Goal: Contribute content: Contribute content

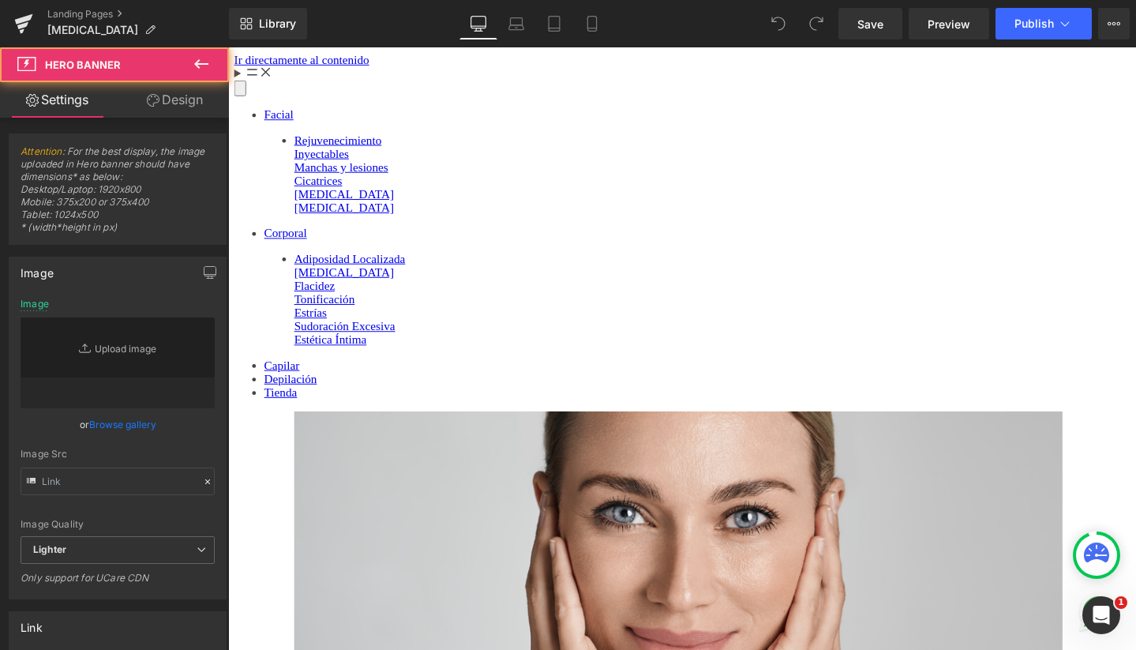
click at [599, 204] on div at bounding box center [705, 364] width 955 height 634
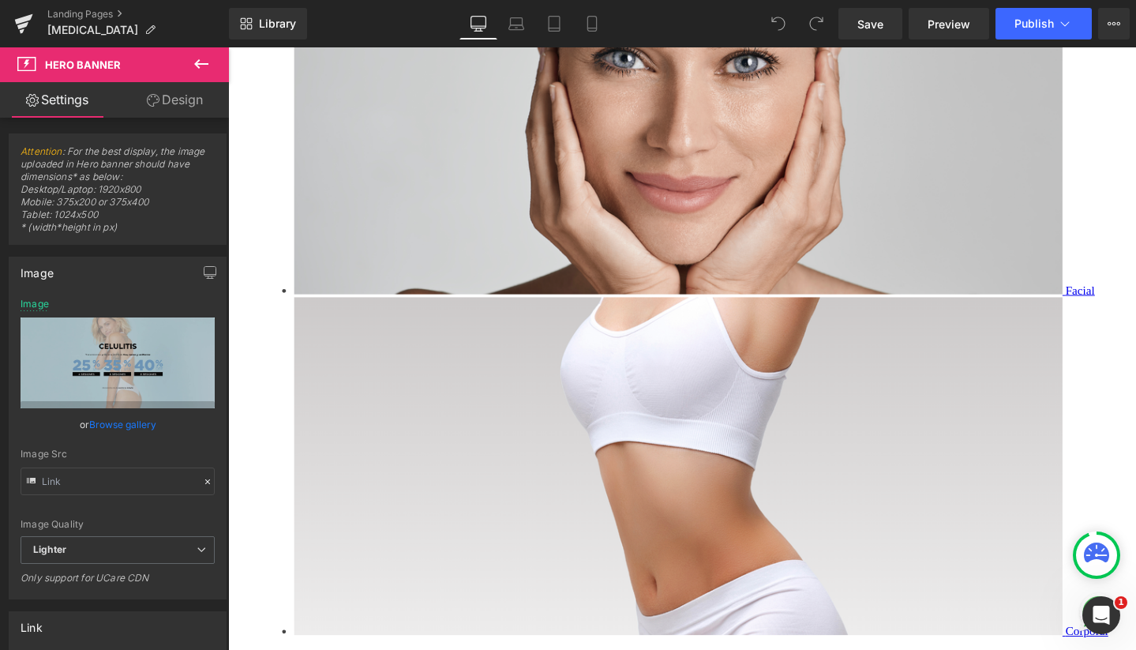
scroll to position [488, 0]
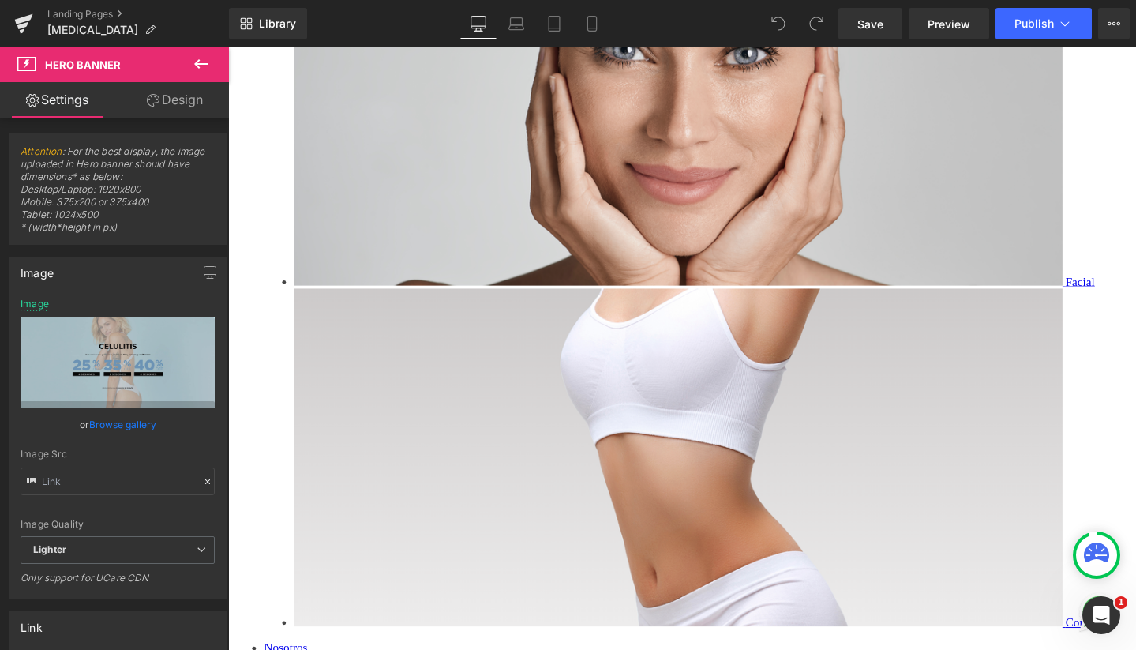
click at [228, 47] on icon at bounding box center [228, 47] width 0 height 0
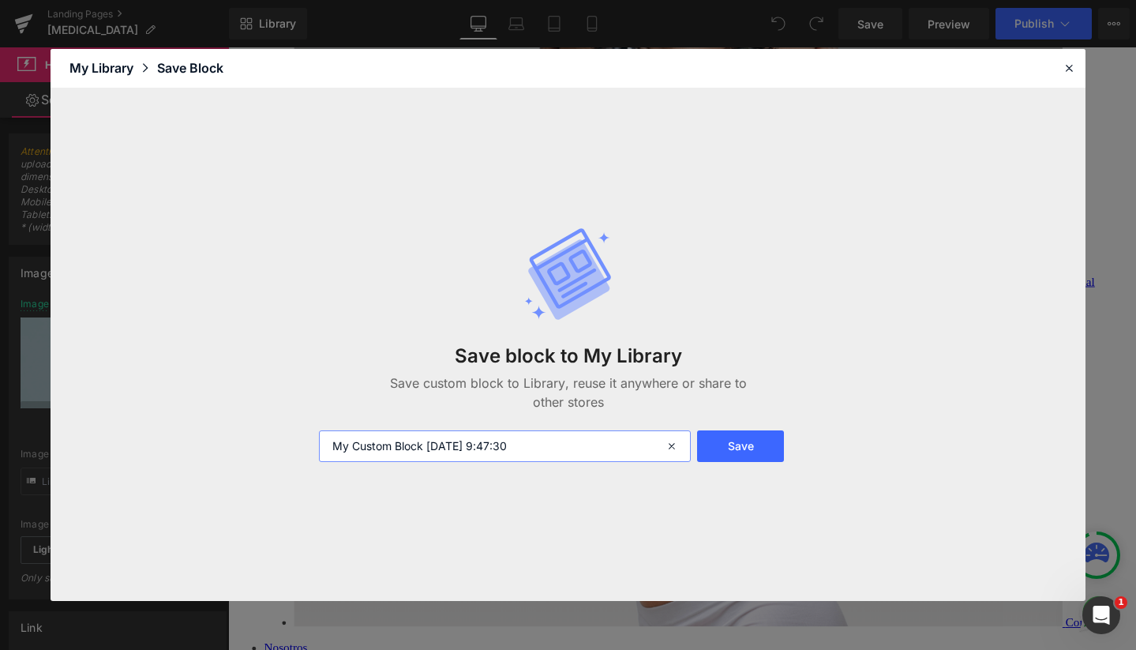
click at [471, 444] on input "My Custom Block [DATE] 9:47:30" at bounding box center [505, 446] width 373 height 32
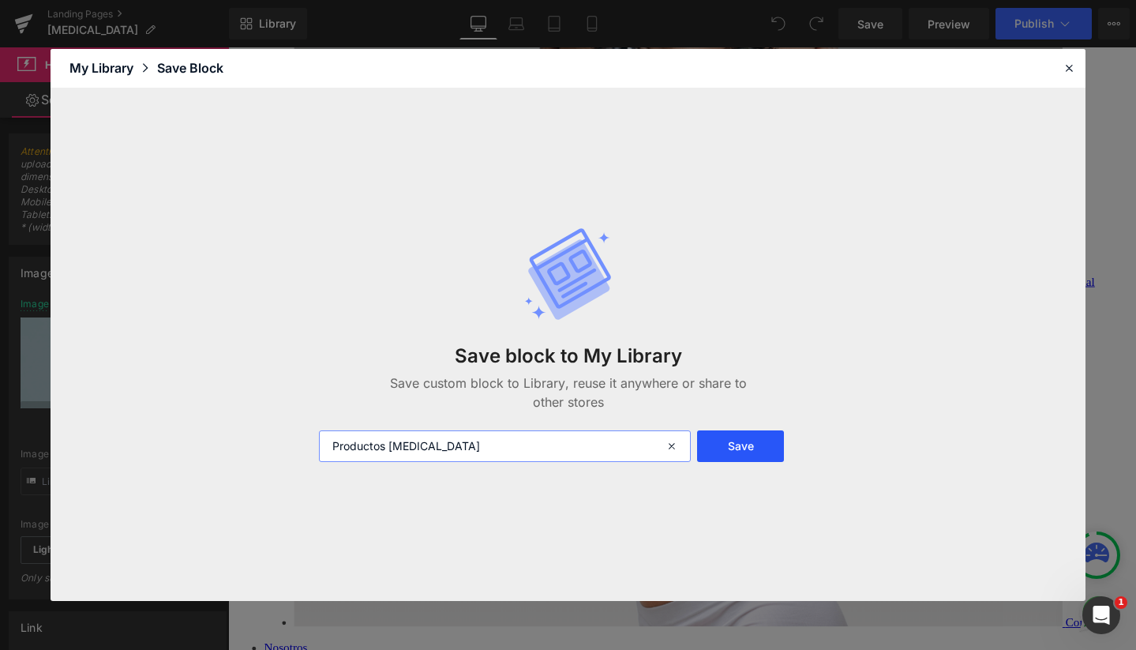
type input "Productos [MEDICAL_DATA]"
click at [738, 442] on button "Save" at bounding box center [740, 446] width 86 height 32
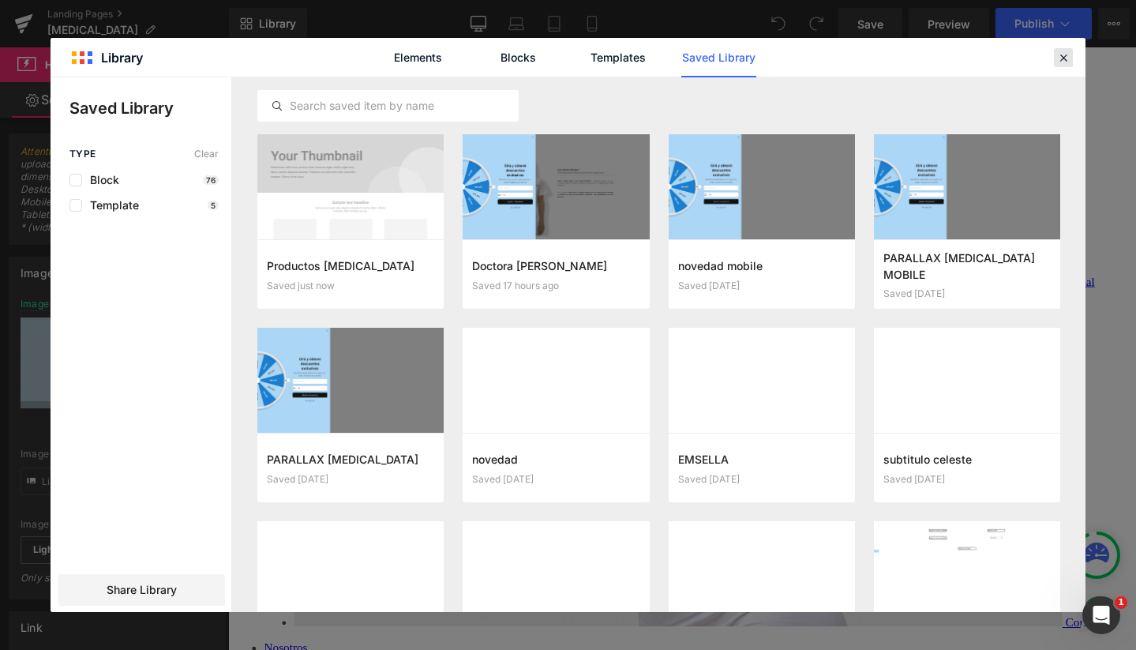
click at [1062, 56] on icon at bounding box center [1064, 58] width 14 height 14
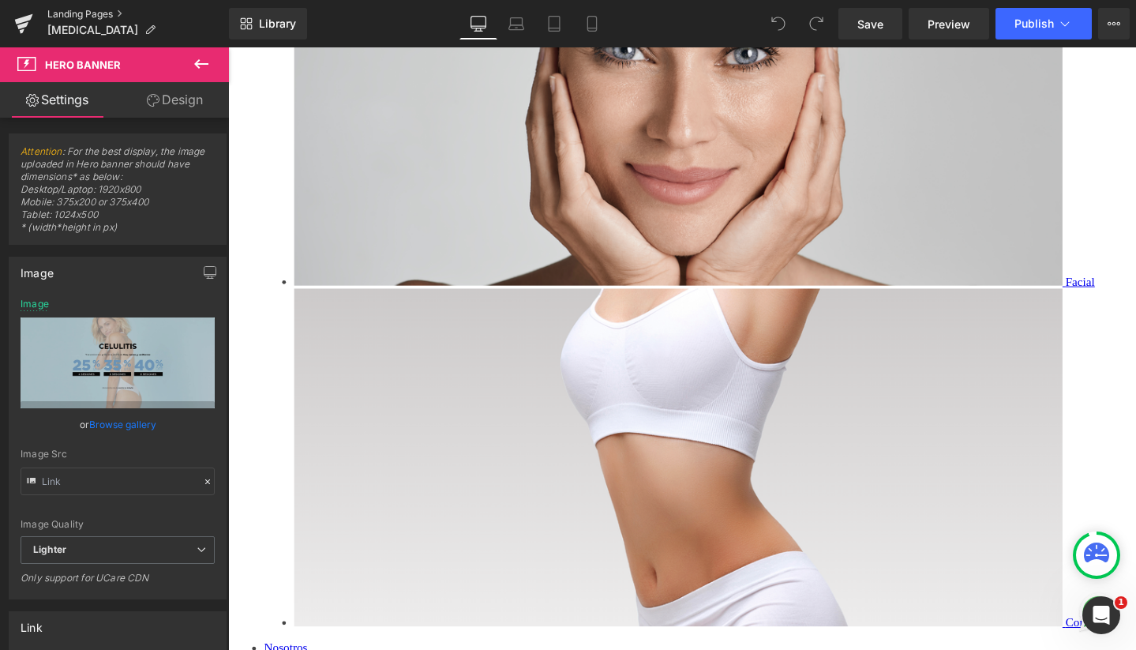
click at [97, 17] on link "Landing Pages" at bounding box center [138, 14] width 182 height 13
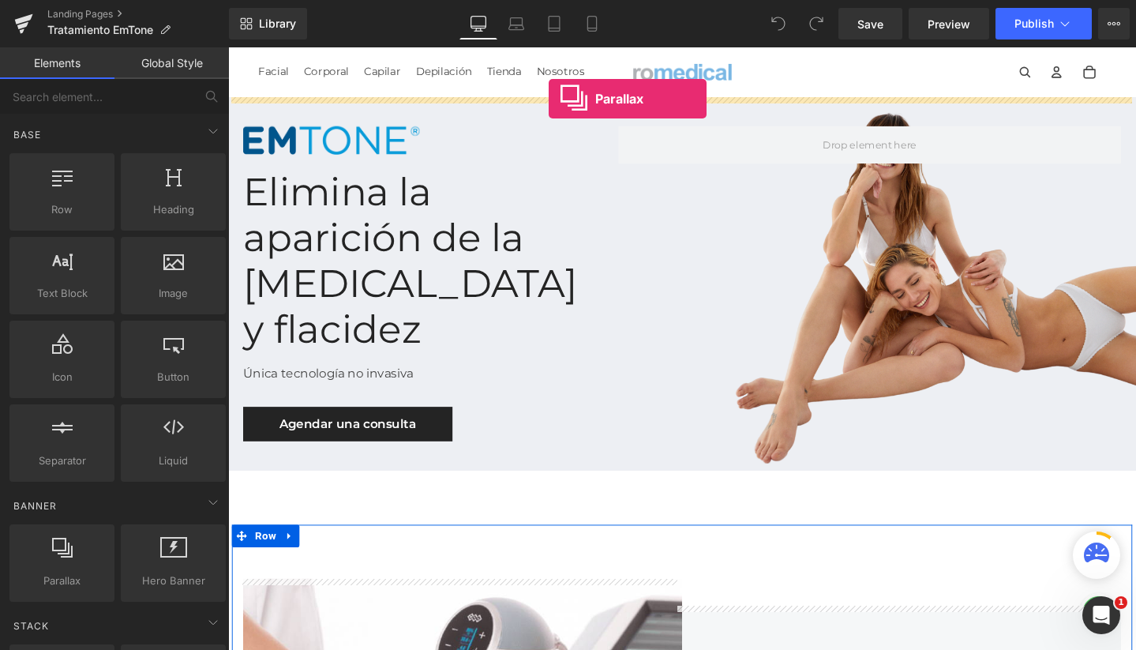
drag, startPoint x: 288, startPoint y: 597, endPoint x: 565, endPoint y: 101, distance: 568.1
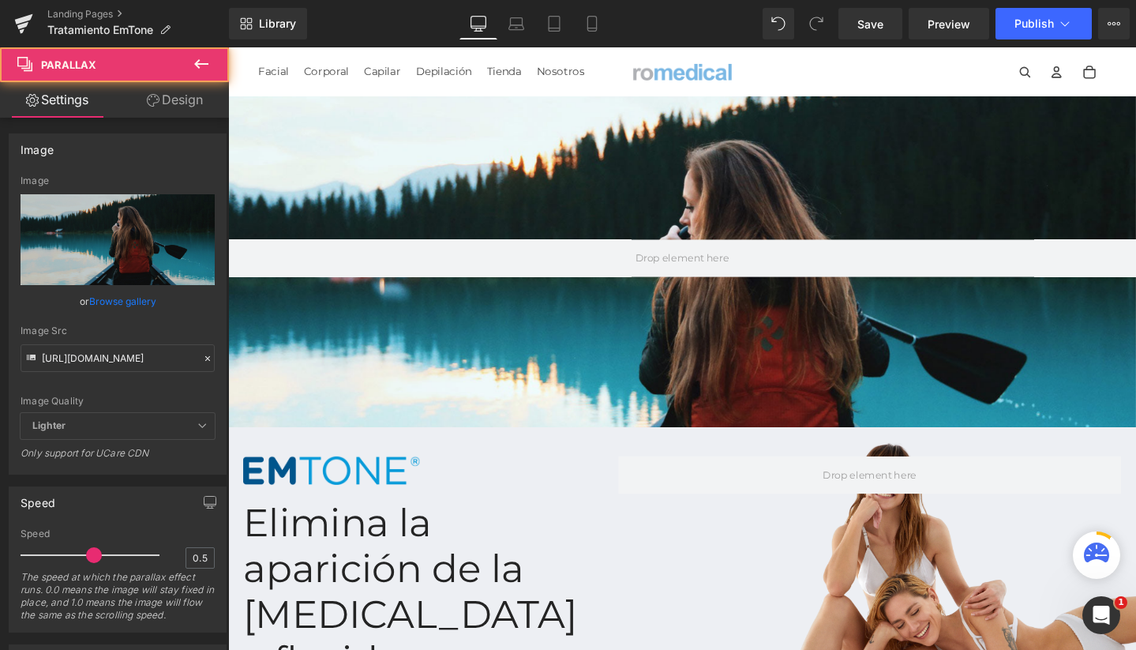
scroll to position [4900, 940]
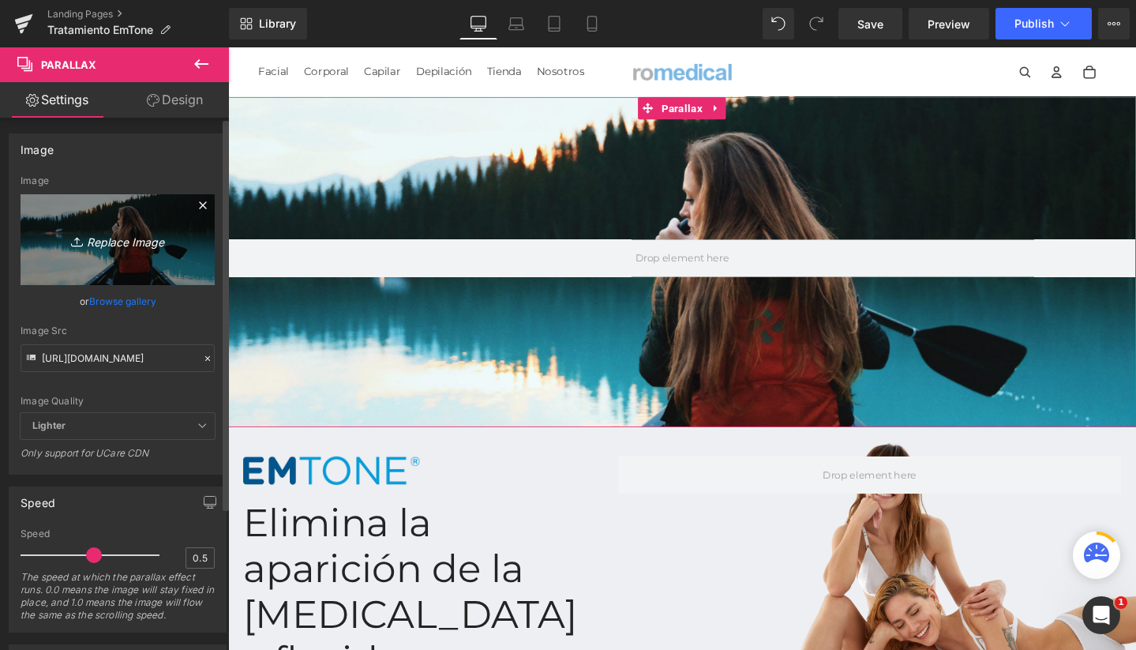
click at [111, 223] on link "Replace Image" at bounding box center [118, 239] width 194 height 91
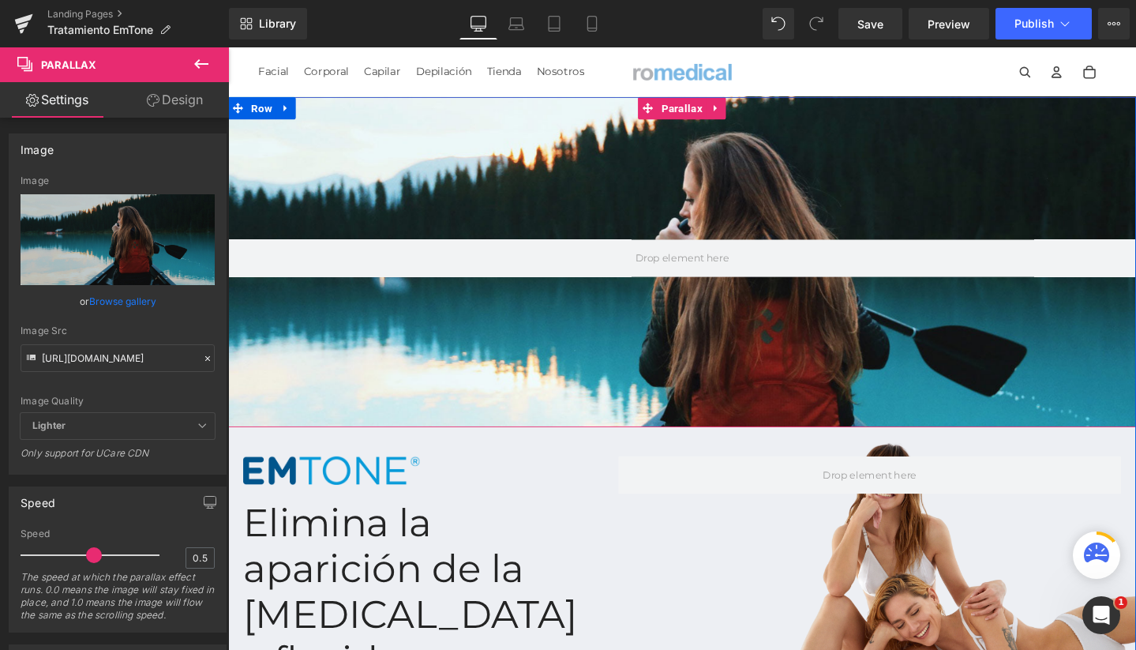
type input "C:\fakepath\parallaxdesktop.jpg"
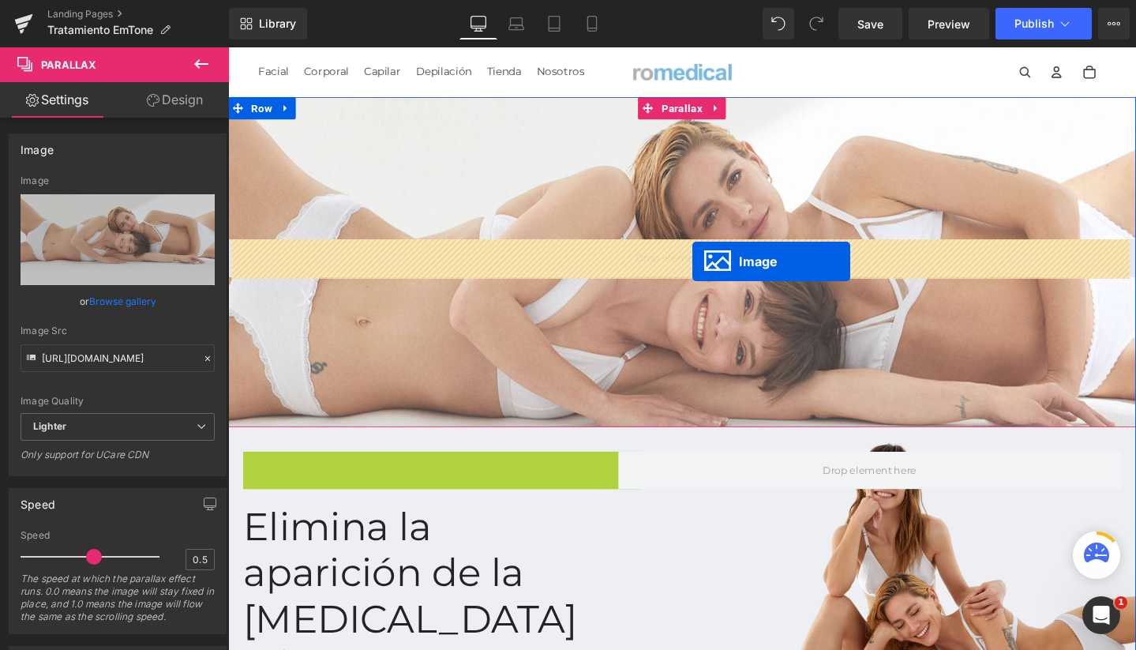
drag, startPoint x: 351, startPoint y: 516, endPoint x: 717, endPoint y: 272, distance: 439.1
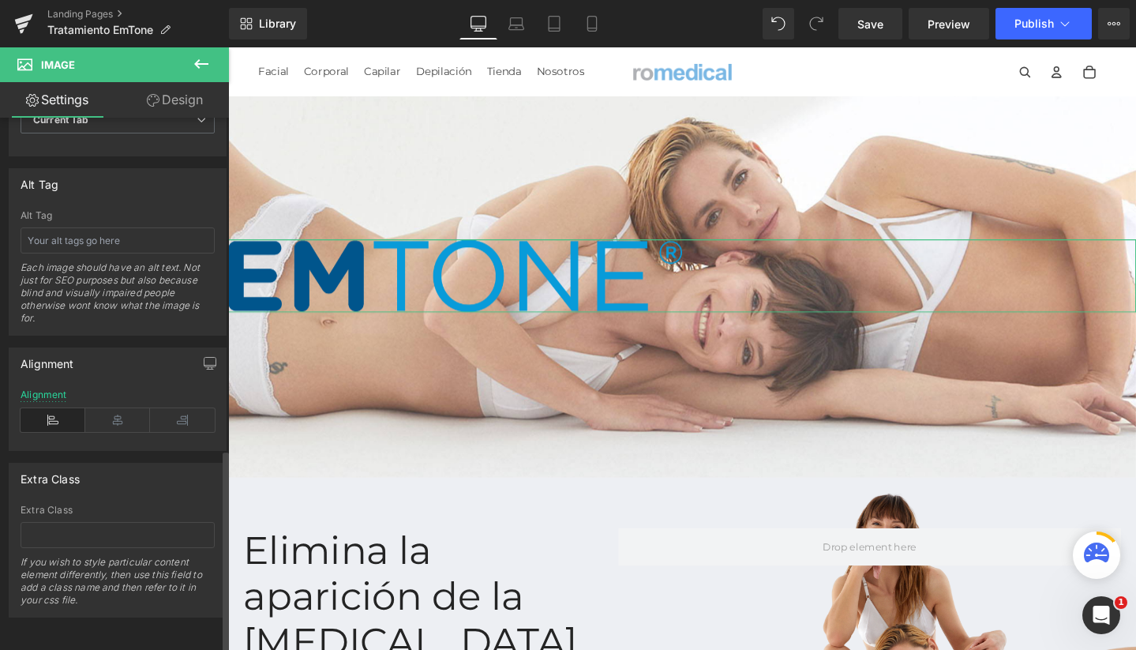
scroll to position [869, 0]
click at [111, 416] on icon at bounding box center [117, 420] width 65 height 24
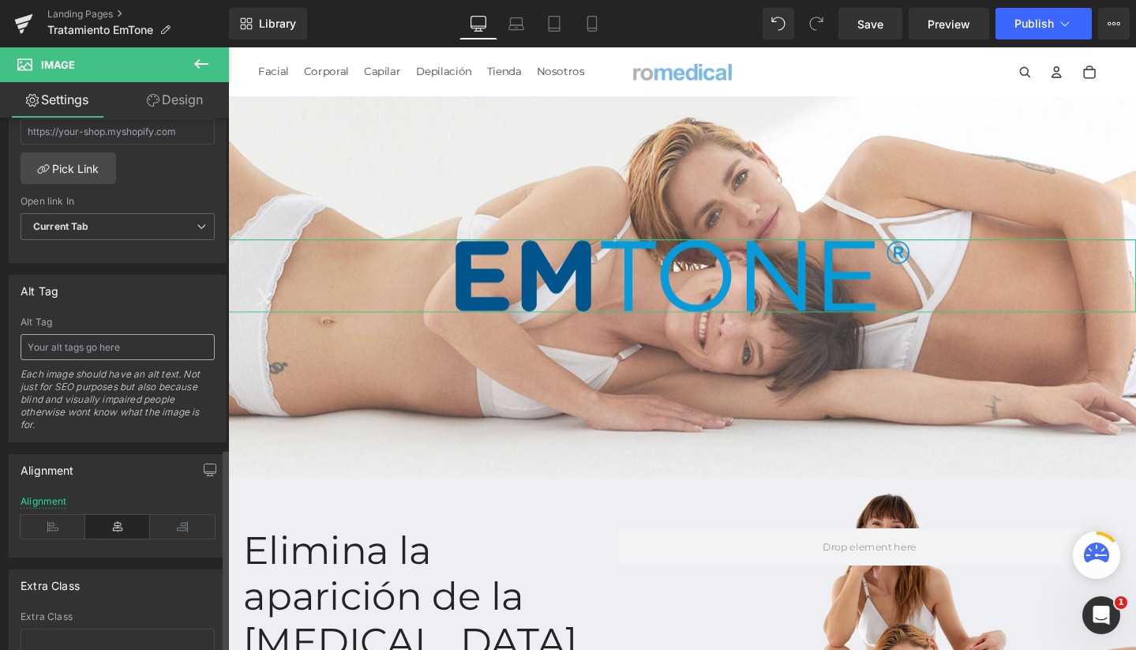
scroll to position [719, 0]
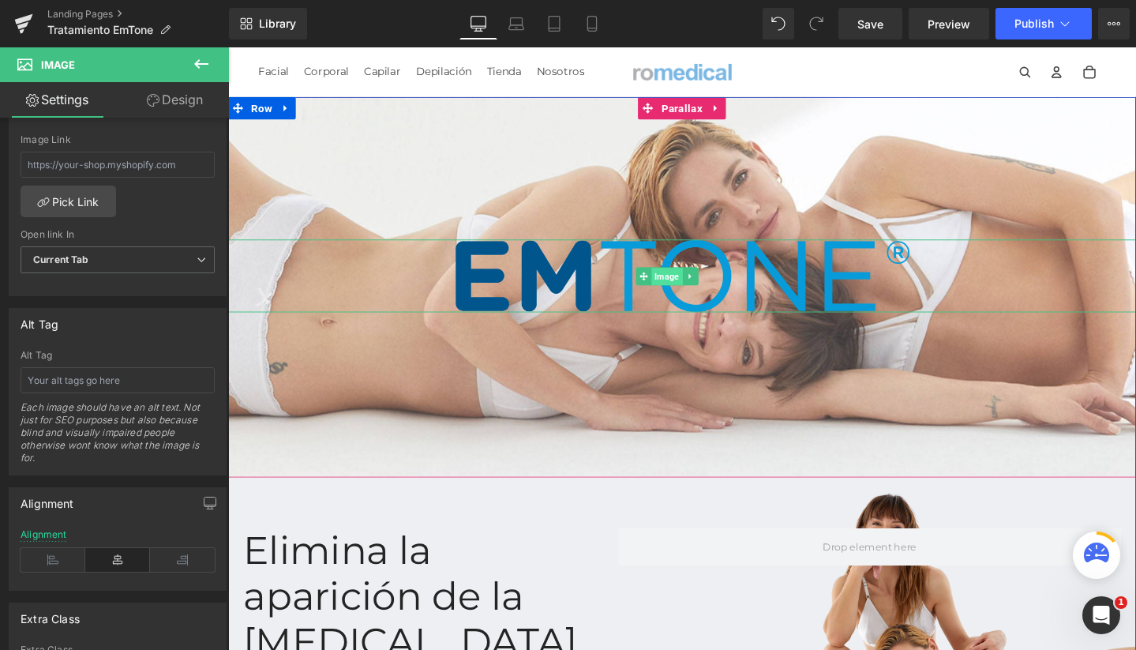
click at [706, 283] on span "Image" at bounding box center [690, 288] width 32 height 19
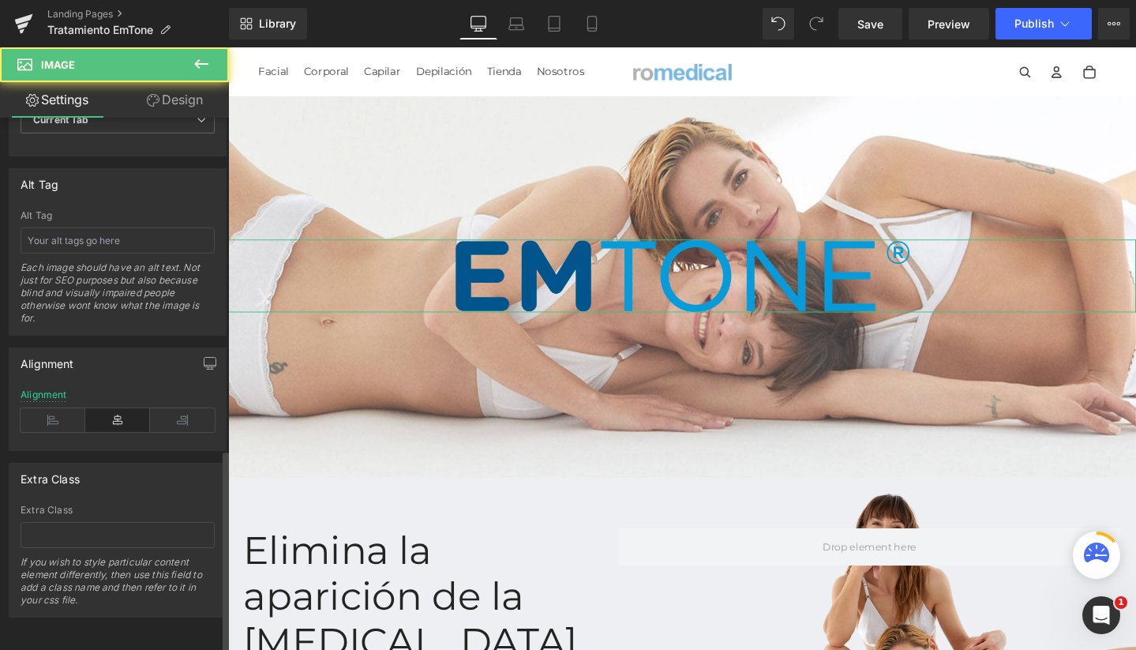
scroll to position [869, 0]
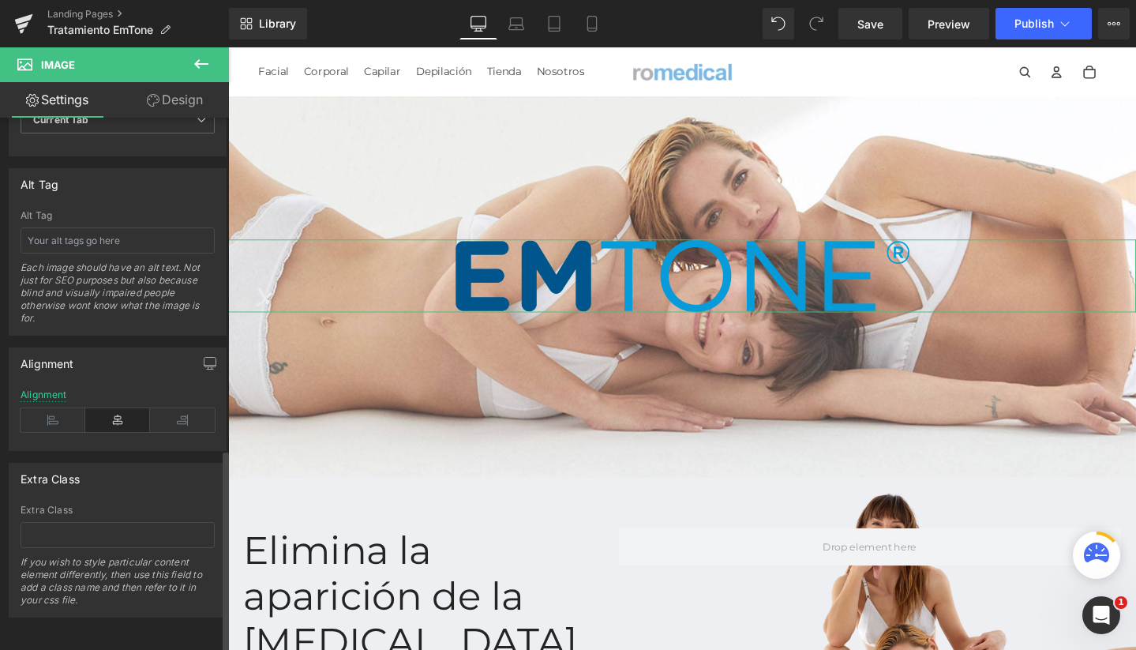
click at [114, 415] on icon at bounding box center [117, 420] width 65 height 24
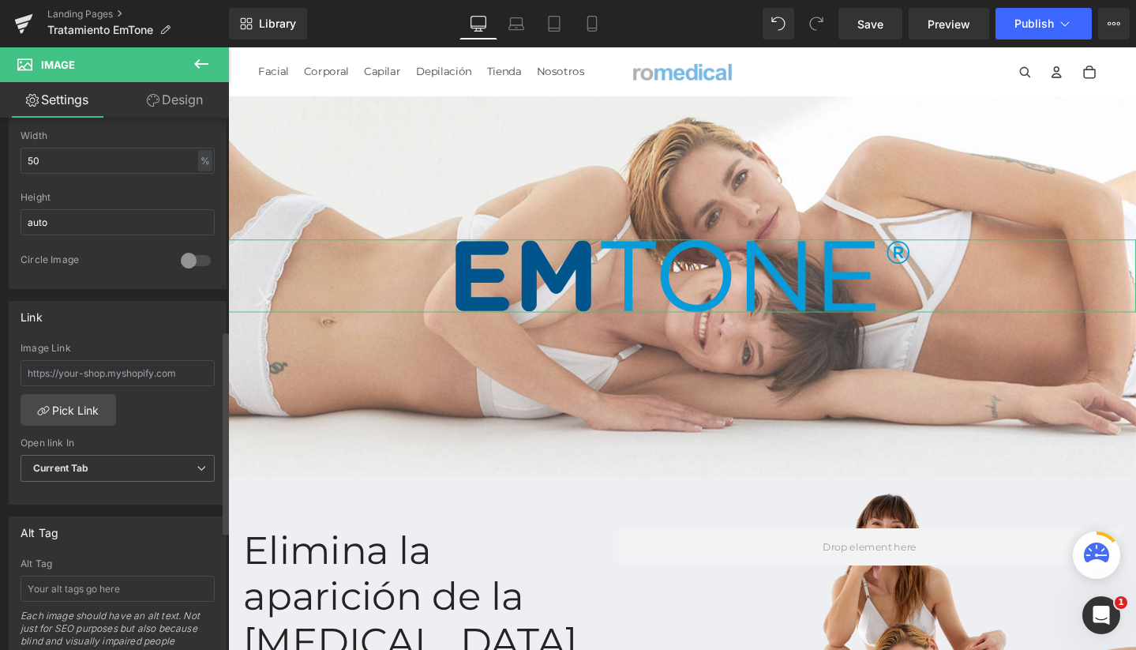
scroll to position [472, 0]
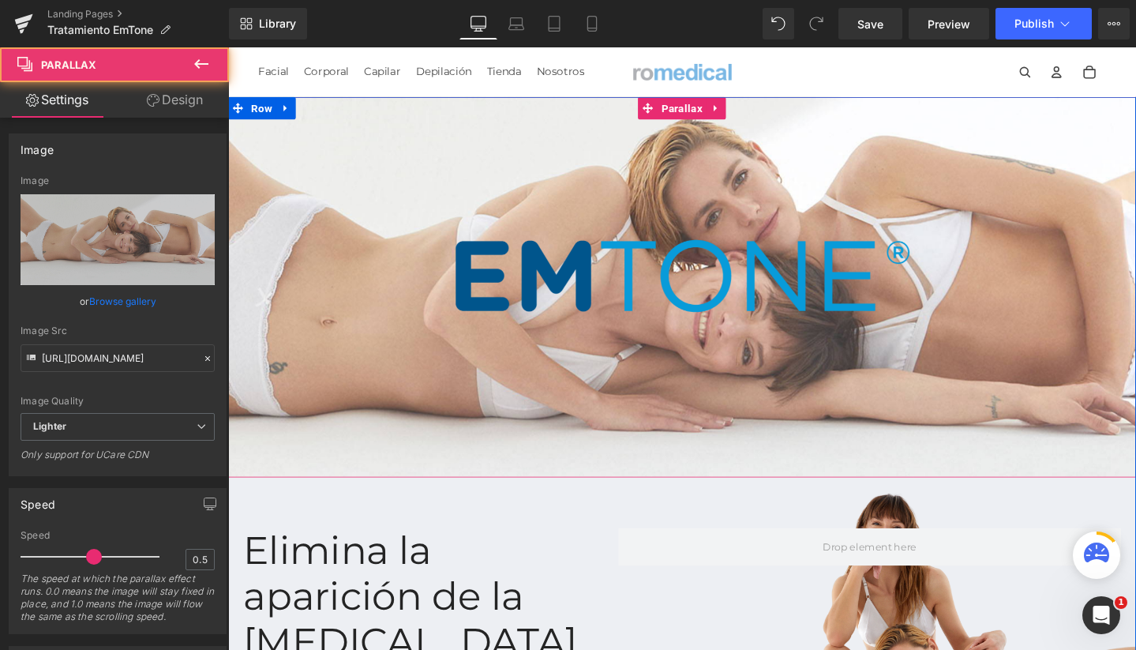
click at [558, 146] on div at bounding box center [705, 313] width 955 height 634
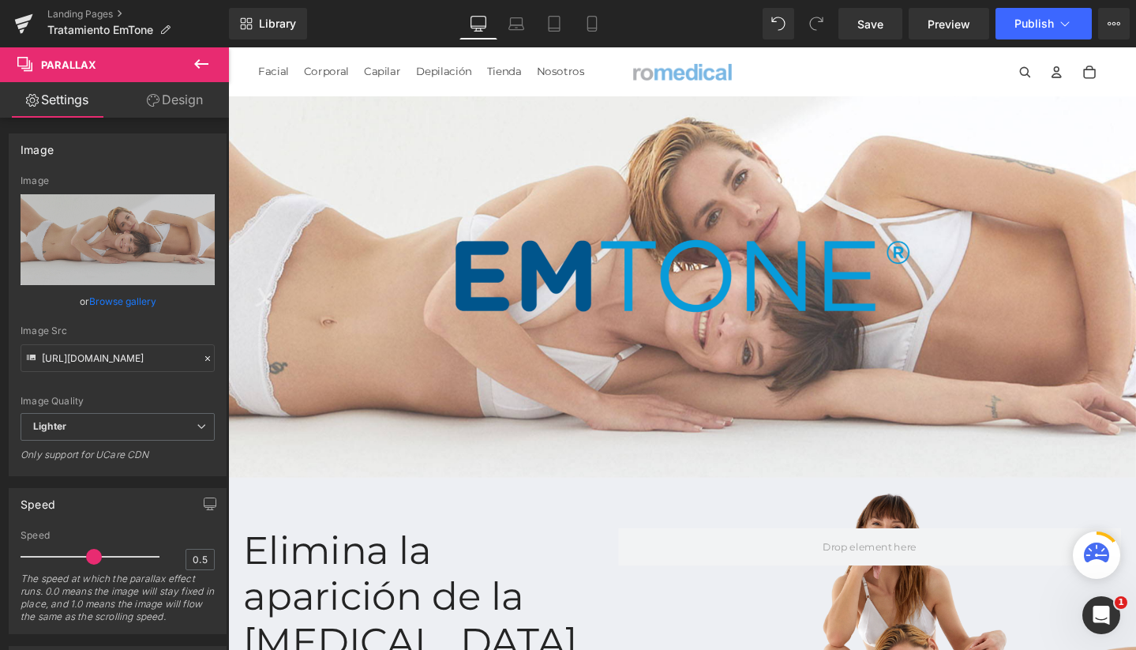
scroll to position [0, 0]
click at [598, 21] on icon at bounding box center [592, 24] width 16 height 16
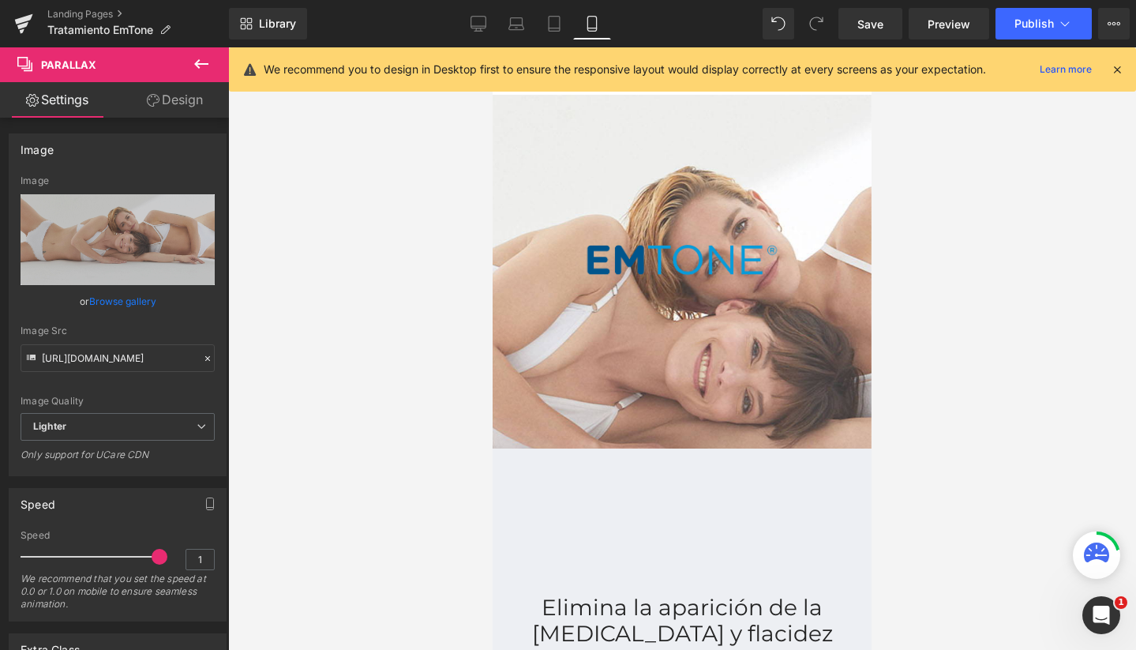
scroll to position [6955, 363]
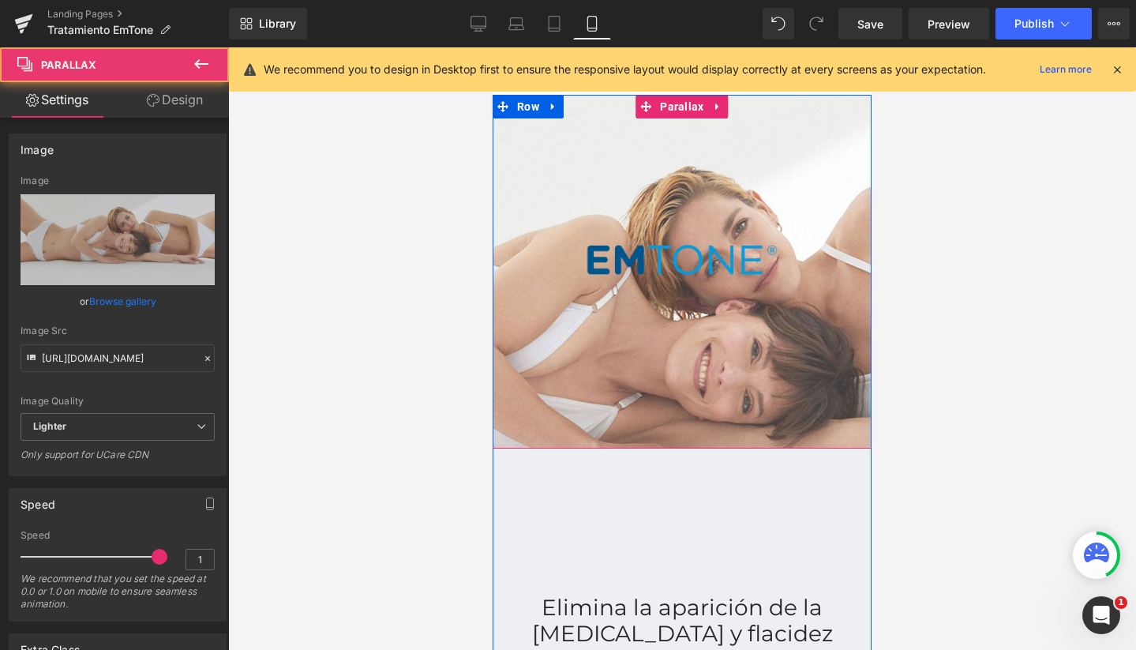
click at [597, 163] on div at bounding box center [682, 348] width 379 height 602
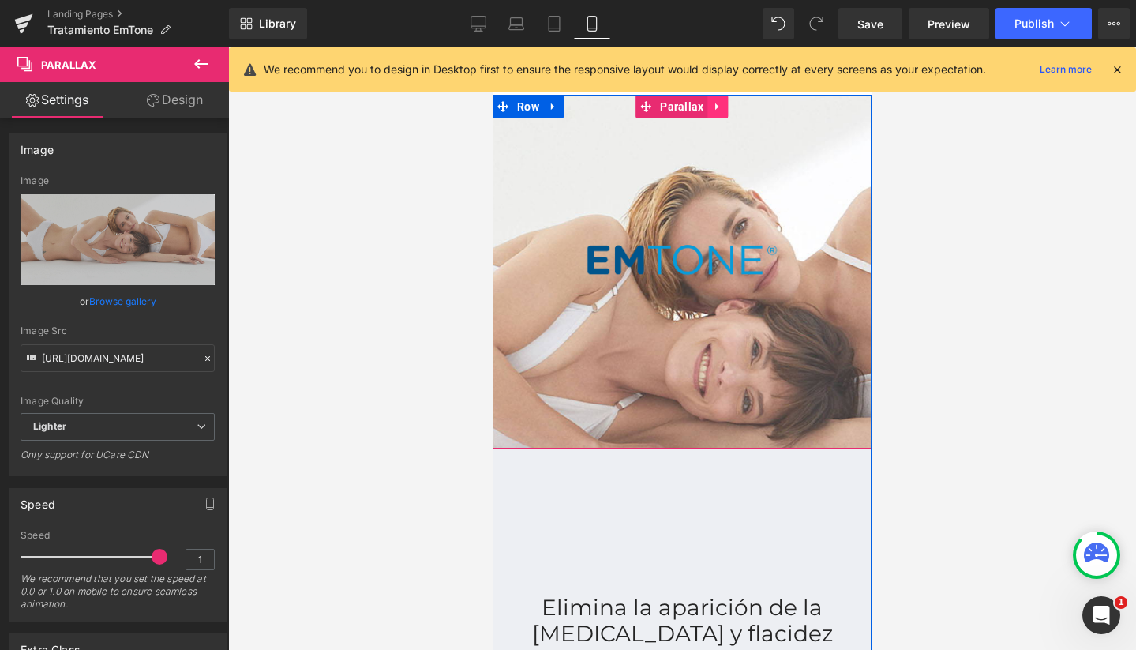
click at [713, 110] on icon at bounding box center [718, 107] width 11 height 12
click at [703, 109] on icon at bounding box center [708, 106] width 11 height 11
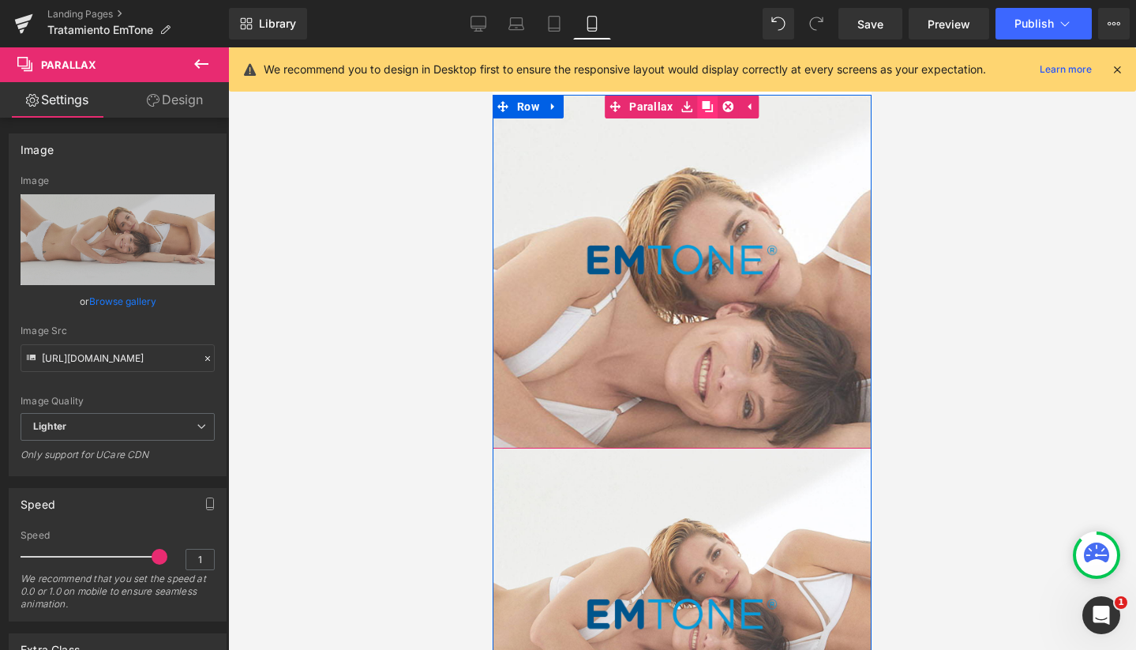
scroll to position [7309, 363]
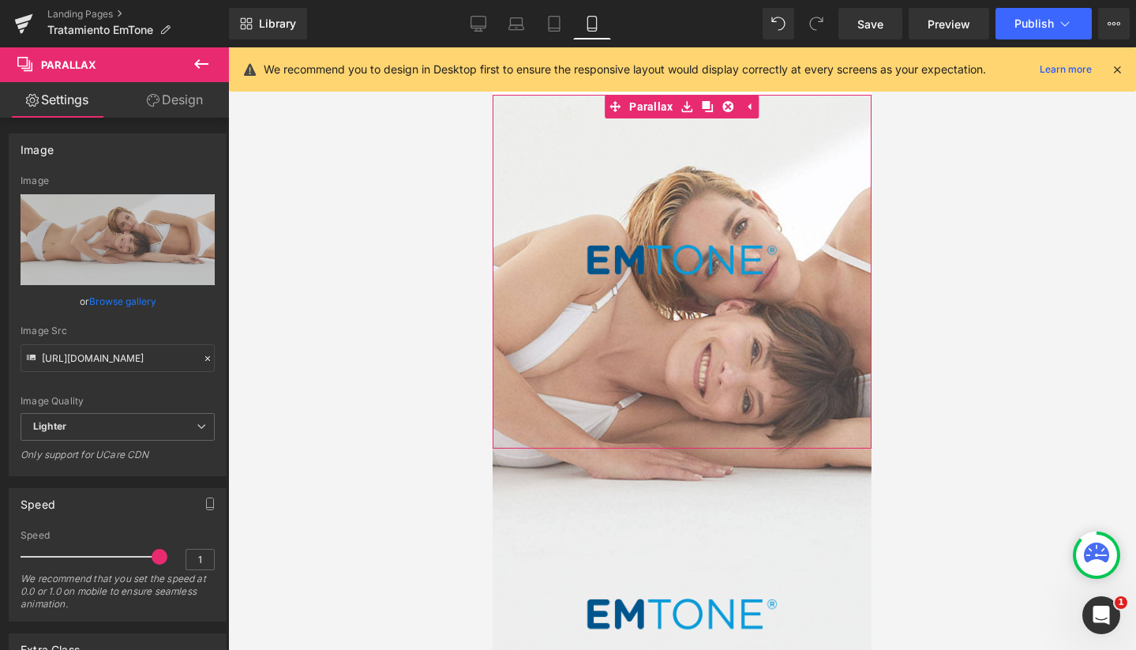
click at [167, 99] on link "Design" at bounding box center [175, 100] width 114 height 36
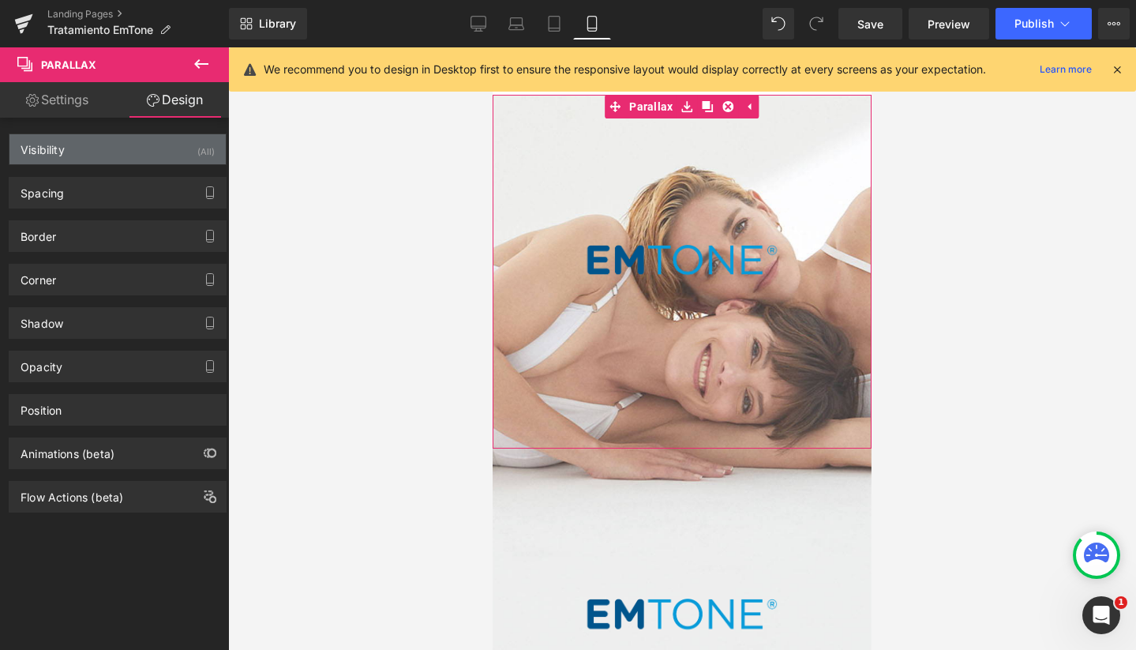
click at [119, 153] on div "Visibility (All)" at bounding box center [117, 149] width 216 height 30
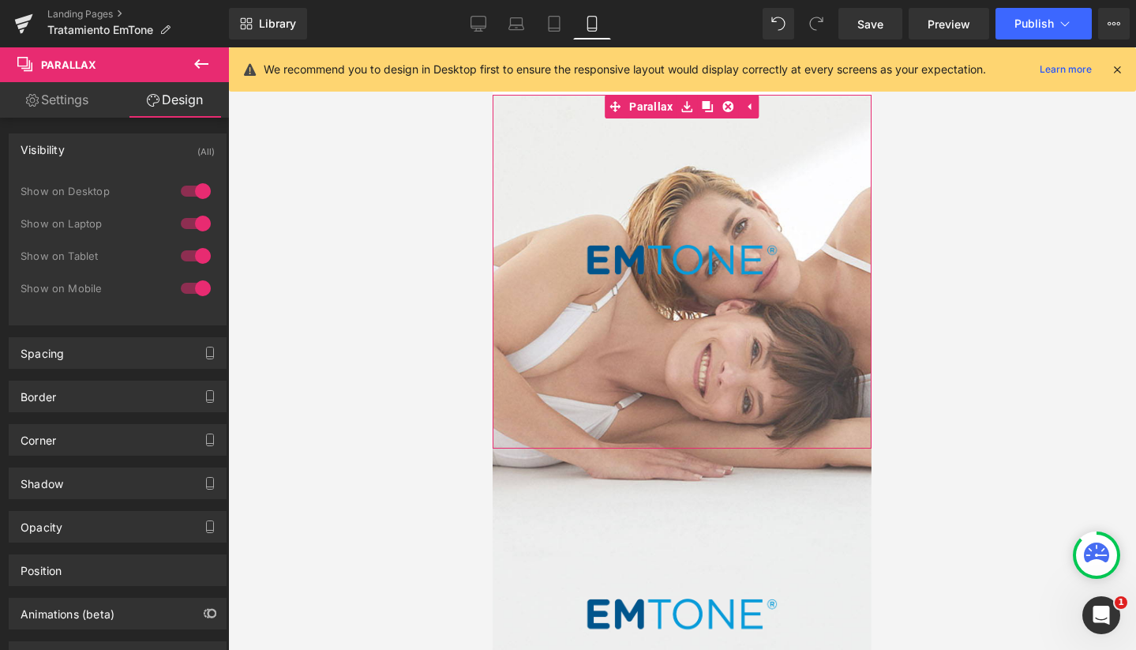
click at [197, 296] on div at bounding box center [196, 288] width 38 height 25
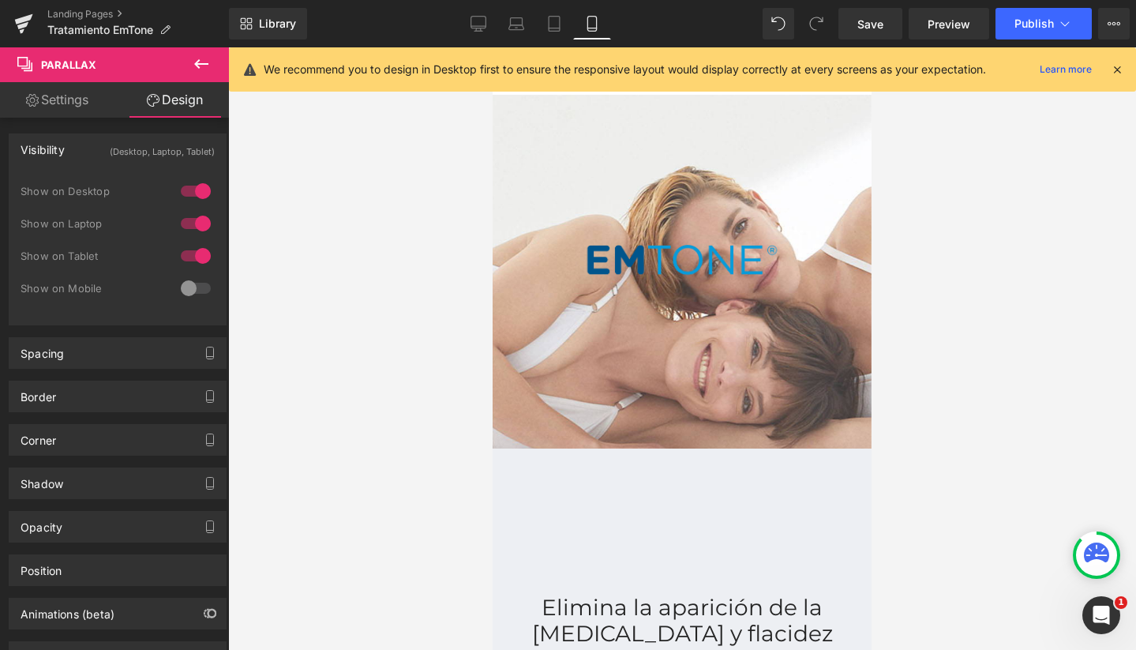
scroll to position [6955, 363]
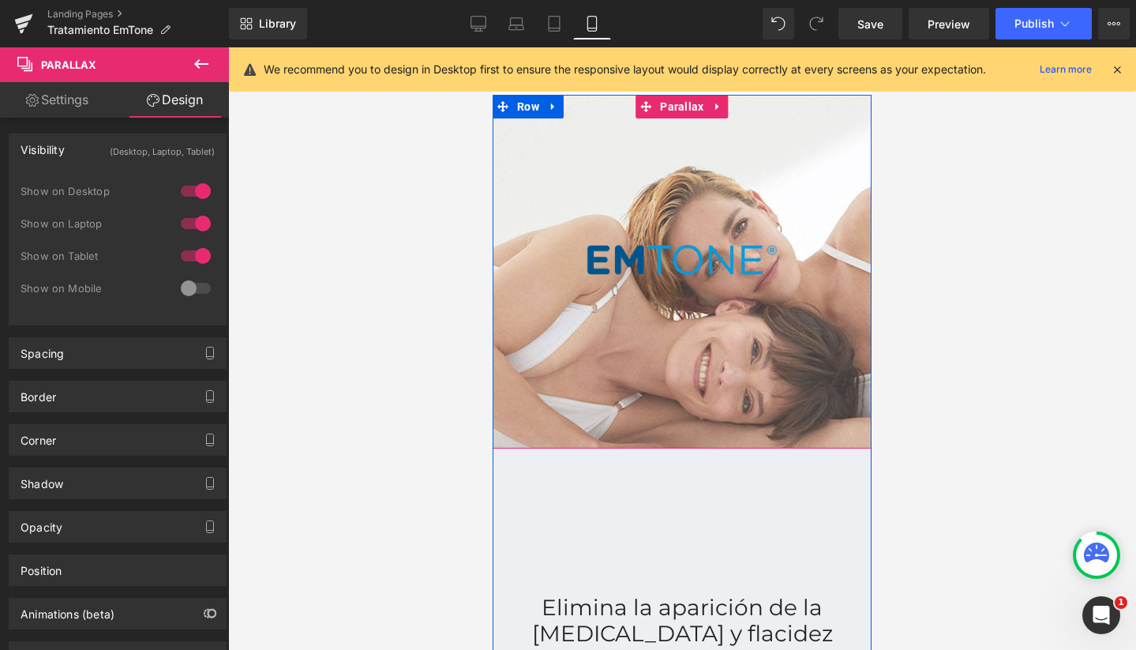
click at [677, 146] on div at bounding box center [682, 348] width 379 height 602
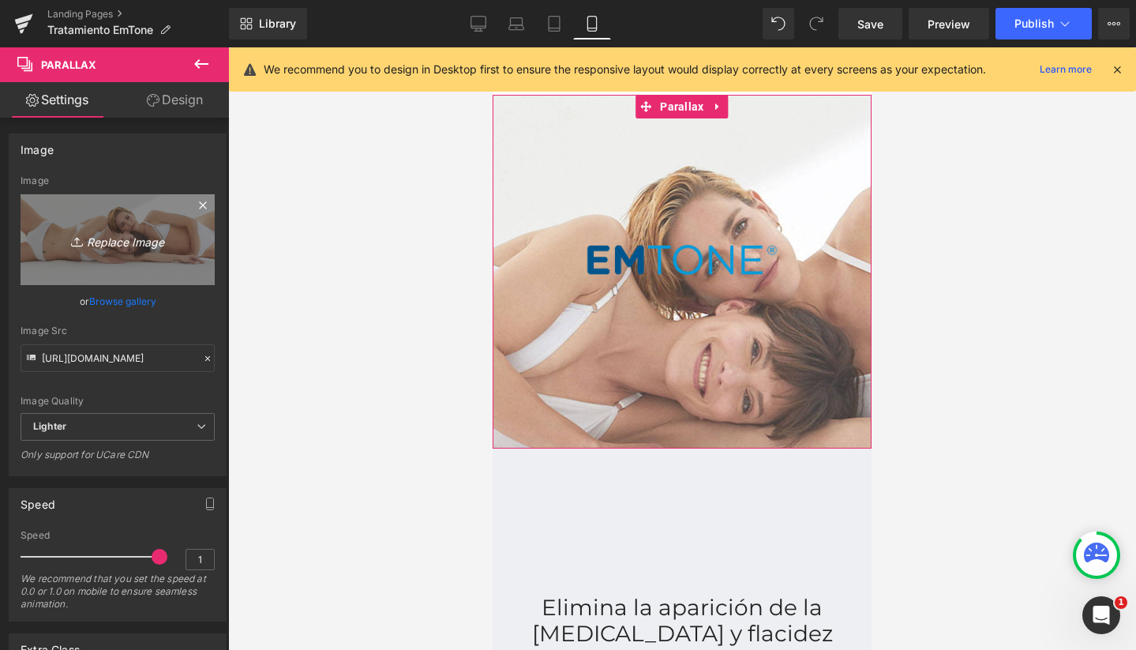
click at [114, 201] on link "Replace Image" at bounding box center [118, 239] width 194 height 91
type input "C:\fakepath\parallaxmobile.jpg"
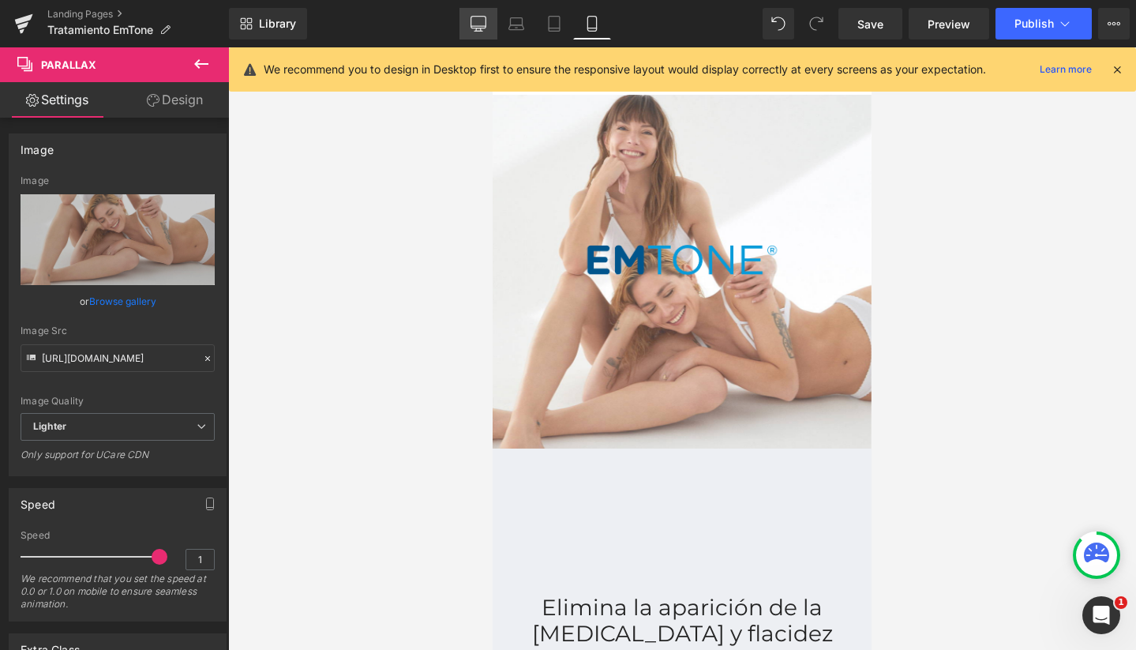
click at [471, 27] on icon at bounding box center [478, 23] width 15 height 12
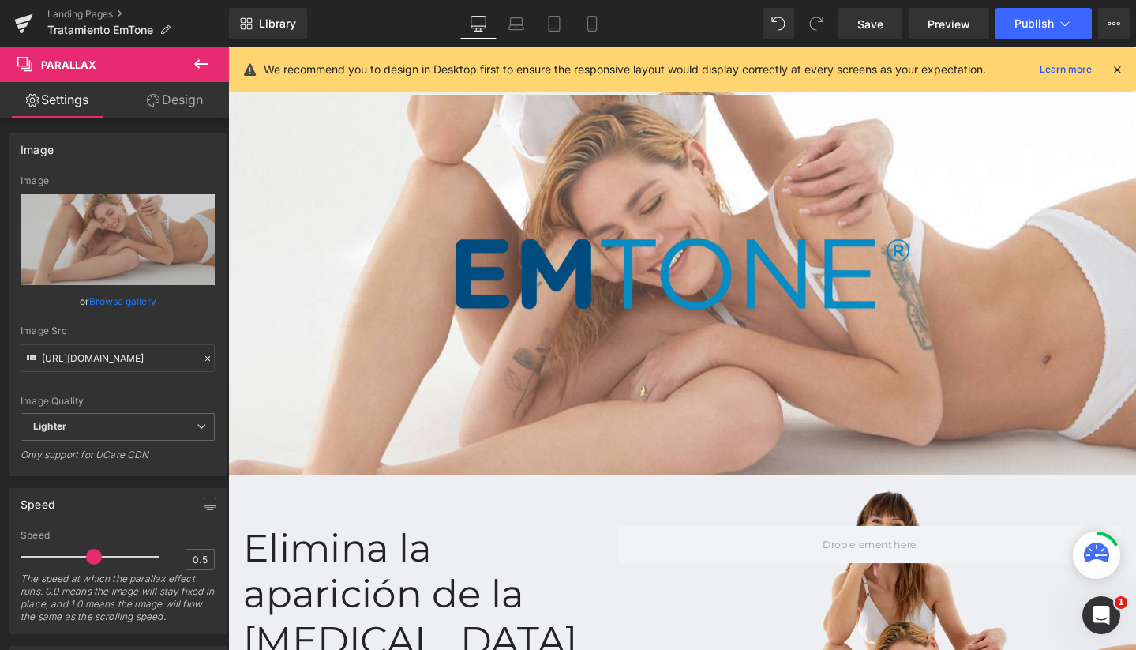
scroll to position [8, 8]
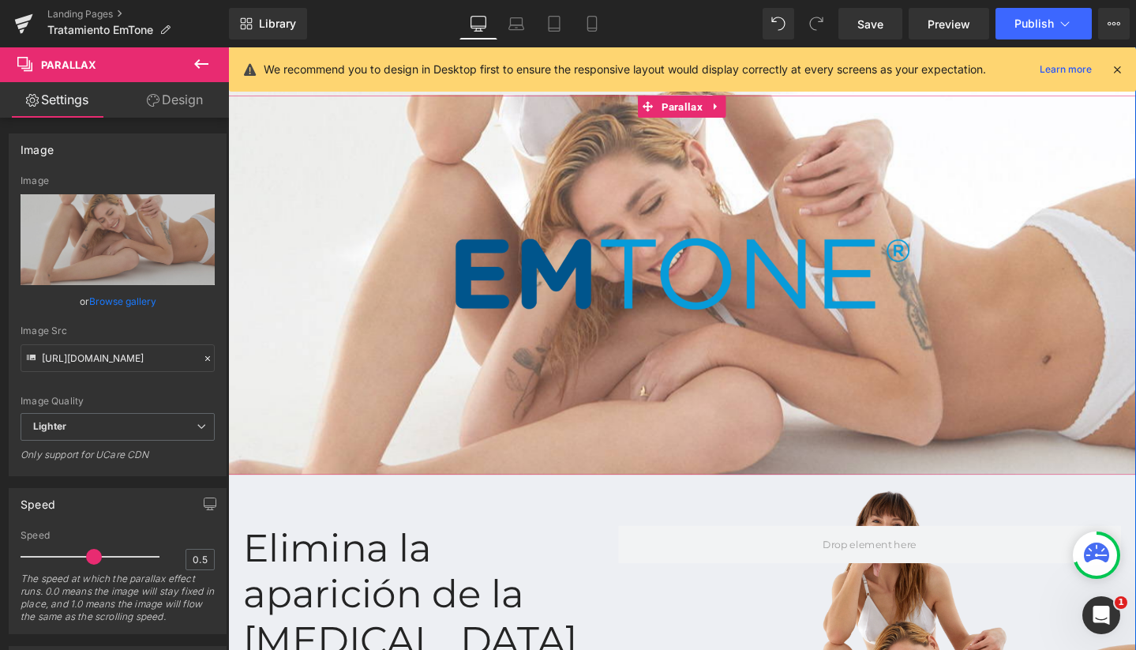
click at [689, 161] on div at bounding box center [705, 343] width 955 height 696
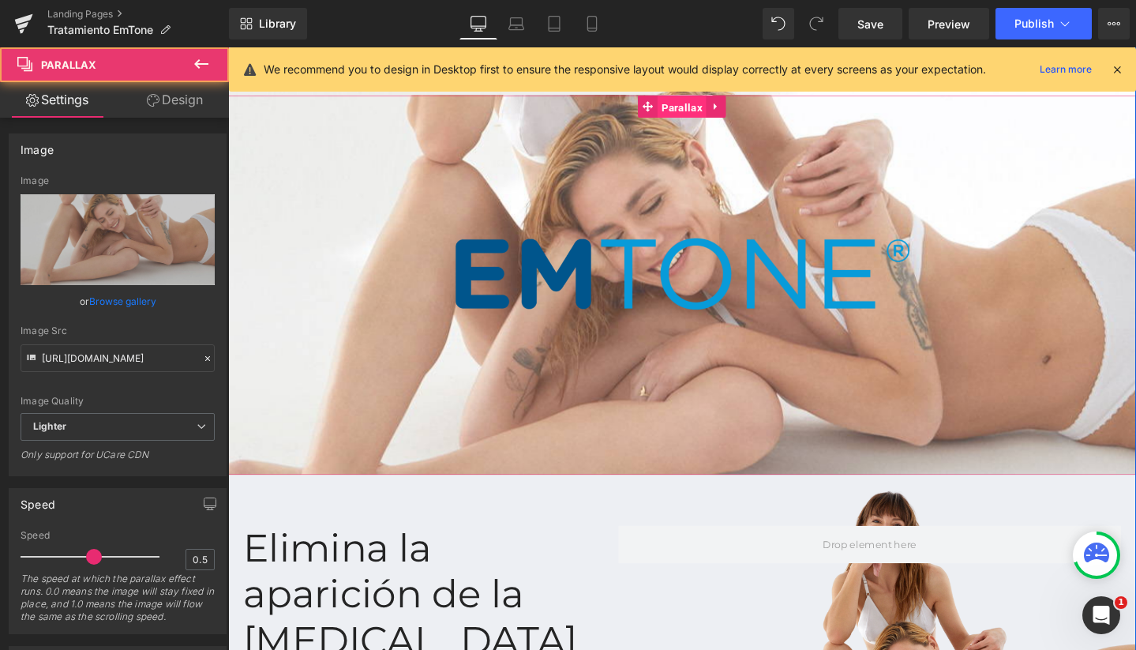
click at [705, 111] on span "Parallax" at bounding box center [705, 111] width 51 height 24
click at [171, 93] on link "Design" at bounding box center [175, 100] width 114 height 36
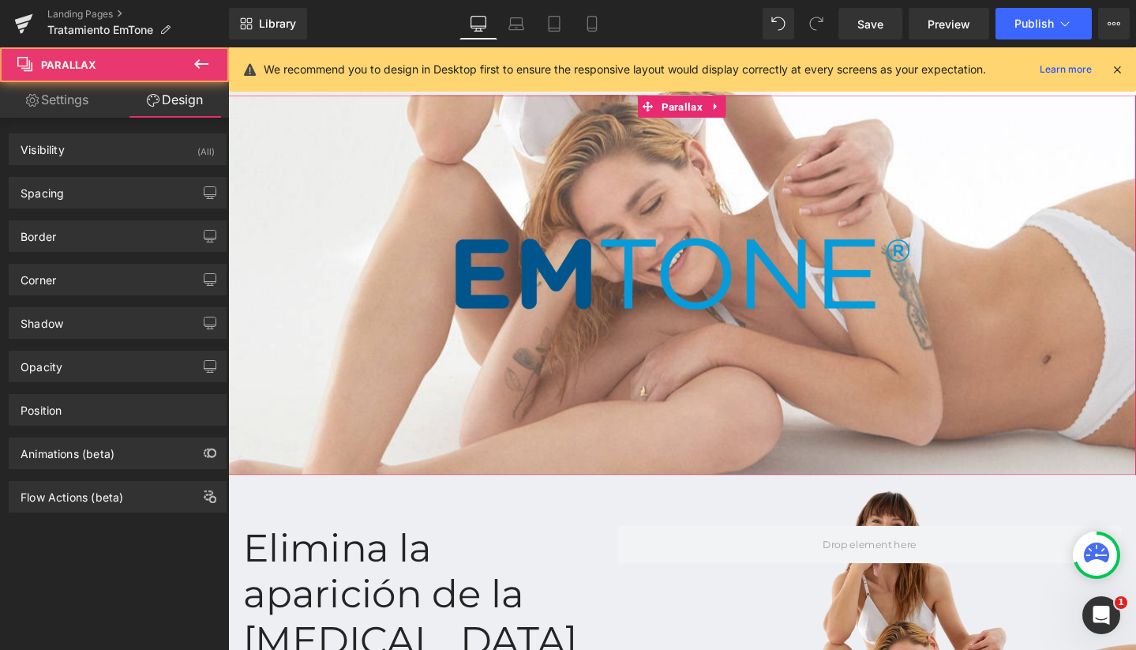
drag, startPoint x: 178, startPoint y: 145, endPoint x: 225, endPoint y: 272, distance: 135.7
click at [178, 145] on div "Visibility (All)" at bounding box center [117, 149] width 216 height 30
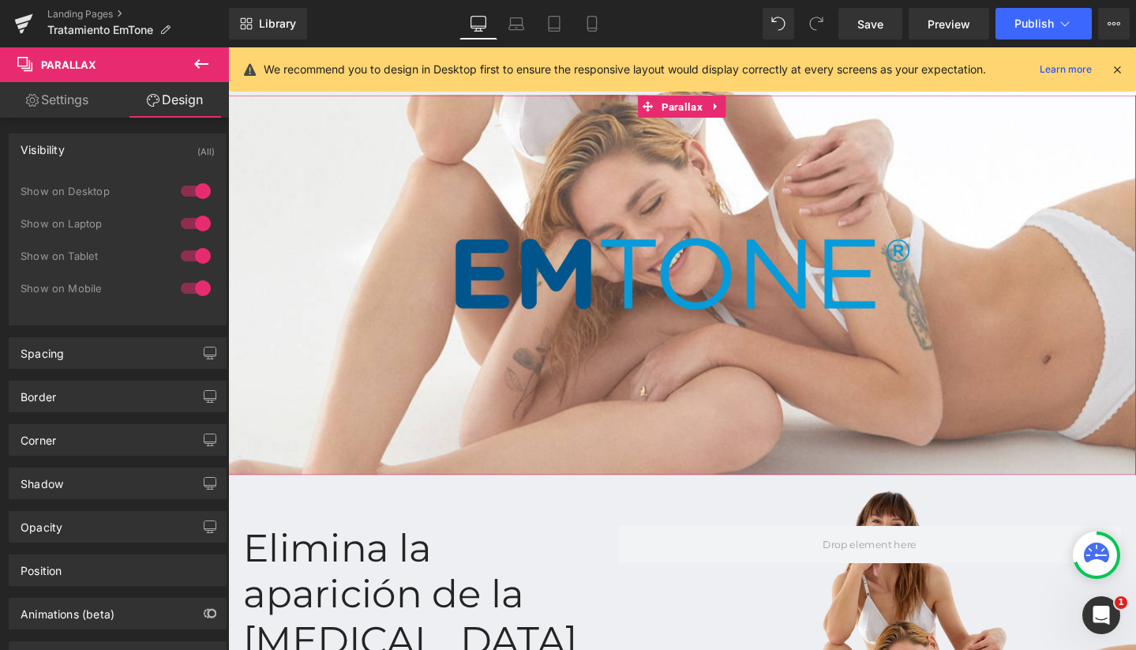
click at [199, 281] on div at bounding box center [196, 288] width 38 height 25
click at [189, 250] on div at bounding box center [196, 255] width 38 height 25
click at [190, 230] on div at bounding box center [196, 223] width 38 height 25
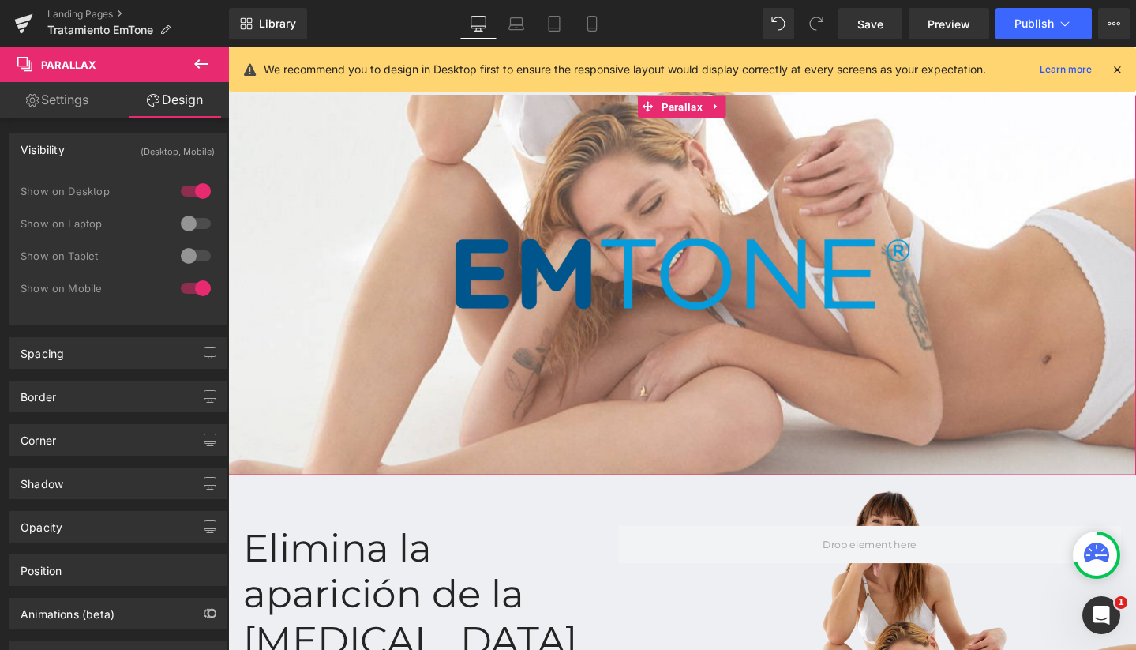
click at [192, 191] on div at bounding box center [196, 190] width 38 height 25
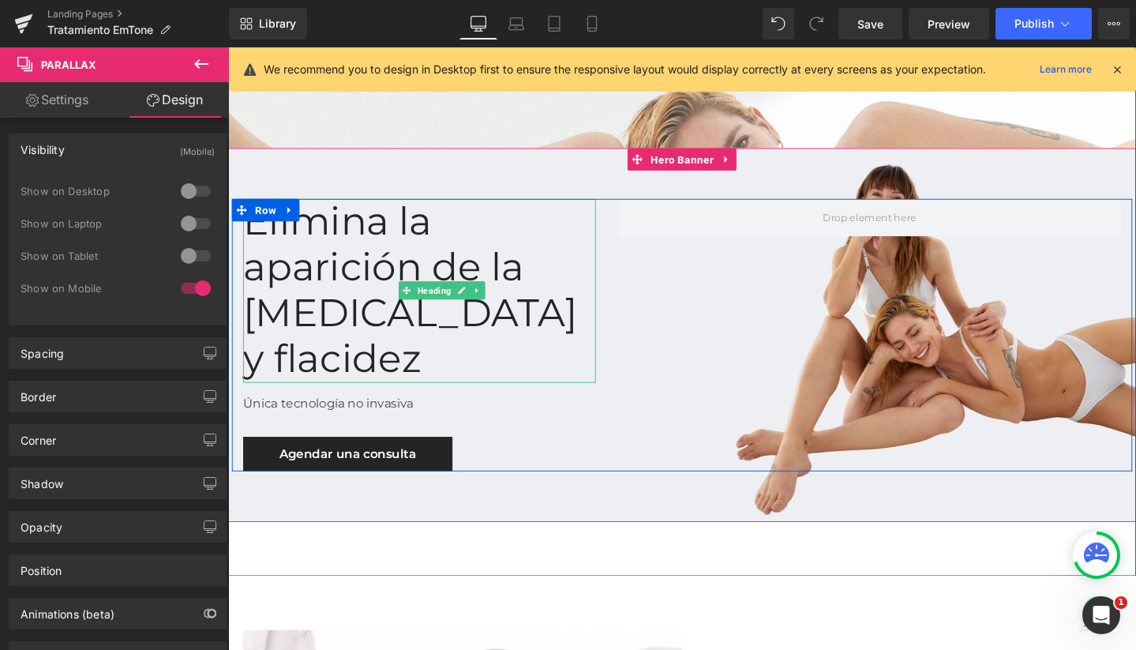
scroll to position [341, 0]
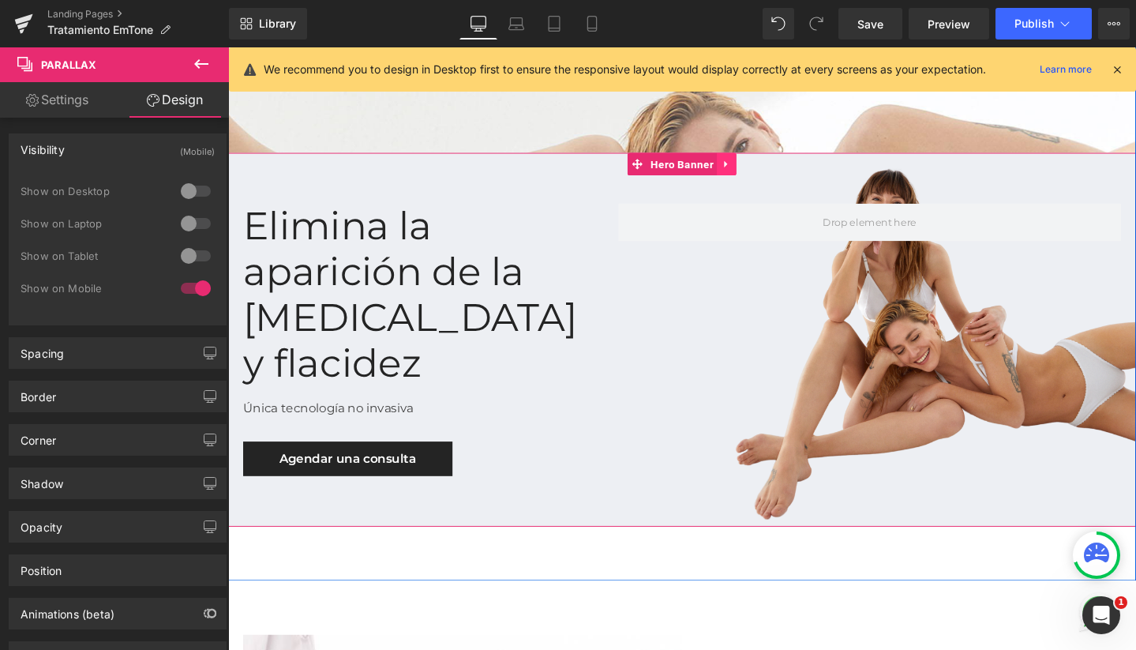
click at [751, 168] on link at bounding box center [753, 171] width 21 height 24
click at [763, 168] on link at bounding box center [763, 171] width 21 height 24
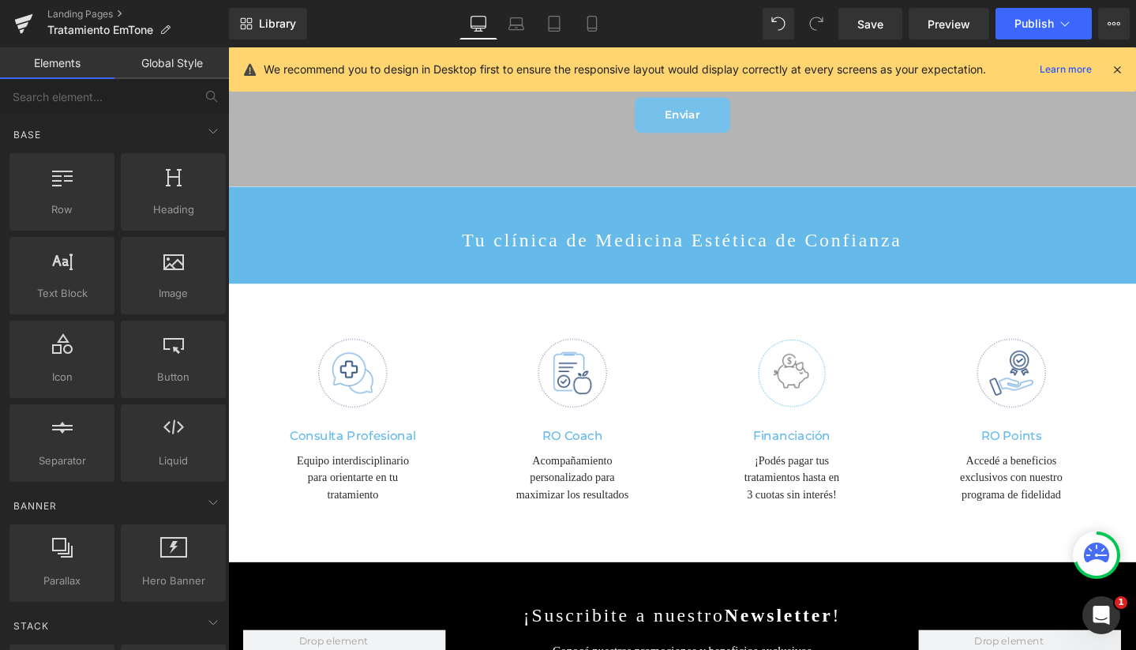
scroll to position [2822, 0]
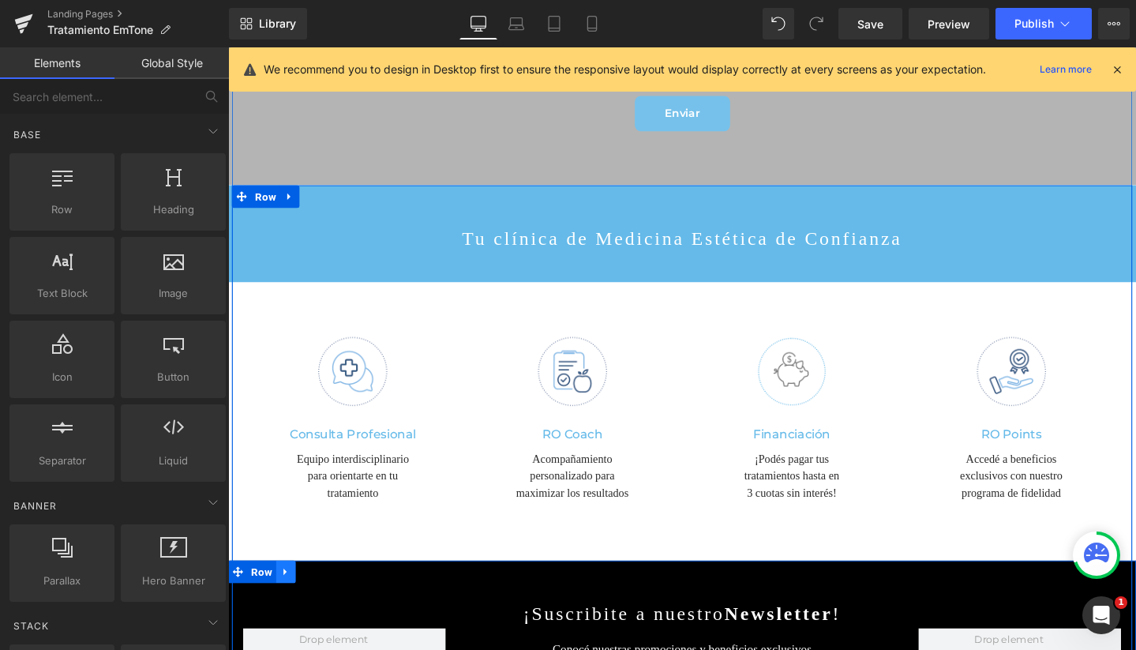
click at [283, 594] on icon at bounding box center [288, 600] width 11 height 12
click at [320, 587] on link at bounding box center [330, 599] width 21 height 24
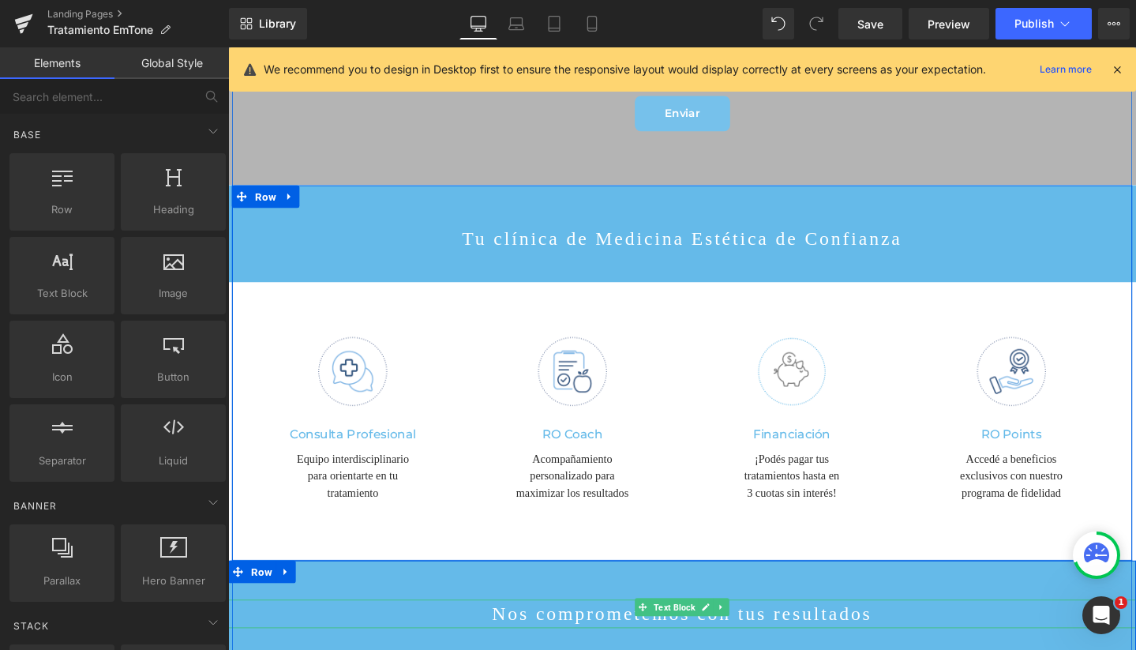
scroll to position [2821, 0]
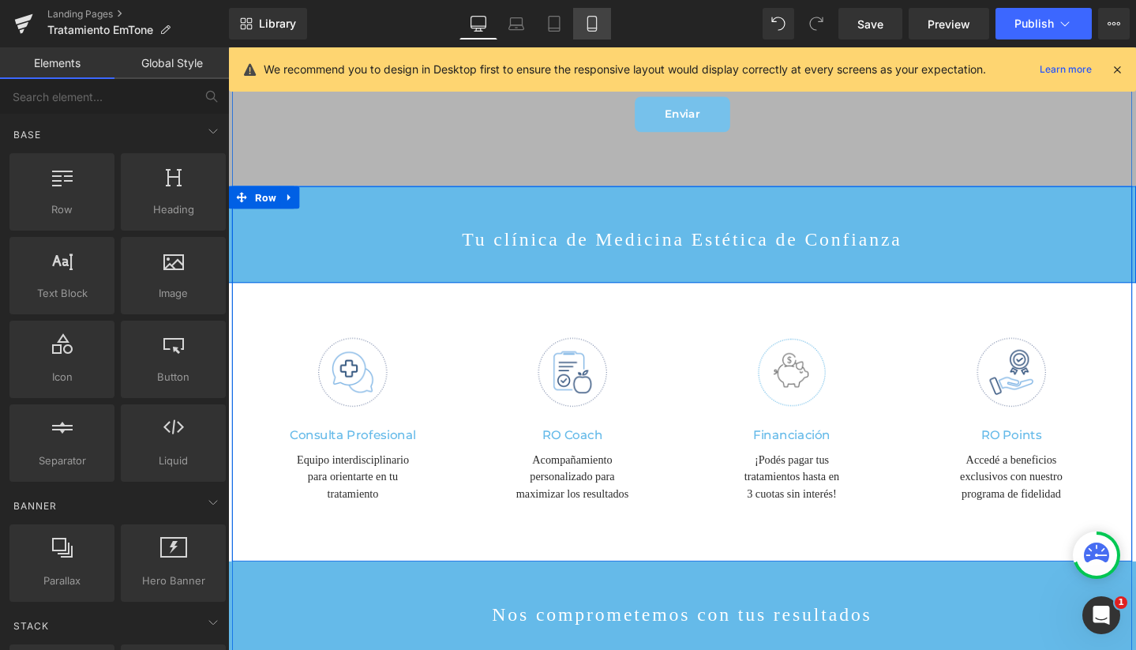
click at [601, 19] on link "Mobile" at bounding box center [592, 24] width 38 height 32
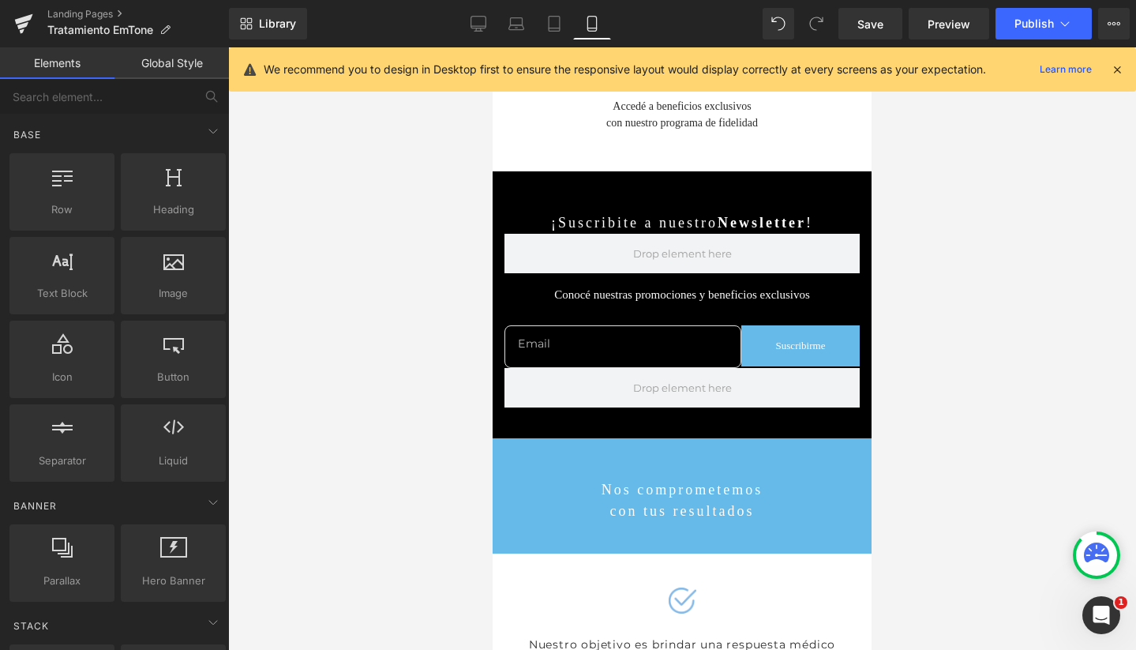
scroll to position [4095, 0]
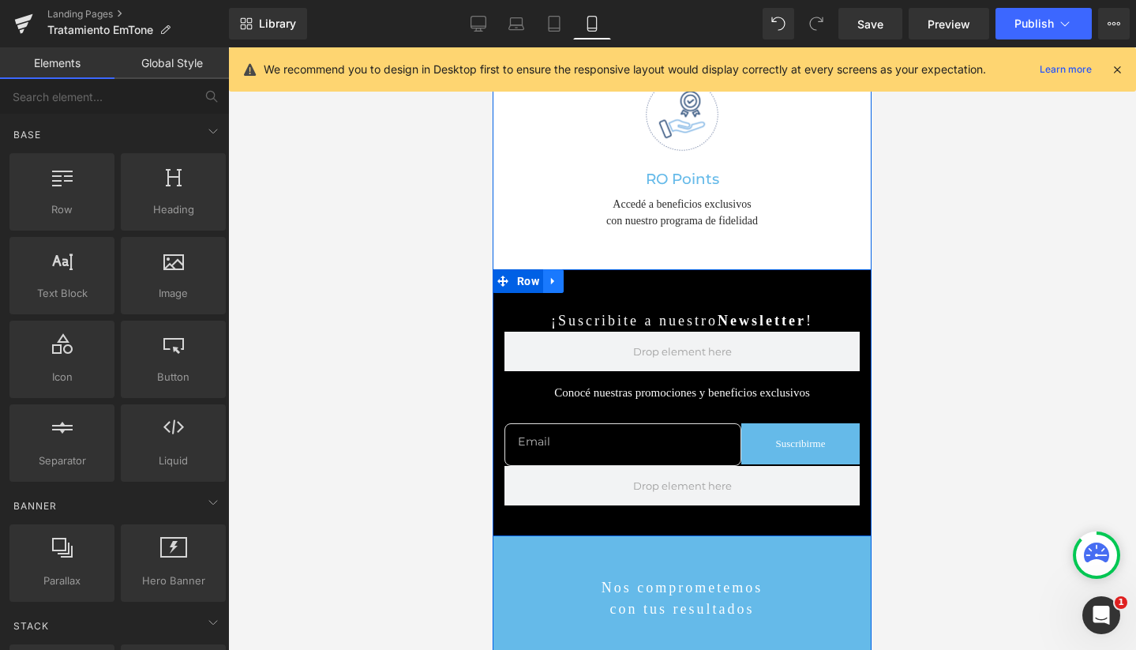
click at [548, 275] on icon at bounding box center [553, 281] width 11 height 12
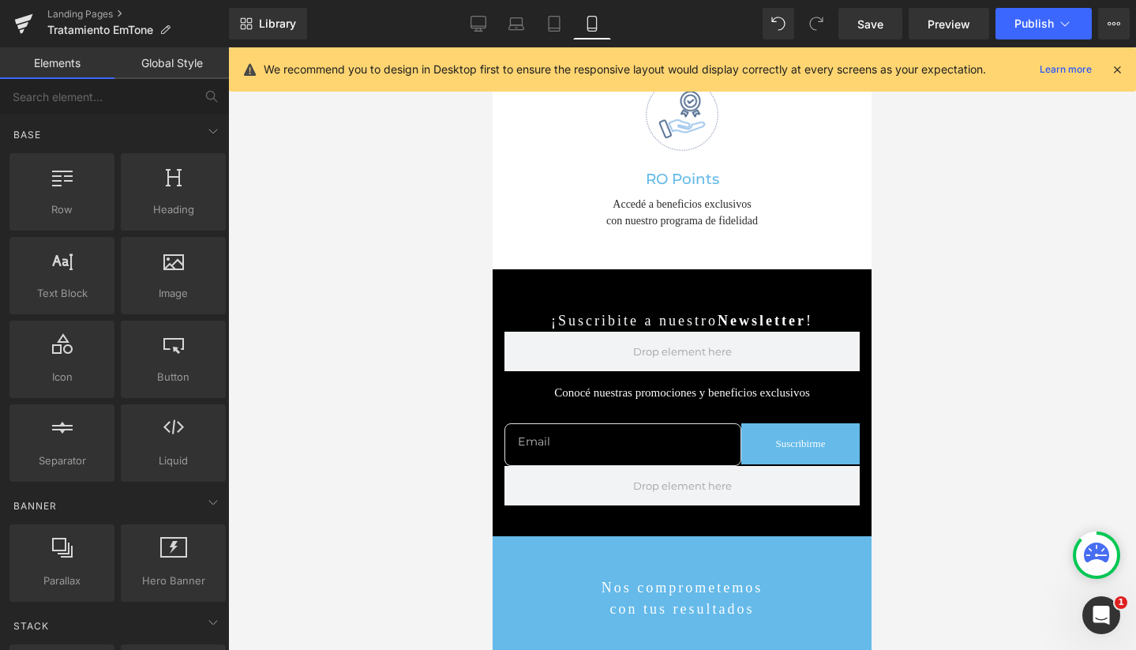
click at [393, 253] on div at bounding box center [682, 348] width 908 height 602
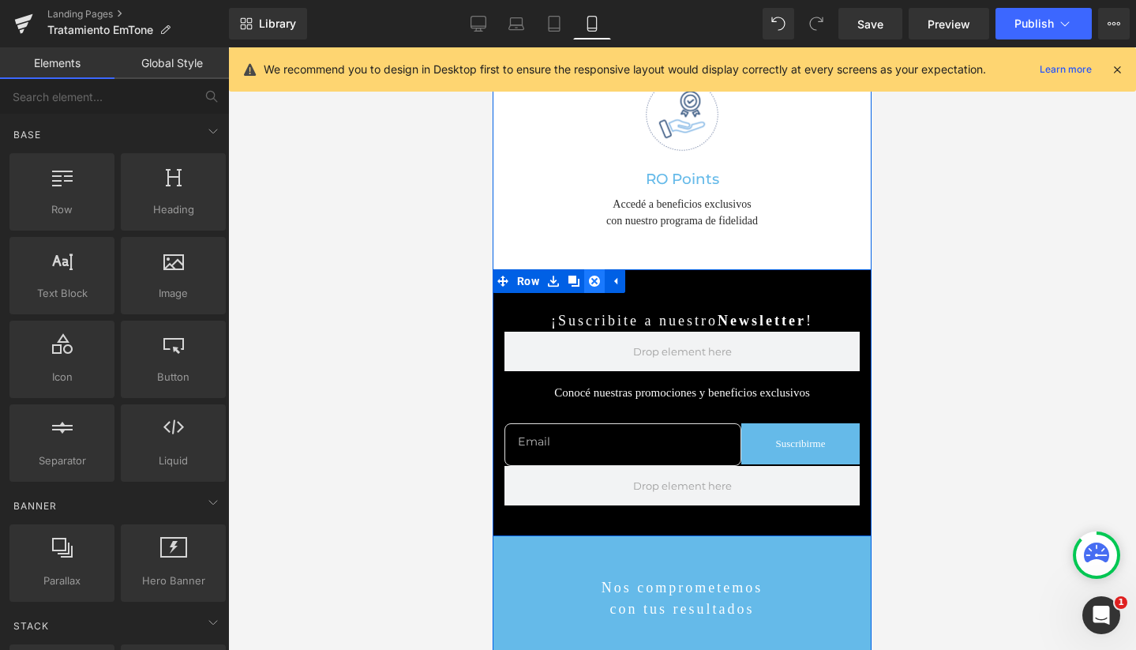
click at [589, 276] on icon at bounding box center [594, 281] width 11 height 11
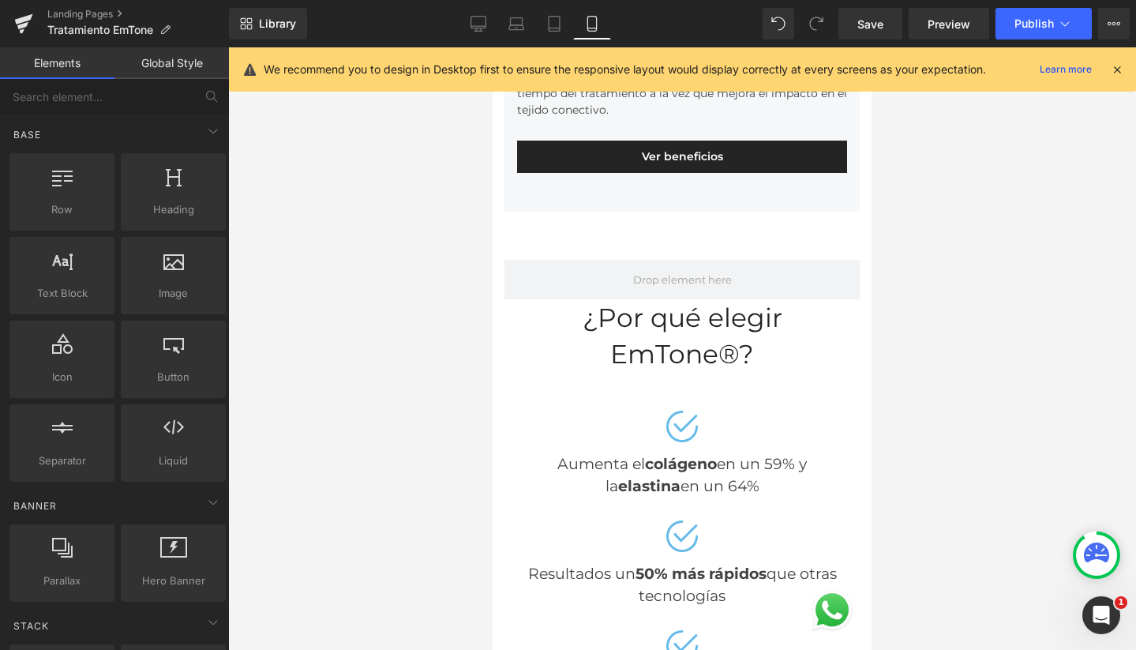
scroll to position [850, 0]
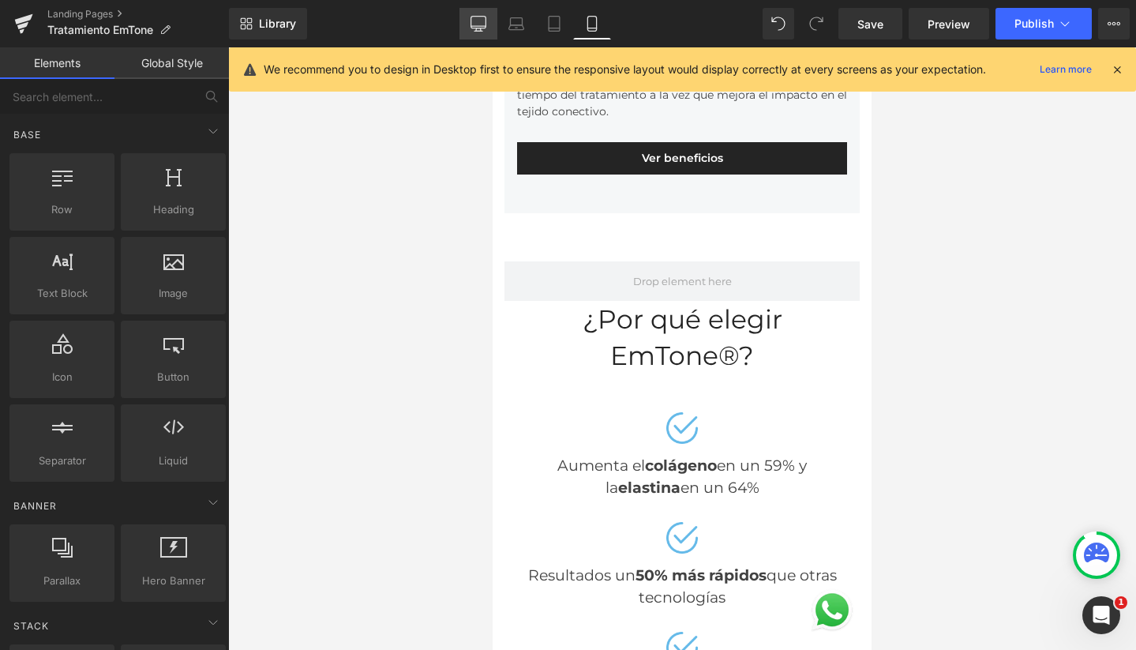
click at [479, 31] on icon at bounding box center [479, 31] width 8 height 0
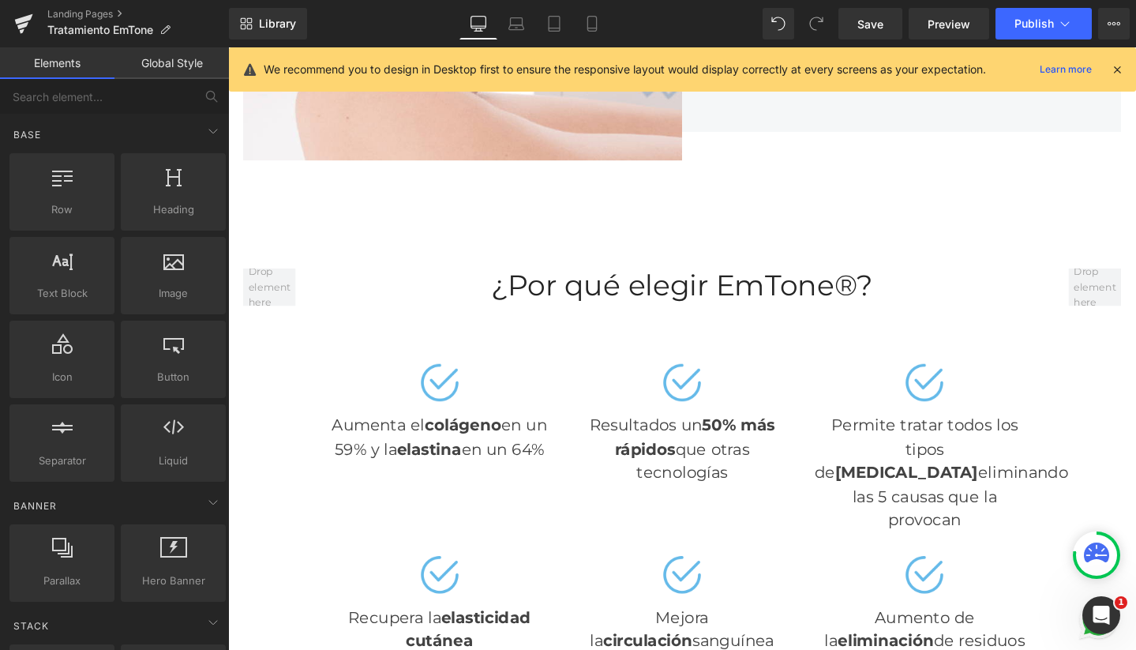
scroll to position [8, 8]
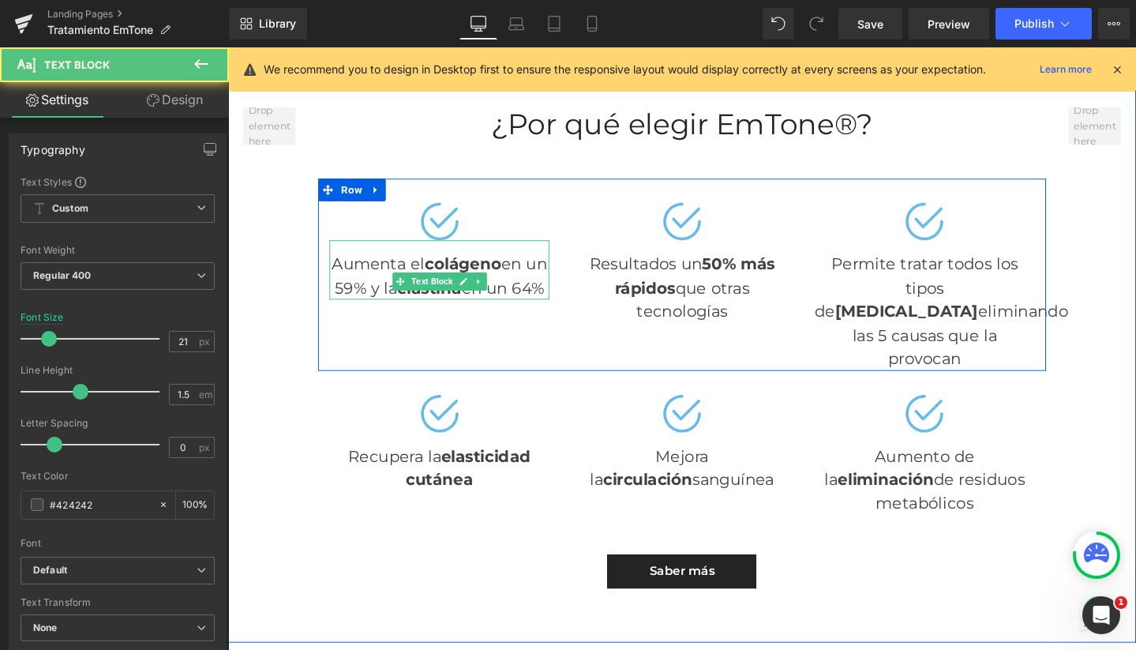
click at [516, 265] on strong "colágeno" at bounding box center [475, 275] width 81 height 20
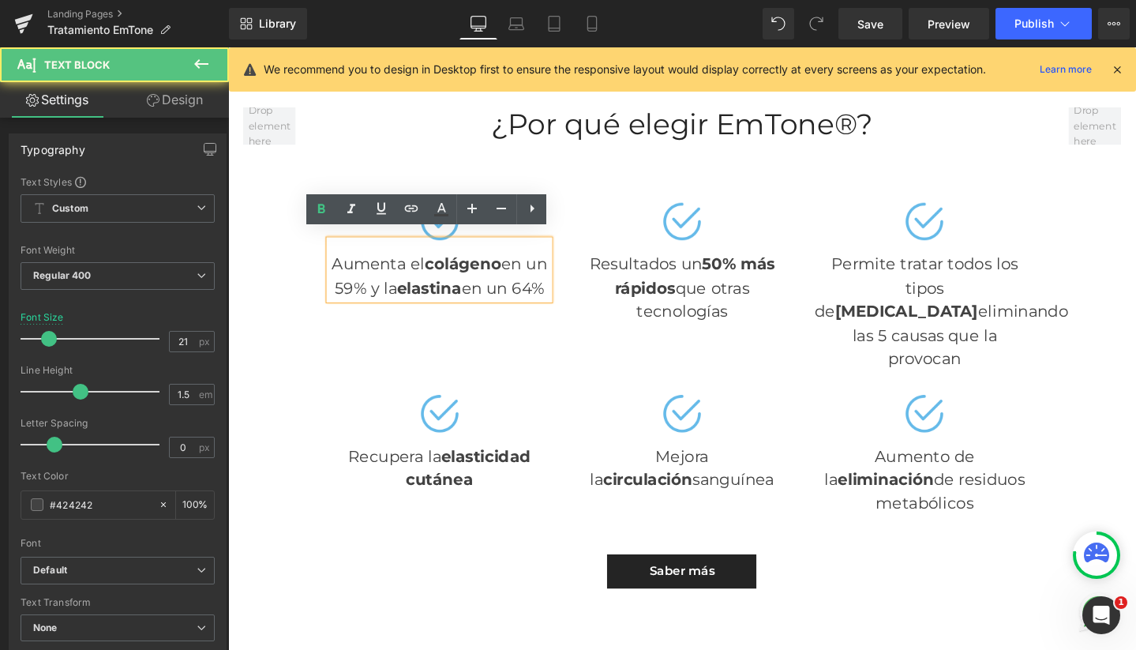
click at [520, 273] on div "Aumenta el colágeno en un 59% y la elastina en un 64%" at bounding box center [450, 281] width 231 height 62
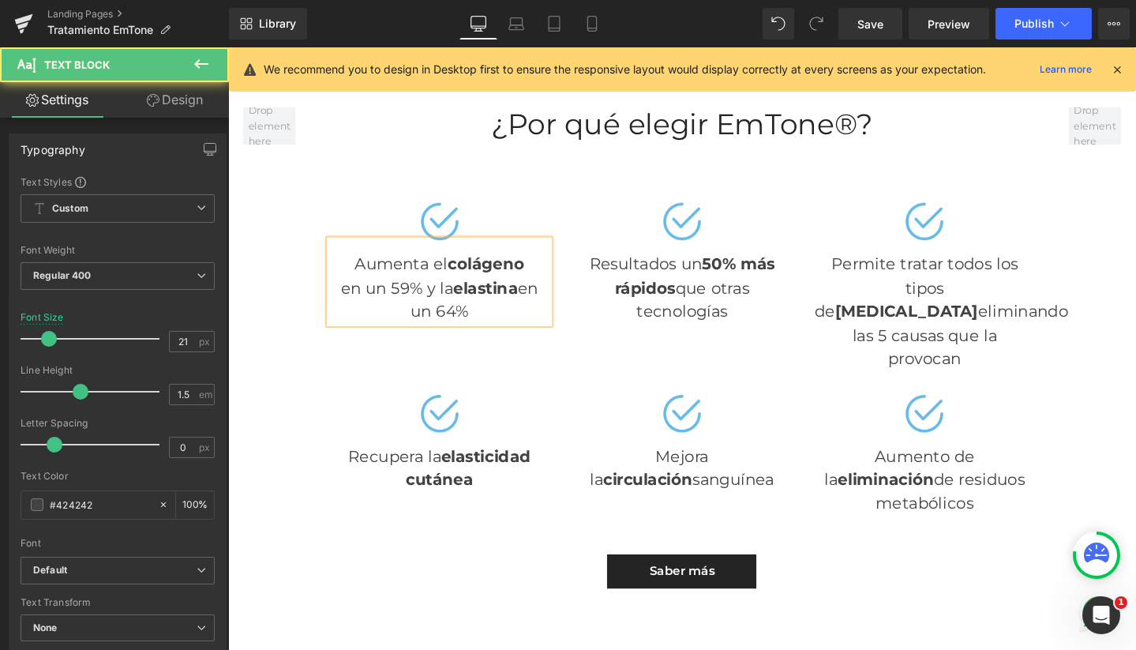
click at [530, 288] on div "en un 59% y la elastina en un 64%" at bounding box center [450, 313] width 231 height 50
drag, startPoint x: 440, startPoint y: 290, endPoint x: 346, endPoint y: 289, distance: 94.0
click at [346, 289] on div "en un 59% y la elastina" at bounding box center [450, 300] width 231 height 25
drag, startPoint x: 505, startPoint y: 311, endPoint x: 350, endPoint y: 311, distance: 155.6
click at [350, 313] on div "en un 64%" at bounding box center [450, 325] width 231 height 25
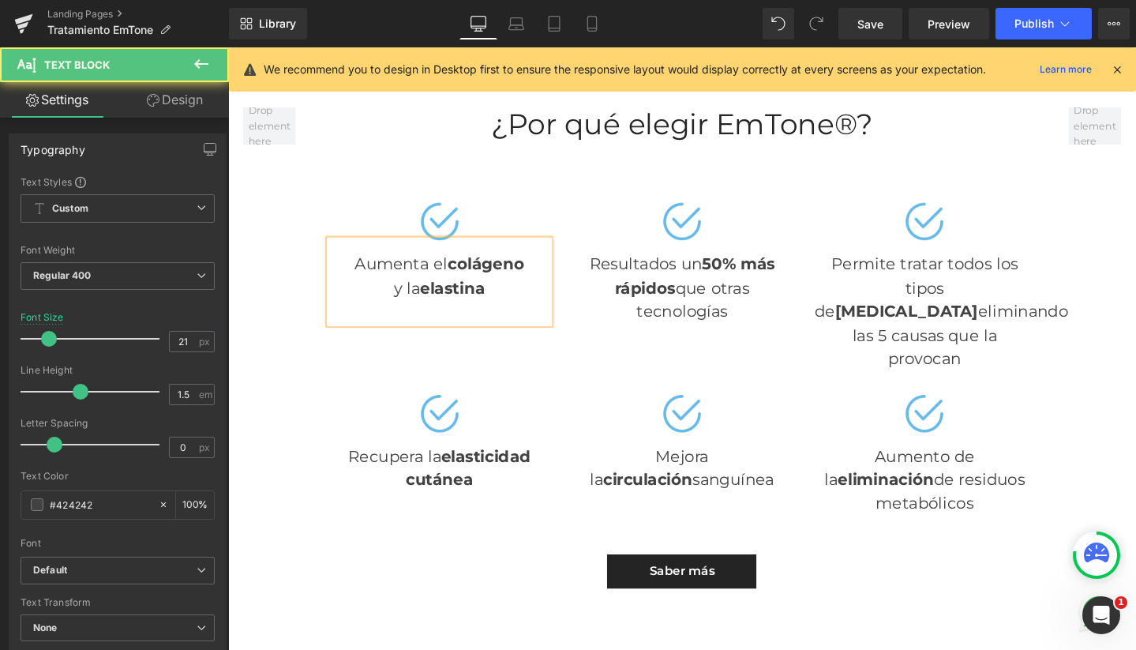
drag, startPoint x: 518, startPoint y: 292, endPoint x: 377, endPoint y: 291, distance: 140.6
click at [377, 291] on div "y la elastina" at bounding box center [450, 300] width 231 height 25
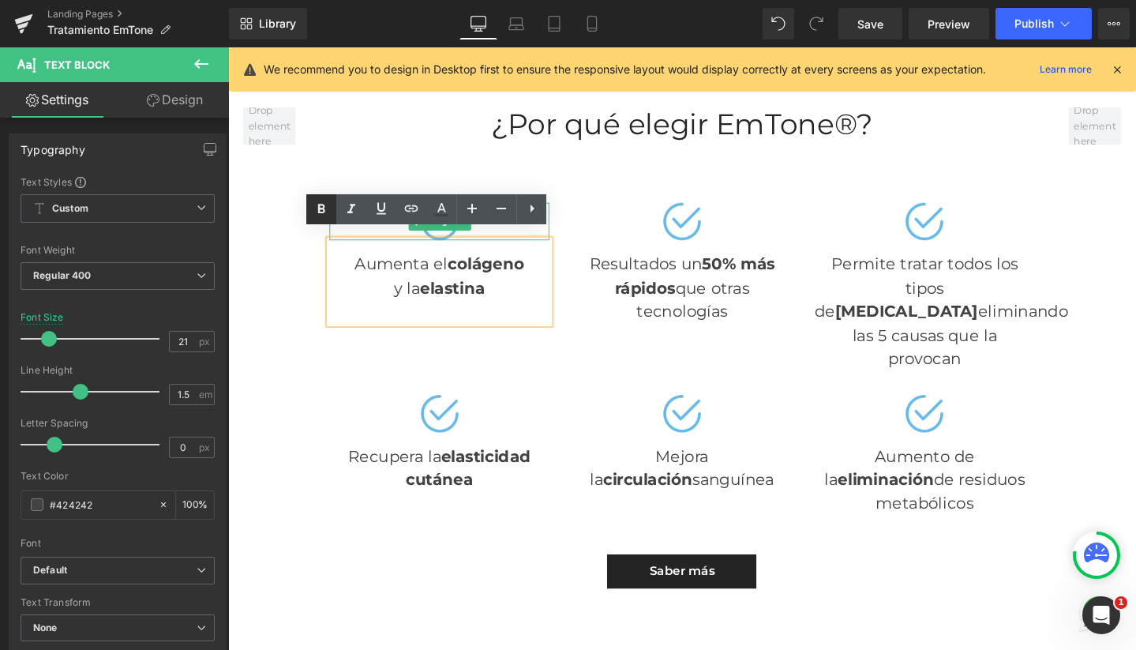
click at [335, 208] on link at bounding box center [321, 209] width 30 height 30
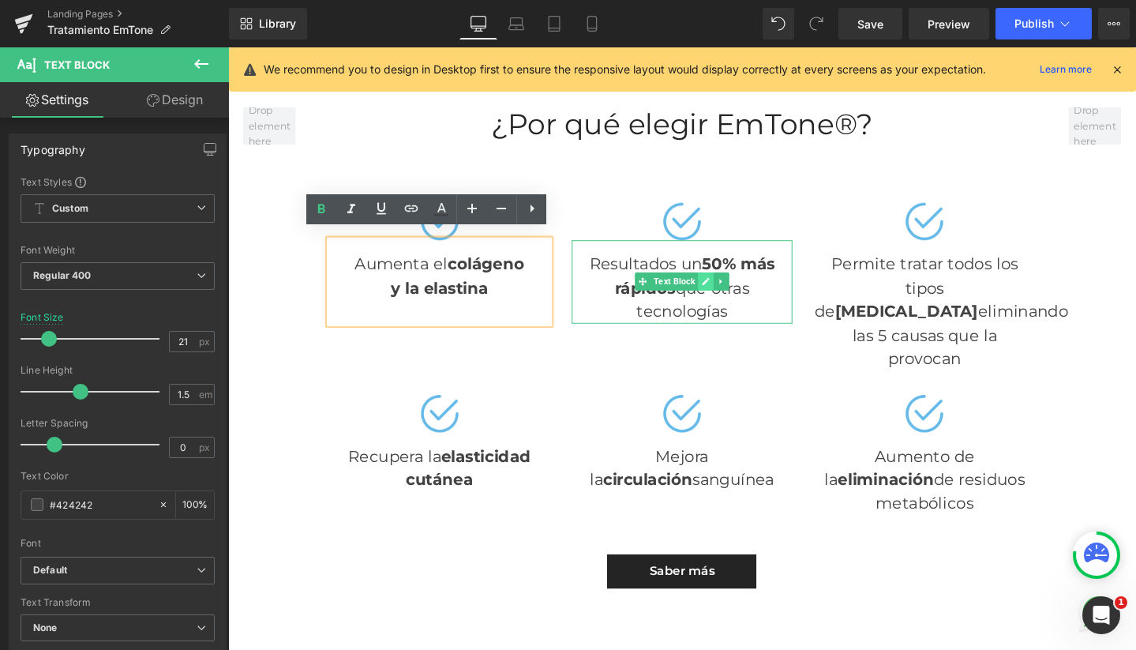
click at [726, 289] on icon at bounding box center [730, 293] width 9 height 9
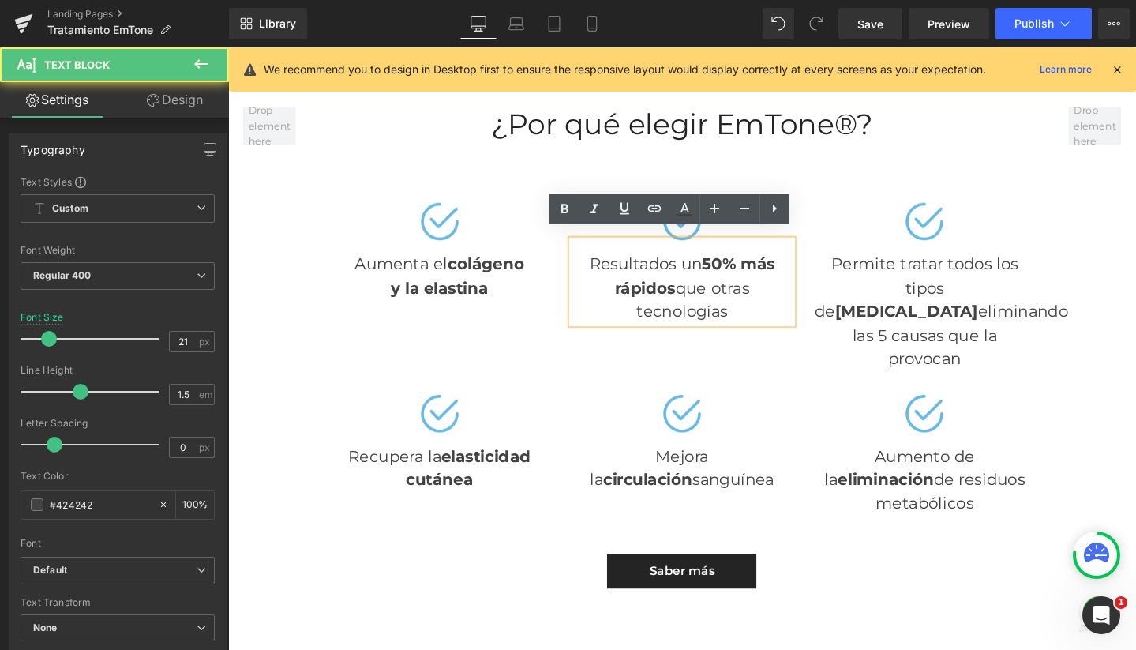
click at [739, 302] on div "Resultados un 50% más rápidos que otras tecnologías" at bounding box center [705, 294] width 231 height 88
click at [695, 266] on div "Resultados un 50% más rápidos que otras tecnologías" at bounding box center [705, 294] width 231 height 88
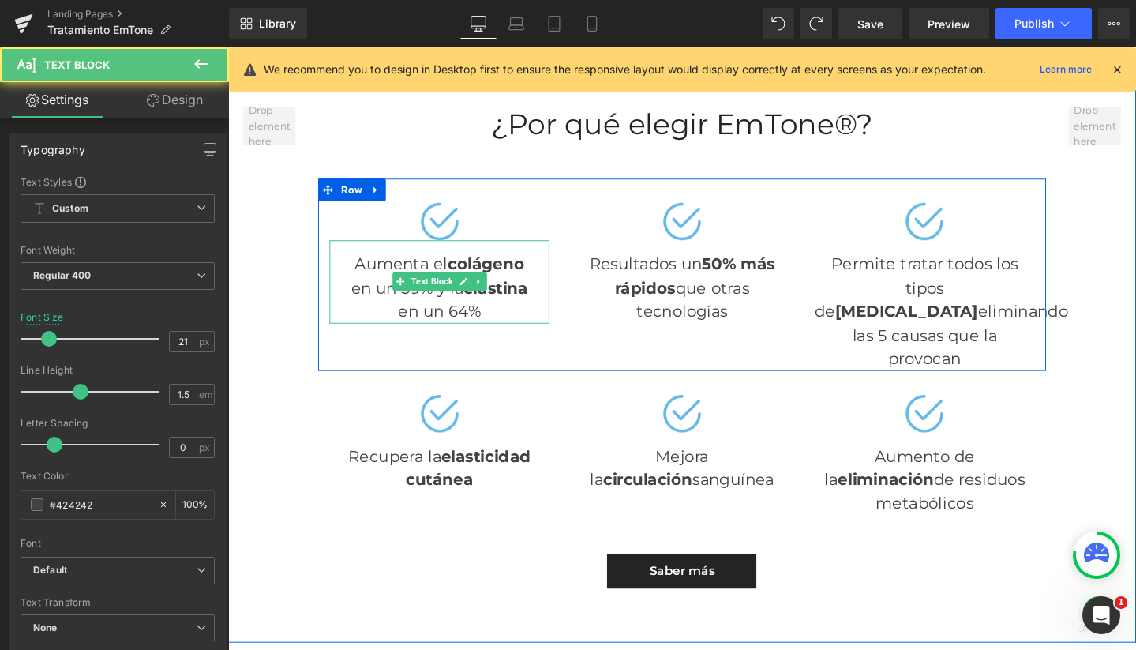
click at [522, 313] on div "en un 64%" at bounding box center [450, 325] width 231 height 25
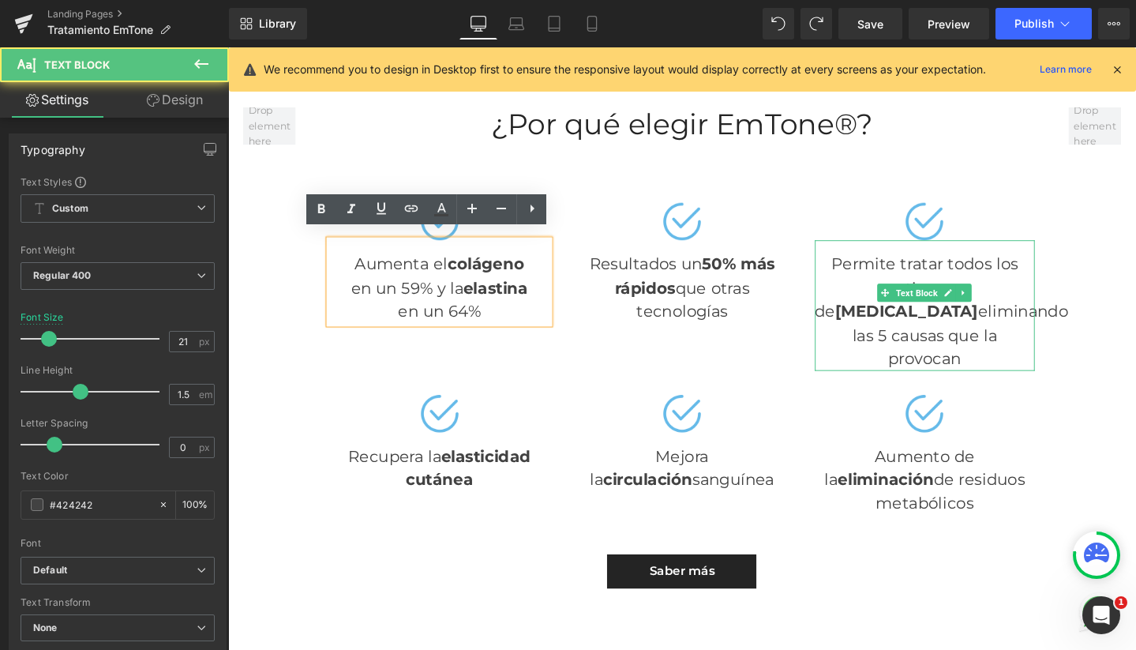
click at [1004, 331] on div "Permite tratar todos los tipos de celulitis eliminando las 5 causas que la prov…" at bounding box center [961, 318] width 231 height 137
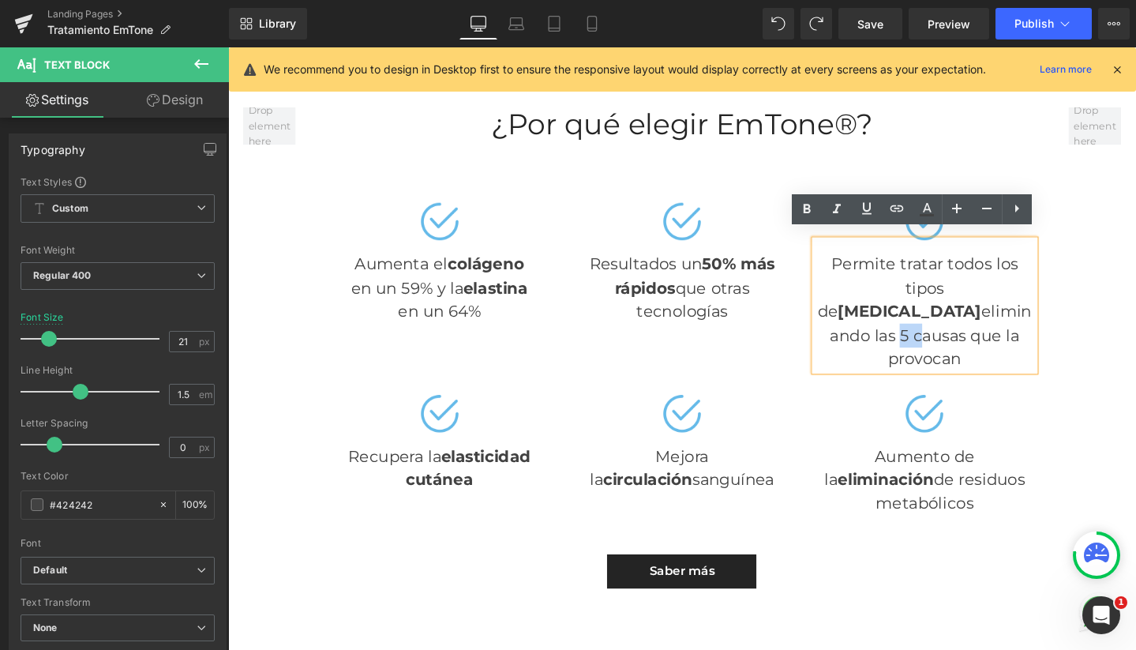
drag, startPoint x: 977, startPoint y: 319, endPoint x: 997, endPoint y: 319, distance: 19.7
click at [997, 319] on div "Permite tratar todos los tipos de celulitis eliminando las 5 causas que la prov…" at bounding box center [961, 318] width 231 height 137
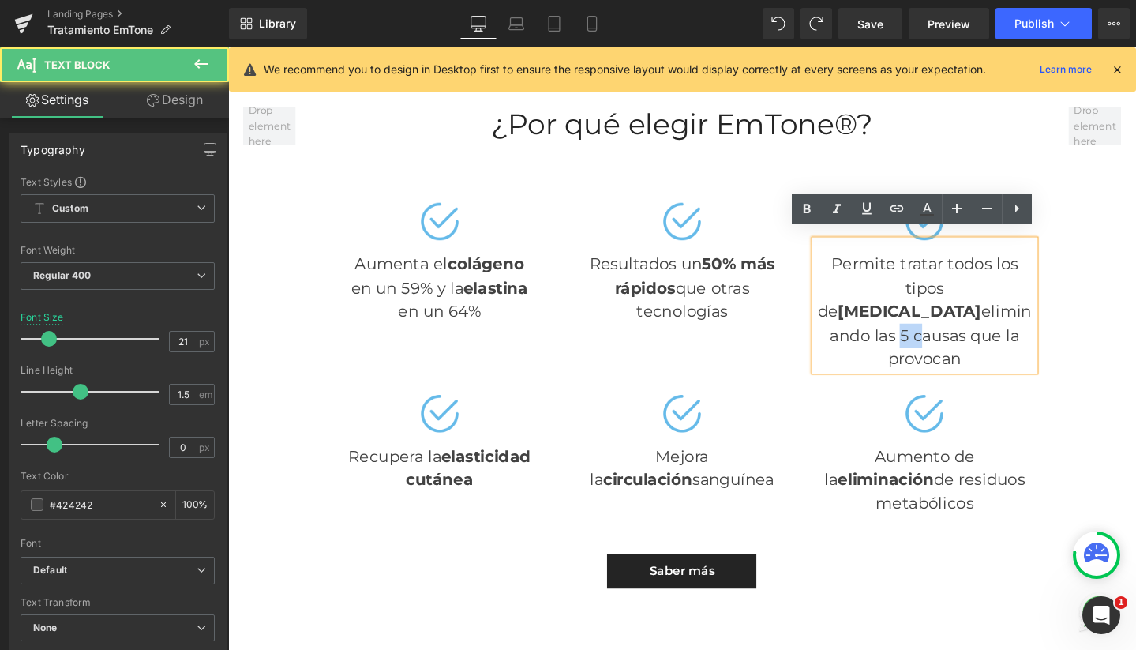
click at [997, 319] on div "Permite tratar todos los tipos de celulitis eliminando las 5 causas que la prov…" at bounding box center [961, 318] width 231 height 137
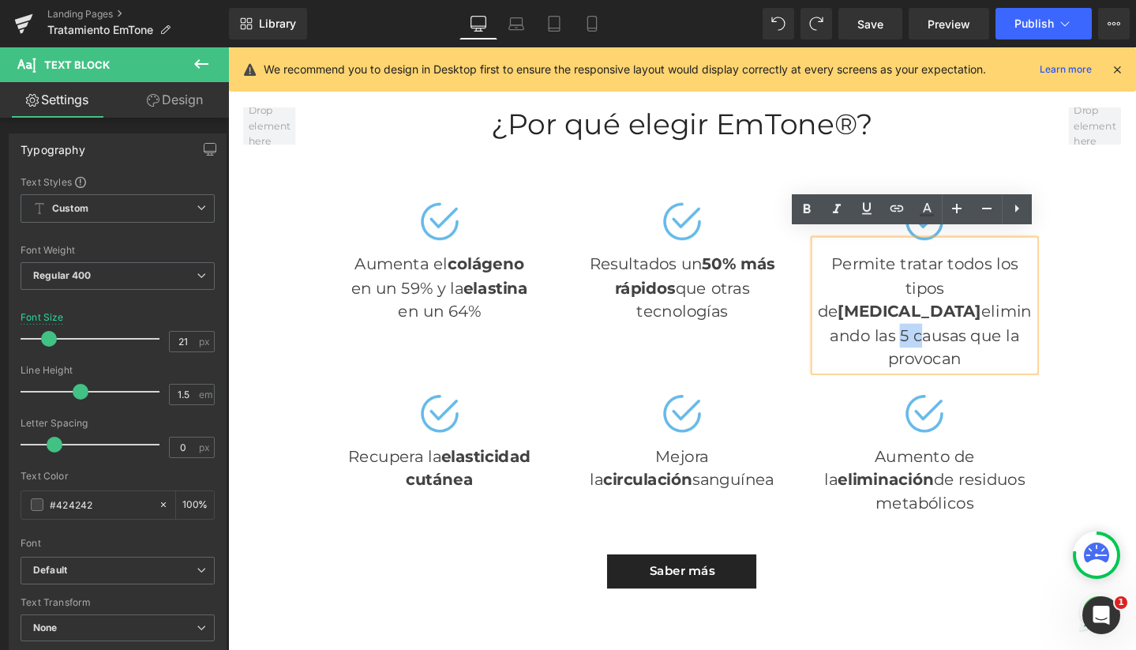
drag, startPoint x: 1034, startPoint y: 343, endPoint x: 854, endPoint y: 320, distance: 182.4
click at [854, 320] on div "Permite tratar todos los tipos de celulitis eliminando las 5 causas que la prov…" at bounding box center [961, 318] width 231 height 137
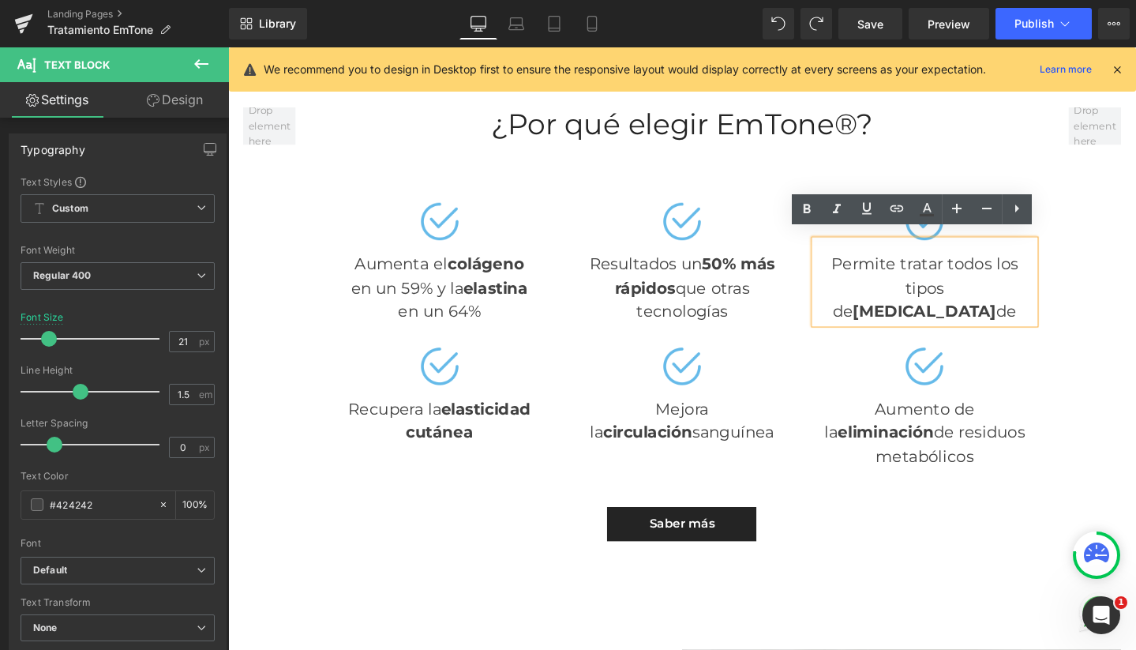
scroll to position [4233, 940]
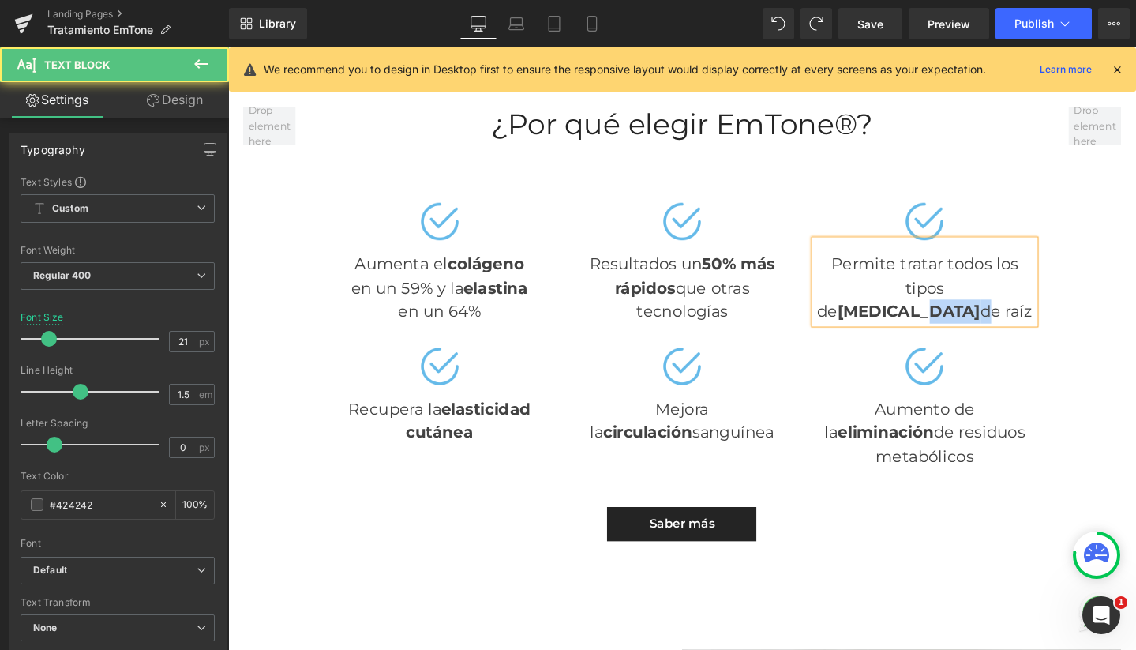
click at [992, 289] on div "Permite tratar todos los tipos de celulitis de raíz" at bounding box center [961, 294] width 231 height 88
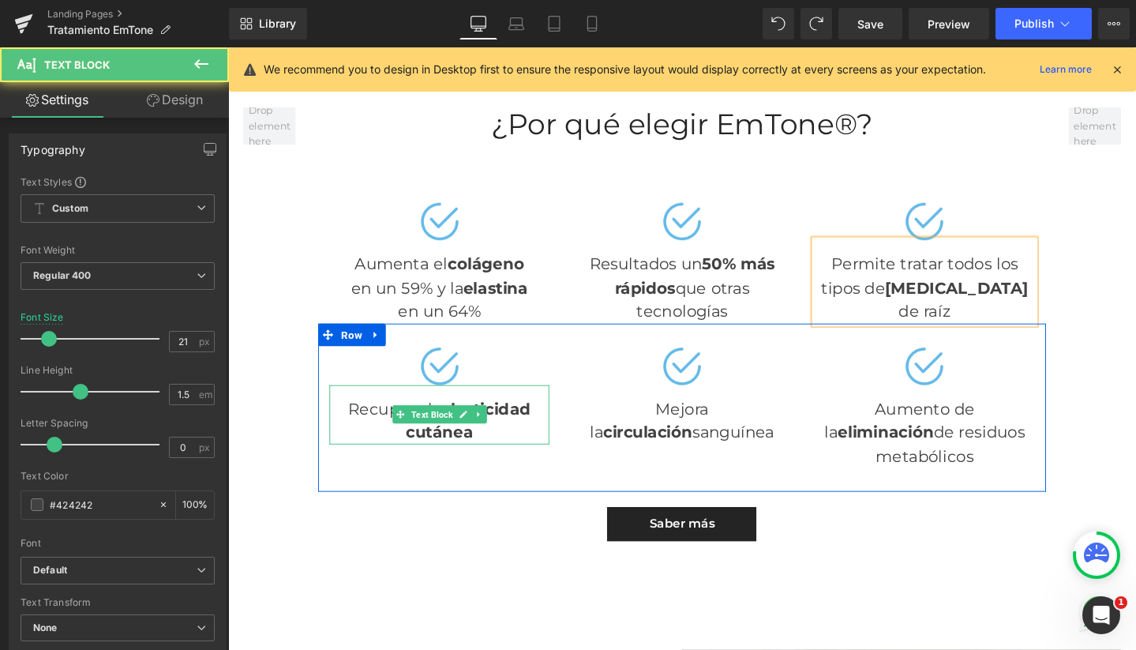
click at [358, 409] on div "Recupera la elasticidad cutánea" at bounding box center [450, 434] width 231 height 62
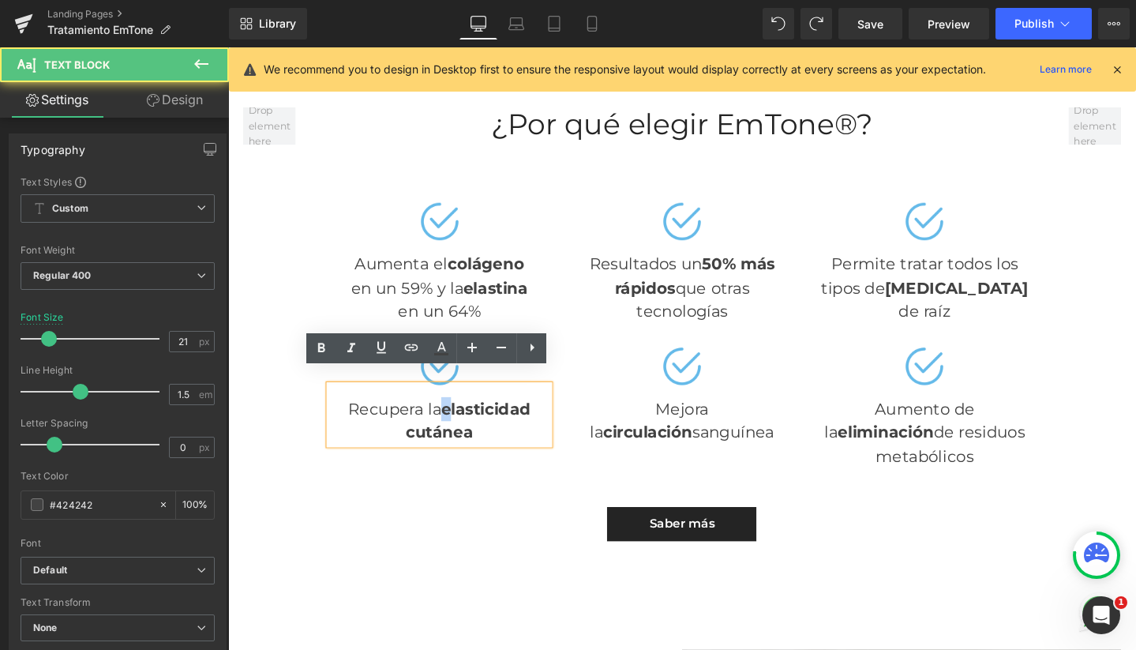
click at [439, 418] on strong "elasticidad cutánea" at bounding box center [480, 440] width 131 height 45
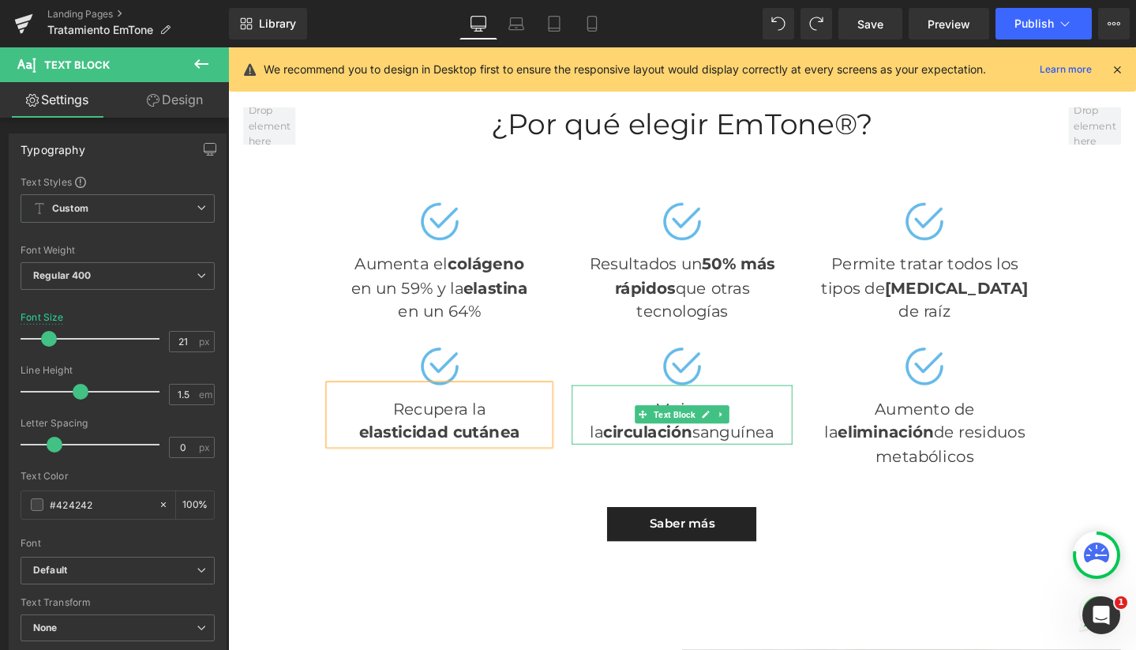
click at [685, 403] on div "Mejora la circulación sanguínea" at bounding box center [705, 434] width 231 height 62
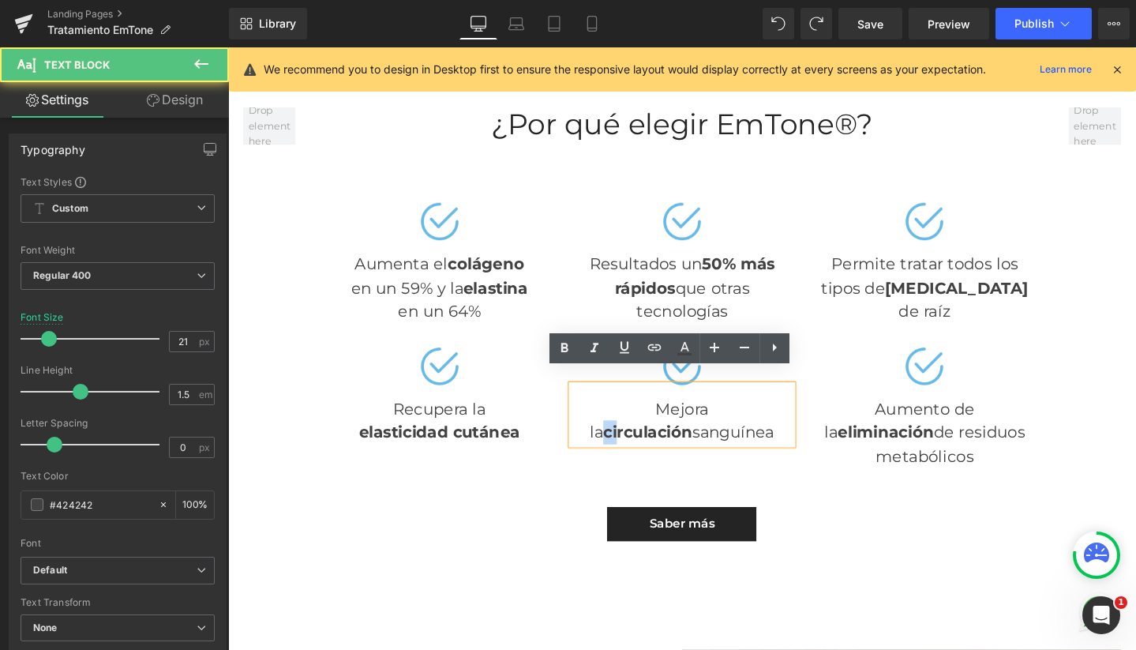
drag, startPoint x: 693, startPoint y: 410, endPoint x: 685, endPoint y: 410, distance: 8.7
click at [685, 442] on strong "circulación" at bounding box center [670, 452] width 94 height 20
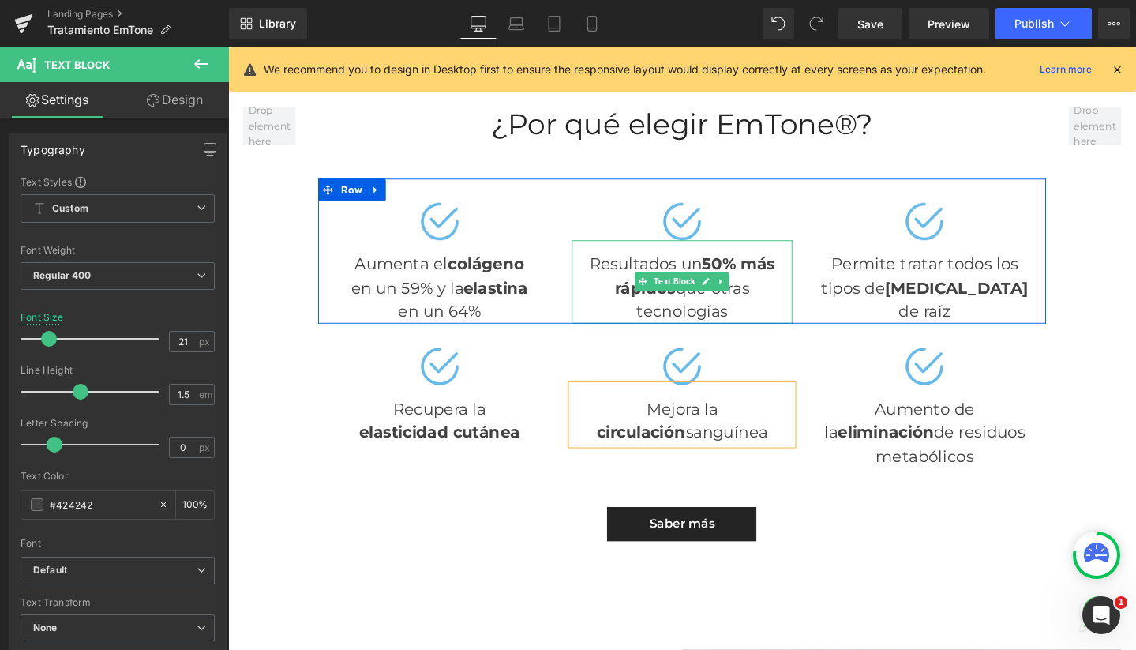
scroll to position [1015, 0]
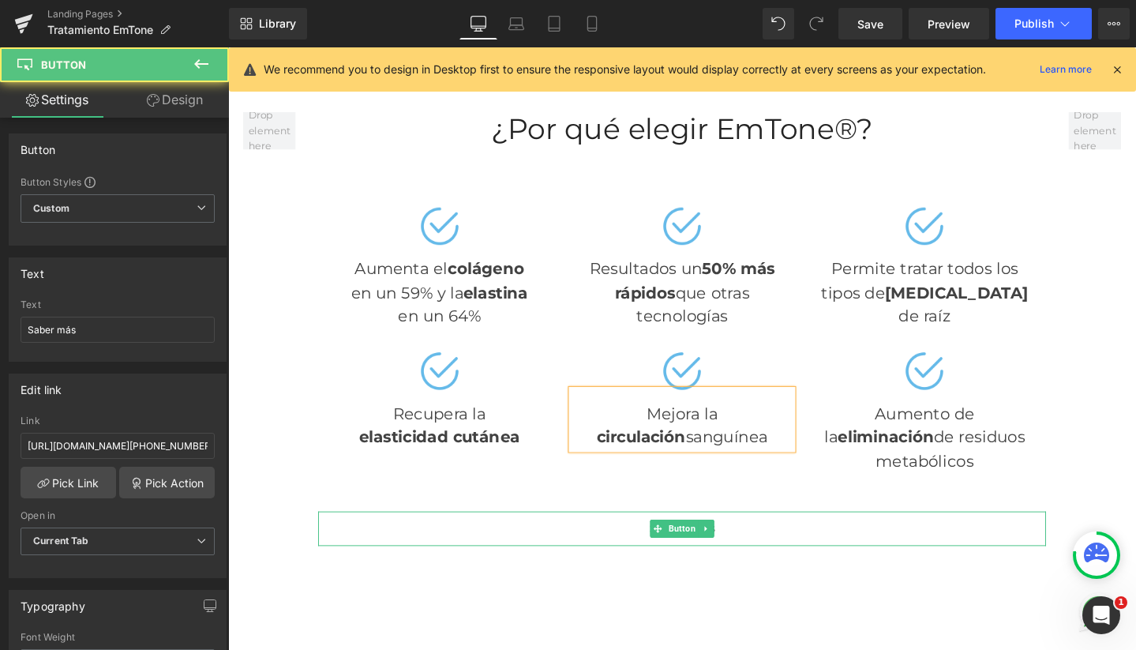
click at [732, 546] on span "Saber más" at bounding box center [705, 553] width 69 height 15
click at [729, 544] on link at bounding box center [731, 553] width 17 height 19
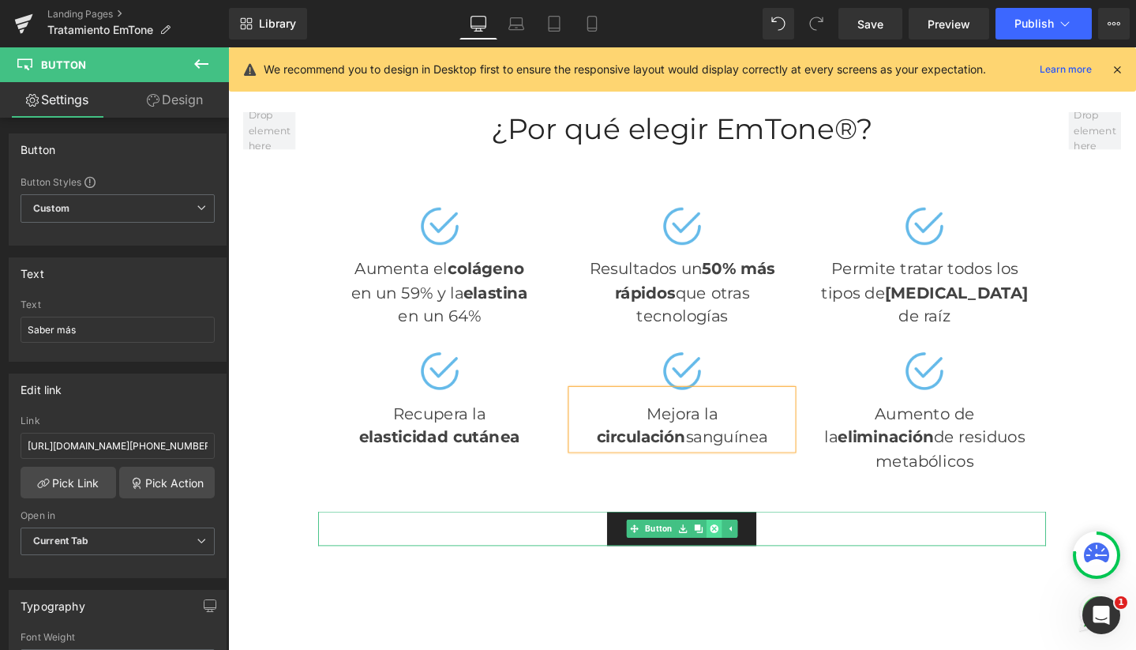
click at [739, 544] on link at bounding box center [739, 553] width 17 height 19
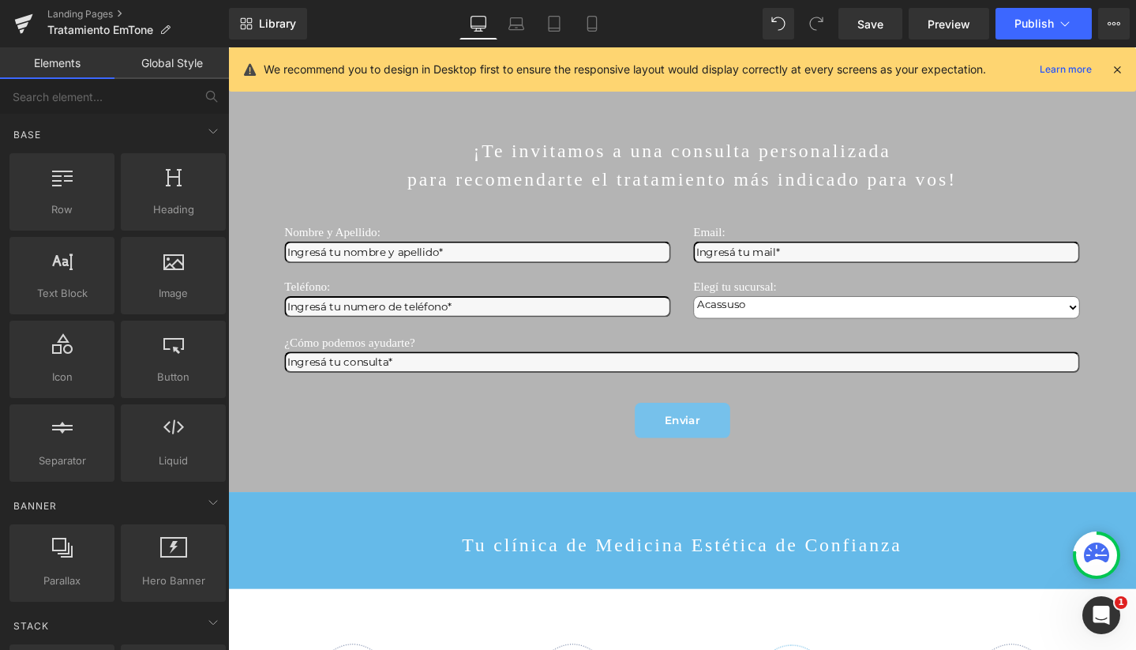
scroll to position [2692, 0]
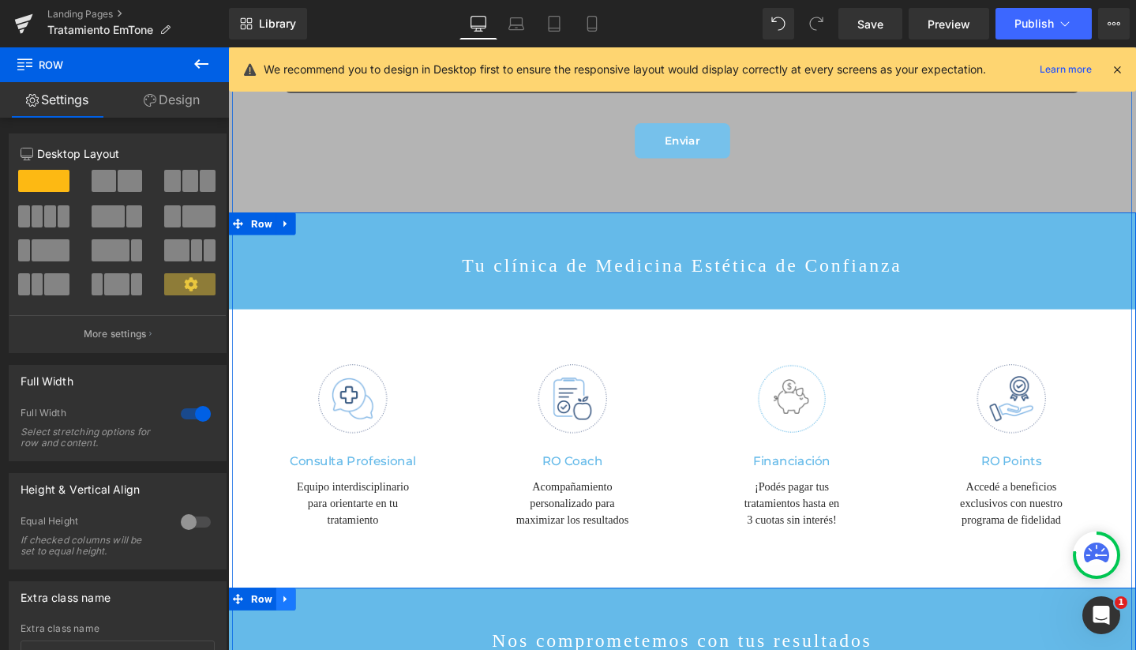
click at [287, 625] on icon at bounding box center [288, 628] width 3 height 7
click at [304, 622] on icon at bounding box center [309, 627] width 11 height 11
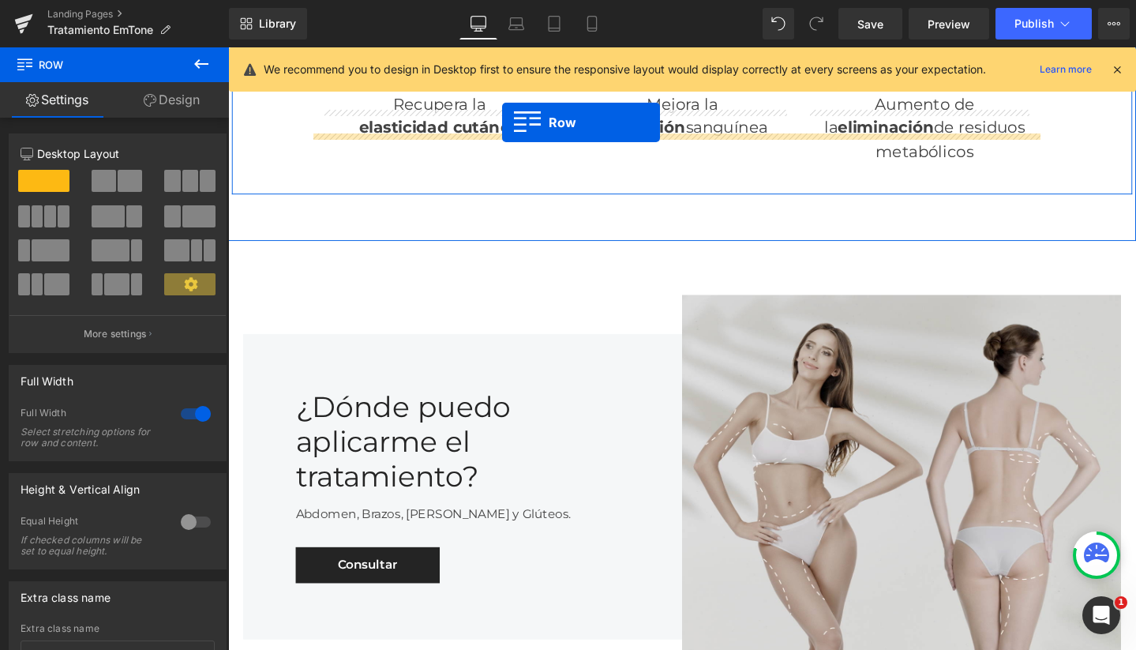
scroll to position [1339, 0]
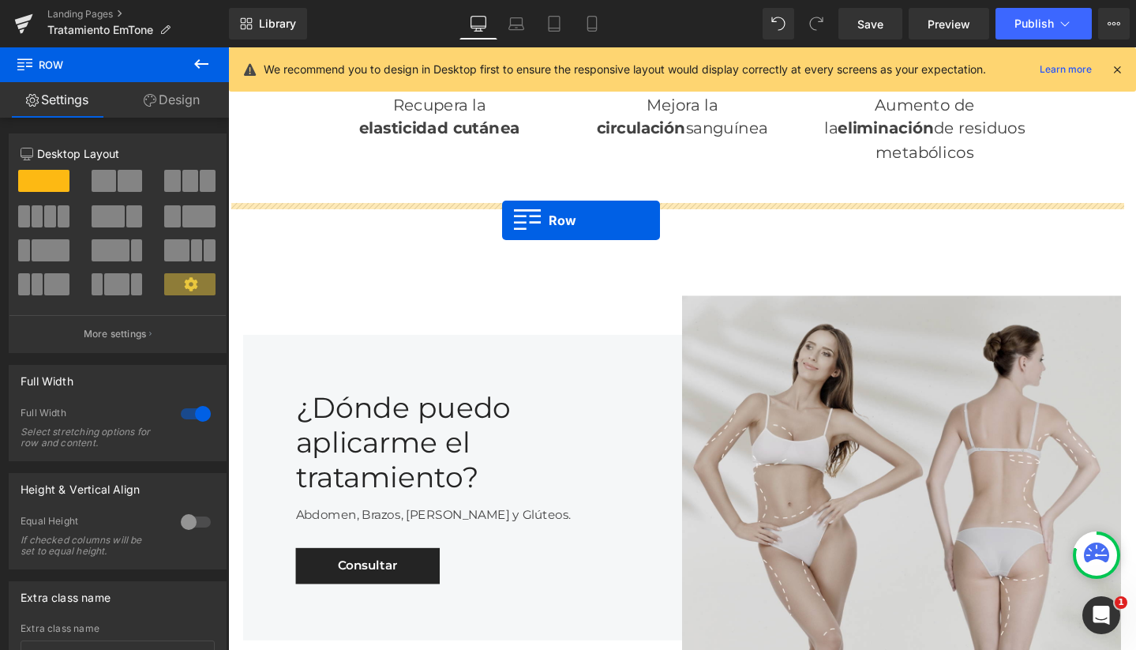
drag, startPoint x: 234, startPoint y: 291, endPoint x: 516, endPoint y: 229, distance: 289.5
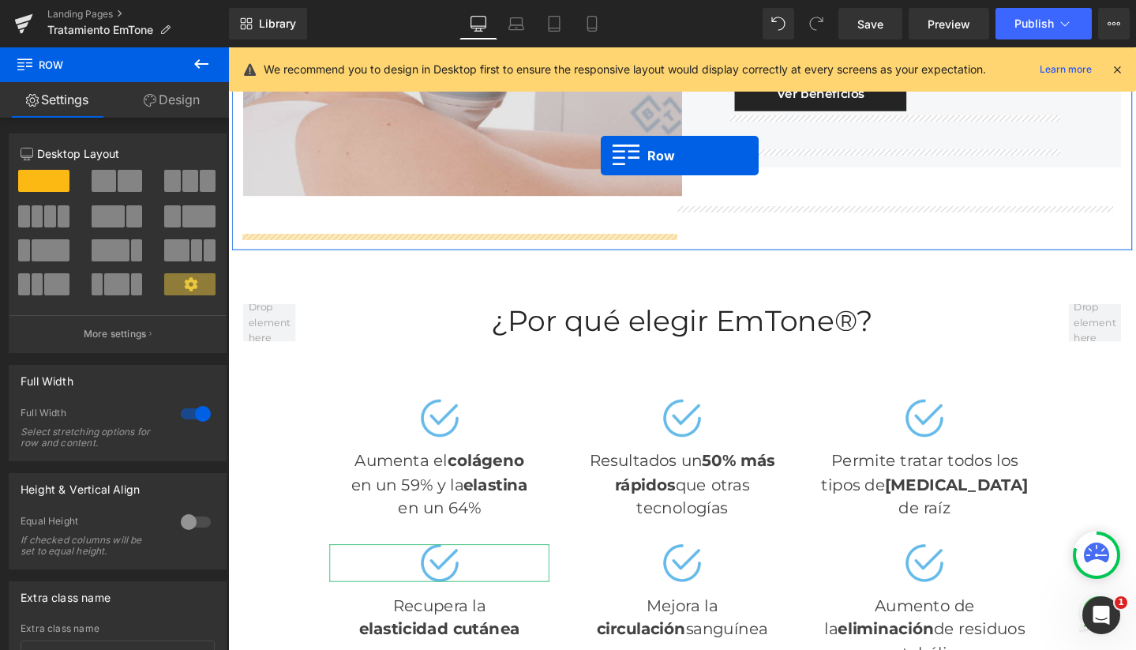
scroll to position [767, 0]
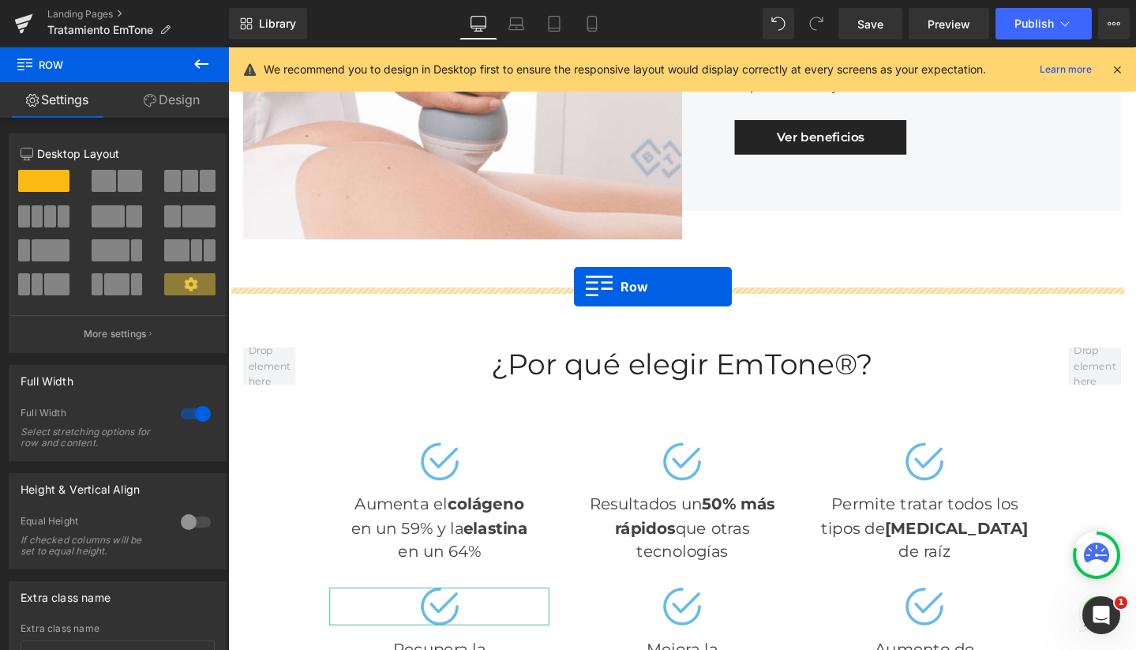
drag, startPoint x: 234, startPoint y: 434, endPoint x: 592, endPoint y: 299, distance: 382.8
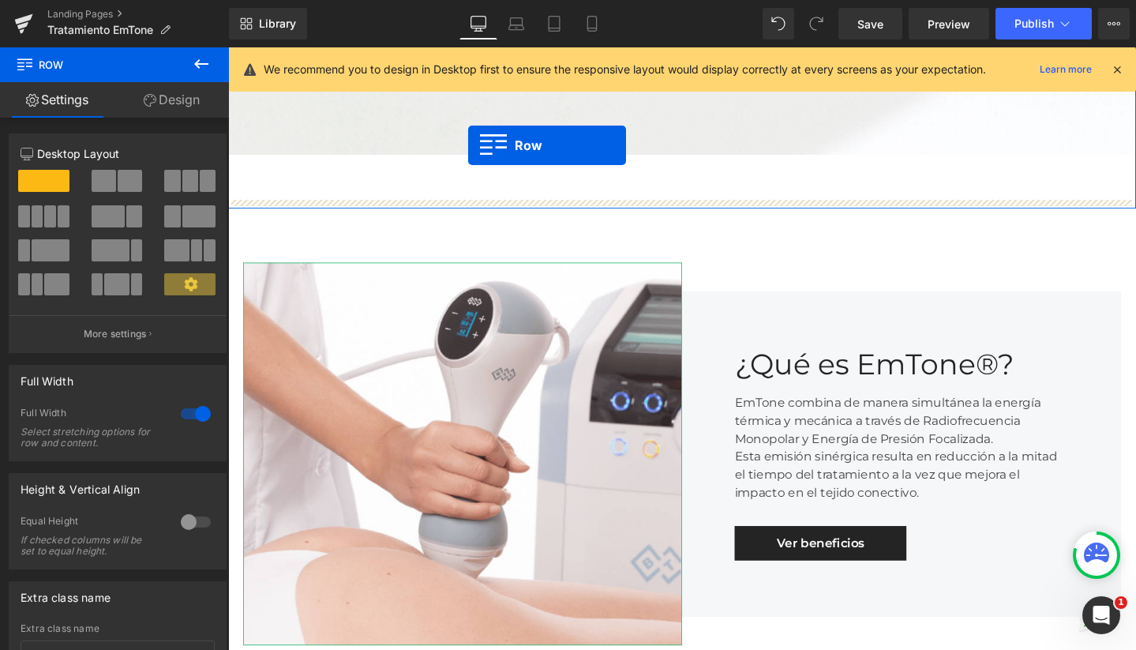
scroll to position [313, 0]
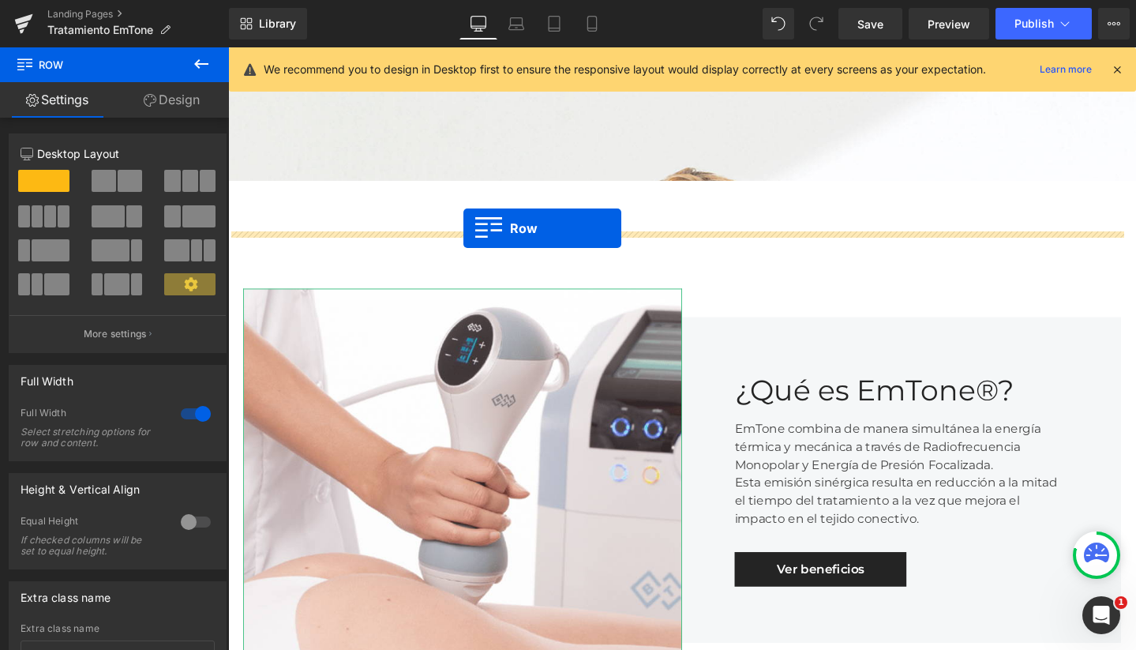
drag, startPoint x: 234, startPoint y: 568, endPoint x: 476, endPoint y: 238, distance: 409.5
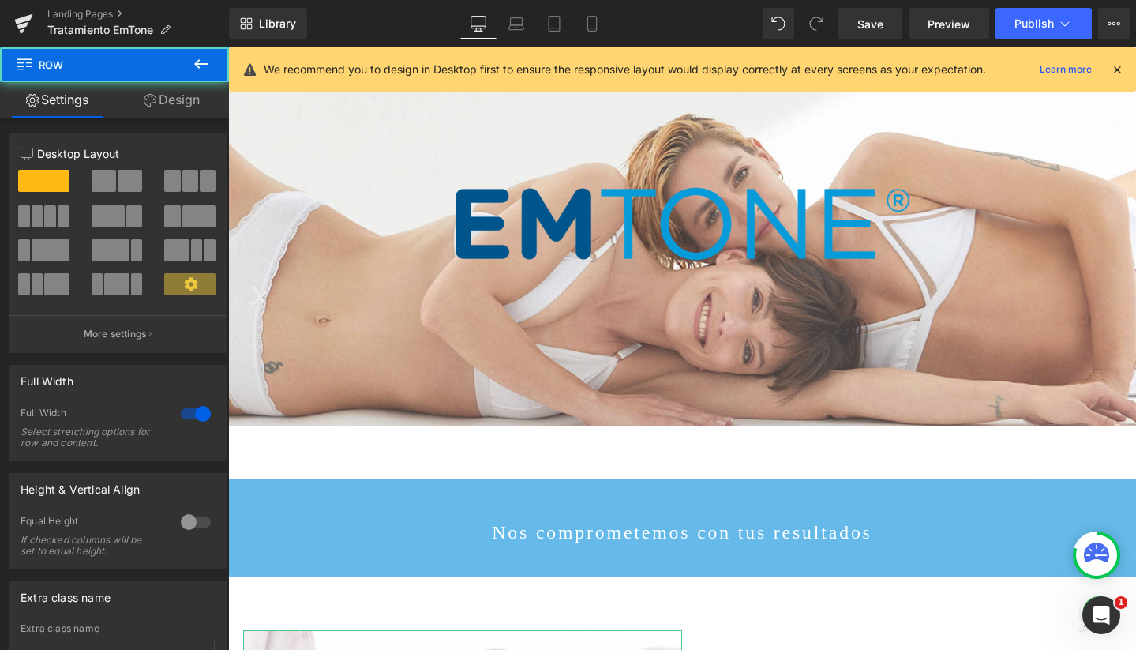
scroll to position [51, 0]
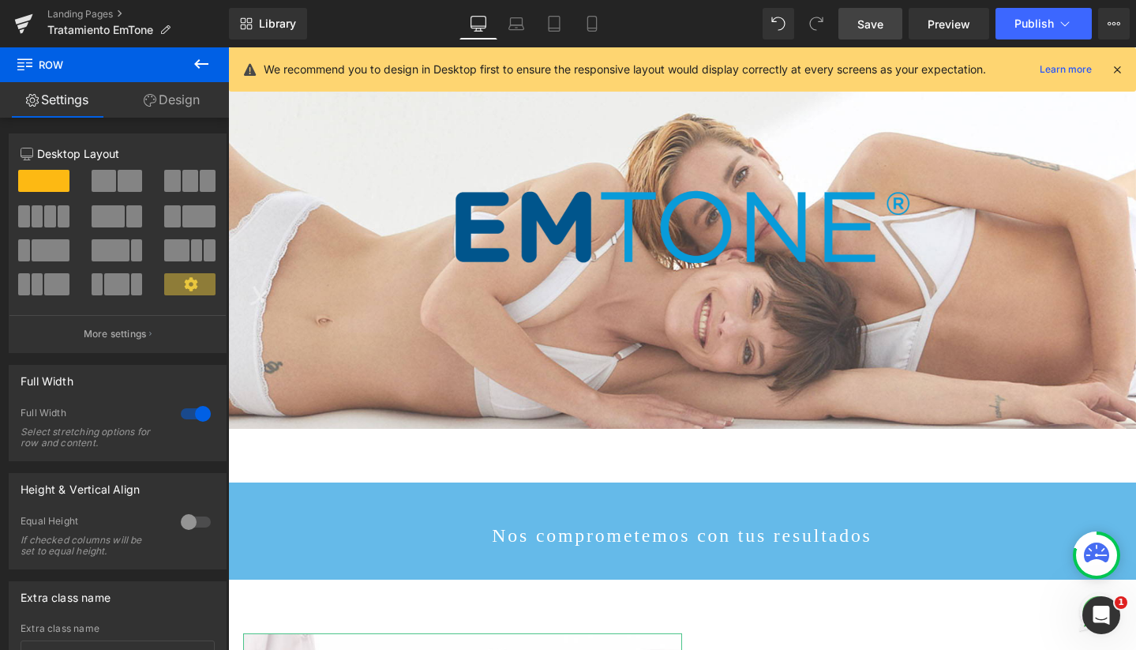
click at [877, 16] on span "Save" at bounding box center [871, 24] width 26 height 17
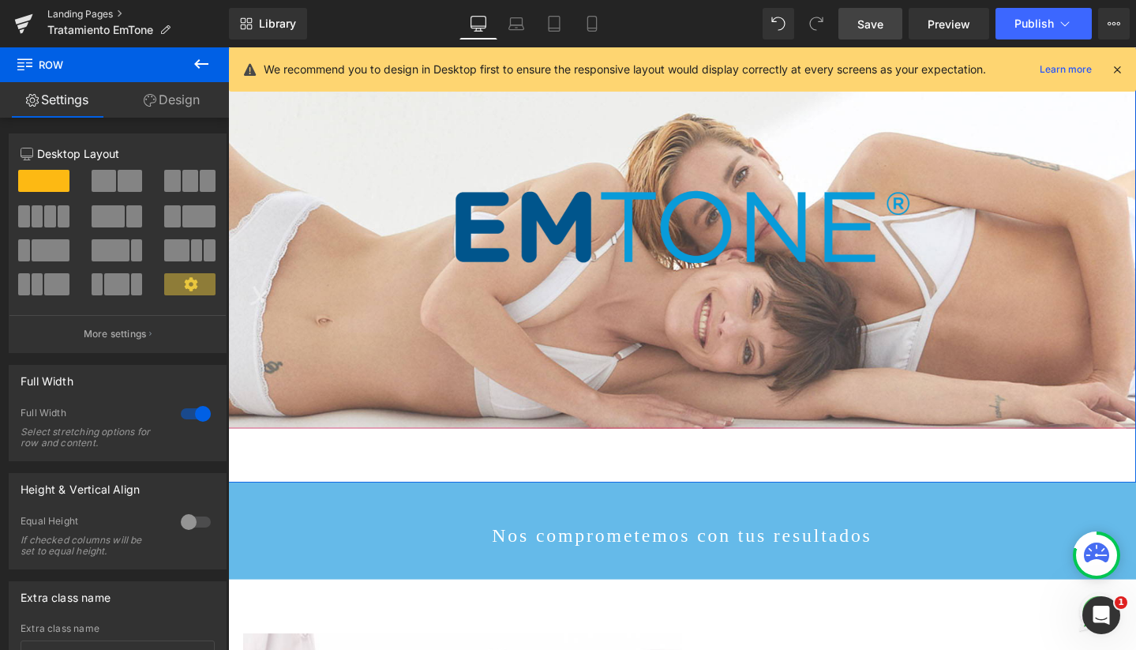
click at [101, 12] on link "Landing Pages" at bounding box center [138, 14] width 182 height 13
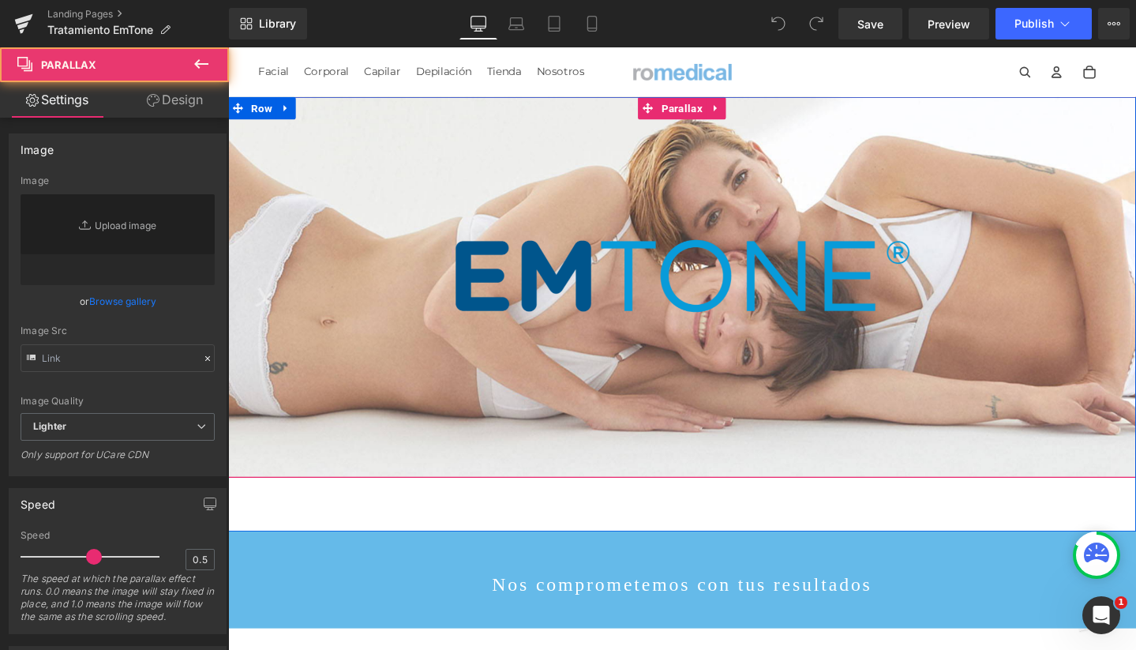
click at [495, 332] on span "Image" at bounding box center [705, 296] width 955 height 92
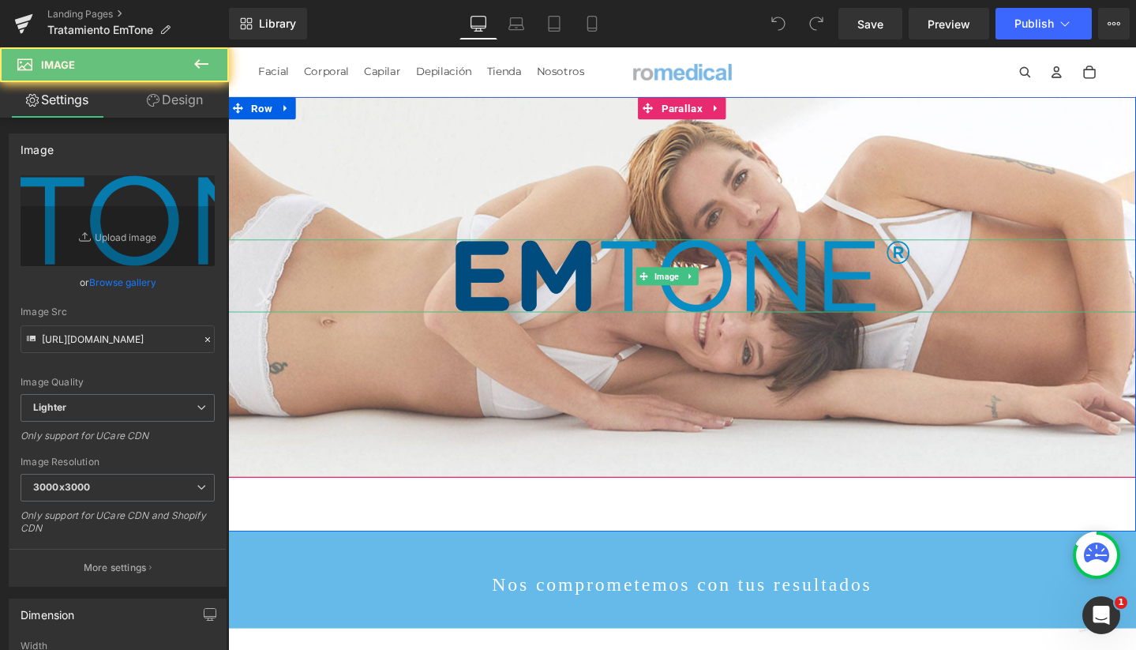
click at [487, 286] on img at bounding box center [706, 288] width 478 height 76
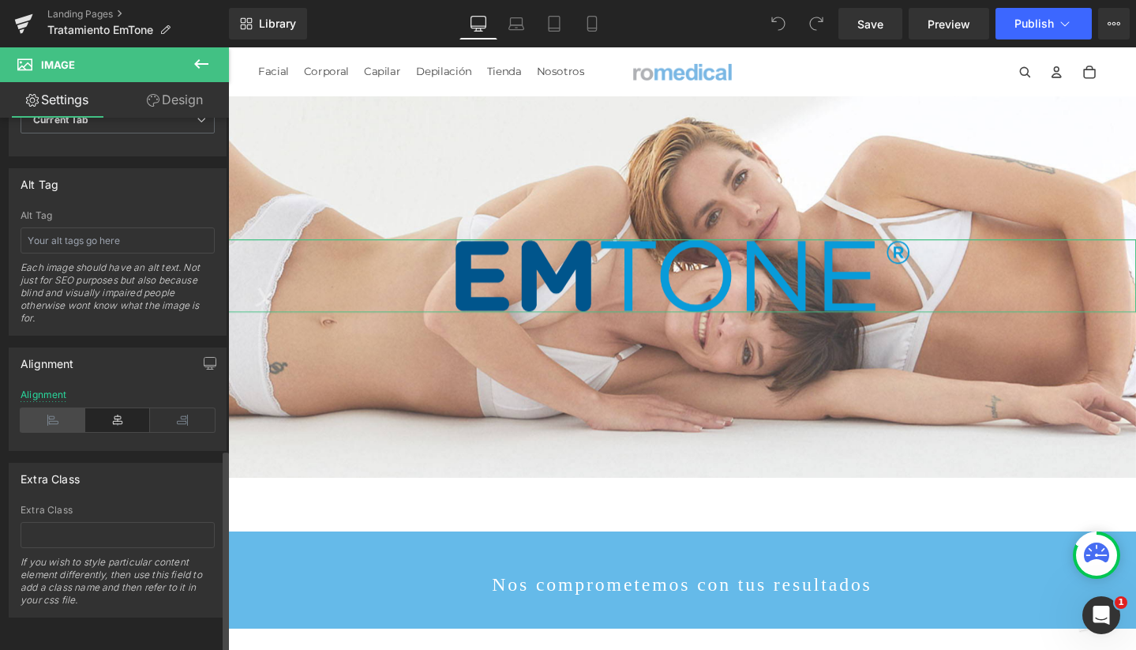
scroll to position [869, 0]
click at [58, 408] on icon at bounding box center [53, 420] width 65 height 24
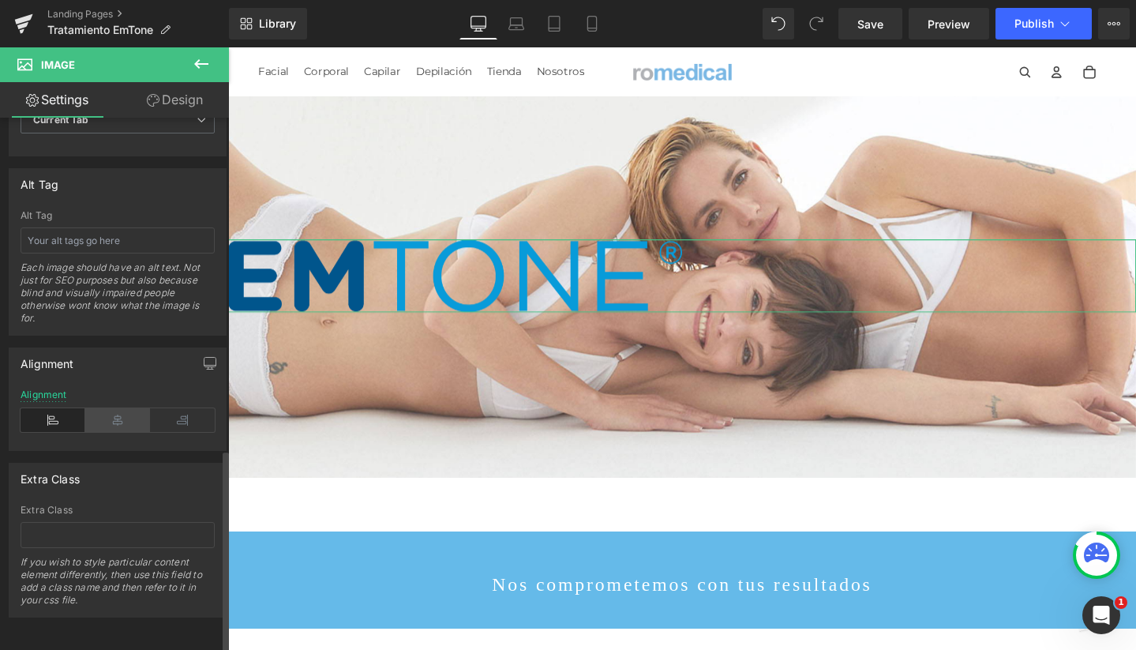
click at [119, 408] on icon at bounding box center [117, 420] width 65 height 24
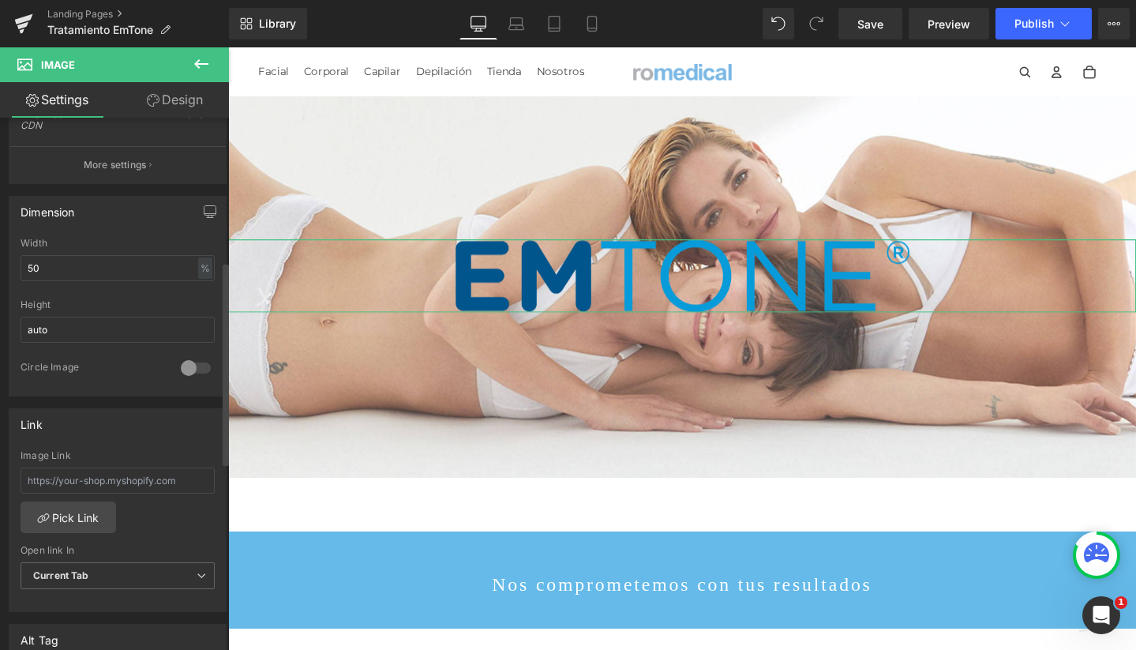
scroll to position [374, 0]
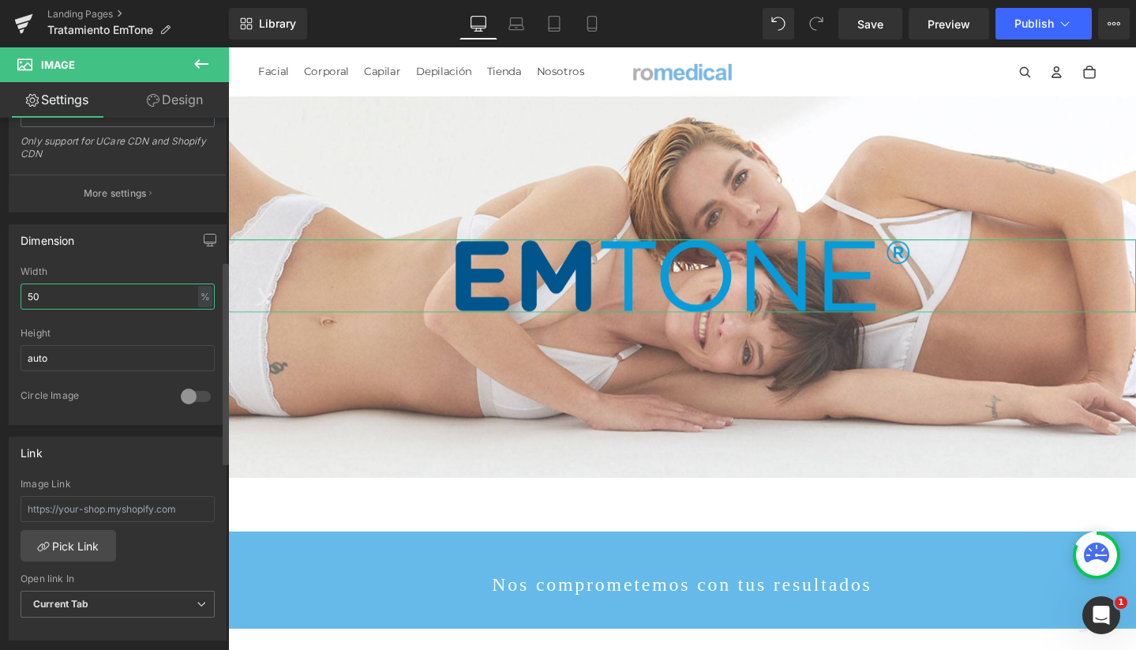
click at [52, 297] on input "50" at bounding box center [118, 296] width 194 height 26
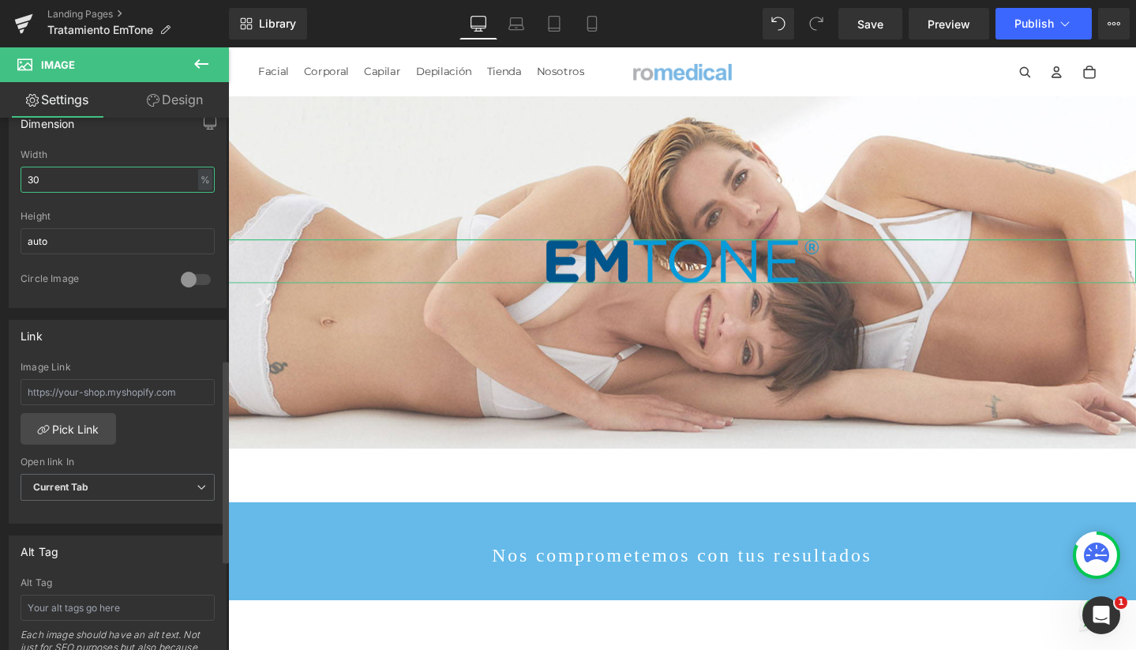
scroll to position [738, 0]
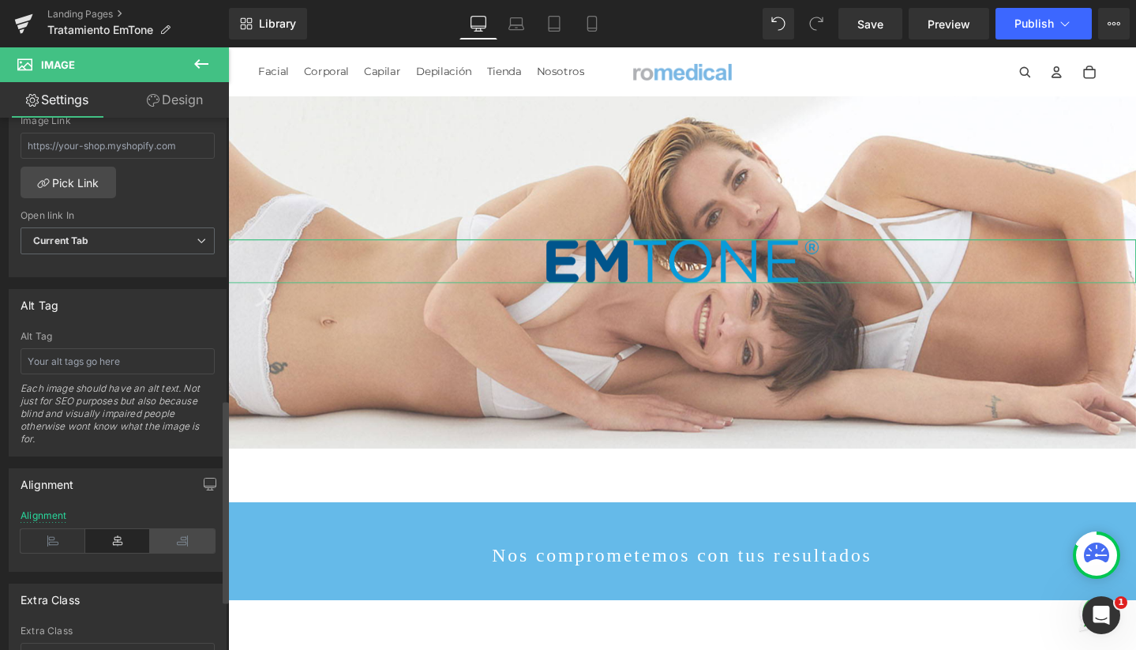
type input "30"
click at [178, 535] on icon at bounding box center [182, 541] width 65 height 24
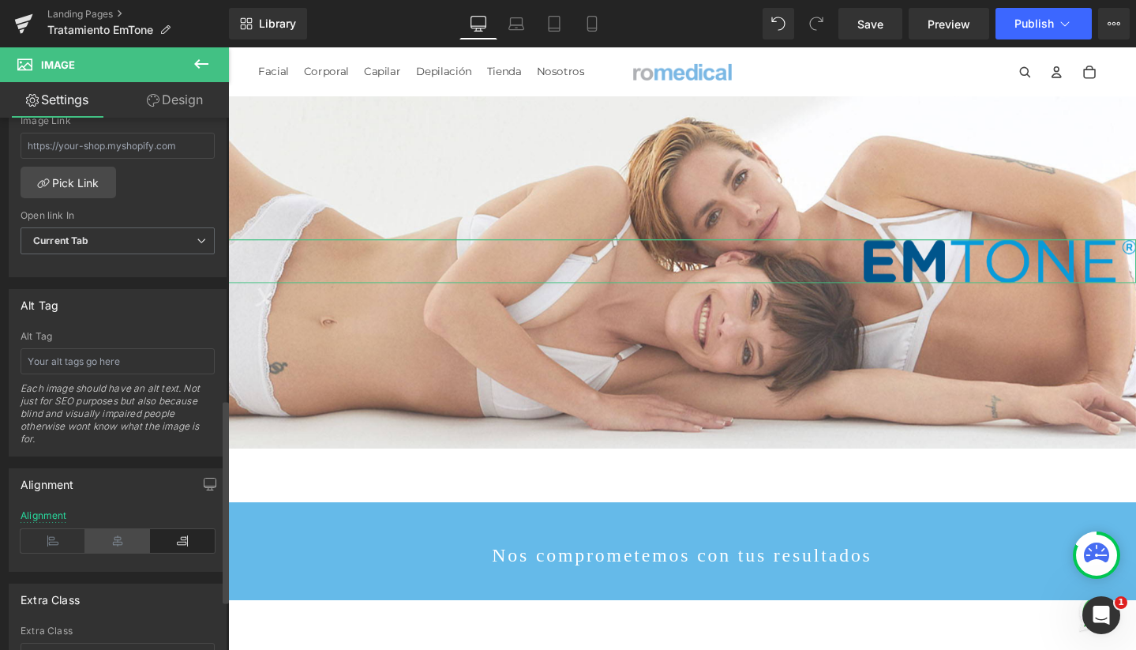
click at [138, 538] on icon at bounding box center [117, 541] width 65 height 24
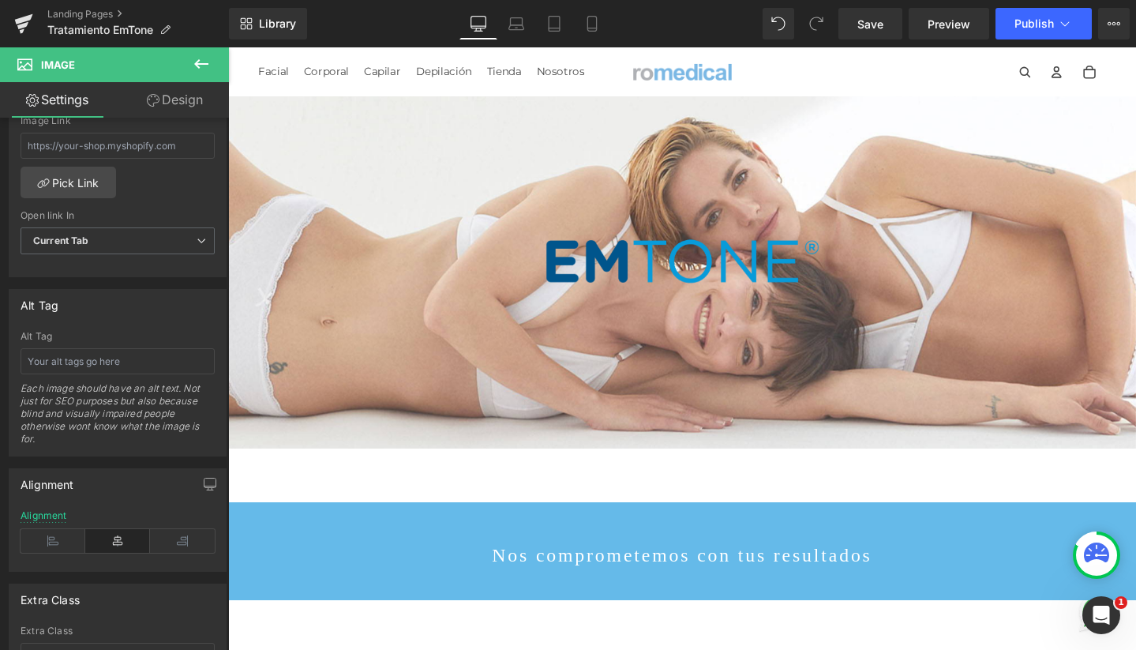
scroll to position [0, 0]
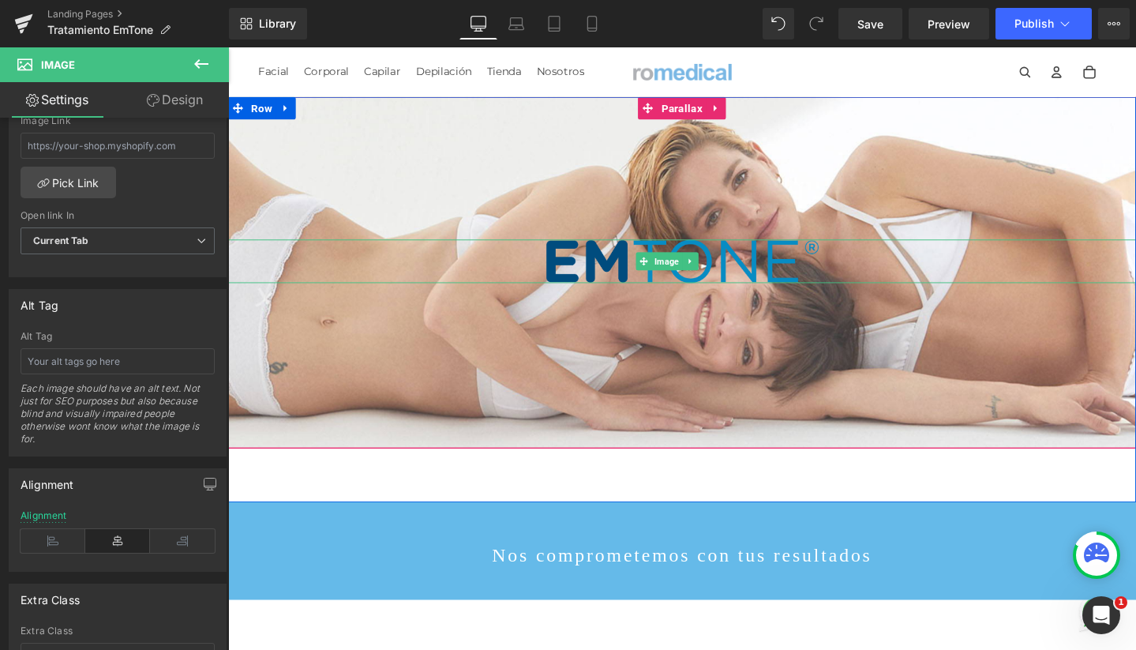
click at [563, 278] on img at bounding box center [706, 273] width 287 height 46
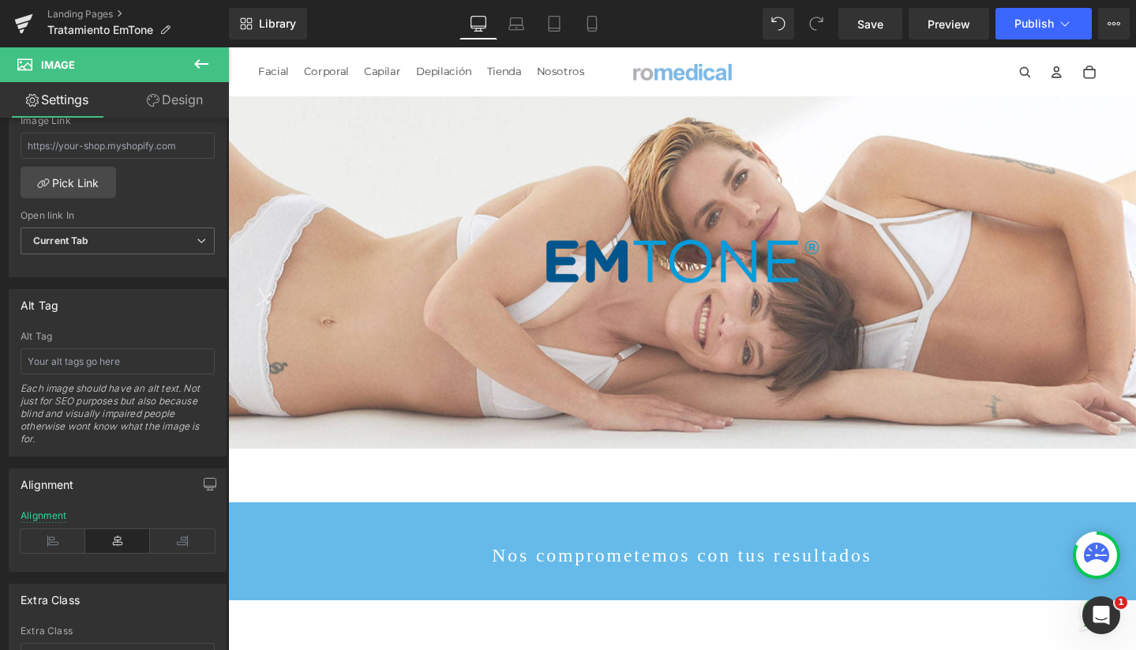
click at [209, 81] on button at bounding box center [201, 64] width 55 height 35
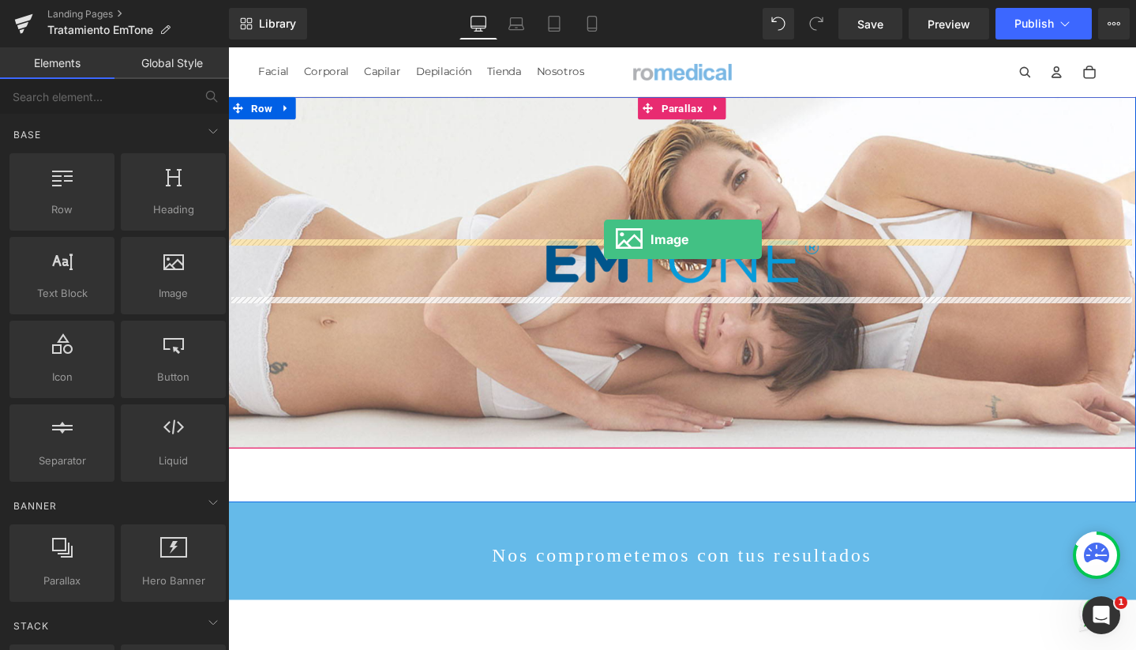
drag, startPoint x: 393, startPoint y: 317, endPoint x: 624, endPoint y: 250, distance: 240.1
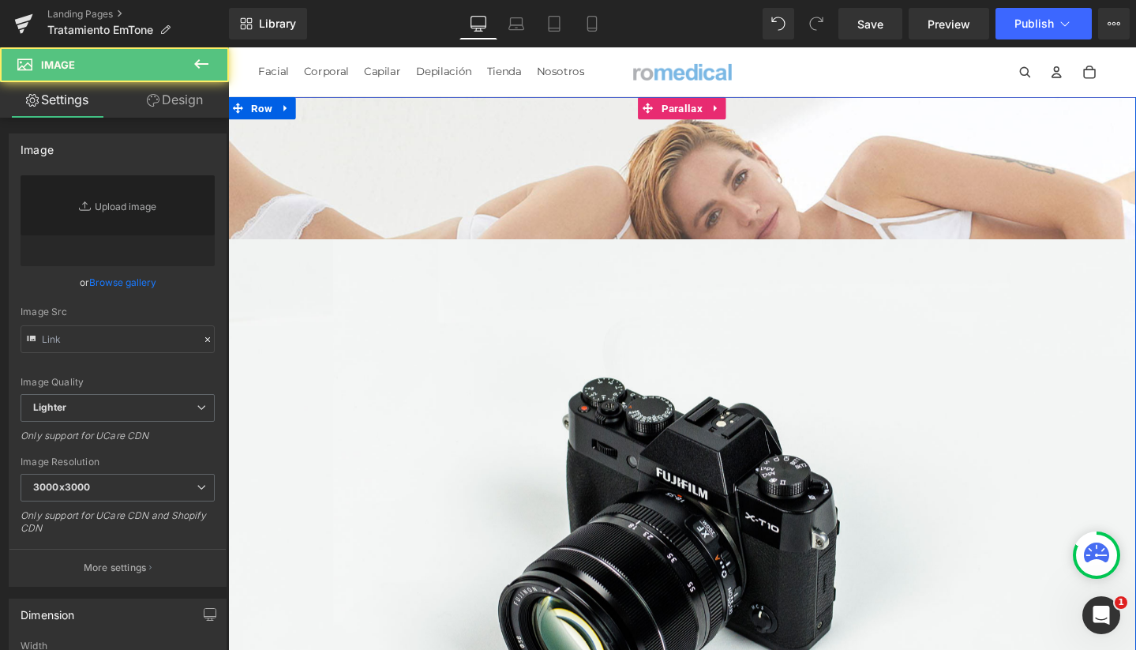
scroll to position [8, 8]
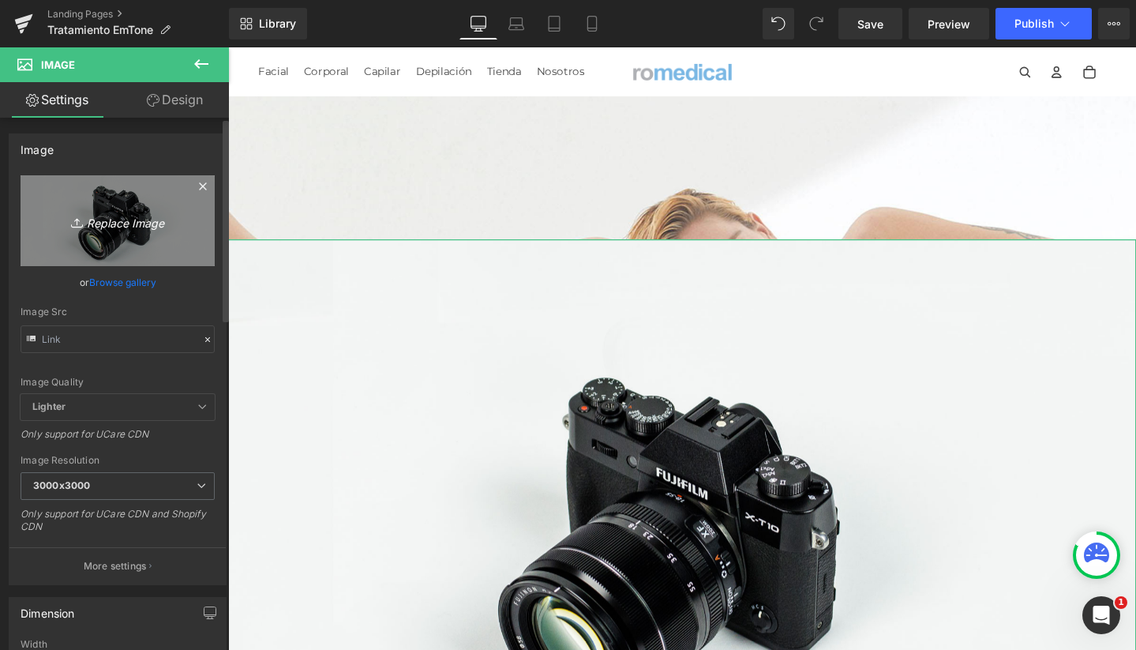
click at [130, 234] on link "Replace Image" at bounding box center [118, 220] width 194 height 91
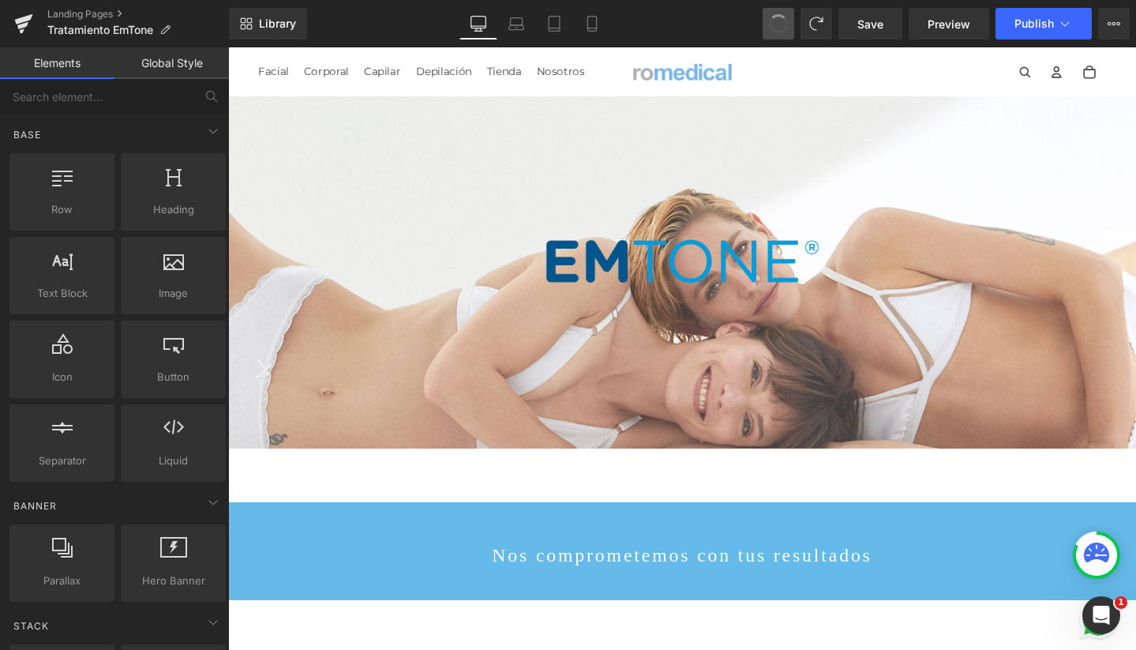
scroll to position [4239, 940]
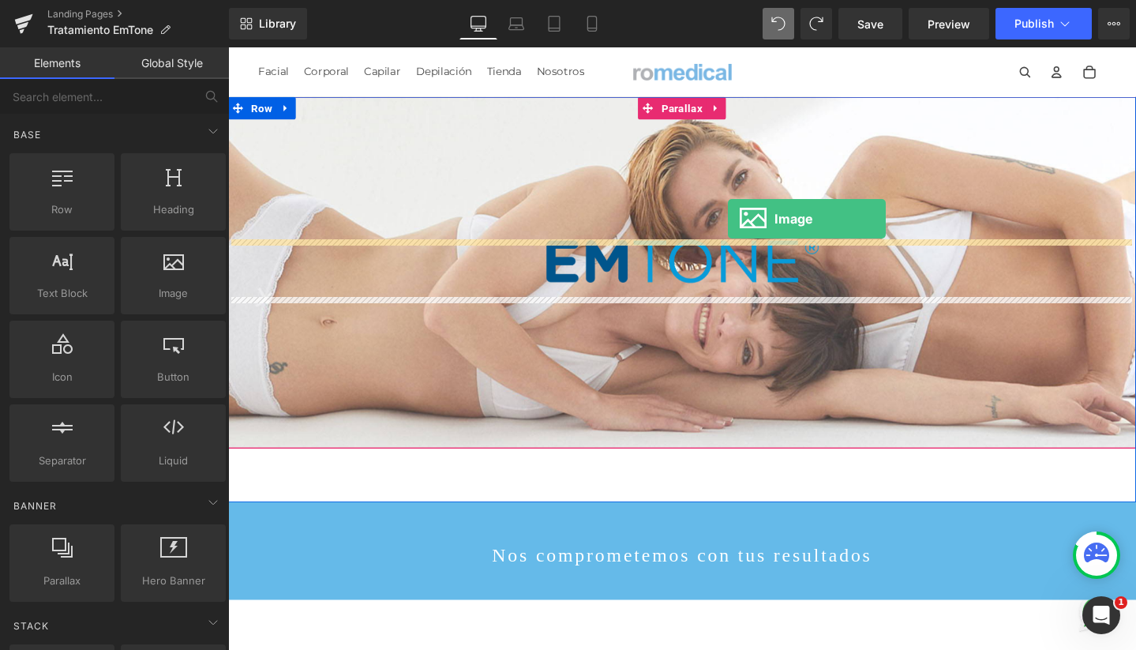
drag, startPoint x: 404, startPoint y: 328, endPoint x: 754, endPoint y: 227, distance: 364.1
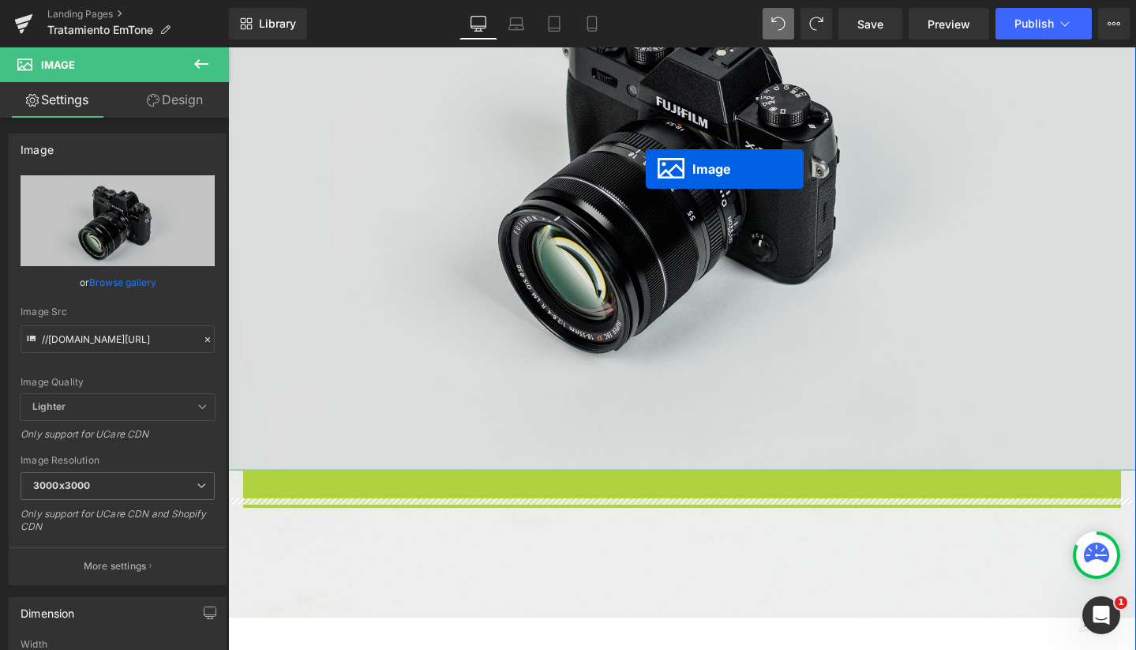
scroll to position [359, 0]
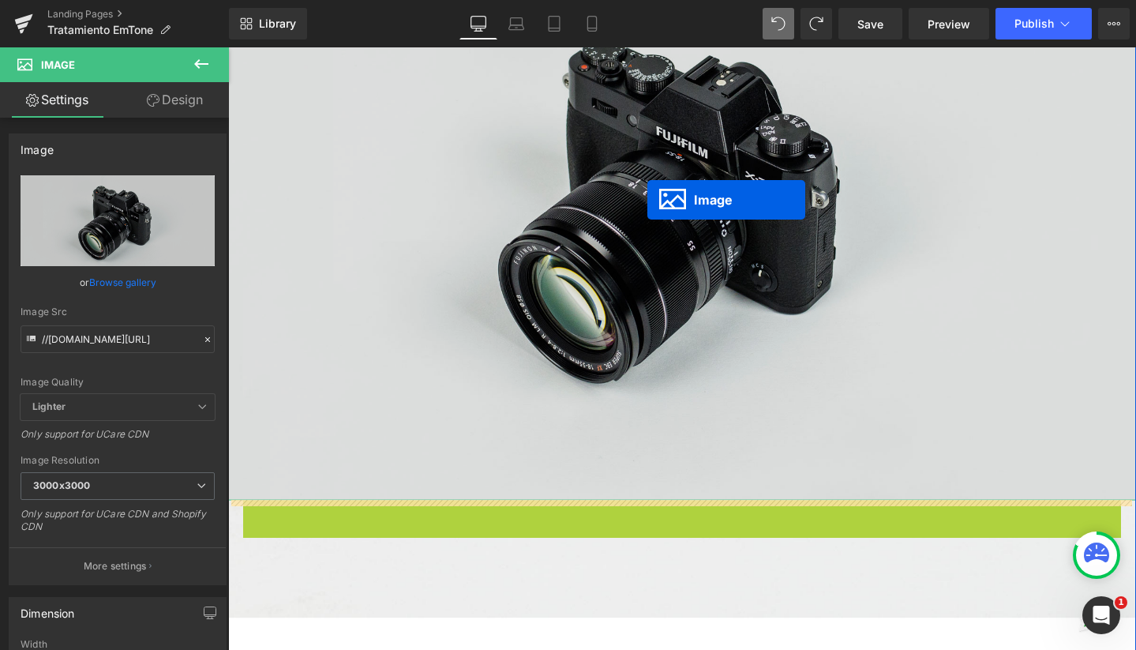
drag, startPoint x: 685, startPoint y: 333, endPoint x: 670, endPoint y: 207, distance: 127.3
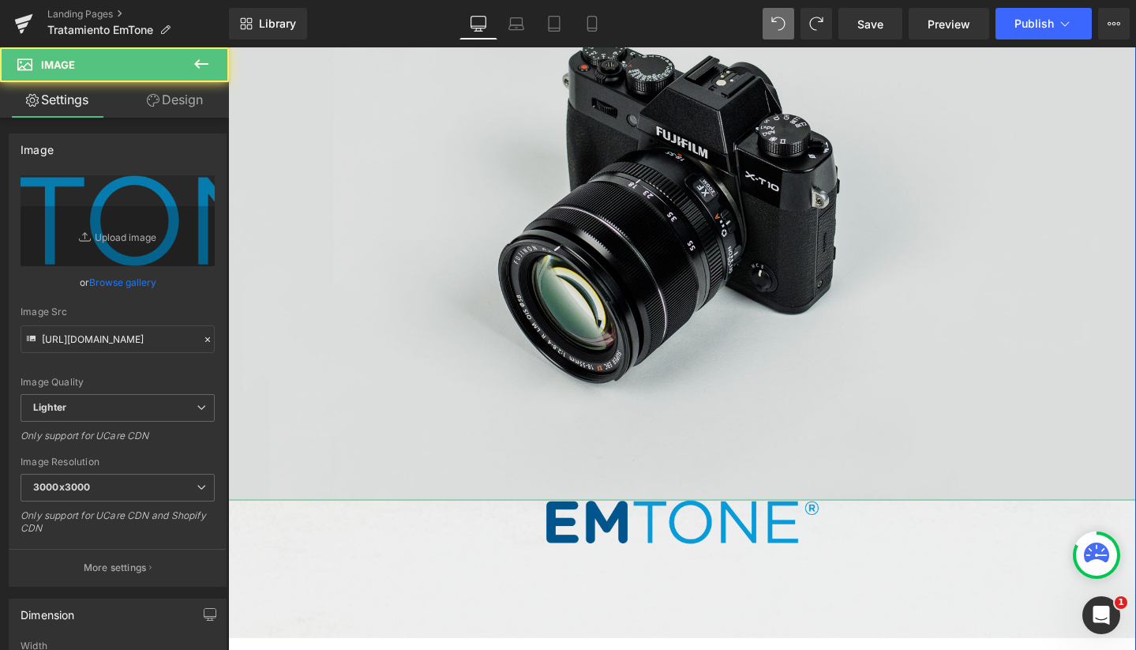
scroll to position [0, 0]
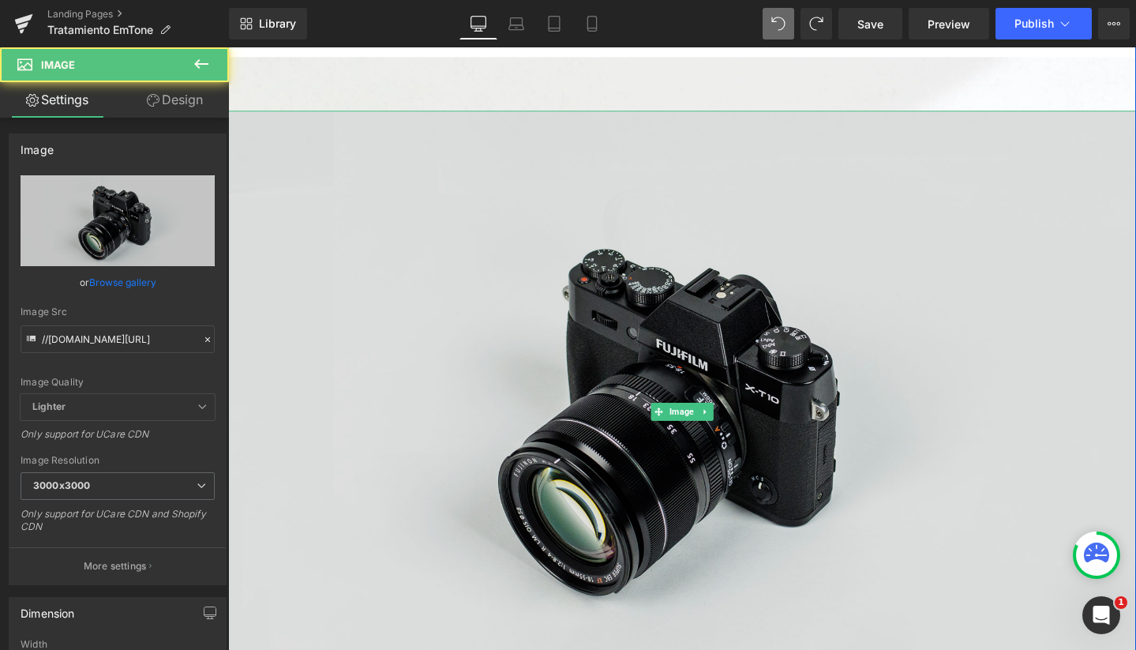
click at [670, 208] on img at bounding box center [705, 430] width 955 height 633
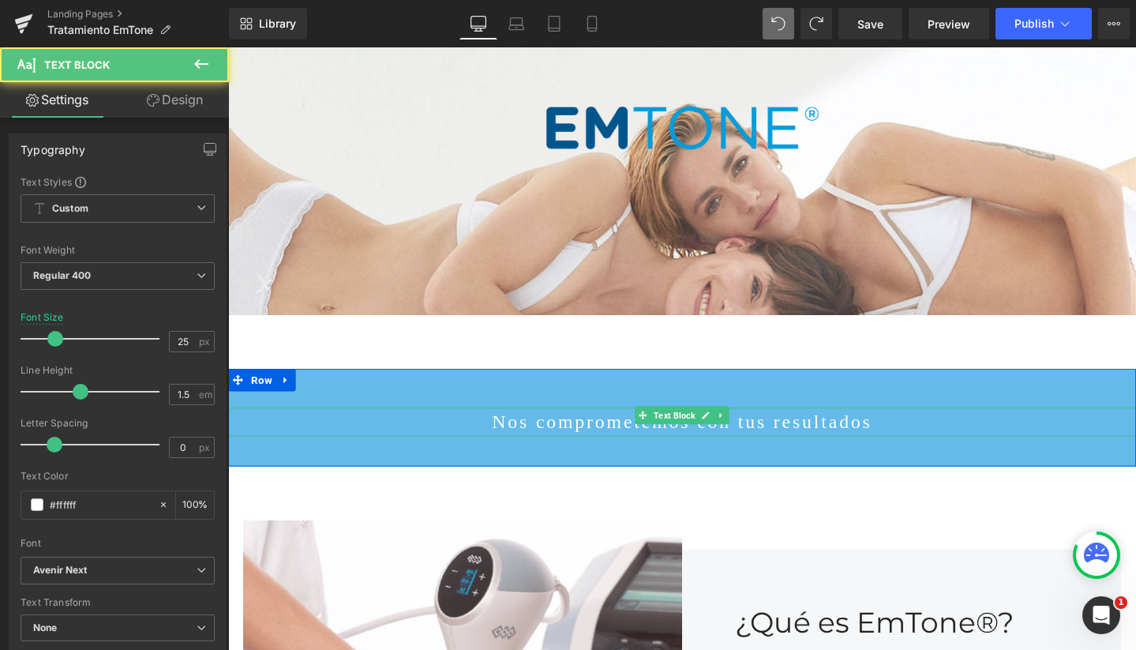
click at [576, 432] on p "Nos comprometemos con tus resultados" at bounding box center [705, 441] width 955 height 30
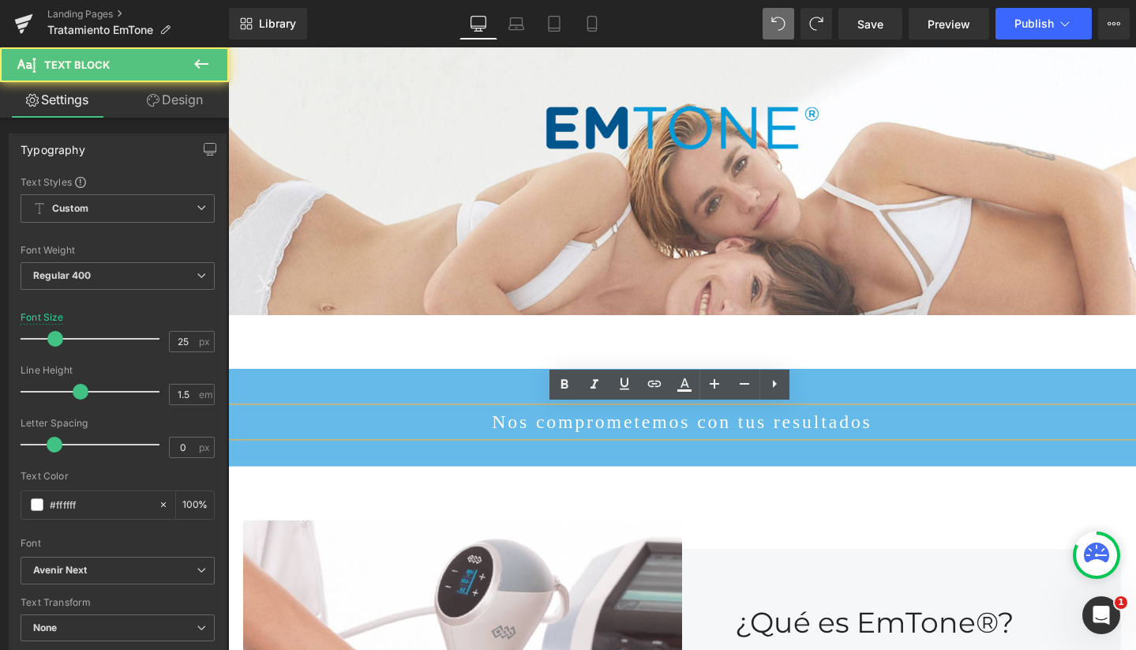
click at [576, 432] on p "Nos comprometemos con tus resultados" at bounding box center [705, 441] width 955 height 30
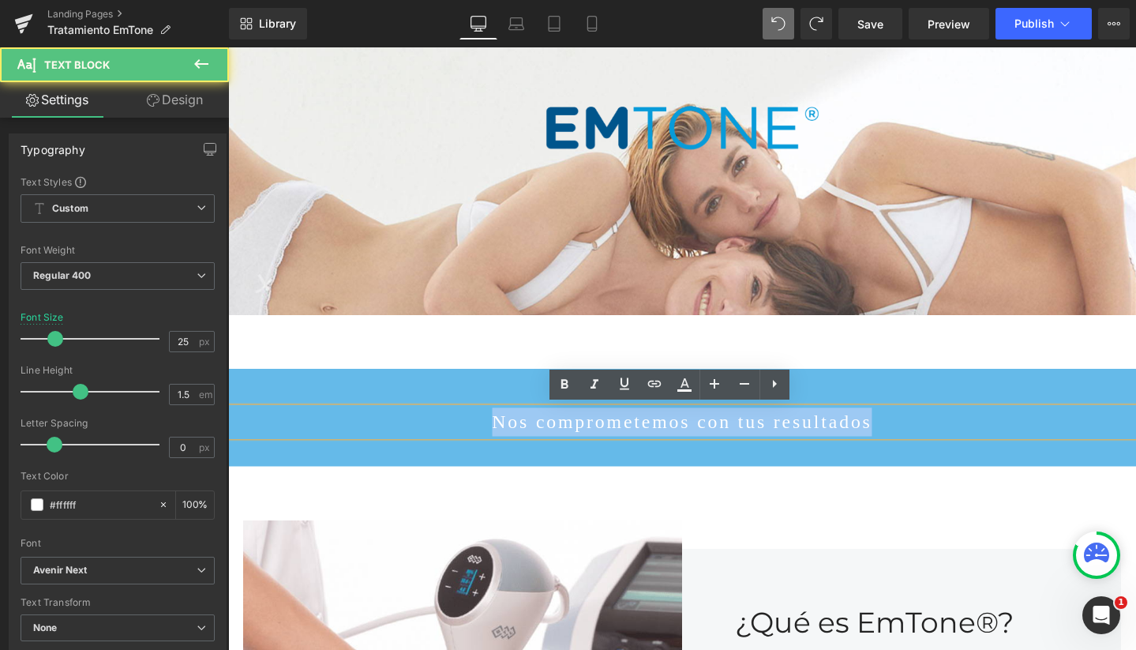
click at [576, 432] on p "Nos comprometemos con tus resultados" at bounding box center [705, 441] width 955 height 30
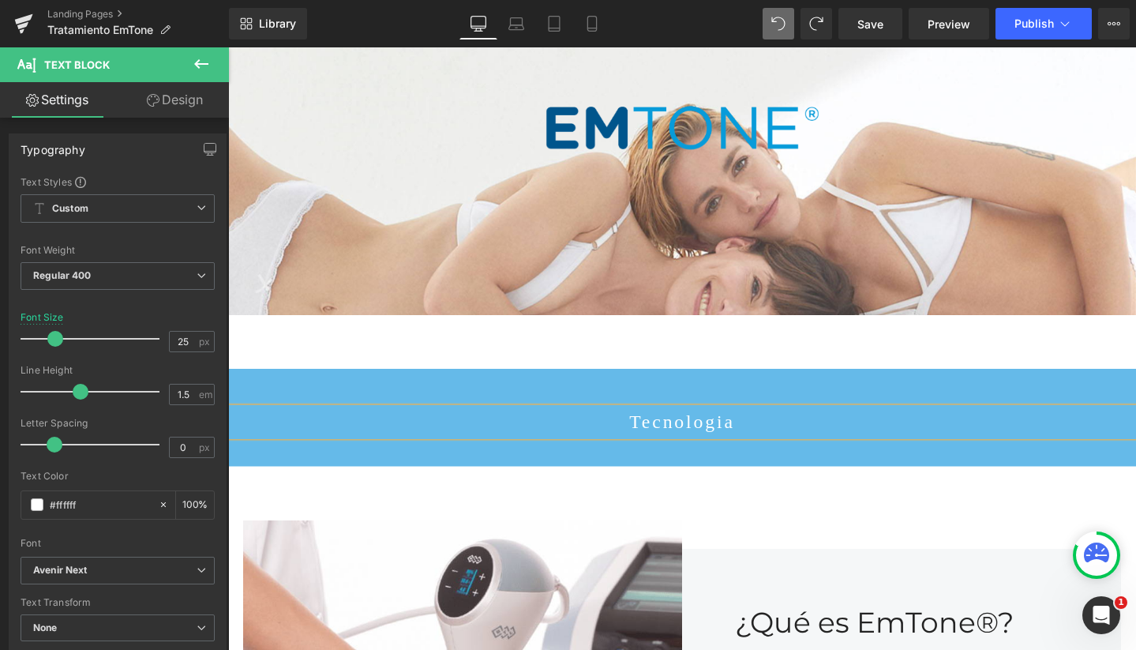
click at [724, 430] on p "Tecnologia" at bounding box center [705, 441] width 955 height 30
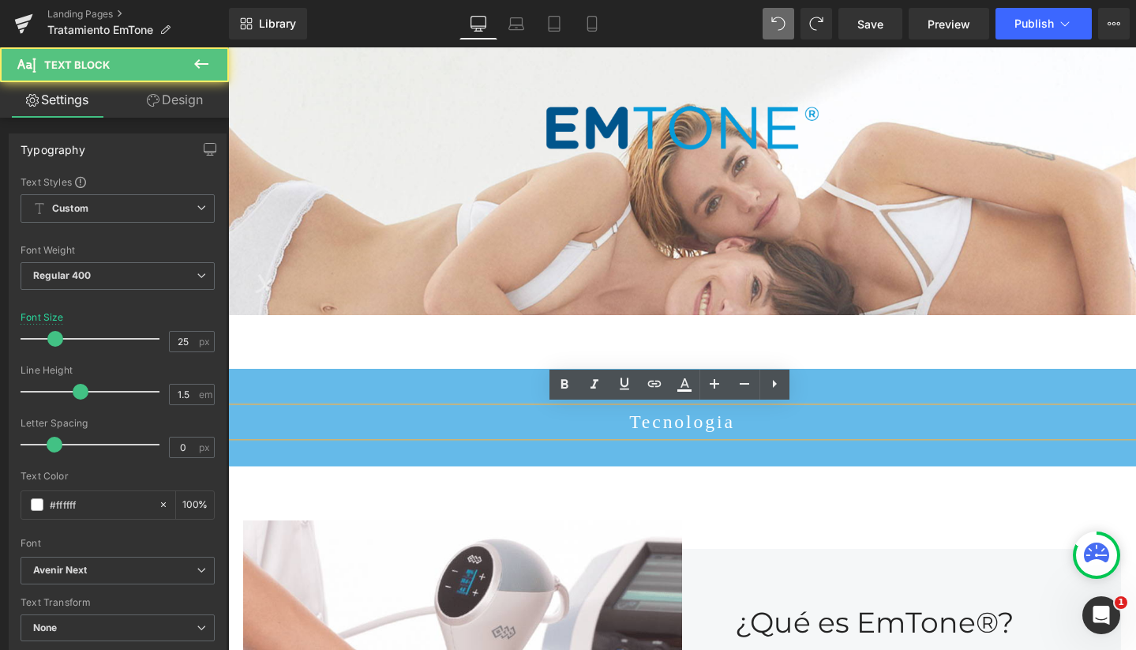
click at [724, 430] on p "Tecnologia" at bounding box center [705, 441] width 955 height 30
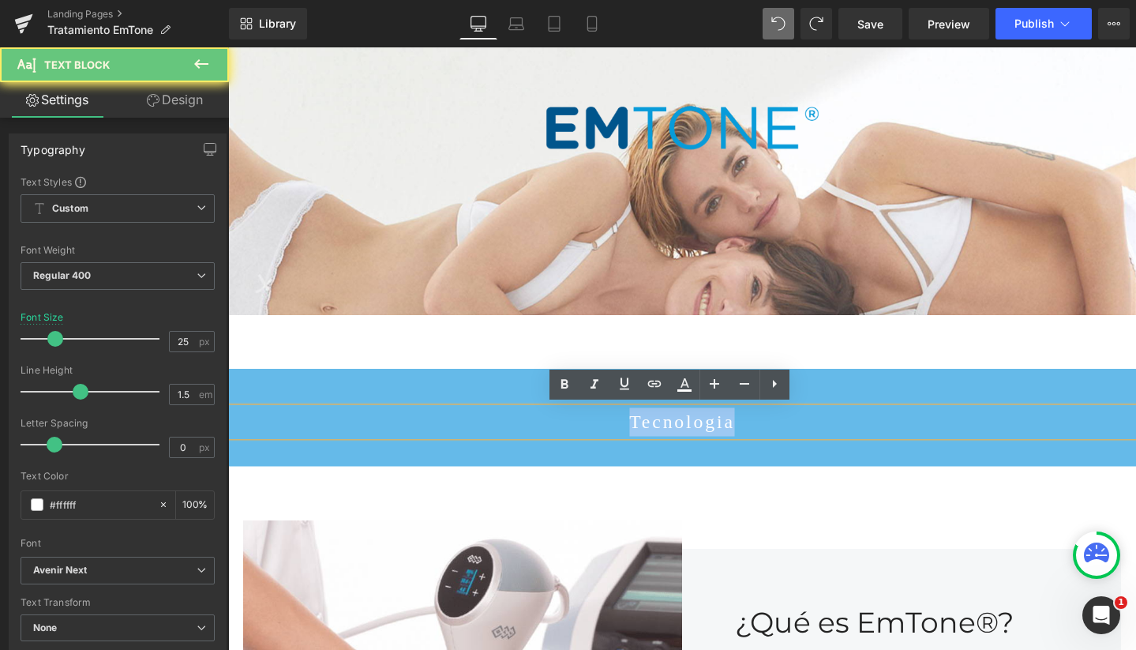
click at [724, 430] on p "Tecnologia" at bounding box center [705, 441] width 955 height 30
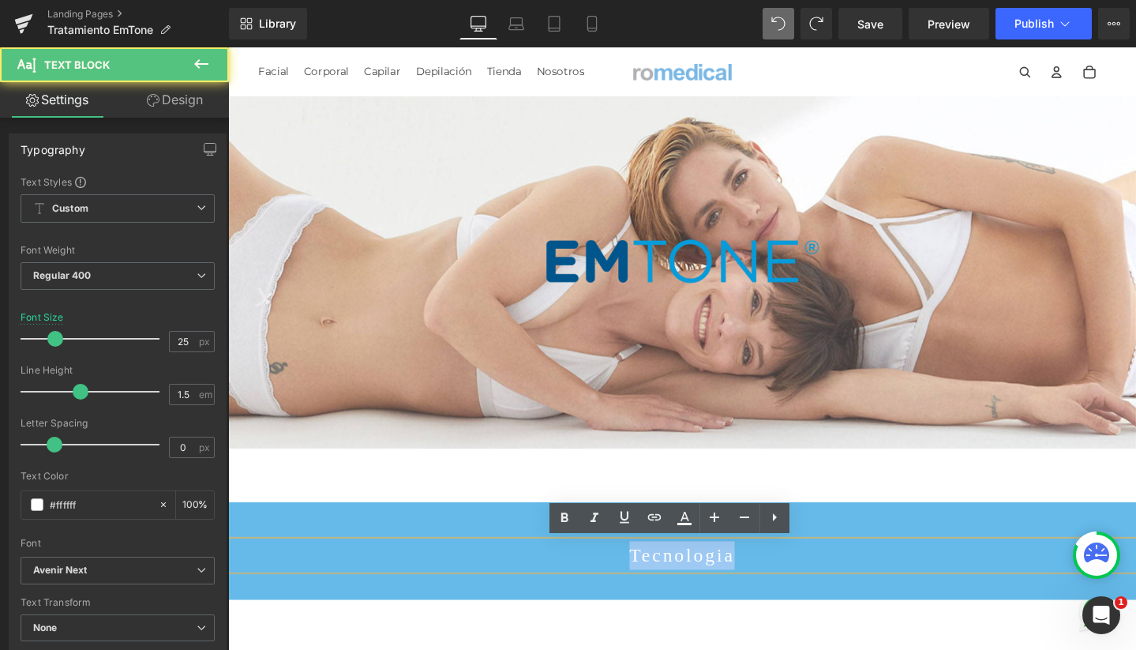
click at [741, 580] on p "Tecnologia" at bounding box center [705, 582] width 955 height 30
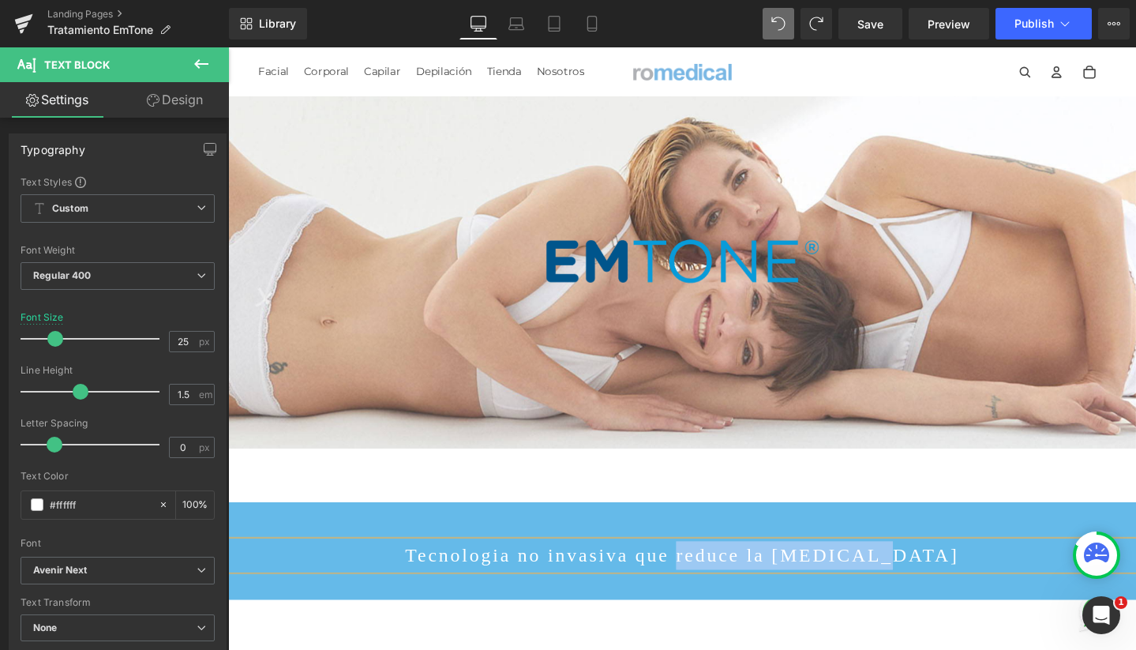
drag, startPoint x: 879, startPoint y: 572, endPoint x: 730, endPoint y: 574, distance: 148.5
click at [730, 574] on p "Tecnologia no invasiva que reduce la celulitis" at bounding box center [705, 582] width 955 height 30
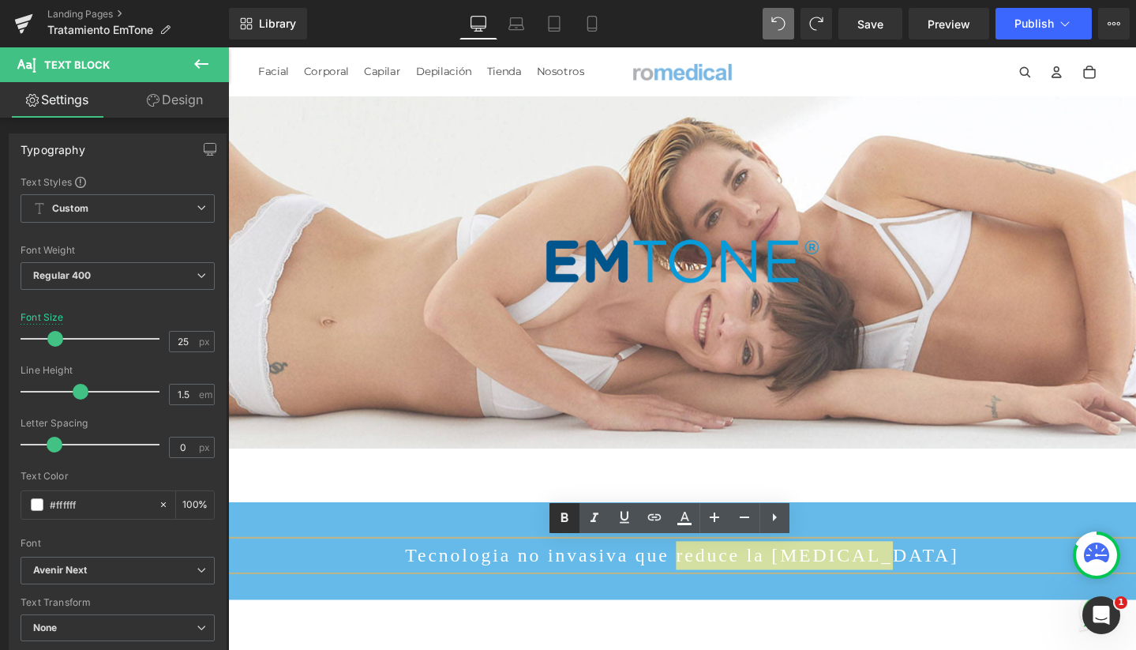
click at [560, 520] on icon at bounding box center [564, 518] width 19 height 19
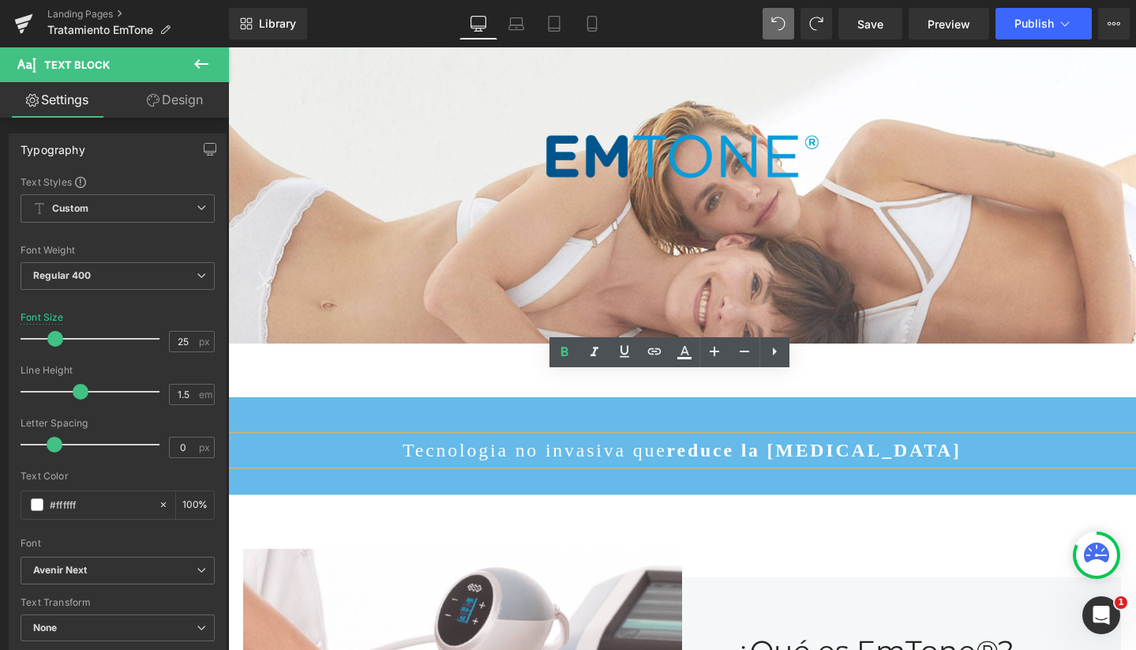
scroll to position [175, 0]
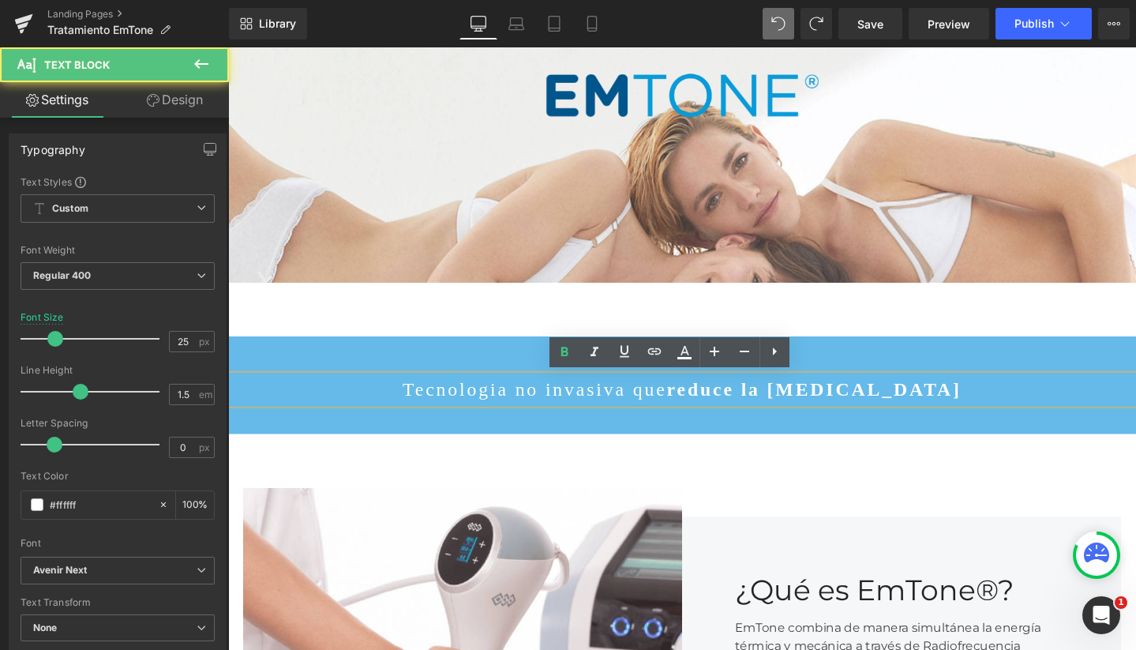
click at [540, 400] on p "Tecnologia no invasiva que reduce la celulitis" at bounding box center [705, 407] width 955 height 30
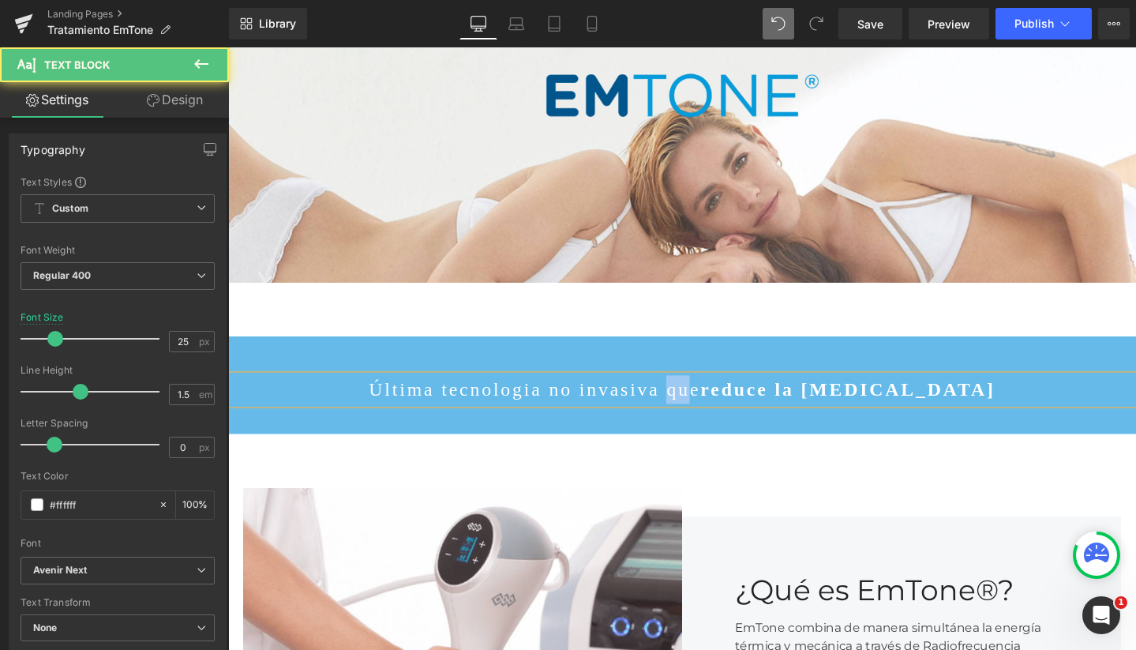
drag, startPoint x: 722, startPoint y: 397, endPoint x: 742, endPoint y: 397, distance: 20.5
click at [742, 397] on p "Última tecnologia no invasiva que reduce la celulitis" at bounding box center [705, 407] width 955 height 30
drag, startPoint x: 791, startPoint y: 396, endPoint x: 802, endPoint y: 396, distance: 11.1
click at [802, 396] on strong "reduce la celulitis" at bounding box center [885, 406] width 310 height 21
drag, startPoint x: 748, startPoint y: 392, endPoint x: 715, endPoint y: 392, distance: 33.2
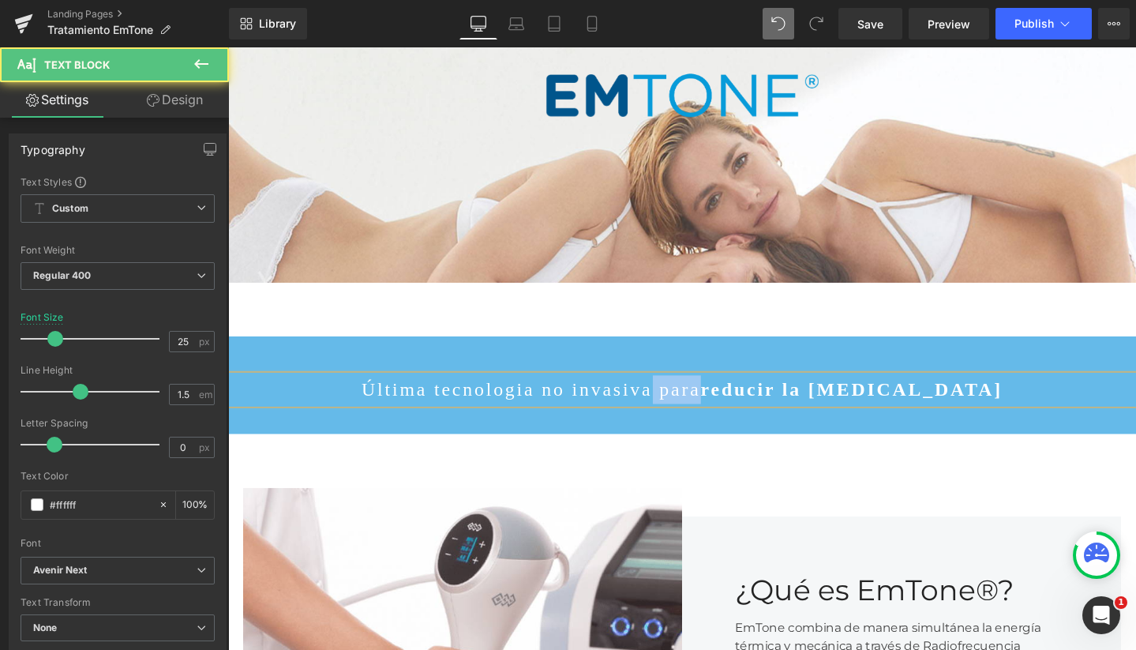
click at [715, 392] on p "Última tecnologia no invasiva para reducir la celulitis" at bounding box center [705, 407] width 955 height 30
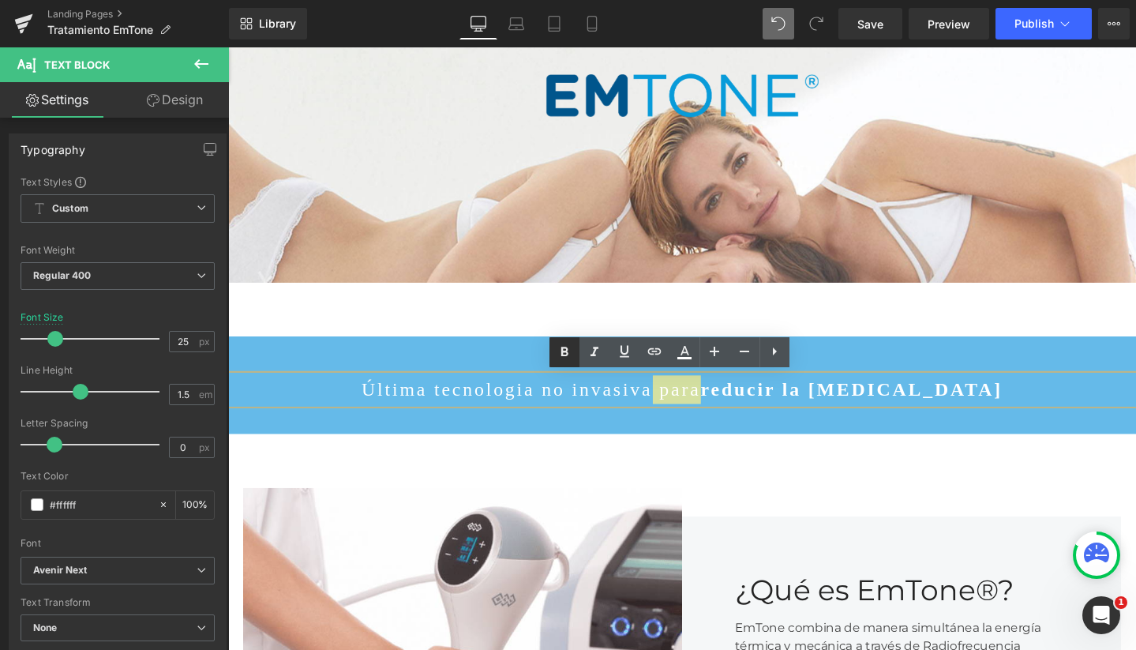
click at [565, 349] on icon at bounding box center [564, 352] width 19 height 19
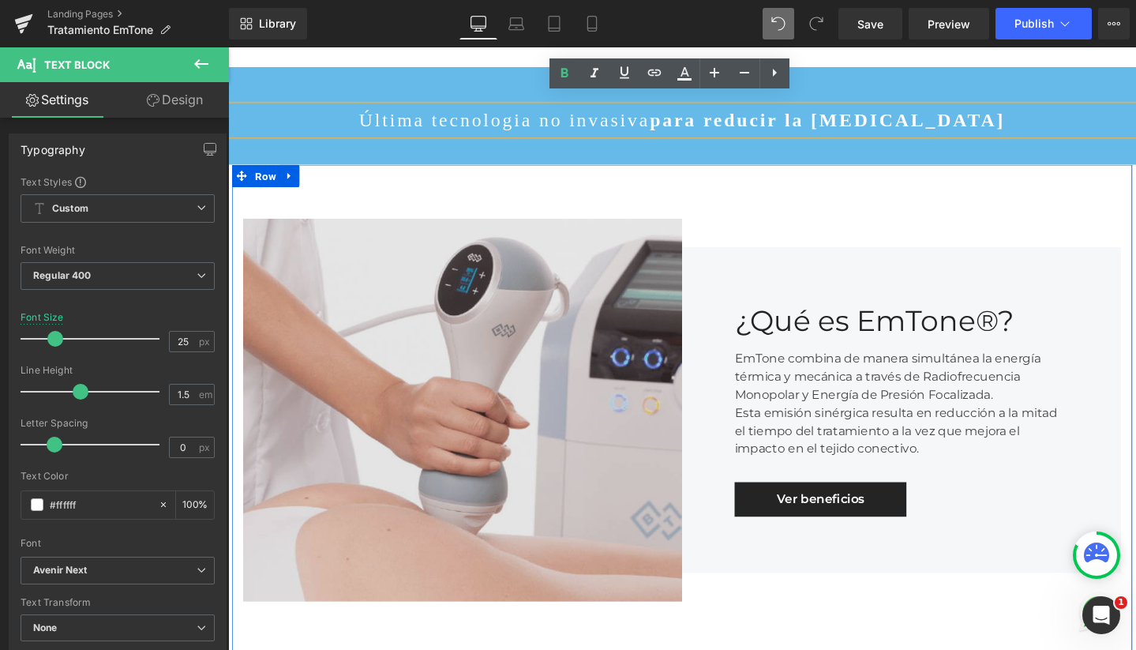
scroll to position [467, 0]
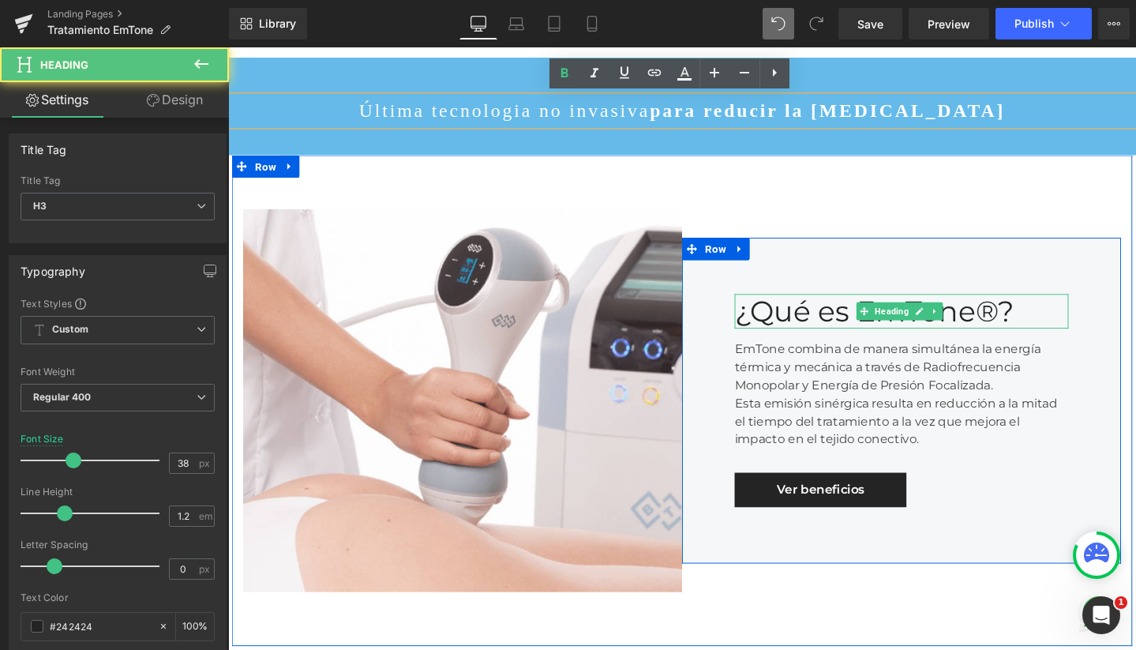
click at [820, 307] on div "¿Qué es EmTone®?" at bounding box center [936, 325] width 351 height 36
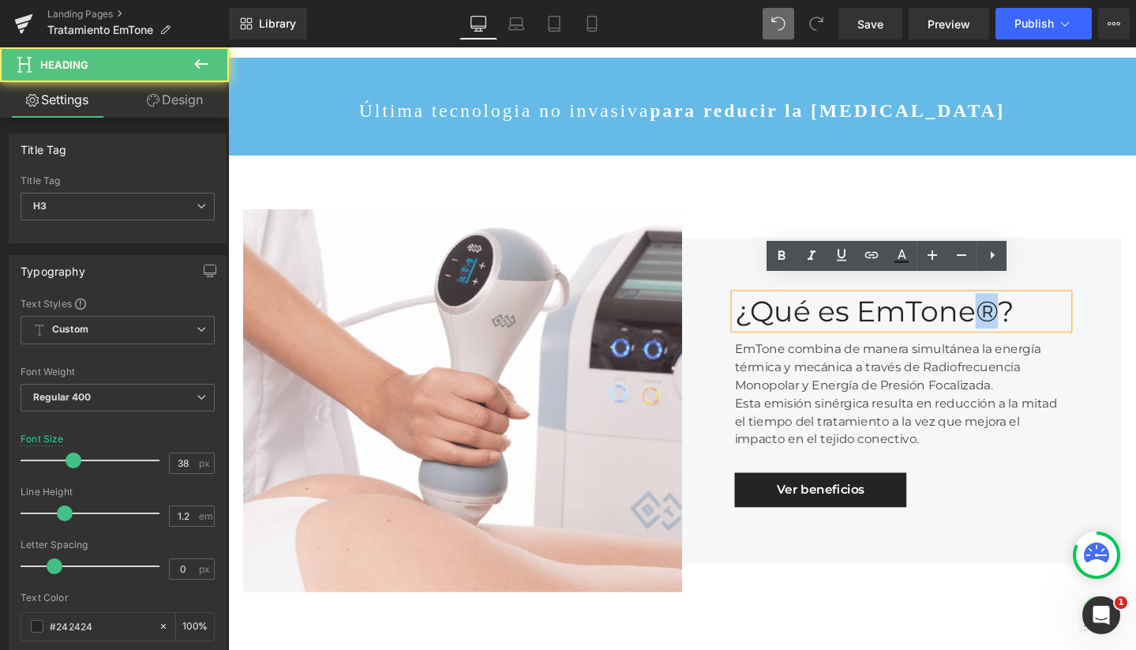
drag, startPoint x: 1015, startPoint y: 311, endPoint x: 1027, endPoint y: 310, distance: 11.2
click at [1027, 310] on div "¿Qué es EmTone®?" at bounding box center [936, 325] width 351 height 36
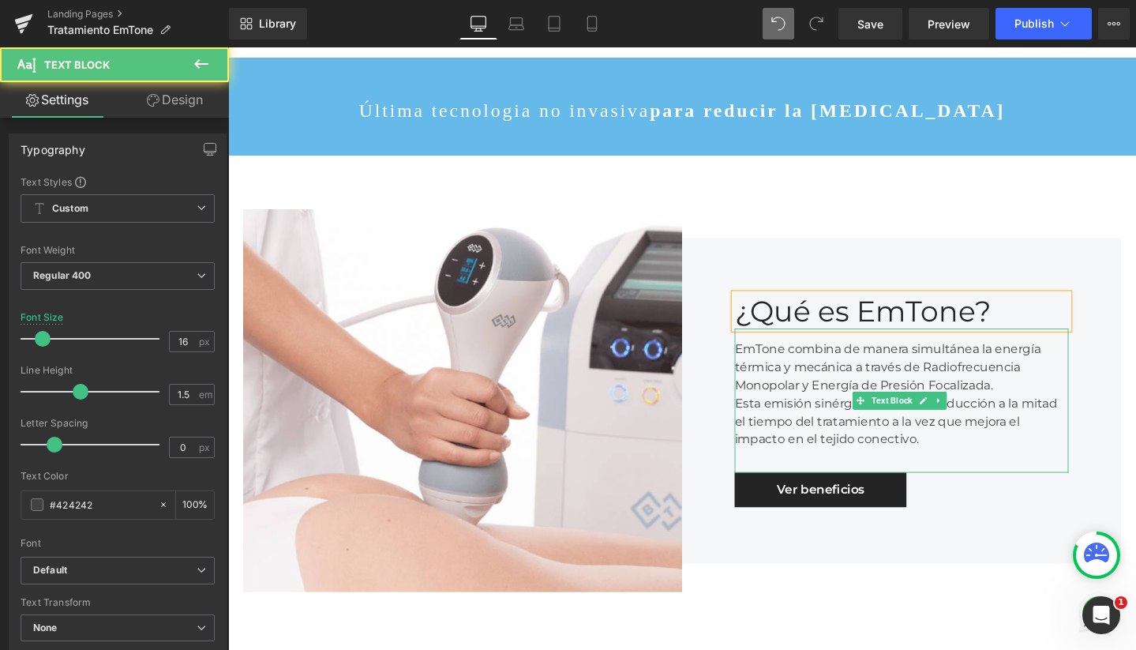
click at [1052, 351] on div "EmTone combina de manera simultánea la energía térmica y mecánica a través de R…" at bounding box center [936, 419] width 351 height 152
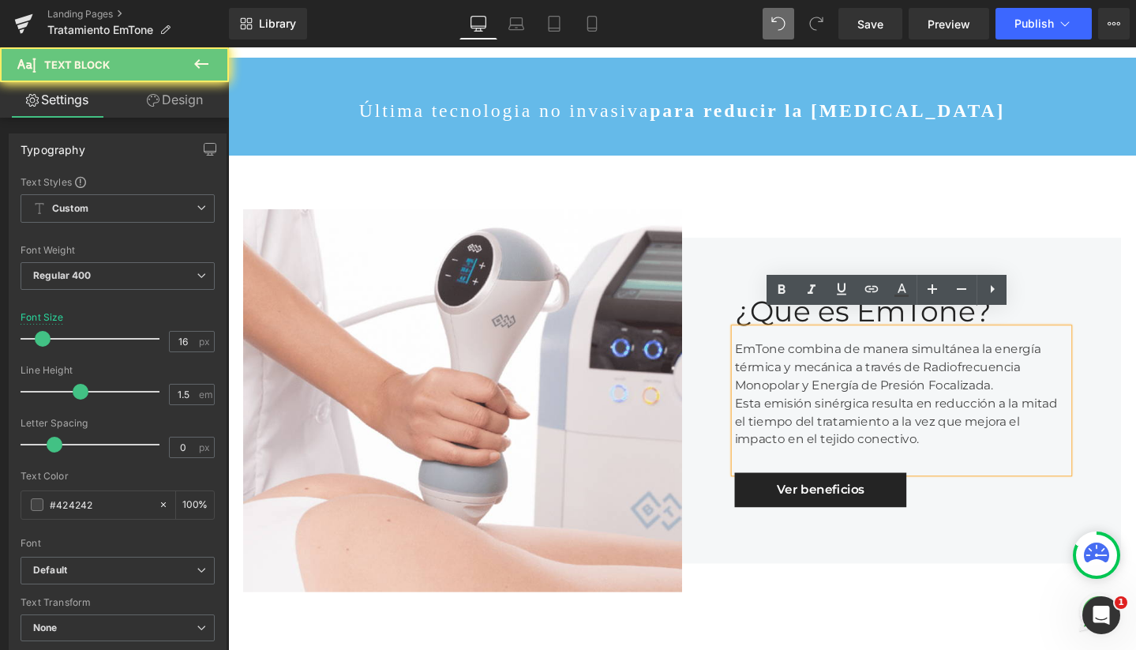
click at [1052, 385] on div "EmTone combina de manera simultánea la energía térmica y mecánica a través de R…" at bounding box center [936, 419] width 351 height 152
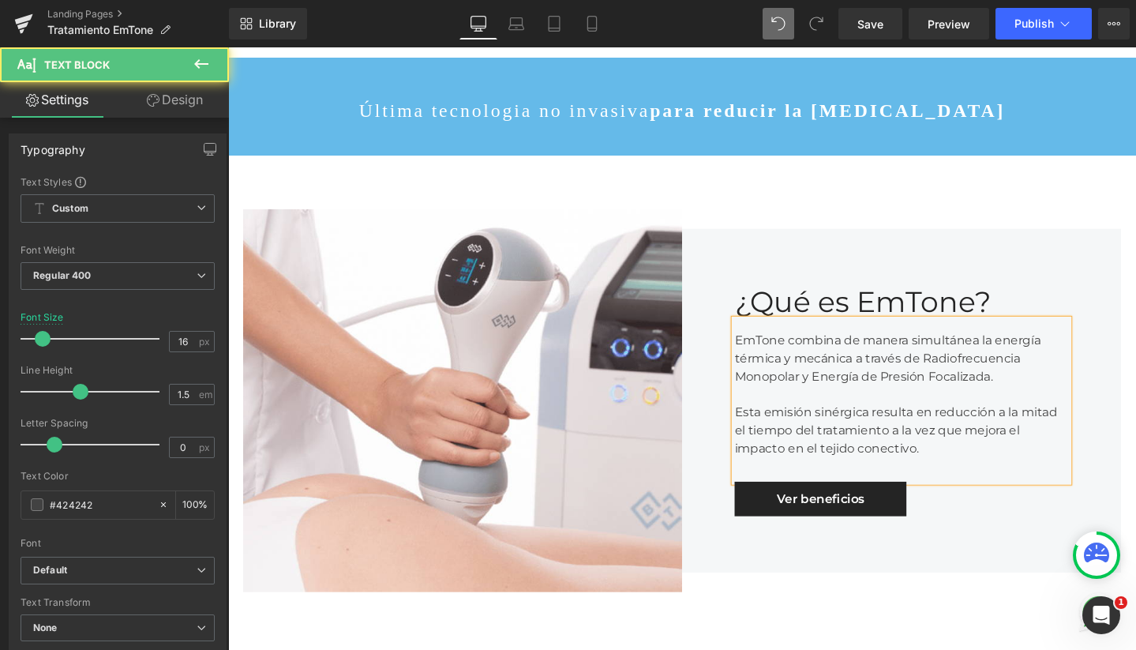
click at [1015, 463] on div "EmTone combina de manera simultánea la energía térmica y mecánica a través de R…" at bounding box center [936, 419] width 351 height 171
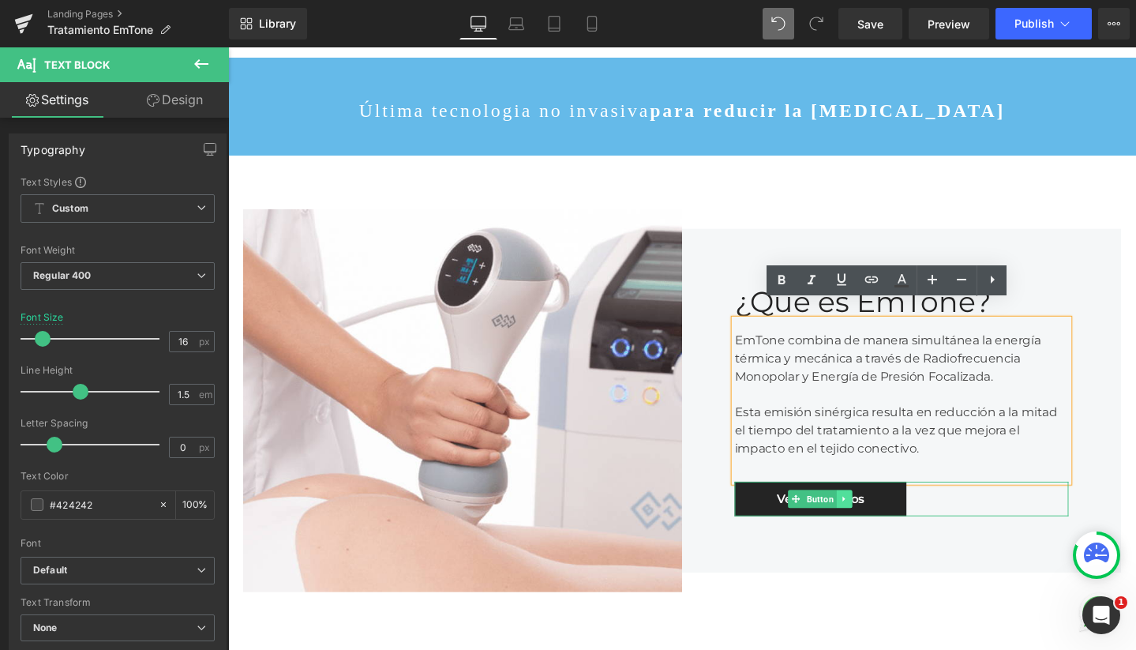
click at [877, 513] on link at bounding box center [877, 522] width 17 height 19
click at [880, 518] on icon at bounding box center [884, 522] width 9 height 9
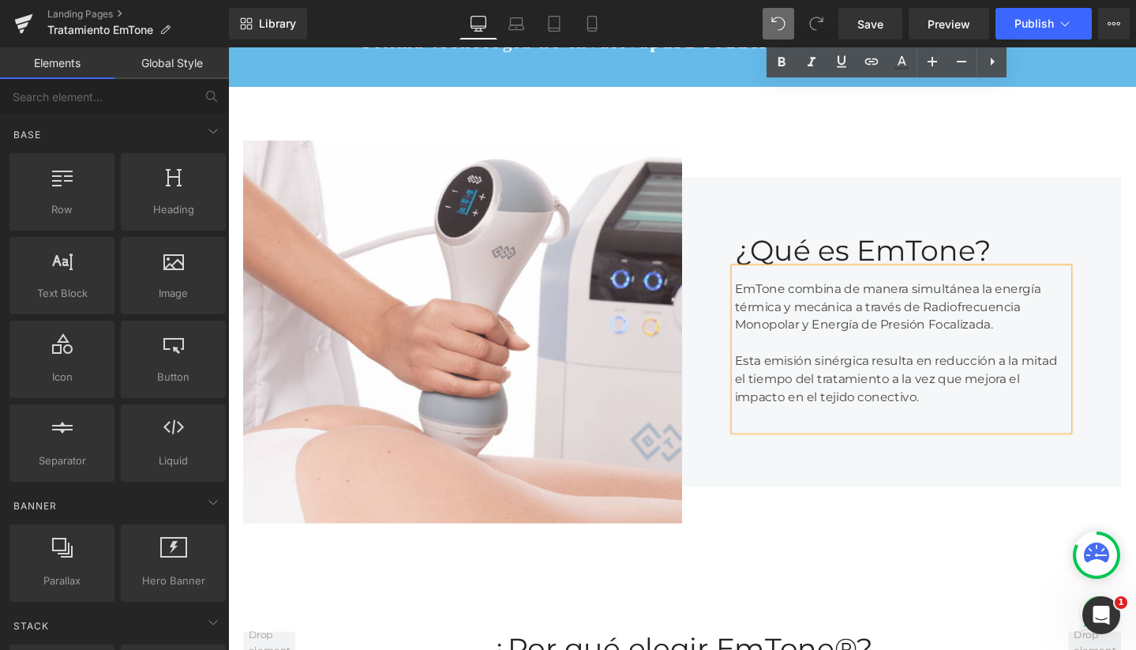
scroll to position [389, 0]
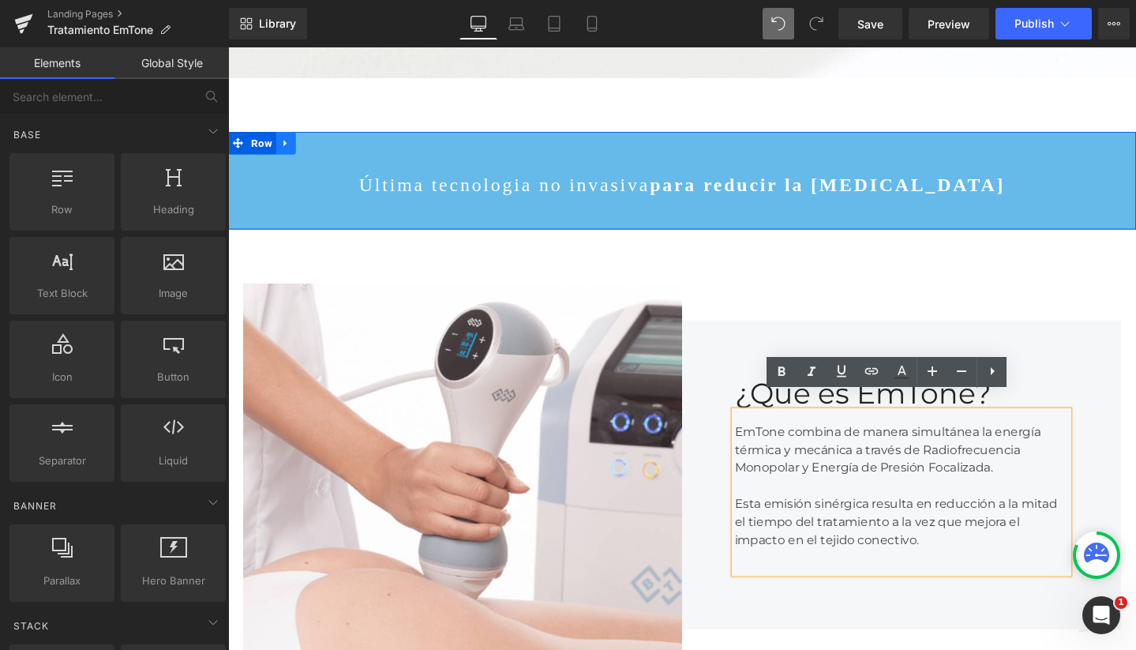
click at [280, 156] on link at bounding box center [289, 149] width 21 height 24
click at [307, 148] on icon at bounding box center [309, 148] width 11 height 11
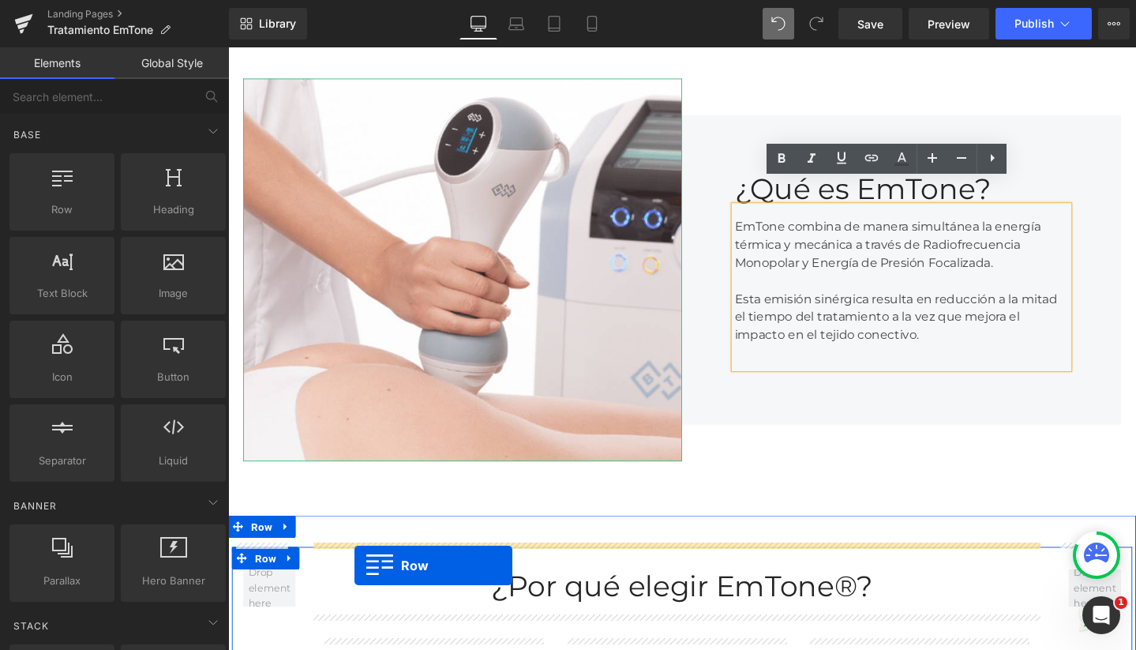
scroll to position [661, 0]
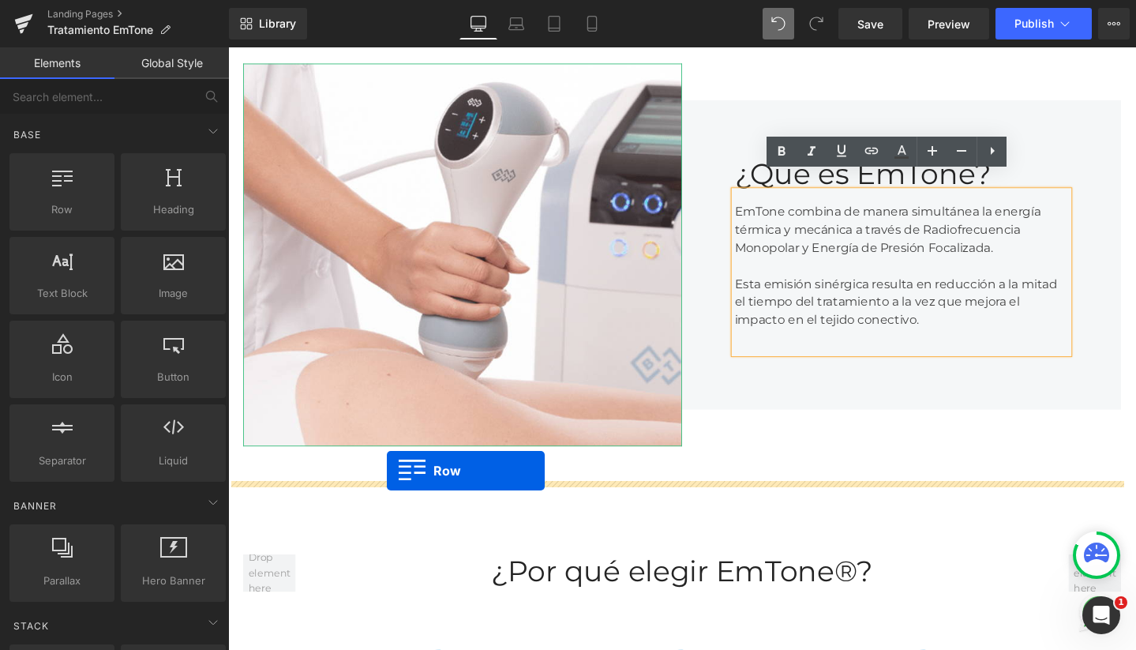
drag, startPoint x: 235, startPoint y: 228, endPoint x: 395, endPoint y: 493, distance: 309.3
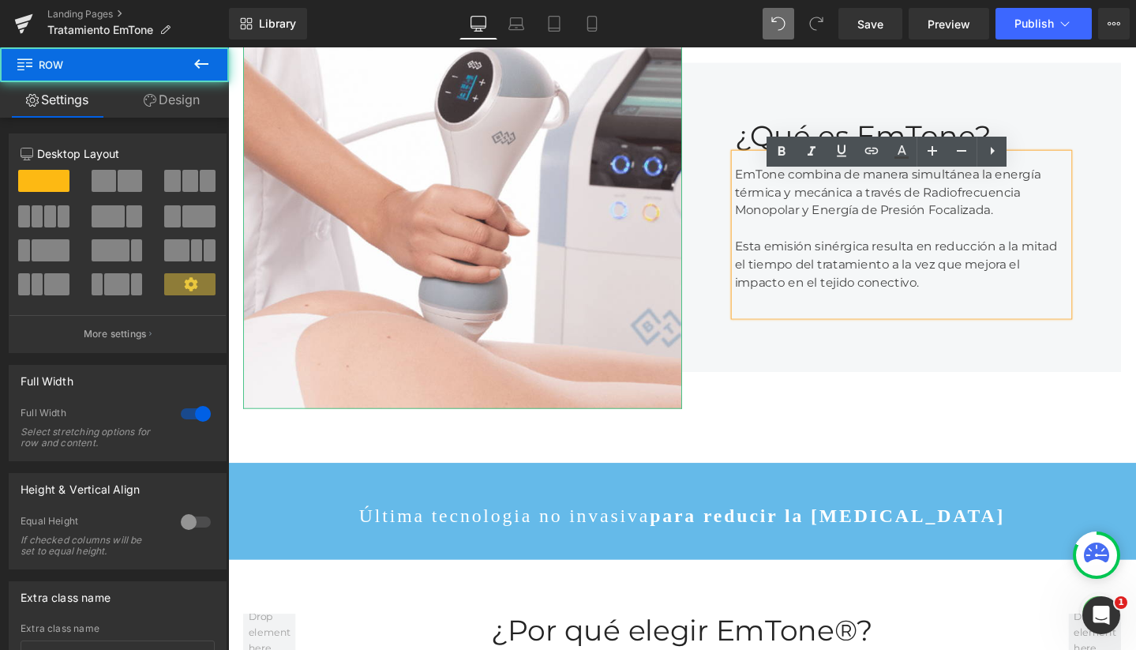
scroll to position [4326, 940]
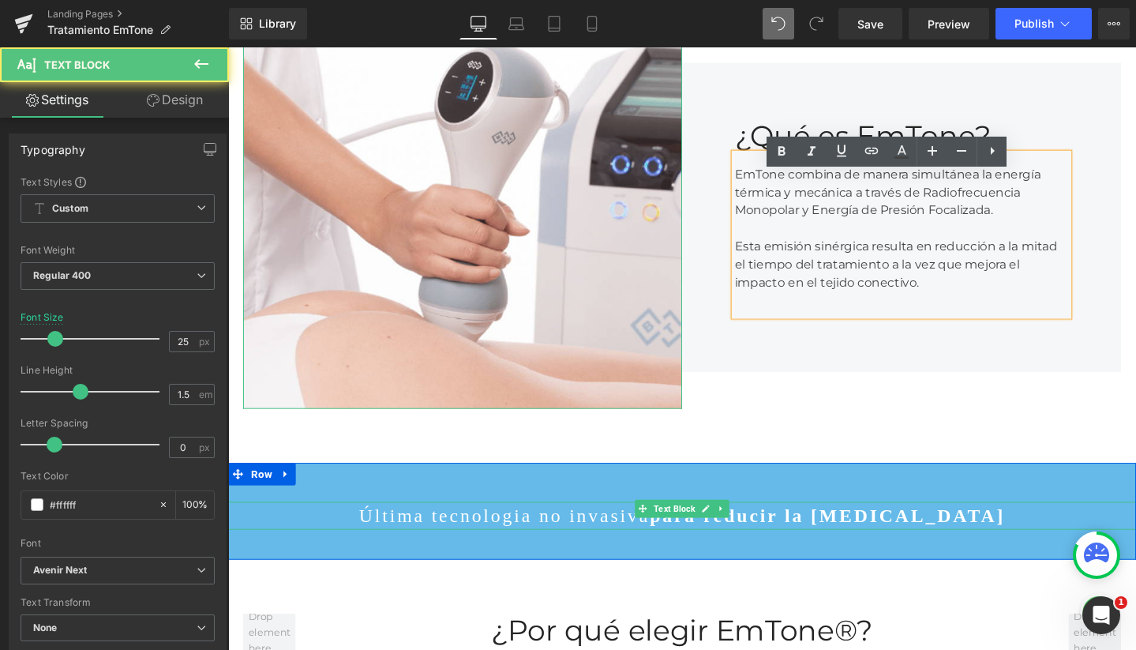
click at [604, 525] on p "Última tecnologia no invasiva para reducir la celulitis" at bounding box center [705, 540] width 955 height 30
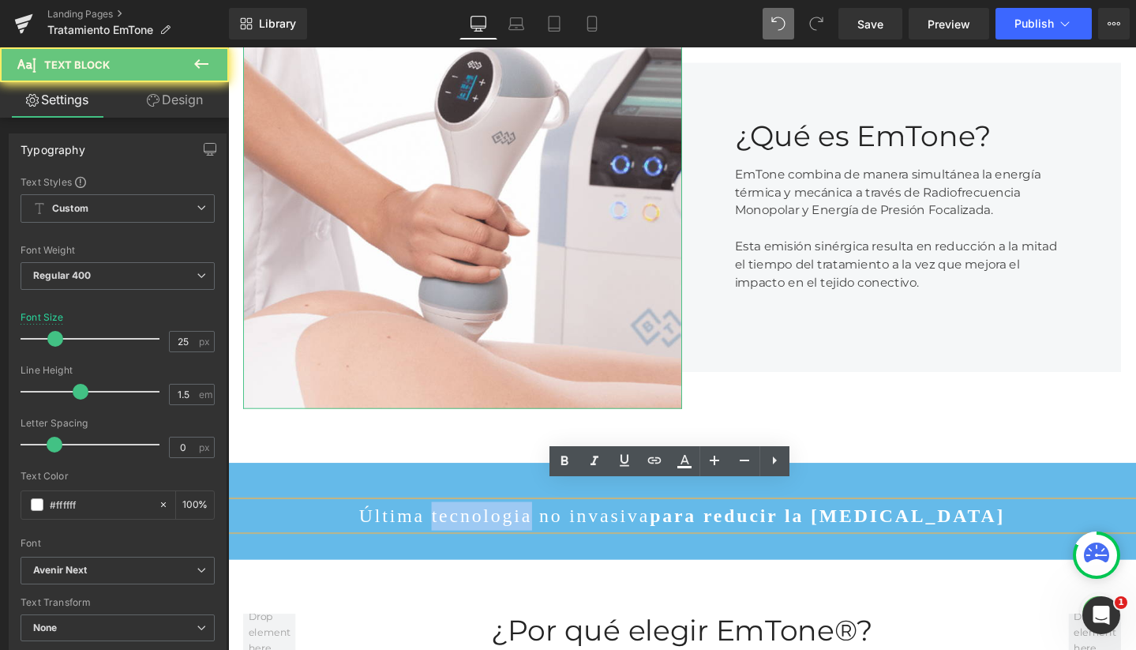
click at [604, 525] on p "Última tecnologia no invasiva para reducir la celulitis" at bounding box center [705, 540] width 955 height 30
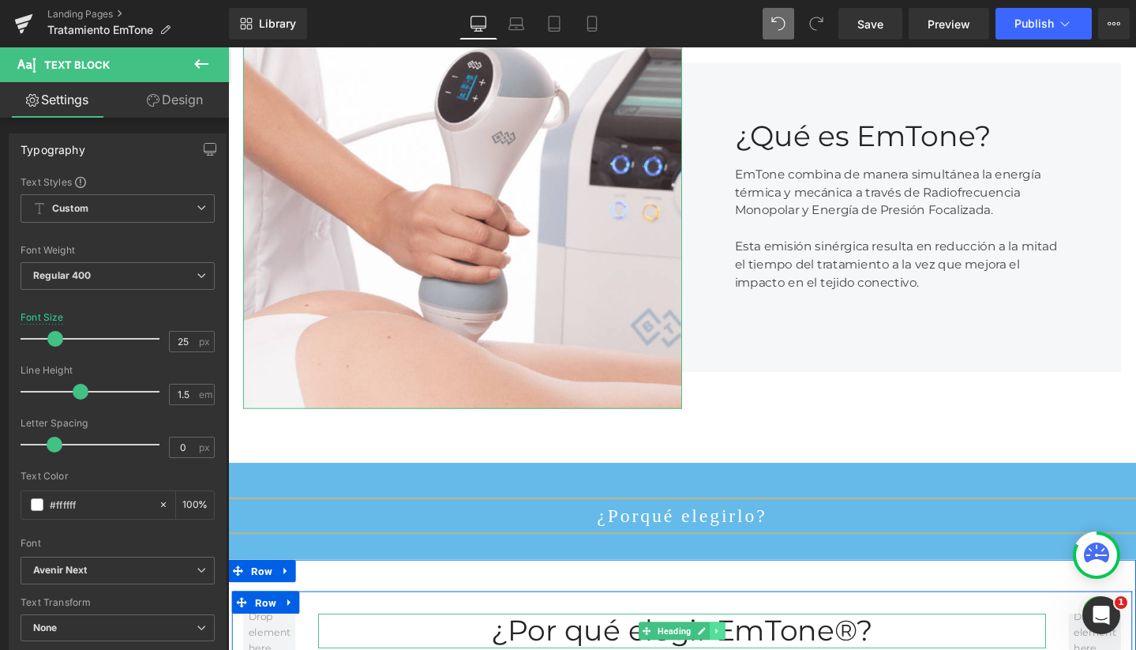
click at [739, 649] on icon at bounding box center [743, 660] width 9 height 9
click at [747, 649] on icon at bounding box center [751, 660] width 9 height 9
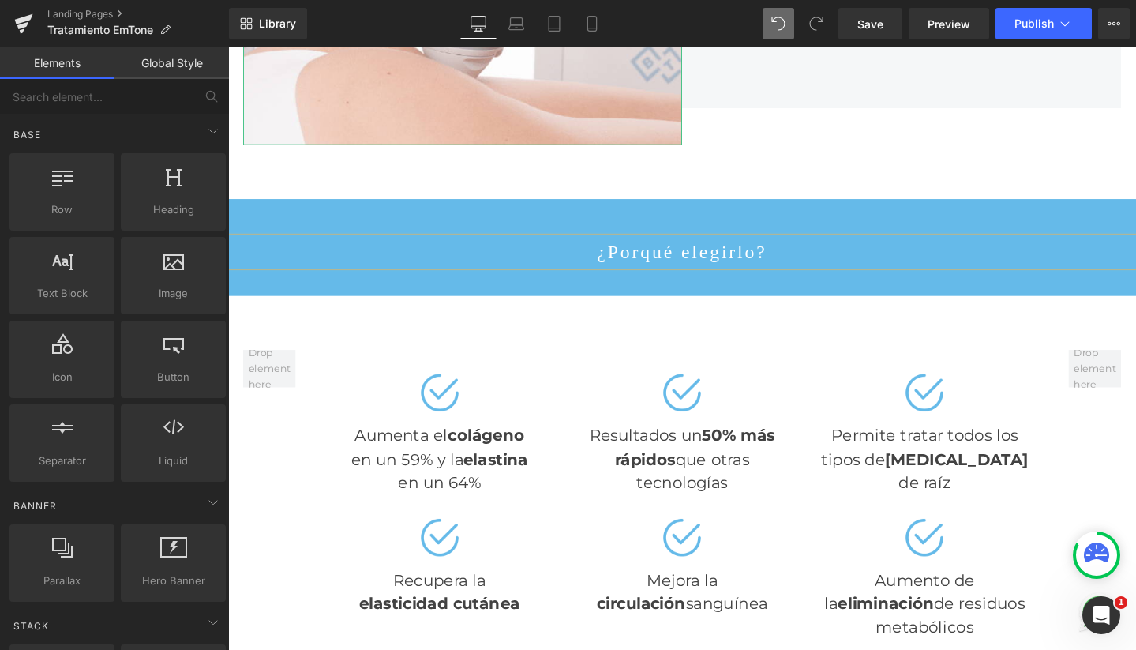
scroll to position [865, 0]
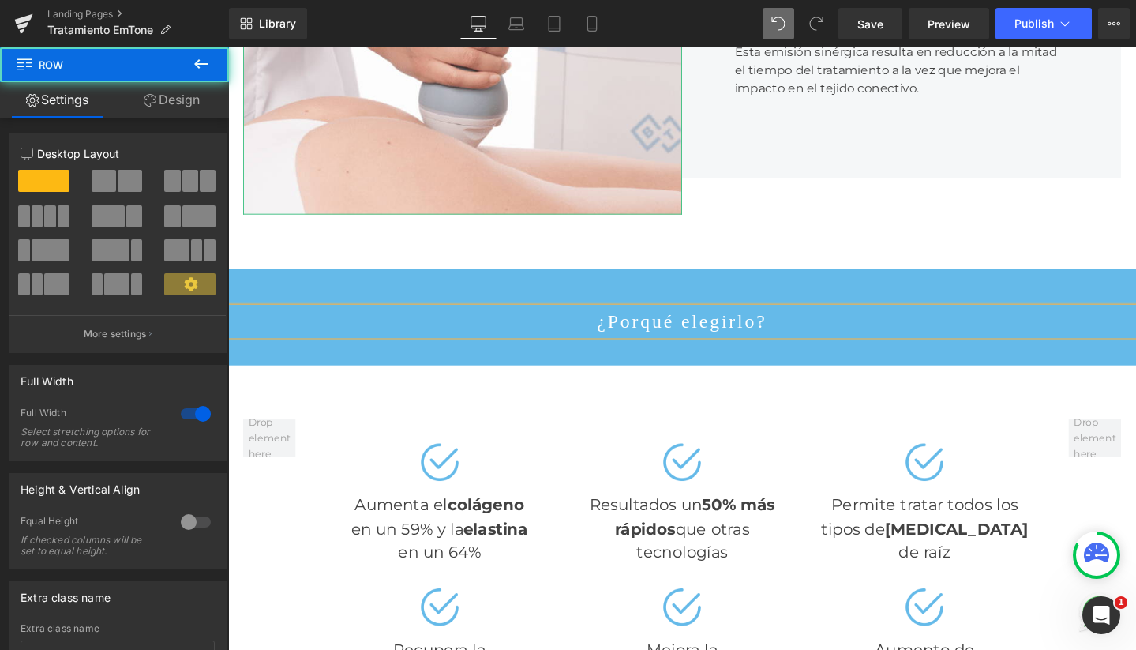
click at [428, 280] on div "¿Porqué elegirlo? Text Block Row" at bounding box center [705, 331] width 955 height 103
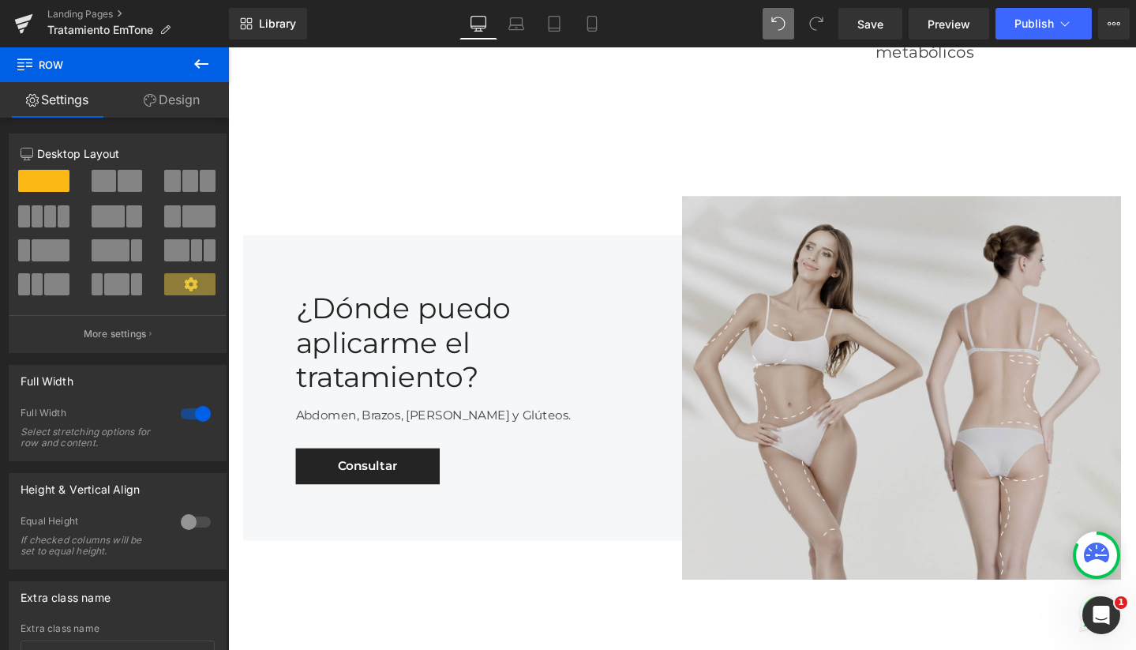
scroll to position [1406, 0]
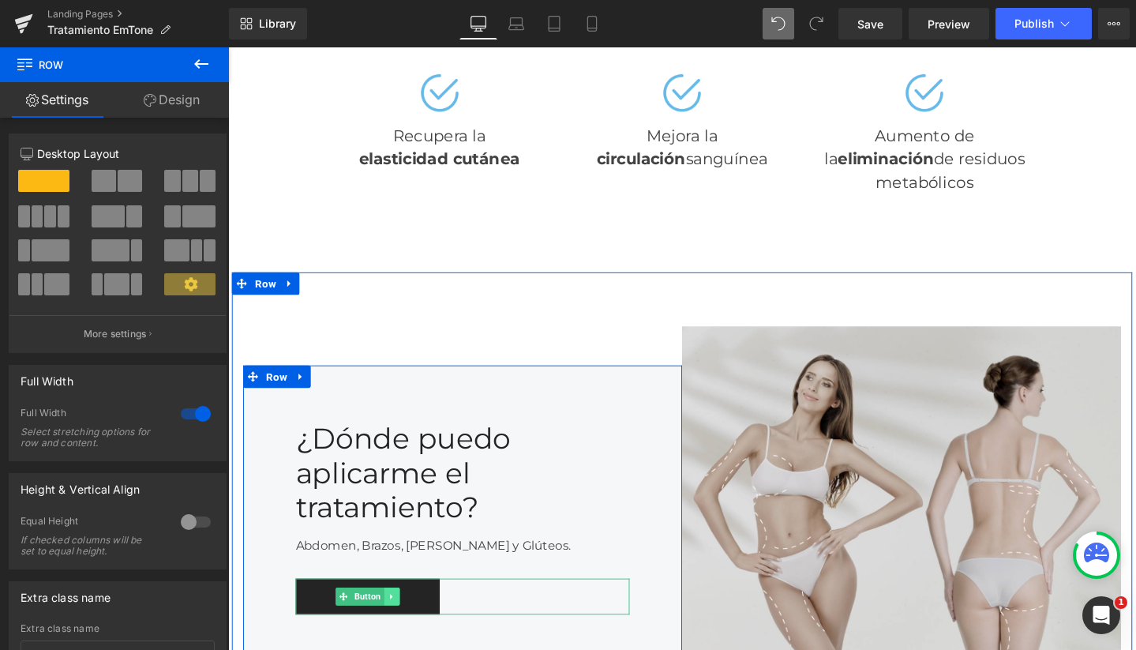
click at [400, 621] on icon at bounding box center [400, 625] width 9 height 9
click at [404, 621] on icon at bounding box center [408, 625] width 9 height 9
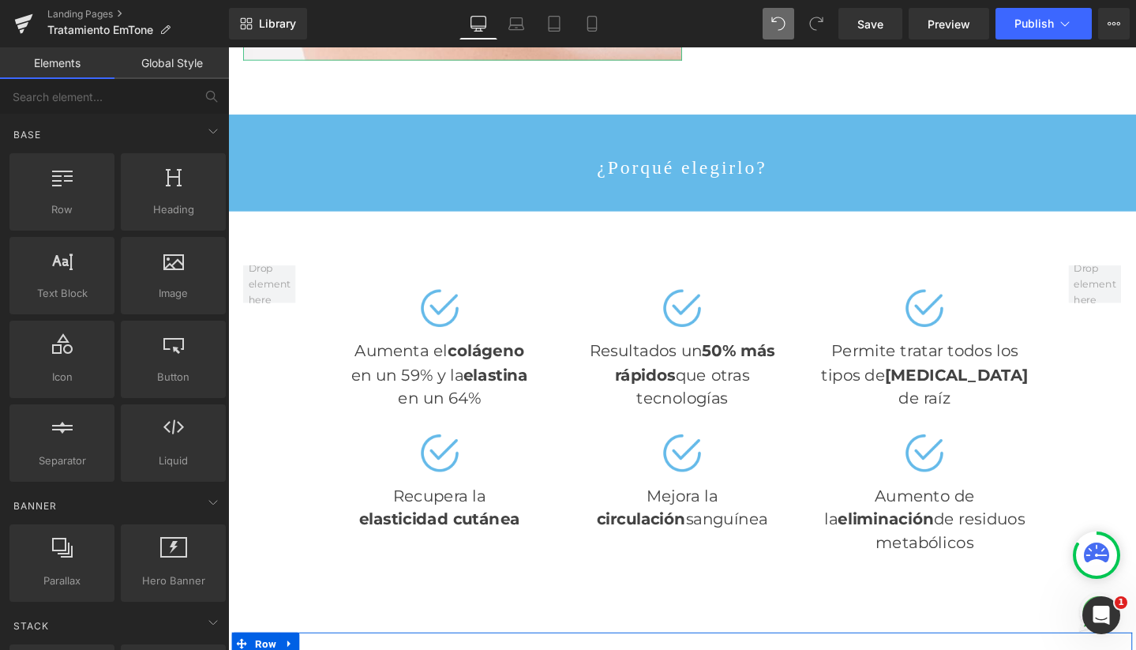
scroll to position [1009, 0]
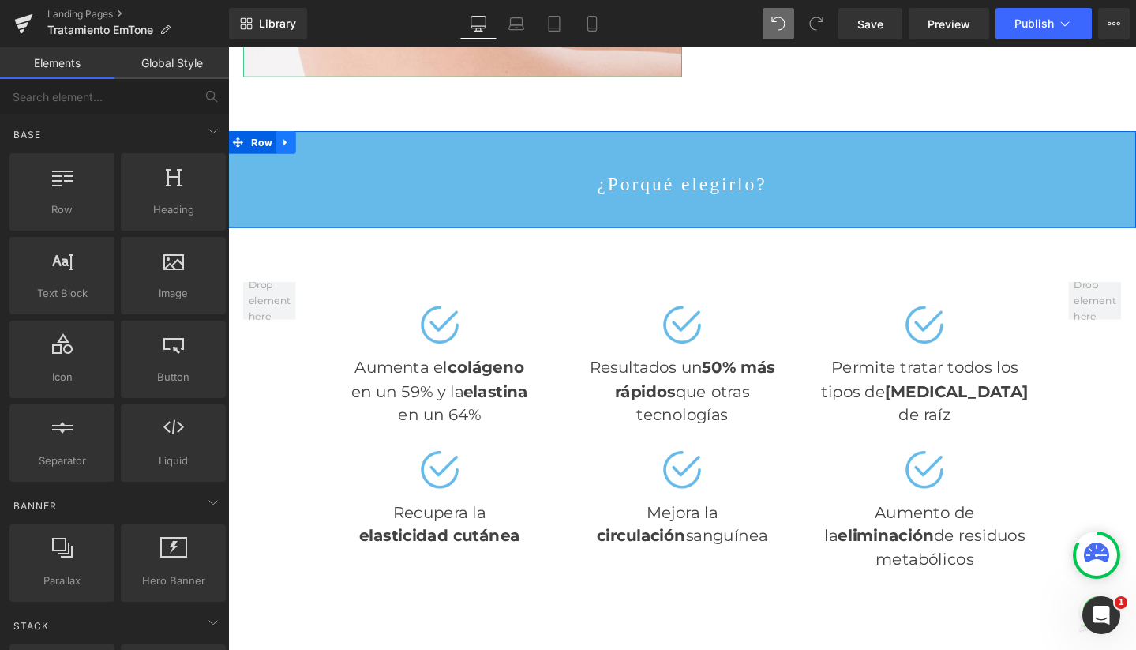
click at [286, 141] on icon at bounding box center [288, 147] width 11 height 12
click at [306, 142] on icon at bounding box center [309, 147] width 11 height 11
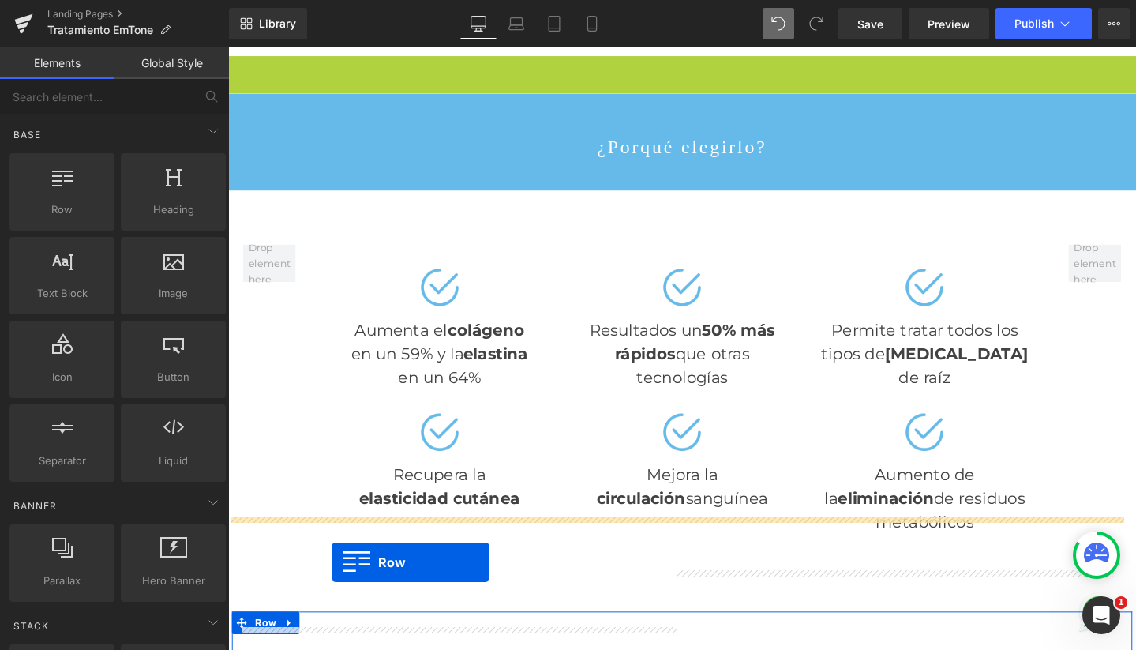
scroll to position [1120, 0]
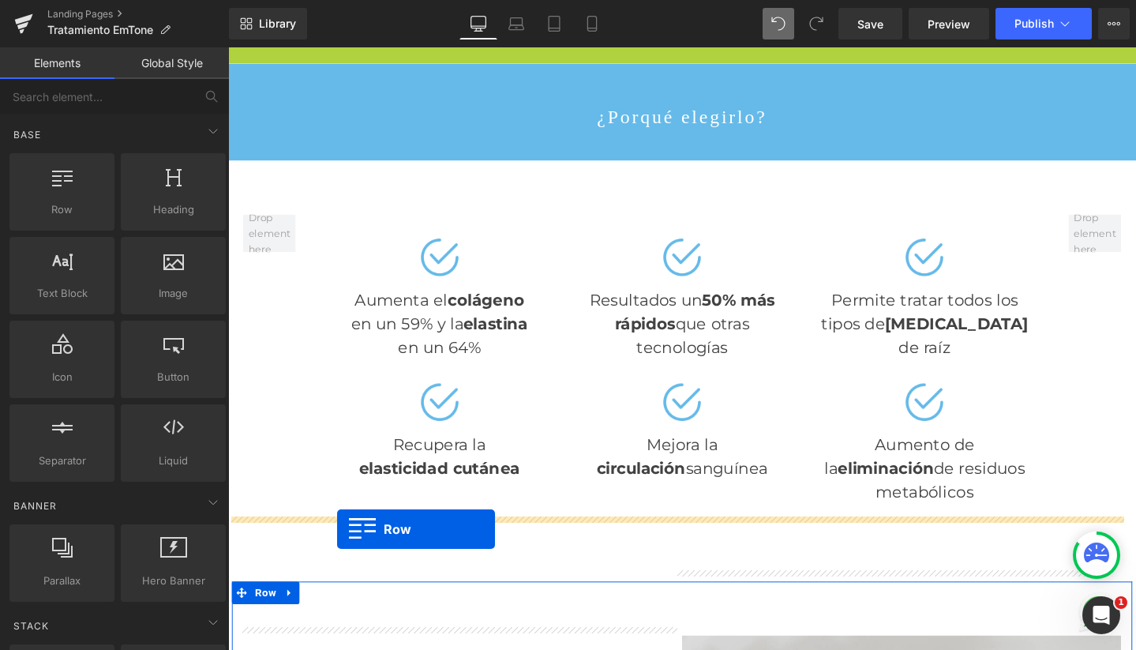
drag, startPoint x: 235, startPoint y: 127, endPoint x: 343, endPoint y: 554, distance: 440.7
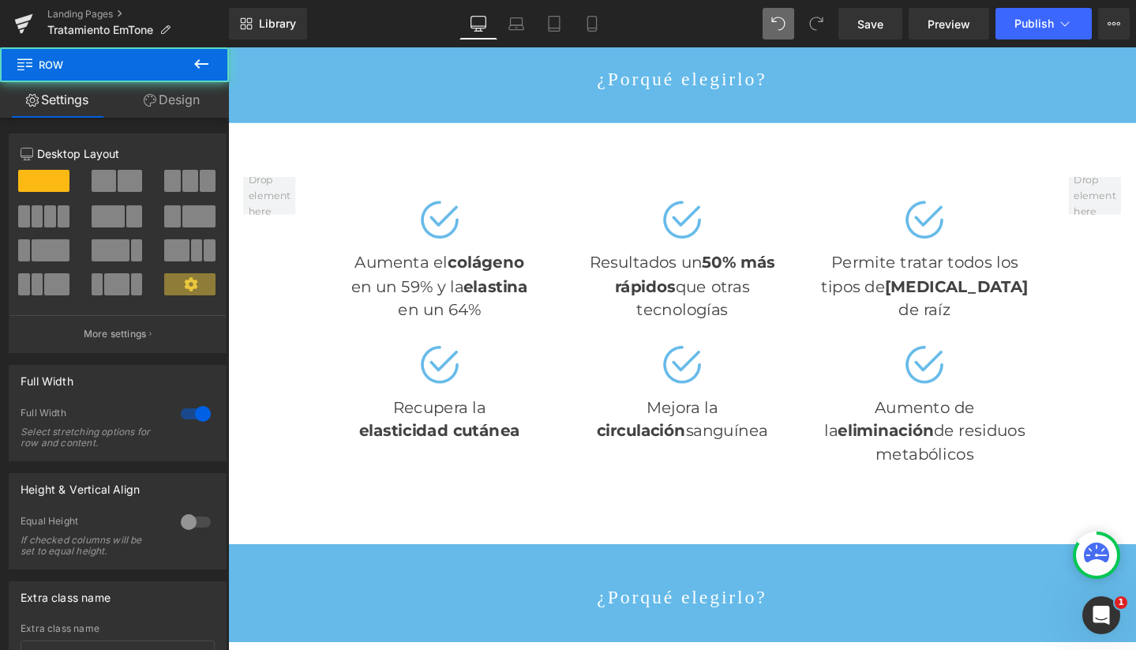
scroll to position [4339, 940]
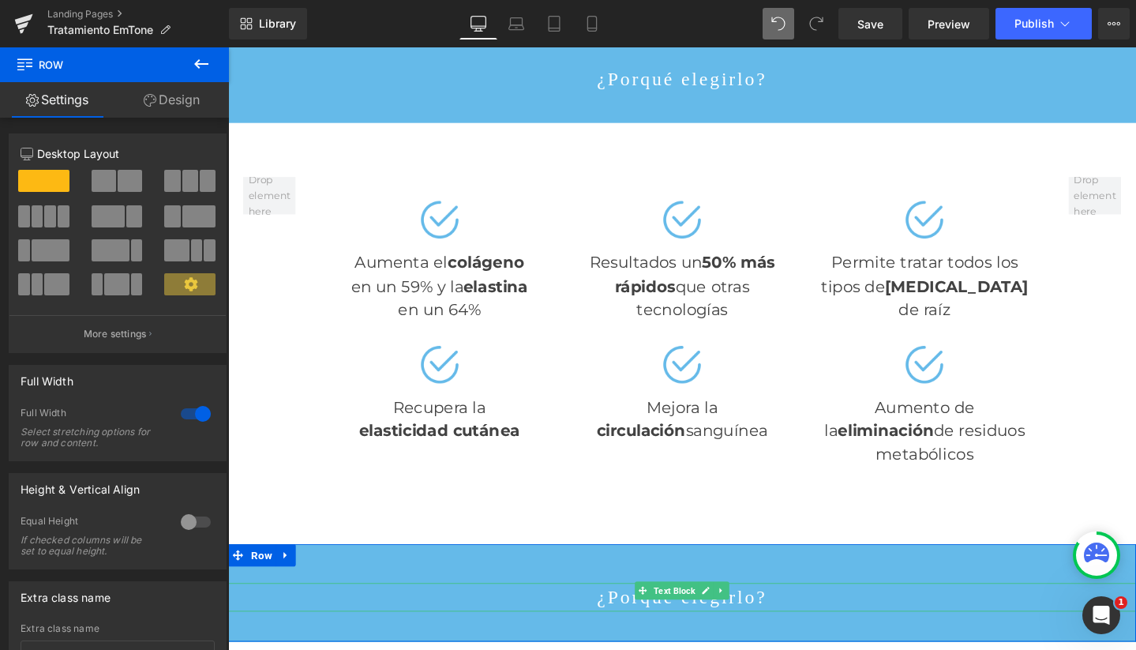
click at [708, 610] on span "Text Block" at bounding box center [698, 619] width 50 height 19
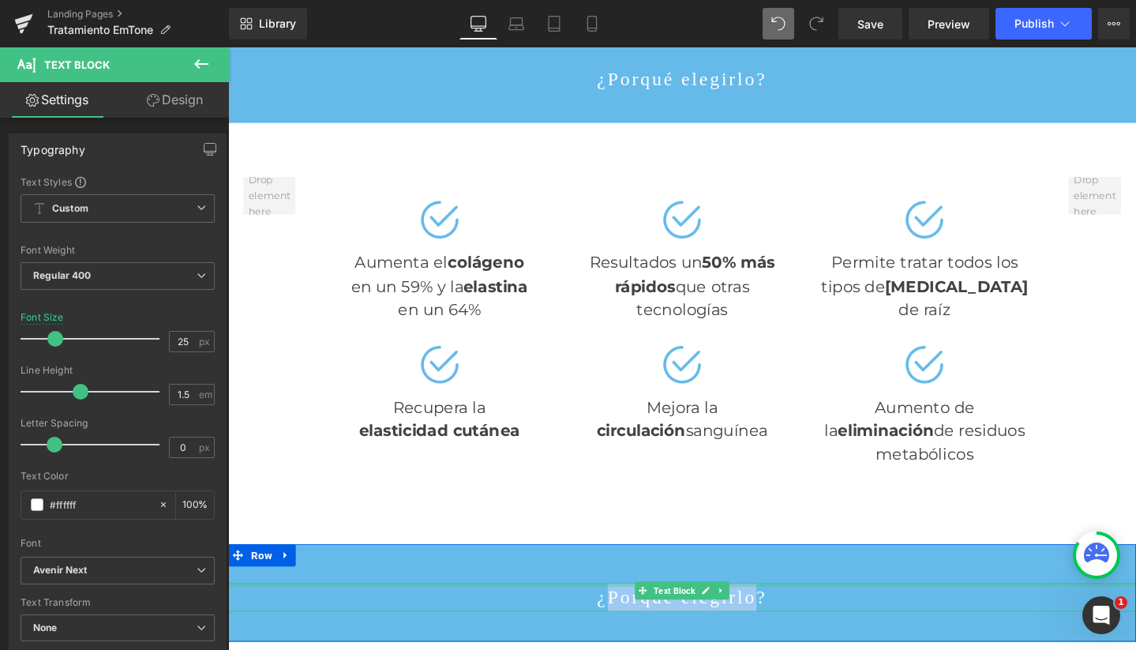
drag, startPoint x: 753, startPoint y: 548, endPoint x: 646, endPoint y: 546, distance: 106.6
click at [646, 611] on div "¿Porqué elegirlo? Text Block" at bounding box center [705, 626] width 955 height 30
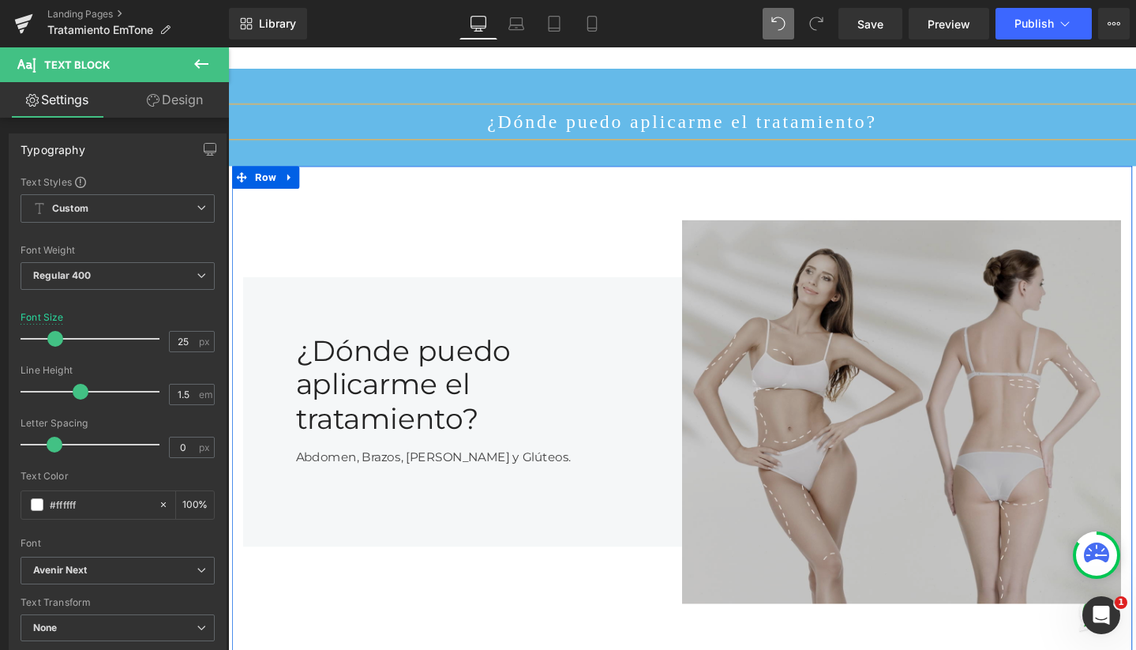
scroll to position [1668, 0]
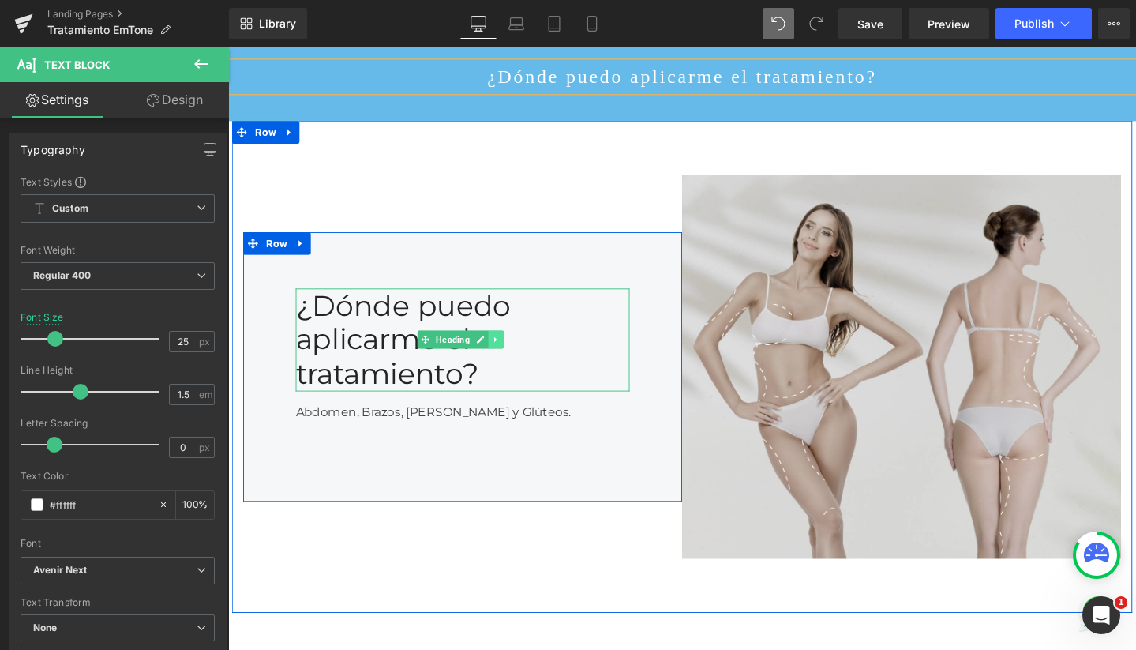
click at [509, 350] on icon at bounding box center [510, 354] width 9 height 9
click at [510, 345] on link at bounding box center [518, 354] width 17 height 19
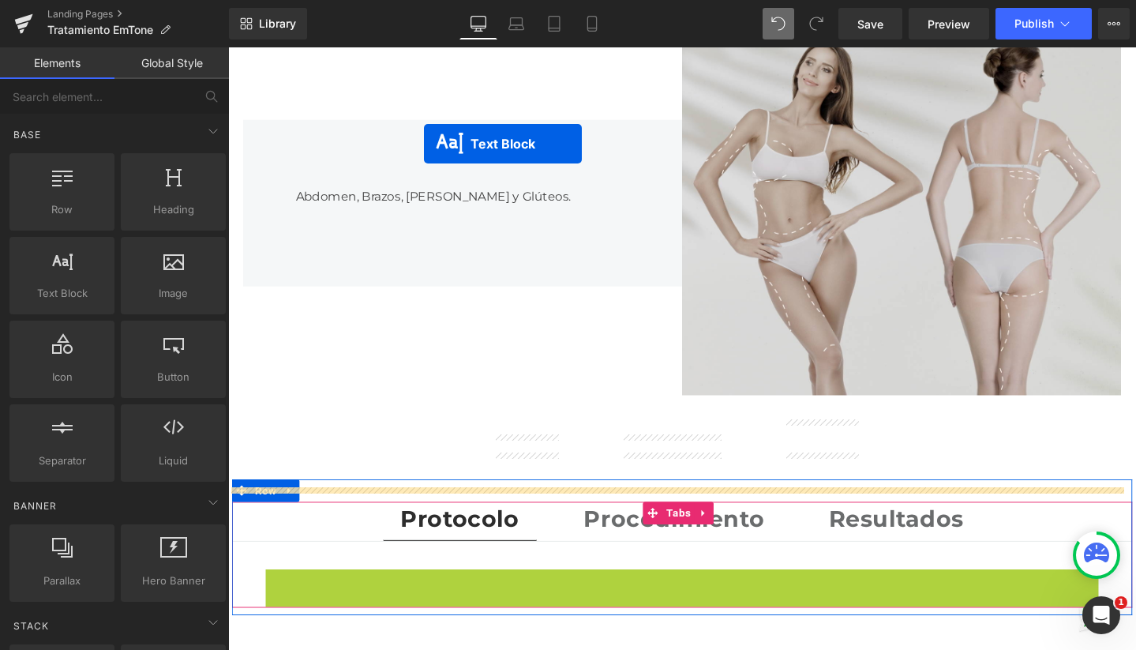
scroll to position [4285, 940]
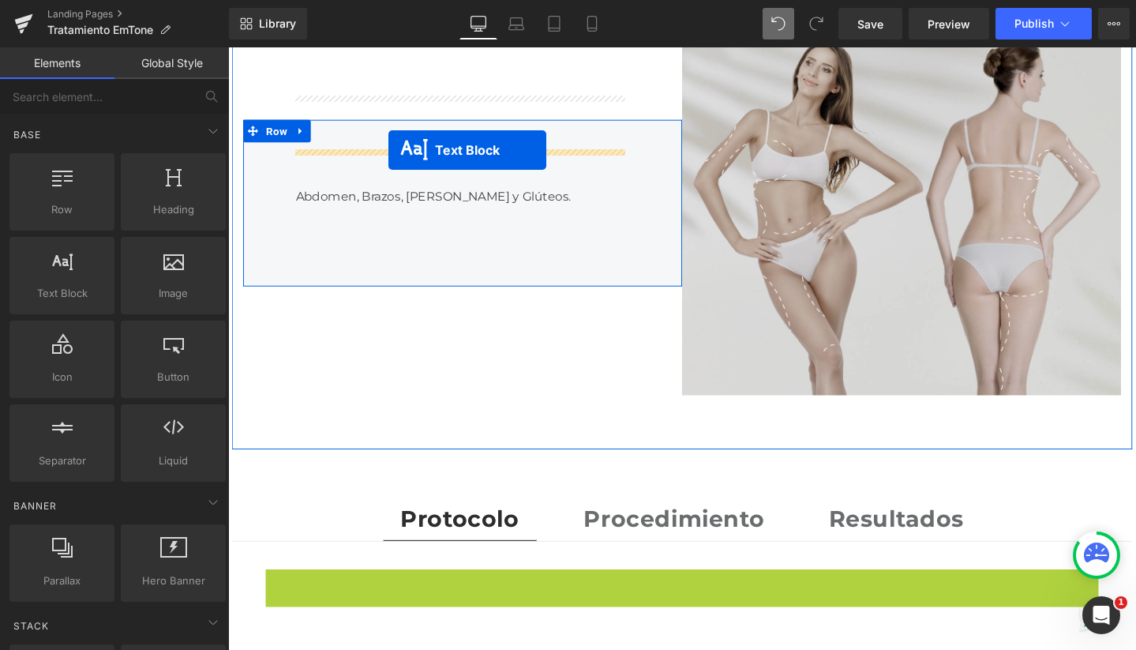
drag, startPoint x: 656, startPoint y: 571, endPoint x: 397, endPoint y: 156, distance: 489.5
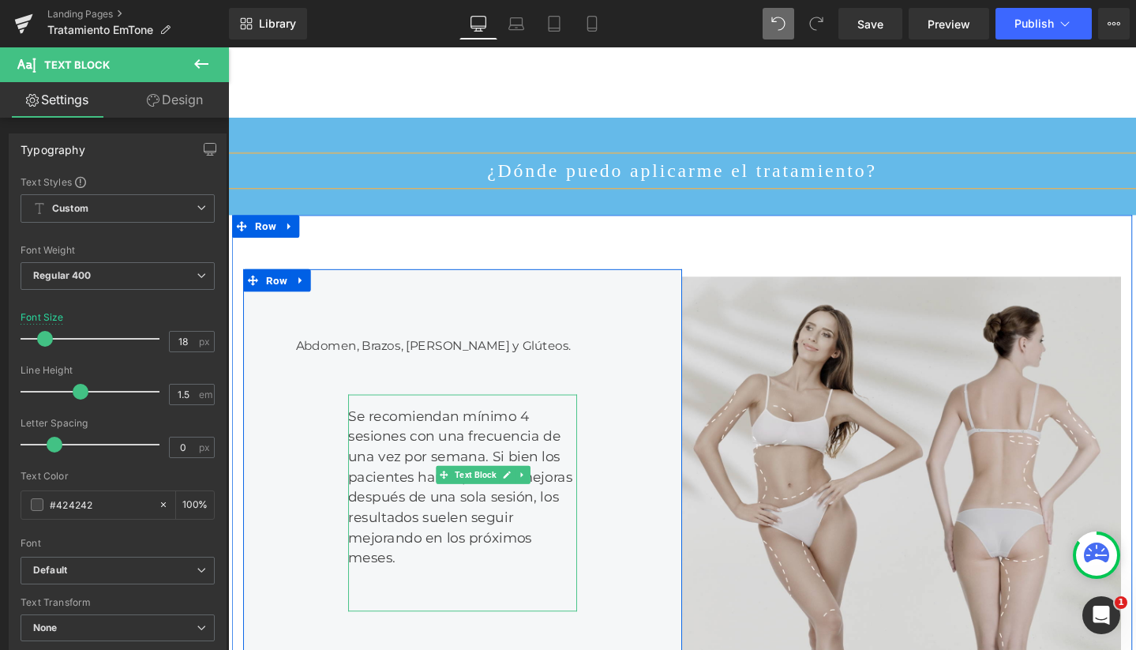
scroll to position [1567, 0]
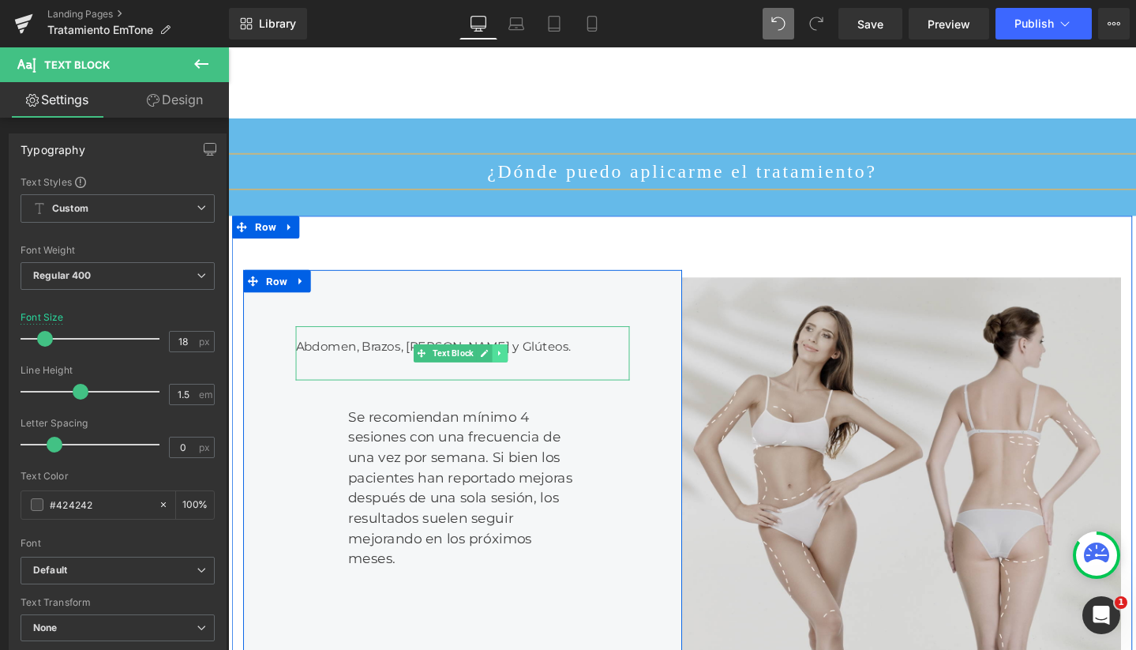
click at [514, 365] on icon at bounding box center [514, 369] width 9 height 9
click at [506, 365] on icon at bounding box center [505, 369] width 9 height 9
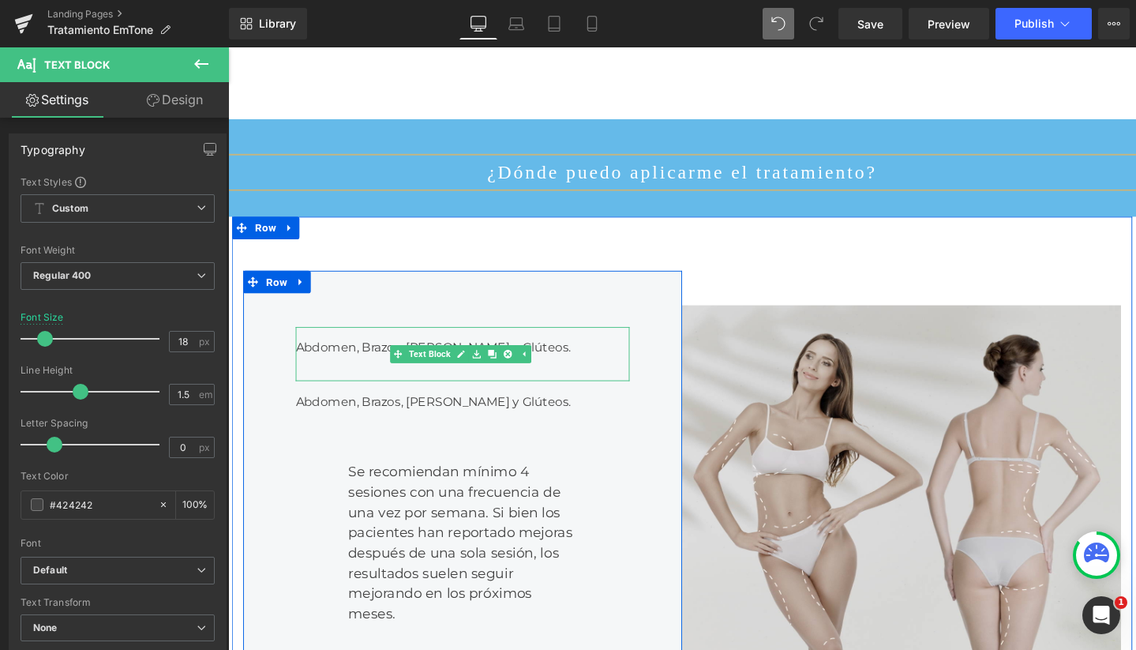
scroll to position [4286, 940]
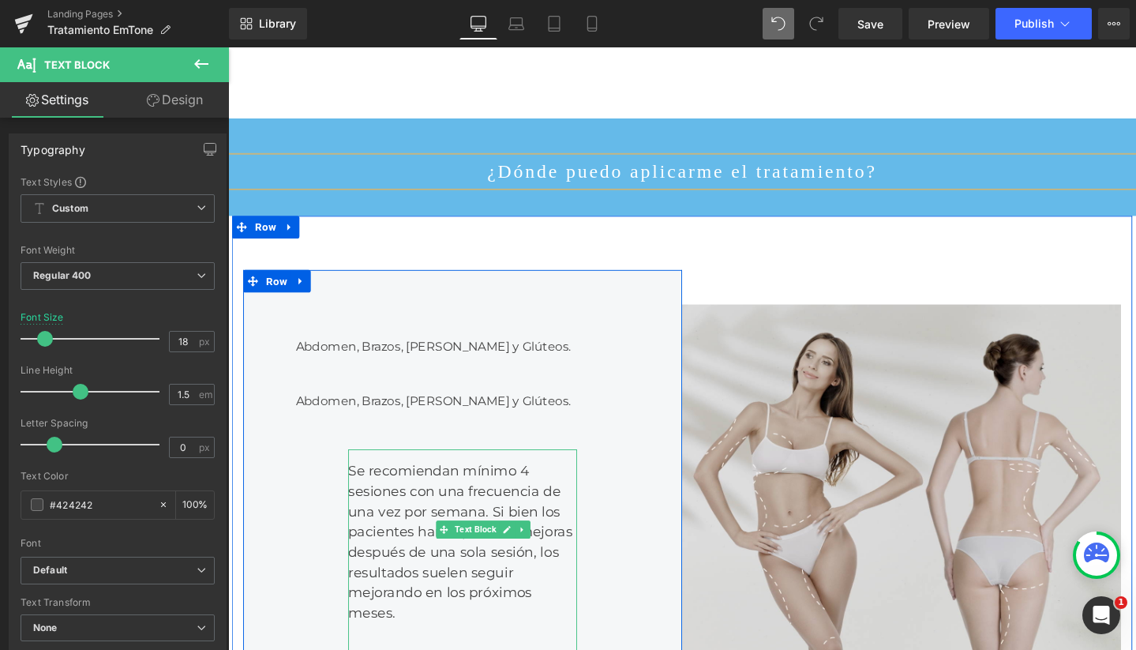
click at [370, 504] on div "Se recomiendan mínimo 4 sesiones con una frecuencia de una vez por semana. Si b…" at bounding box center [475, 585] width 241 height 228
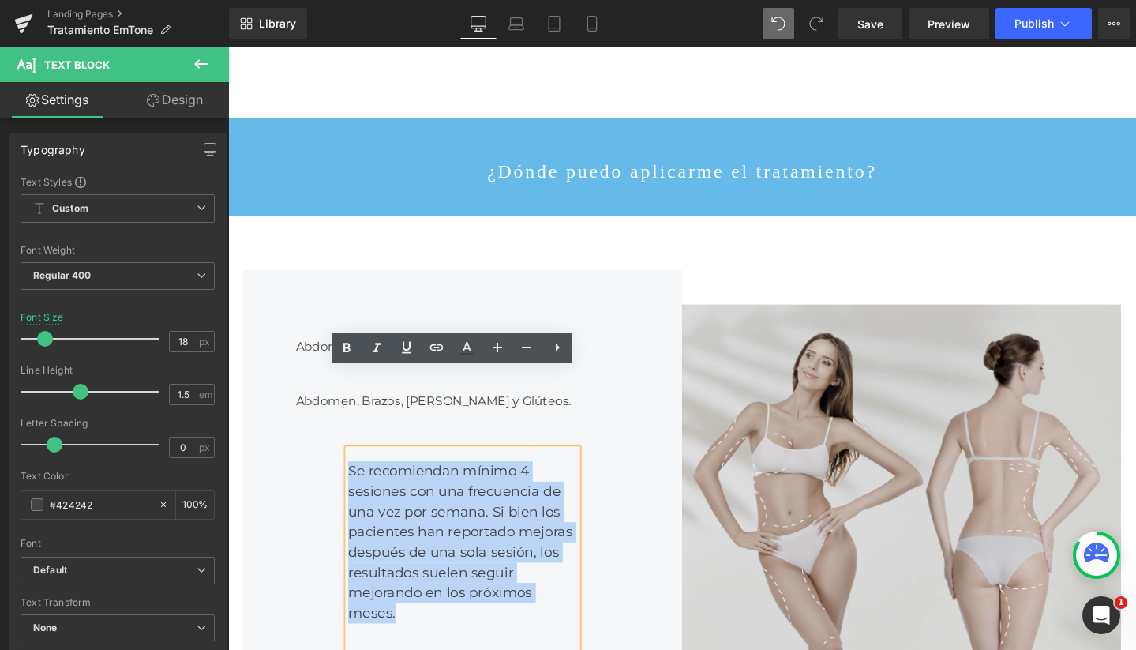
drag, startPoint x: 391, startPoint y: 507, endPoint x: 325, endPoint y: 411, distance: 115.9
click at [355, 471] on div "Se recomiendan mínimo 4 sesiones con una frecuencia de una vez por semana. Si b…" at bounding box center [475, 585] width 241 height 228
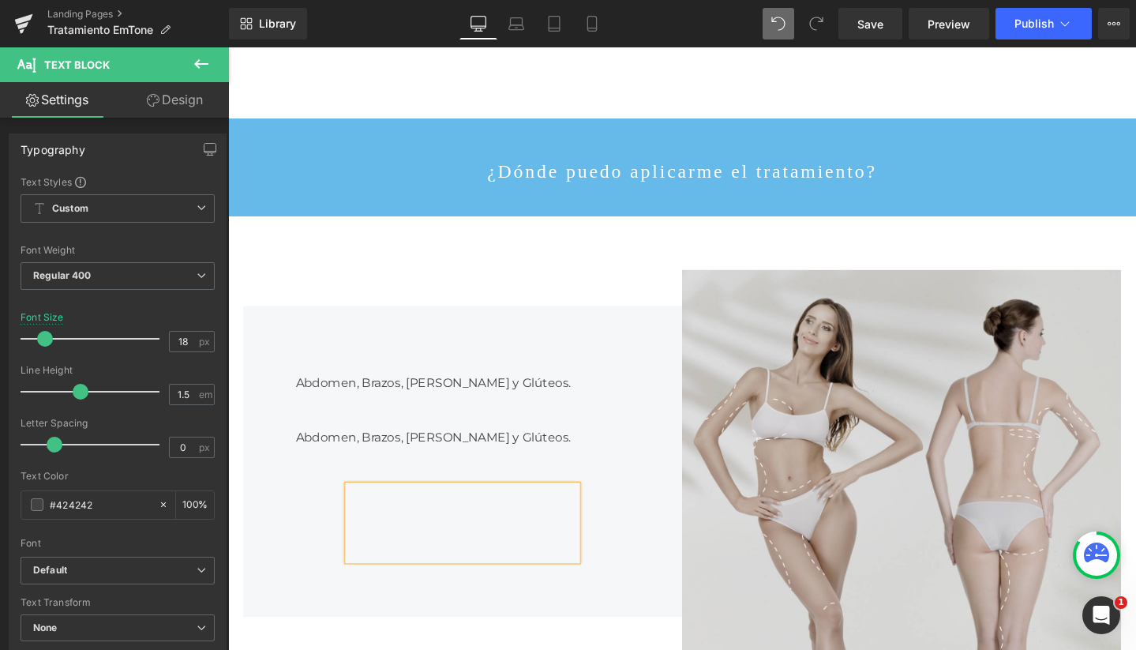
scroll to position [4270, 940]
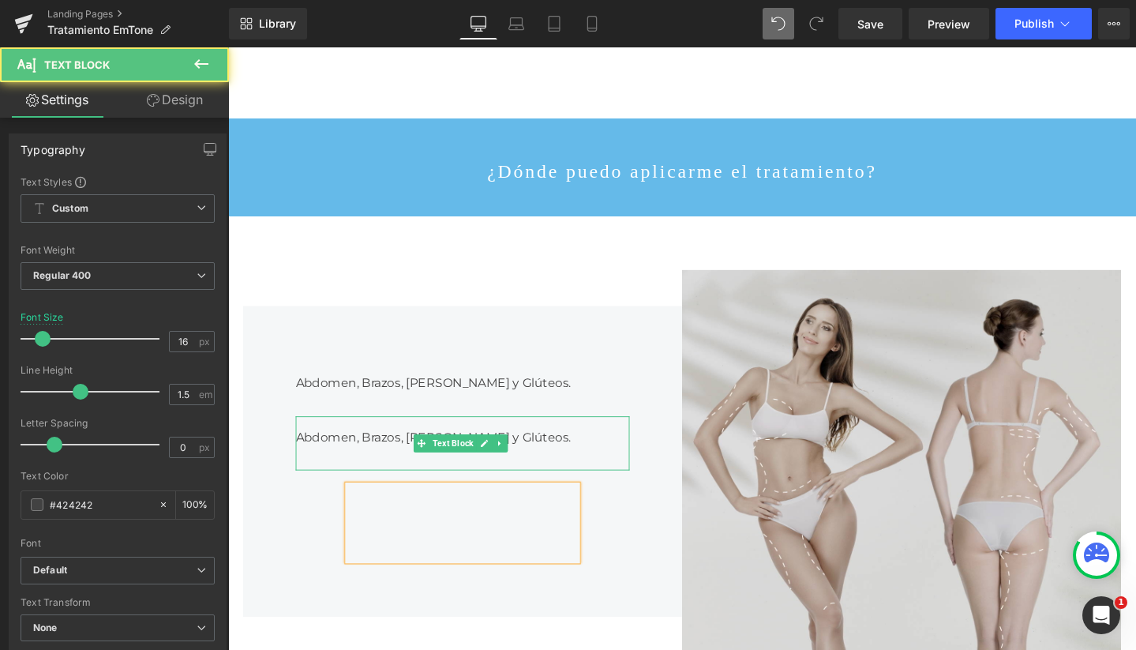
click at [304, 436] on div "Abdomen, Brazos, Piernas y Glúteos." at bounding box center [474, 464] width 351 height 57
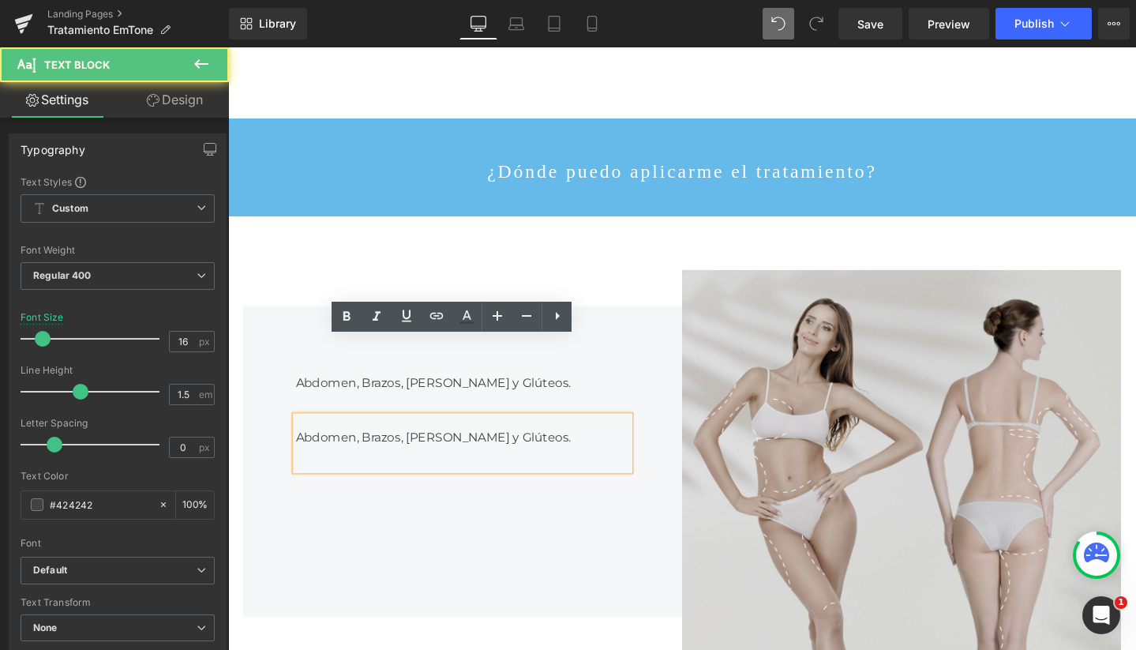
click at [304, 436] on div "Abdomen, Brazos, Piernas y Glúteos." at bounding box center [474, 464] width 351 height 57
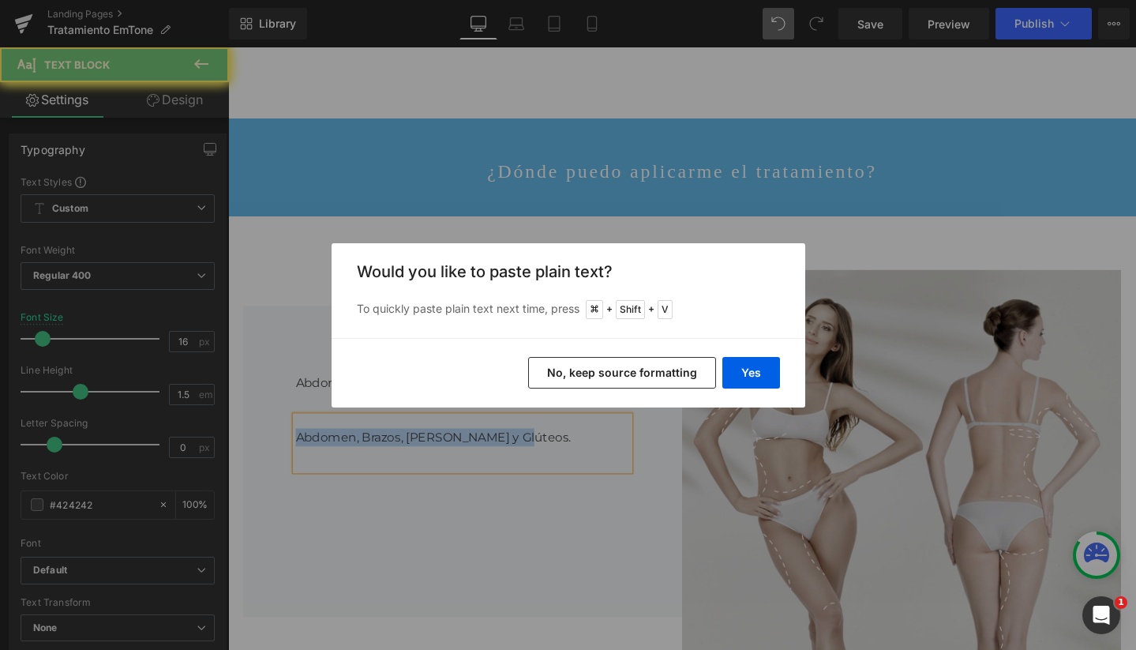
click at [300, 359] on div "Back to Library Insert Would you like to paste plain text? To quickly paste pla…" at bounding box center [568, 325] width 1136 height 650
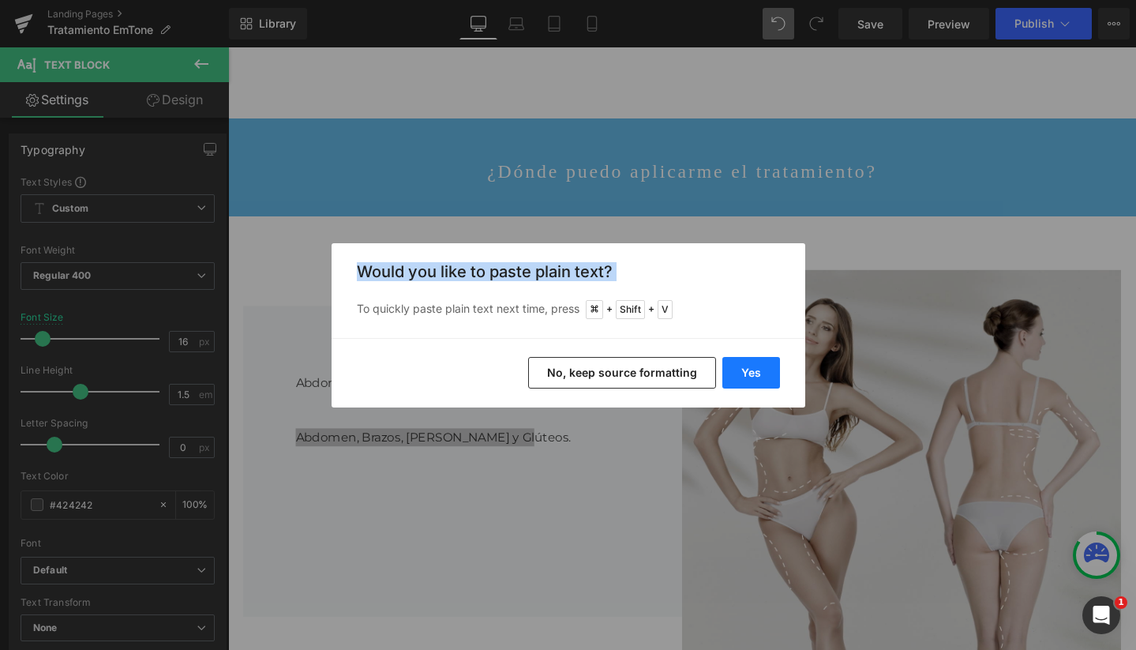
click at [741, 374] on button "Yes" at bounding box center [752, 373] width 58 height 32
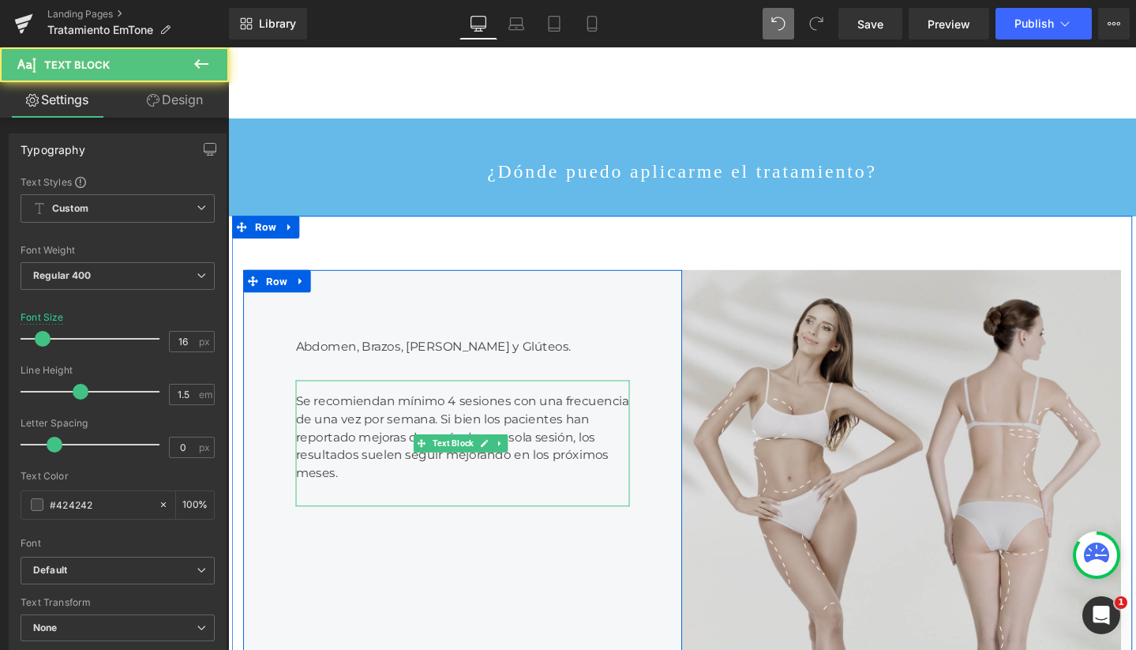
click at [520, 398] on div "Se recomiendan mínimo 4 sesiones con una frecuencia de una vez por semana. Si b…" at bounding box center [474, 464] width 351 height 133
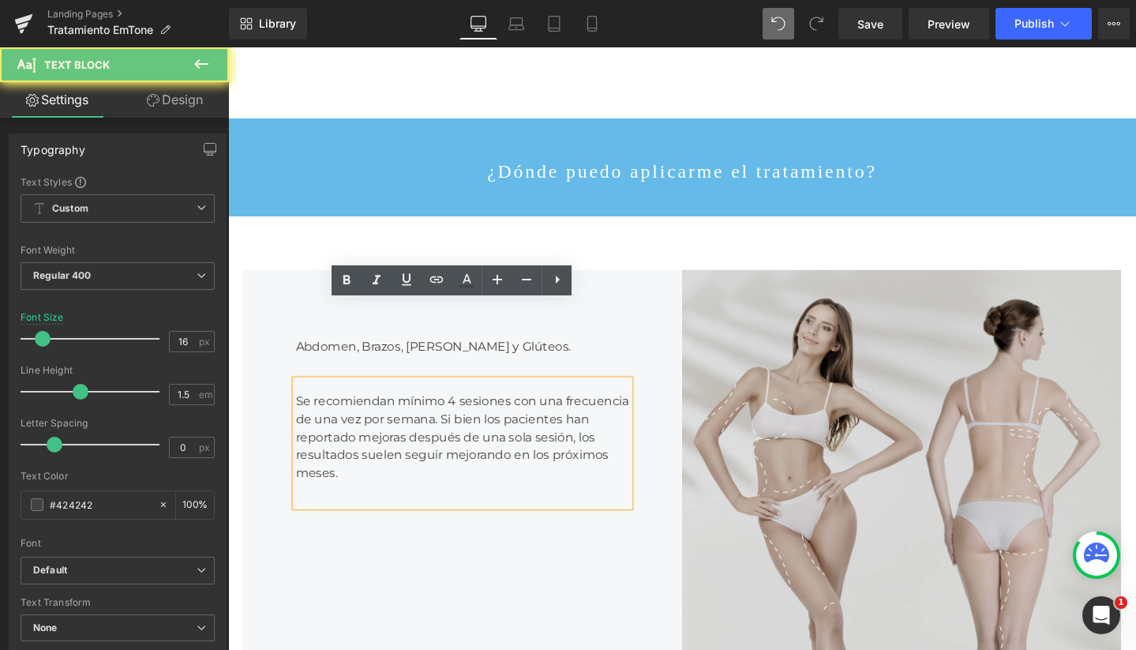
click at [517, 404] on div "Se recomiendan mínimo 4 sesiones con una frecuencia de una vez por semana. Si b…" at bounding box center [474, 464] width 351 height 133
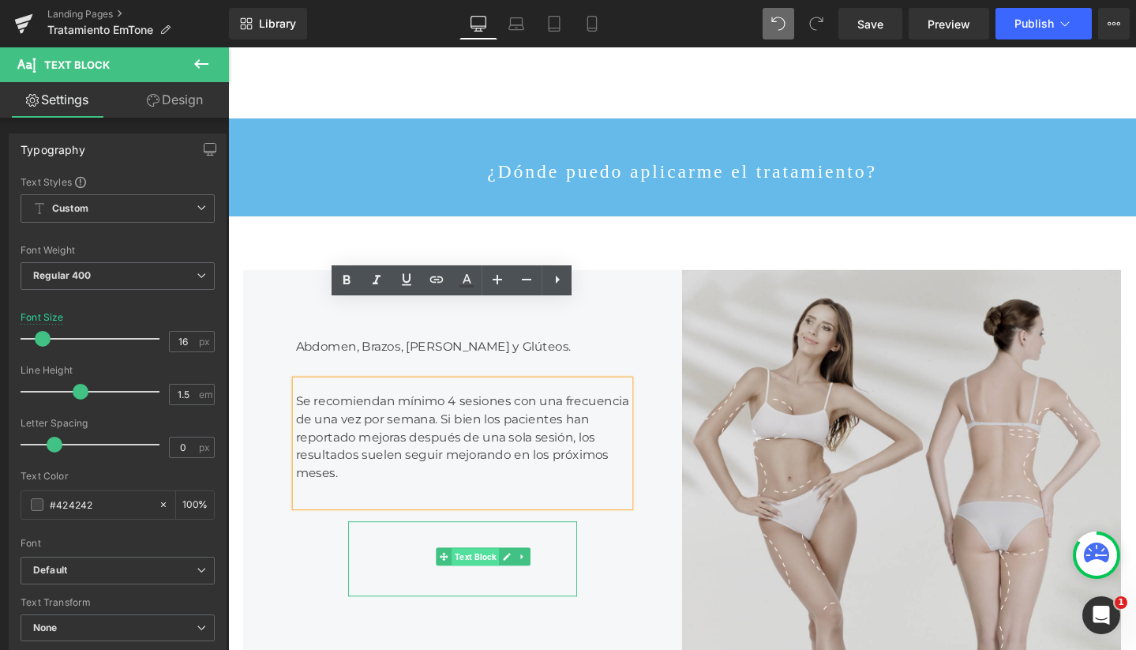
click at [470, 575] on span "Text Block" at bounding box center [489, 584] width 50 height 19
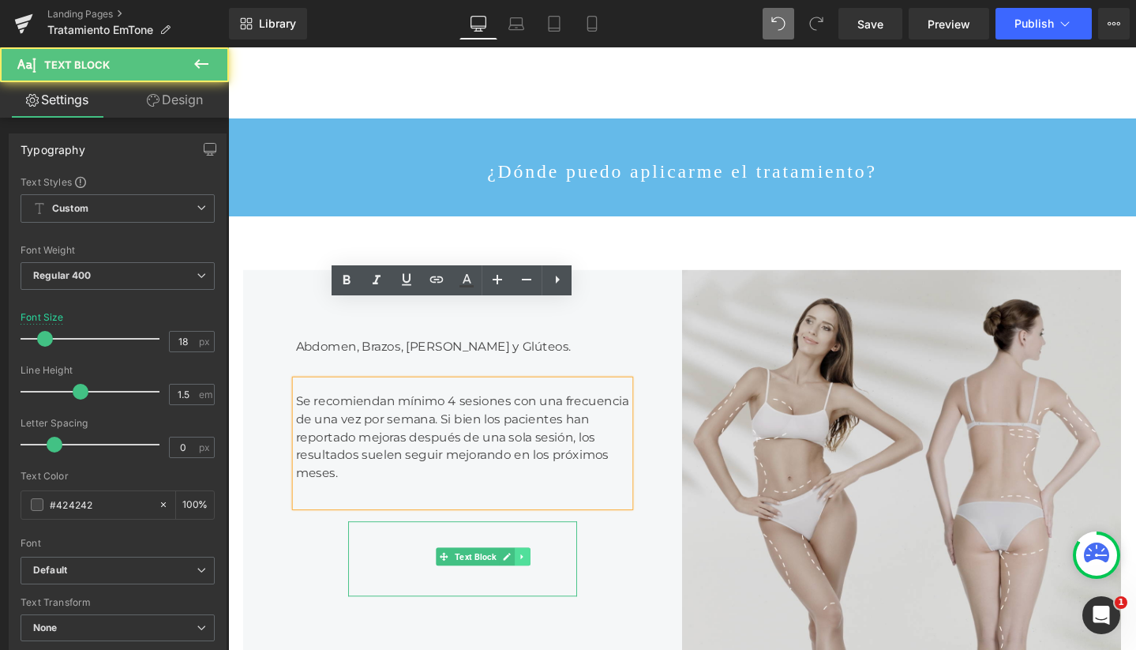
click at [534, 579] on icon at bounding box center [538, 583] width 9 height 9
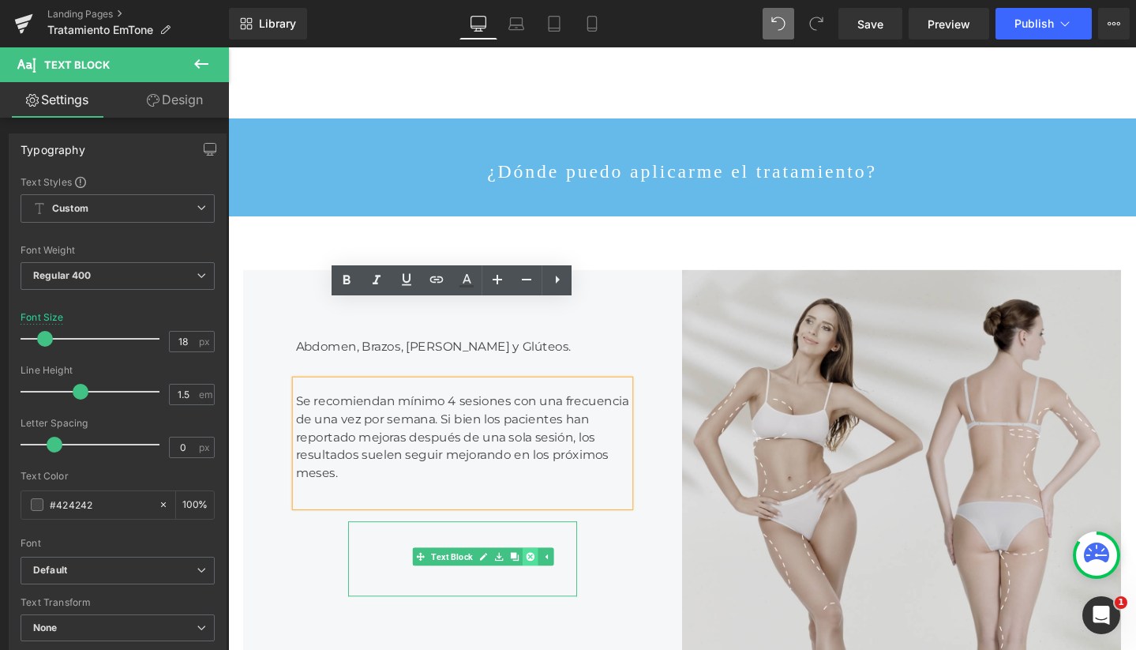
click at [542, 580] on icon at bounding box center [546, 584] width 9 height 9
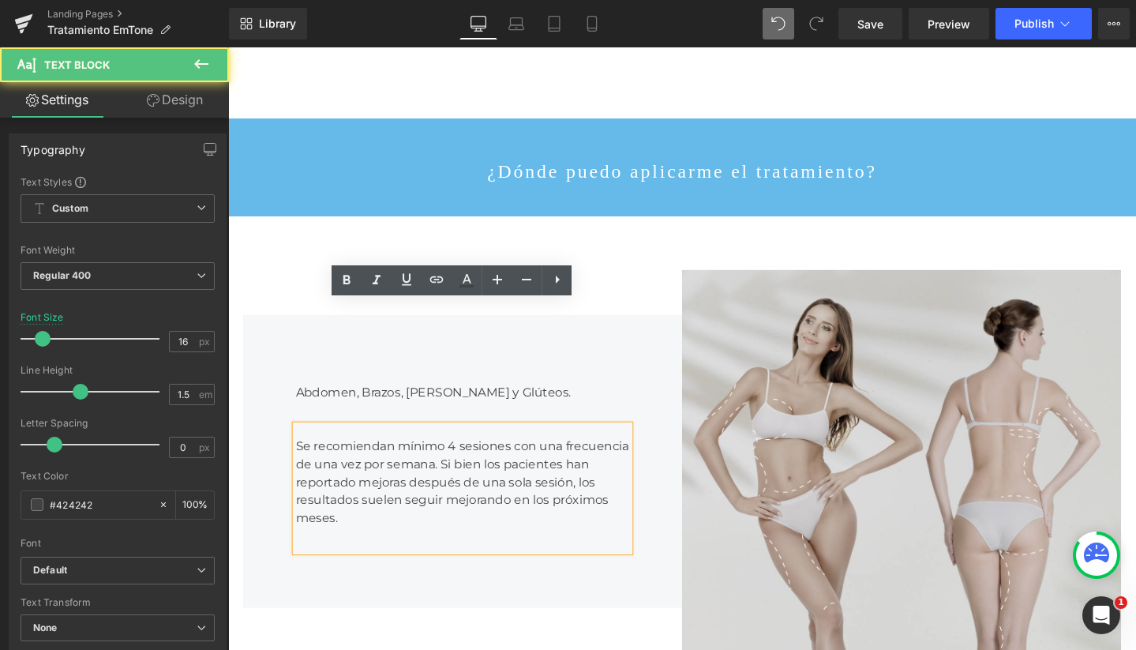
click at [520, 445] on div "Se recomiendan mínimo 4 sesiones con una frecuencia de una vez por semana. Si b…" at bounding box center [474, 511] width 351 height 133
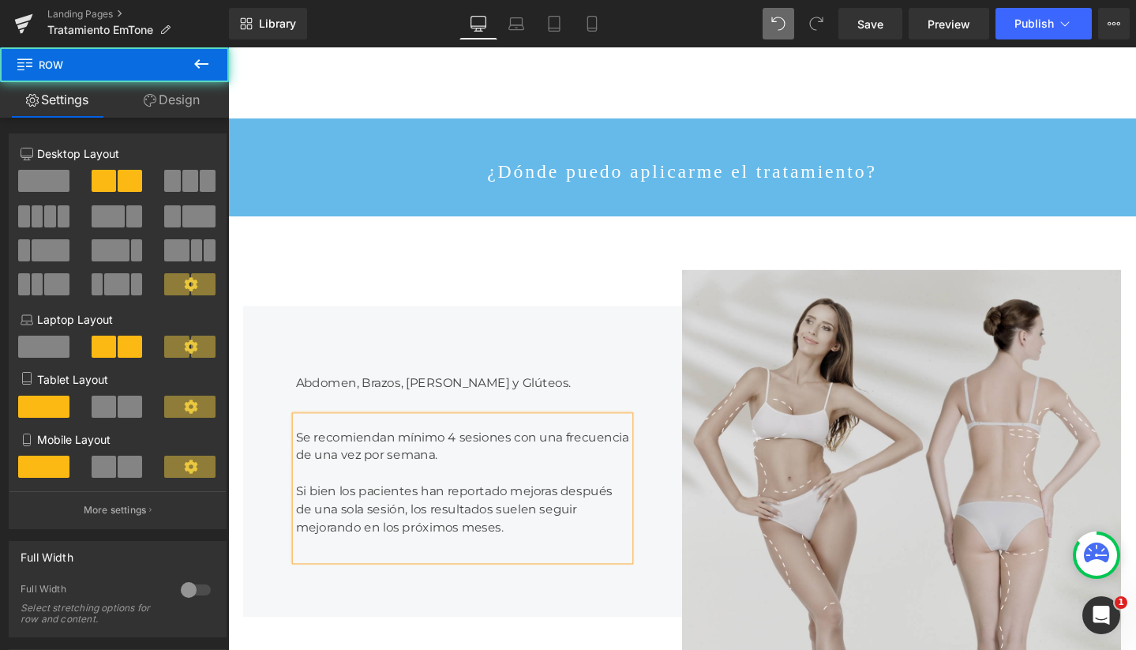
click at [662, 225] on div "Image Abdomen, Brazos, Piernas y Glúteos. Text Block Se recomiendan mínimo 4 se…" at bounding box center [706, 483] width 948 height 517
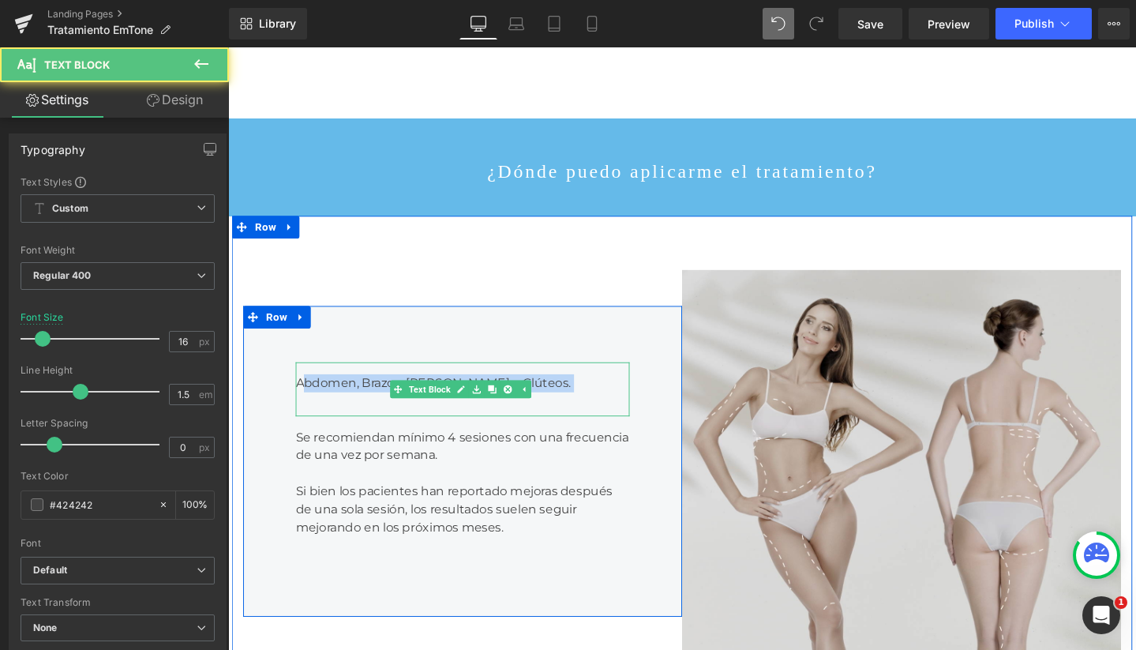
drag, startPoint x: 304, startPoint y: 314, endPoint x: 295, endPoint y: 313, distance: 8.8
click at [299, 379] on div "Abdomen, Brazos, Piernas y Glúteos. Text Block" at bounding box center [474, 407] width 351 height 57
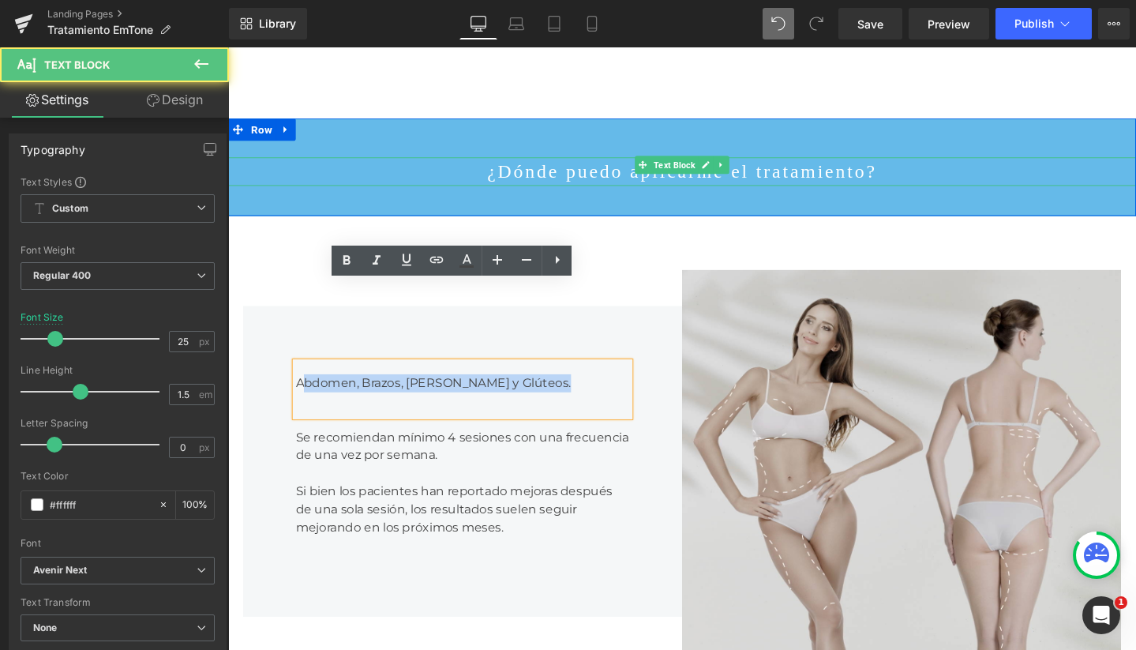
click at [620, 163] on p "¿Dónde puedo aplicarme el tratamiento?" at bounding box center [705, 178] width 955 height 30
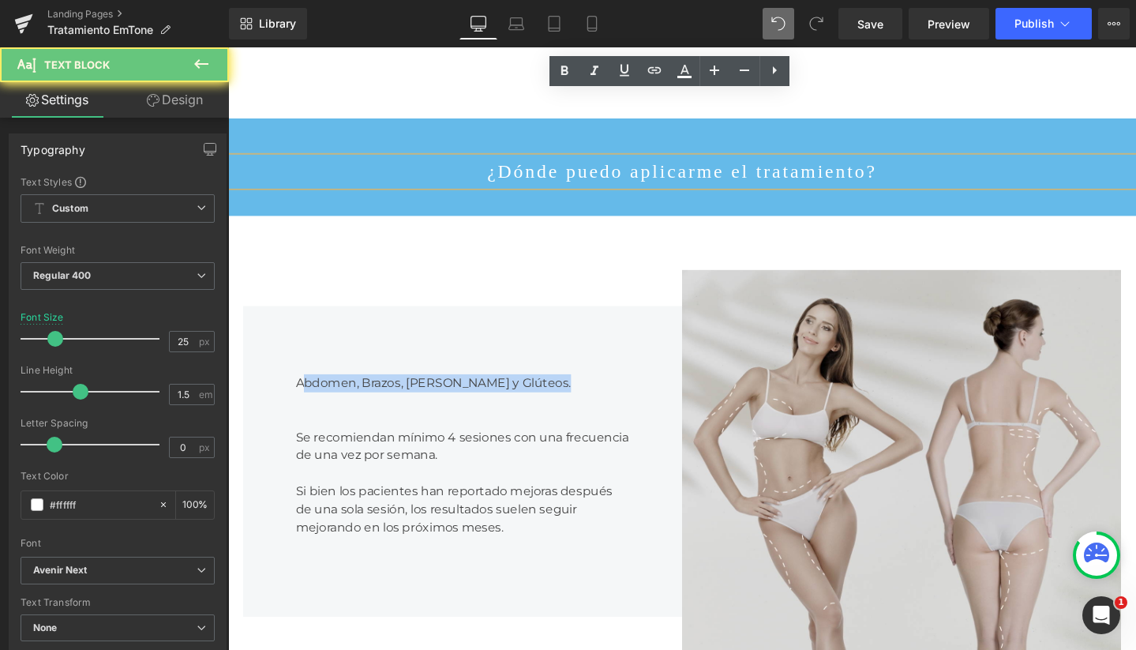
click at [620, 163] on p "¿Dónde puedo aplicarme el tratamiento?" at bounding box center [705, 178] width 955 height 30
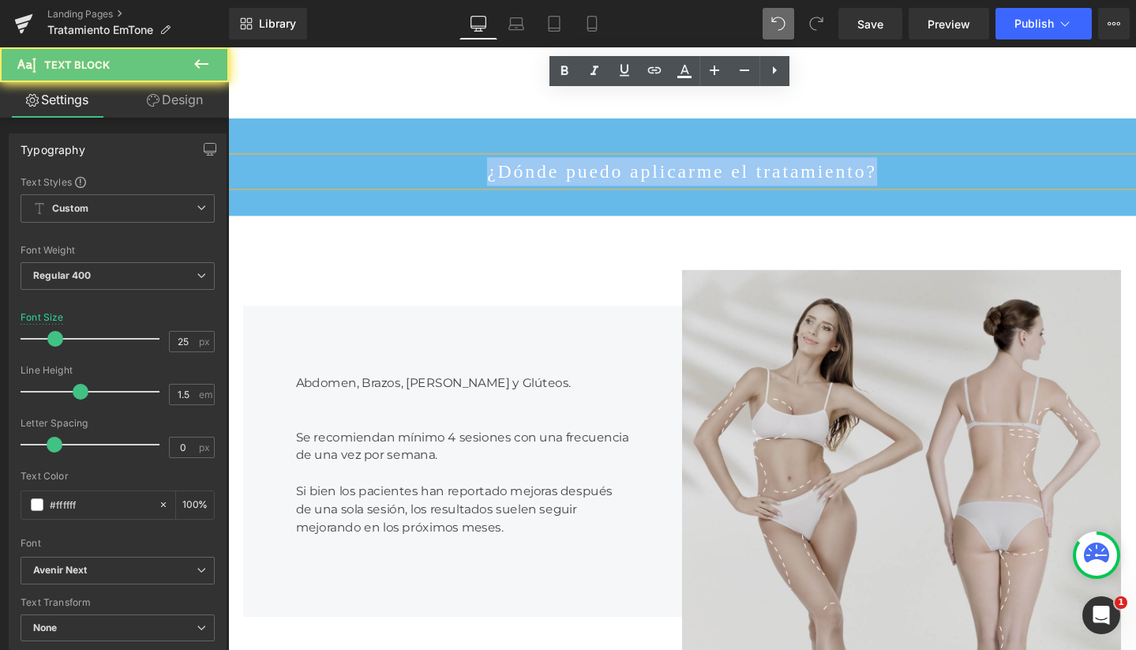
click at [620, 163] on p "¿Dónde puedo aplicarme el tratamiento?" at bounding box center [705, 178] width 955 height 30
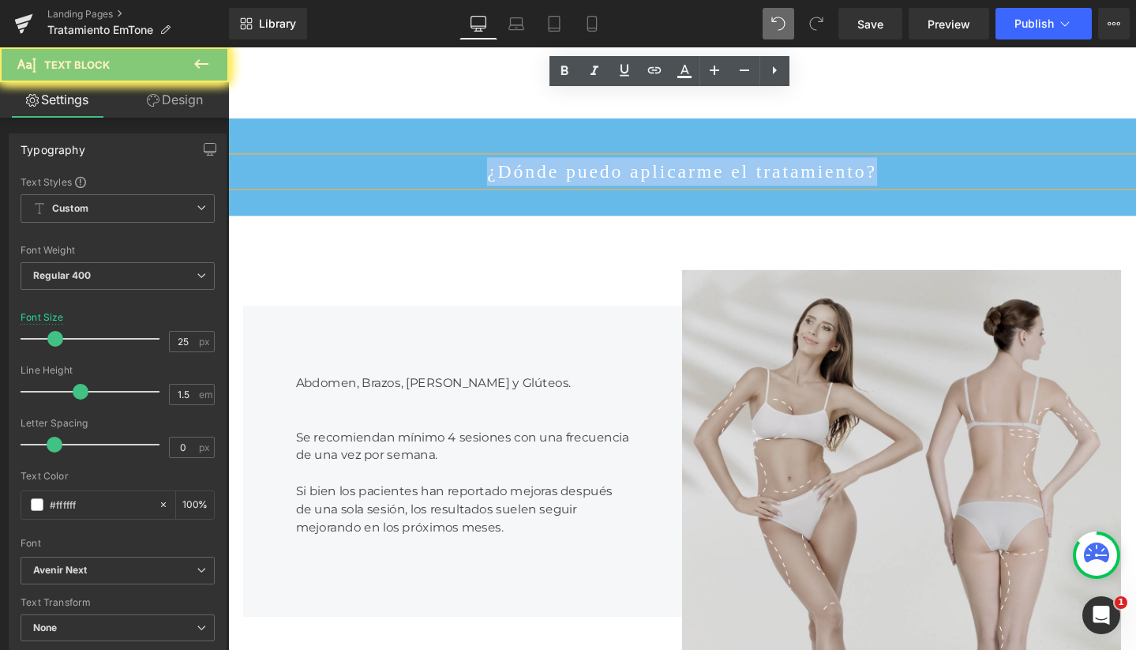
click at [620, 163] on p "¿Dónde puedo aplicarme el tratamiento?" at bounding box center [705, 178] width 955 height 30
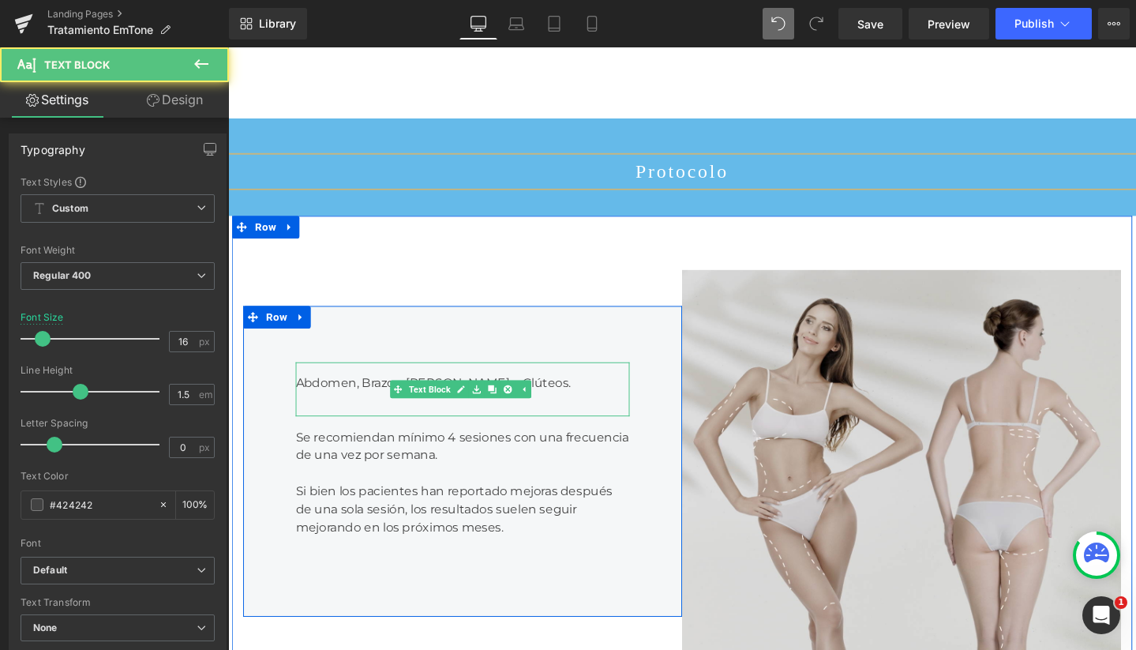
click at [318, 379] on div "Abdomen, Brazos, Piernas y Glúteos." at bounding box center [474, 407] width 351 height 57
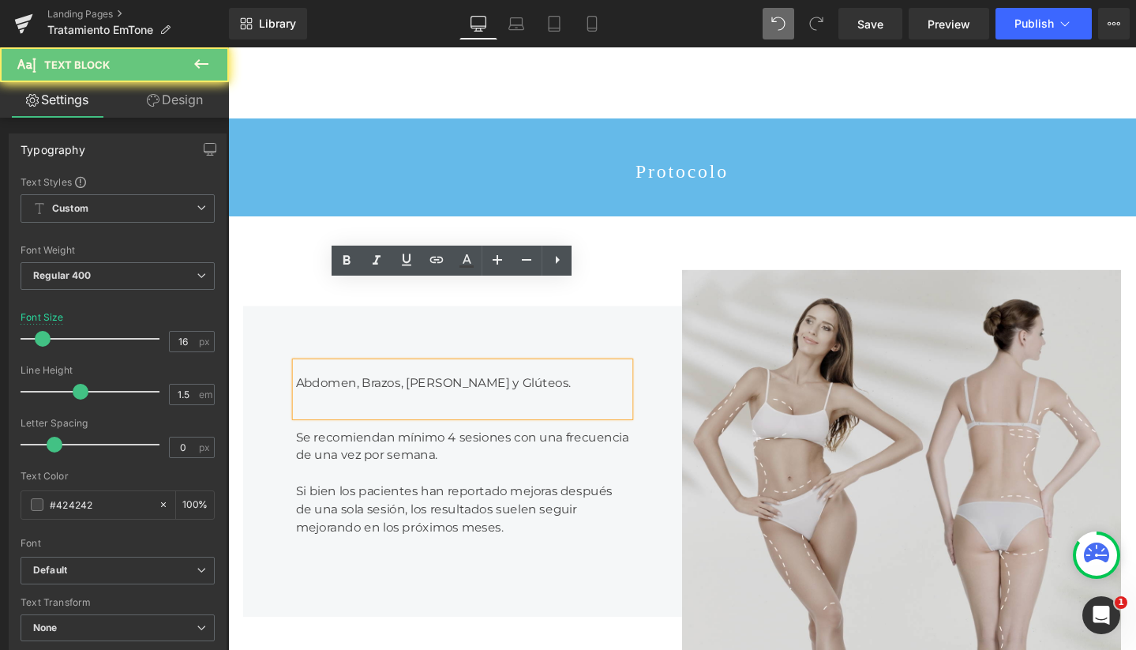
click at [302, 379] on div "Abdomen, Brazos, Piernas y Glúteos." at bounding box center [474, 407] width 351 height 57
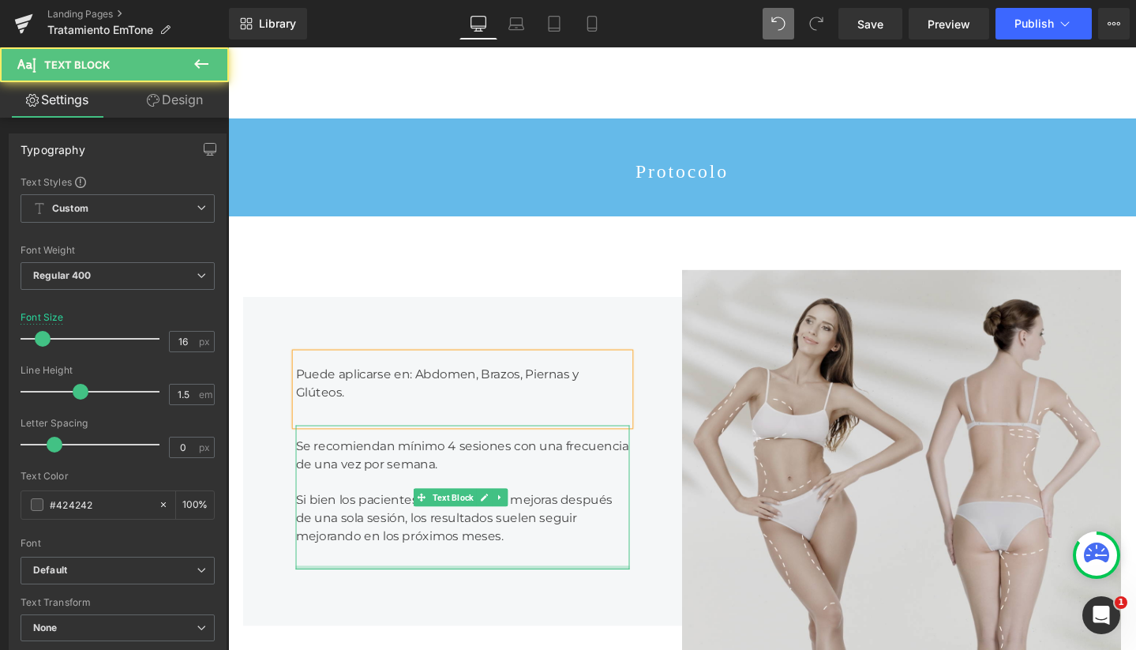
click at [538, 593] on div at bounding box center [474, 595] width 351 height 4
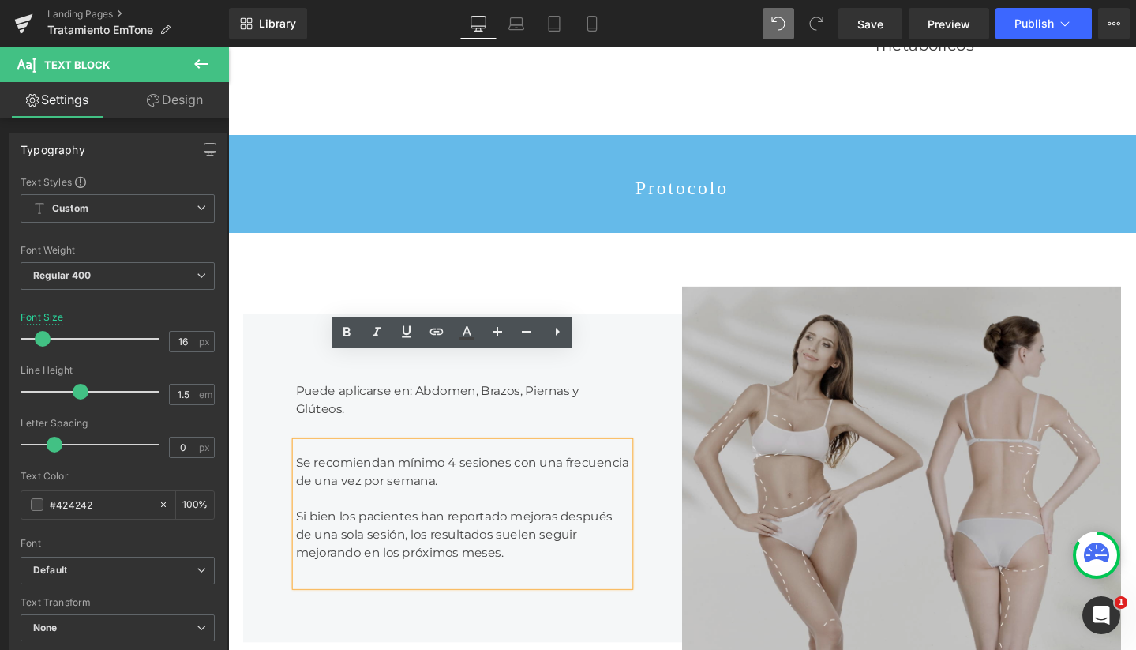
scroll to position [1547, 0]
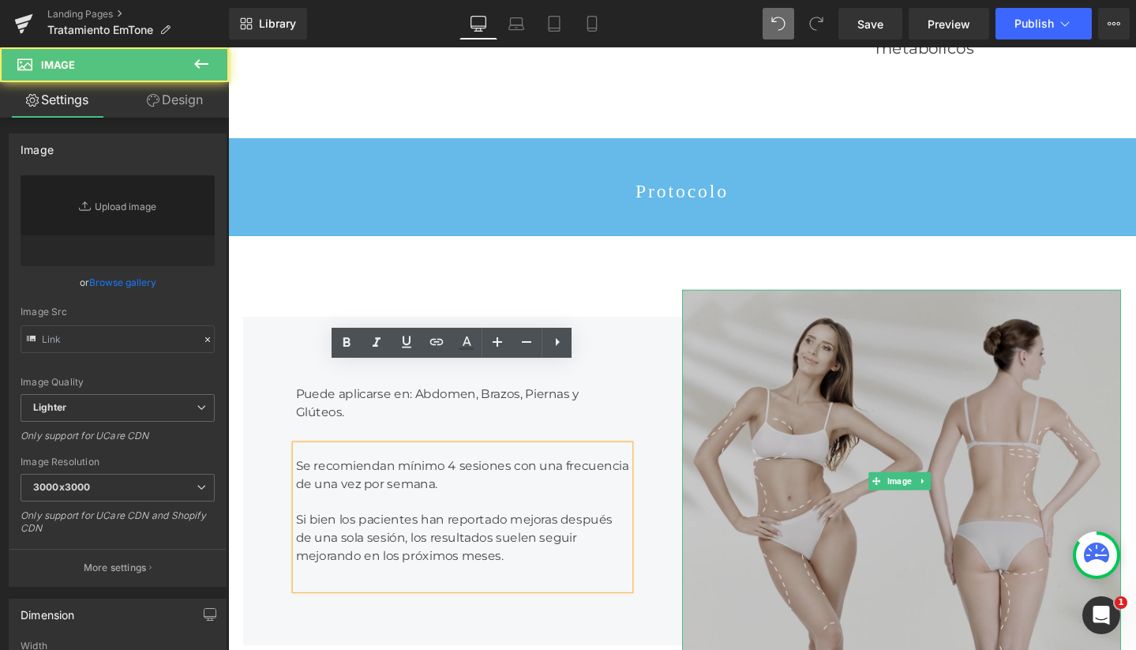
click at [892, 302] on img at bounding box center [937, 504] width 462 height 404
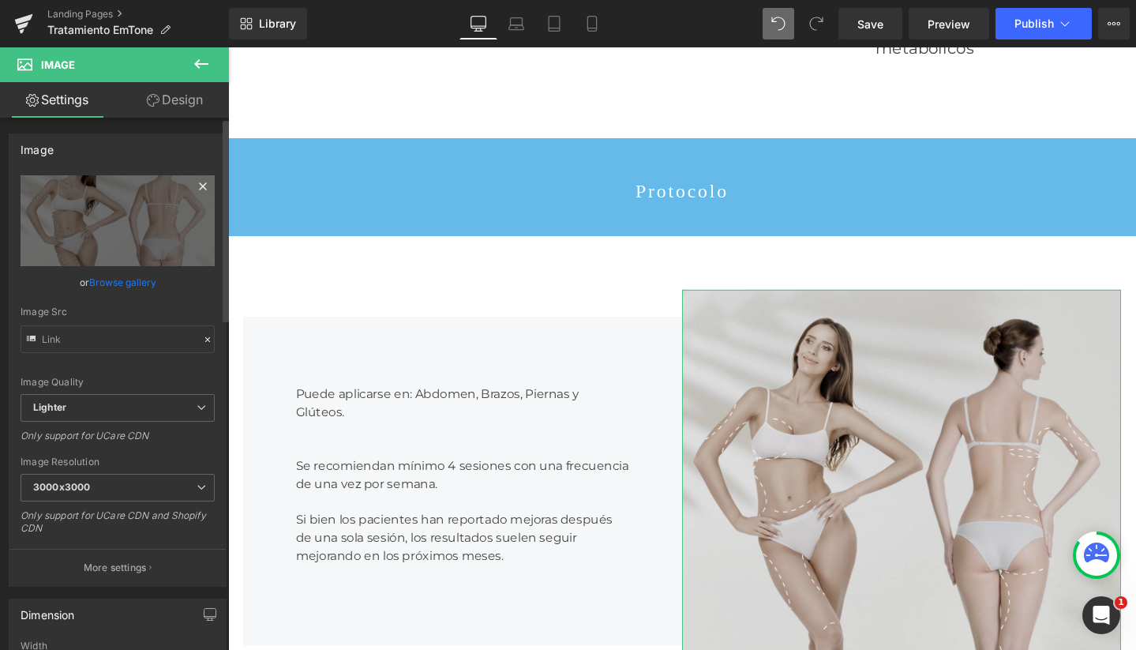
click at [191, 196] on link at bounding box center [203, 189] width 24 height 24
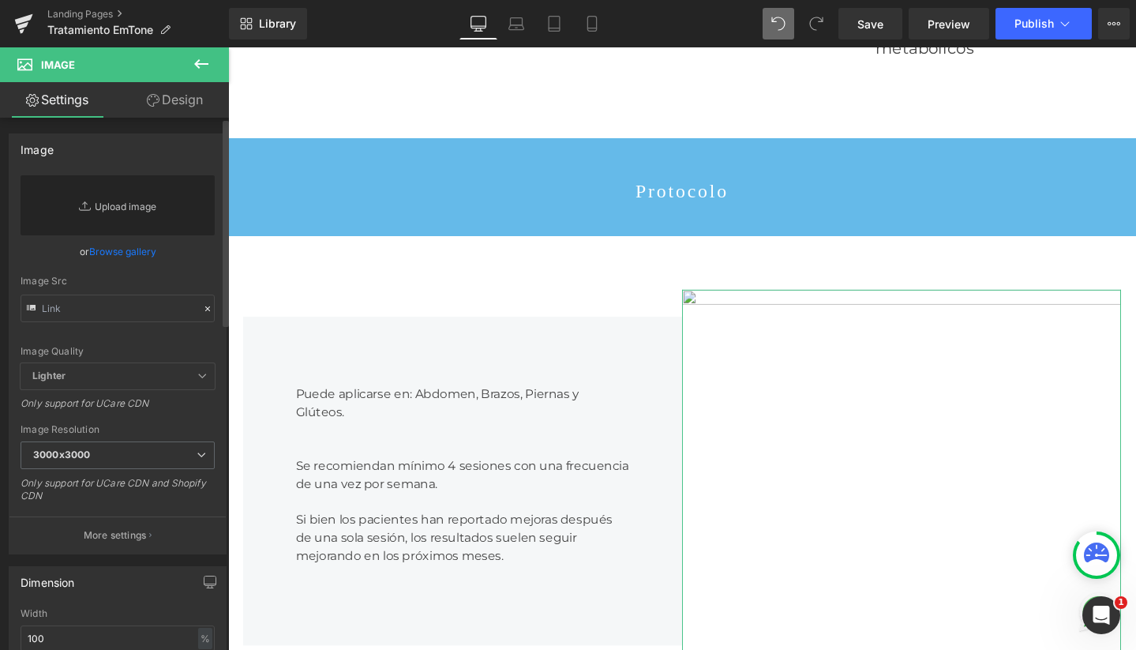
click at [136, 193] on link "Replace Image" at bounding box center [118, 205] width 194 height 60
type input "C:\fakepath\emtone2.jpg"
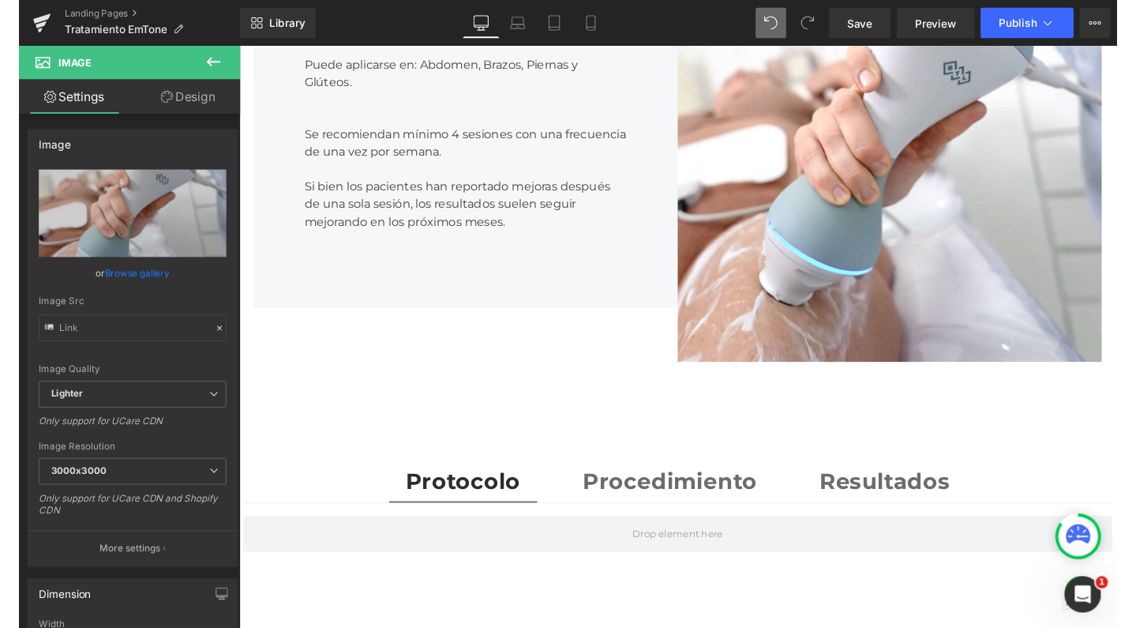
scroll to position [2119, 0]
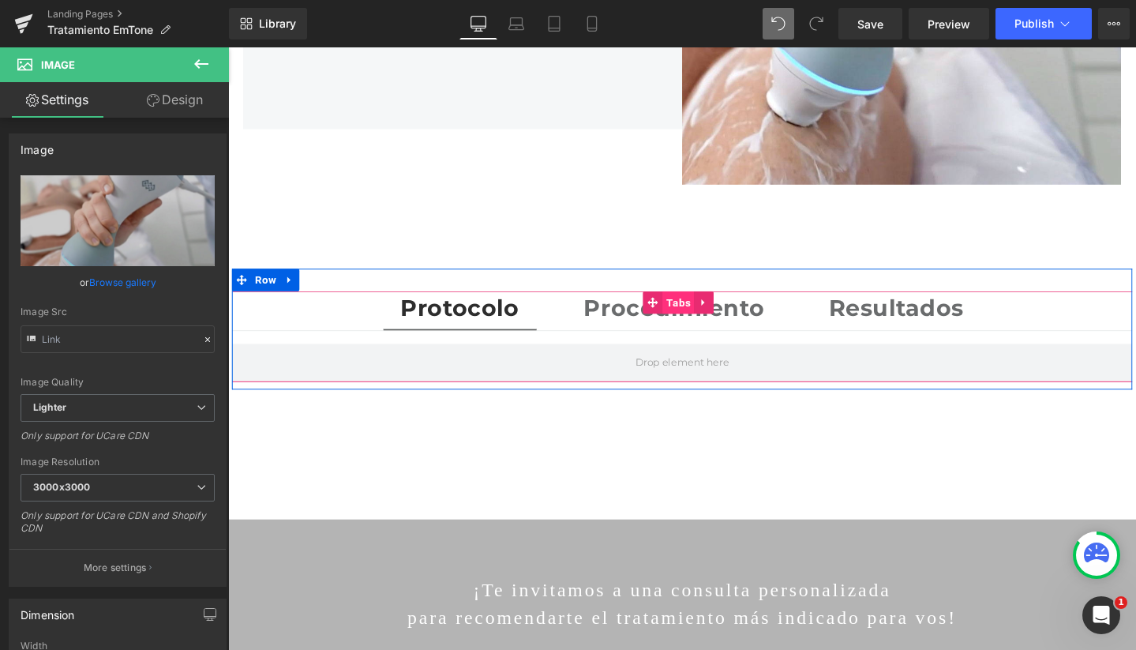
click at [690, 304] on span "Tabs" at bounding box center [701, 316] width 33 height 24
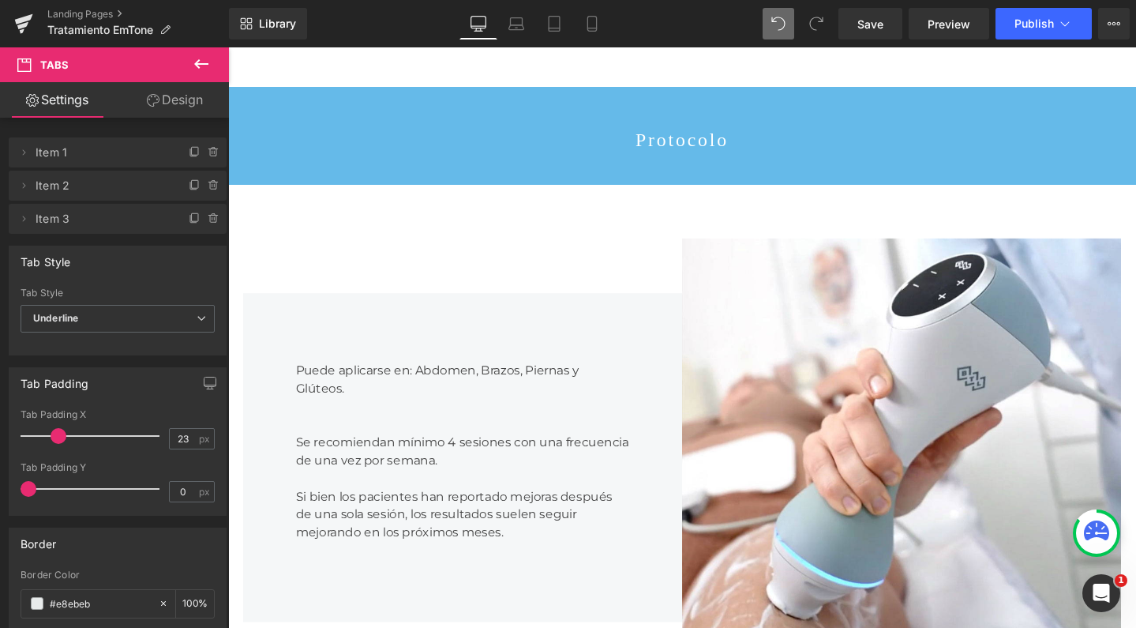
scroll to position [1600, 0]
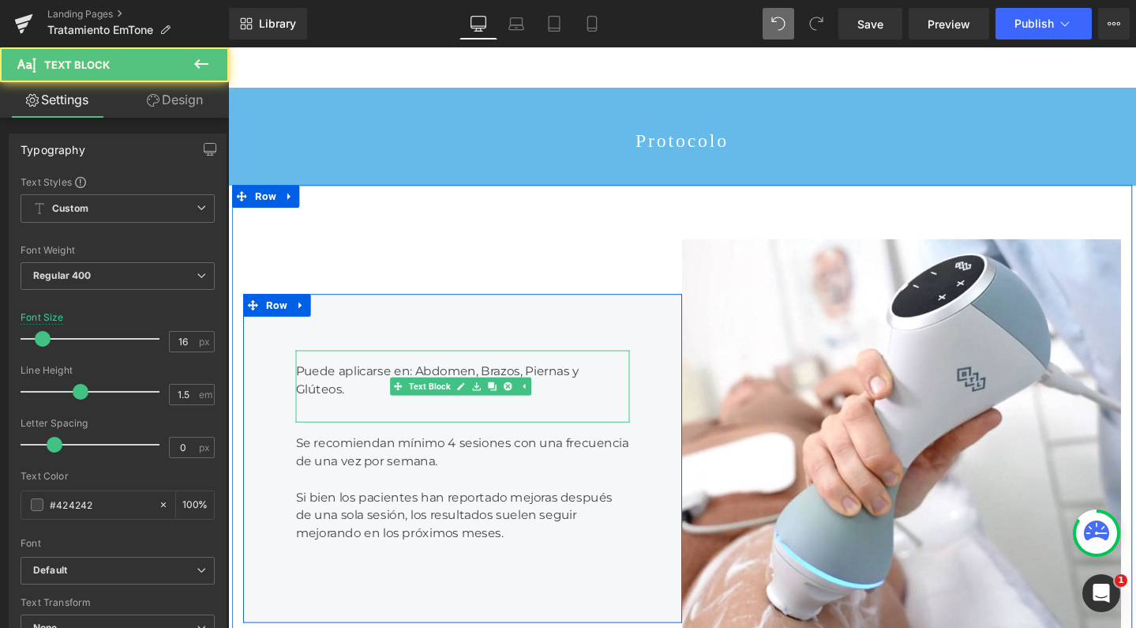
click at [299, 366] on div "Puede aplicarse en: Abdomen, Brazos, Piernas y Glúteos." at bounding box center [474, 404] width 351 height 76
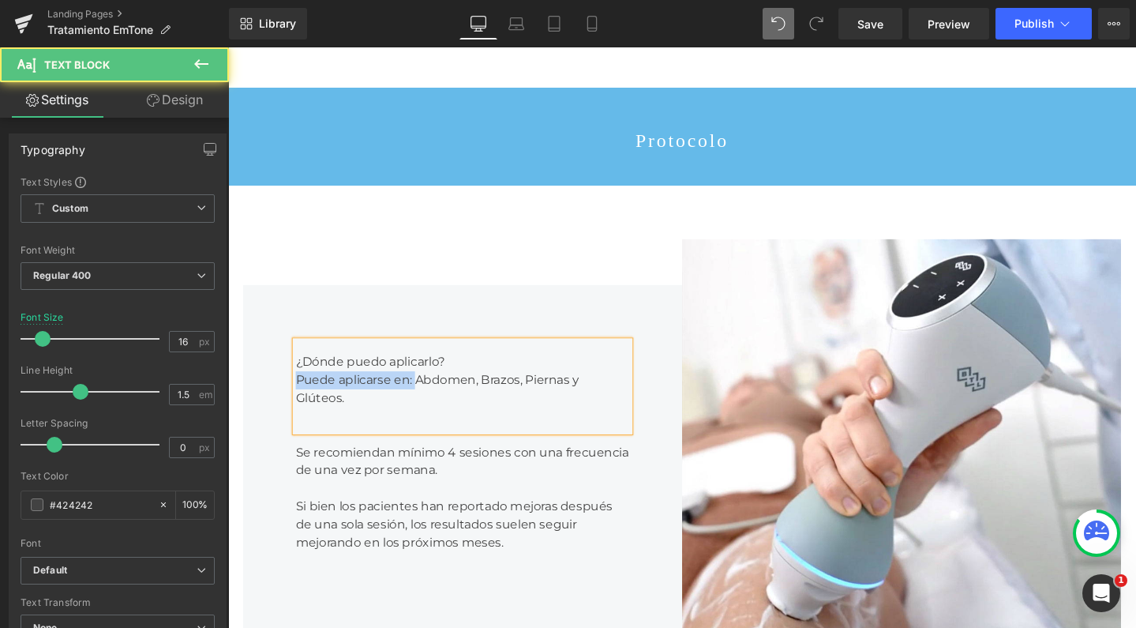
drag, startPoint x: 422, startPoint y: 316, endPoint x: 261, endPoint y: 316, distance: 161.9
click at [261, 316] on div "¿Dónde puedo aplicarlo? Puede aplicarse en: Abdomen, Brazos, Piernas y Glúteos.…" at bounding box center [475, 480] width 462 height 365
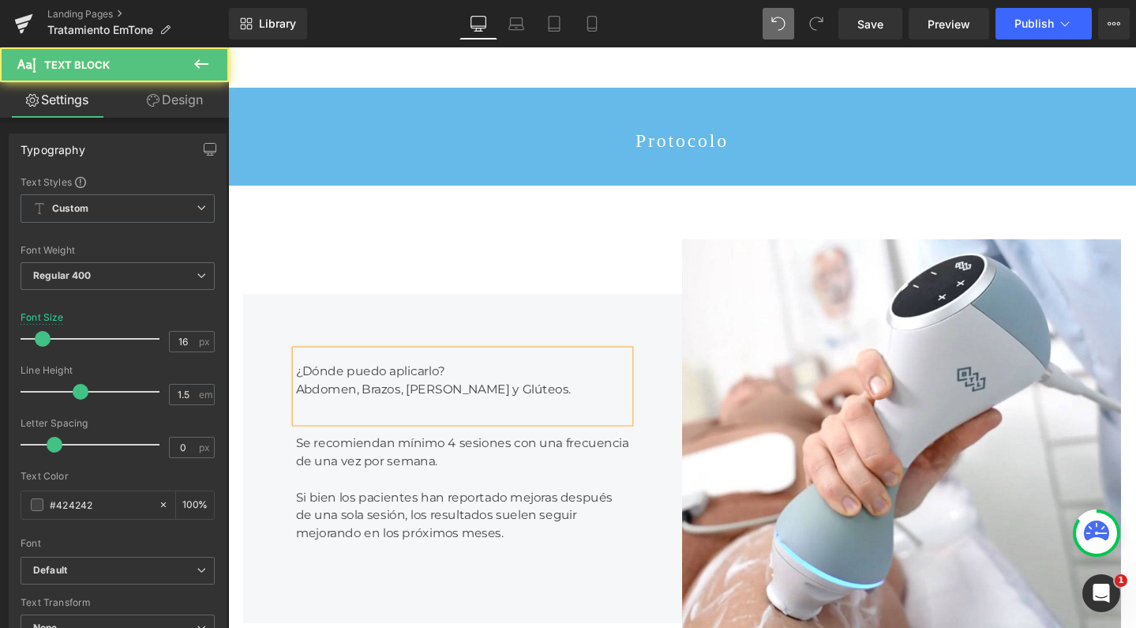
click at [338, 366] on div "¿Dónde puedo aplicarlo? Abdomen, Brazos, Piernas y Glúteos." at bounding box center [474, 404] width 351 height 76
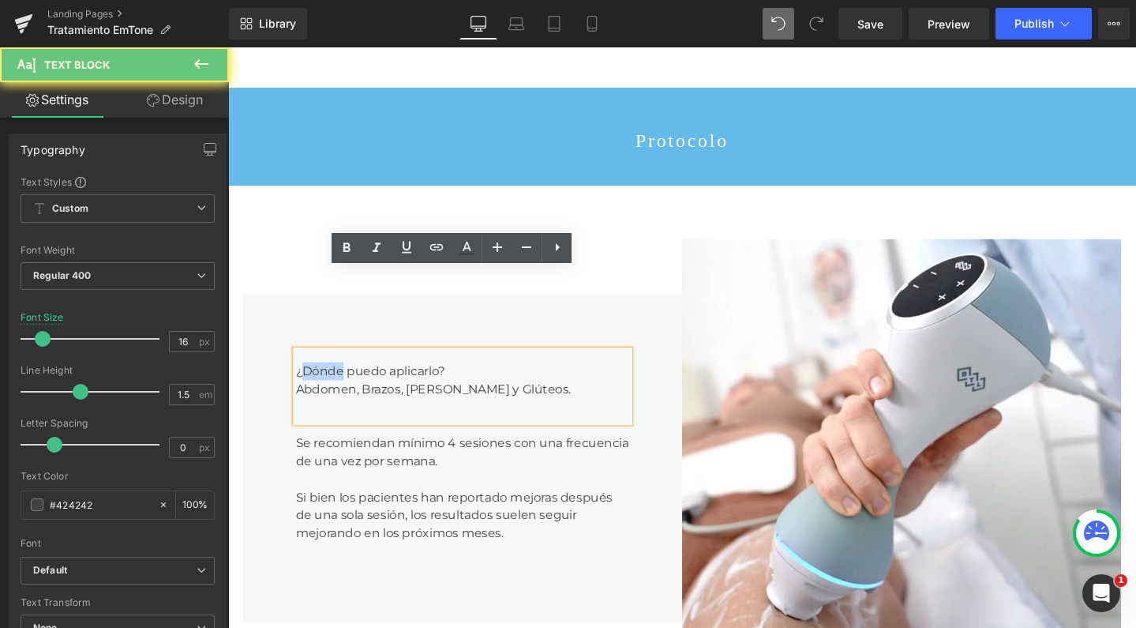
click at [338, 366] on div "¿Dónde puedo aplicarlo? Abdomen, Brazos, Piernas y Glúteos." at bounding box center [474, 404] width 351 height 76
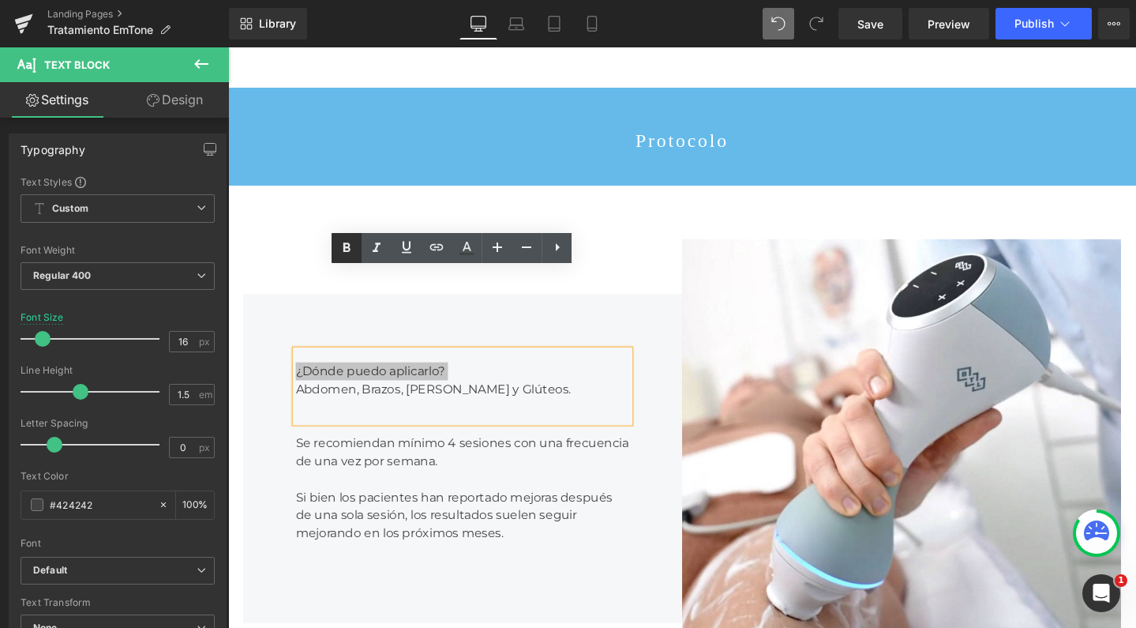
click at [343, 250] on icon at bounding box center [346, 247] width 19 height 19
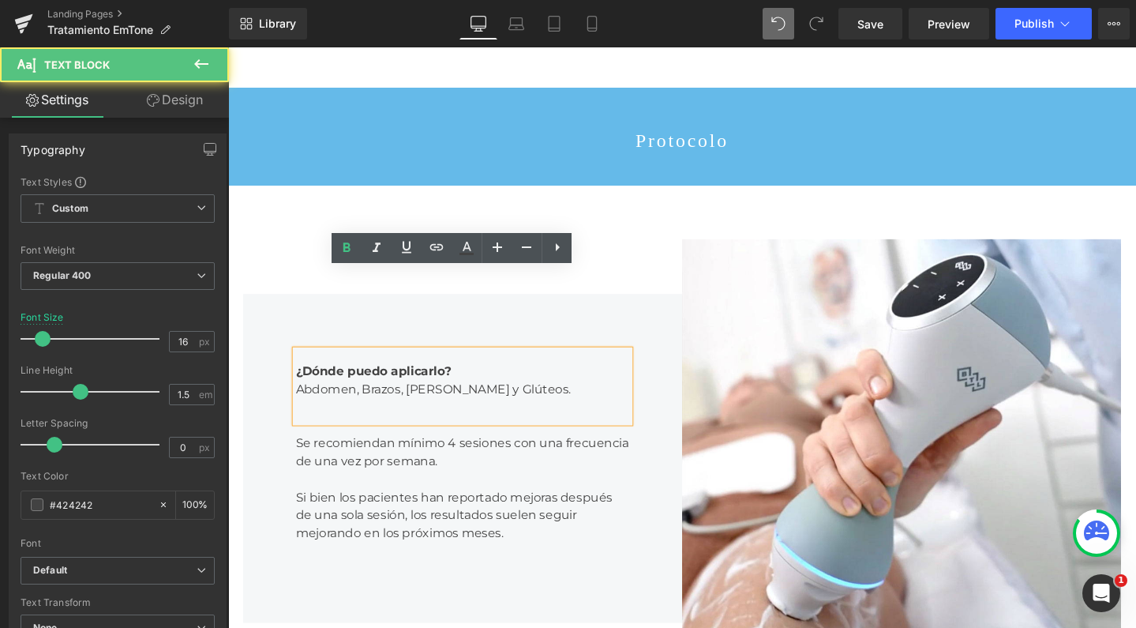
click at [452, 381] on strong "¿Dónde puedo aplicarlo?" at bounding box center [380, 388] width 163 height 15
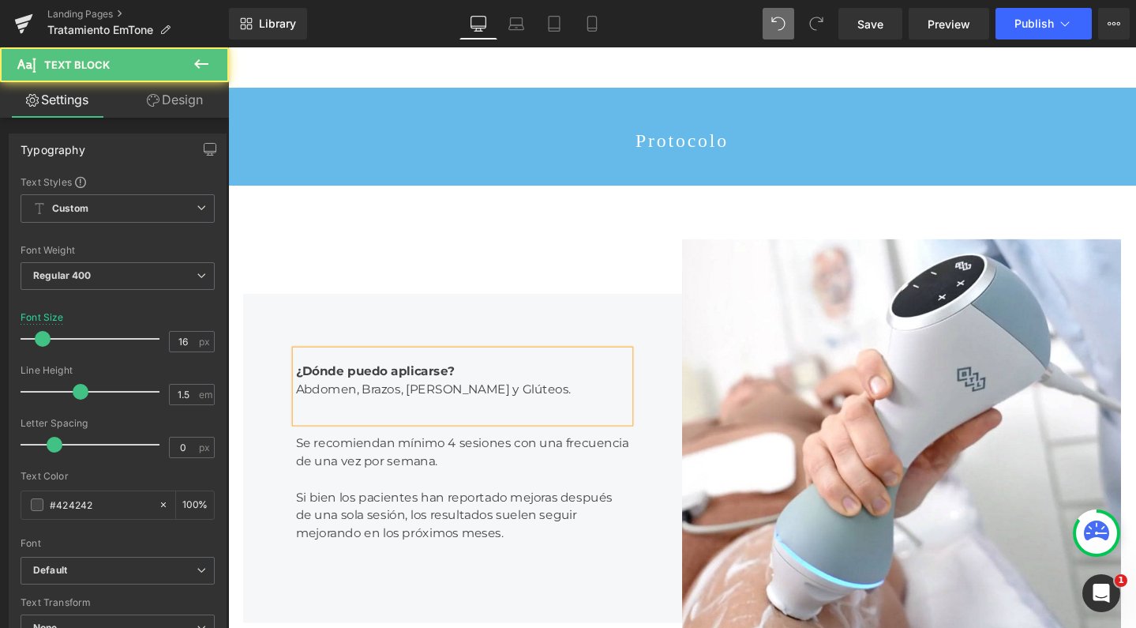
click at [410, 442] on div "Se recomiendan mínimo 4 sesiones con una frecuencia de una vez por semana. Si b…" at bounding box center [474, 518] width 351 height 152
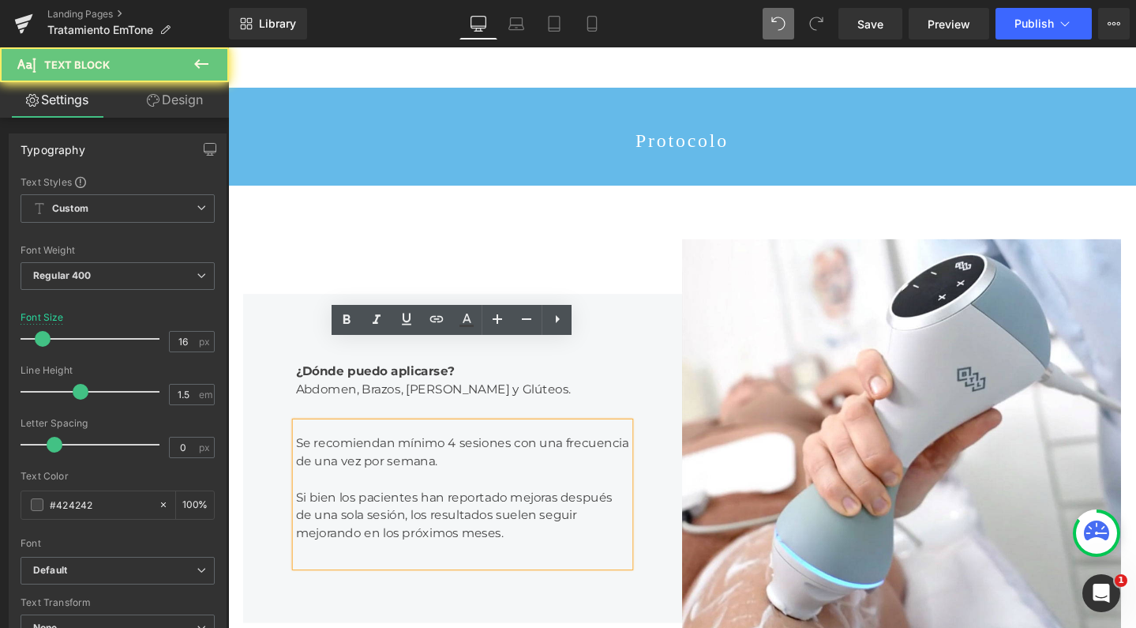
click at [299, 442] on div "Se recomiendan mínimo 4 sesiones con una frecuencia de una vez por semana. Si b…" at bounding box center [474, 518] width 351 height 152
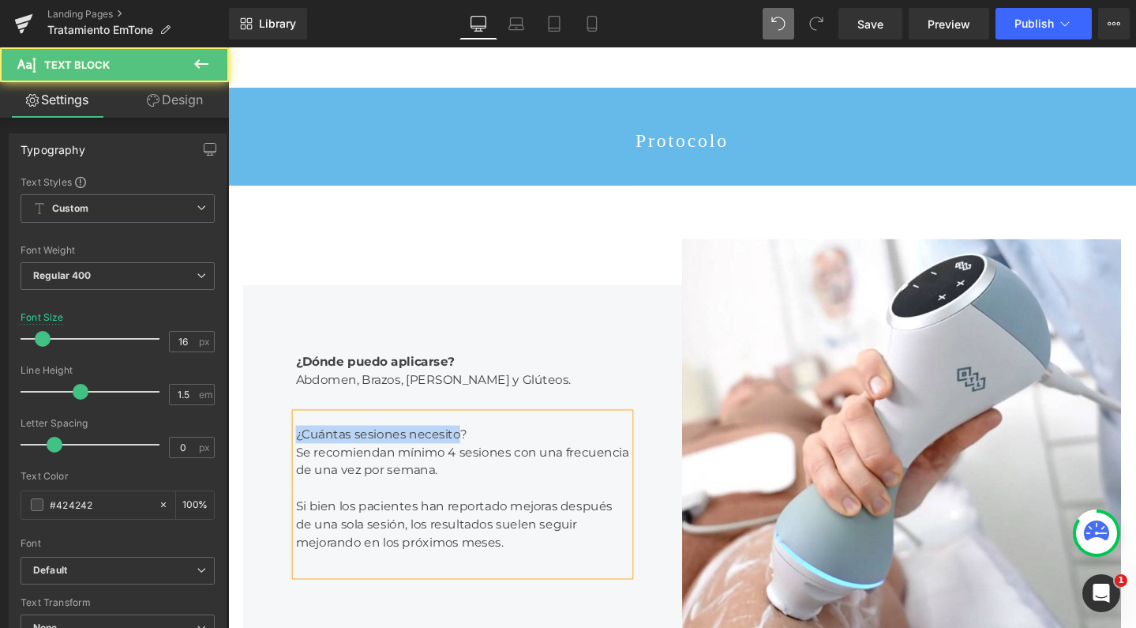
drag, startPoint x: 468, startPoint y: 366, endPoint x: 239, endPoint y: 369, distance: 229.0
click at [237, 369] on div "Image ¿Dónde puedo aplicarse? Abdomen, Brazos, Piernas y Glúteos. Text Block ¿C…" at bounding box center [706, 481] width 948 height 576
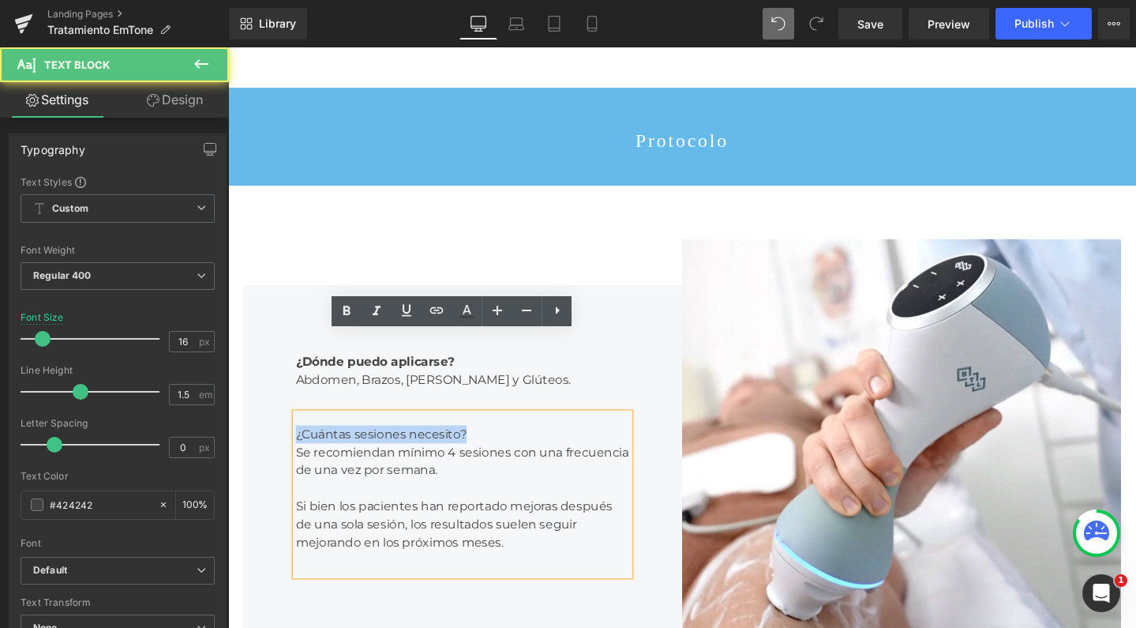
drag, startPoint x: 513, startPoint y: 370, endPoint x: 261, endPoint y: 369, distance: 252.7
click at [261, 369] on div "¿Dónde puedo aplicarse? Abdomen, Brazos, Piernas y Glúteos. Text Block ¿Cuántas…" at bounding box center [475, 480] width 462 height 365
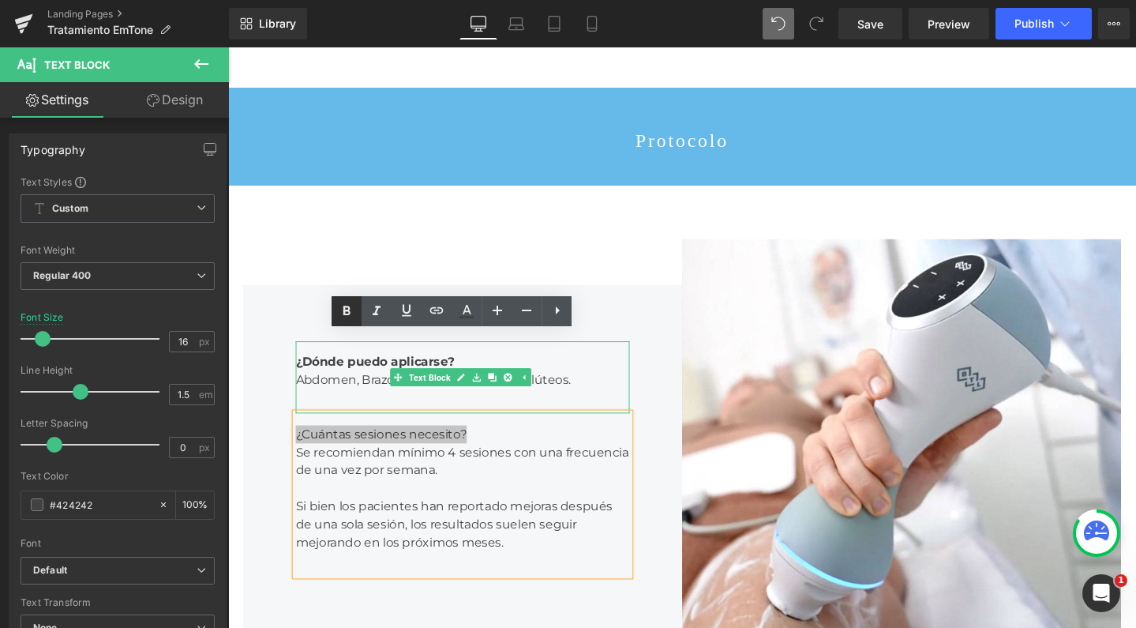
click at [350, 314] on icon at bounding box center [346, 311] width 19 height 19
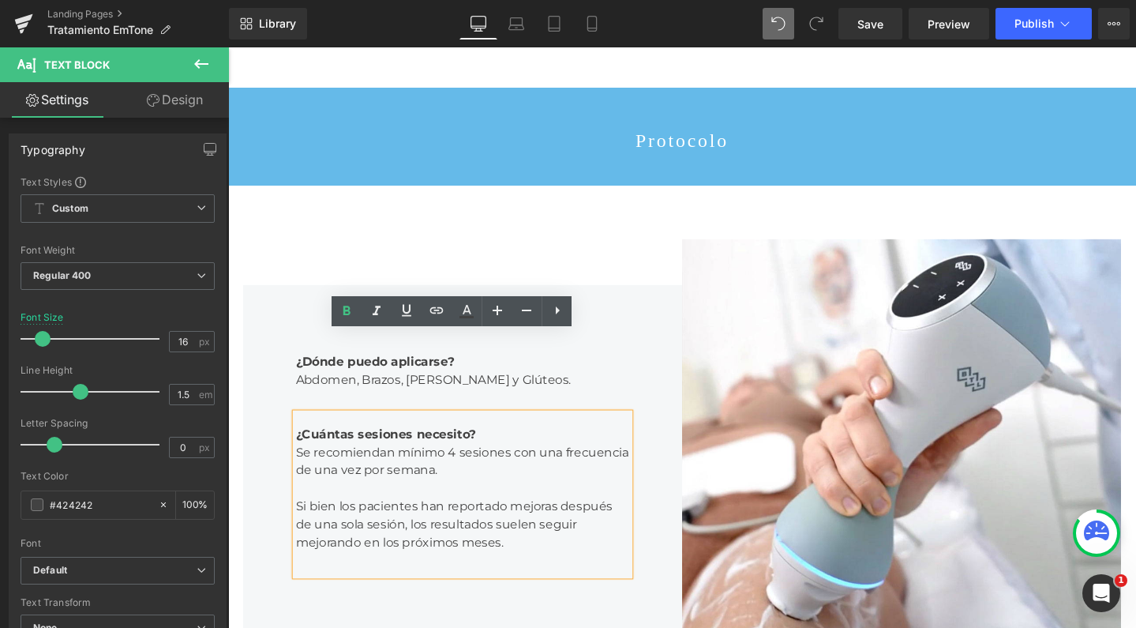
click at [441, 569] on div "¿Dónde puedo aplicarse? Abdomen, Brazos, Piernas y Glúteos. Text Block ¿Cuántas…" at bounding box center [475, 480] width 462 height 365
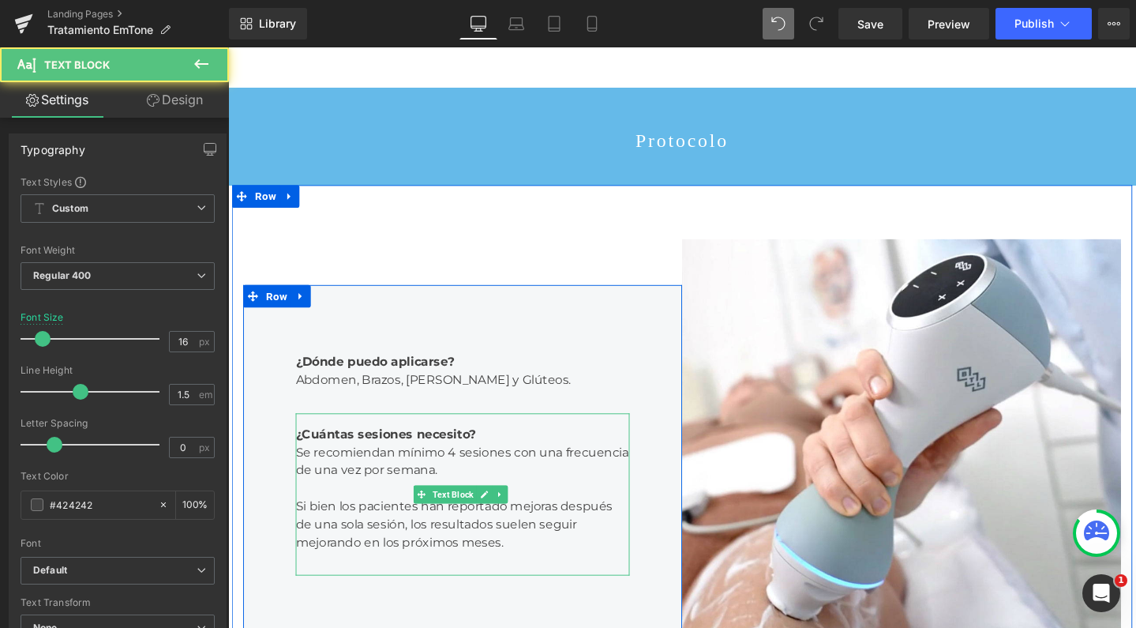
click at [457, 521] on div "Si bien los pacientes han reportado mejoras después de una sola sesión, los res…" at bounding box center [474, 549] width 351 height 57
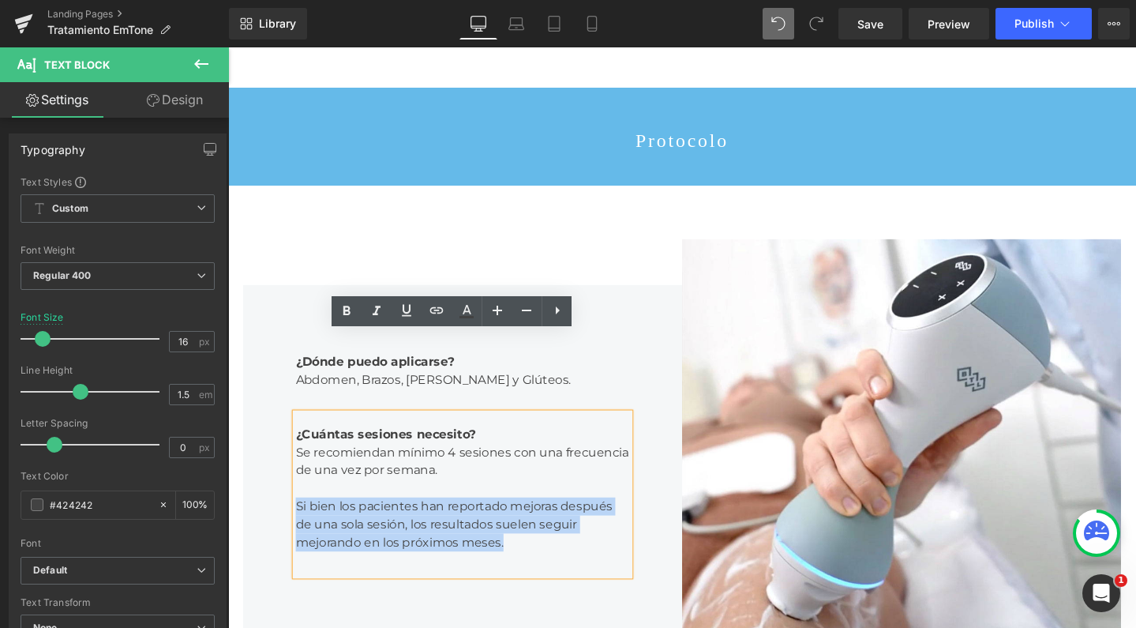
drag, startPoint x: 533, startPoint y: 482, endPoint x: 276, endPoint y: 450, distance: 258.6
click at [276, 450] on div "¿Dónde puedo aplicarse? Abdomen, Brazos, Piernas y Glúteos. Text Block ¿Cuántas…" at bounding box center [475, 480] width 462 height 365
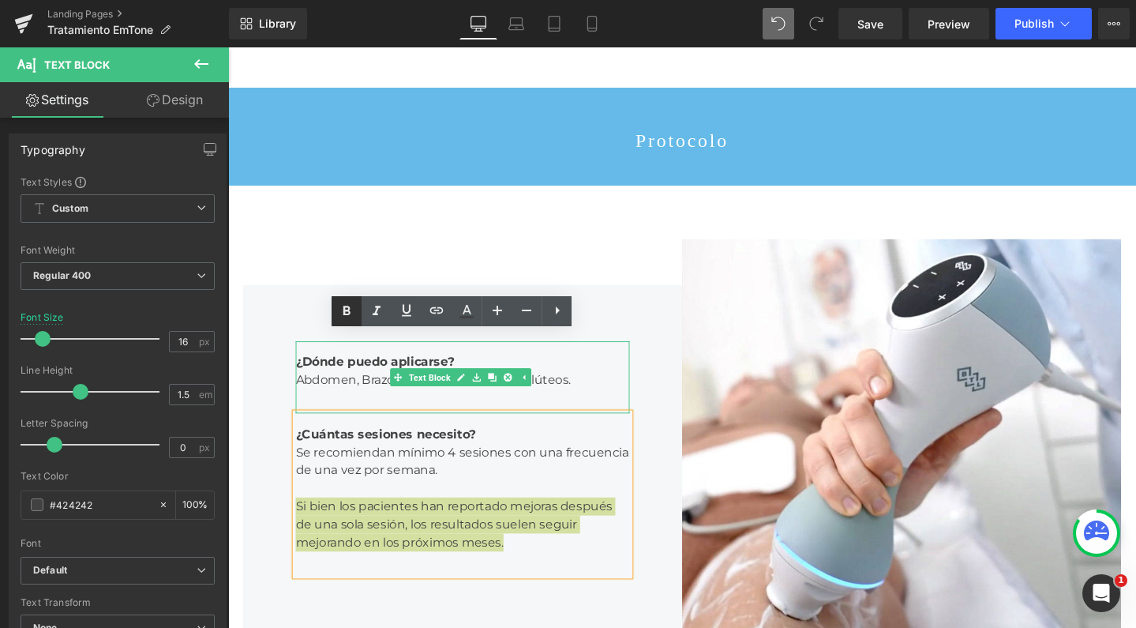
click at [350, 309] on icon at bounding box center [346, 310] width 7 height 9
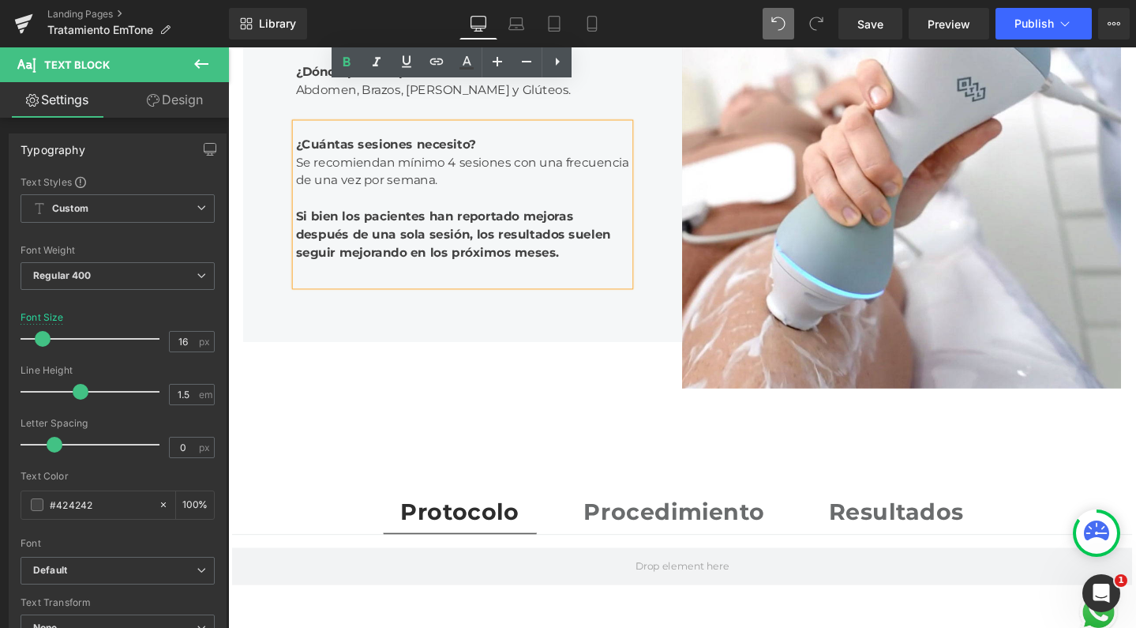
scroll to position [2066, 0]
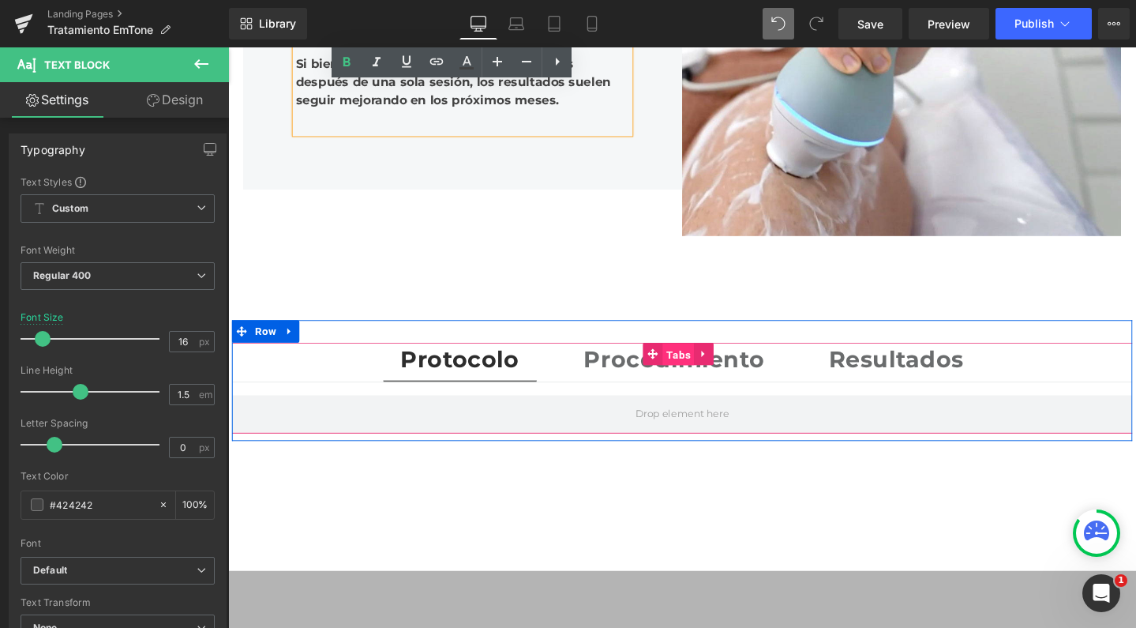
click at [700, 358] on span "Tabs" at bounding box center [701, 370] width 33 height 24
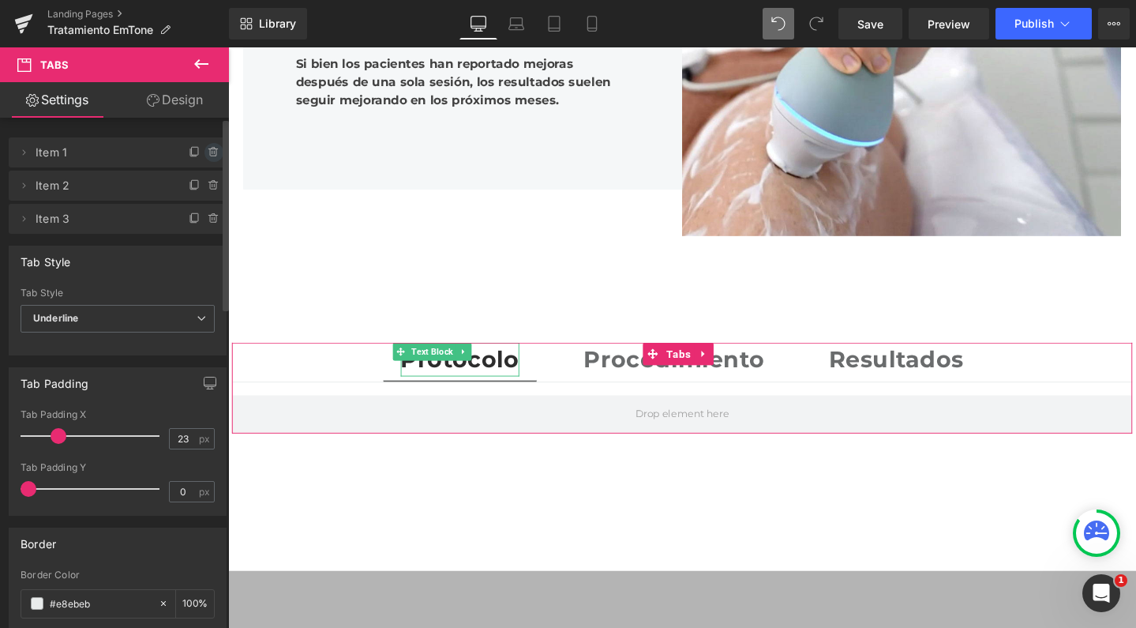
click at [215, 151] on span at bounding box center [214, 152] width 19 height 19
click at [194, 153] on button "Delete" at bounding box center [197, 153] width 50 height 21
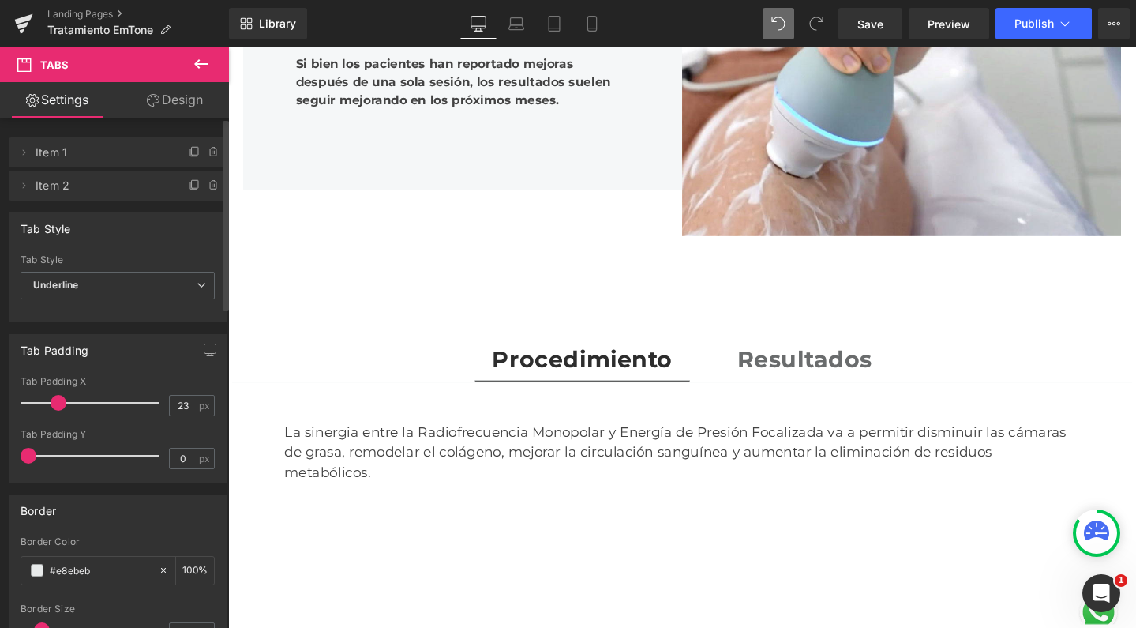
scroll to position [4397, 940]
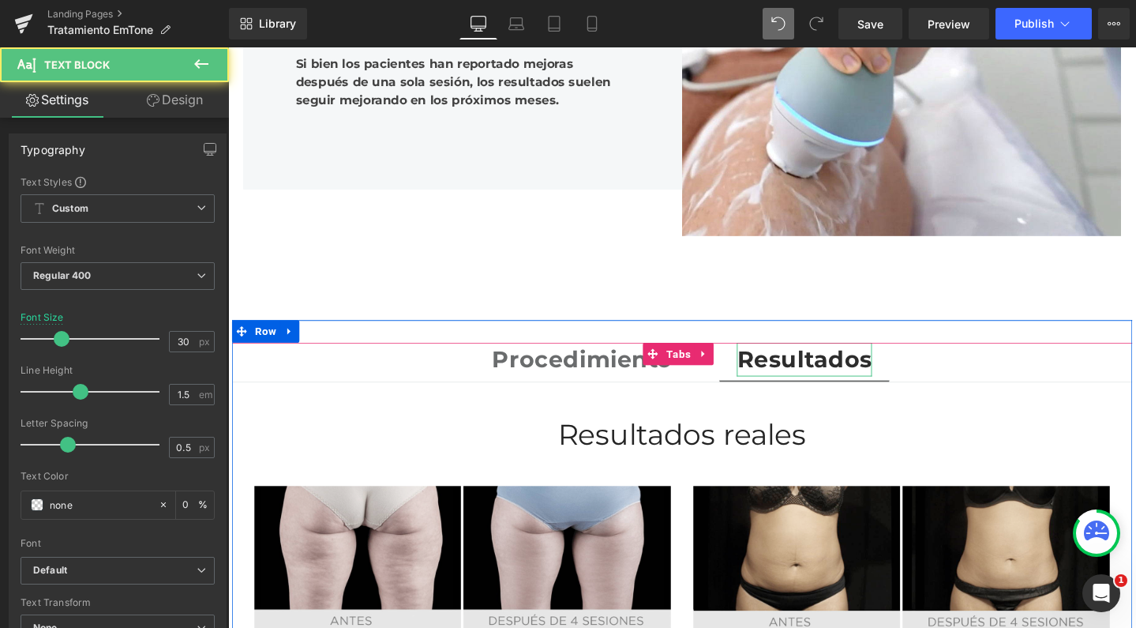
click at [788, 361] on strong "Resultados" at bounding box center [835, 375] width 142 height 29
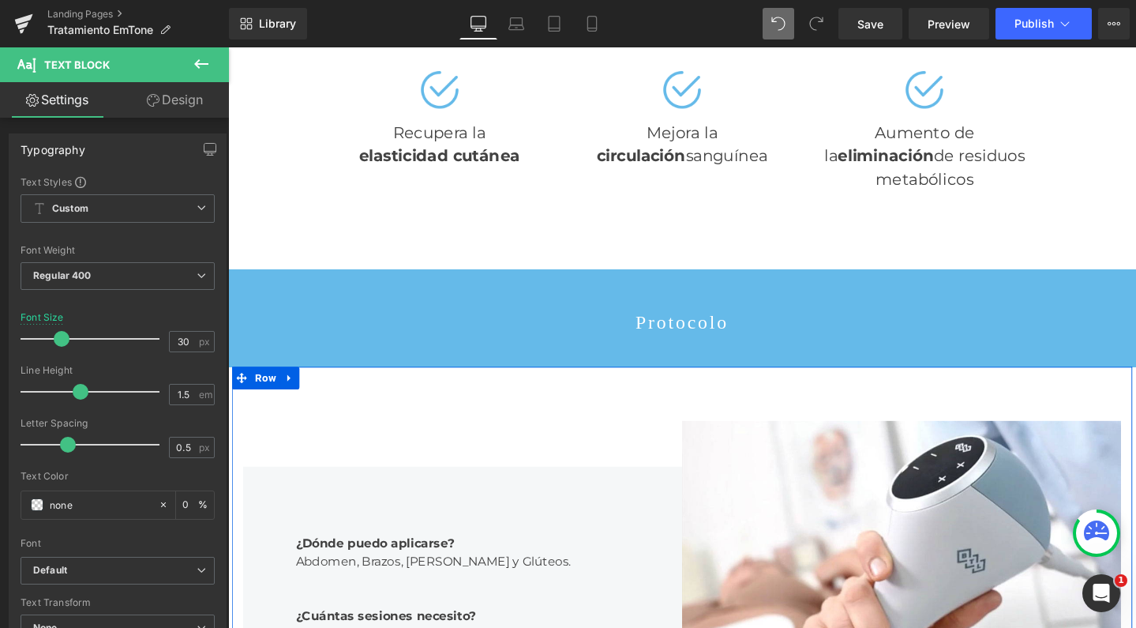
scroll to position [1406, 0]
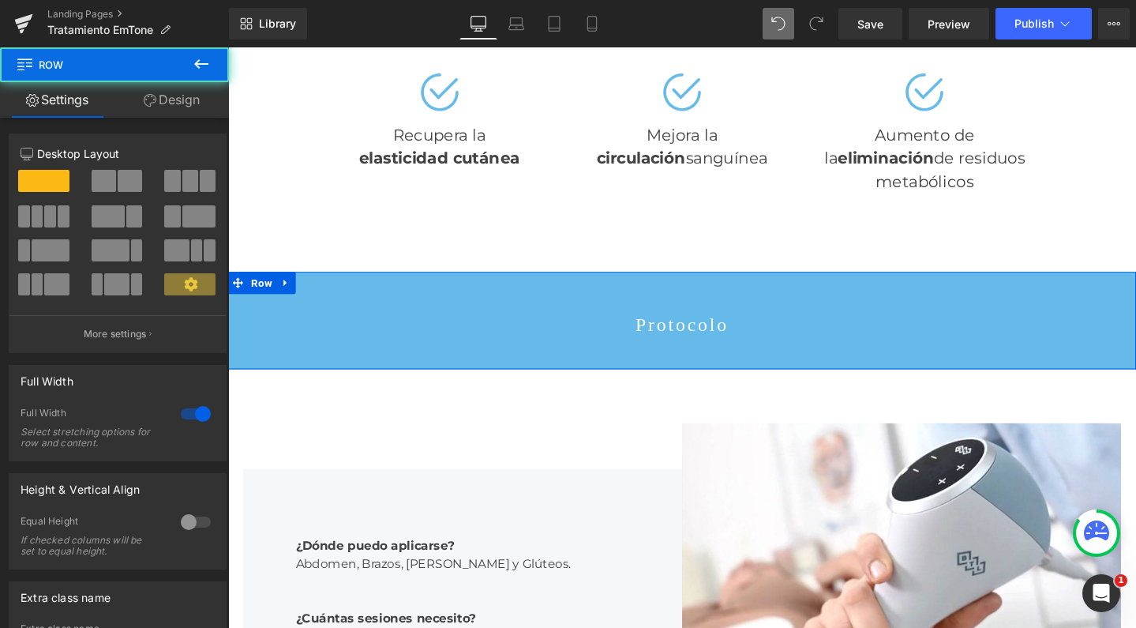
click at [288, 283] on div "Protocolo Text Block Row" at bounding box center [705, 334] width 955 height 103
click at [288, 283] on link at bounding box center [289, 295] width 21 height 24
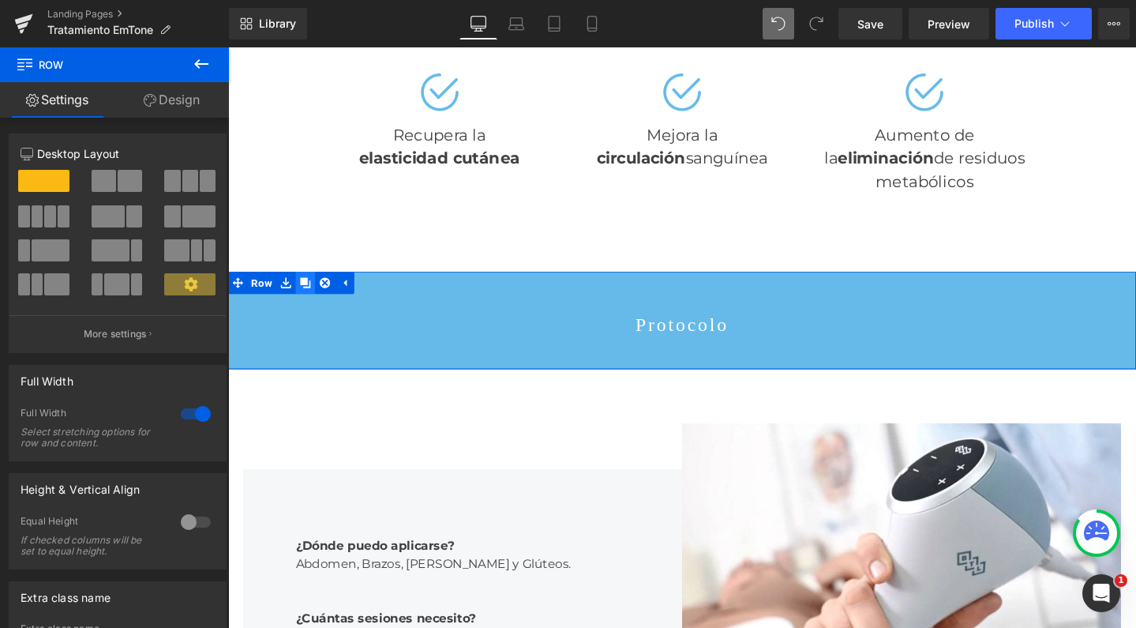
click at [299, 283] on link at bounding box center [309, 295] width 21 height 24
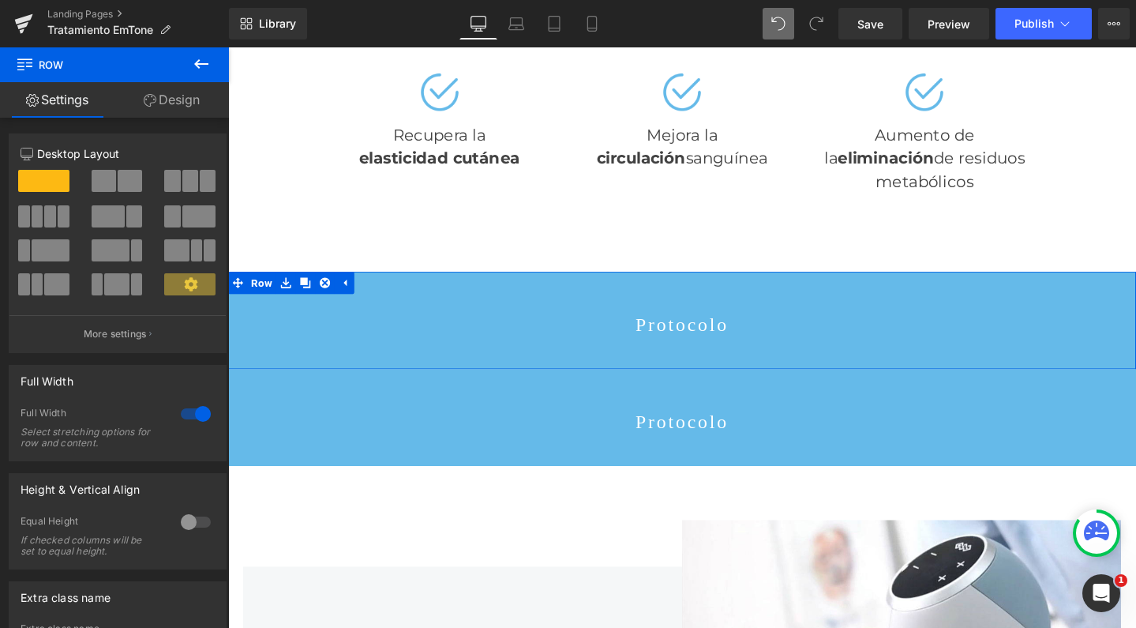
scroll to position [5027, 940]
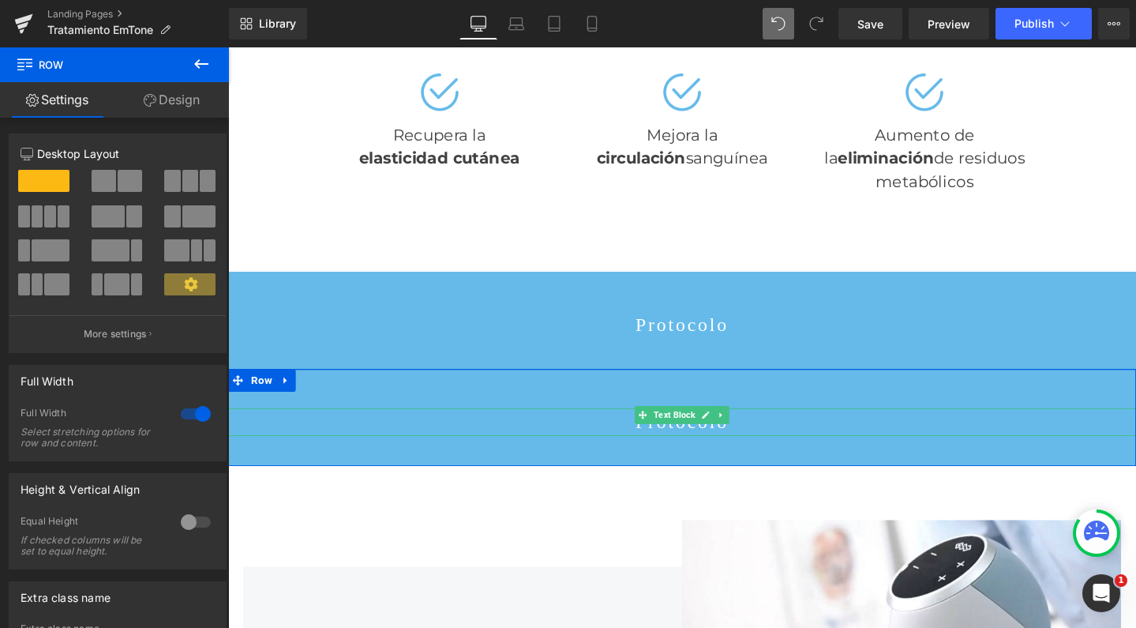
click at [673, 425] on span "Text Block" at bounding box center [698, 434] width 50 height 19
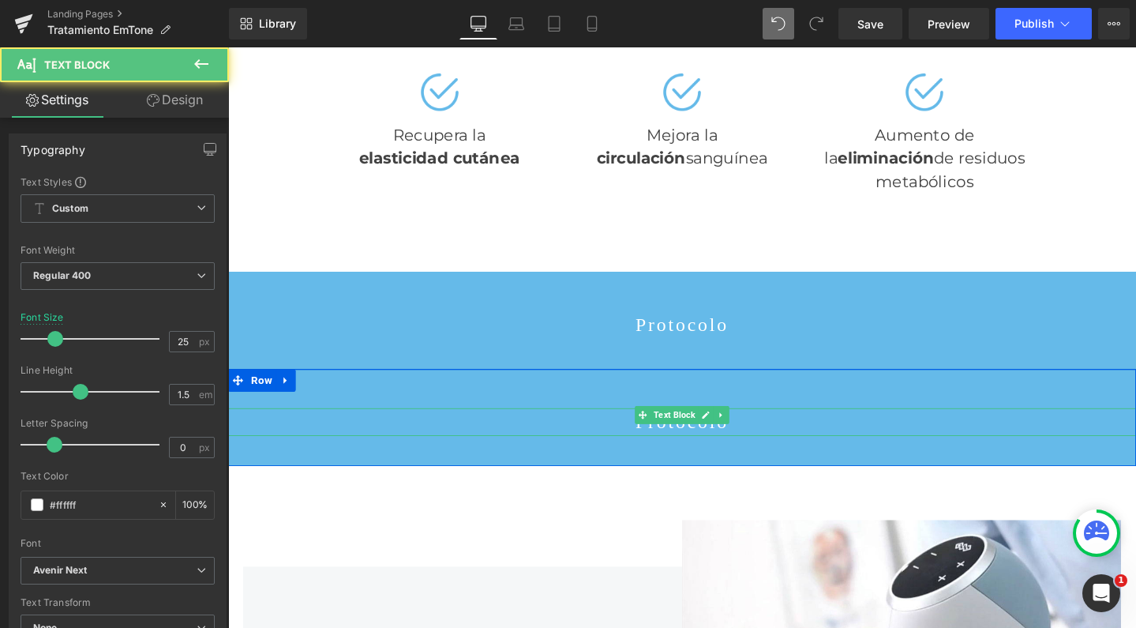
click at [637, 427] on p "Protocolo" at bounding box center [705, 442] width 955 height 30
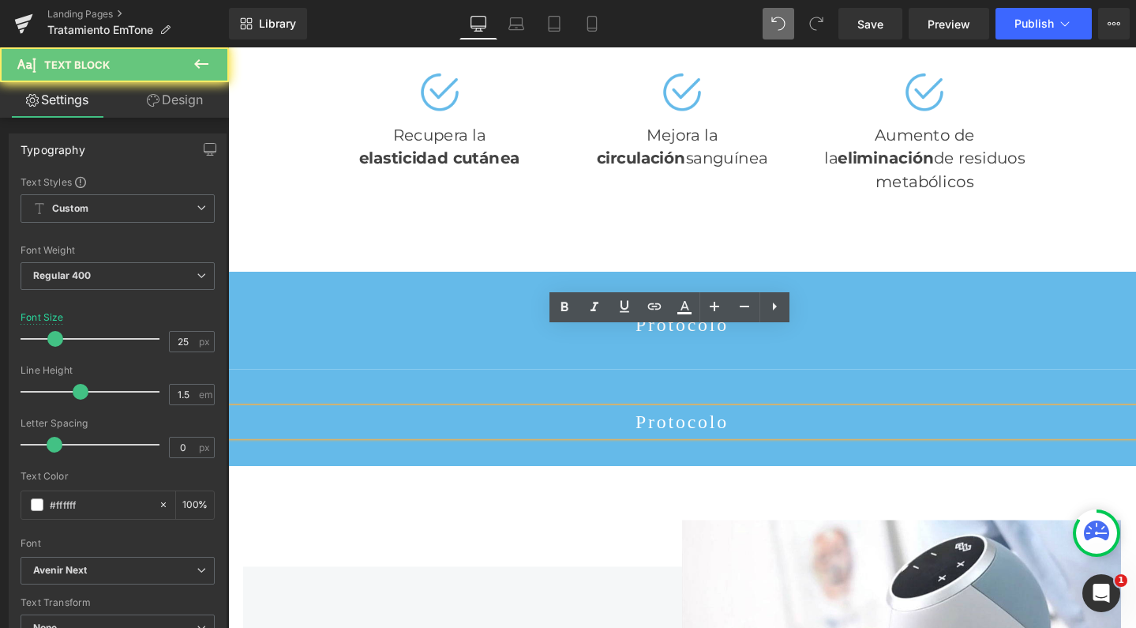
click at [706, 427] on p "Protocolo" at bounding box center [705, 442] width 955 height 30
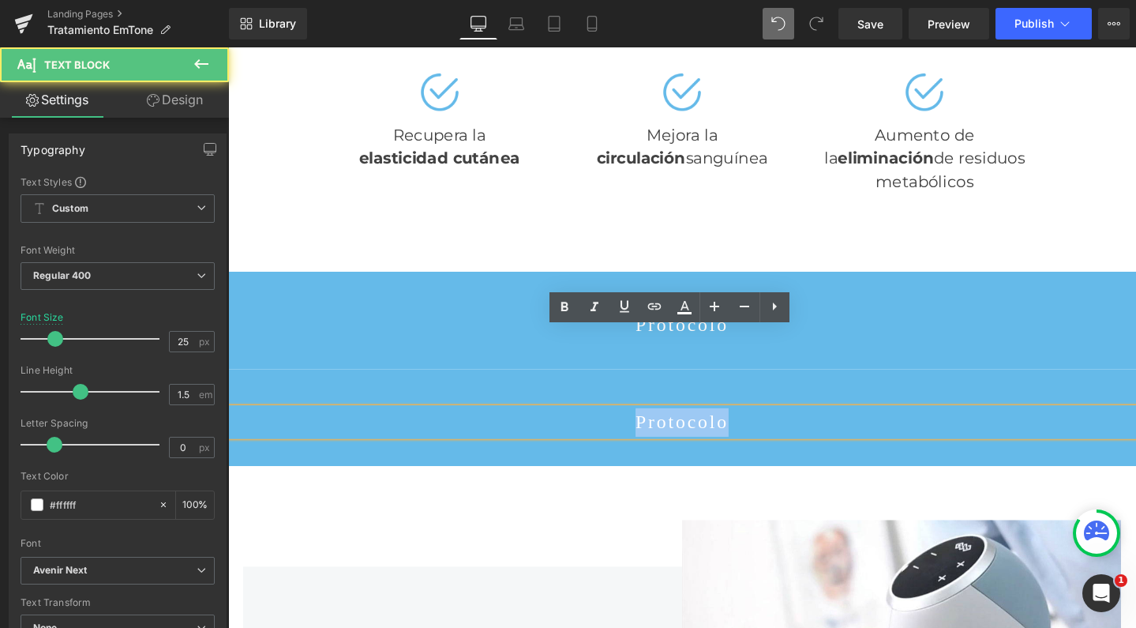
click at [706, 427] on p "Protocolo" at bounding box center [705, 442] width 955 height 30
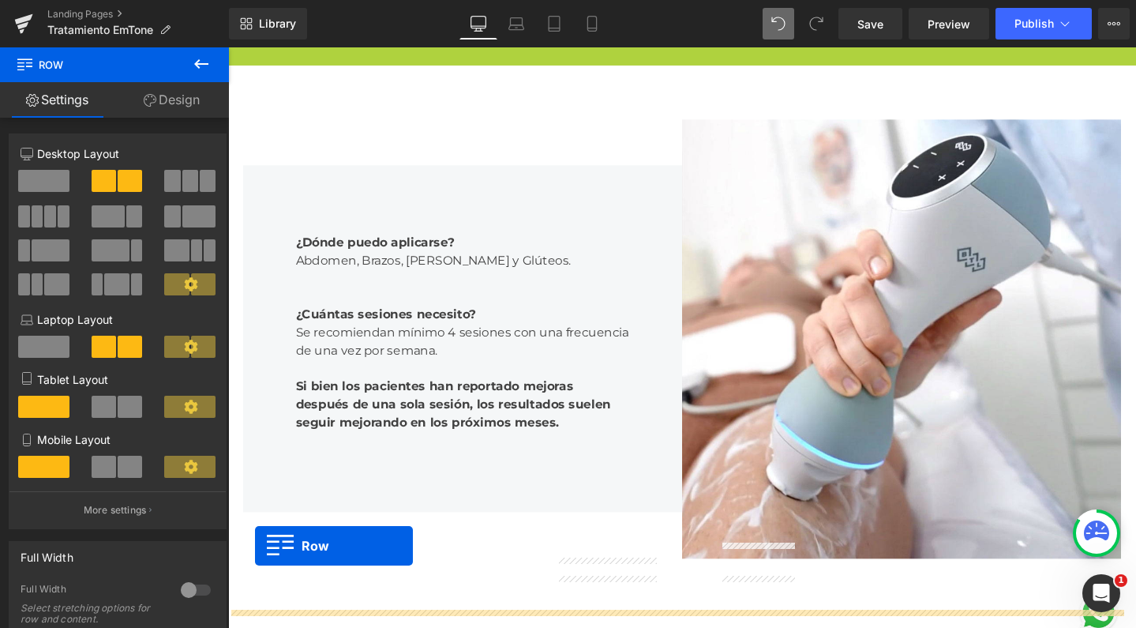
scroll to position [1811, 0]
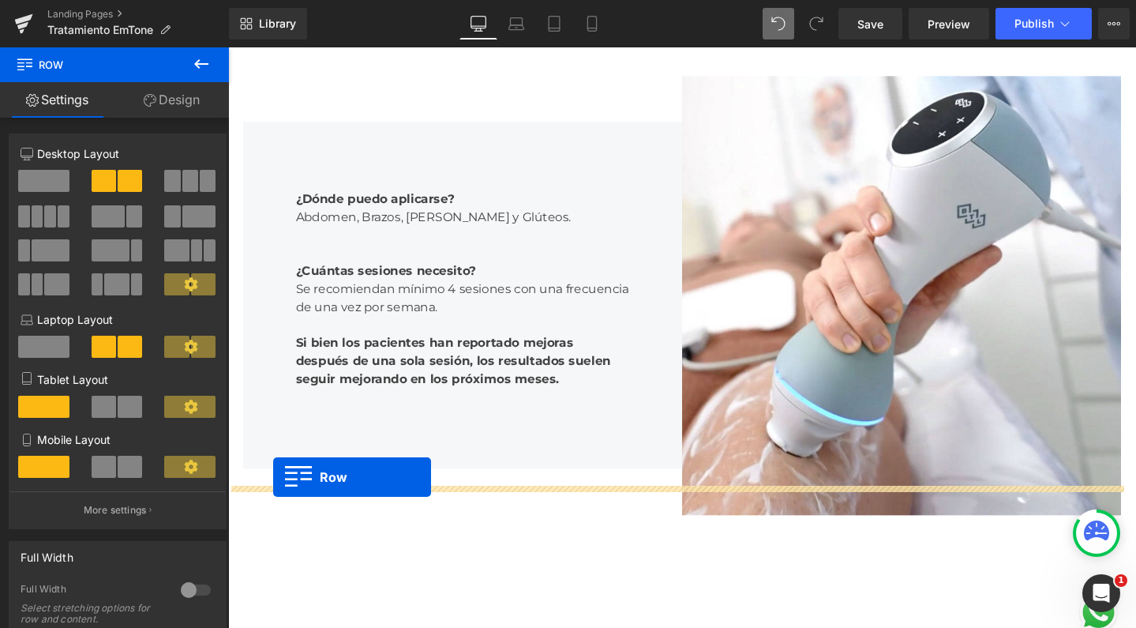
drag, startPoint x: 237, startPoint y: 312, endPoint x: 276, endPoint y: 499, distance: 191.1
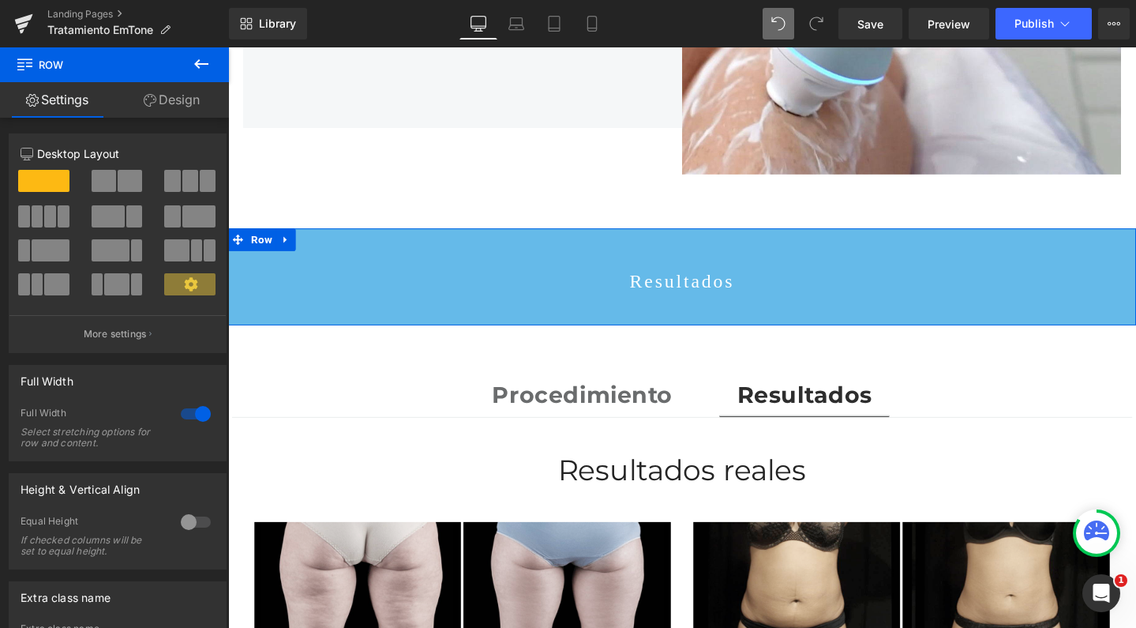
scroll to position [2133, 0]
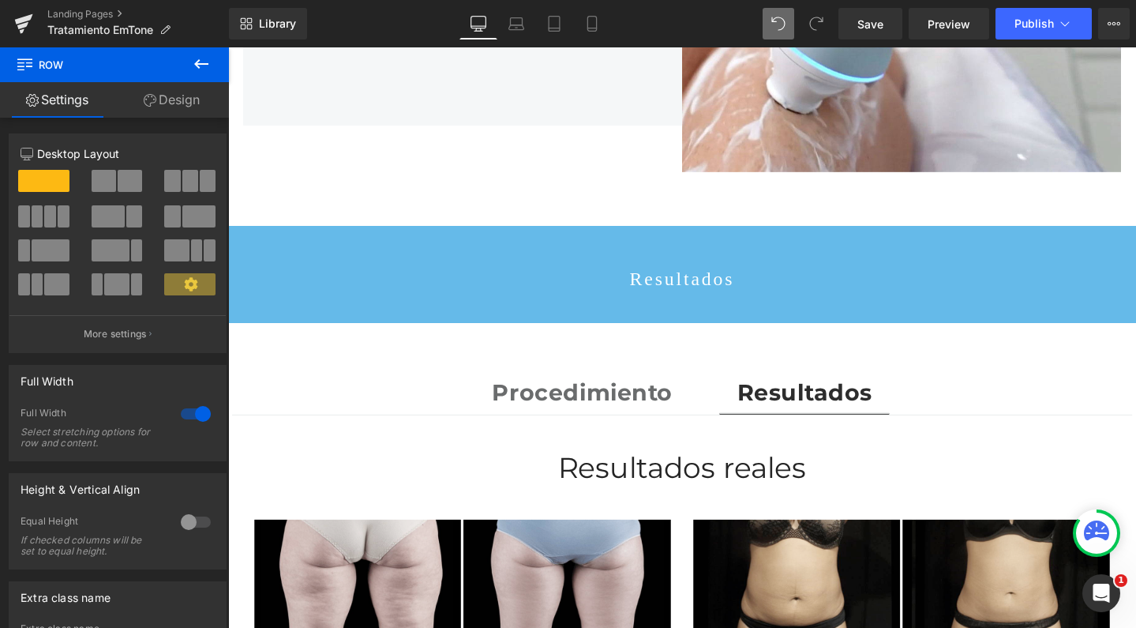
click at [202, 66] on icon at bounding box center [201, 63] width 19 height 19
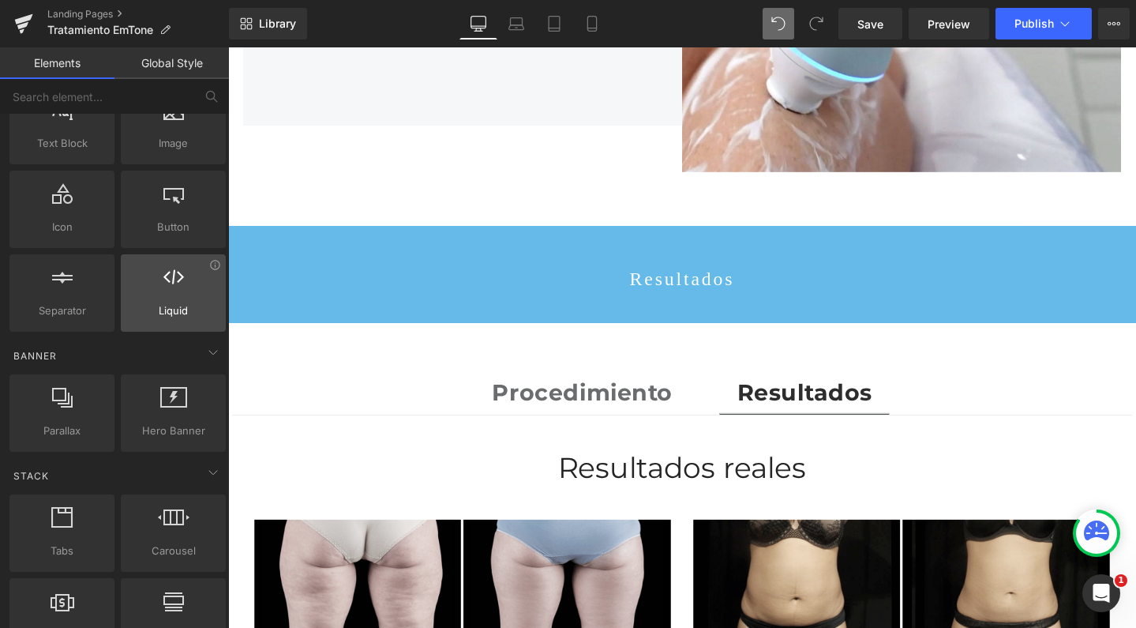
scroll to position [159, 0]
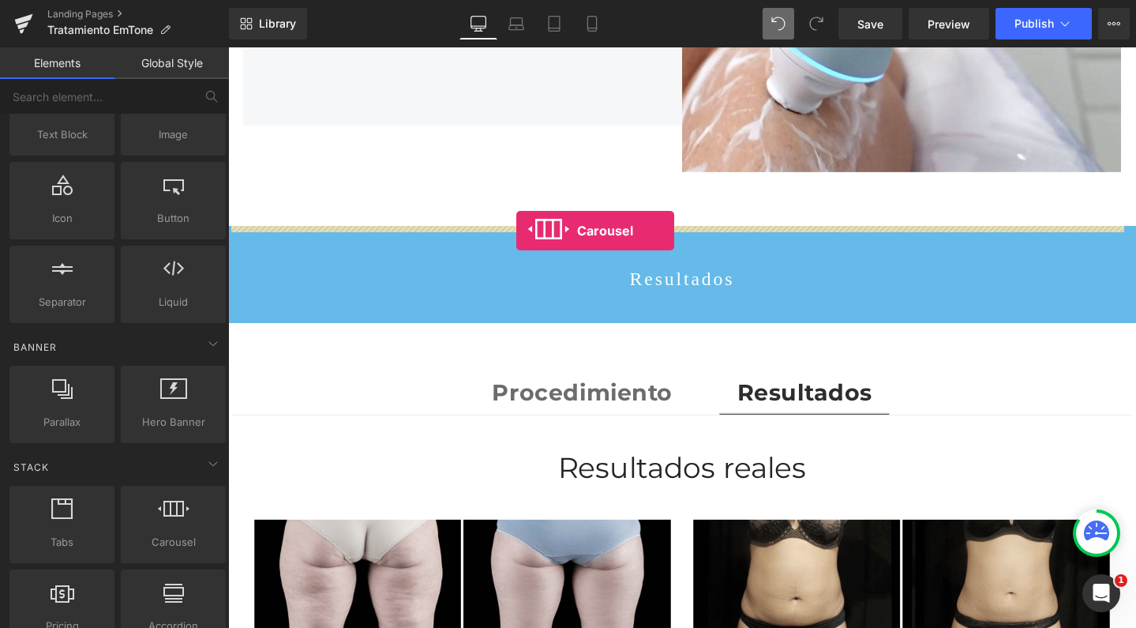
drag, startPoint x: 374, startPoint y: 565, endPoint x: 531, endPoint y: 240, distance: 360.9
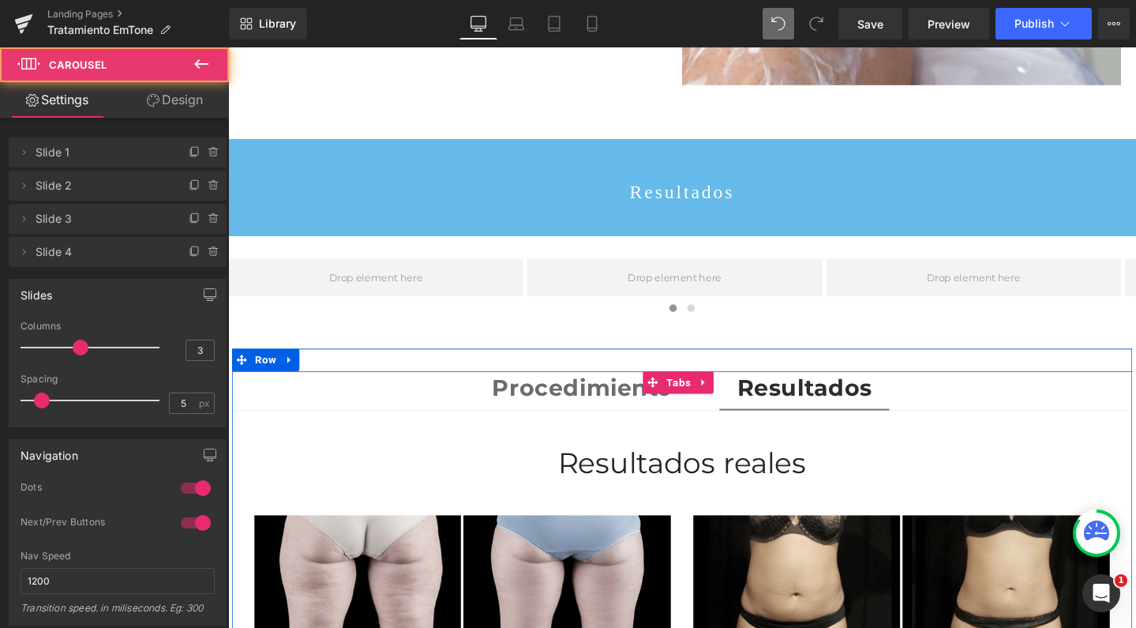
scroll to position [2228, 0]
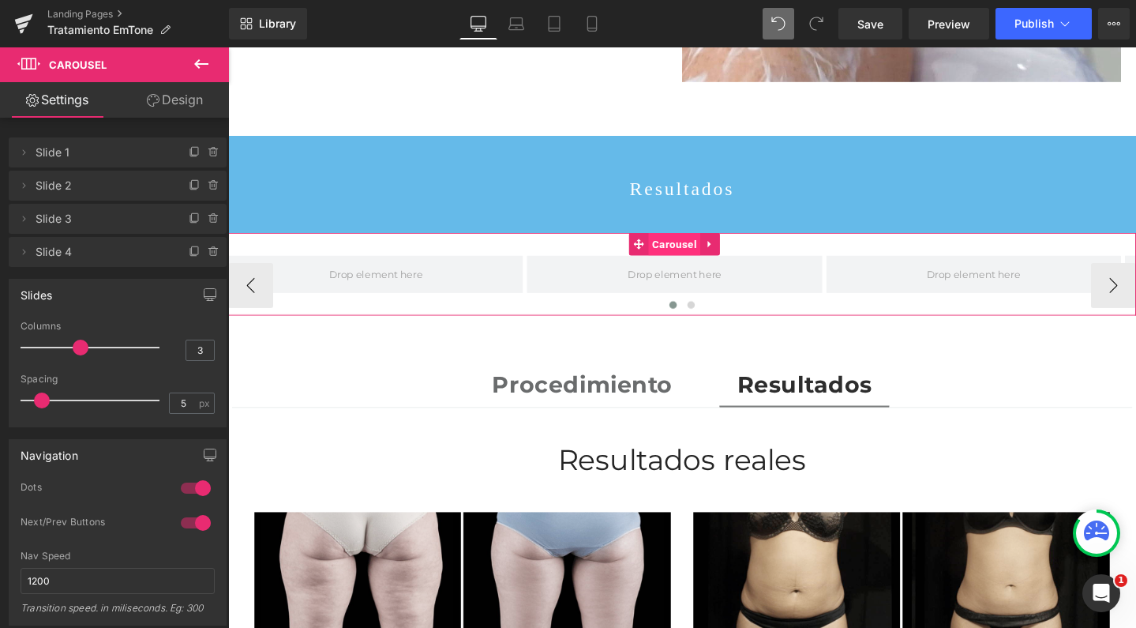
click at [689, 242] on span "Carousel" at bounding box center [697, 254] width 54 height 24
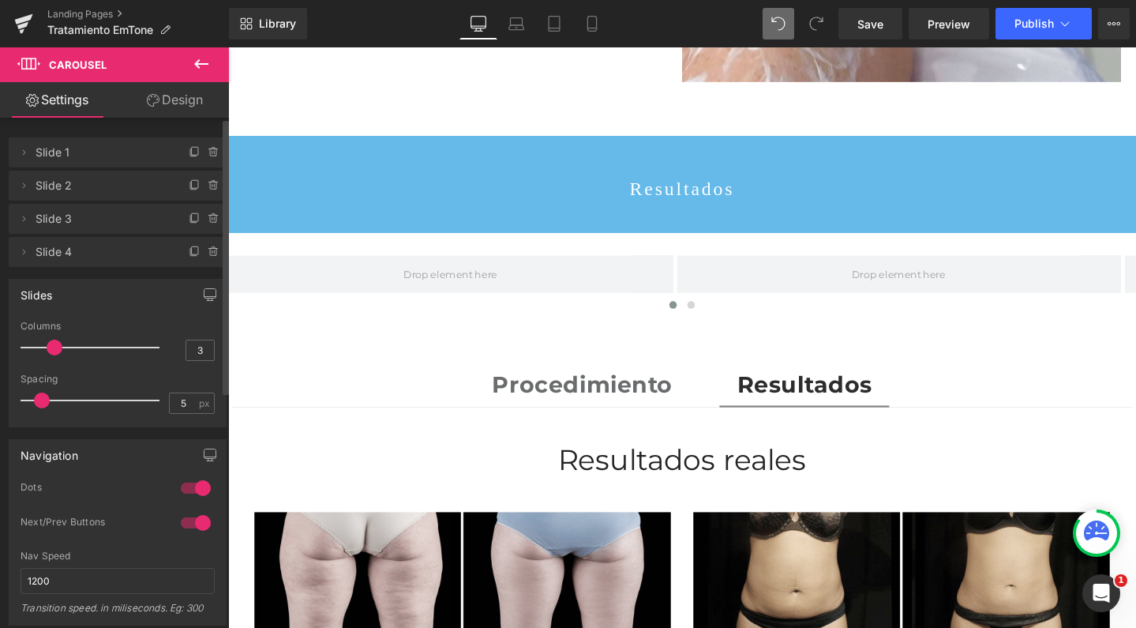
click at [54, 344] on div at bounding box center [93, 348] width 131 height 32
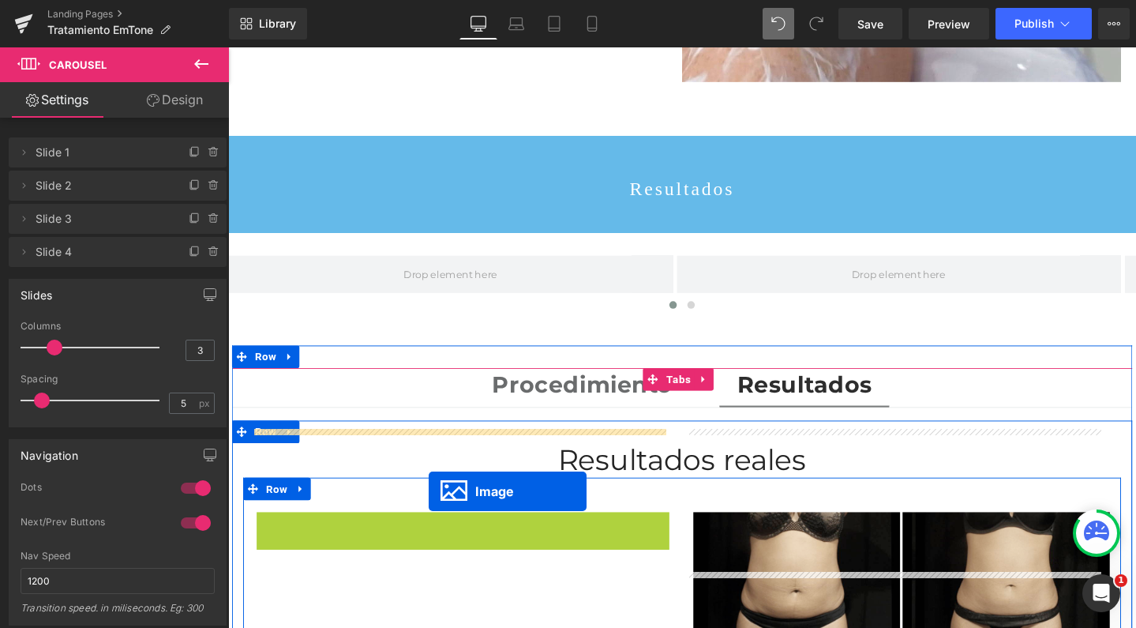
drag, startPoint x: 445, startPoint y: 526, endPoint x: 439, endPoint y: 514, distance: 13.1
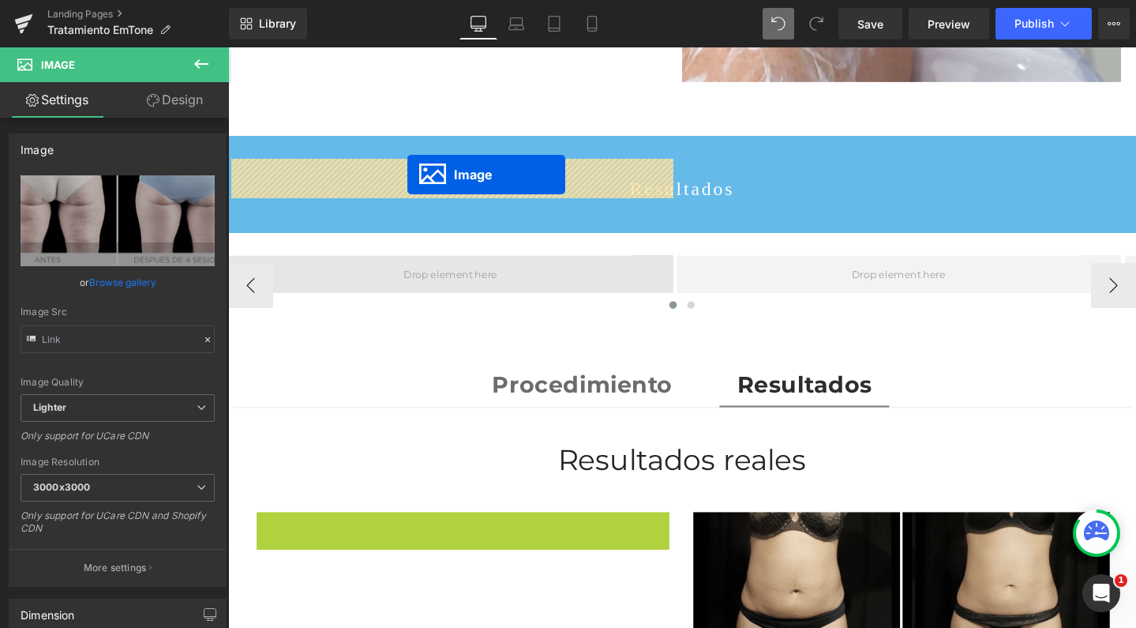
drag, startPoint x: 446, startPoint y: 519, endPoint x: 417, endPoint y: 181, distance: 339.2
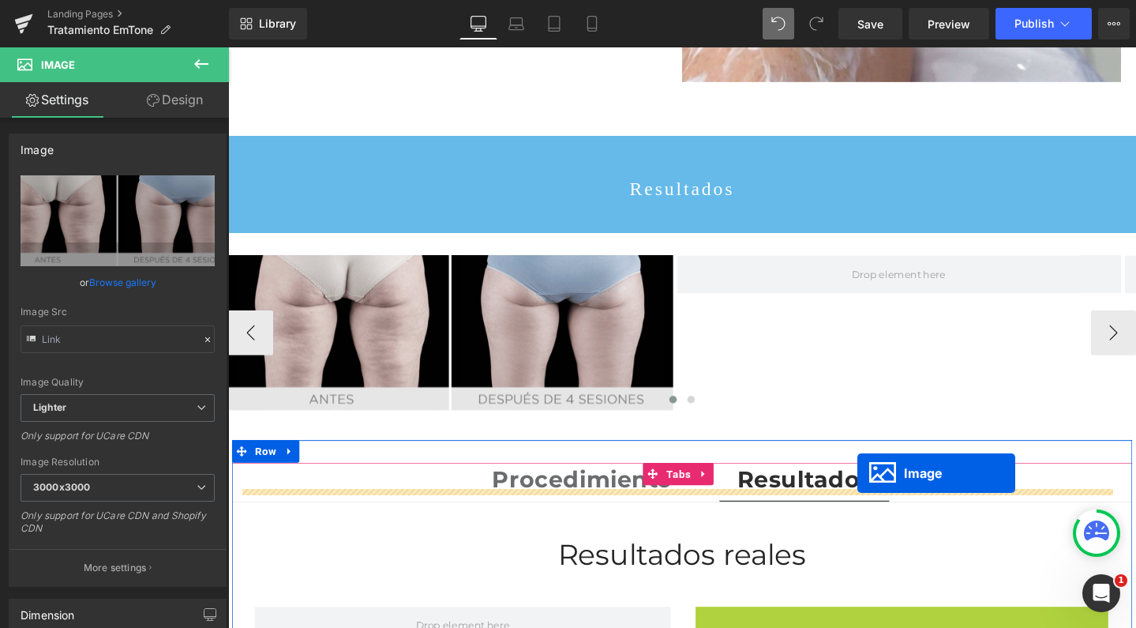
scroll to position [5102, 940]
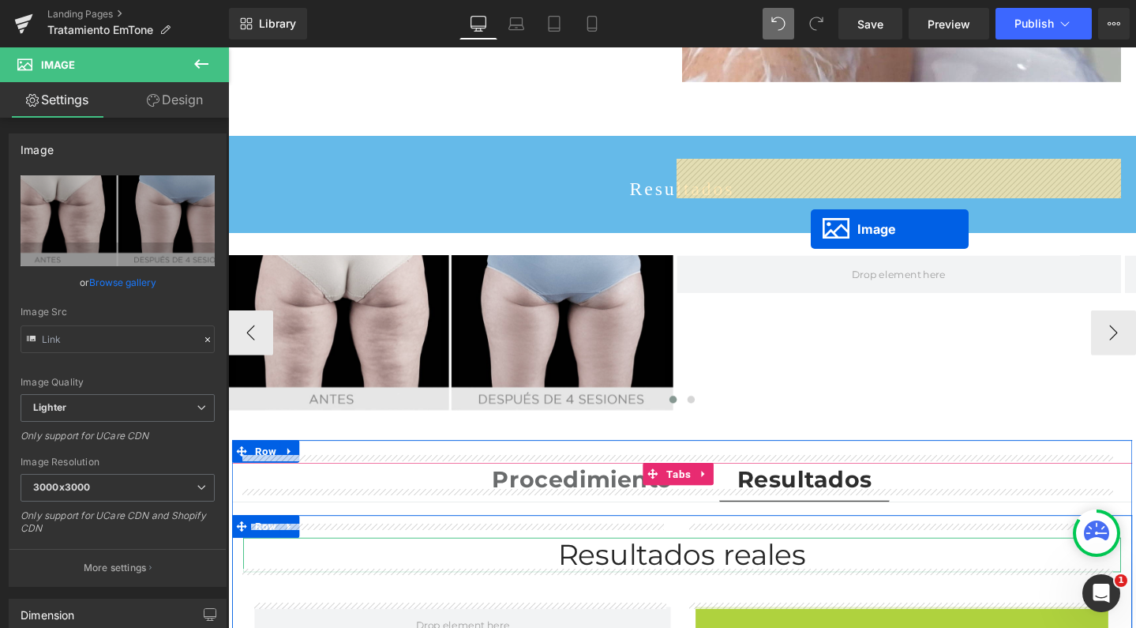
drag, startPoint x: 907, startPoint y: 619, endPoint x: 842, endPoint y: 238, distance: 386.2
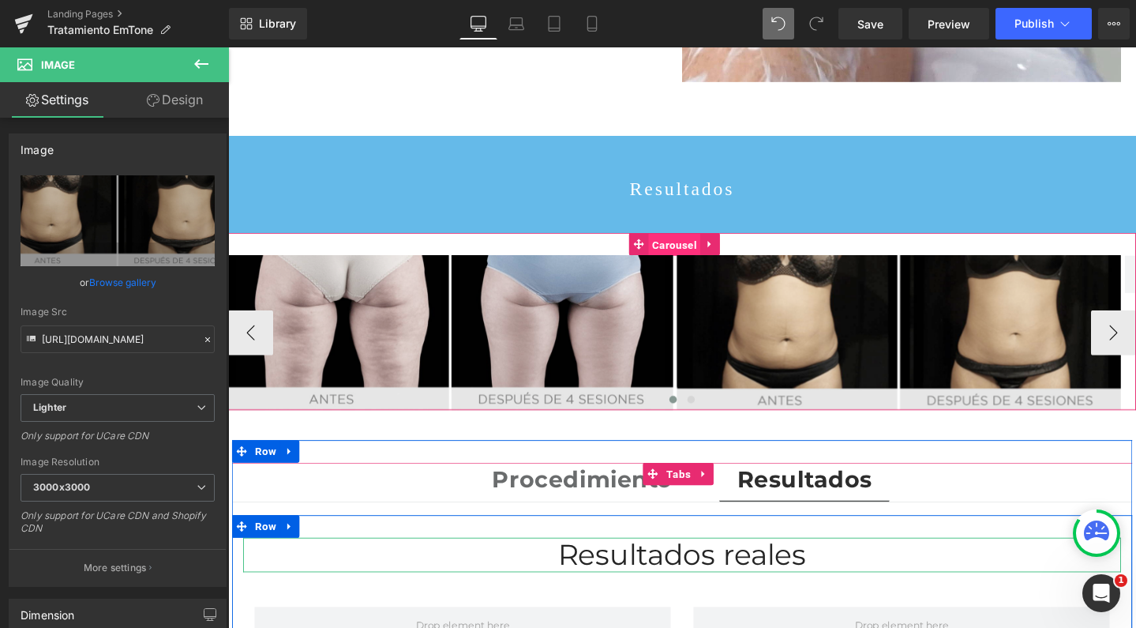
drag, startPoint x: 687, startPoint y: 152, endPoint x: 672, endPoint y: 152, distance: 15.0
click at [687, 243] on span "Carousel" at bounding box center [697, 255] width 54 height 24
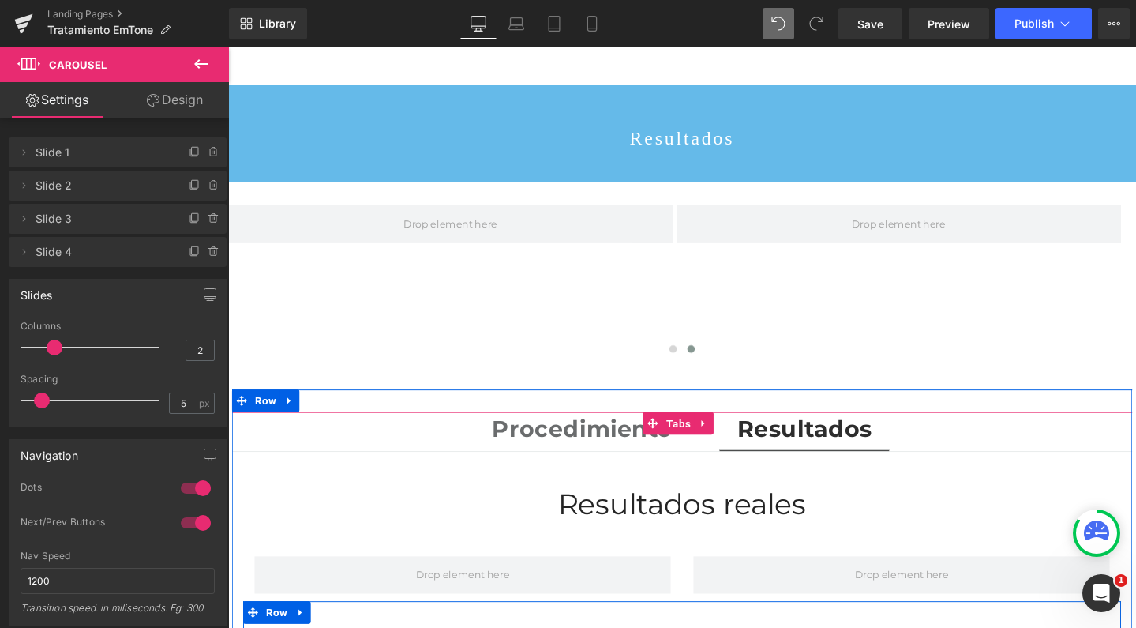
scroll to position [2295, 0]
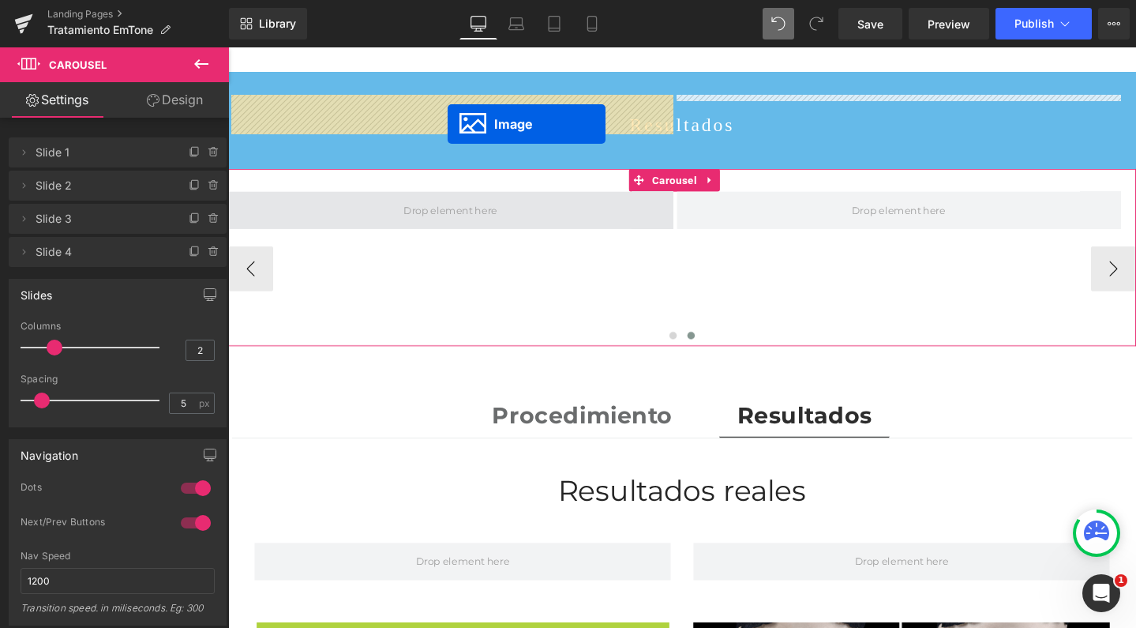
drag, startPoint x: 446, startPoint y: 636, endPoint x: 460, endPoint y: 128, distance: 508.7
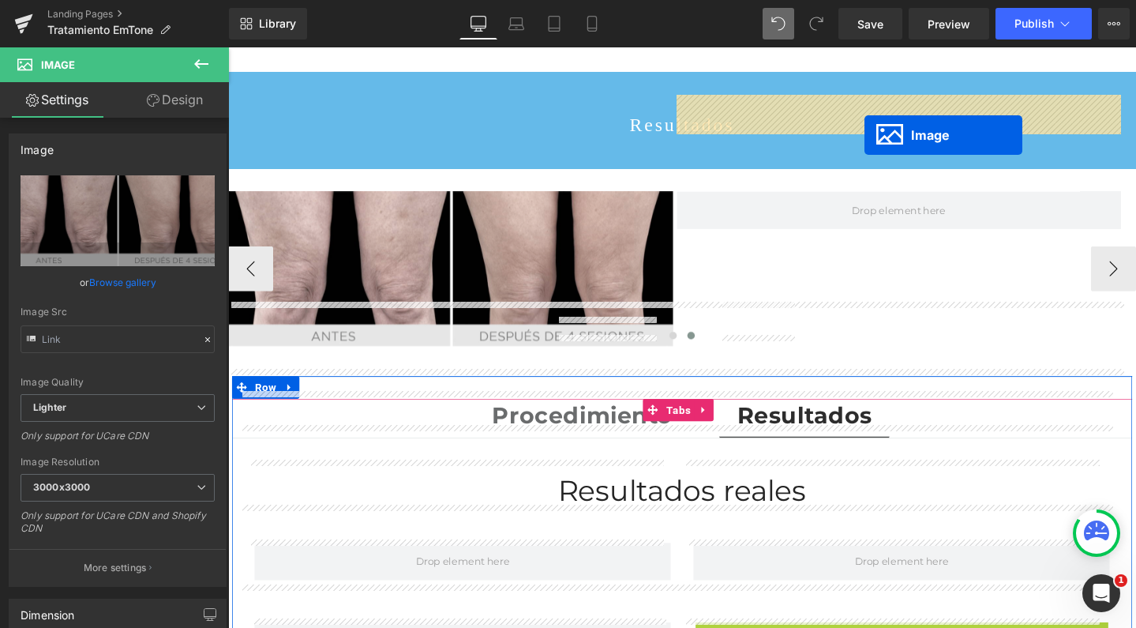
scroll to position [4991, 940]
drag, startPoint x: 907, startPoint y: 639, endPoint x: 896, endPoint y: 138, distance: 500.7
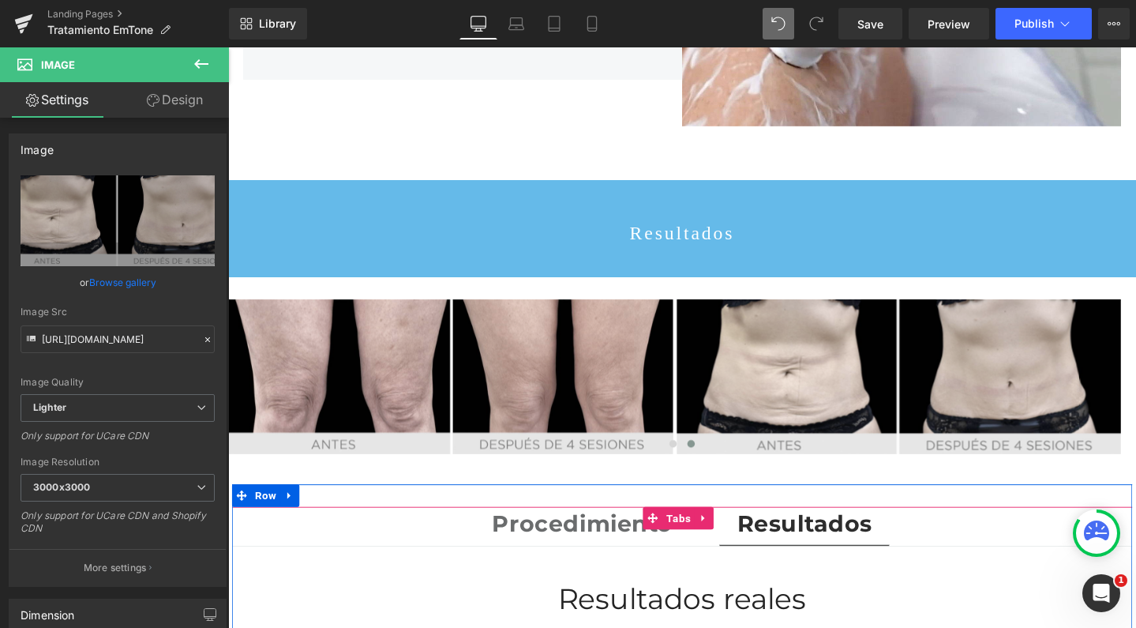
scroll to position [2162, 0]
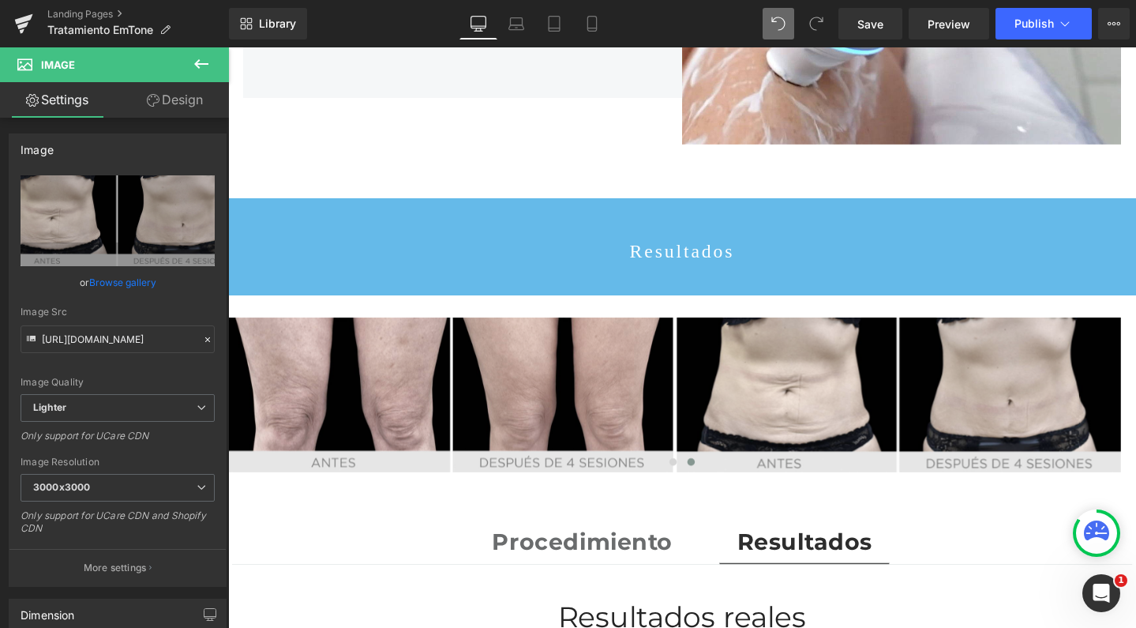
click at [201, 69] on icon at bounding box center [201, 63] width 19 height 19
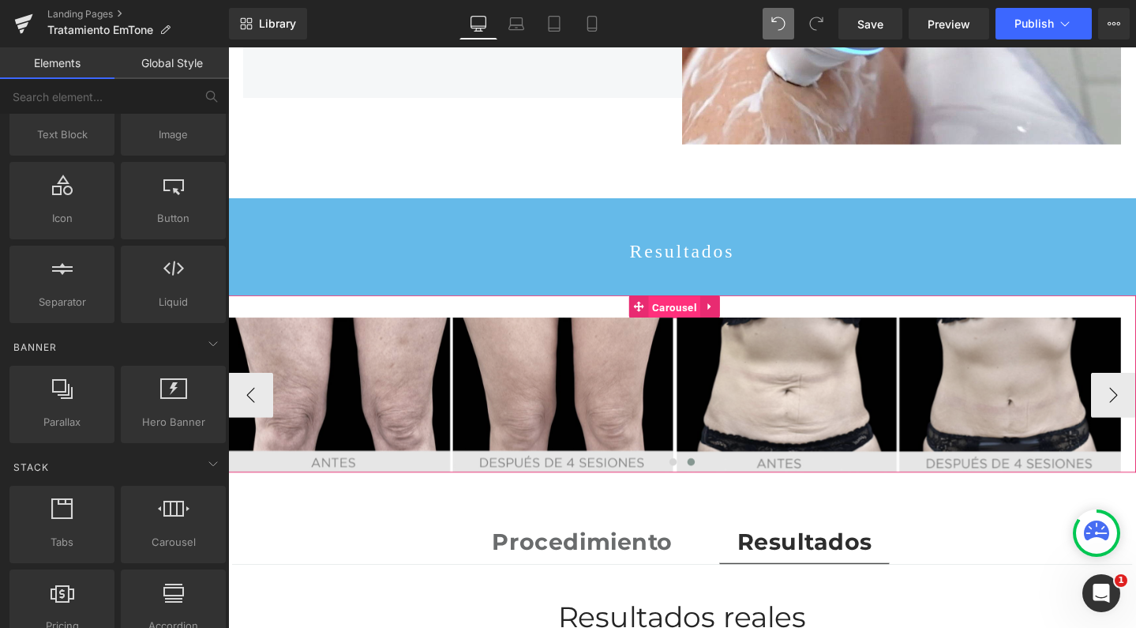
click at [703, 309] on span "Carousel" at bounding box center [697, 321] width 54 height 24
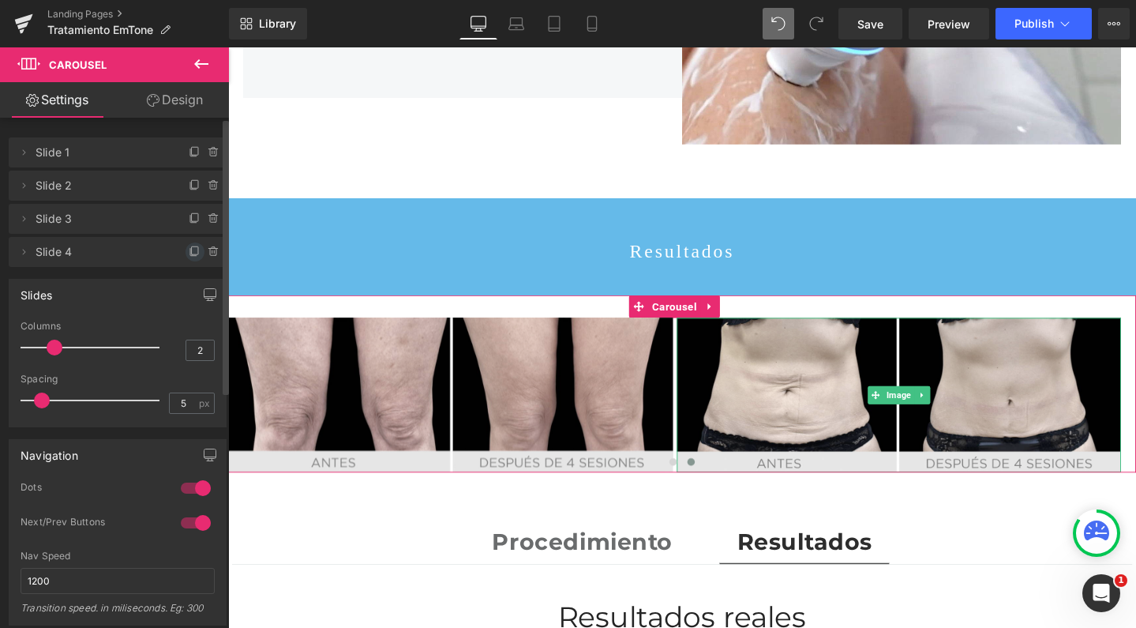
click at [190, 253] on icon at bounding box center [193, 252] width 6 height 7
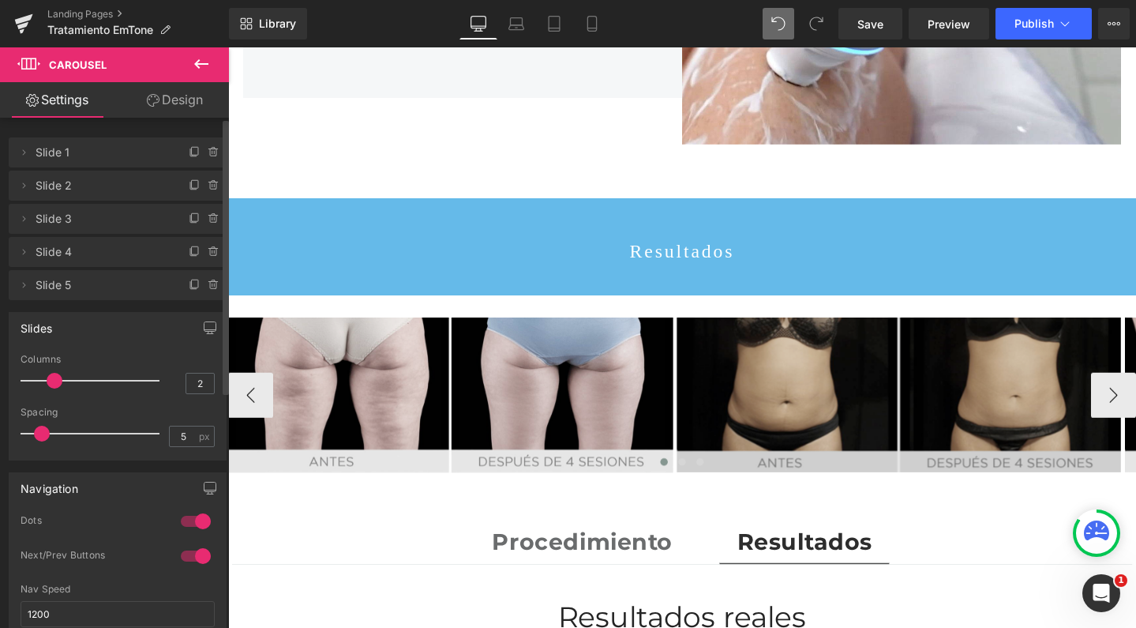
scroll to position [8, 8]
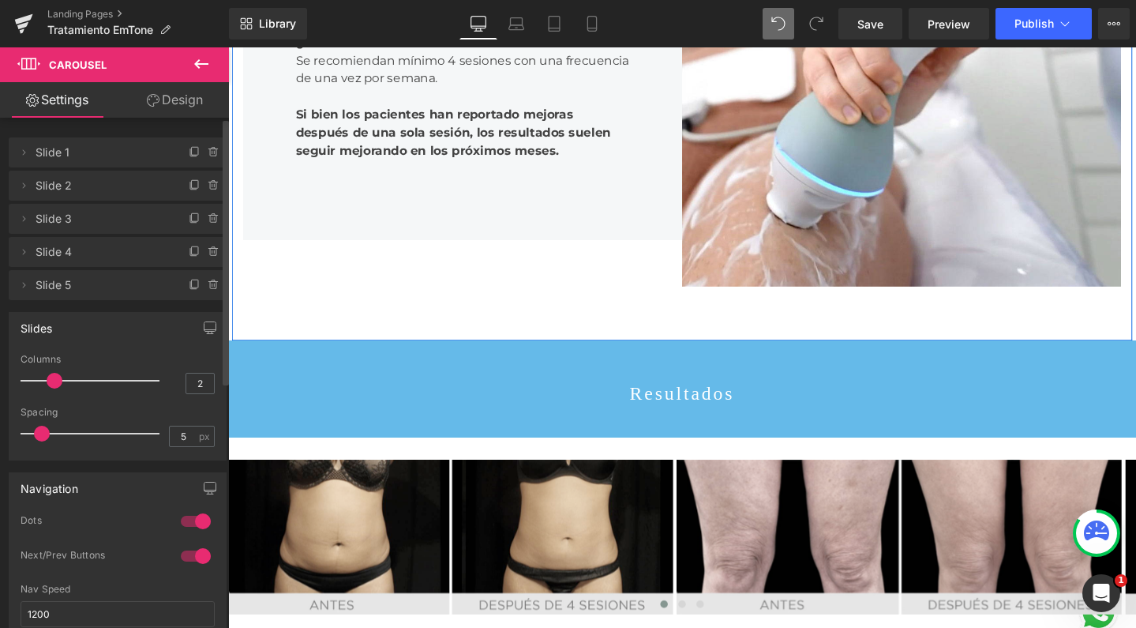
scroll to position [2034, 0]
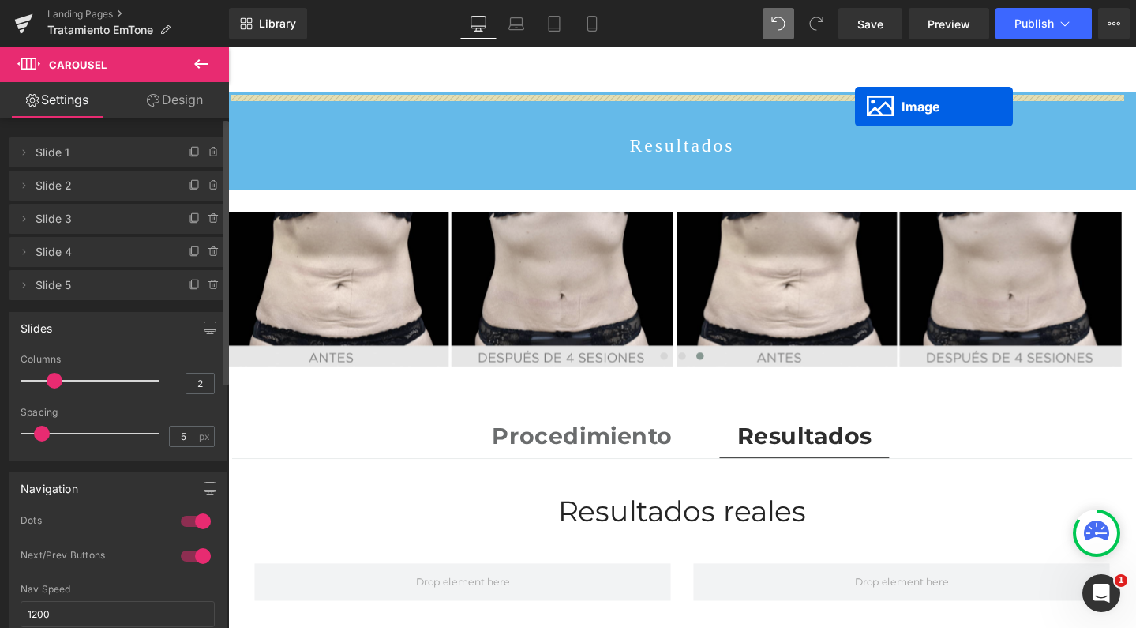
scroll to position [2232, 0]
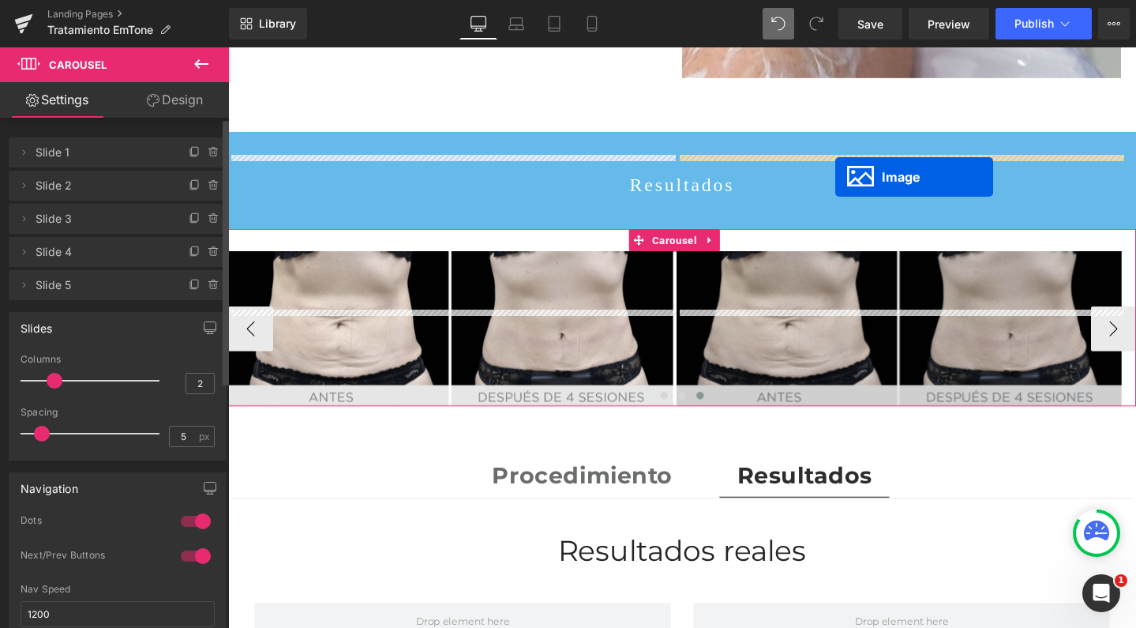
drag, startPoint x: 447, startPoint y: 627, endPoint x: 867, endPoint y: 184, distance: 610.5
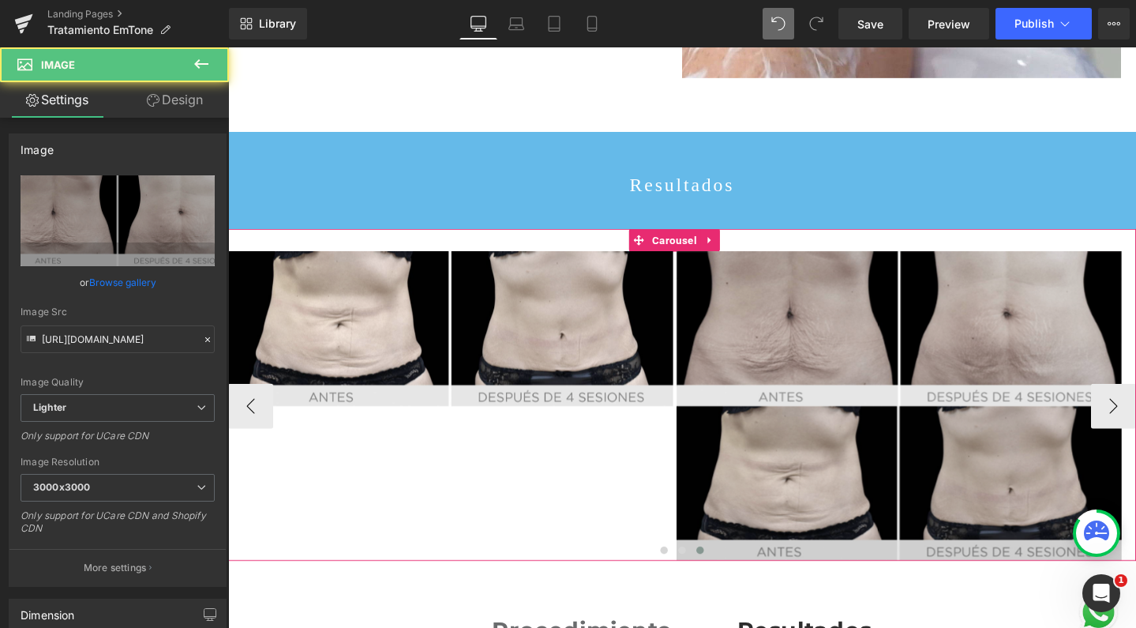
scroll to position [5042, 940]
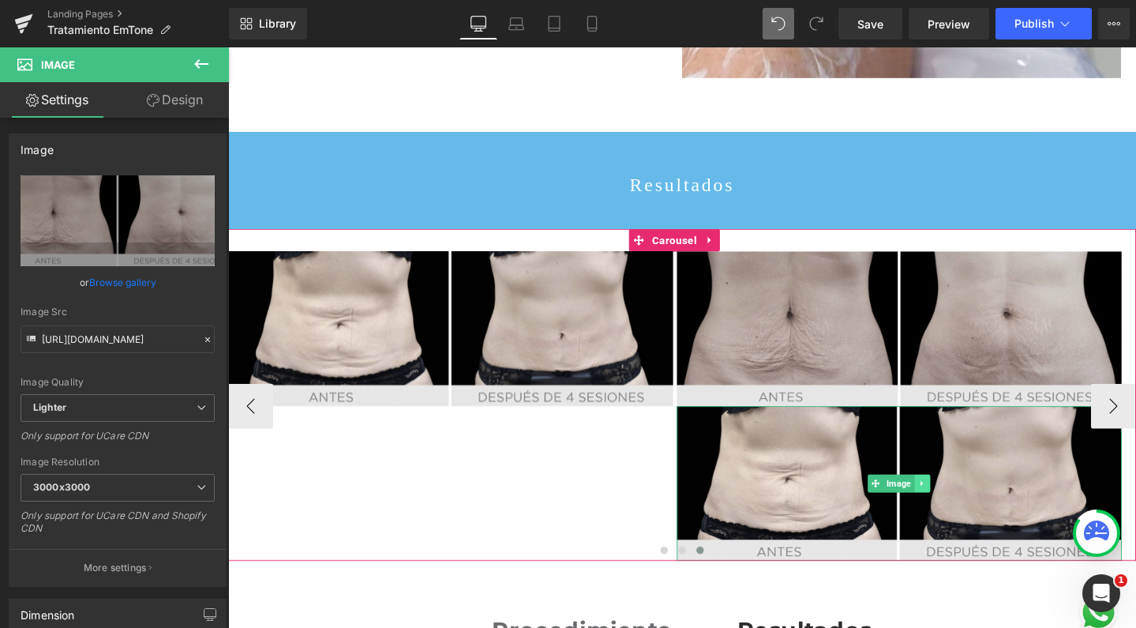
click at [959, 501] on icon at bounding box center [959, 505] width 9 height 9
click at [961, 497] on link at bounding box center [967, 506] width 17 height 19
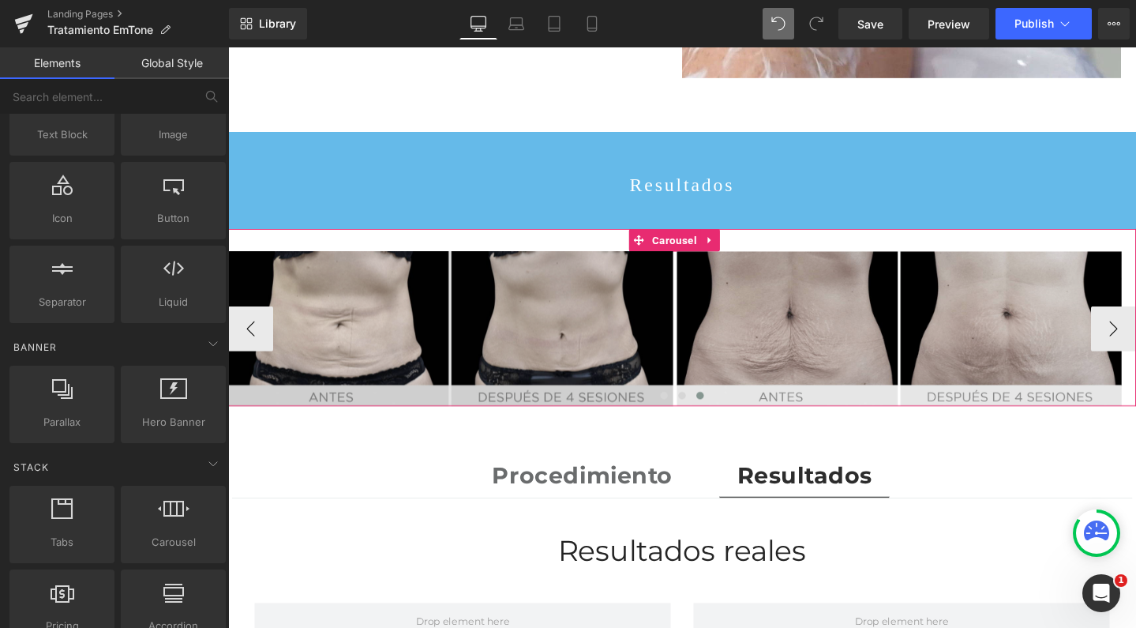
scroll to position [4879, 940]
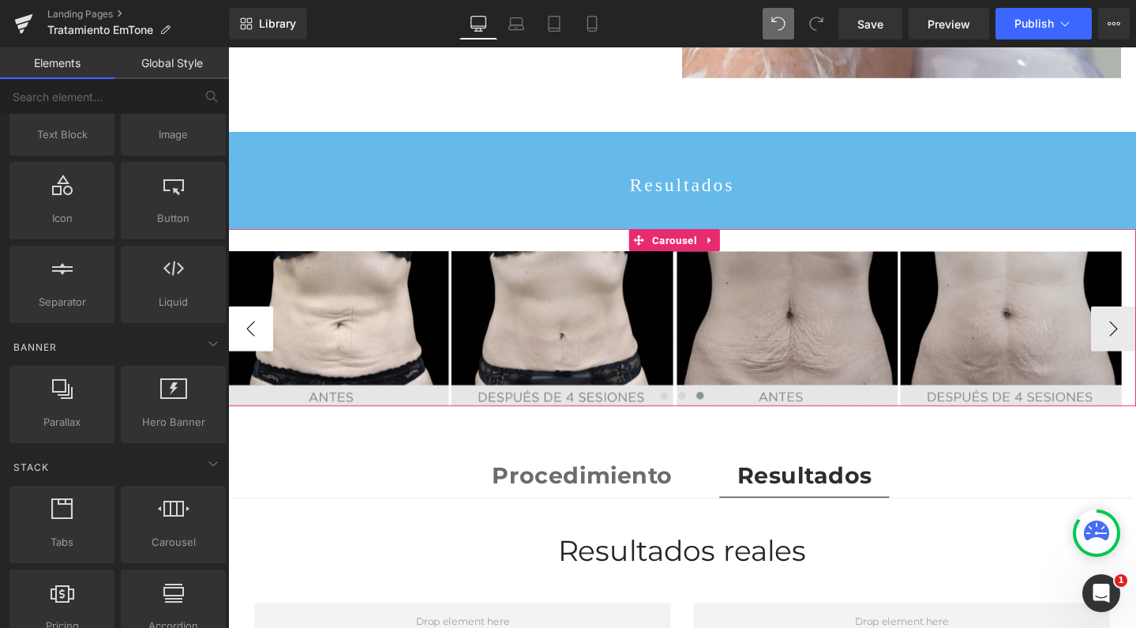
click at [250, 320] on button "‹" at bounding box center [251, 343] width 47 height 47
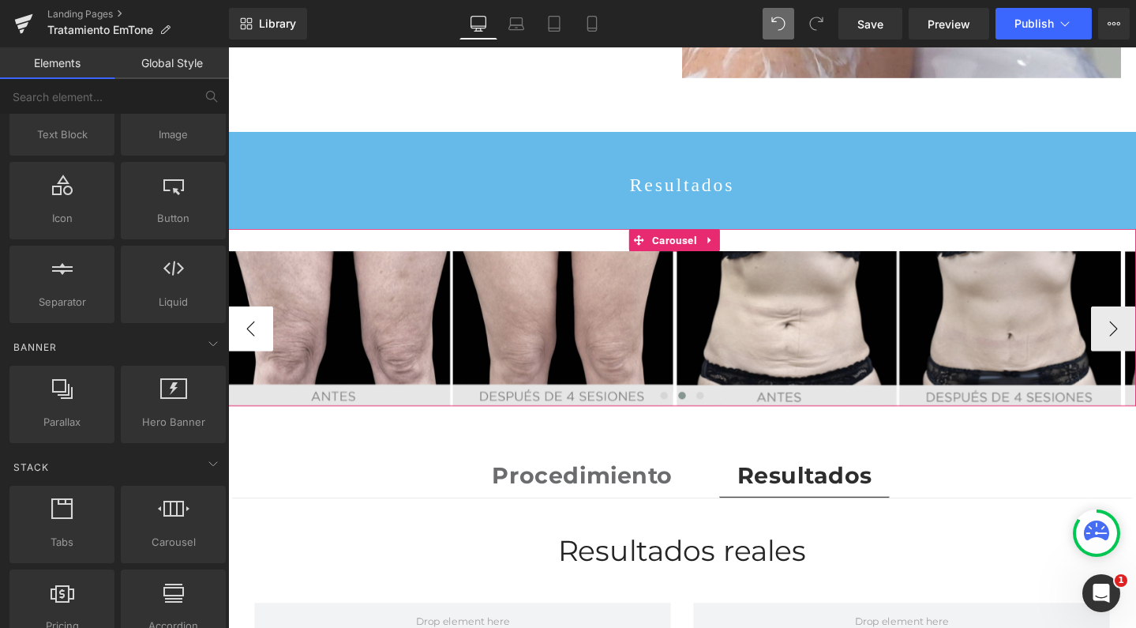
click at [250, 320] on button "‹" at bounding box center [251, 343] width 47 height 47
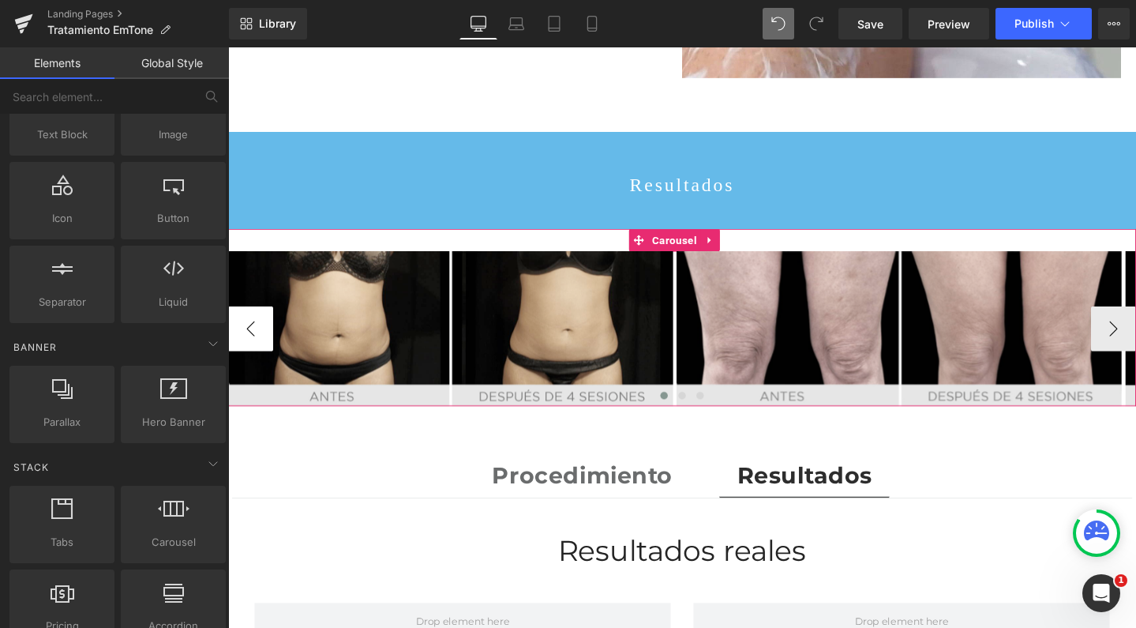
click at [250, 320] on button "‹" at bounding box center [251, 343] width 47 height 47
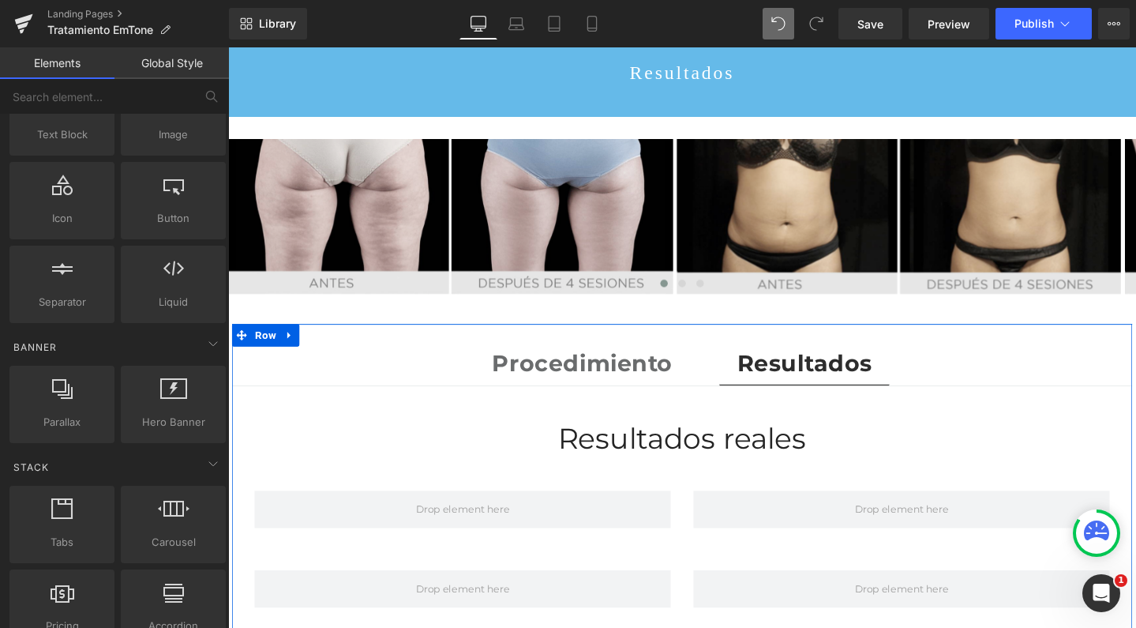
scroll to position [2355, 0]
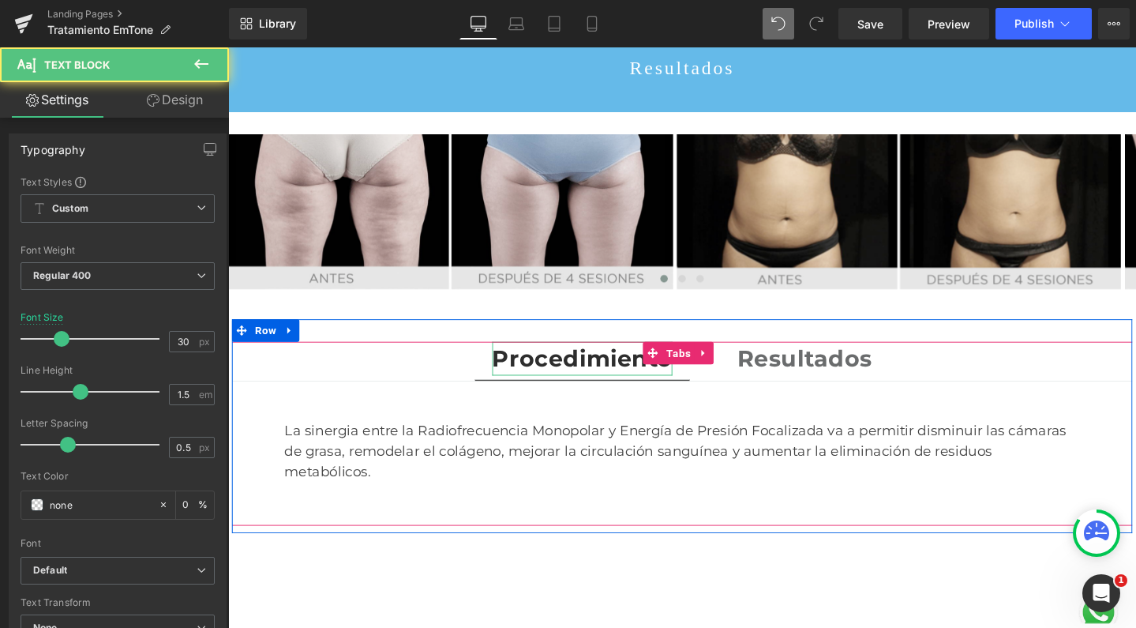
click at [633, 357] on div "Procedimiento Text Block" at bounding box center [601, 375] width 190 height 36
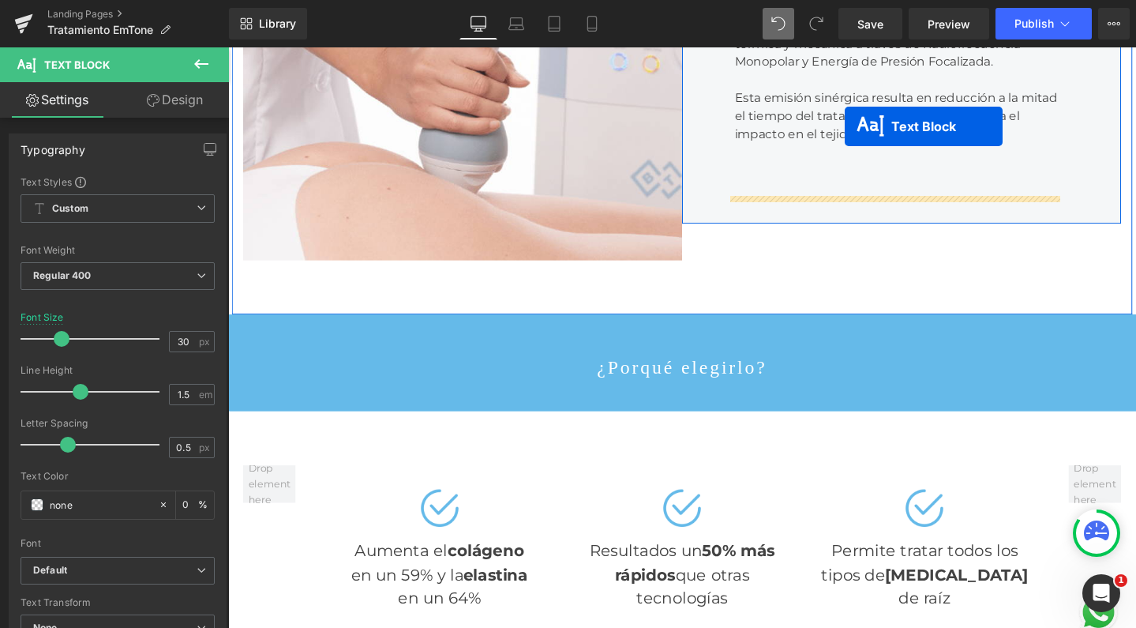
scroll to position [785, 0]
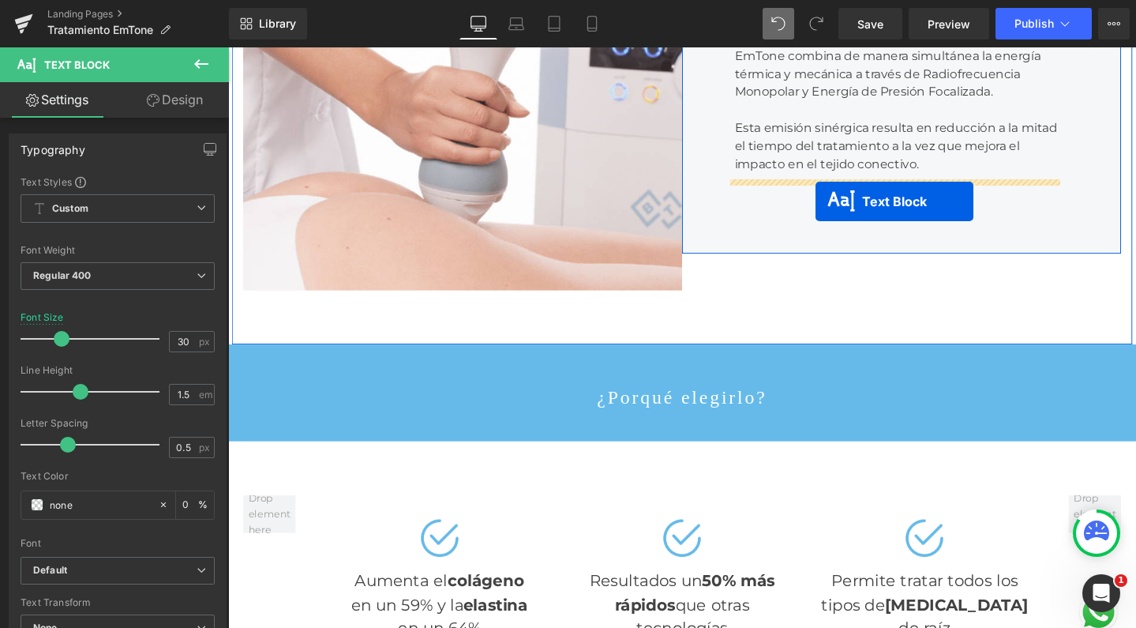
drag, startPoint x: 656, startPoint y: 545, endPoint x: 847, endPoint y: 209, distance: 385.8
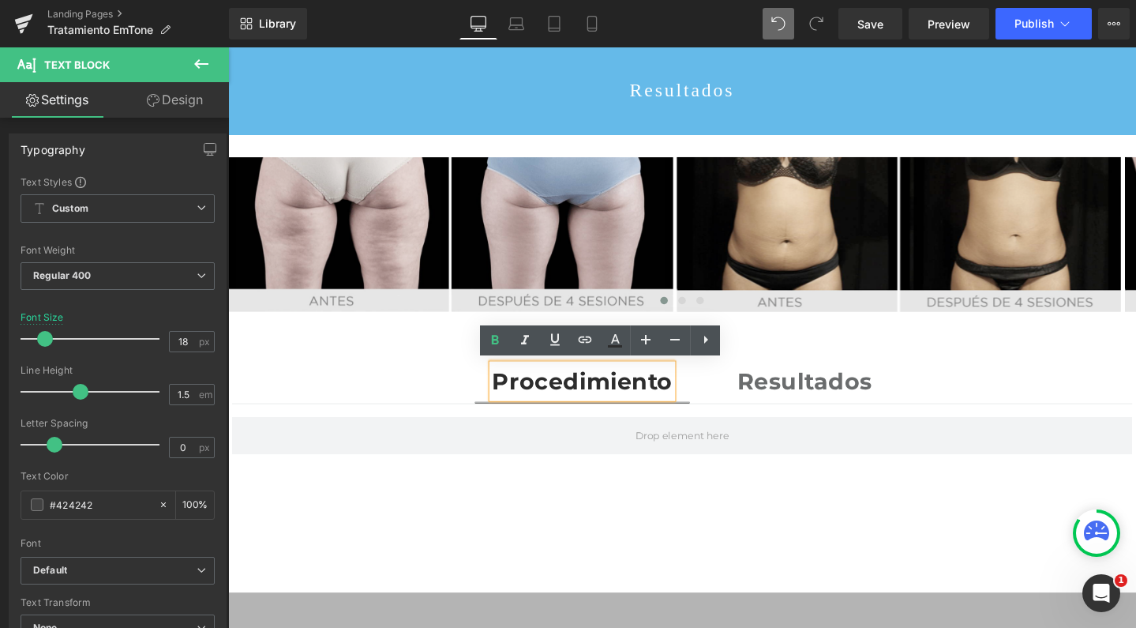
scroll to position [2600, 0]
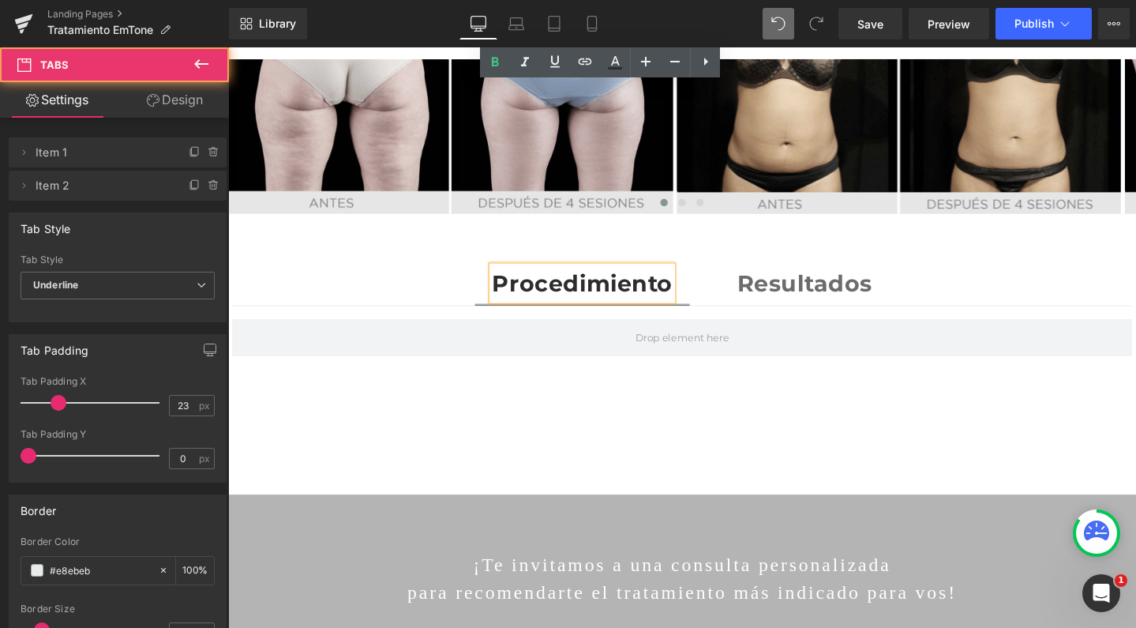
click at [377, 278] on ul "Procedimiento Text Block Resultados Text Block" at bounding box center [706, 299] width 948 height 42
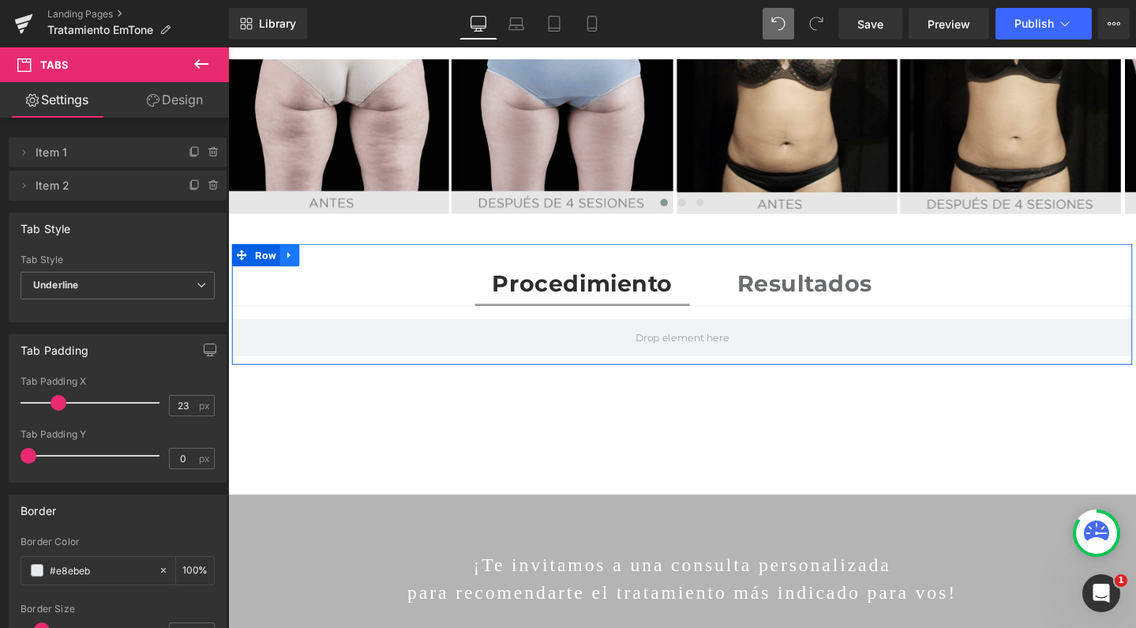
click at [287, 254] on link at bounding box center [293, 266] width 21 height 24
click at [327, 254] on link at bounding box center [334, 266] width 21 height 24
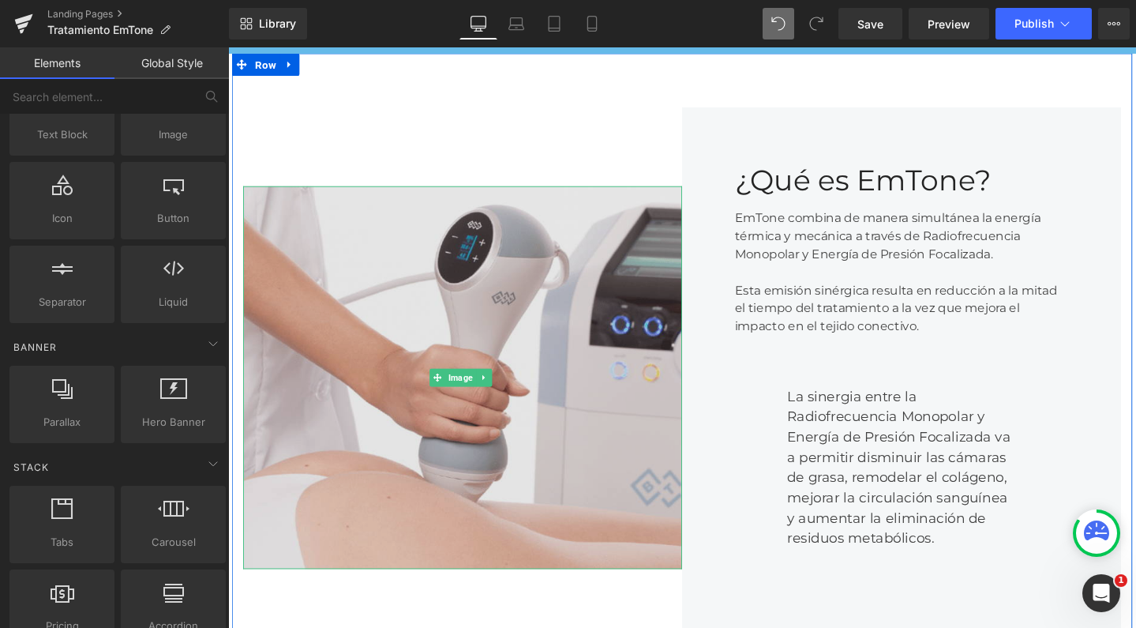
scroll to position [576, 0]
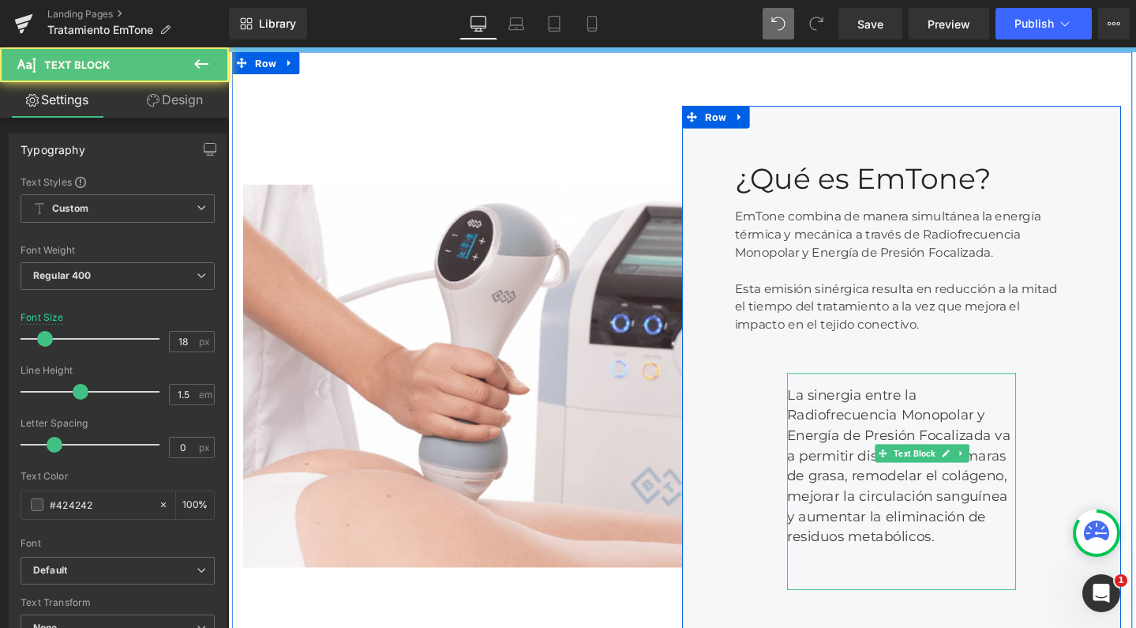
click at [816, 392] on div "La sinergia entre la Radiofrecuencia Monopolar y Energía de Presión Focalizada …" at bounding box center [936, 504] width 241 height 228
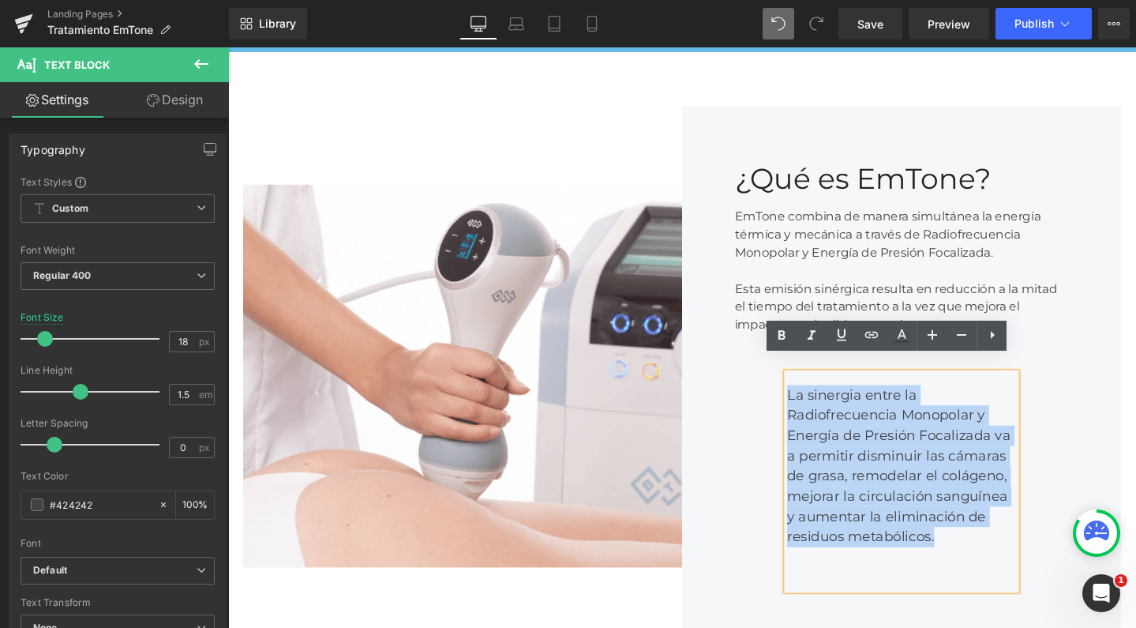
drag, startPoint x: 936, startPoint y: 490, endPoint x: 785, endPoint y: 397, distance: 177.3
click at [816, 397] on div "La sinergia entre la Radiofrecuencia Monopolar y Energía de Presión Focalizada …" at bounding box center [936, 504] width 241 height 228
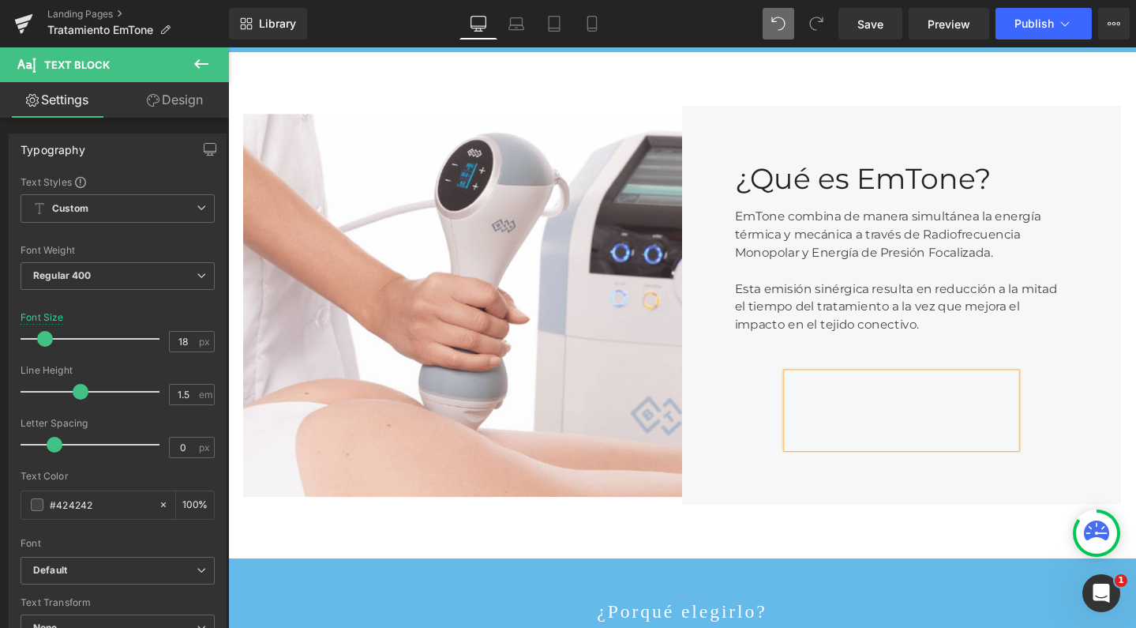
scroll to position [4371, 940]
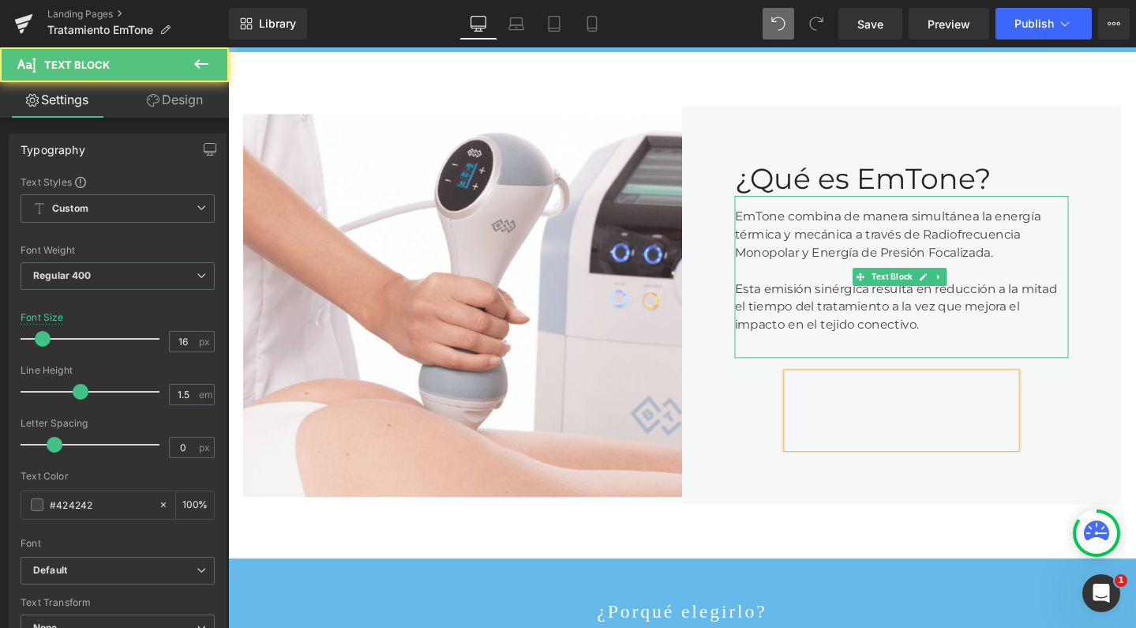
click at [830, 283] on div "Esta emisión sinérgica resulta en reducción a la mitad el tiempo del tratamient…" at bounding box center [936, 311] width 351 height 76
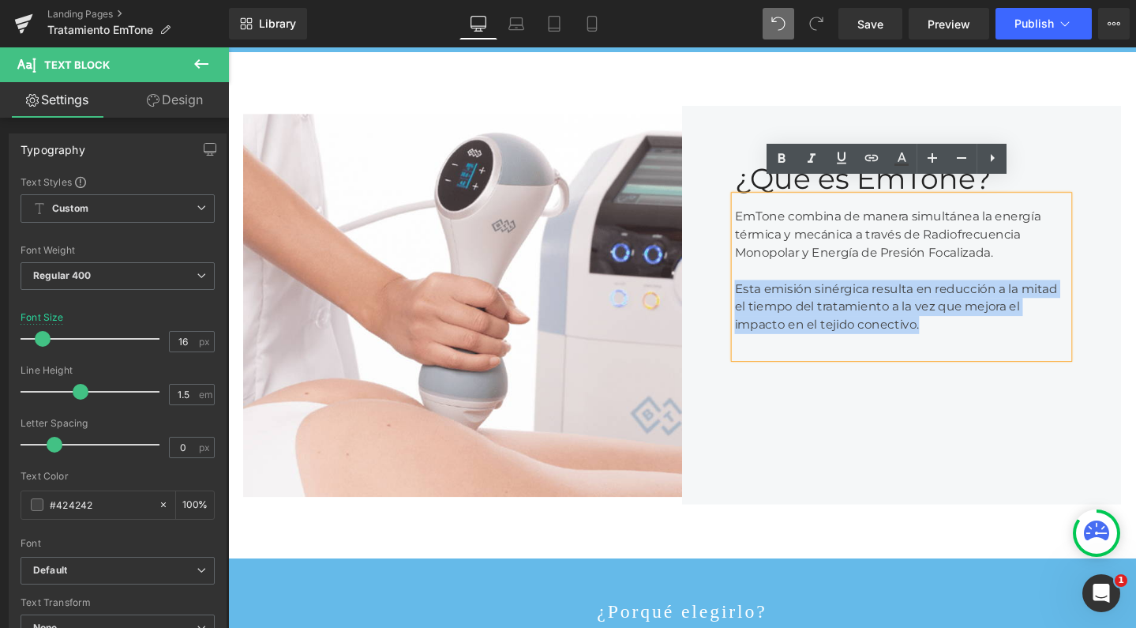
drag, startPoint x: 994, startPoint y: 325, endPoint x: 754, endPoint y: 276, distance: 245.0
click at [761, 276] on div "Esta emisión sinérgica resulta en reducción a la mitad el tiempo del tratamient…" at bounding box center [936, 311] width 351 height 76
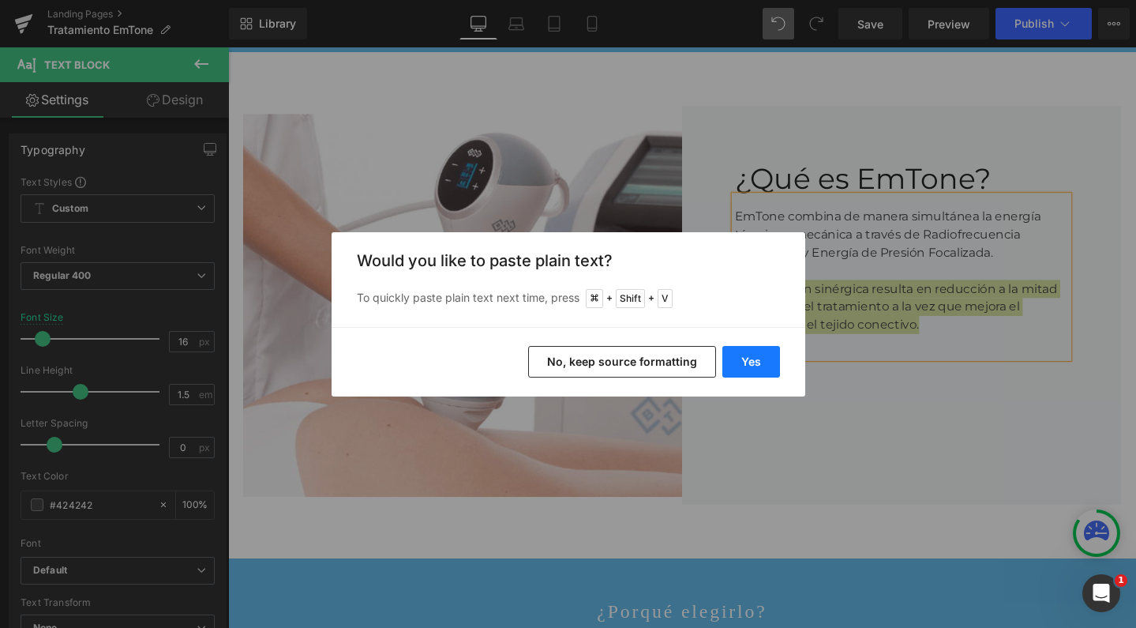
click at [745, 361] on button "Yes" at bounding box center [752, 362] width 58 height 32
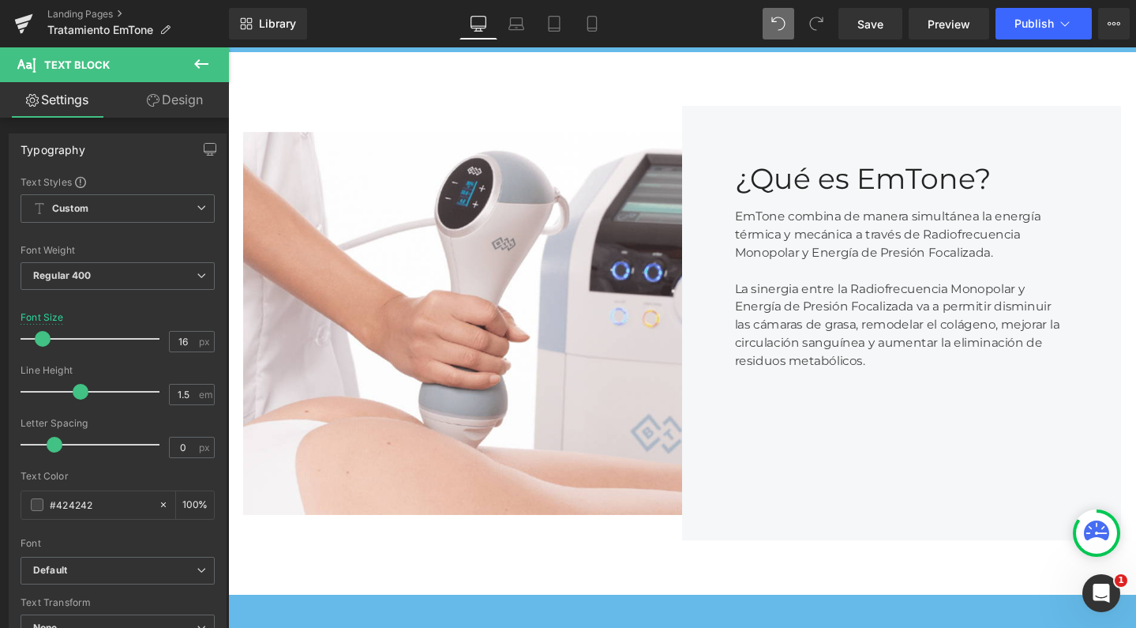
scroll to position [8, 8]
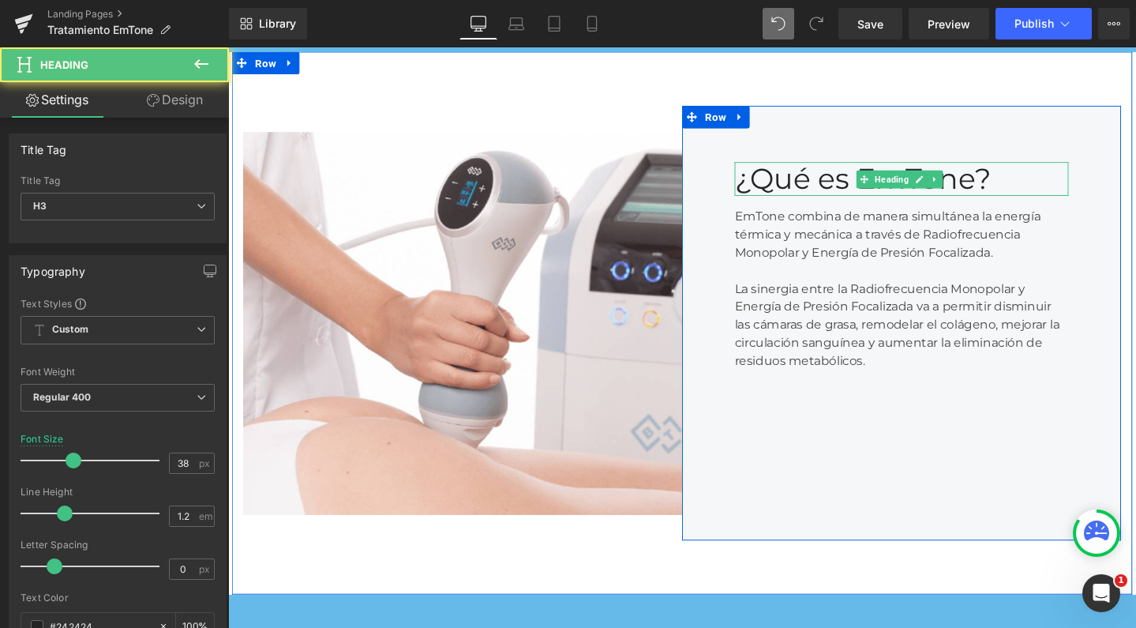
click at [830, 178] on div "¿Qué es EmTone?" at bounding box center [936, 186] width 351 height 36
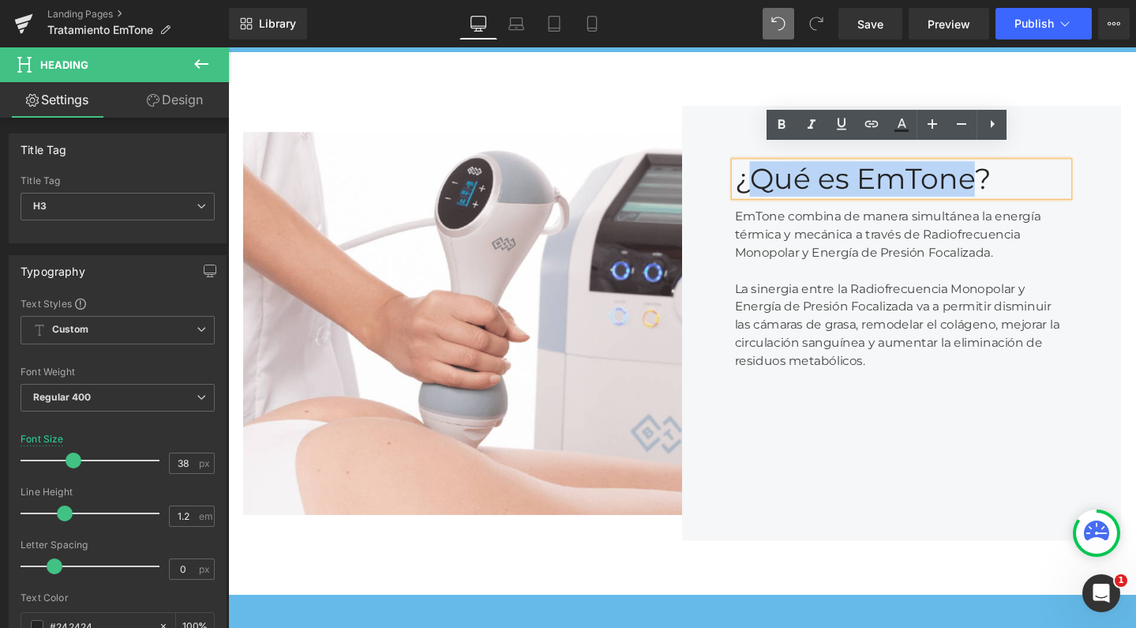
drag, startPoint x: 1004, startPoint y: 171, endPoint x: 776, endPoint y: 163, distance: 227.6
click at [776, 168] on div "¿Qué es EmTone?" at bounding box center [936, 186] width 351 height 36
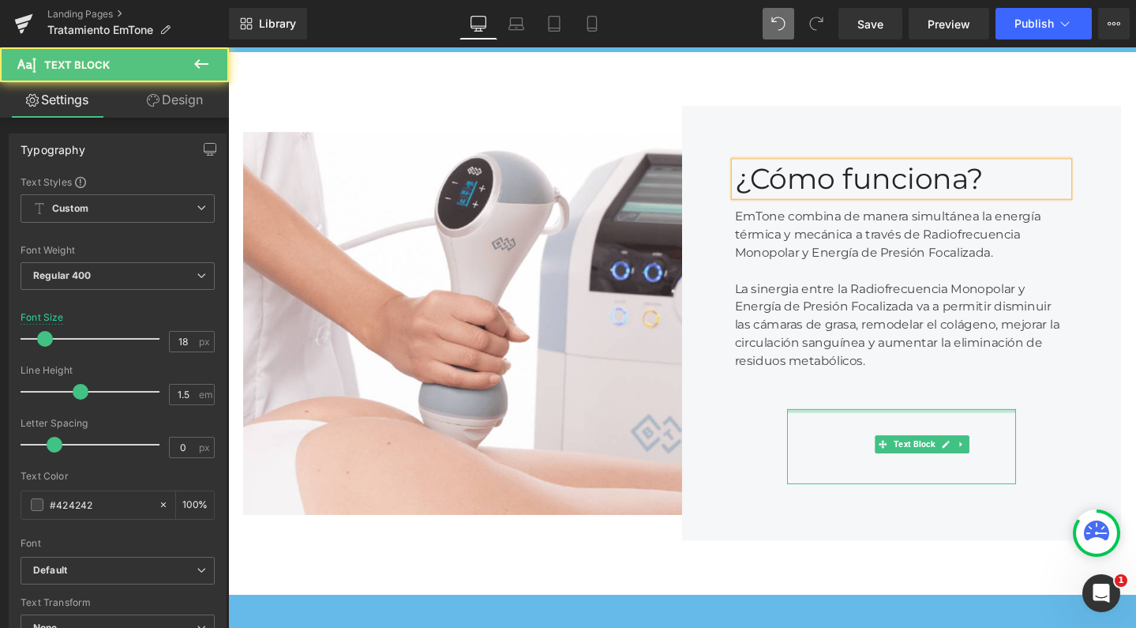
click at [843, 428] on div at bounding box center [936, 430] width 241 height 4
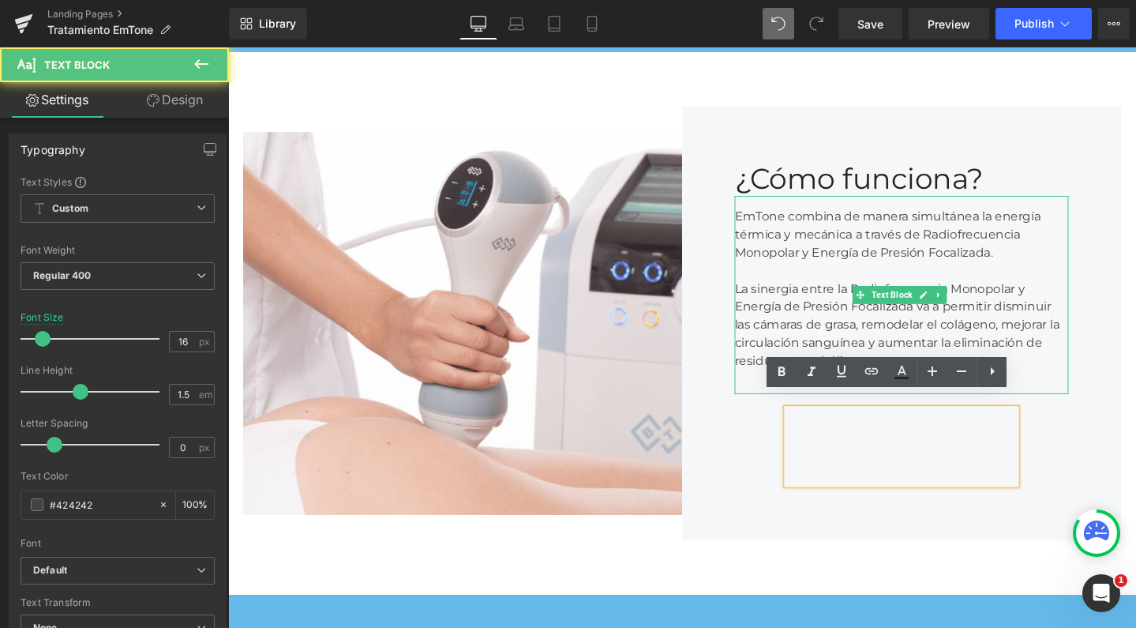
click at [926, 351] on div "La sinergia entre la Radiofrecuencia Monopolar y Energía de Presión Focalizada …" at bounding box center [936, 330] width 351 height 114
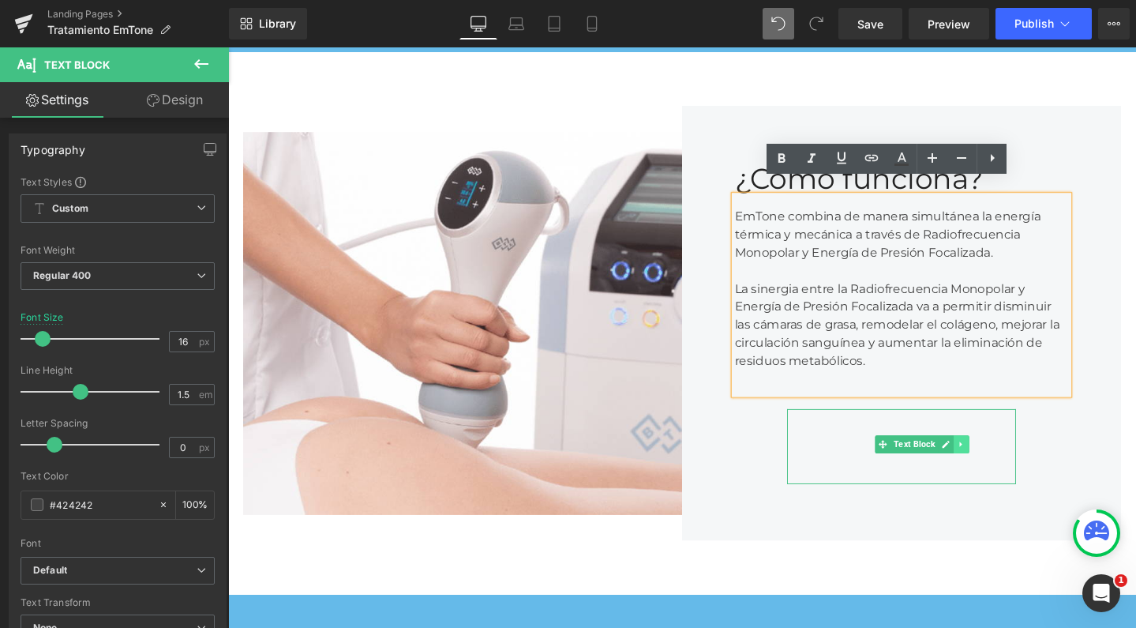
click at [996, 460] on icon at bounding box center [1000, 464] width 9 height 9
click at [1004, 461] on icon at bounding box center [1008, 465] width 9 height 9
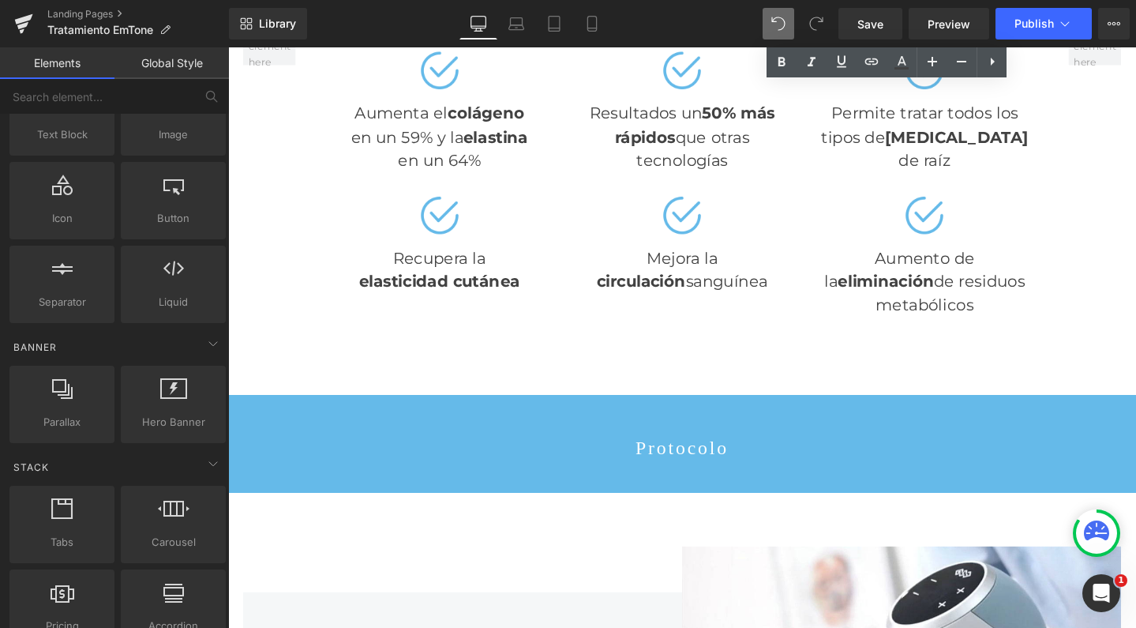
scroll to position [1363, 0]
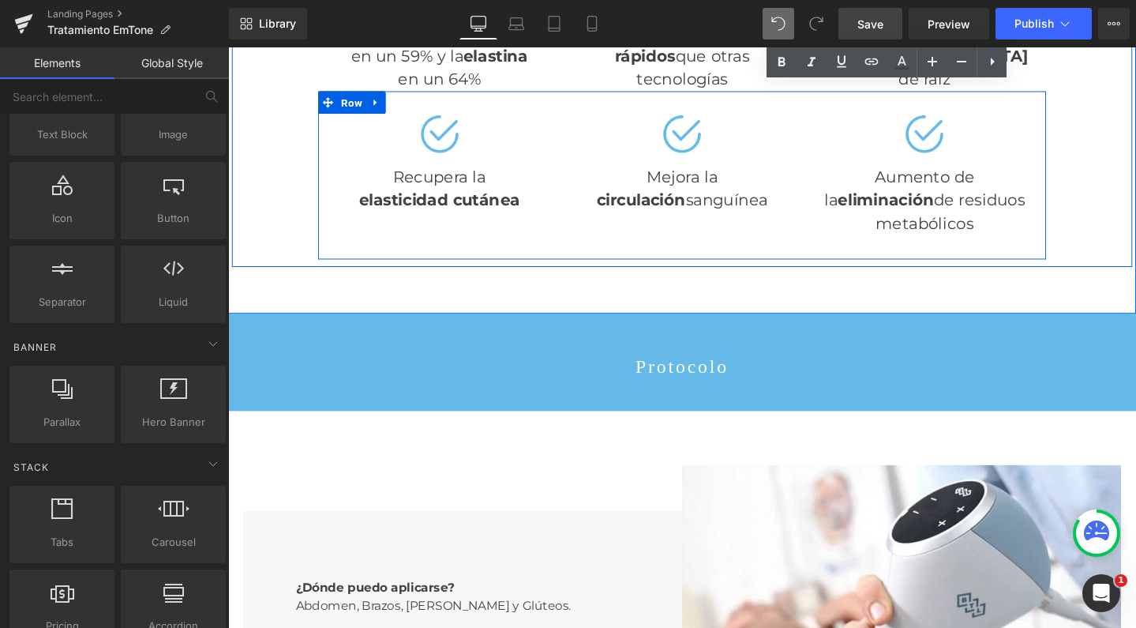
click at [874, 20] on span "Save" at bounding box center [871, 24] width 26 height 17
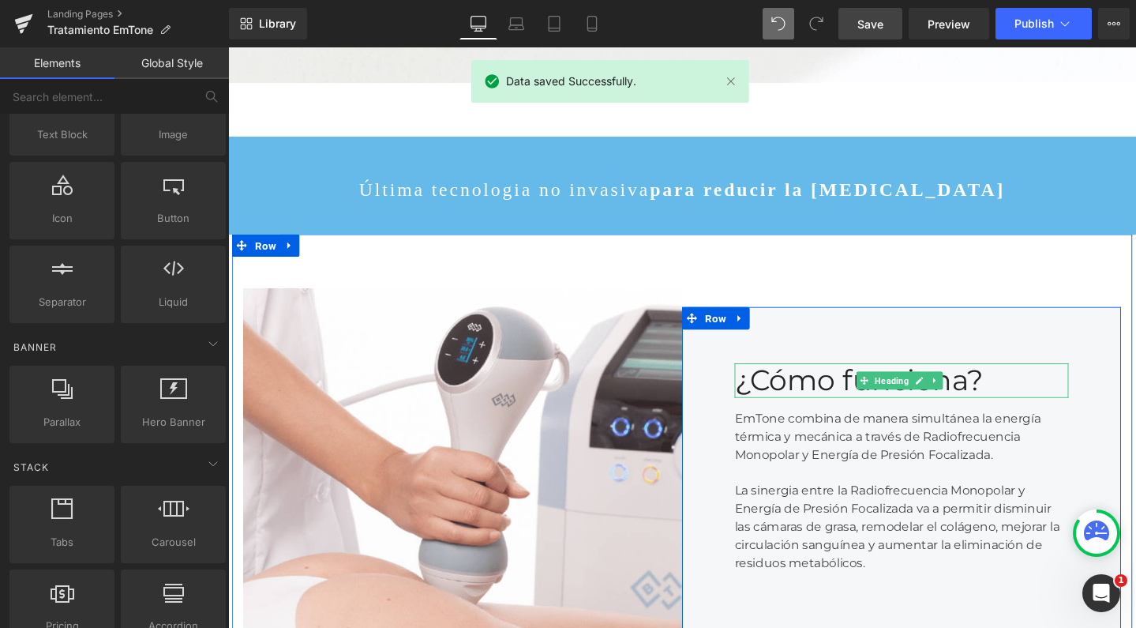
scroll to position [419, 0]
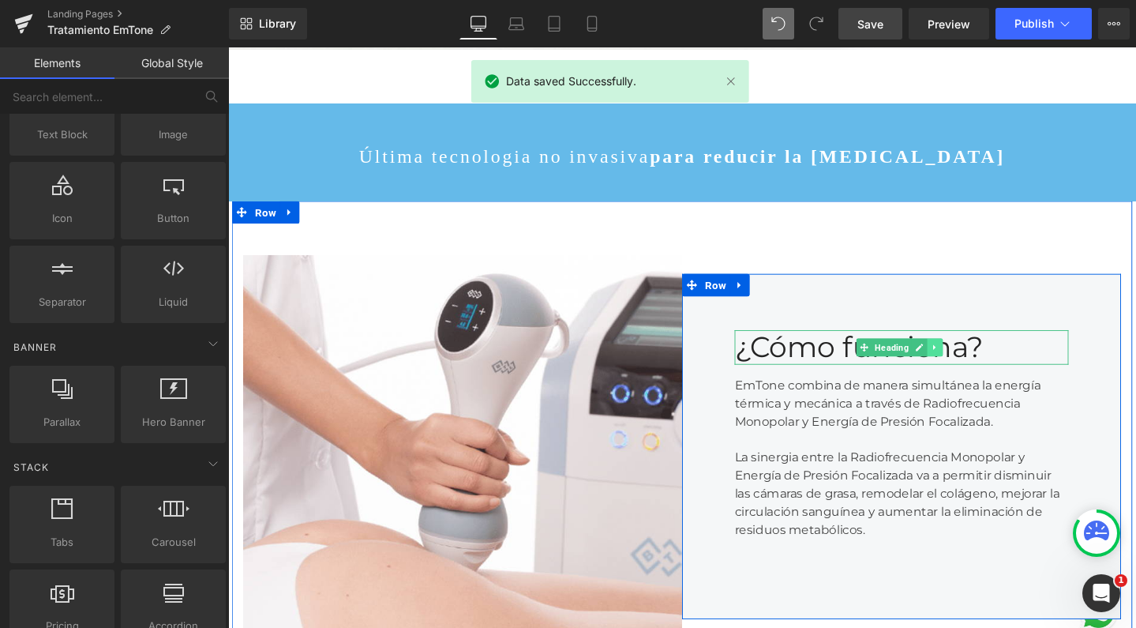
click at [968, 358] on icon at bounding box center [972, 362] width 9 height 9
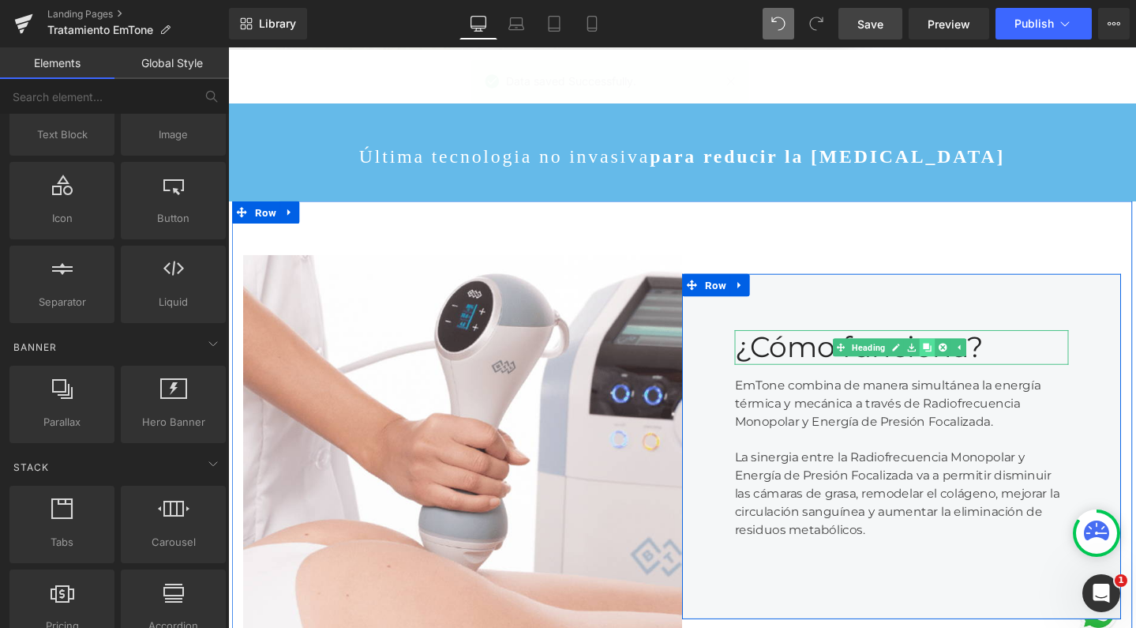
click at [960, 354] on link at bounding box center [963, 363] width 17 height 19
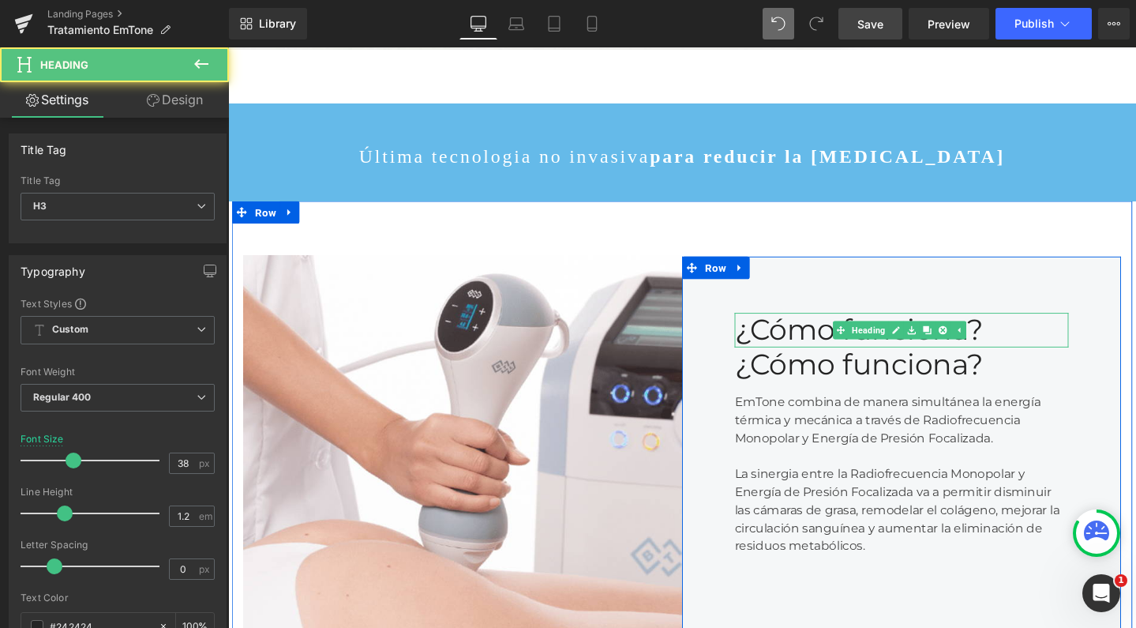
click at [807, 334] on div "¿Cómo funciona?" at bounding box center [936, 345] width 351 height 36
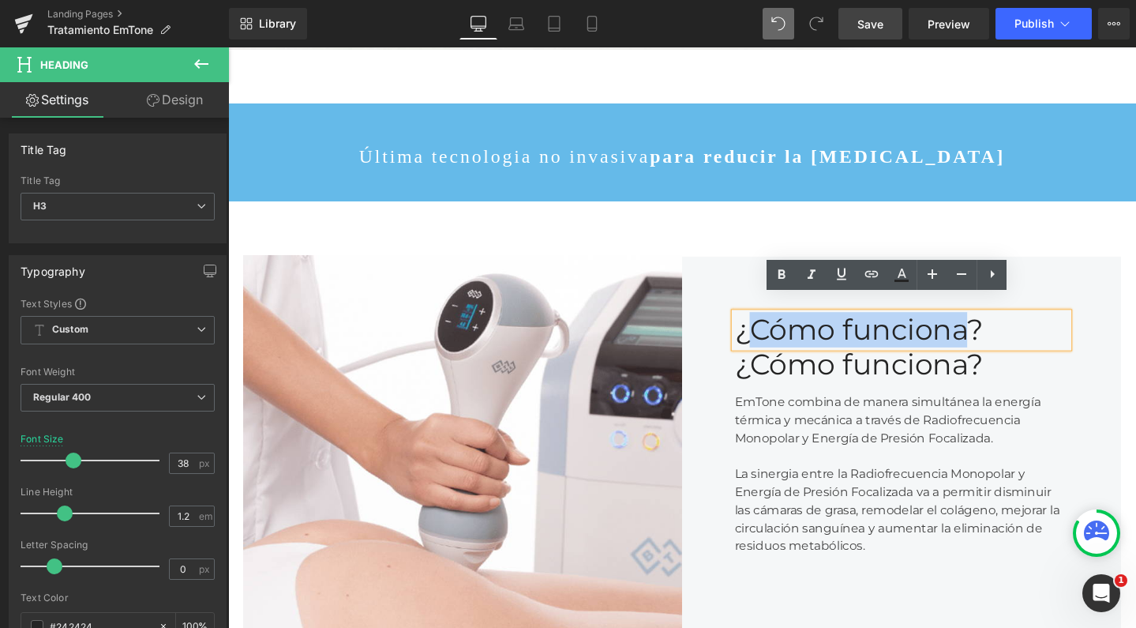
drag, startPoint x: 775, startPoint y: 325, endPoint x: 996, endPoint y: 328, distance: 220.3
click at [996, 328] on div "¿Cómo funciona?" at bounding box center [936, 345] width 351 height 36
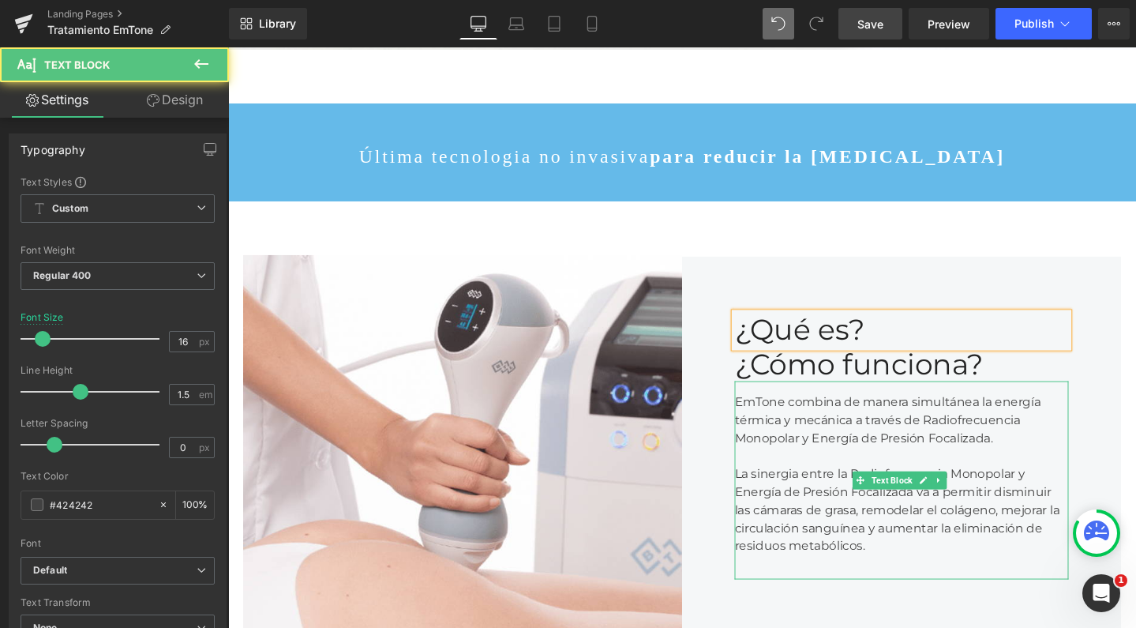
click at [806, 443] on div "EmTone combina de manera simultánea la energía térmica y mecánica a través de R…" at bounding box center [936, 503] width 351 height 208
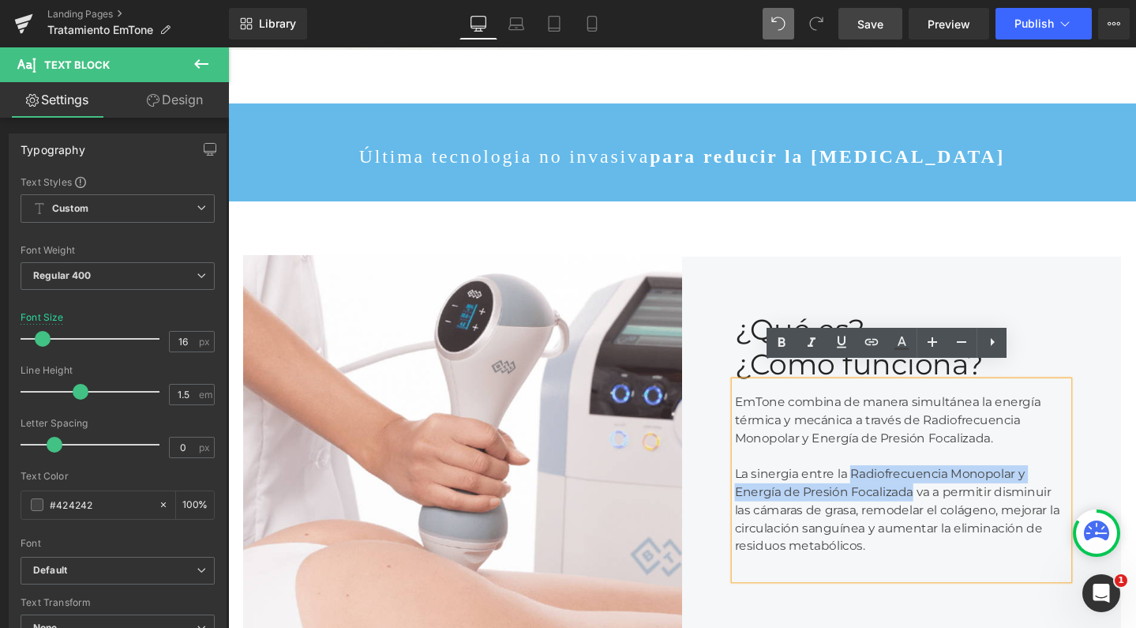
drag, startPoint x: 651, startPoint y: 430, endPoint x: 715, endPoint y: 447, distance: 67.0
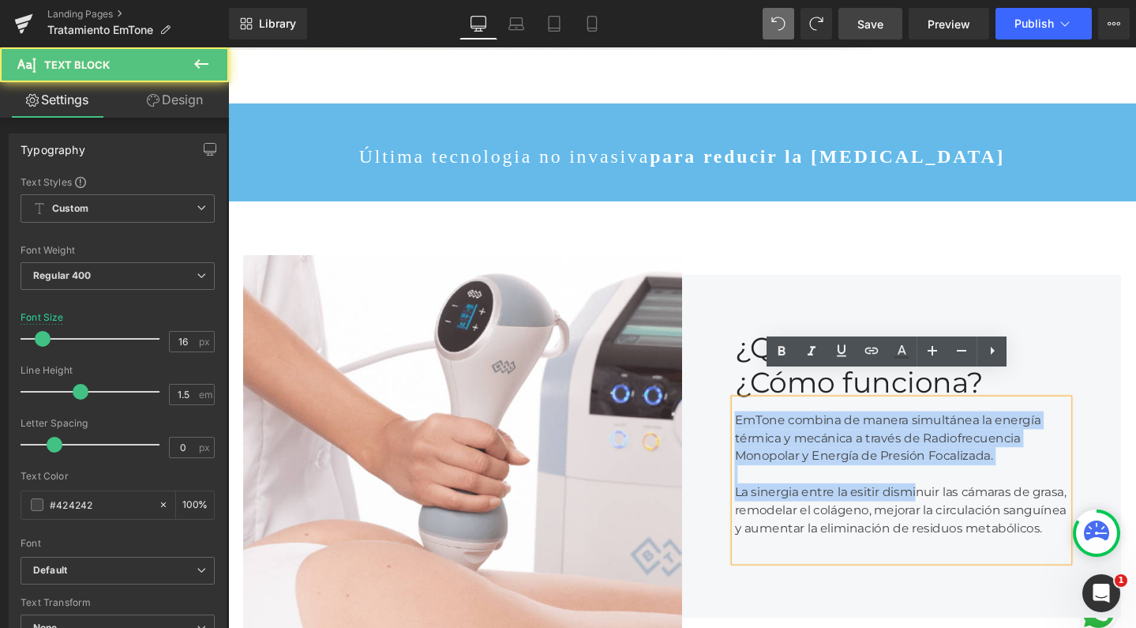
click at [1050, 511] on div "La sinergia entre la esitir disminuir las cámaras de grasa, remodelar el coláge…" at bounding box center [936, 525] width 351 height 76
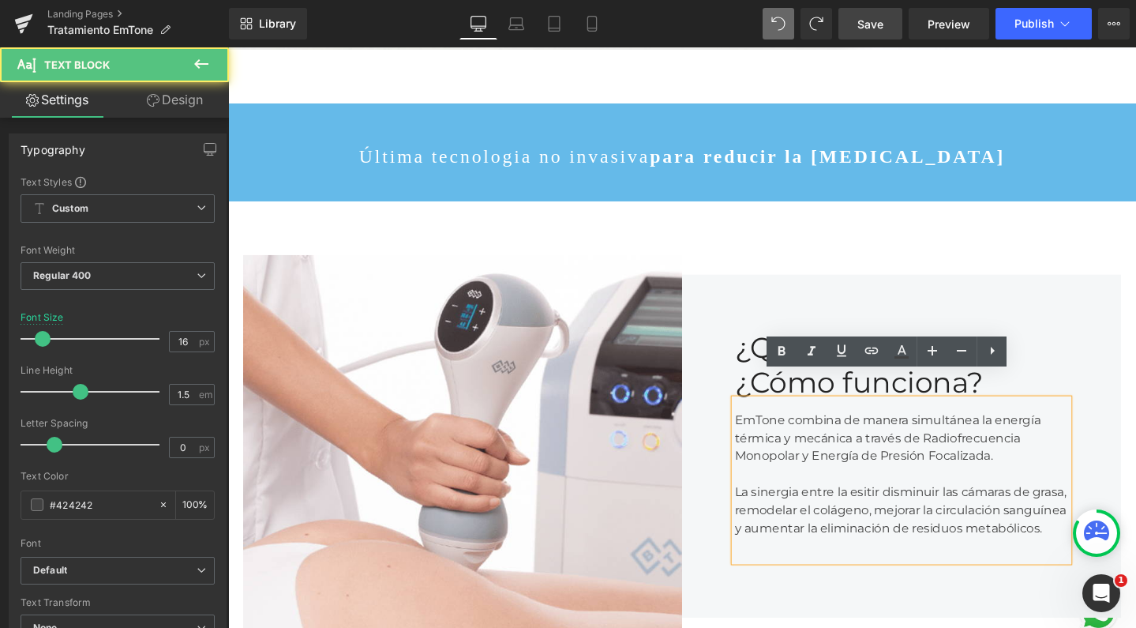
click at [861, 490] on div "La sinergia entre la esitir disminuir las cámaras de grasa, remodelar el coláge…" at bounding box center [936, 525] width 351 height 76
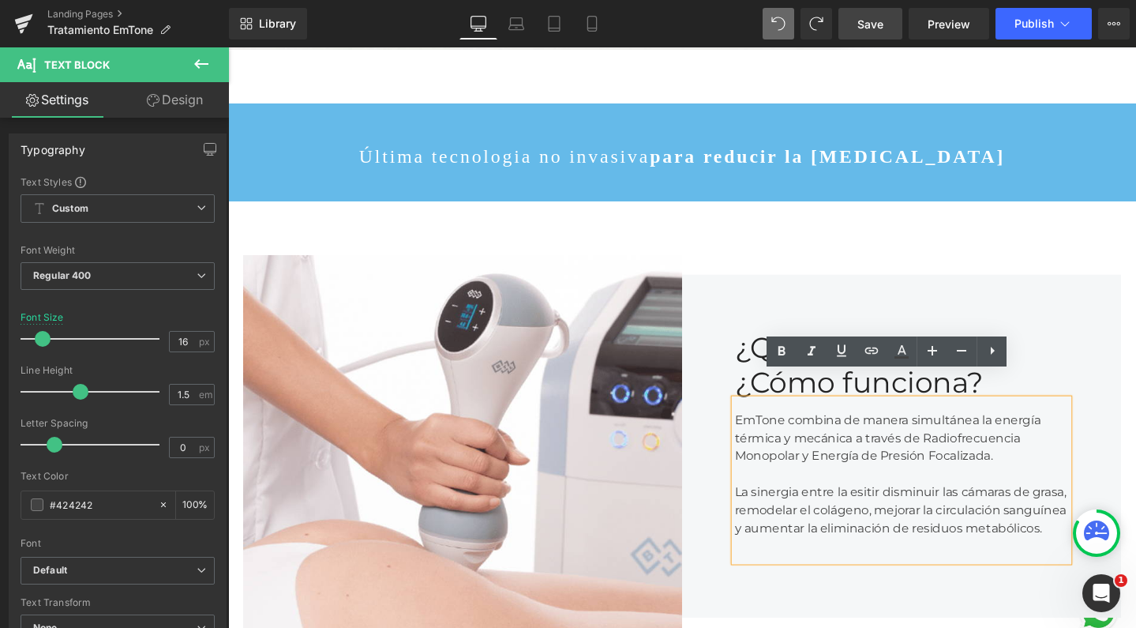
click at [927, 515] on div "La sinergia entre la esitir disminuir las cámaras de grasa, remodelar el coláge…" at bounding box center [936, 525] width 351 height 76
click at [855, 527] on div "La sinergia entre la esitir disminuir las cámaras de grasa, remodelar el coláge…" at bounding box center [936, 525] width 351 height 76
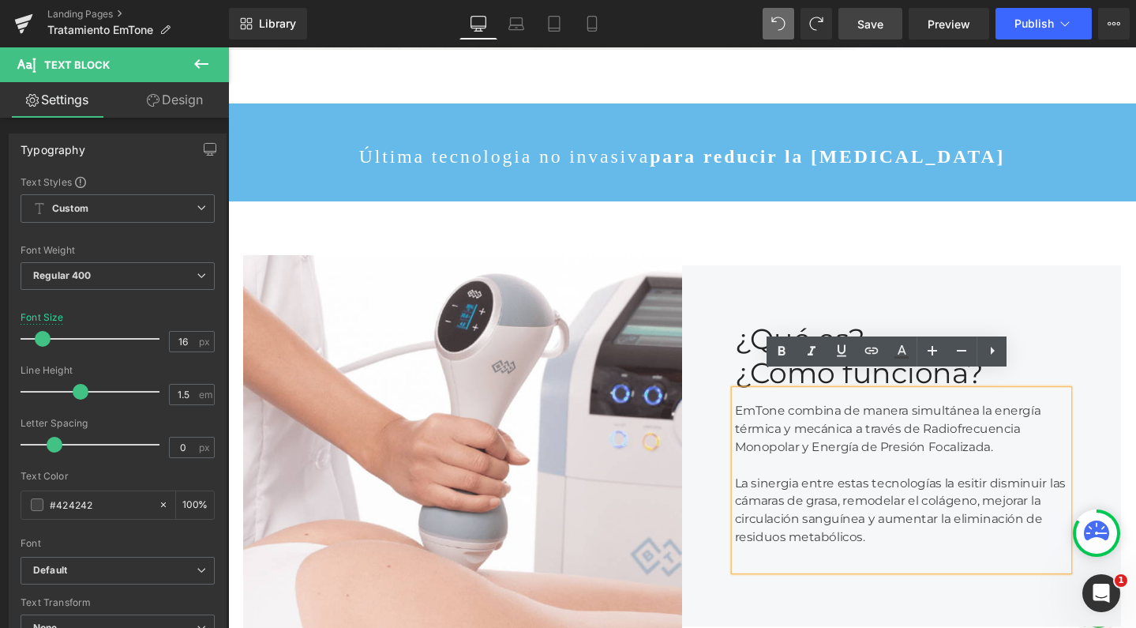
click at [883, 512] on div "La sinergia entre estas tecnologías la esitir disminuir las cámaras de grasa, r…" at bounding box center [936, 525] width 351 height 95
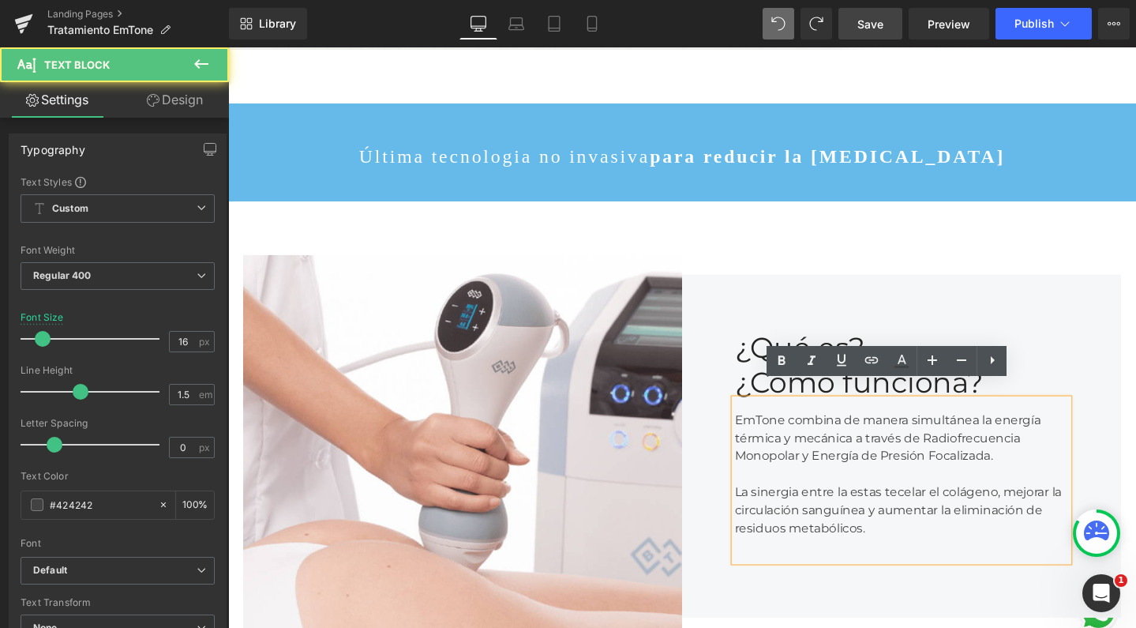
click at [910, 532] on div "La sinergia entre la estas tecelar el colágeno, mejorar la circulación sanguíne…" at bounding box center [936, 525] width 351 height 76
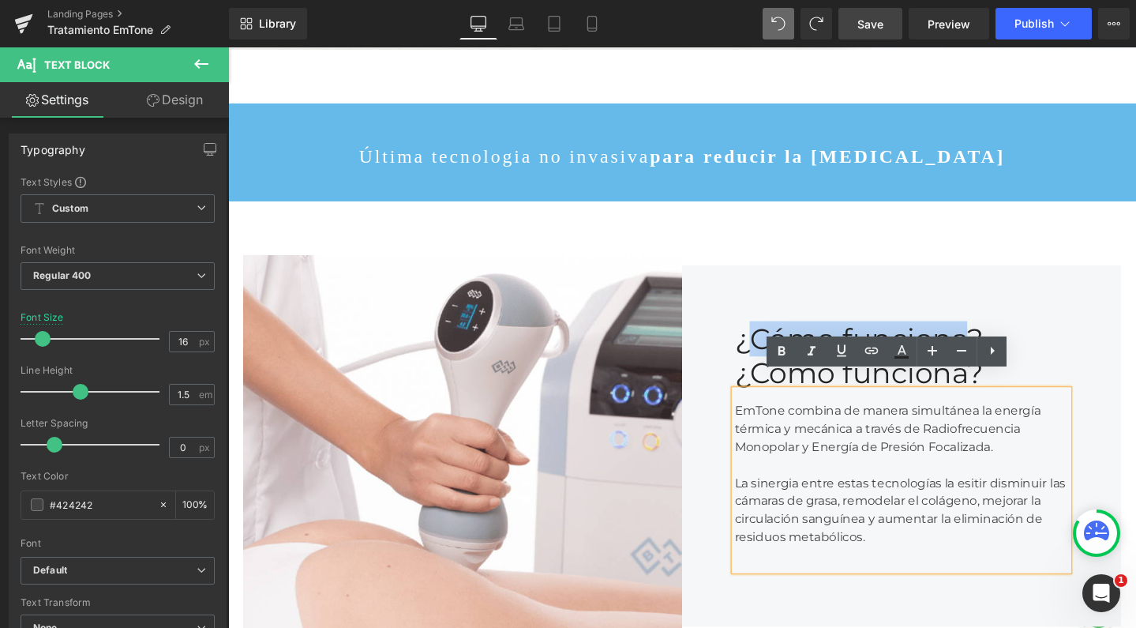
click at [903, 509] on div "La sinergia entre estas tecnologías la esitir disminuir las cámaras de grasa, r…" at bounding box center [936, 525] width 351 height 95
drag, startPoint x: 971, startPoint y: 484, endPoint x: 1020, endPoint y: 492, distance: 49.6
click at [1020, 492] on div "La sinergia entre estas tecnologías la esitir disminuir las cámaras de grasa, r…" at bounding box center [936, 525] width 351 height 95
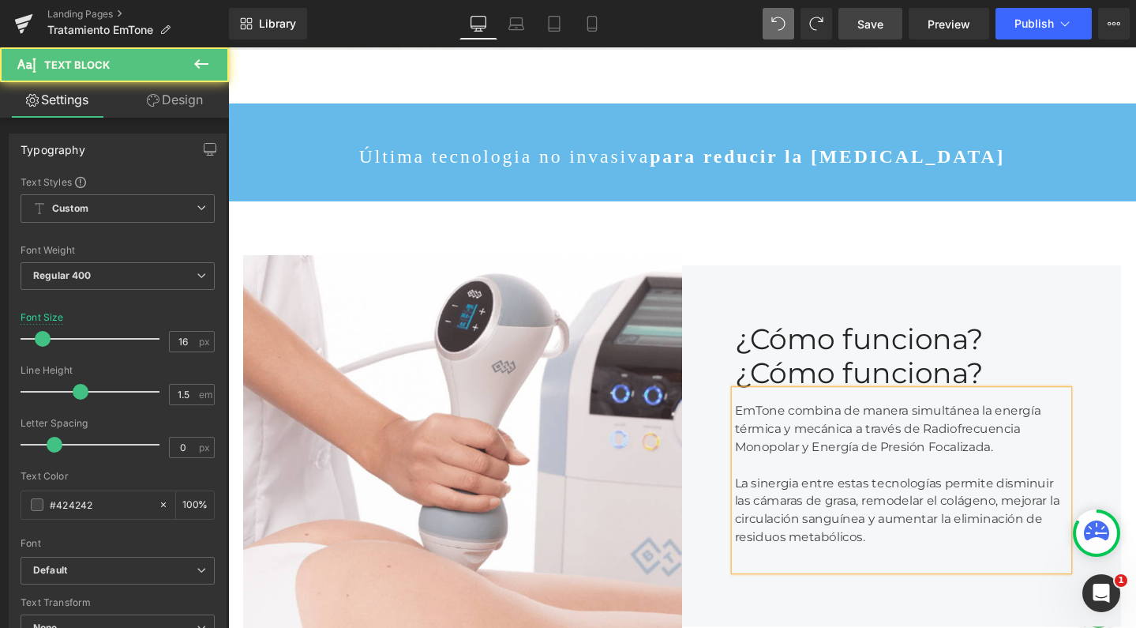
click at [929, 544] on div "La sinergia entre estas tecnologías permite disminuir las cámaras de grasa, rem…" at bounding box center [936, 525] width 351 height 95
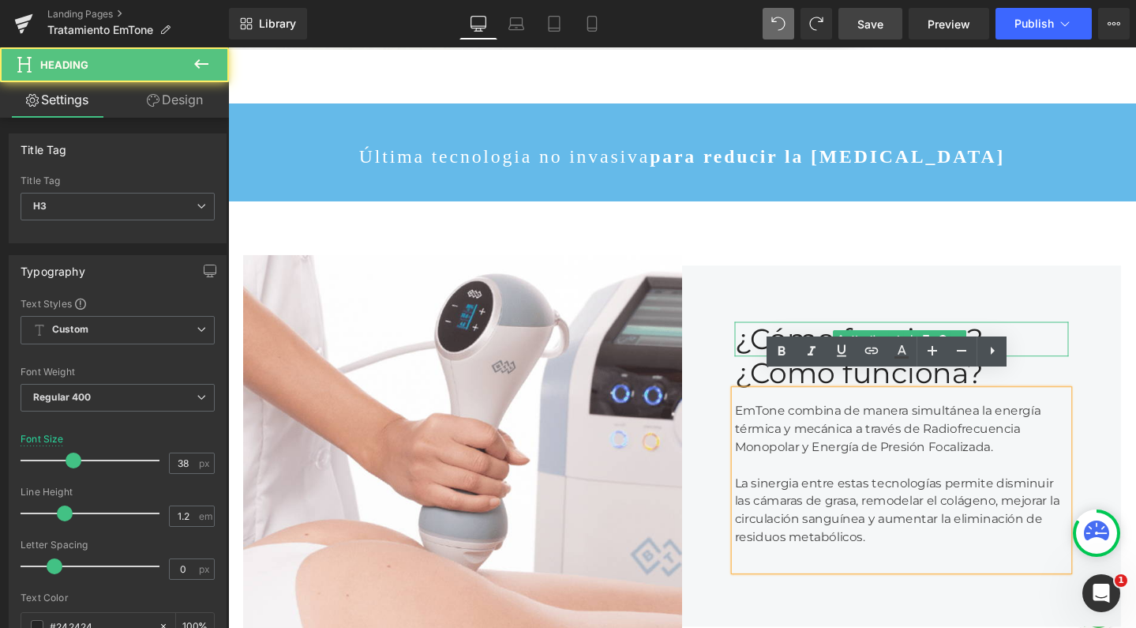
click at [853, 336] on div "¿Cómo funciona?" at bounding box center [936, 354] width 351 height 36
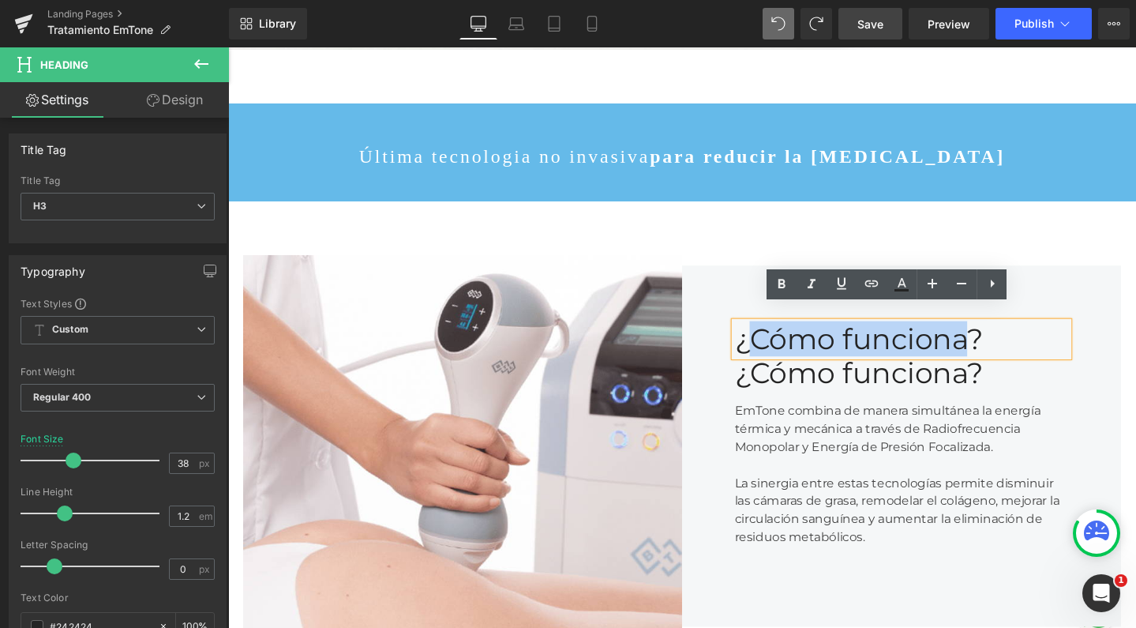
drag, startPoint x: 1000, startPoint y: 337, endPoint x: 774, endPoint y: 336, distance: 225.8
click at [774, 336] on div "¿Cómo funciona?" at bounding box center [936, 354] width 351 height 36
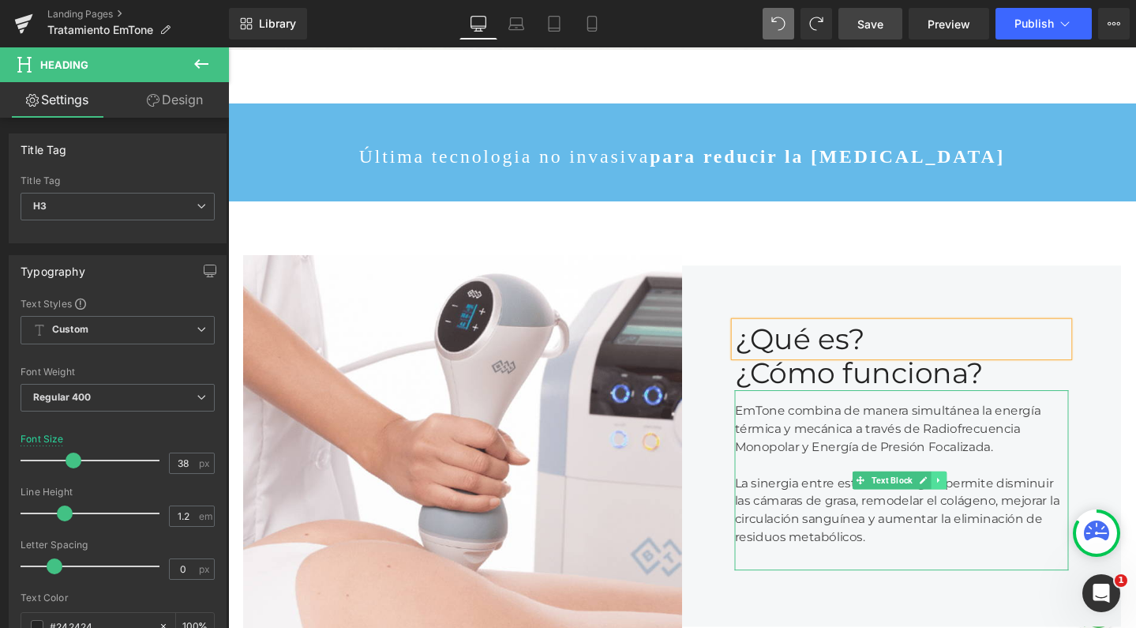
click at [968, 494] on link at bounding box center [976, 503] width 17 height 19
click at [963, 498] on icon at bounding box center [967, 502] width 9 height 9
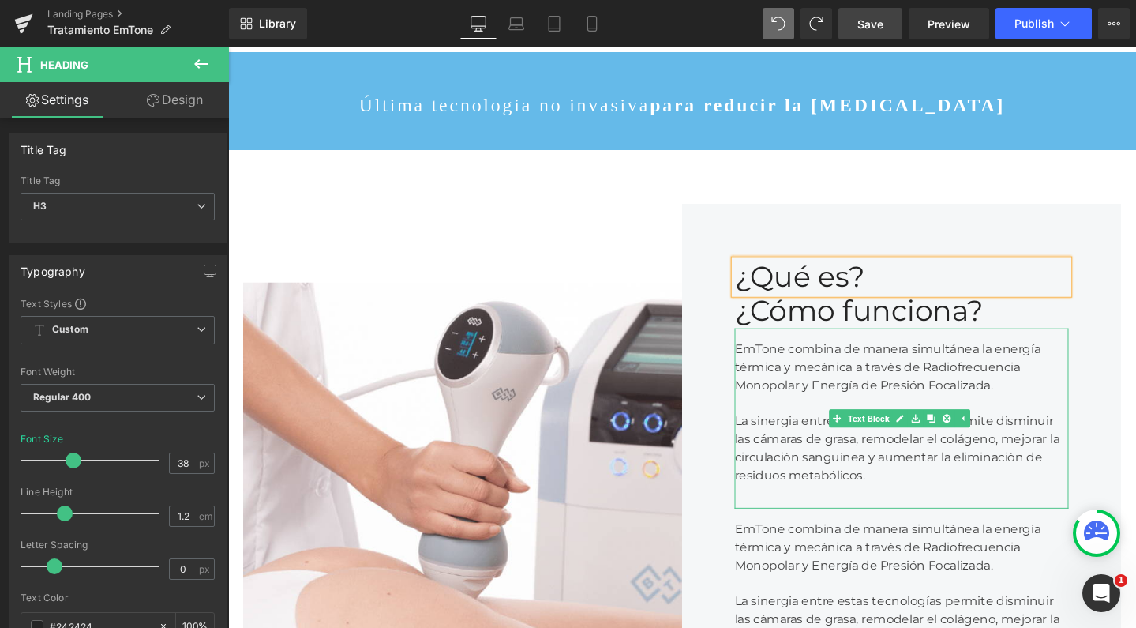
scroll to position [460, 0]
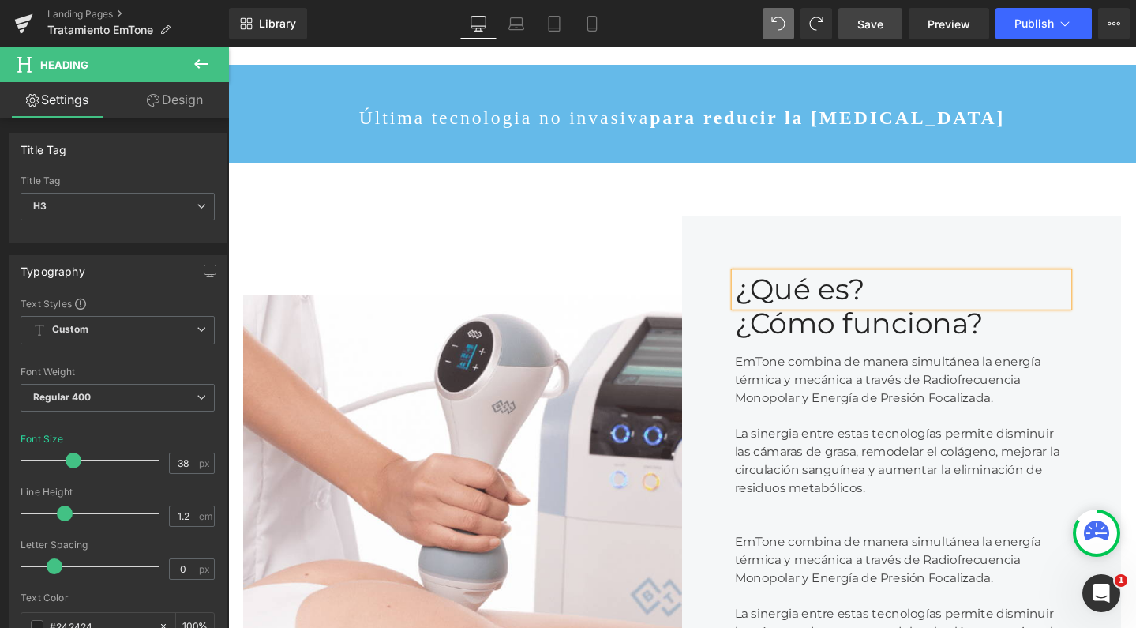
click at [881, 440] on div "EmTone combina de manera simultánea la energía térmica y mecánica a través de R…" at bounding box center [936, 451] width 351 height 190
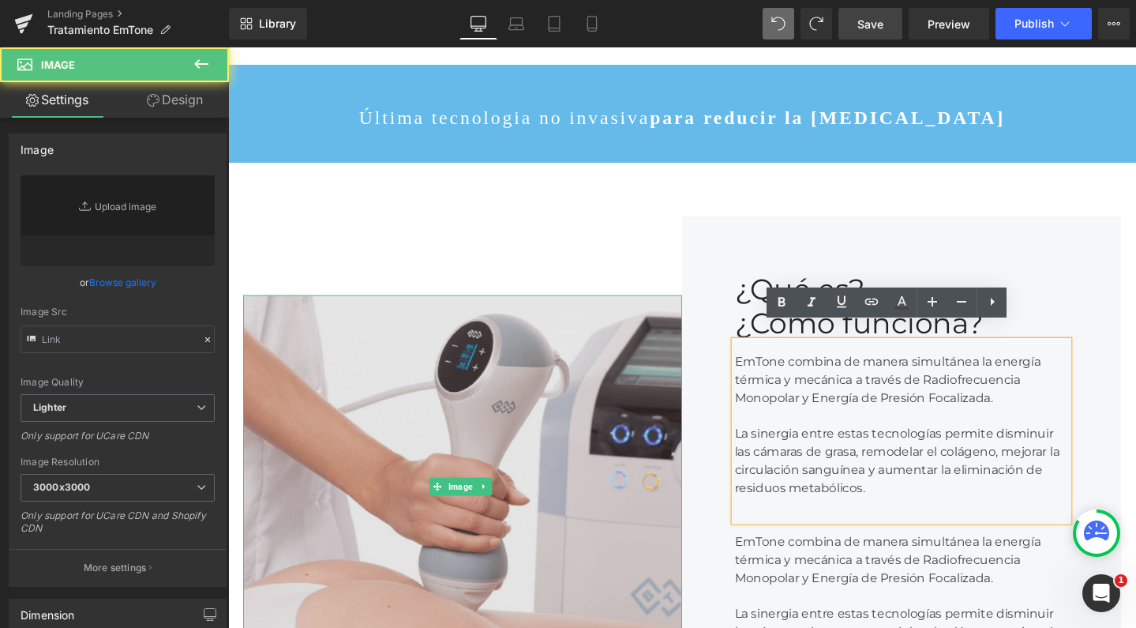
click at [686, 328] on img at bounding box center [475, 509] width 462 height 403
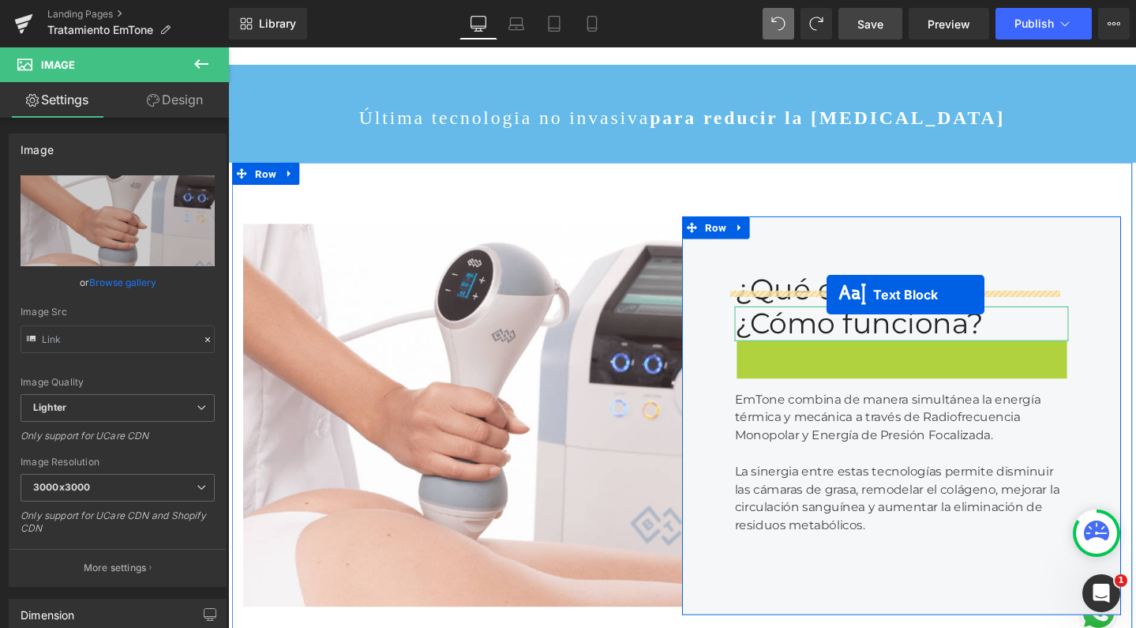
scroll to position [4375, 940]
drag, startPoint x: 861, startPoint y: 438, endPoint x: 858, endPoint y: 307, distance: 131.1
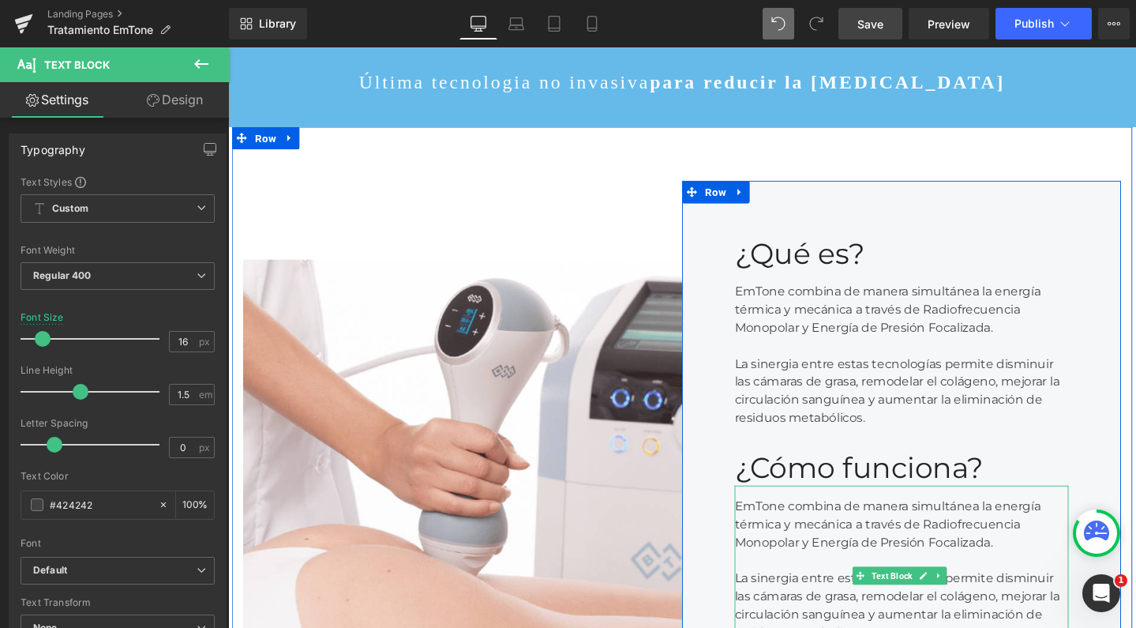
scroll to position [448, 0]
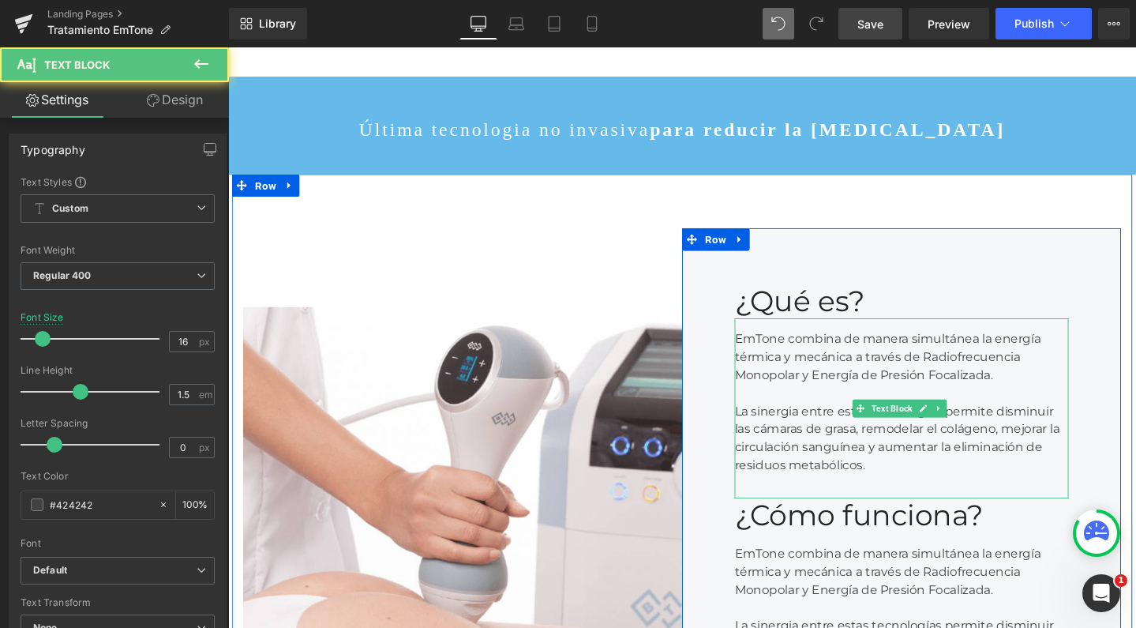
click at [780, 378] on div "EmTone combina de manera simultánea la energía térmica y mecánica a través de R…" at bounding box center [936, 427] width 351 height 190
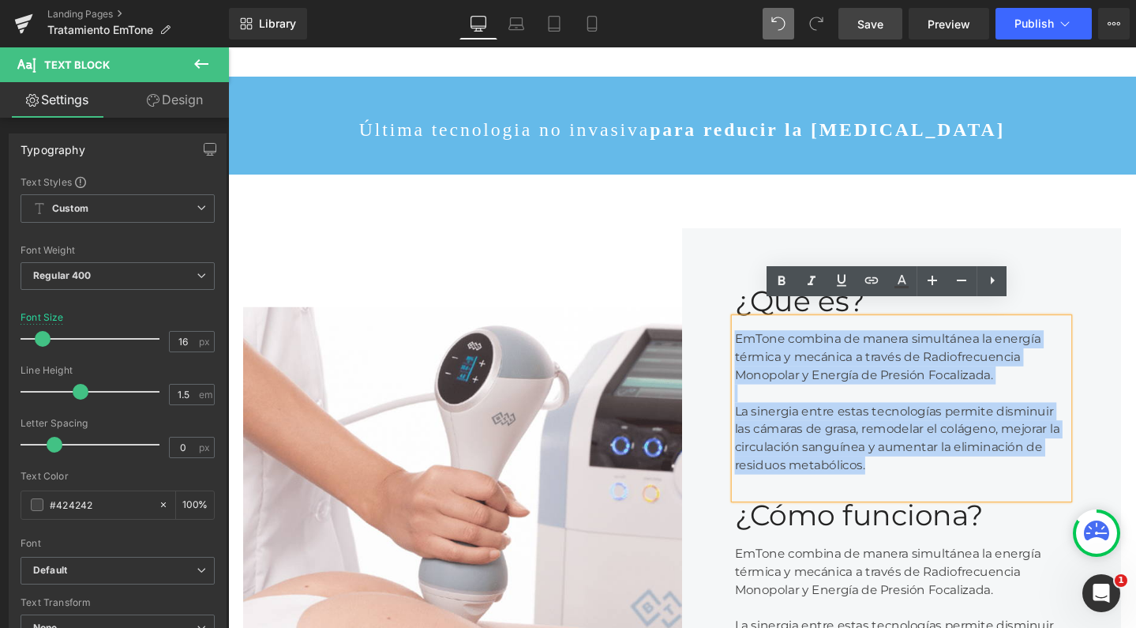
drag, startPoint x: 929, startPoint y: 473, endPoint x: 745, endPoint y: 334, distance: 231.2
click at [745, 334] on div "¿Qué es? Heading EmTone combina de manera simultánea la energía térmica y mecán…" at bounding box center [937, 522] width 462 height 569
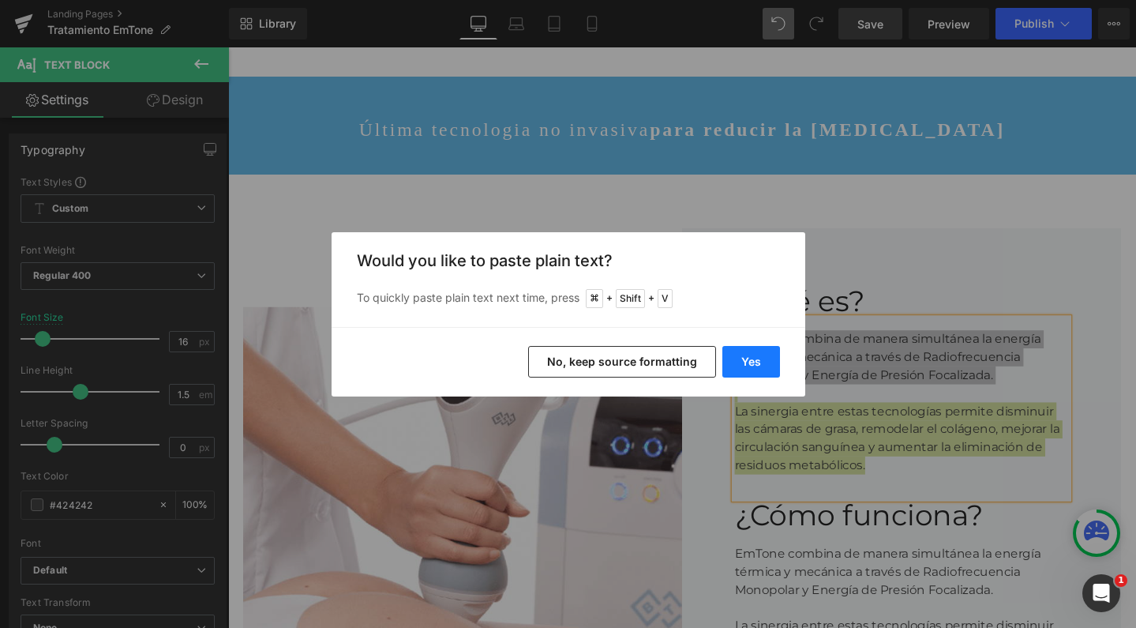
click at [756, 360] on button "Yes" at bounding box center [752, 362] width 58 height 32
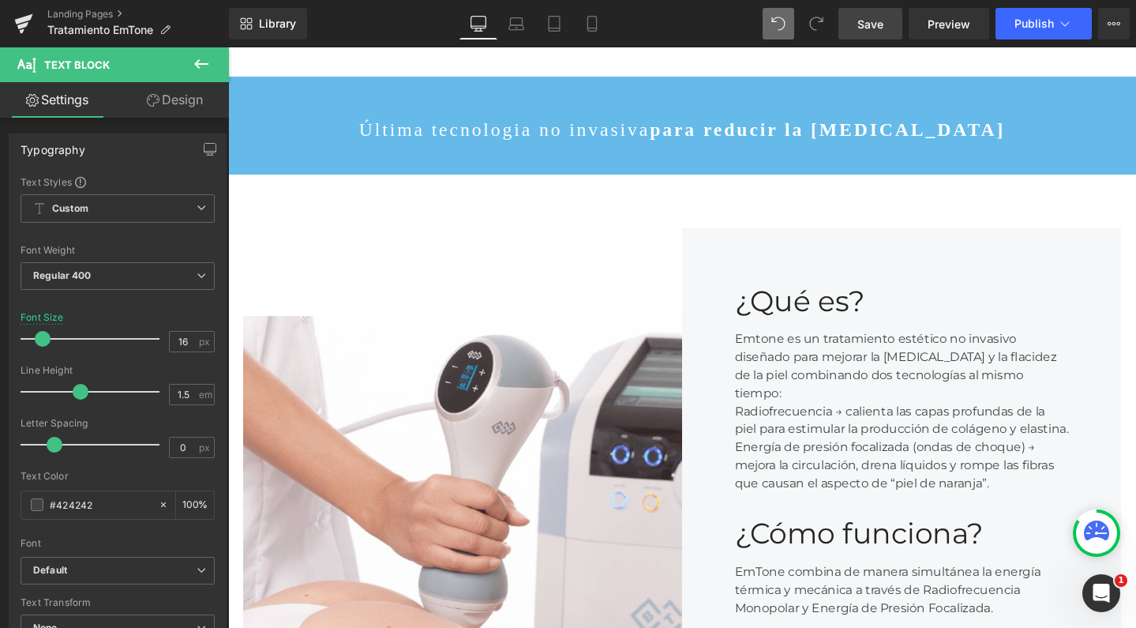
scroll to position [8, 8]
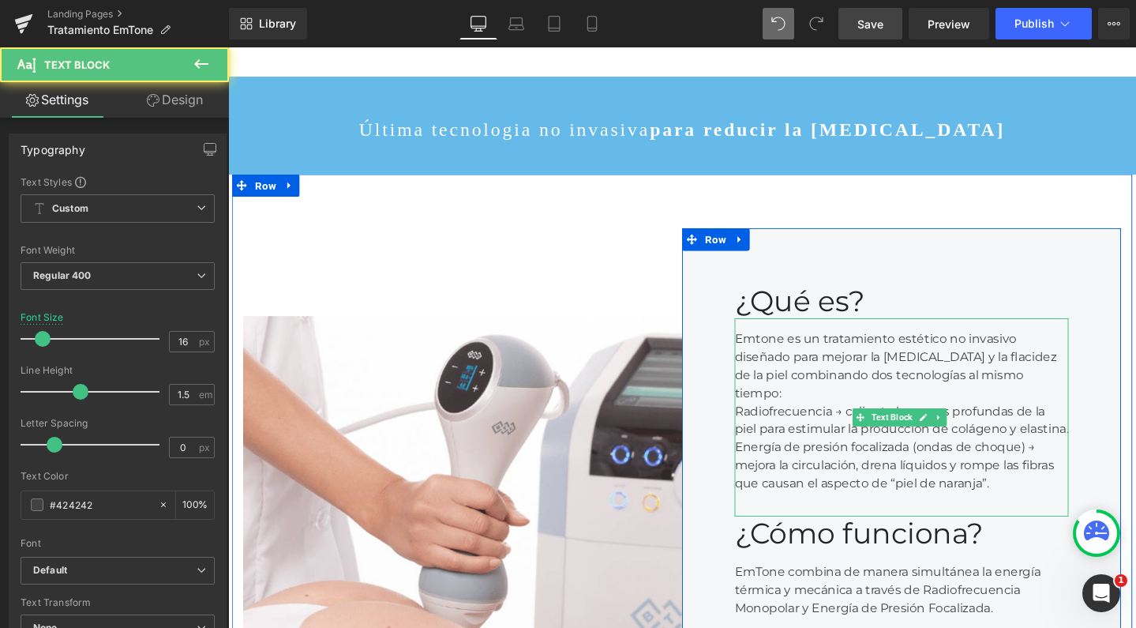
click at [831, 370] on div "Emtone es un tratamiento estético no invasivo diseñado para mejorar la celuliti…" at bounding box center [936, 436] width 351 height 208
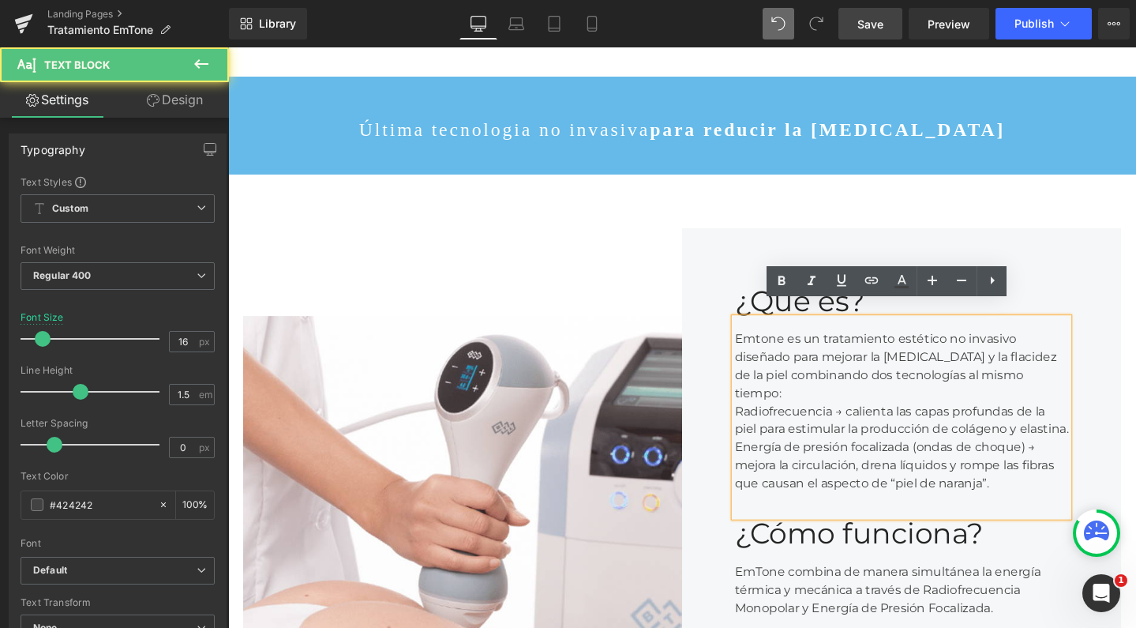
click at [1066, 371] on div "Emtone es un tratamiento estético no invasivo diseñado para mejorar la celuliti…" at bounding box center [936, 436] width 351 height 208
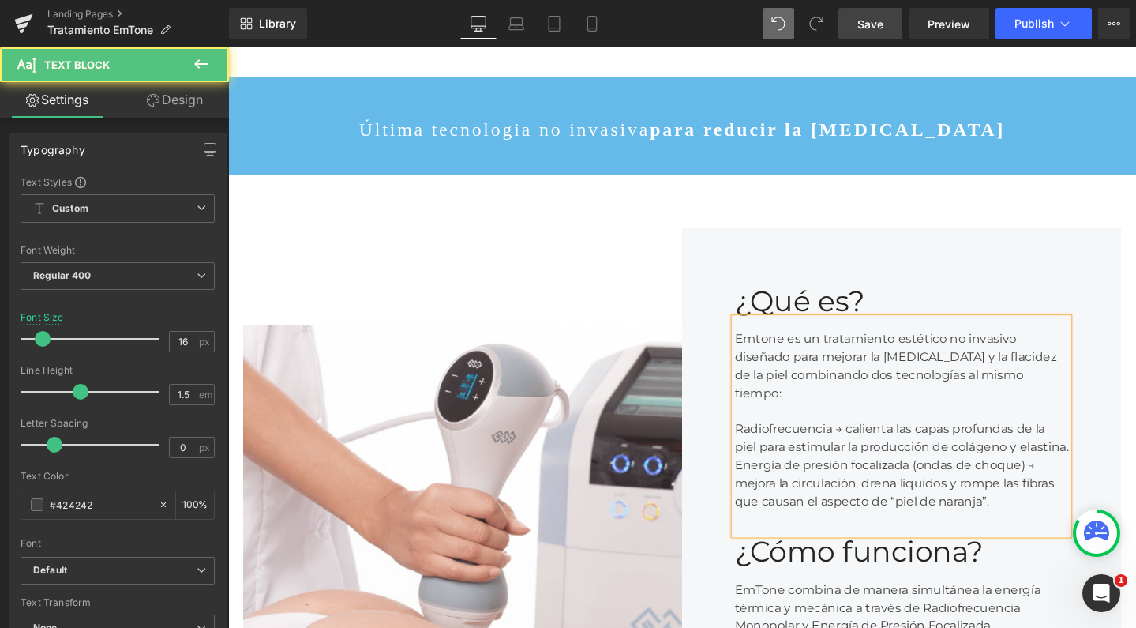
scroll to position [4563, 940]
drag, startPoint x: 865, startPoint y: 415, endPoint x: 745, endPoint y: 415, distance: 120.8
click at [745, 415] on div "¿Qué es? Heading Emtone es un tratamiento estético no invasivo diseñado para me…" at bounding box center [937, 541] width 462 height 607
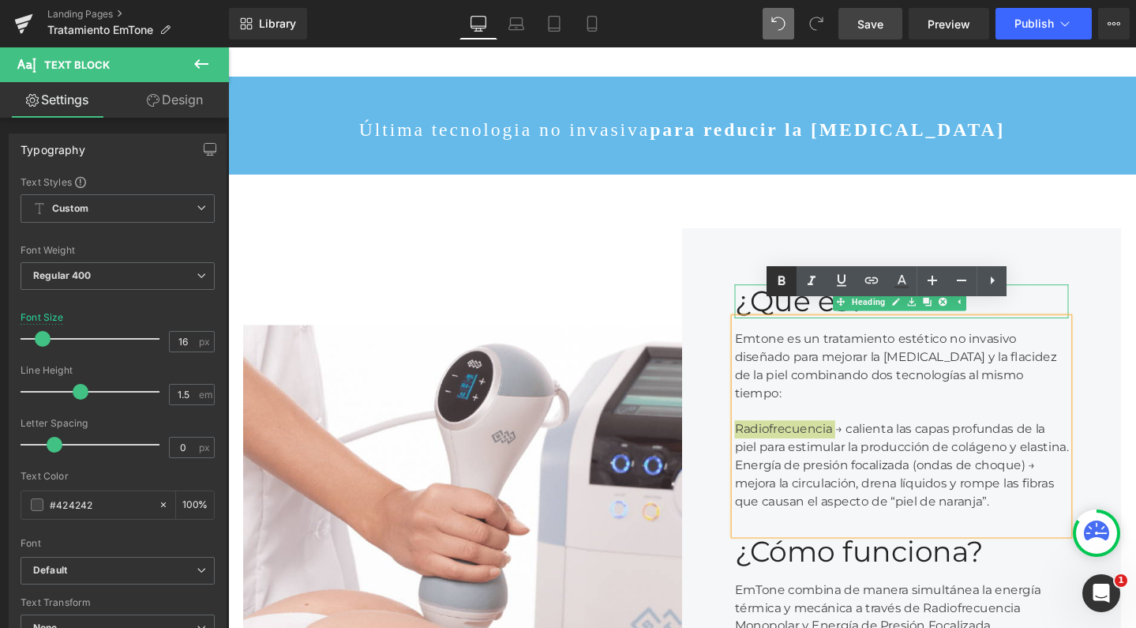
click at [779, 285] on icon at bounding box center [781, 281] width 19 height 19
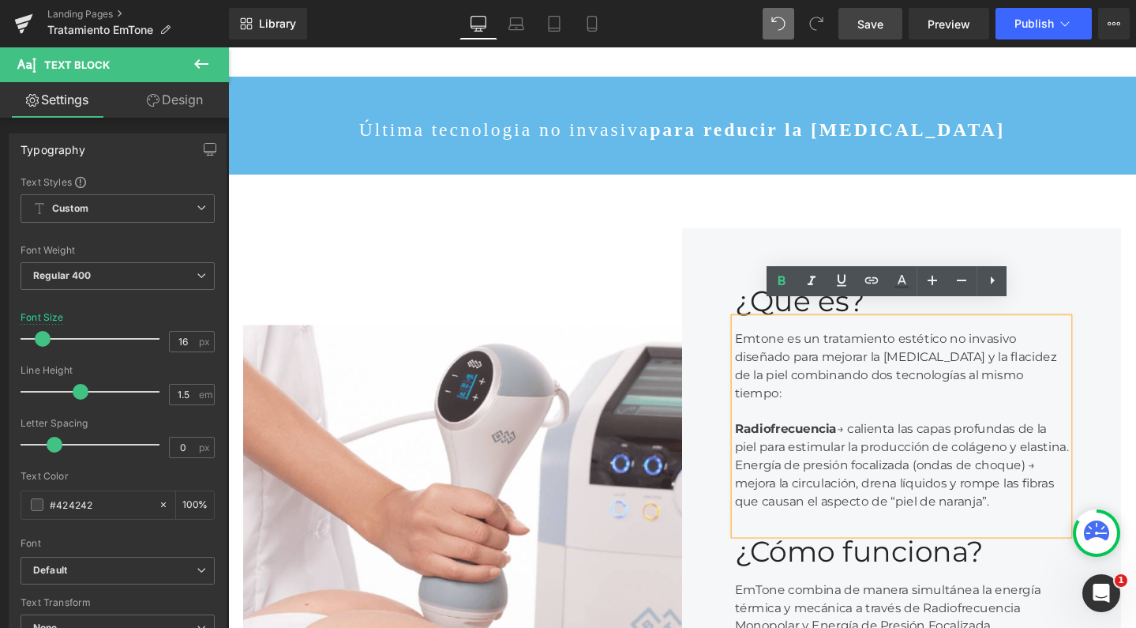
click at [958, 478] on div "Energía de presión focalizada (ondas de choque) → mejora la circulación, drena …" at bounding box center [936, 506] width 351 height 57
drag, startPoint x: 1063, startPoint y: 467, endPoint x: 752, endPoint y: 473, distance: 311.2
click at [761, 473] on div "Emtone es un tratamiento estético no invasivo diseñado para mejorar la celuliti…" at bounding box center [936, 445] width 351 height 227
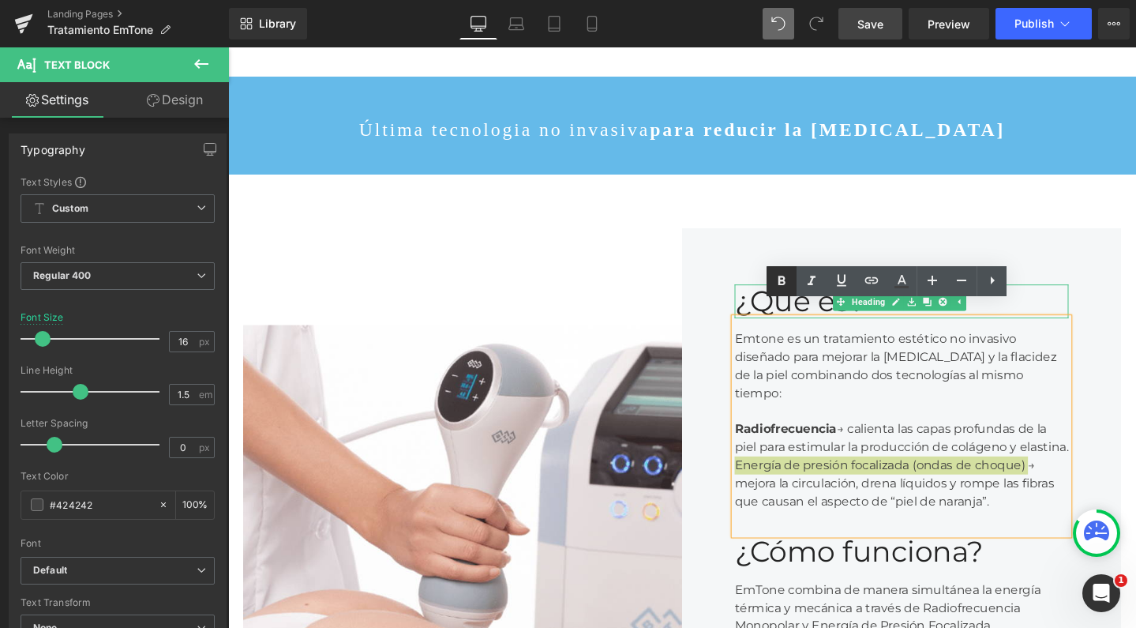
click at [783, 279] on icon at bounding box center [781, 281] width 19 height 19
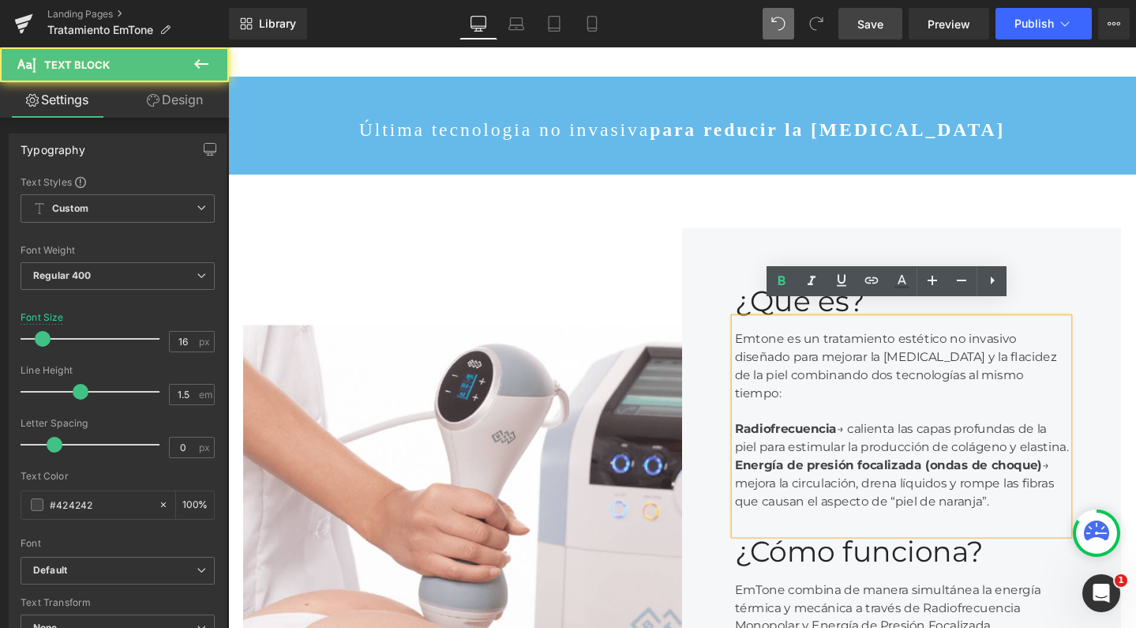
click at [918, 460] on div "Radiofrecuencia → calienta las capas profundas de la piel para estimular la pro…" at bounding box center [936, 459] width 351 height 38
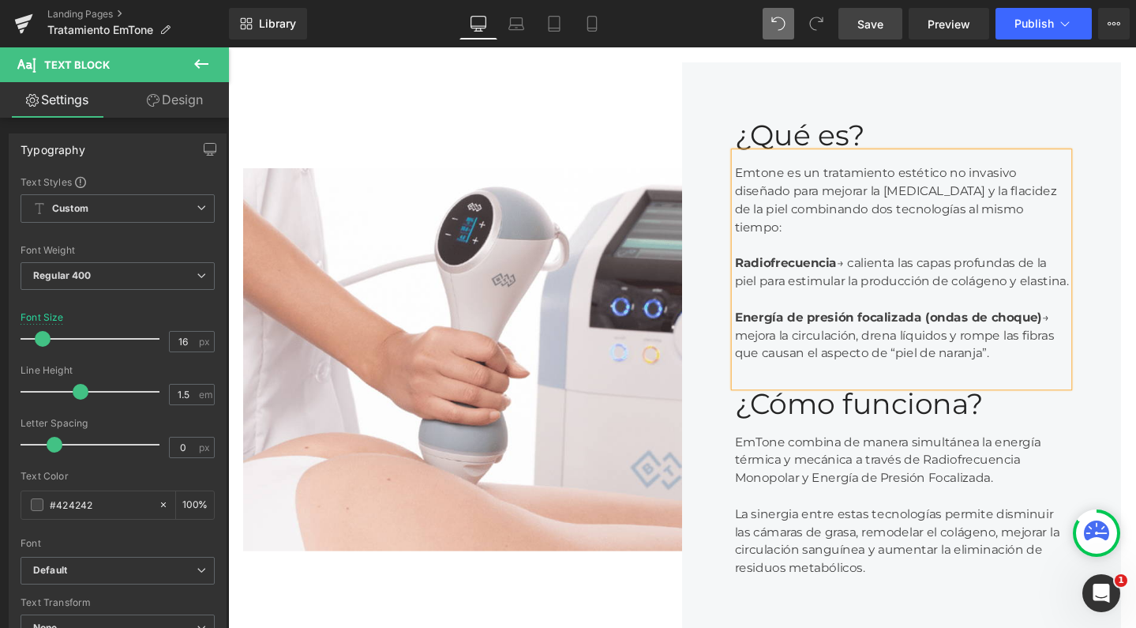
scroll to position [629, 0]
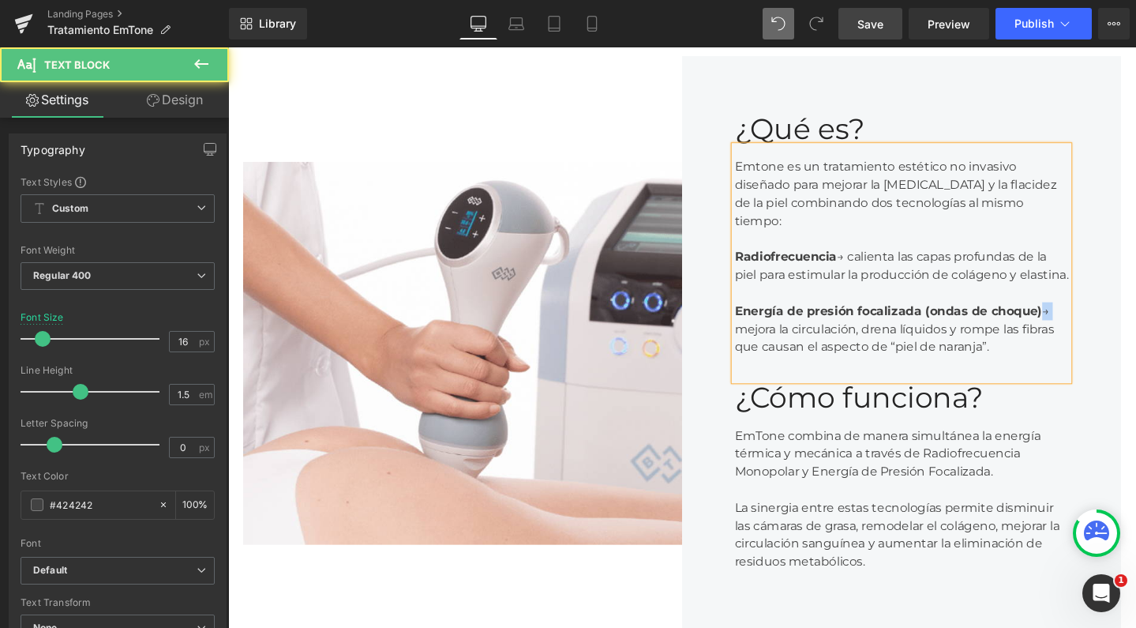
drag, startPoint x: 1076, startPoint y: 307, endPoint x: 1113, endPoint y: 307, distance: 37.1
click at [1113, 307] on div "¿Qué es? Heading Emtone es un tratamiento estético no invasivo diseñado para me…" at bounding box center [937, 370] width 462 height 626
drag, startPoint x: 881, startPoint y: 226, endPoint x: 864, endPoint y: 225, distance: 17.4
click at [864, 259] on div "Radiofrecuencia → calienta las capas profundas de la piel para estimular la pro…" at bounding box center [936, 278] width 351 height 38
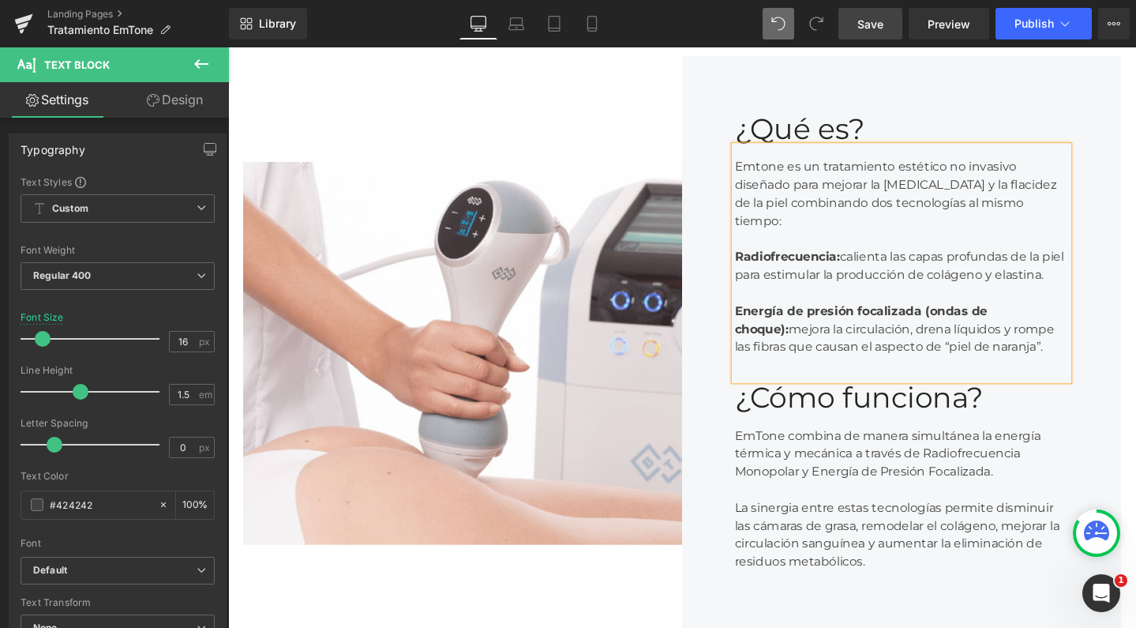
scroll to position [4582, 940]
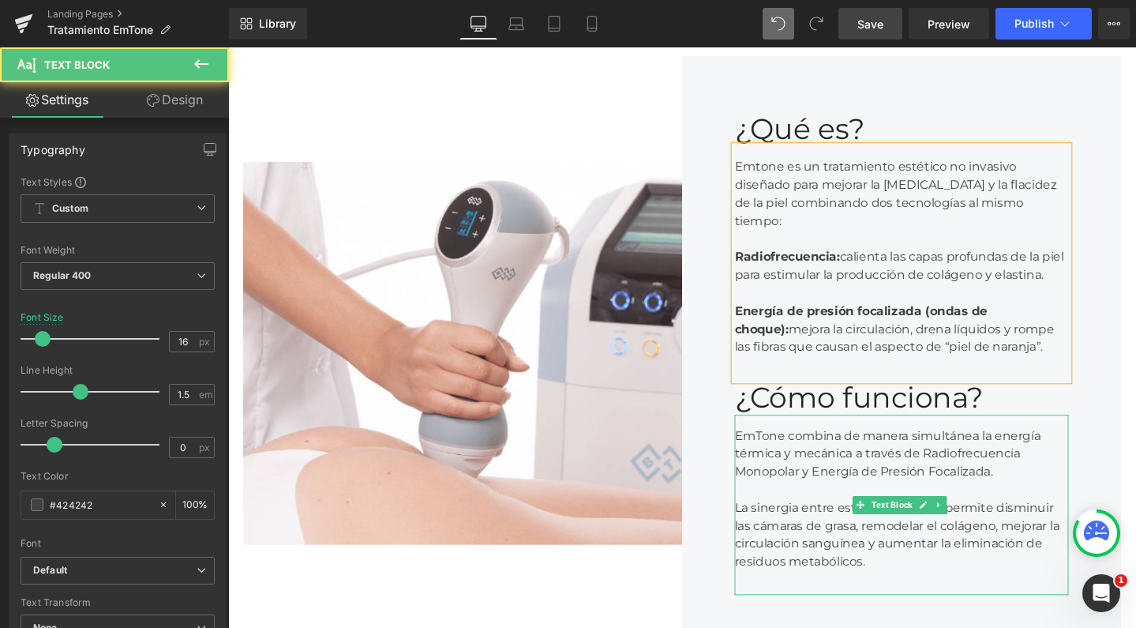
click at [980, 471] on div "EmTone combina de manera simultánea la energía térmica y mecánica a través de R…" at bounding box center [936, 529] width 351 height 190
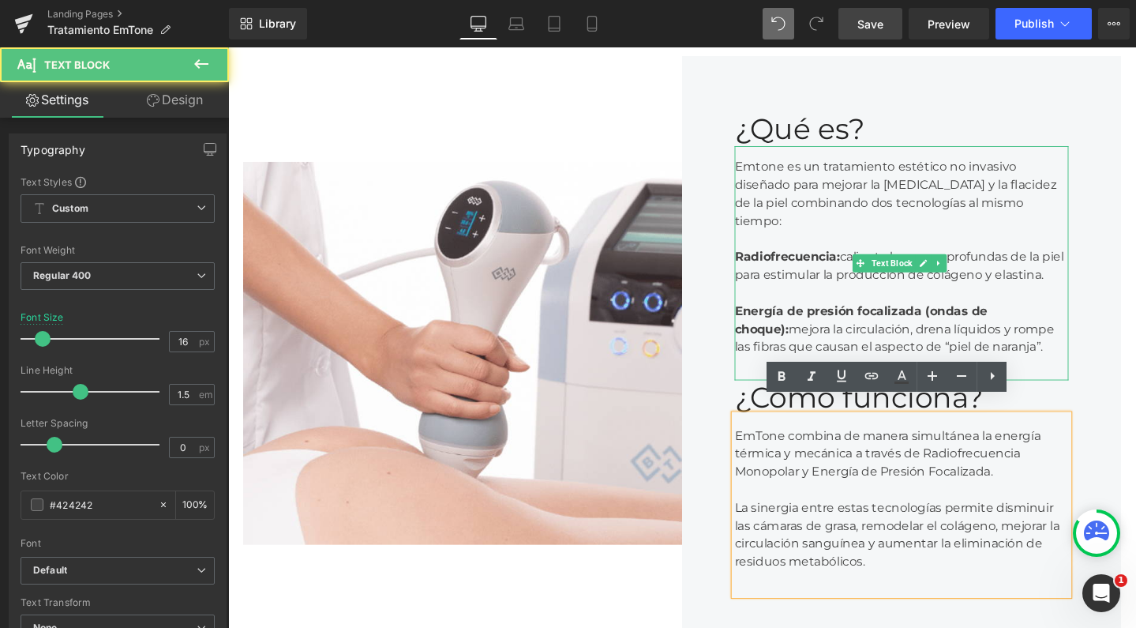
click at [856, 261] on strong "Radiofrecuencia:" at bounding box center [816, 268] width 111 height 15
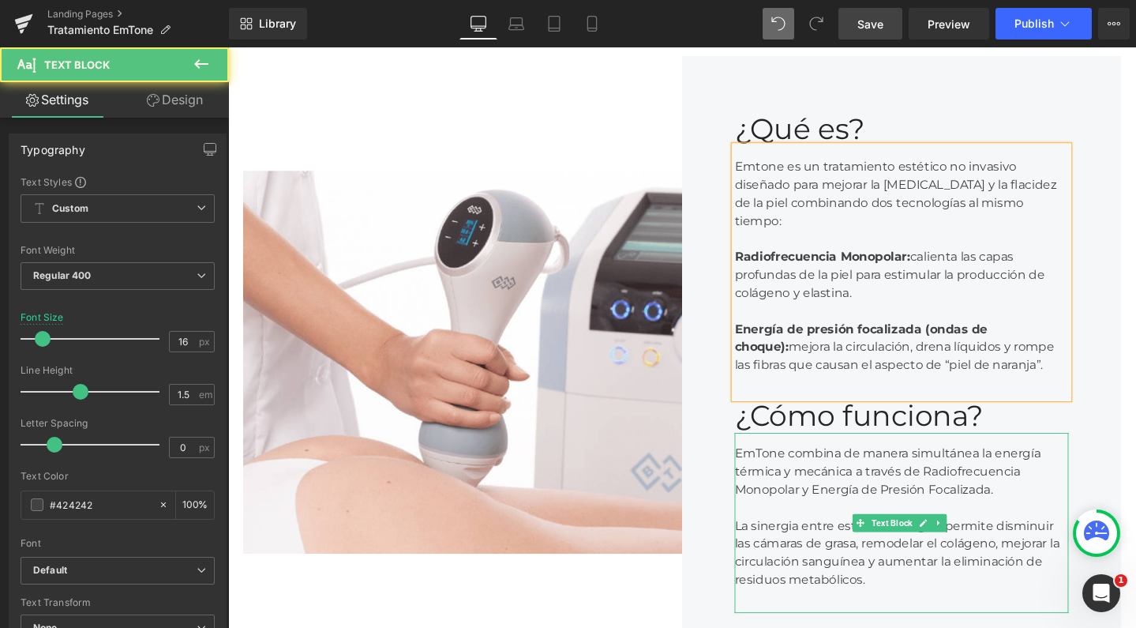
click at [771, 483] on div "EmTone combina de manera simultánea la energía térmica y mecánica a través de R…" at bounding box center [936, 548] width 351 height 190
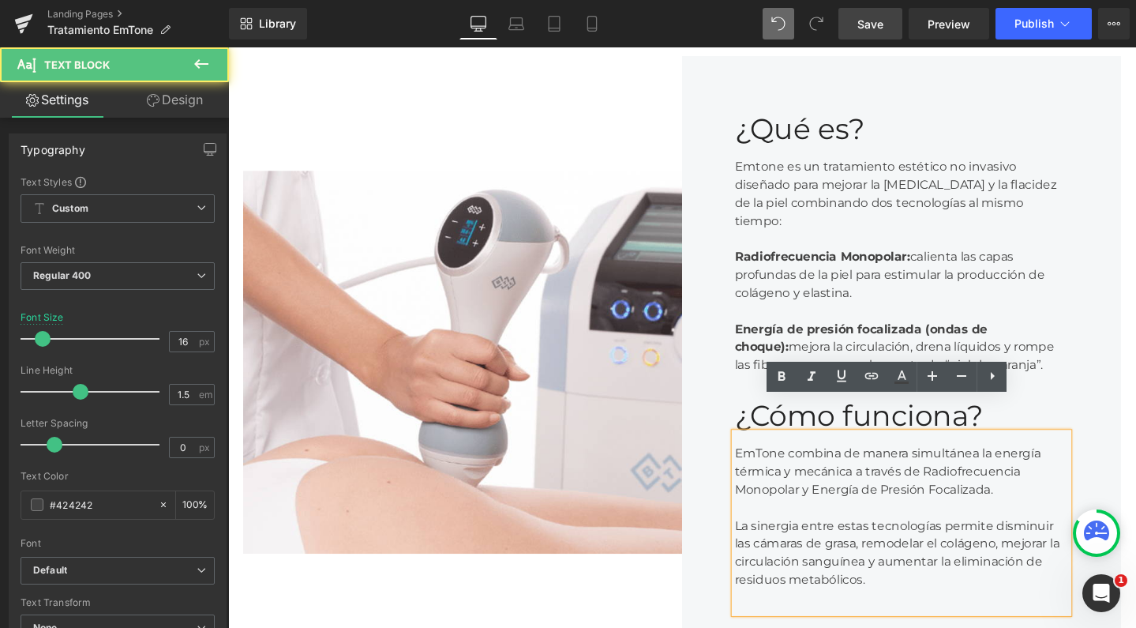
drag, startPoint x: 1053, startPoint y: 479, endPoint x: 712, endPoint y: 414, distance: 347.4
click at [712, 414] on div "¿Qué es? Heading Emtone es un tratamiento estético no invasivo diseñado para me…" at bounding box center [937, 379] width 462 height 645
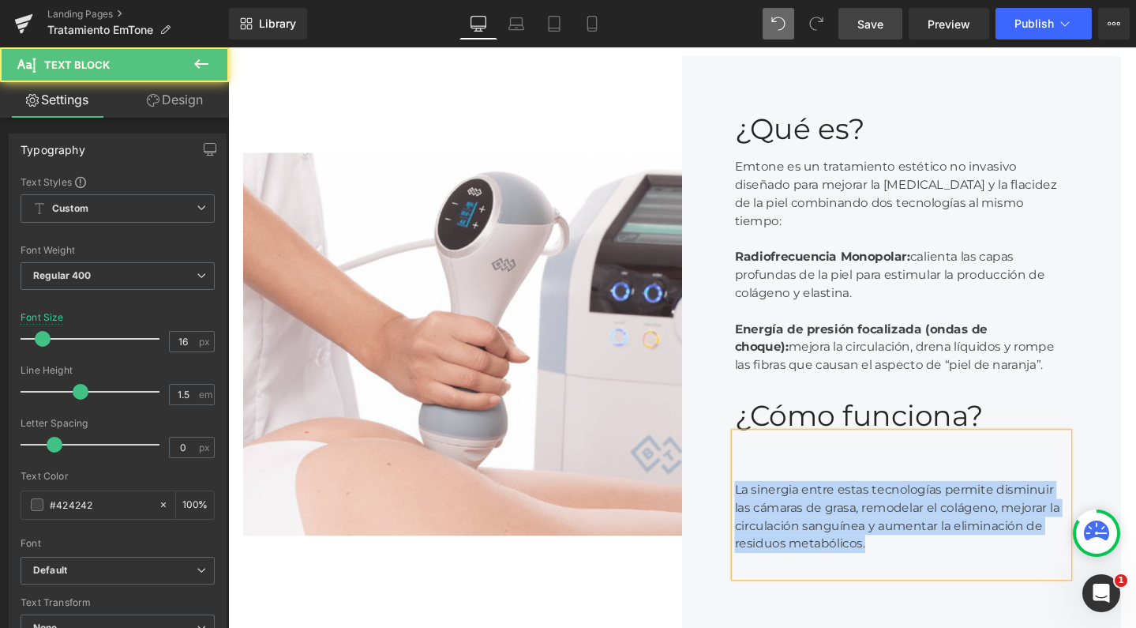
drag, startPoint x: 755, startPoint y: 478, endPoint x: 942, endPoint y: 530, distance: 194.3
click at [942, 530] on div "La sinergia entre estas tecnologías permite disminuir las cámaras de grasa, rem…" at bounding box center [936, 532] width 351 height 95
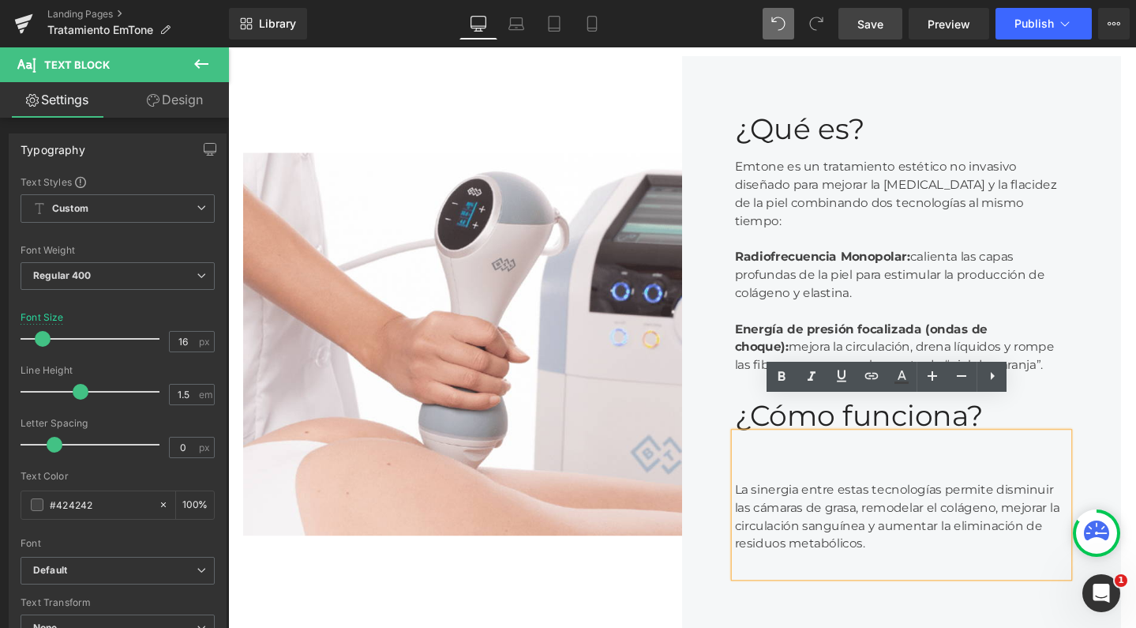
click at [854, 485] on div "La sinergia entre estas tecnologías permite disminuir las cámaras de grasa, rem…" at bounding box center [936, 532] width 351 height 95
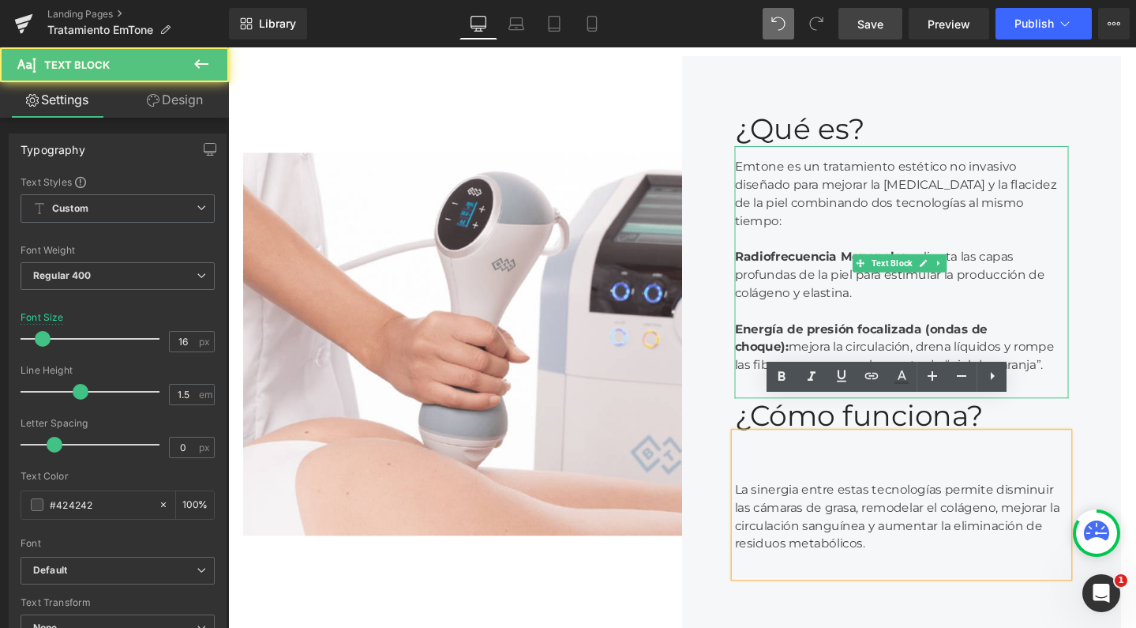
click at [1007, 340] on div "Energía de presión focalizada (ondas de choque): mejora la circulación, drena l…" at bounding box center [936, 363] width 351 height 57
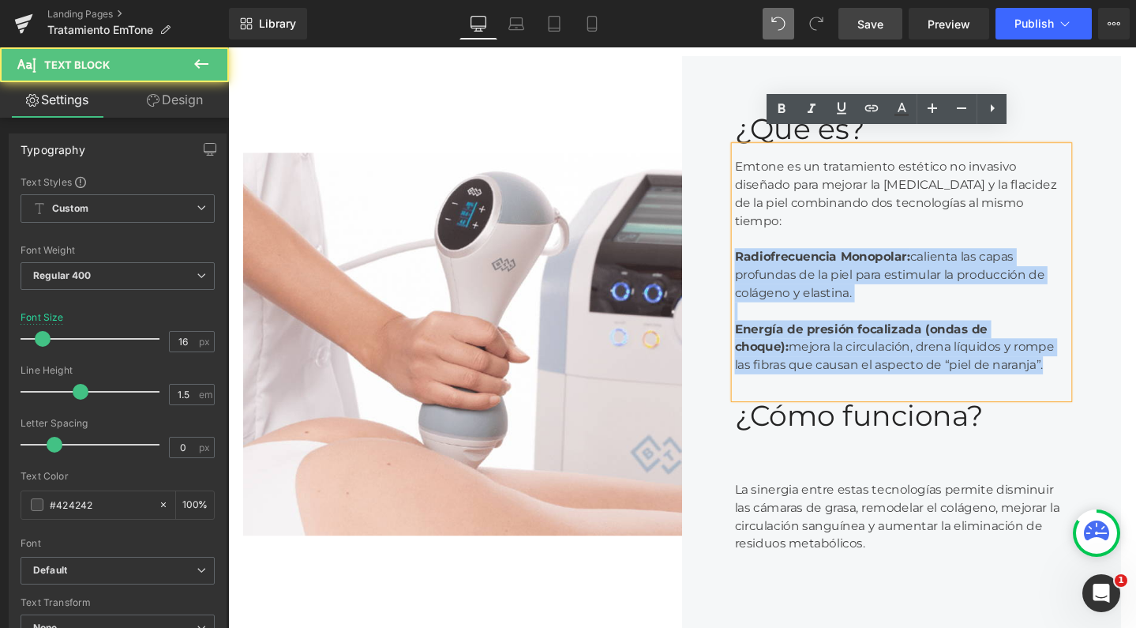
drag, startPoint x: 1047, startPoint y: 355, endPoint x: 750, endPoint y: 225, distance: 324.2
click at [761, 225] on div "Emtone es un tratamiento estético no invasivo diseñado para mejorar la celuliti…" at bounding box center [936, 284] width 351 height 265
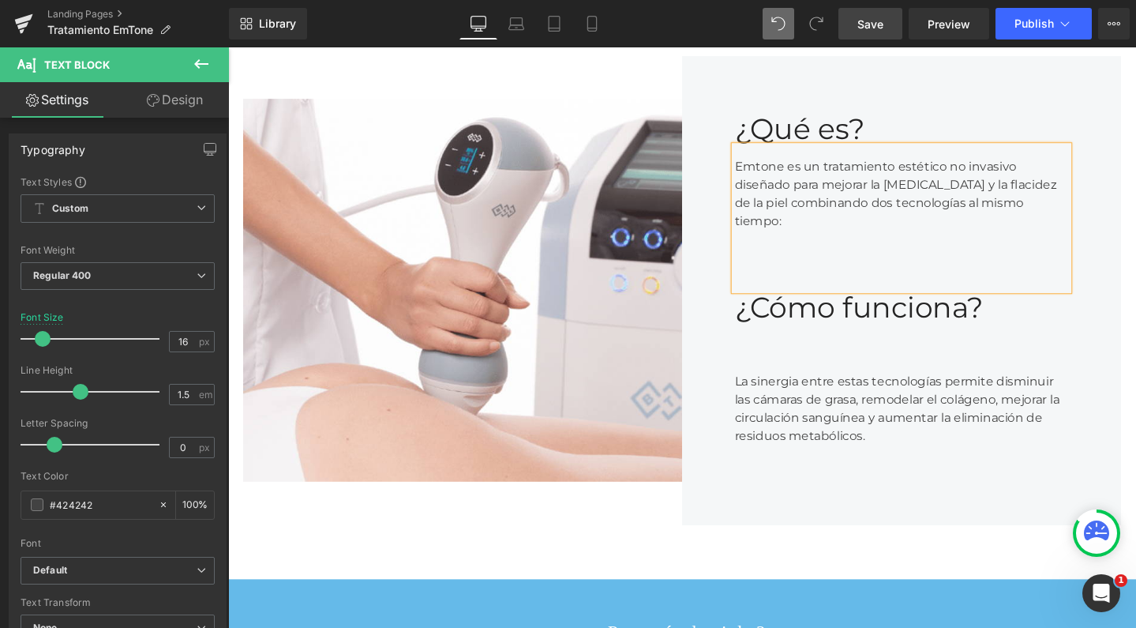
scroll to position [4430, 940]
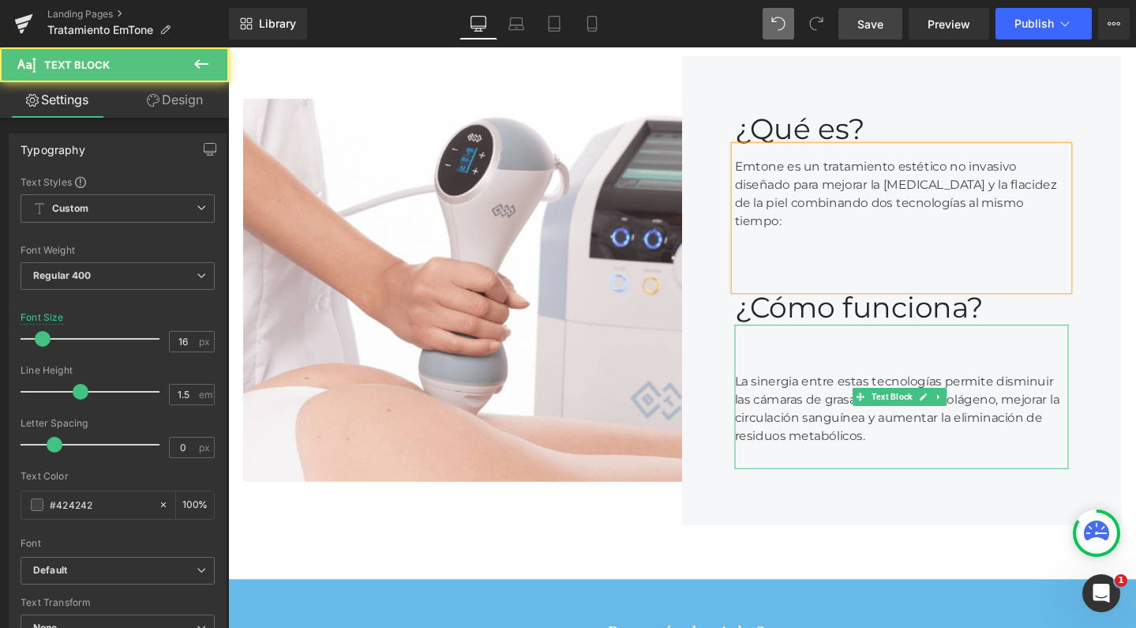
click at [761, 371] on div "La sinergia entre estas tecnologías permite disminuir las cámaras de grasa, rem…" at bounding box center [936, 418] width 351 height 95
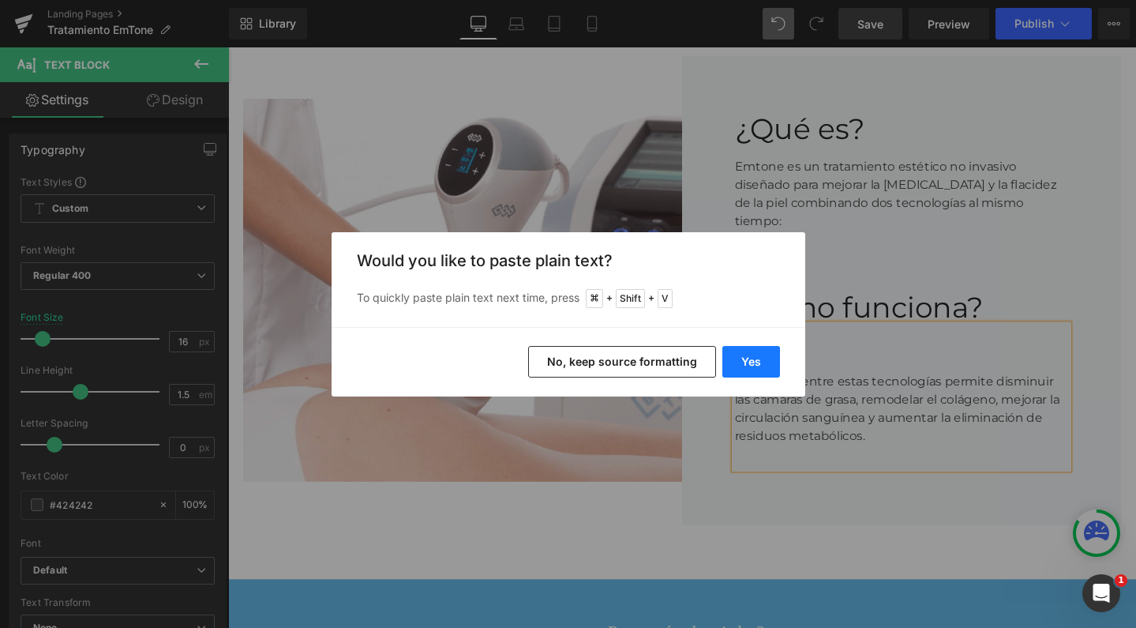
click at [779, 360] on button "Yes" at bounding box center [752, 362] width 58 height 32
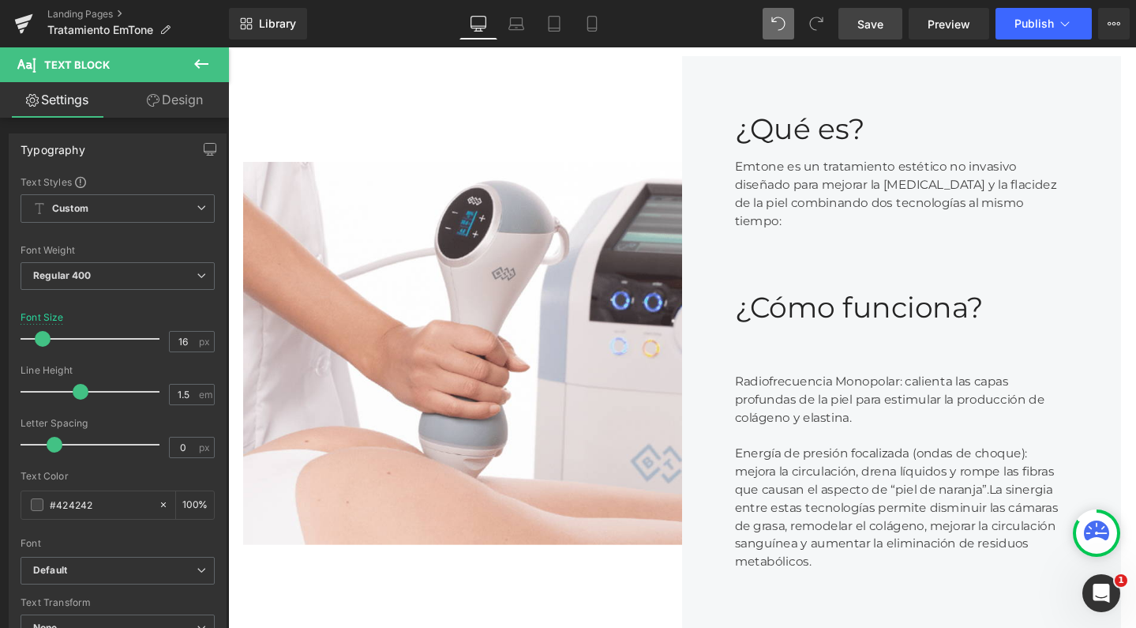
scroll to position [4563, 940]
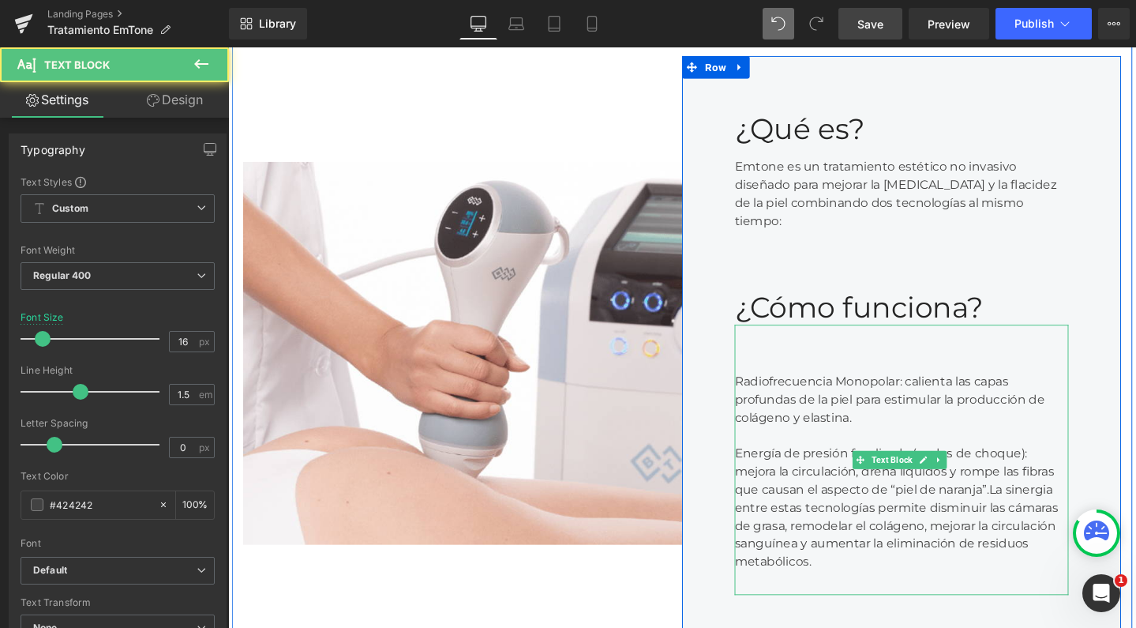
click at [974, 500] on div "Energía de presión focalizada (ondas de choque): mejora la circulación, drena l…" at bounding box center [936, 532] width 351 height 133
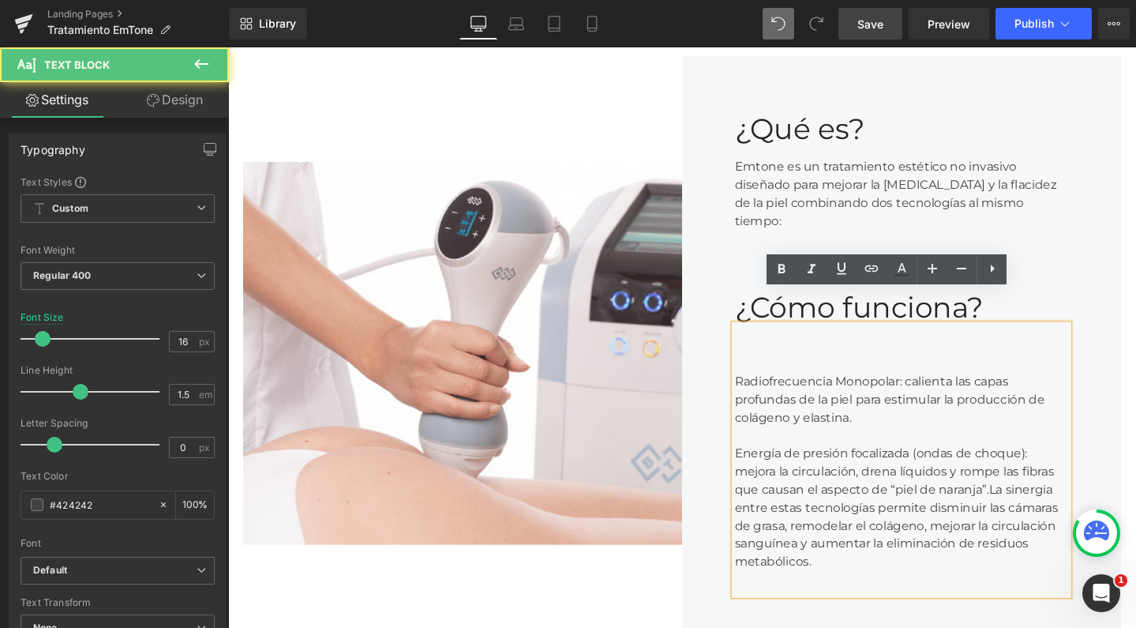
click at [1026, 478] on div "Energía de presión focalizada (ondas de choque): mejora la circulación, drena l…" at bounding box center [936, 532] width 351 height 133
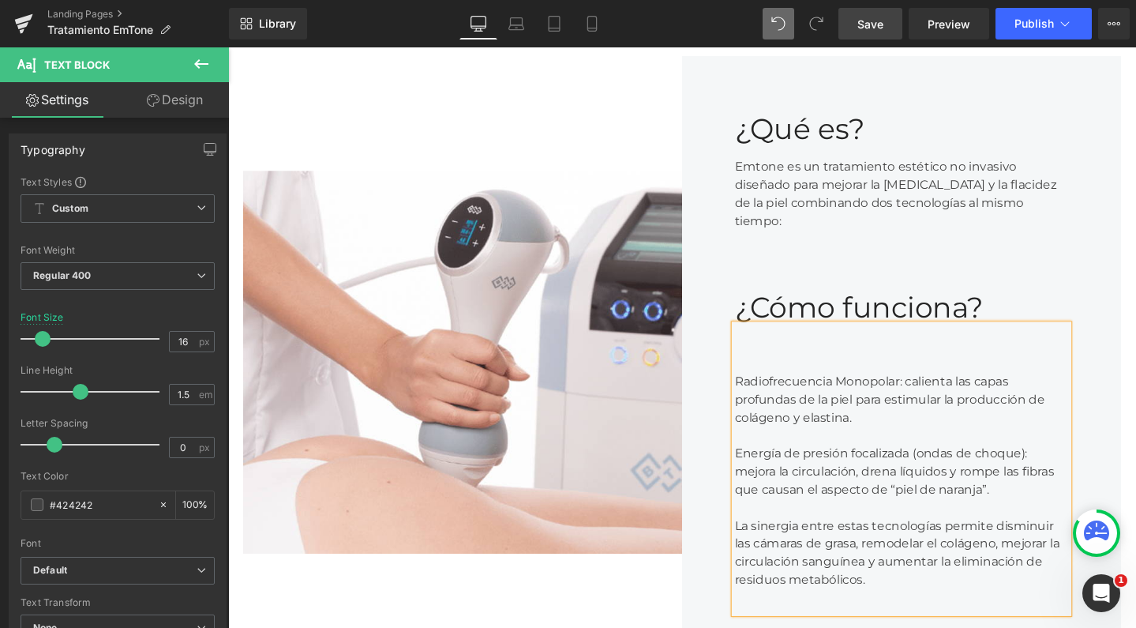
scroll to position [4582, 940]
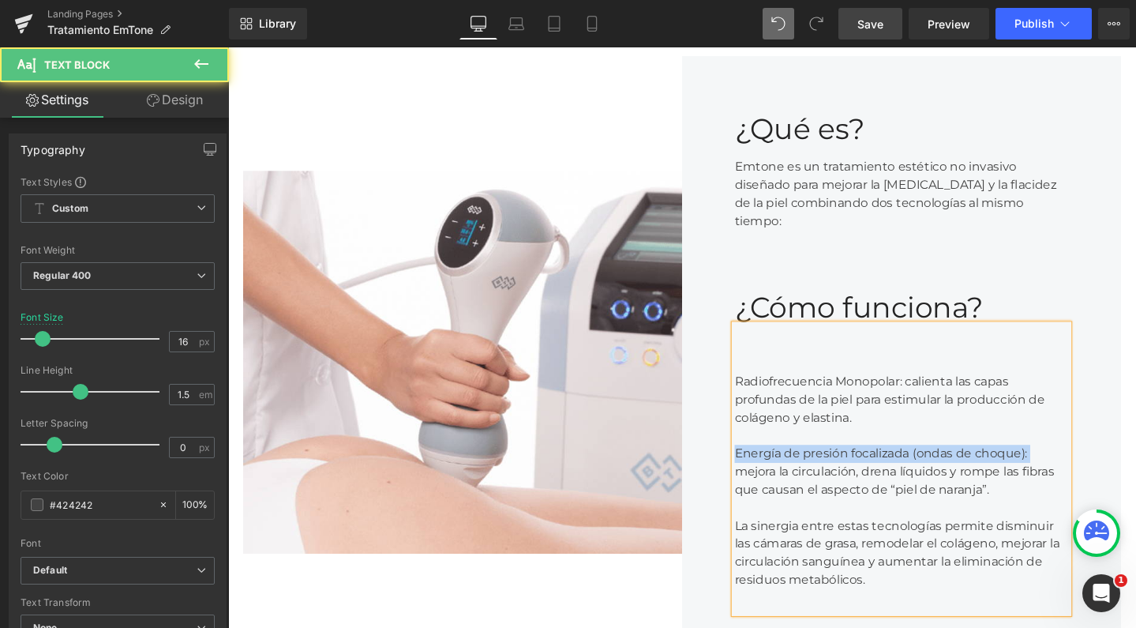
drag, startPoint x: 1068, startPoint y: 439, endPoint x: 741, endPoint y: 442, distance: 326.1
click at [741, 442] on div "¿Qué es? Heading Emtone es un tratamiento estético no invasivo diseñado para me…" at bounding box center [937, 379] width 462 height 645
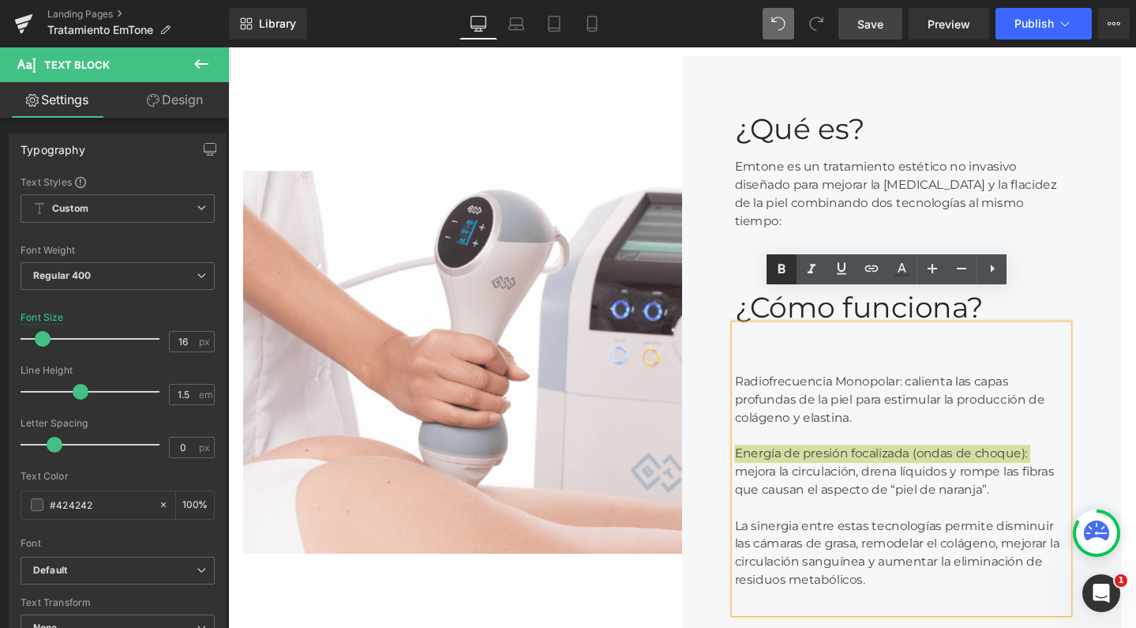
click at [786, 272] on icon at bounding box center [781, 269] width 19 height 19
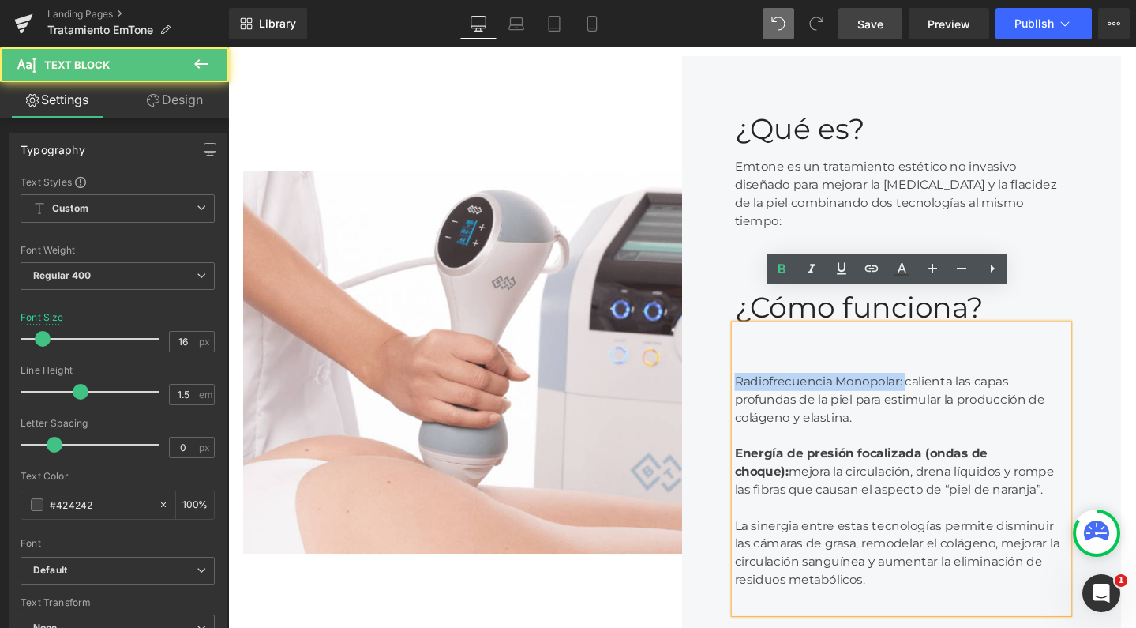
drag, startPoint x: 933, startPoint y: 359, endPoint x: 756, endPoint y: 356, distance: 177.7
click at [761, 371] on div "Radiofrecuencia Monopolar: calienta las capas profundas de la piel para estimul…" at bounding box center [936, 409] width 351 height 76
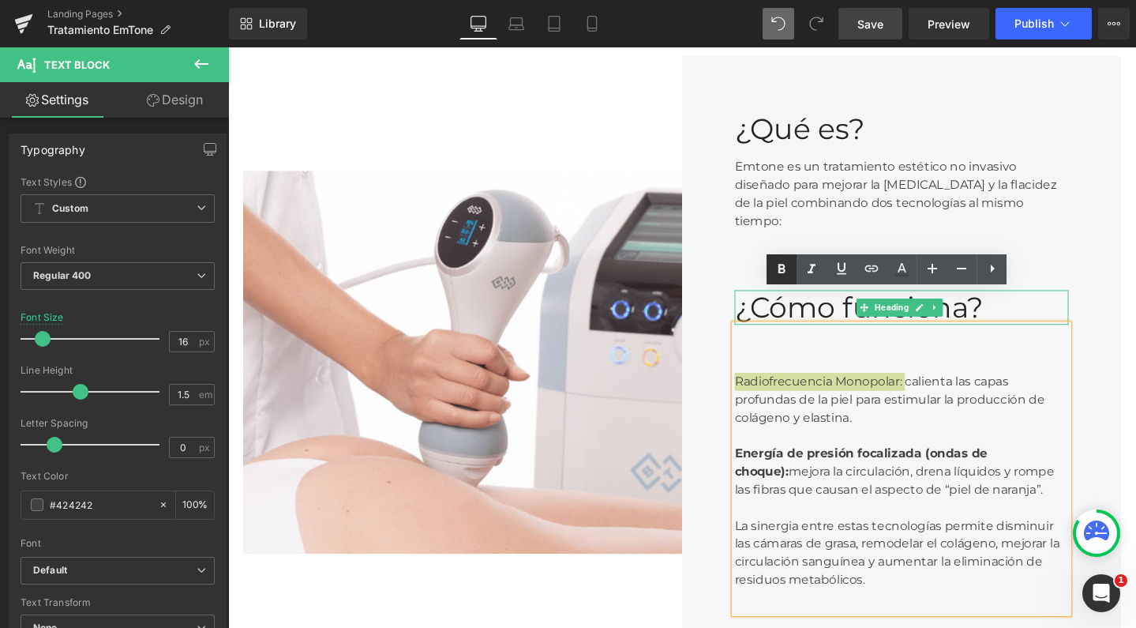
click at [782, 267] on icon at bounding box center [781, 269] width 19 height 19
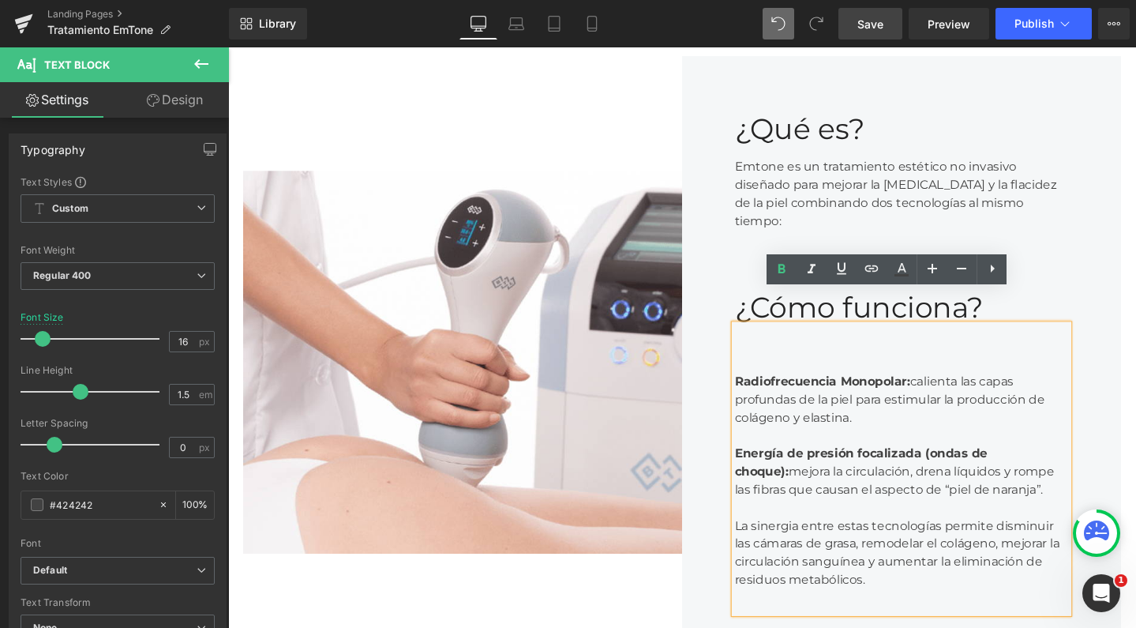
click at [761, 392] on strong "Radiofrecuencia Monopolar:" at bounding box center [853, 399] width 185 height 15
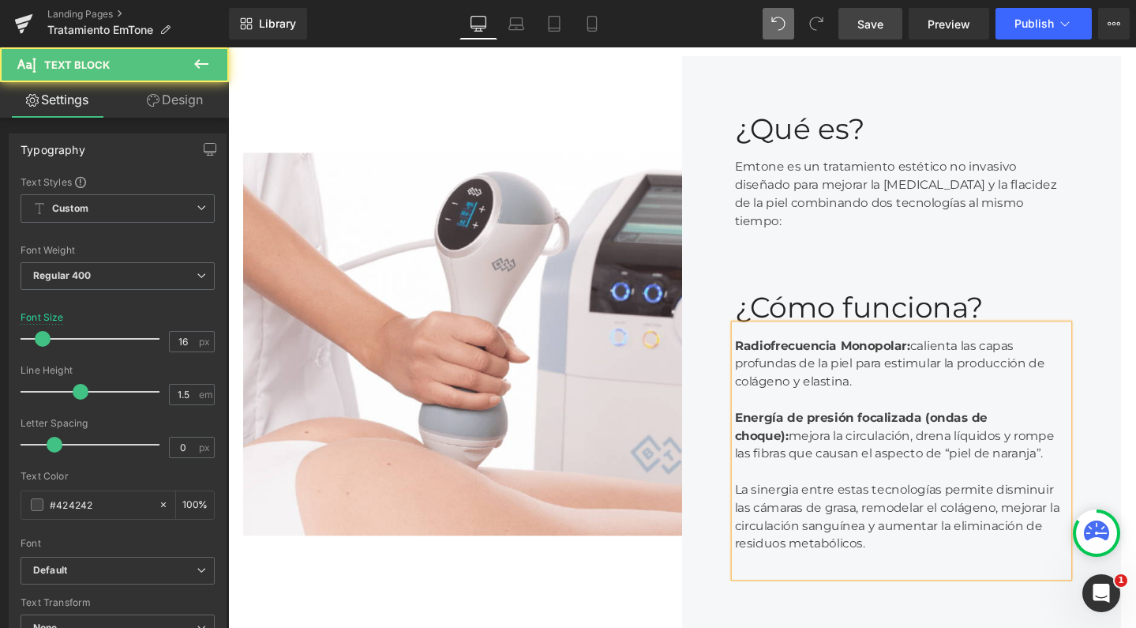
scroll to position [4544, 940]
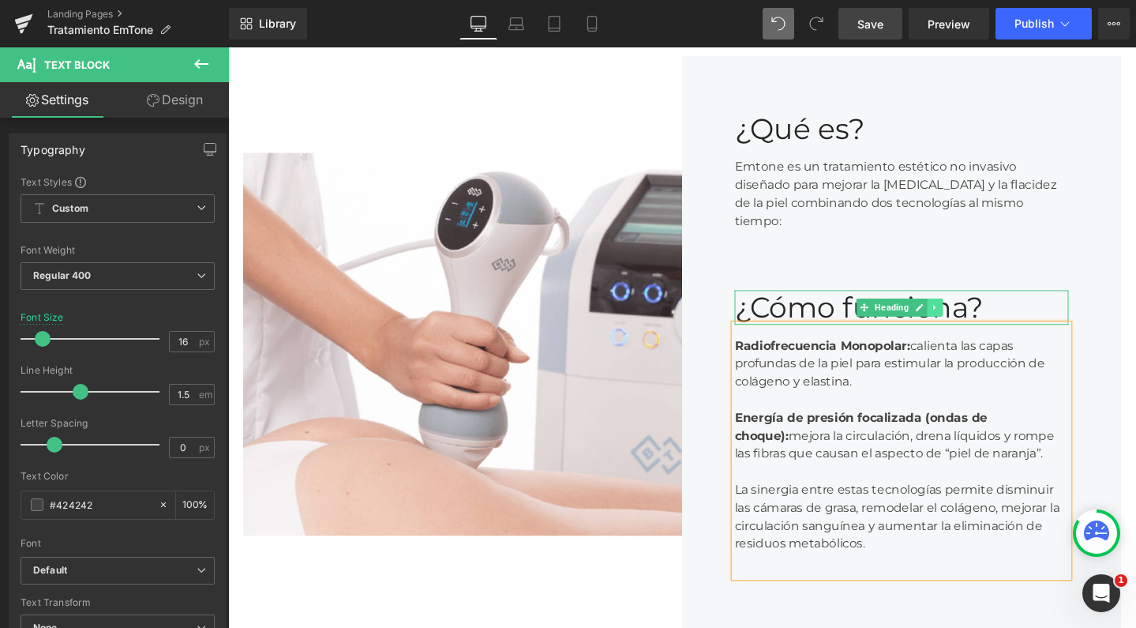
click at [968, 317] on icon at bounding box center [972, 321] width 9 height 9
click at [972, 312] on link at bounding box center [980, 321] width 17 height 19
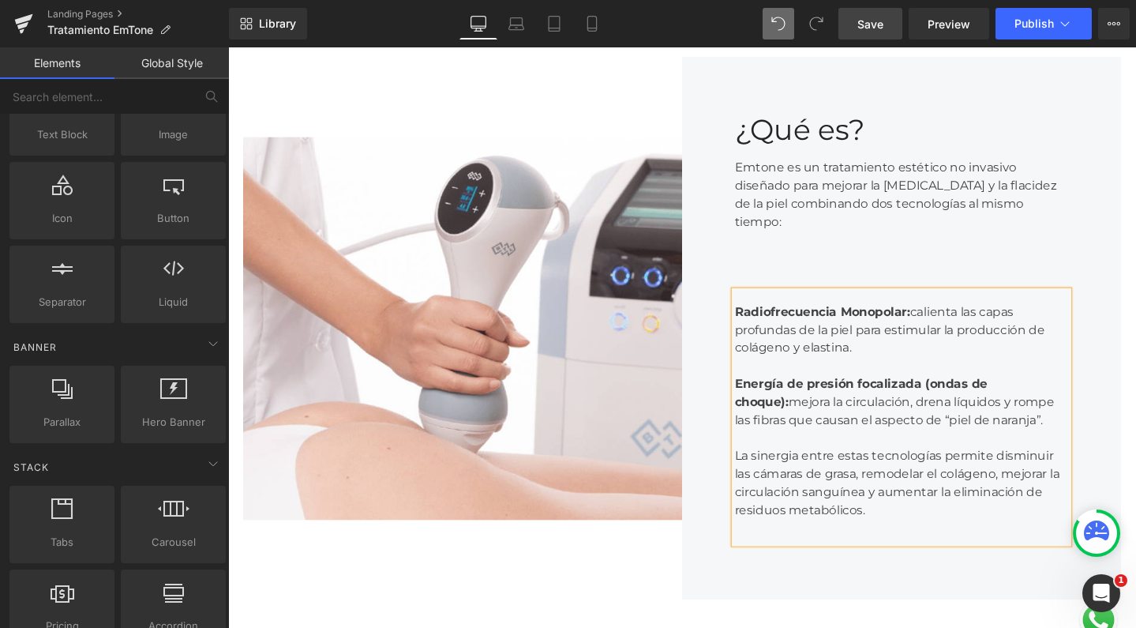
scroll to position [4508, 940]
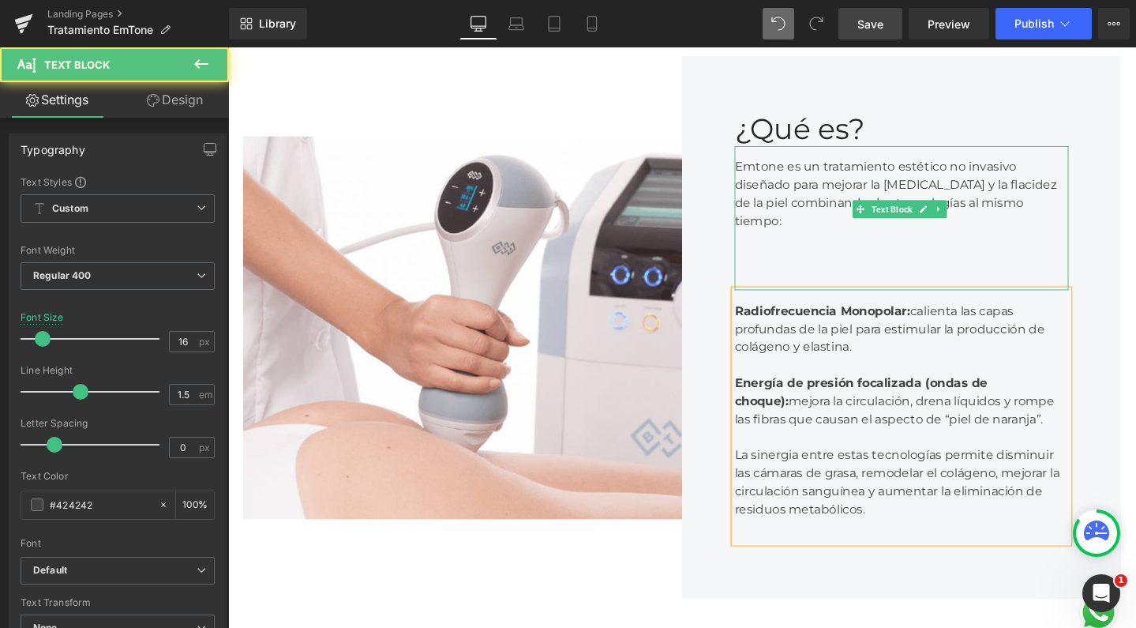
click at [796, 240] on div at bounding box center [936, 259] width 351 height 38
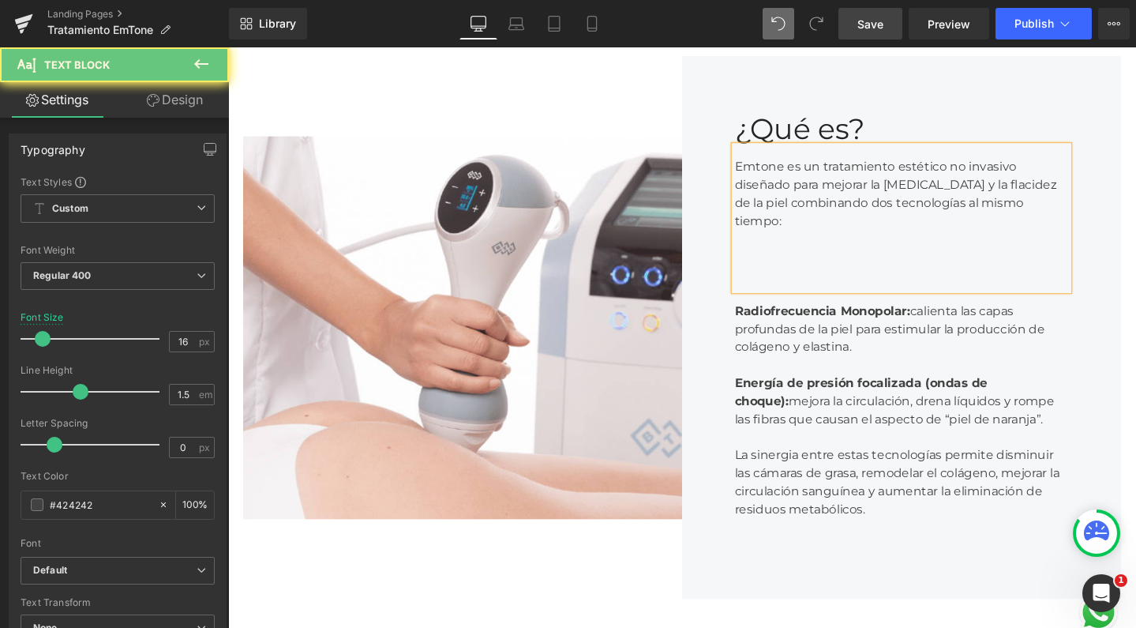
click at [789, 247] on div "Emtone es un tratamiento estético no invasivo diseñado para mejorar la celuliti…" at bounding box center [936, 228] width 351 height 152
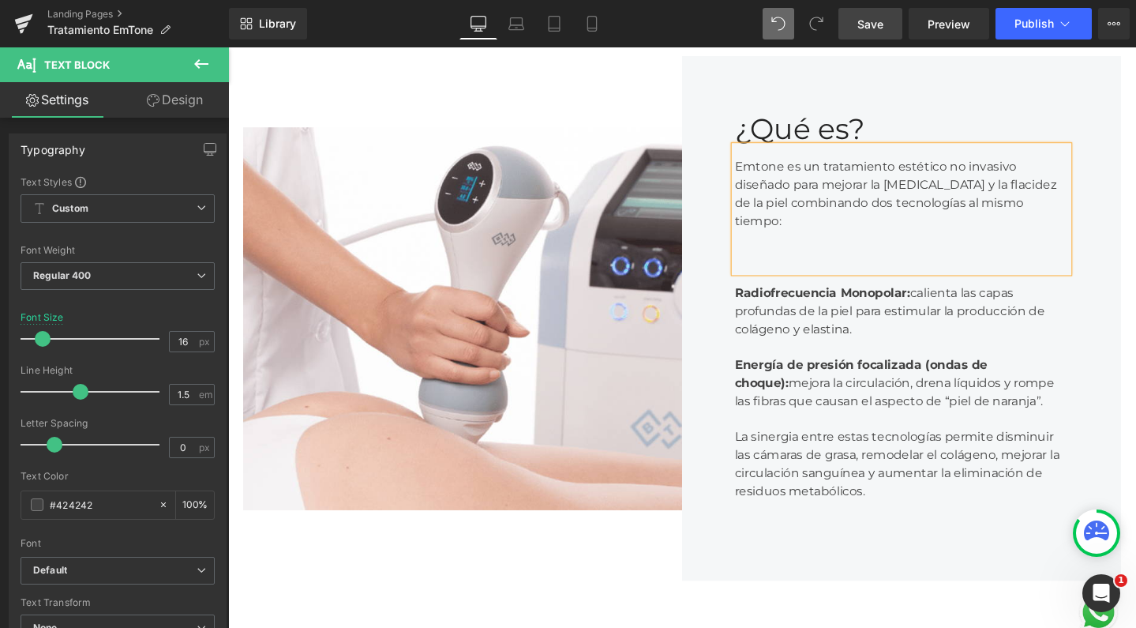
scroll to position [4470, 940]
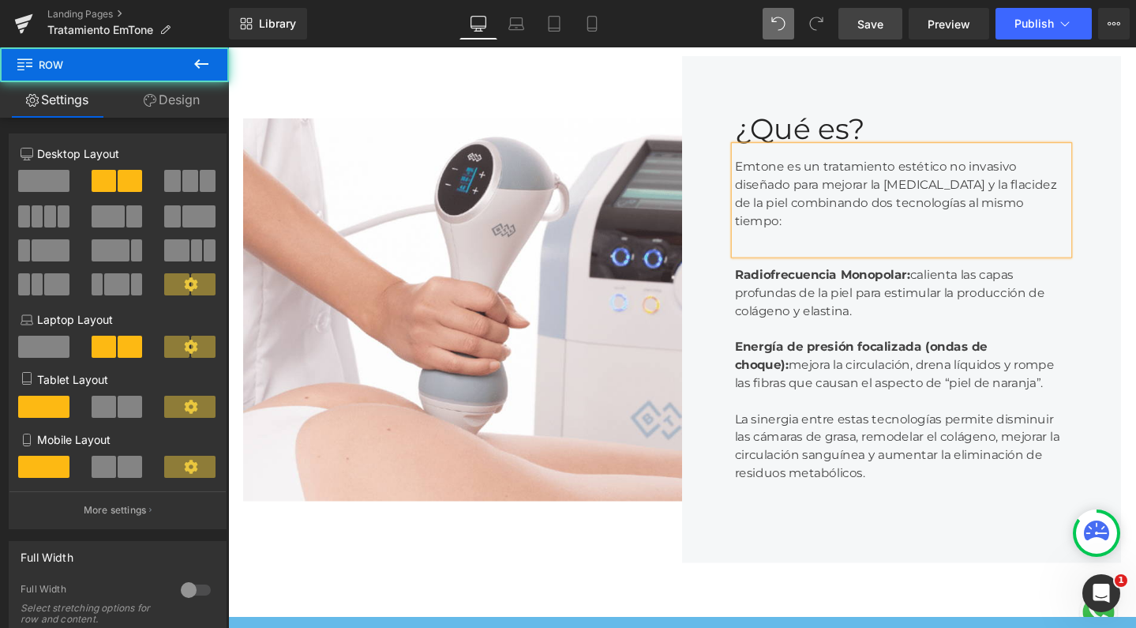
click at [857, 596] on div "Image ¿Qué es? Heading Emtone es un tratamiento estético no invasivo diseñado p…" at bounding box center [706, 324] width 948 height 648
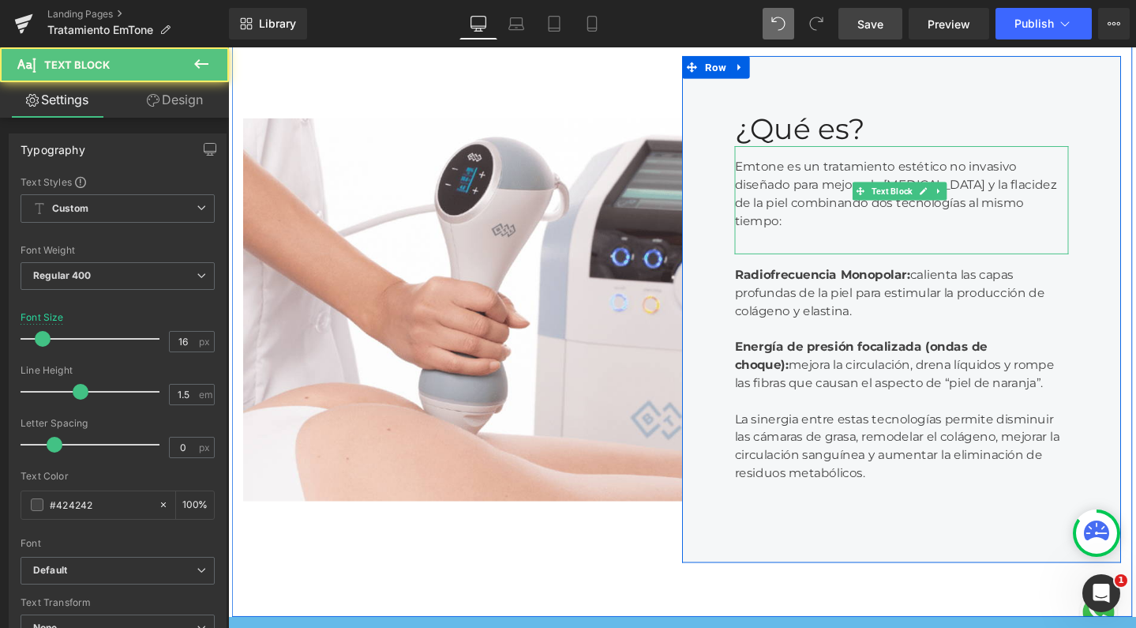
click at [925, 152] on div "Emtone es un tratamiento estético no invasivo diseñado para mejorar la celuliti…" at bounding box center [936, 209] width 351 height 114
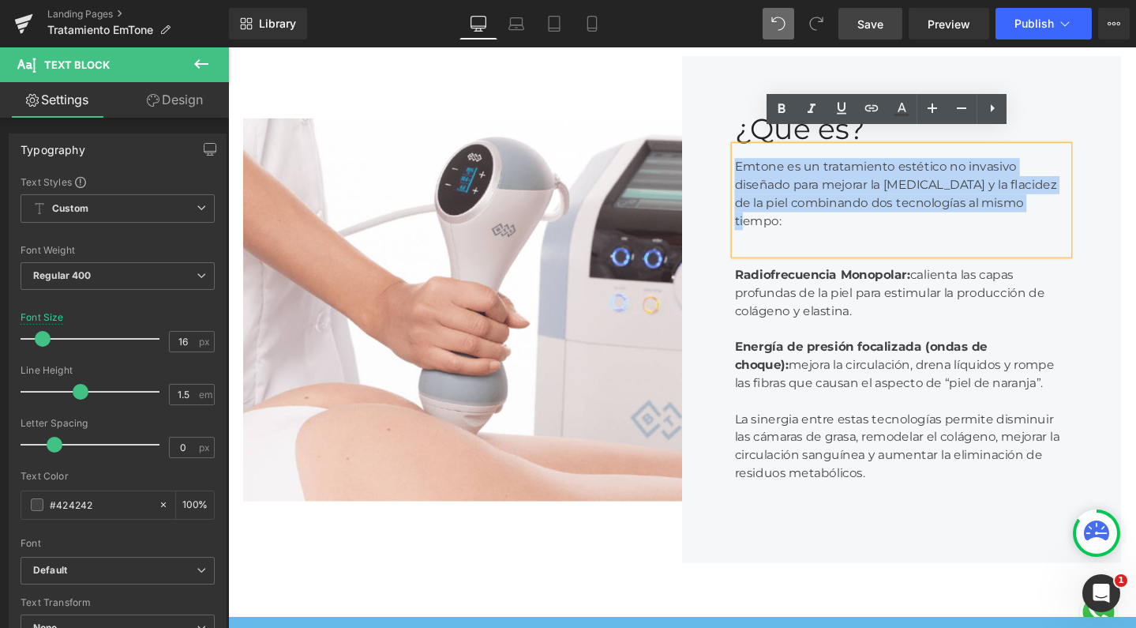
drag, startPoint x: 1075, startPoint y: 202, endPoint x: 749, endPoint y: 153, distance: 329.0
click at [761, 153] on div "Emtone es un tratamiento estético no invasivo diseñado para mejorar la celuliti…" at bounding box center [936, 209] width 351 height 114
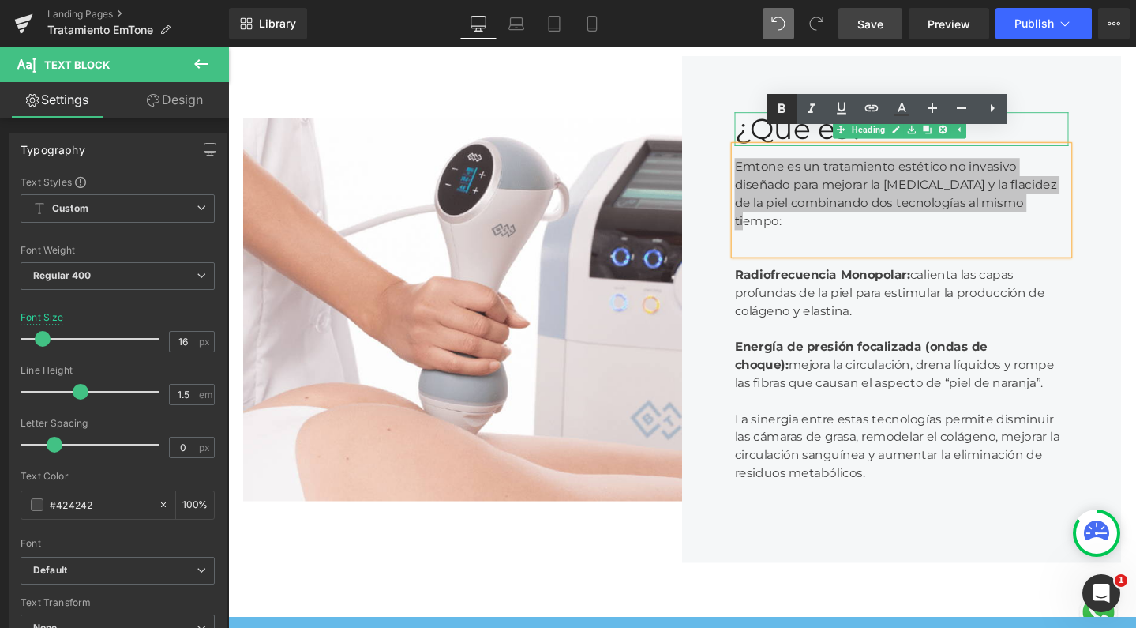
click at [779, 109] on icon at bounding box center [782, 107] width 7 height 9
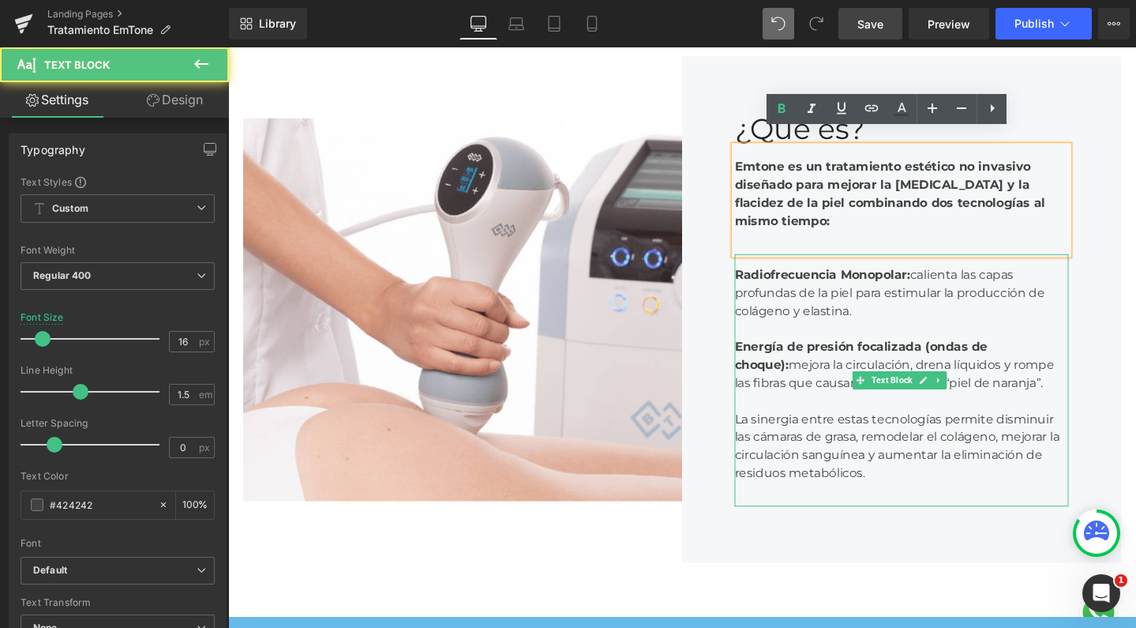
click at [924, 280] on div "Radiofrecuencia Monopolar: calienta las capas profundas de la piel para estimul…" at bounding box center [936, 397] width 351 height 265
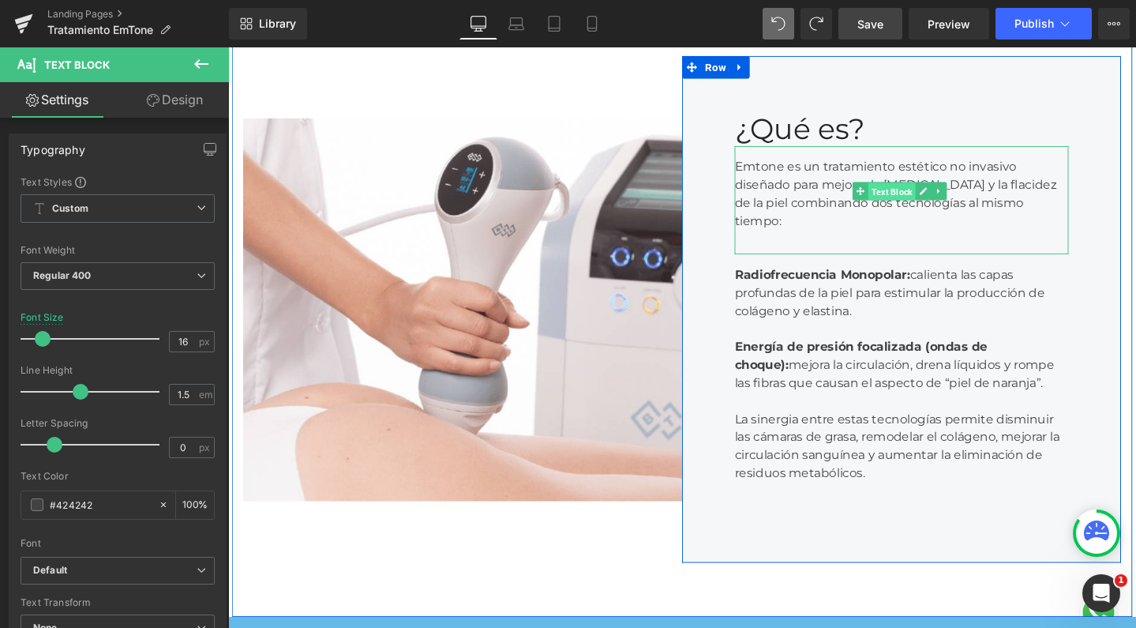
click at [942, 190] on span "Text Block" at bounding box center [927, 199] width 50 height 19
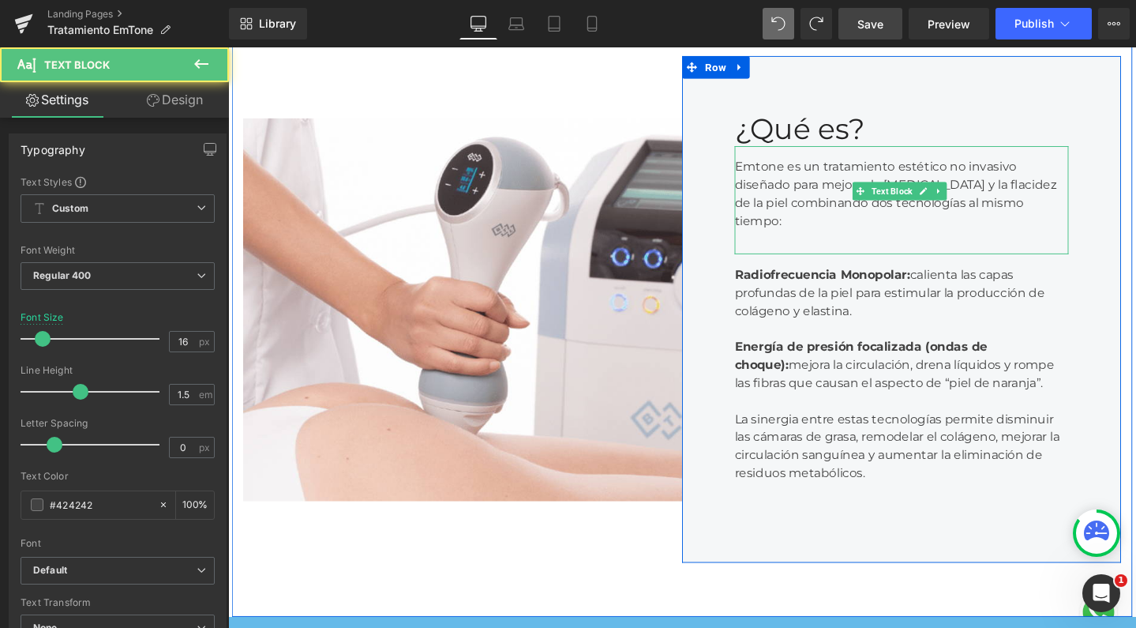
click at [852, 169] on div "Emtone es un tratamiento estético no invasivo diseñado para mejorar la celuliti…" at bounding box center [936, 209] width 351 height 114
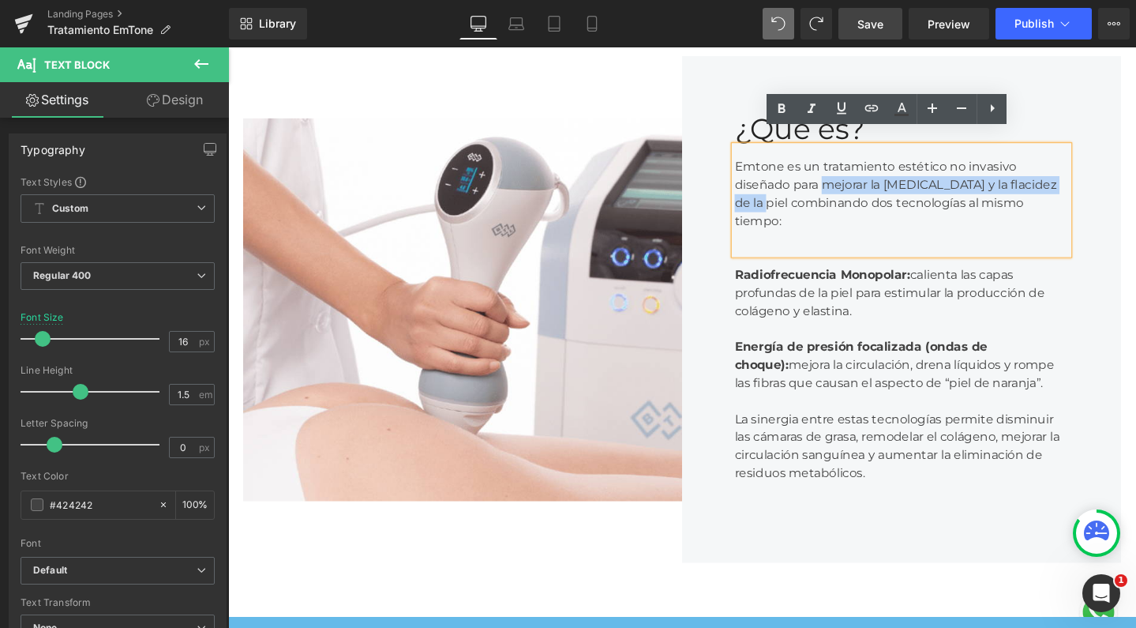
drag, startPoint x: 845, startPoint y: 175, endPoint x: 1107, endPoint y: 181, distance: 262.2
click at [1107, 181] on div "¿Qué es? Heading Emtone es un tratamiento estético no invasivo diseñado para me…" at bounding box center [937, 324] width 462 height 534
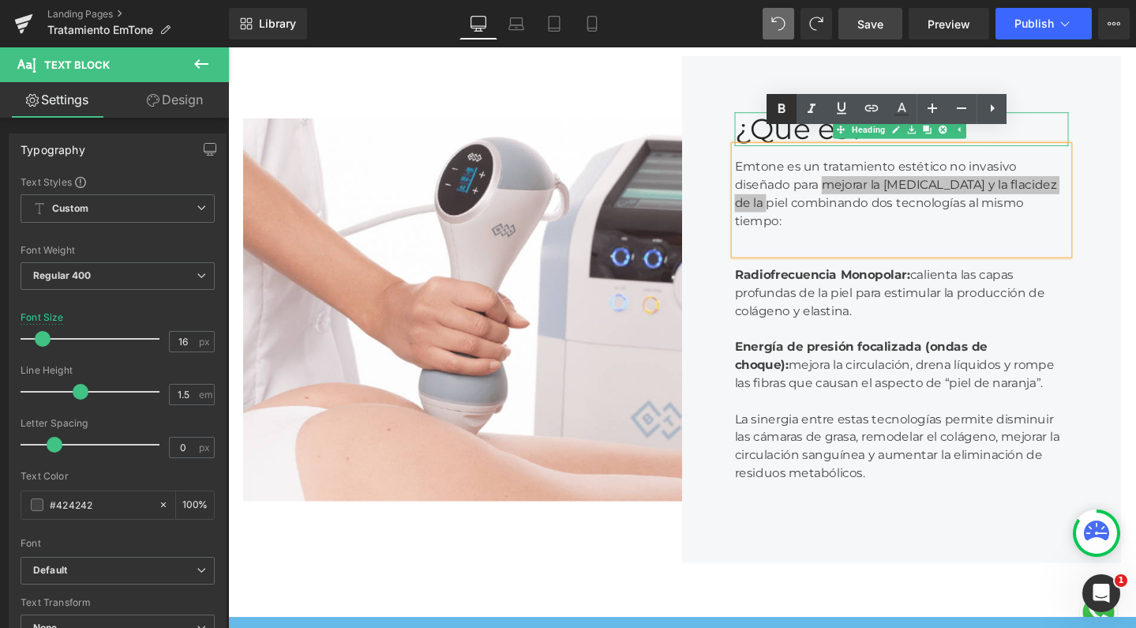
click at [779, 112] on icon at bounding box center [781, 108] width 19 height 19
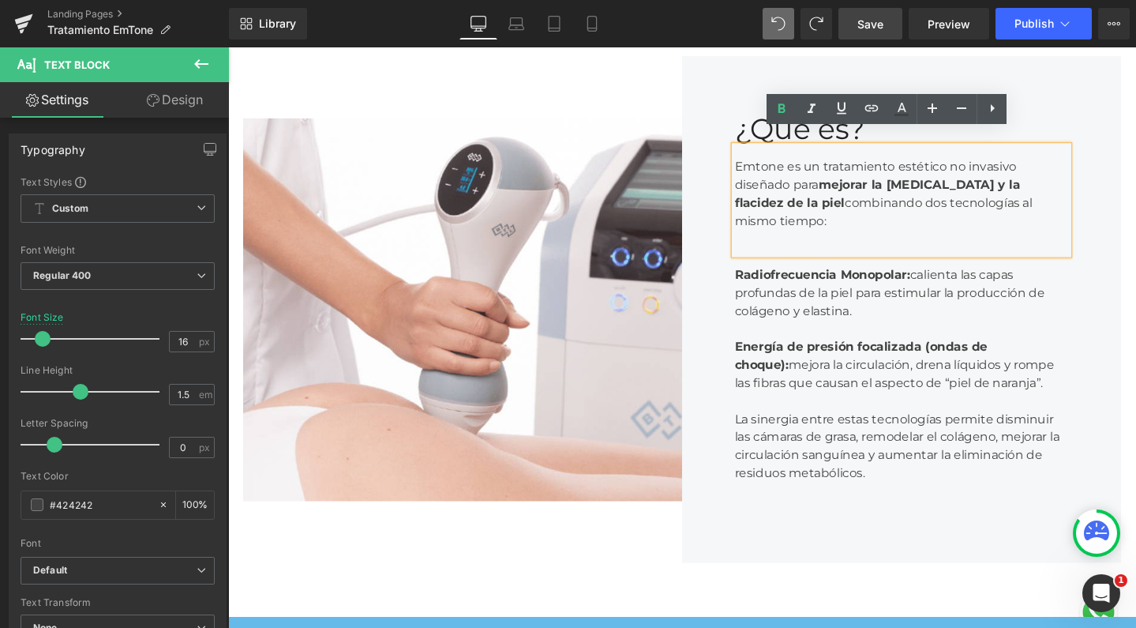
click at [879, 355] on strong "Energía de presión focalizada (ondas de choque):" at bounding box center [894, 372] width 266 height 34
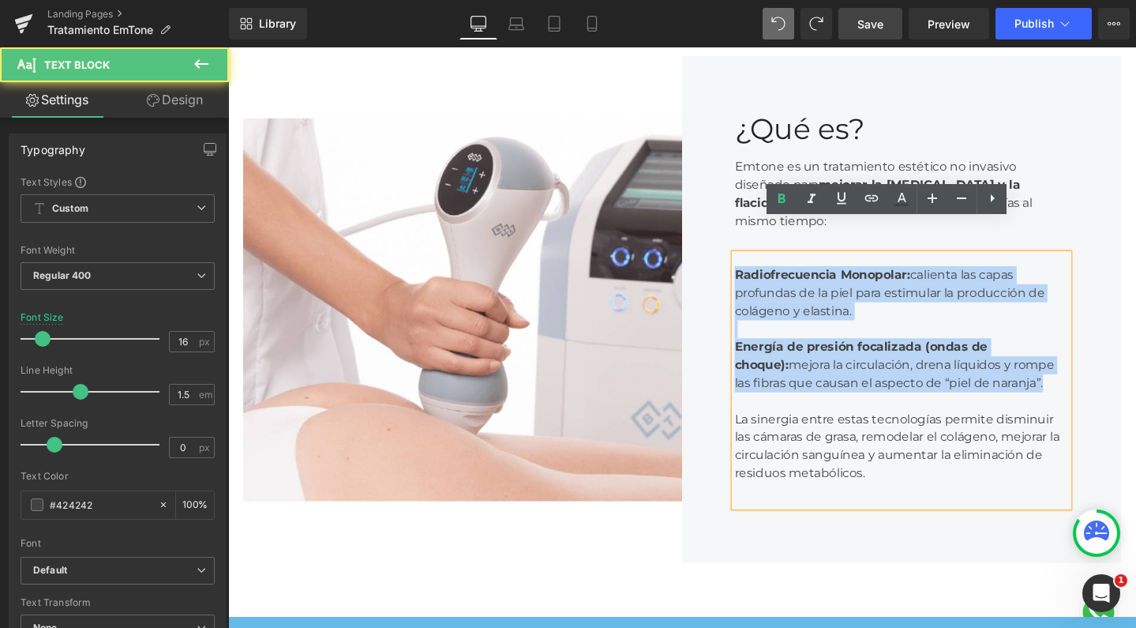
drag, startPoint x: 1030, startPoint y: 366, endPoint x: 740, endPoint y: 248, distance: 313.1
click at [740, 248] on div "¿Qué es? Heading Emtone es un tratamiento estético no invasivo diseñado para me…" at bounding box center [937, 324] width 462 height 534
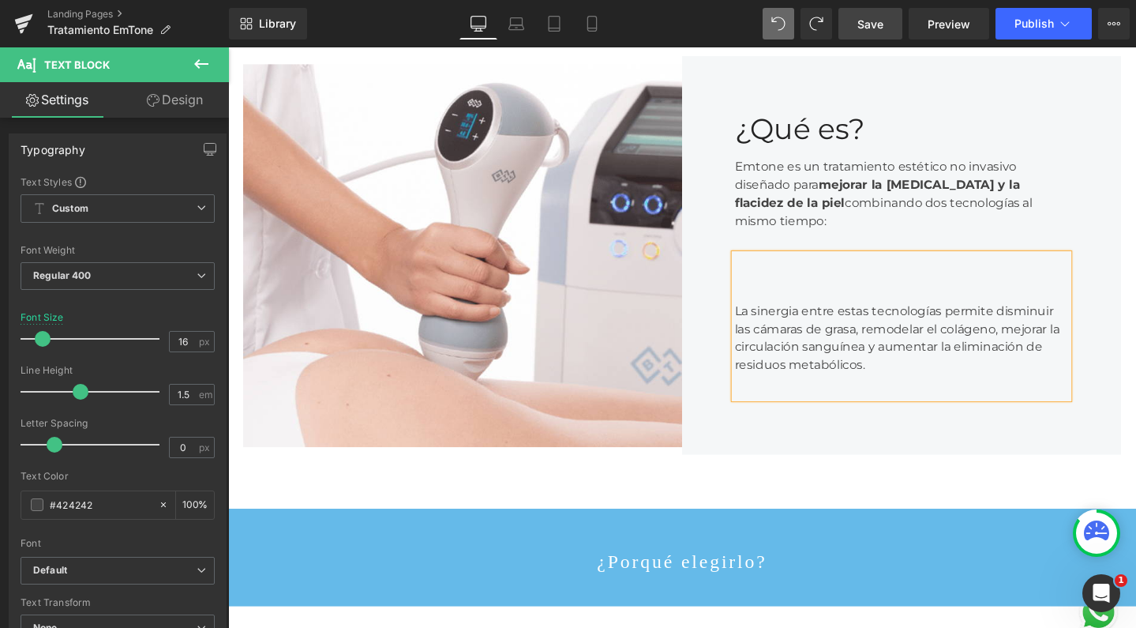
scroll to position [4356, 940]
click at [761, 316] on div "La sinergia entre estas tecnologías permite disminuir las cámaras de grasa, rem…" at bounding box center [936, 354] width 351 height 76
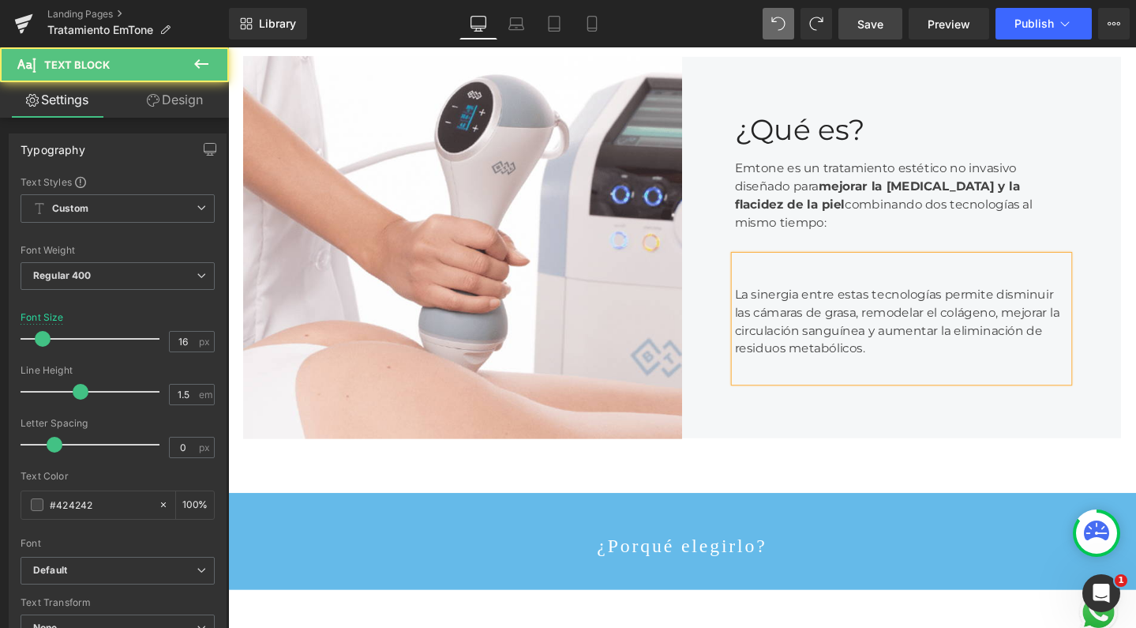
scroll to position [4356, 940]
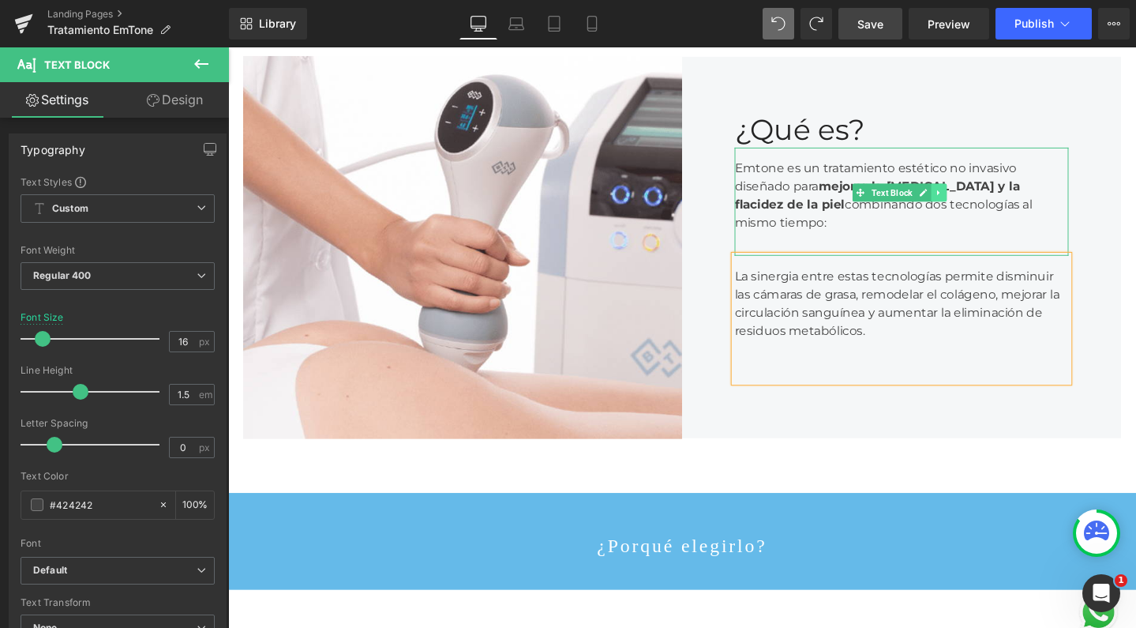
click at [972, 204] on icon at bounding box center [976, 200] width 9 height 9
click at [963, 201] on icon at bounding box center [967, 200] width 9 height 9
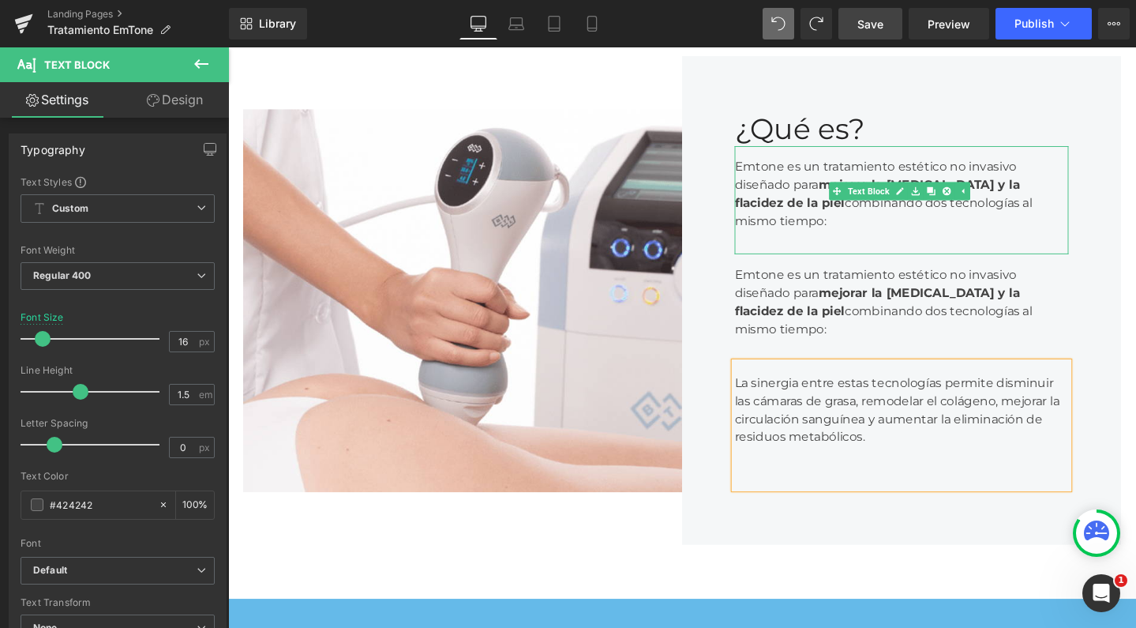
scroll to position [4413, 940]
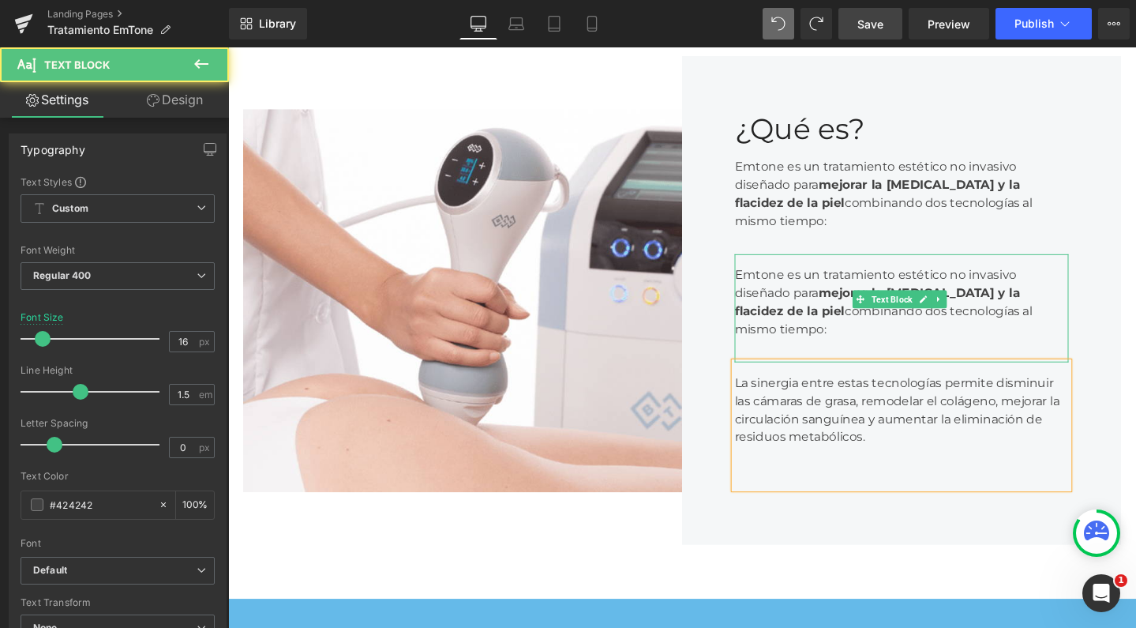
click at [862, 298] on strong "mejorar la celulitis y la flacidez de la piel" at bounding box center [911, 315] width 301 height 34
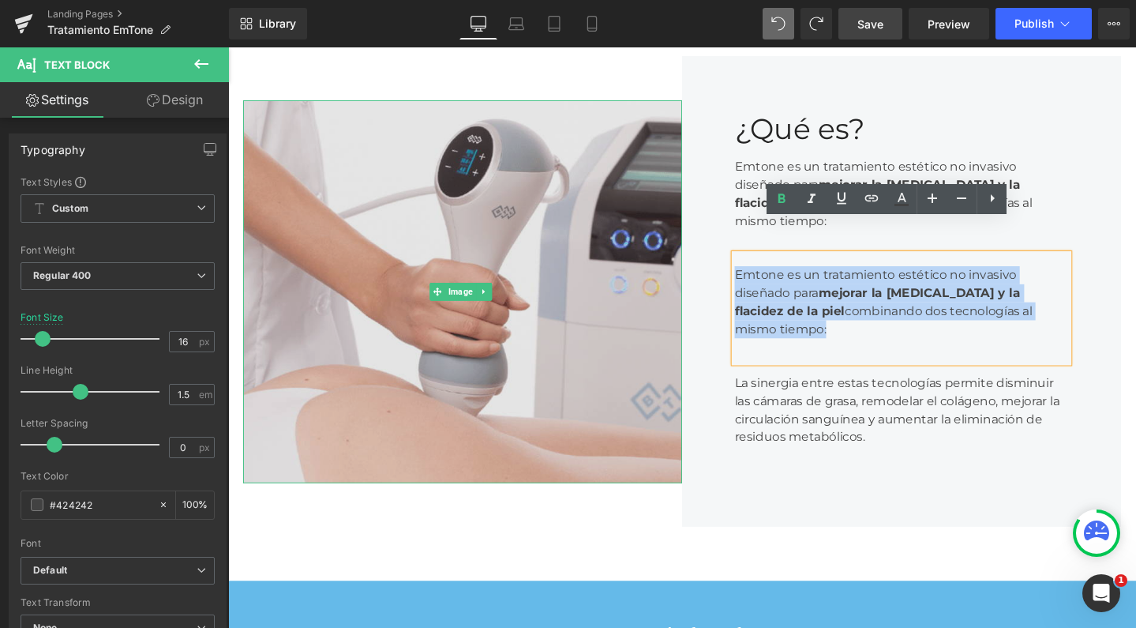
drag, startPoint x: 1088, startPoint y: 297, endPoint x: 681, endPoint y: 219, distance: 414.9
click at [681, 219] on div "Image ¿Qué es? Heading Emtone es un tratamiento estético no invasivo diseñado p…" at bounding box center [706, 305] width 948 height 610
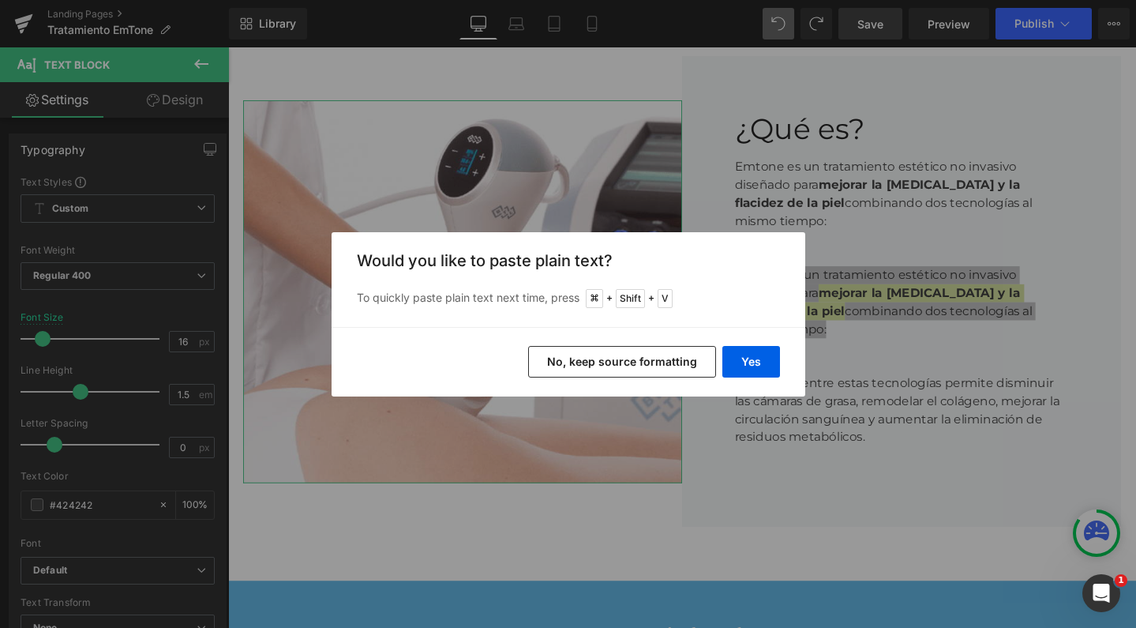
click at [770, 343] on div "Yes No, keep source formatting" at bounding box center [569, 361] width 474 height 69
click at [762, 358] on button "Yes" at bounding box center [752, 362] width 58 height 32
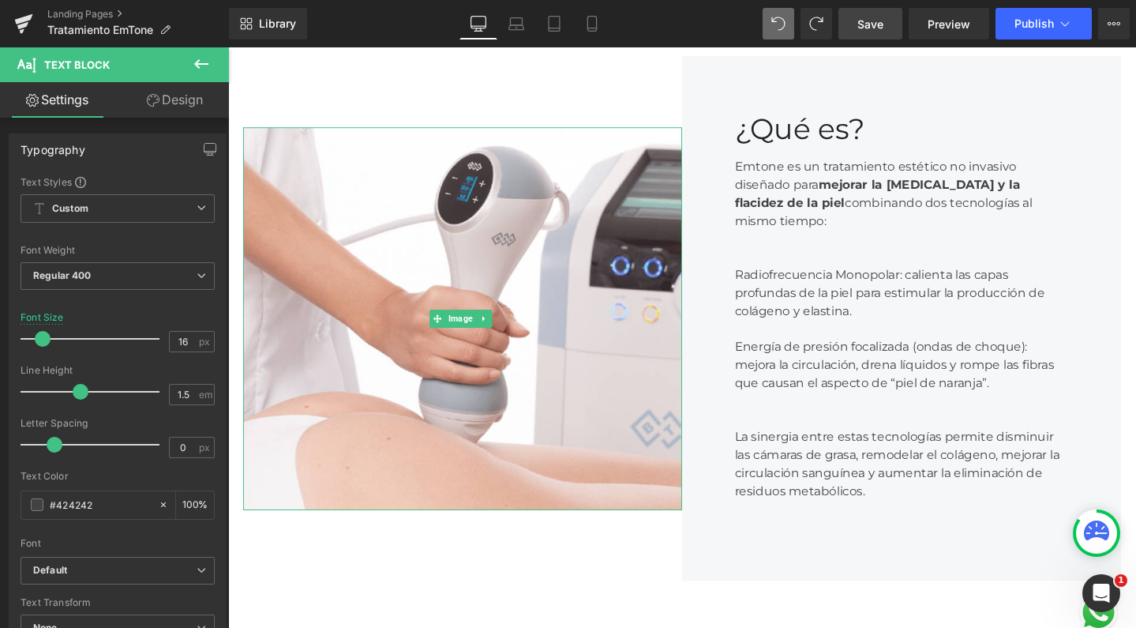
scroll to position [8, 8]
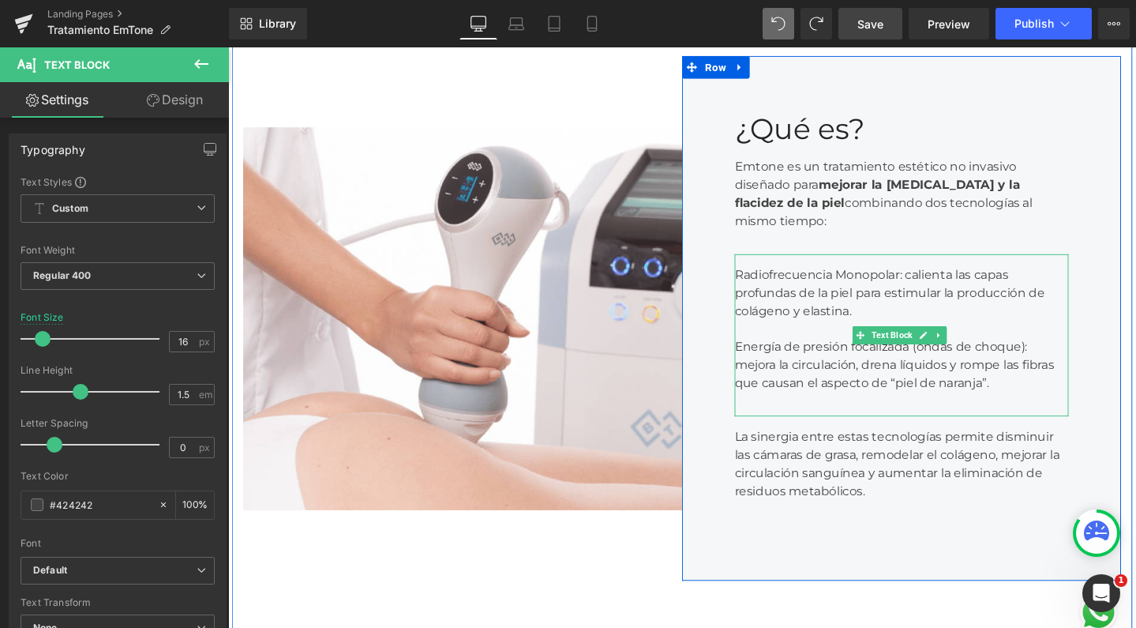
click at [884, 354] on div "Energía de presión focalizada (ondas de choque): mejora la circulación, drena l…" at bounding box center [936, 382] width 351 height 57
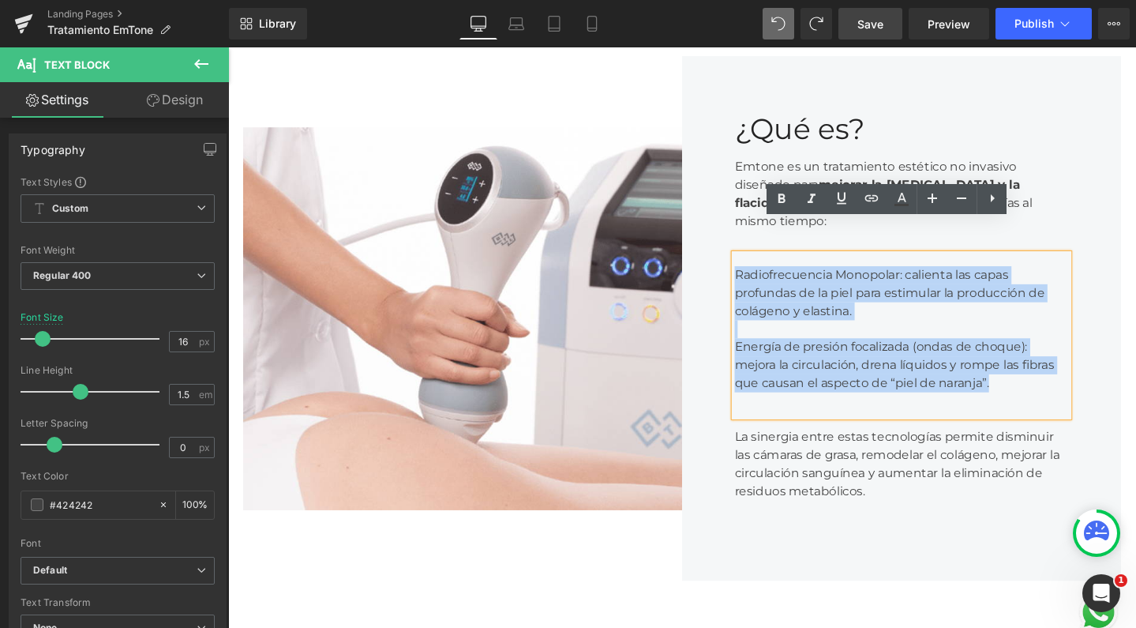
drag, startPoint x: 1036, startPoint y: 376, endPoint x: 711, endPoint y: 242, distance: 351.9
click at [711, 242] on div "¿Qué es? Heading Emtone es un tratamiento estético no invasivo diseñado para me…" at bounding box center [937, 333] width 462 height 553
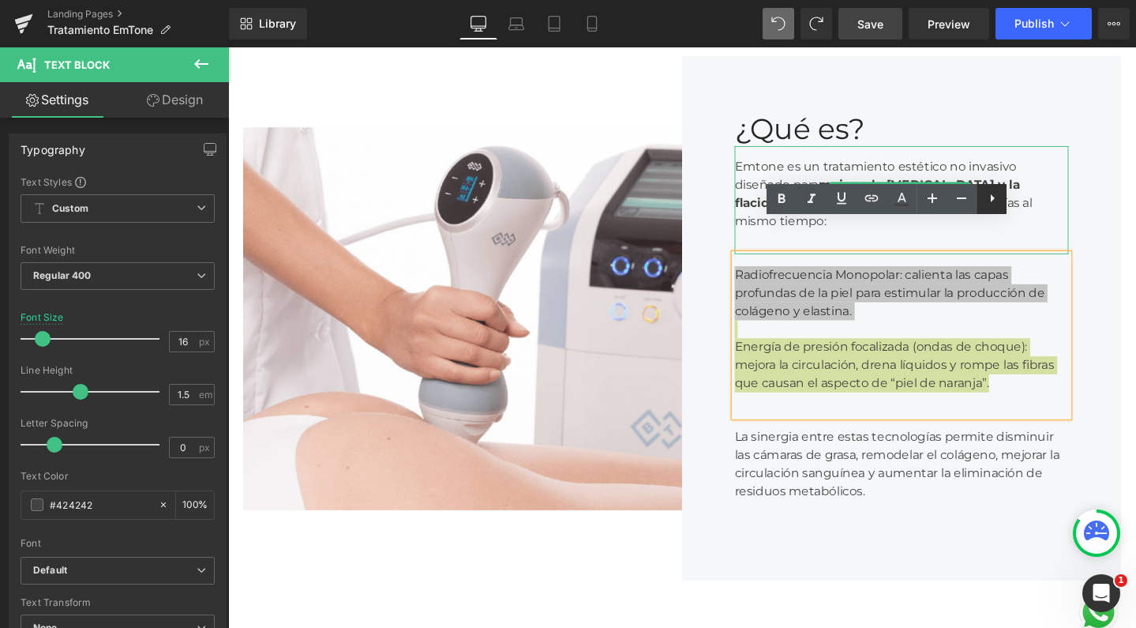
click at [993, 201] on icon at bounding box center [993, 198] width 4 height 8
click at [997, 200] on icon at bounding box center [991, 198] width 19 height 19
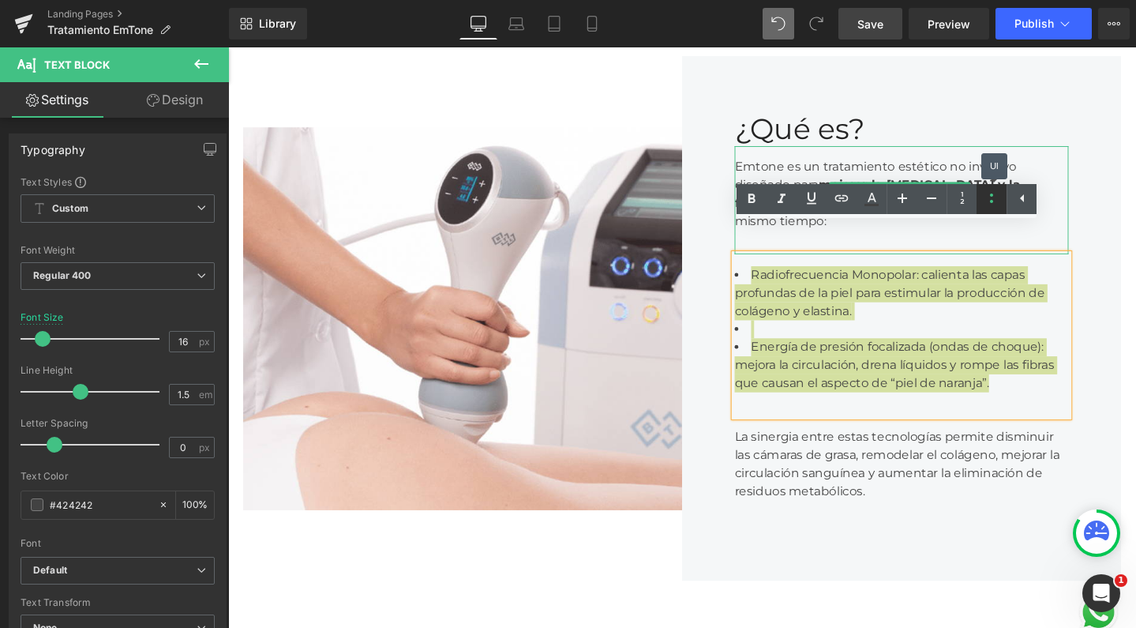
scroll to position [4489, 940]
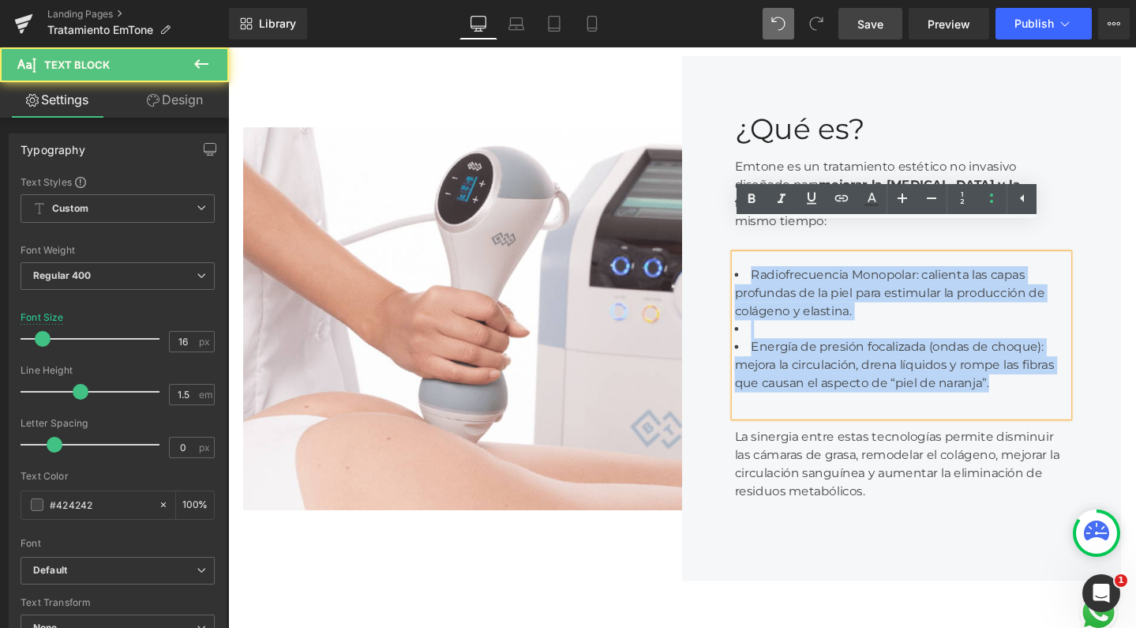
click at [845, 335] on li at bounding box center [936, 344] width 351 height 19
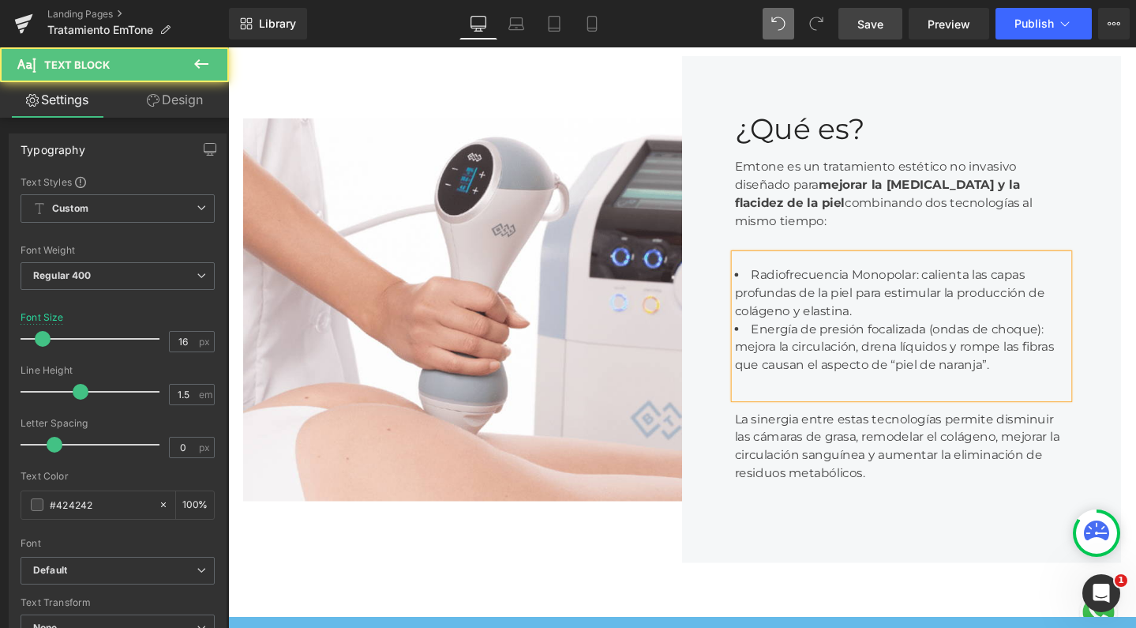
scroll to position [4470, 940]
drag, startPoint x: 1089, startPoint y: 305, endPoint x: 746, endPoint y: 305, distance: 342.7
click at [746, 305] on div "¿Qué es? Heading Emtone es un tratamiento estético no invasivo diseñado para me…" at bounding box center [937, 324] width 462 height 534
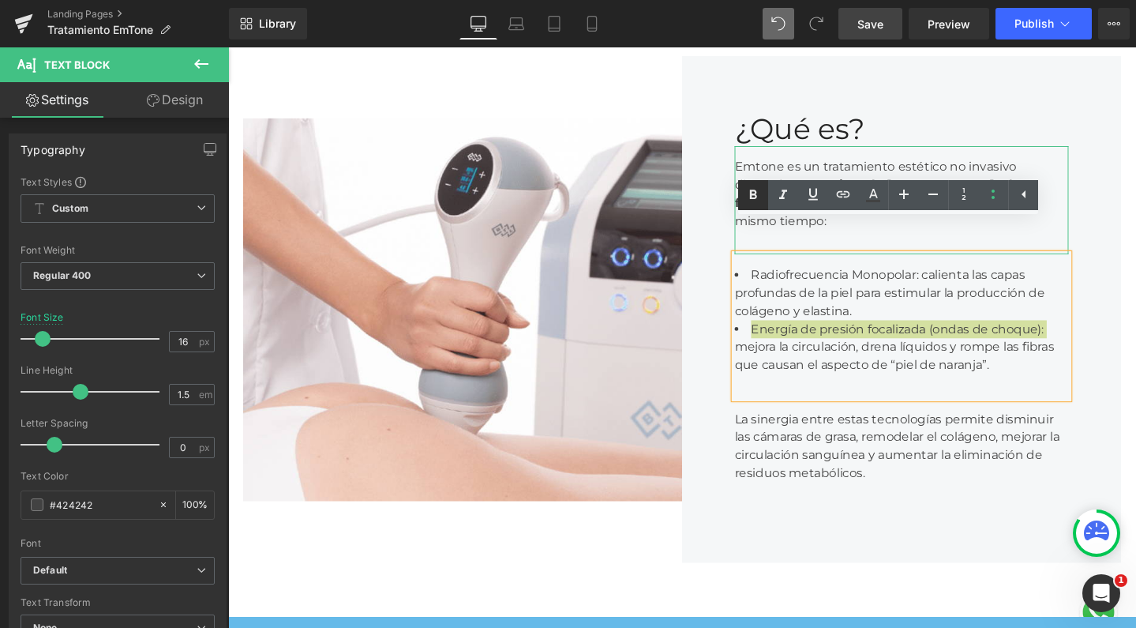
click at [756, 200] on icon at bounding box center [753, 195] width 19 height 19
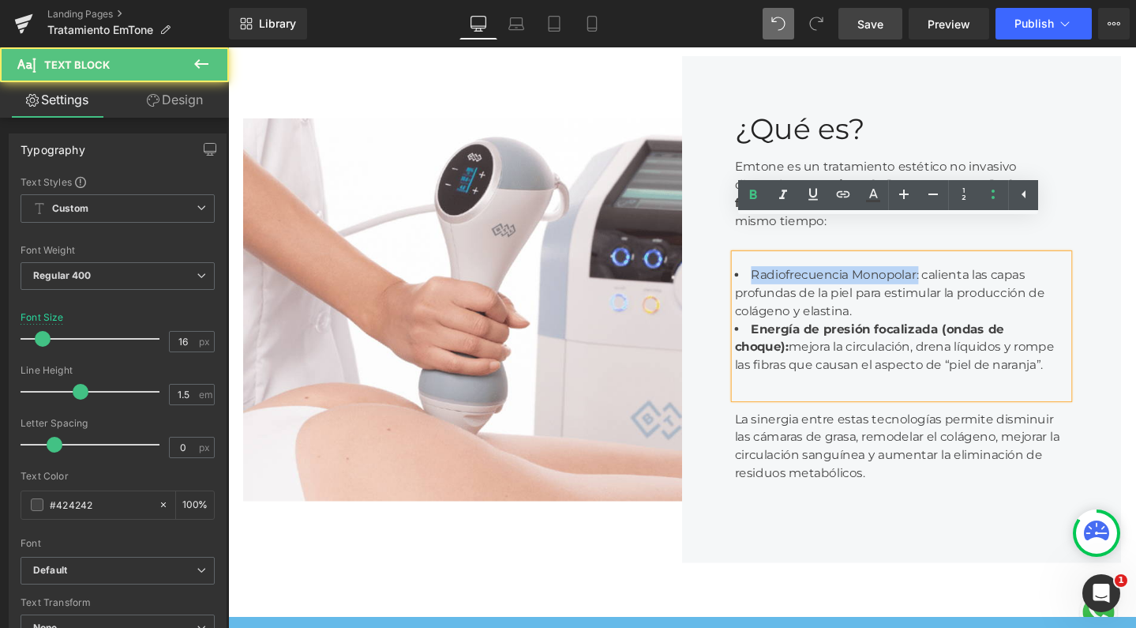
drag, startPoint x: 944, startPoint y: 254, endPoint x: 741, endPoint y: 250, distance: 203.8
click at [741, 250] on div "¿Qué es? Heading Emtone es un tratamiento estético no invasivo diseñado para me…" at bounding box center [937, 324] width 462 height 534
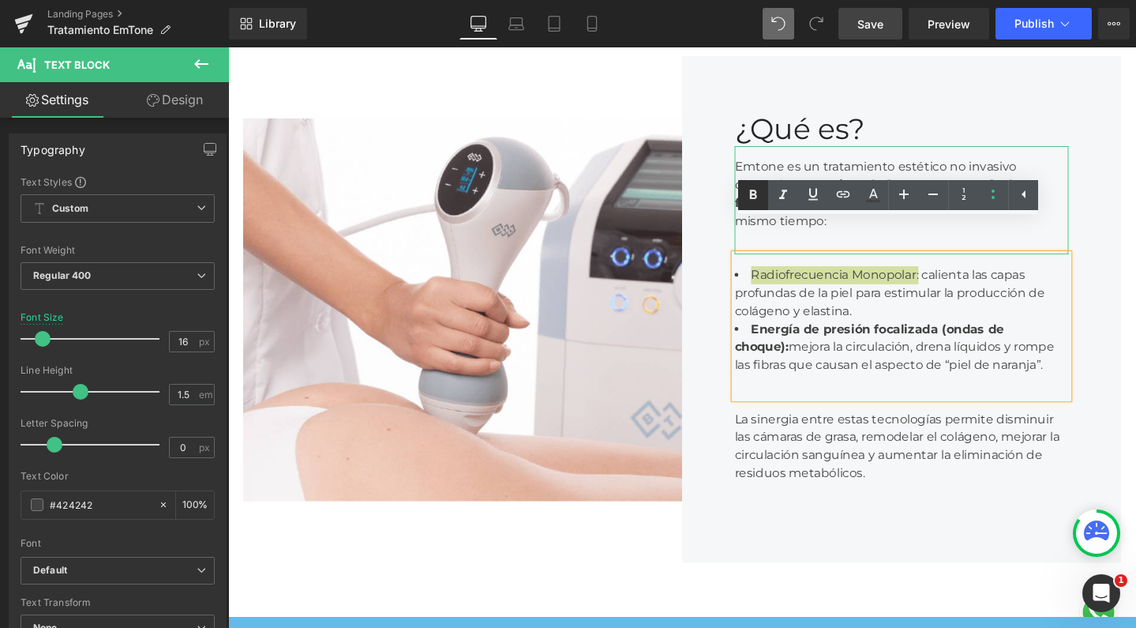
click at [758, 195] on icon at bounding box center [753, 195] width 19 height 19
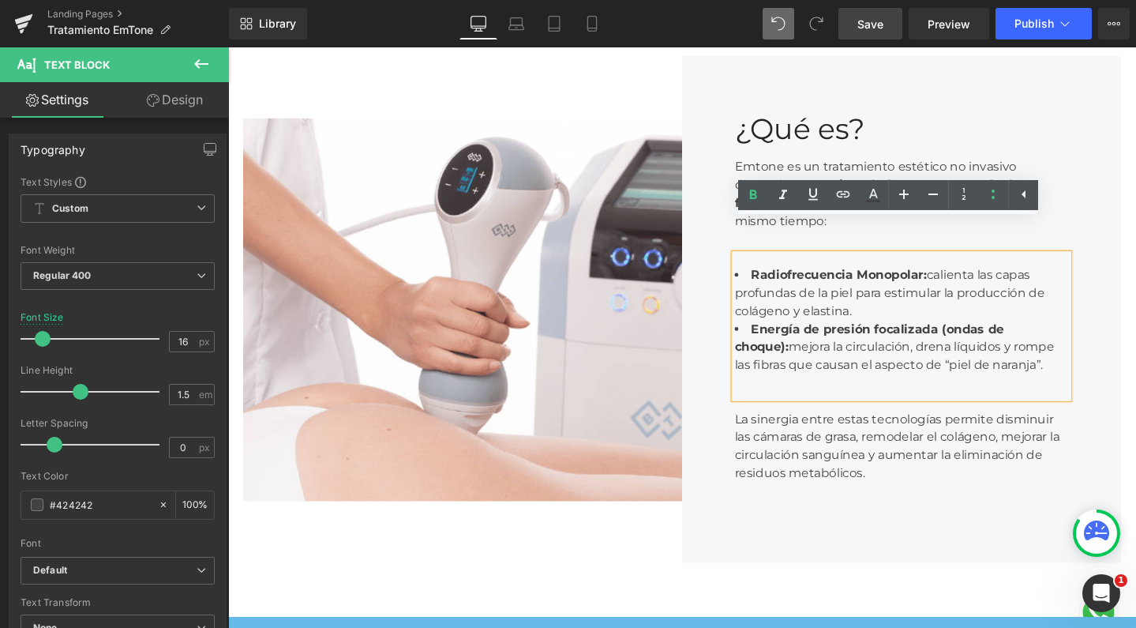
click at [883, 344] on span "Energía de presión focalizada (ondas de choque): mejora la circulación, drena l…" at bounding box center [929, 362] width 336 height 53
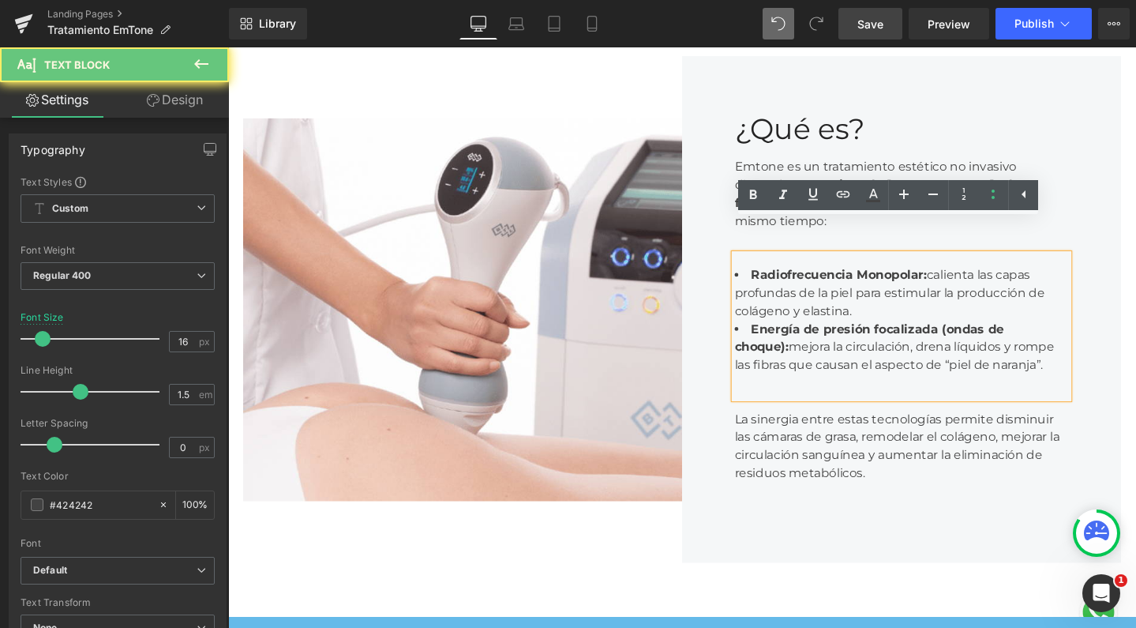
click at [919, 286] on li "Radiofrecuencia Monopolar: calienta las capas profundas de la piel para estimul…" at bounding box center [936, 306] width 351 height 57
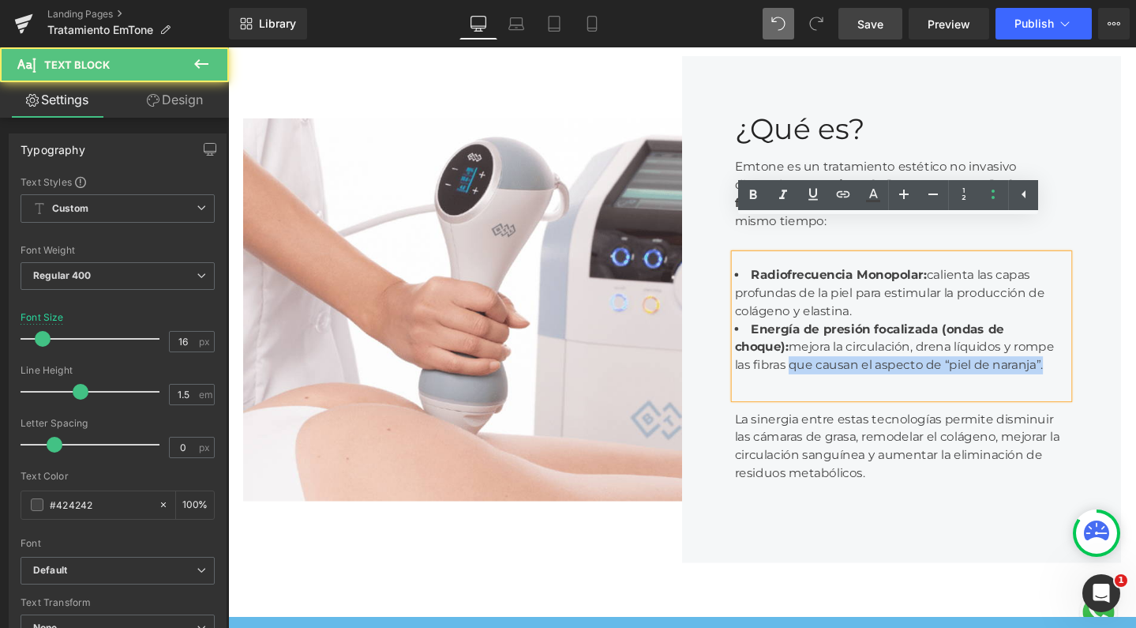
drag, startPoint x: 1061, startPoint y: 362, endPoint x: 742, endPoint y: 345, distance: 319.4
click at [742, 345] on div "¿Qué es? Heading Emtone es un tratamiento estético no invasivo diseñado para me…" at bounding box center [937, 324] width 462 height 534
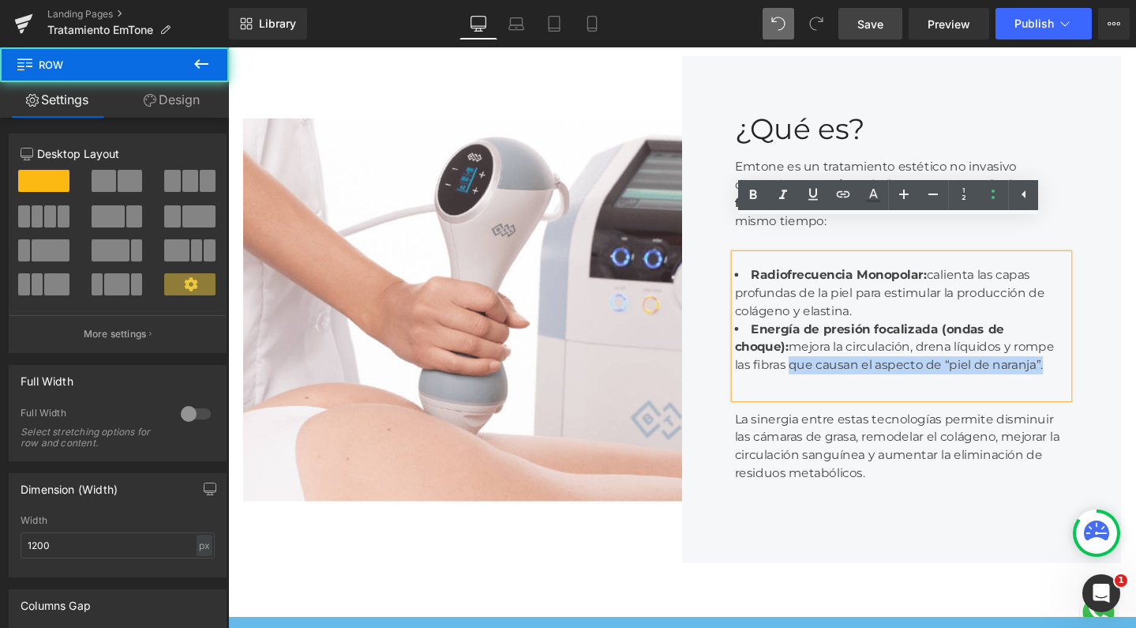
click at [1114, 278] on div "¿Qué es? Heading Emtone es un tratamiento estético no invasivo diseñado para me…" at bounding box center [937, 324] width 462 height 534
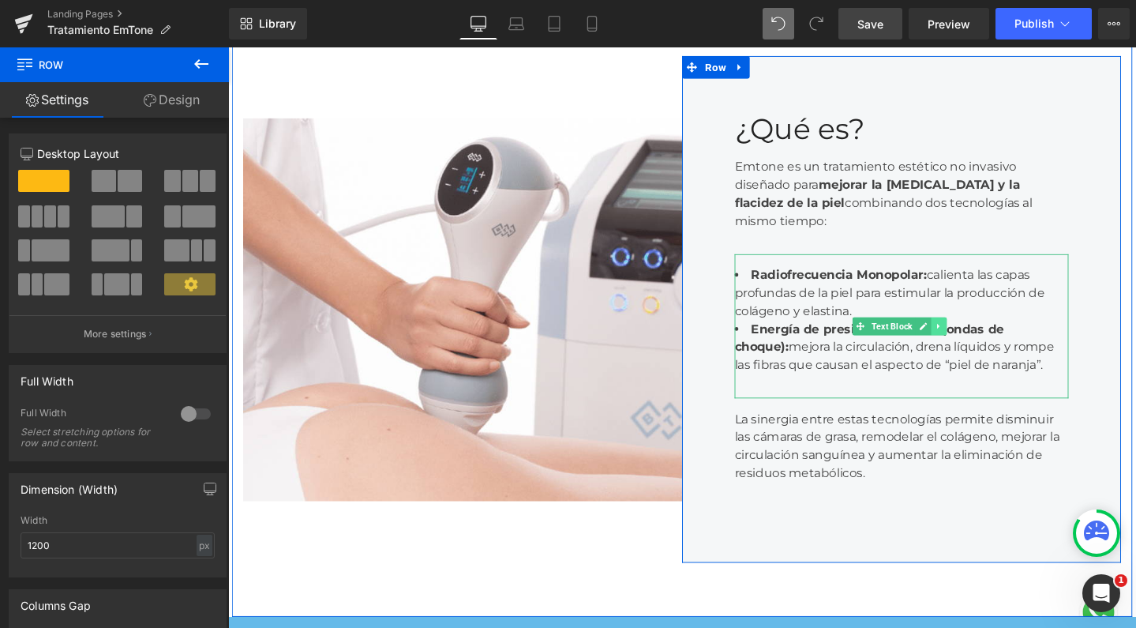
click at [972, 336] on icon at bounding box center [976, 340] width 9 height 9
click at [963, 337] on icon at bounding box center [967, 341] width 9 height 9
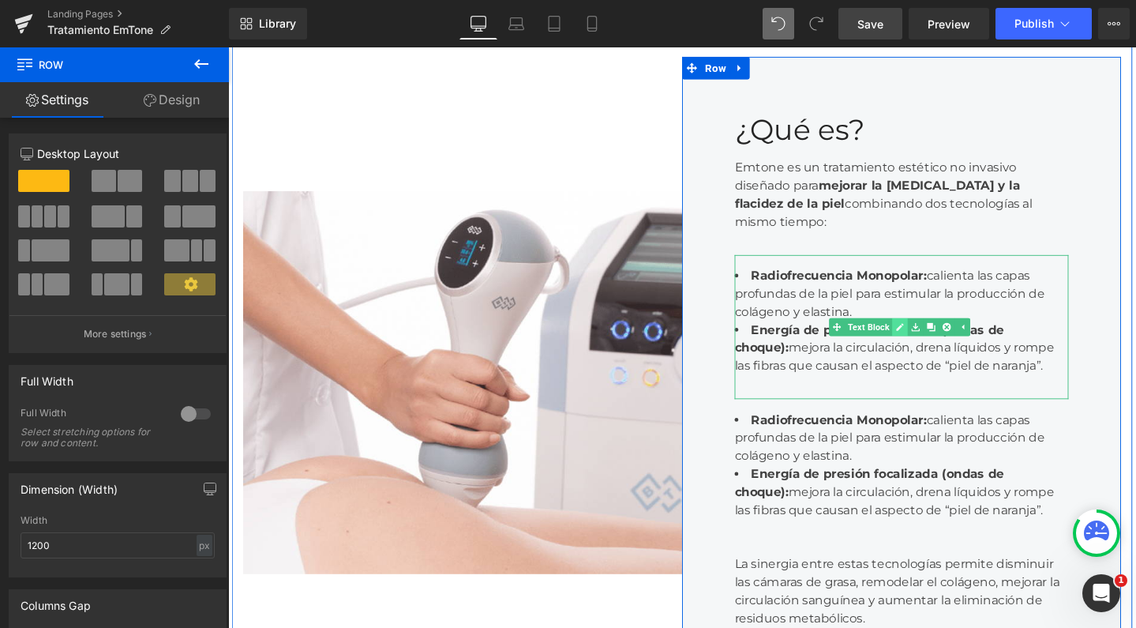
scroll to position [4622, 940]
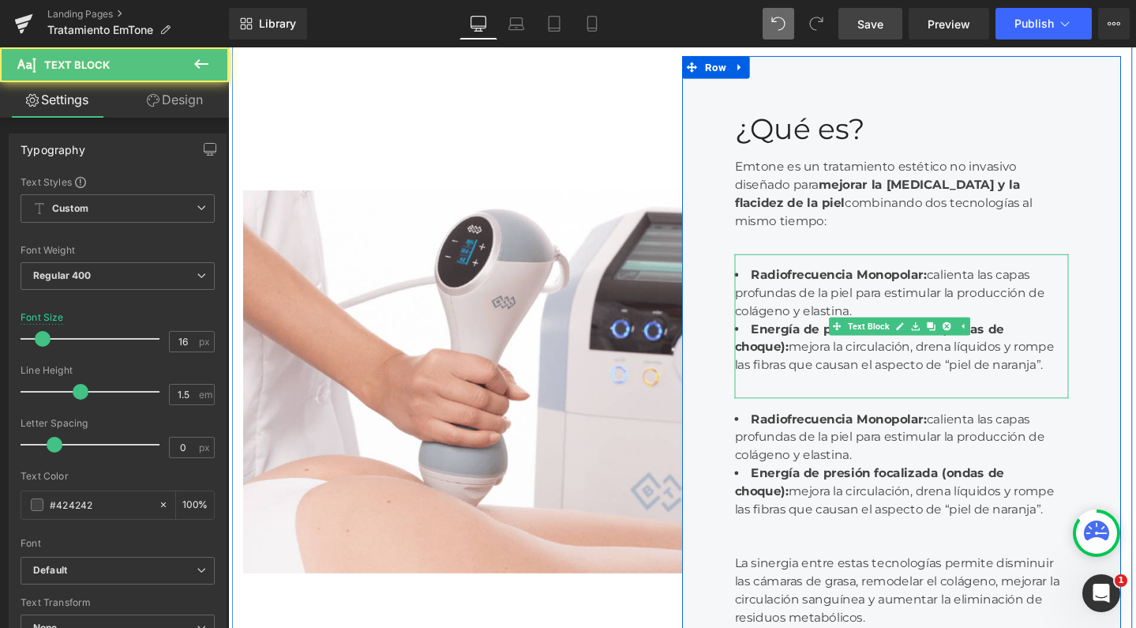
click at [880, 280] on strong "Radiofrecuencia Monopolar:" at bounding box center [871, 287] width 185 height 15
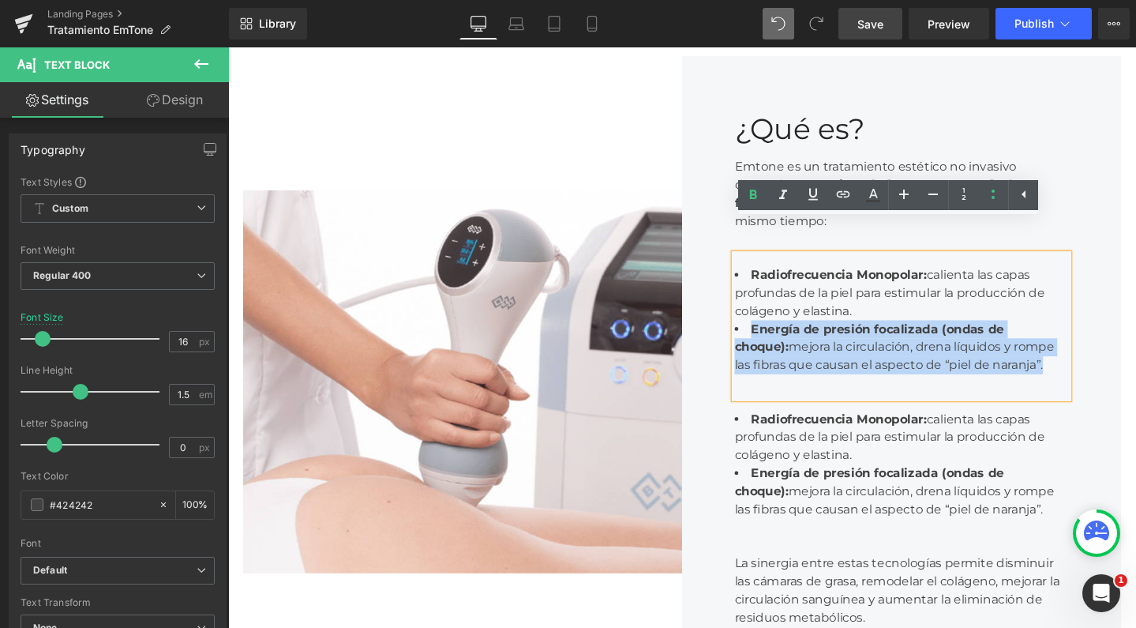
drag, startPoint x: 1057, startPoint y: 351, endPoint x: 734, endPoint y: 303, distance: 326.4
click at [734, 303] on div "¿Qué es? Heading Emtone es un tratamiento estético no invasivo diseñado para me…" at bounding box center [937, 399] width 462 height 685
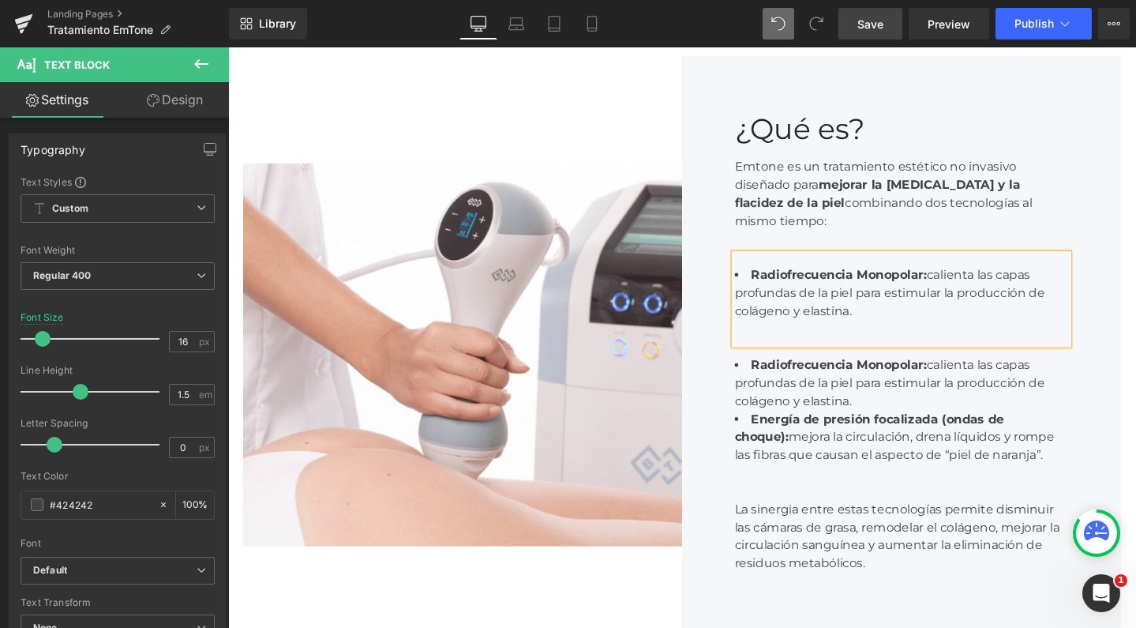
scroll to position [4565, 940]
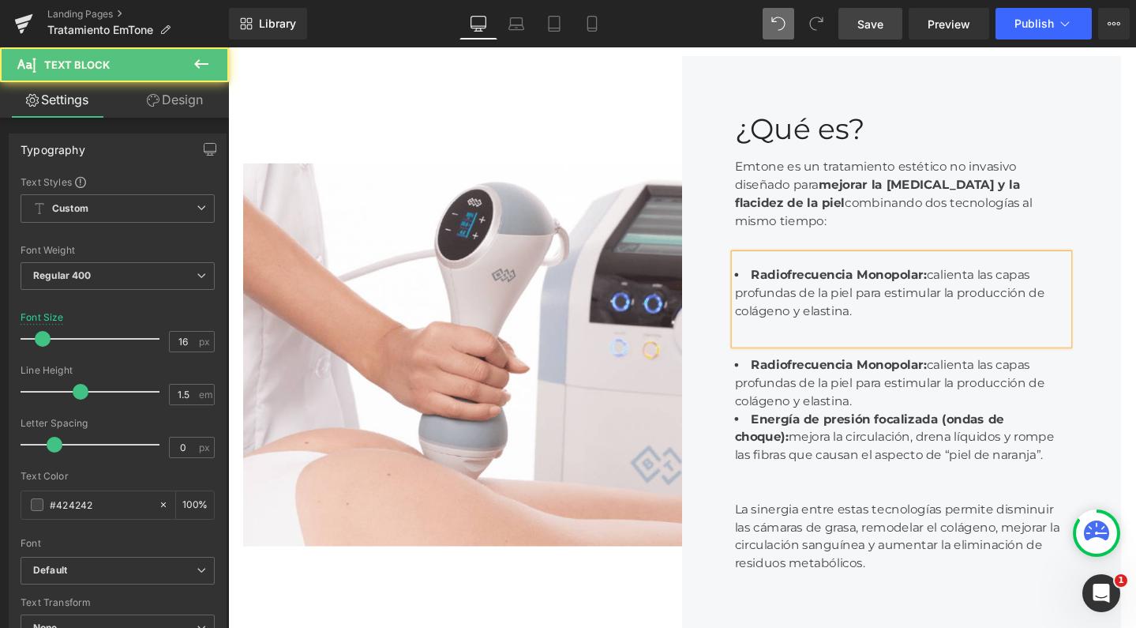
click at [817, 374] on strong "Radiofrecuencia Monopolar:" at bounding box center [871, 381] width 185 height 15
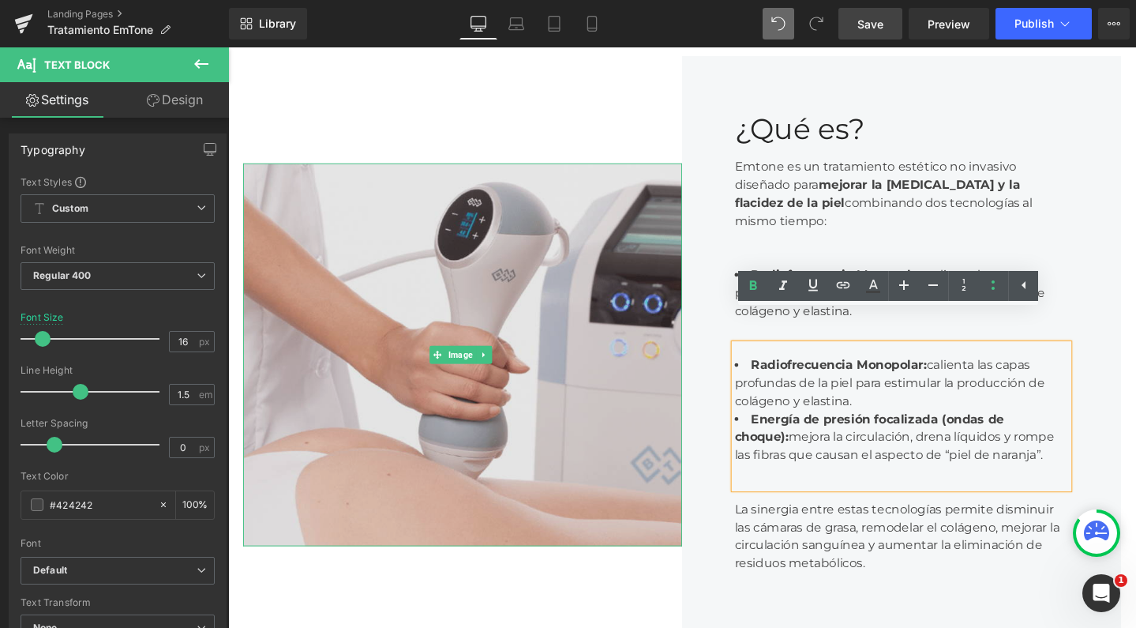
drag, startPoint x: 818, startPoint y: 376, endPoint x: 662, endPoint y: 329, distance: 163.1
click at [662, 329] on div "Image ¿Qué es? Heading Emtone es un tratamiento estético no invasivo diseñado p…" at bounding box center [706, 371] width 948 height 742
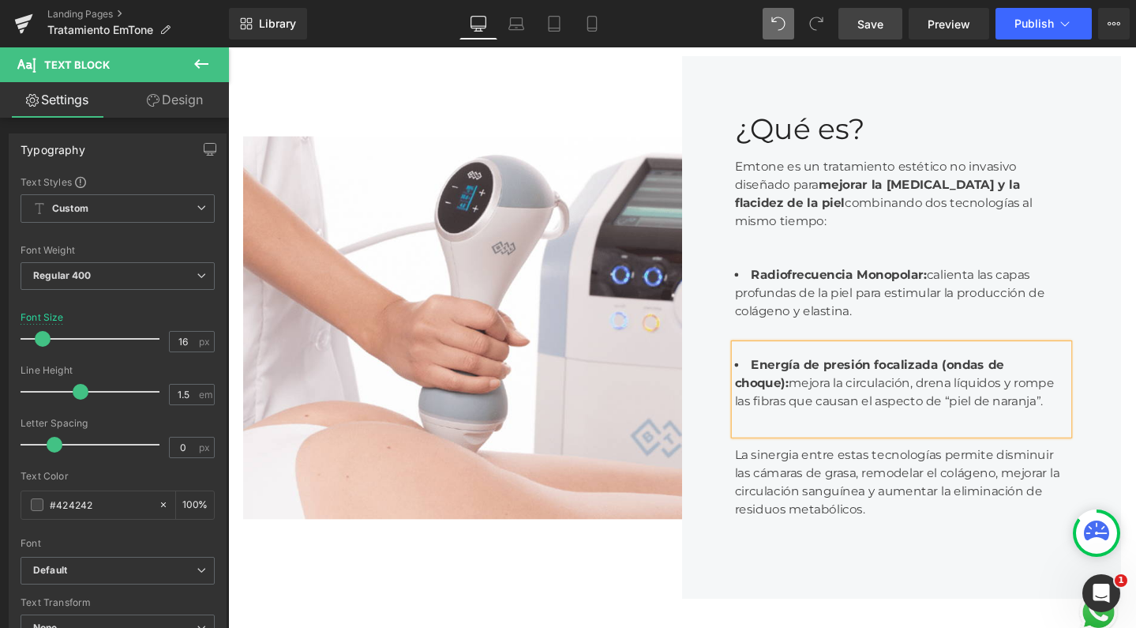
scroll to position [4508, 940]
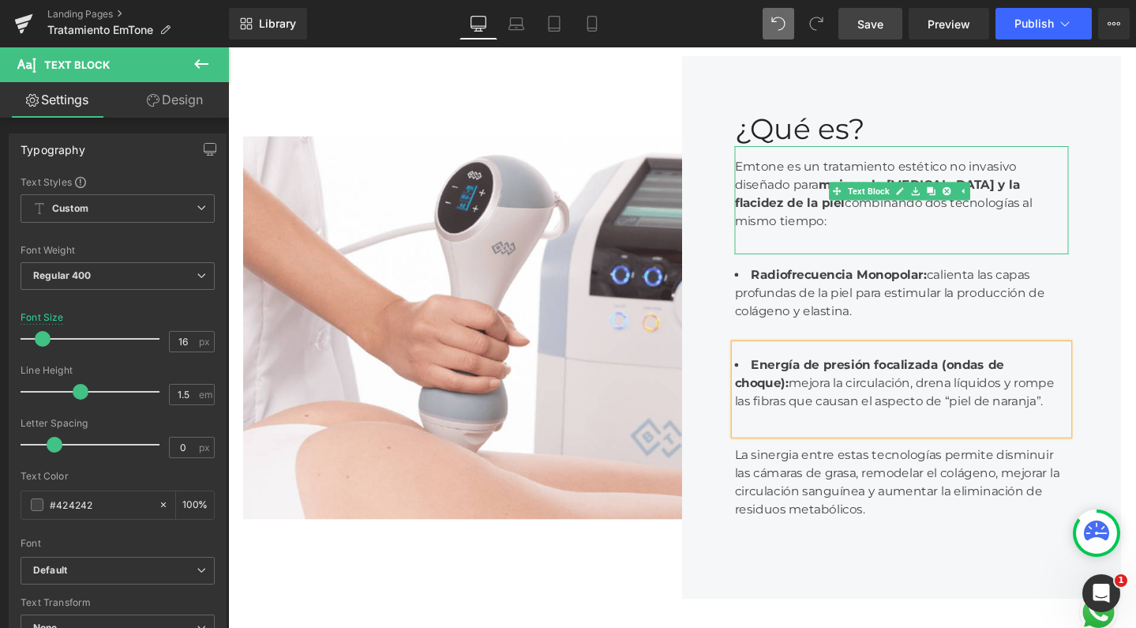
click at [907, 195] on div "Emtone es un tratamiento estético no invasivo diseñado para mejorar la celuliti…" at bounding box center [936, 209] width 351 height 114
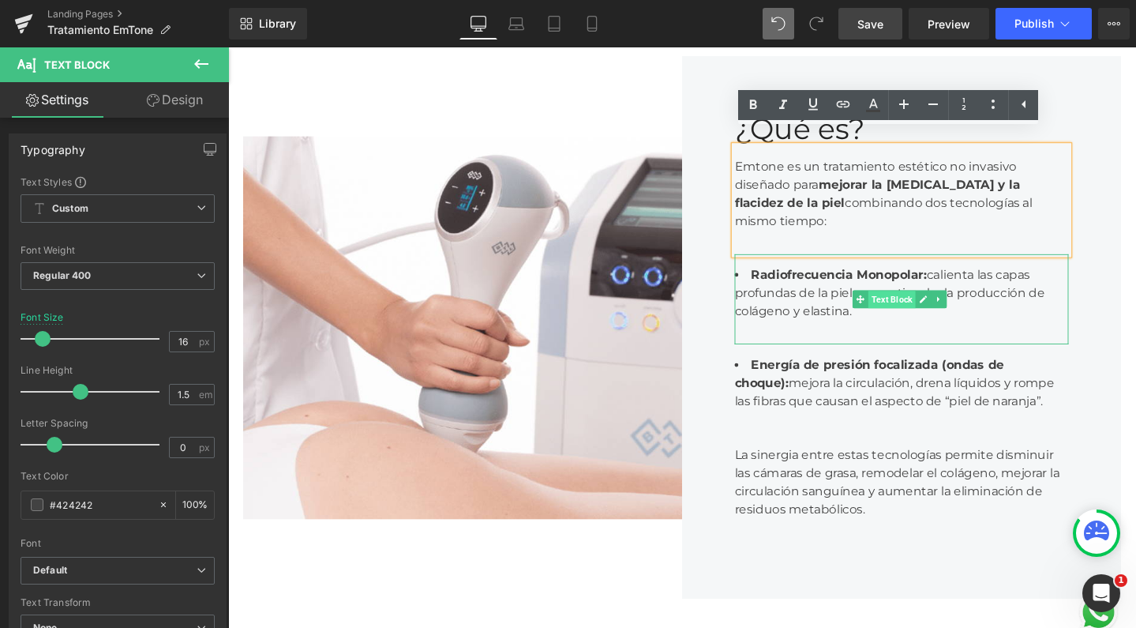
click at [902, 304] on span "Text Block" at bounding box center [927, 313] width 50 height 19
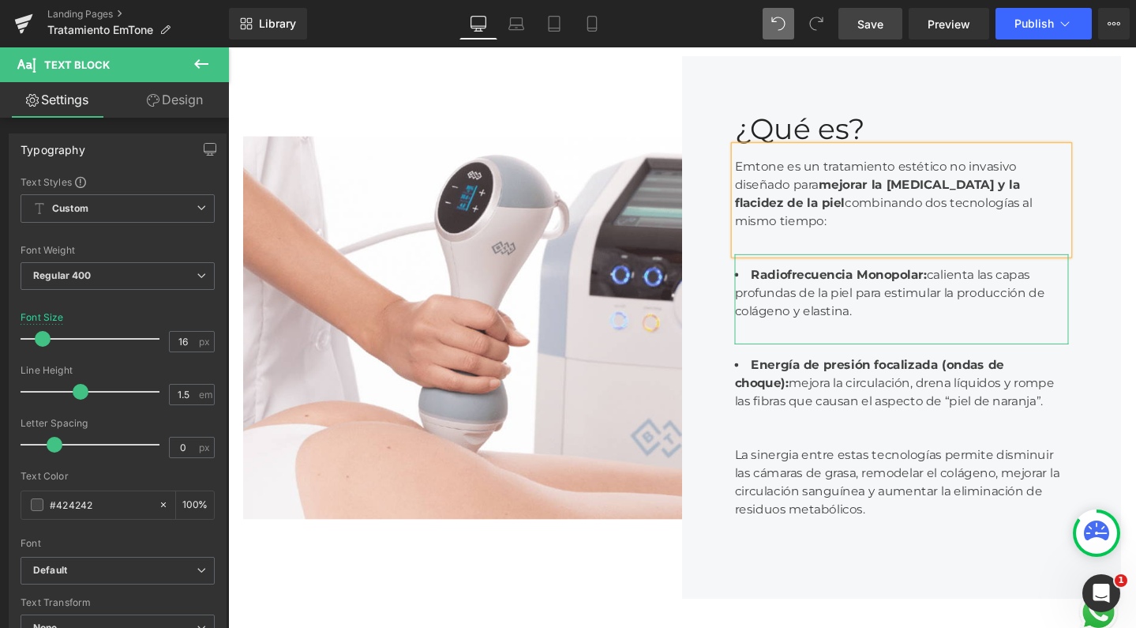
click at [196, 102] on link "Design" at bounding box center [175, 100] width 114 height 36
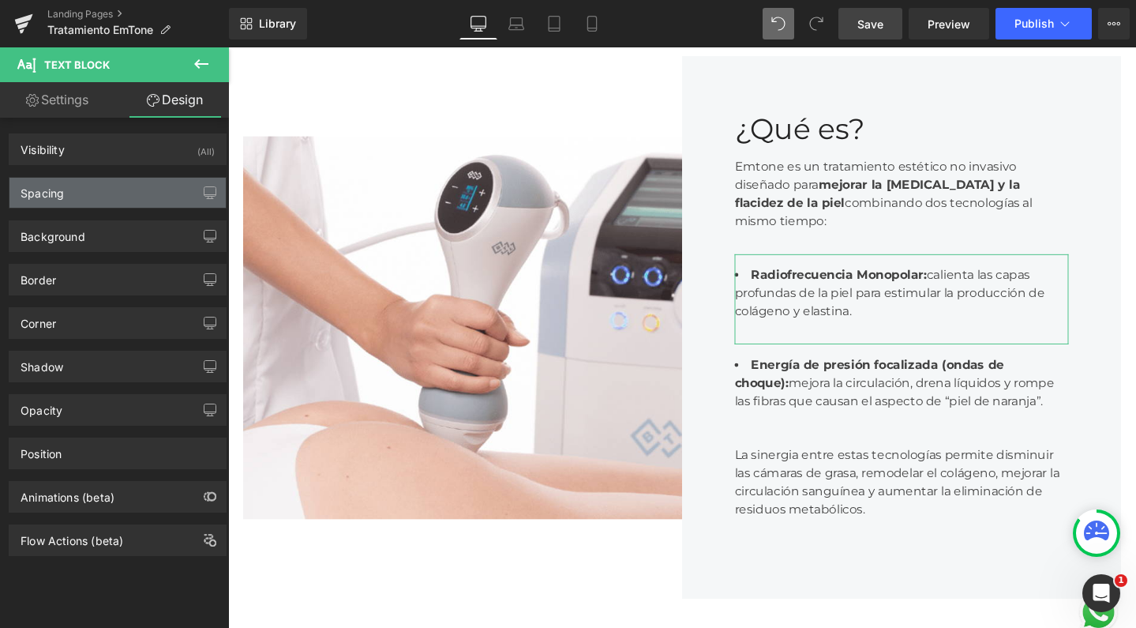
click at [115, 201] on div "Spacing" at bounding box center [117, 193] width 216 height 30
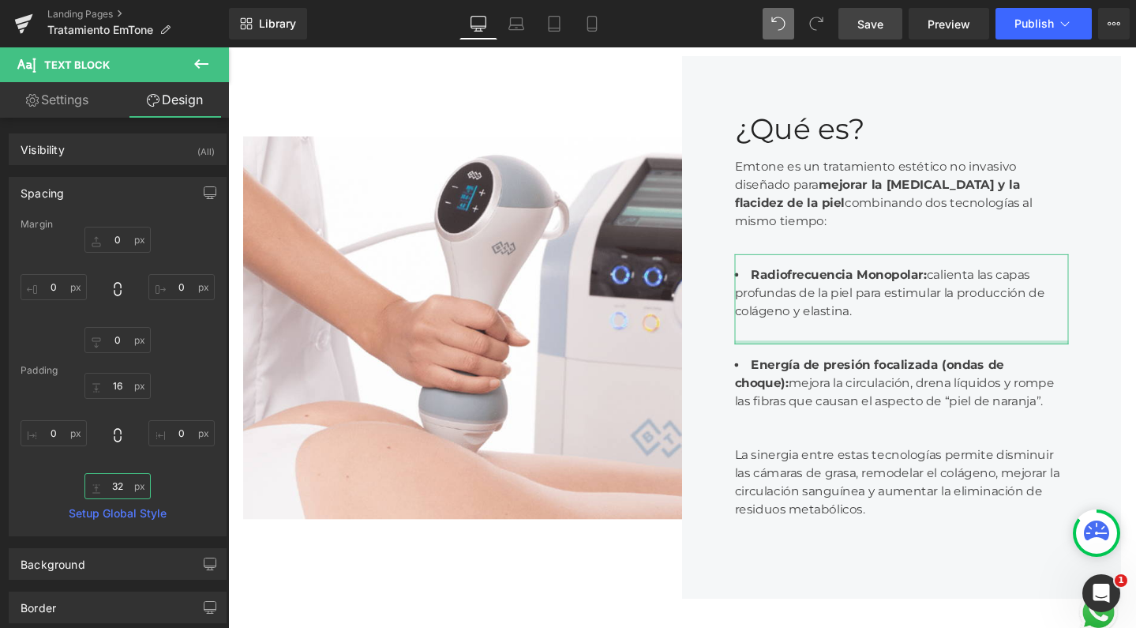
click at [111, 485] on input "text" at bounding box center [117, 486] width 66 height 26
type input "0"
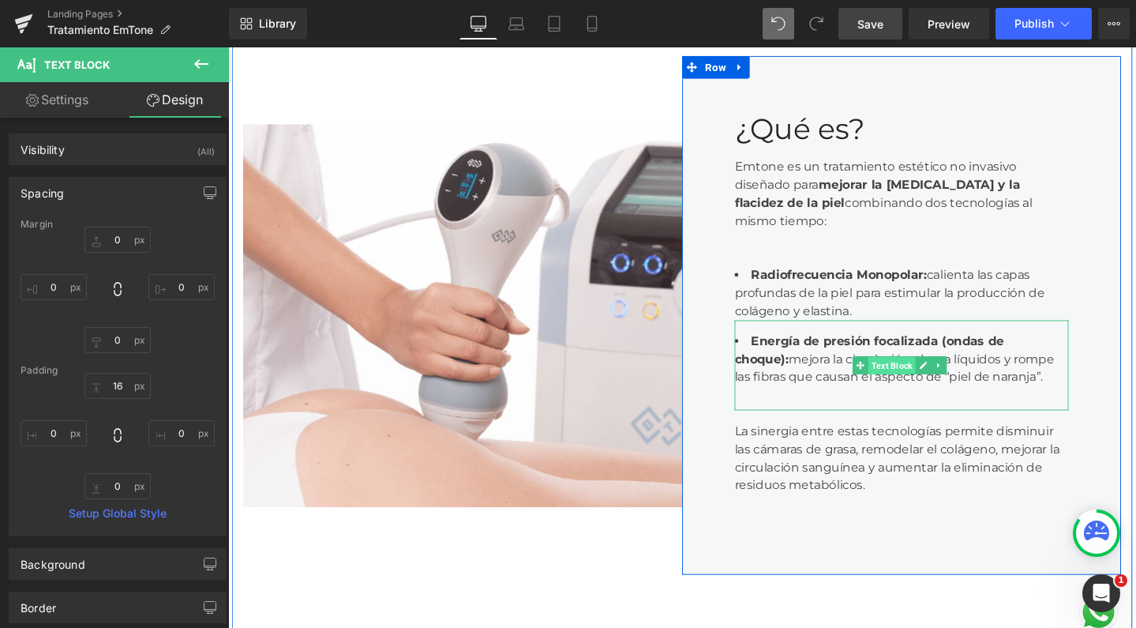
click at [928, 374] on span "Text Block" at bounding box center [927, 383] width 50 height 19
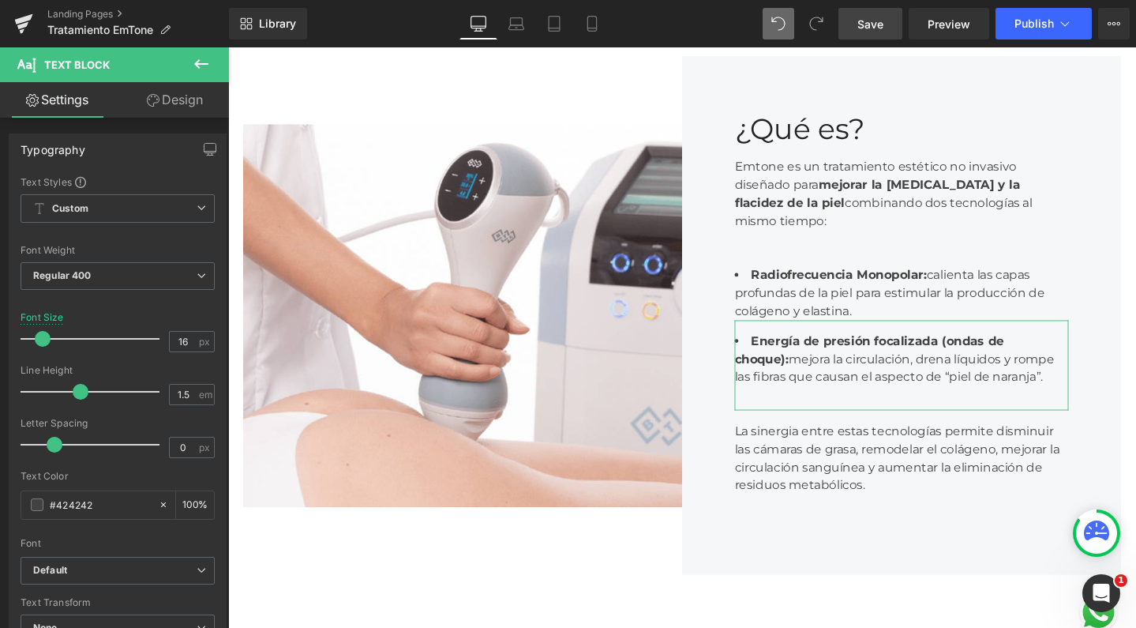
click at [200, 92] on link "Design" at bounding box center [175, 100] width 114 height 36
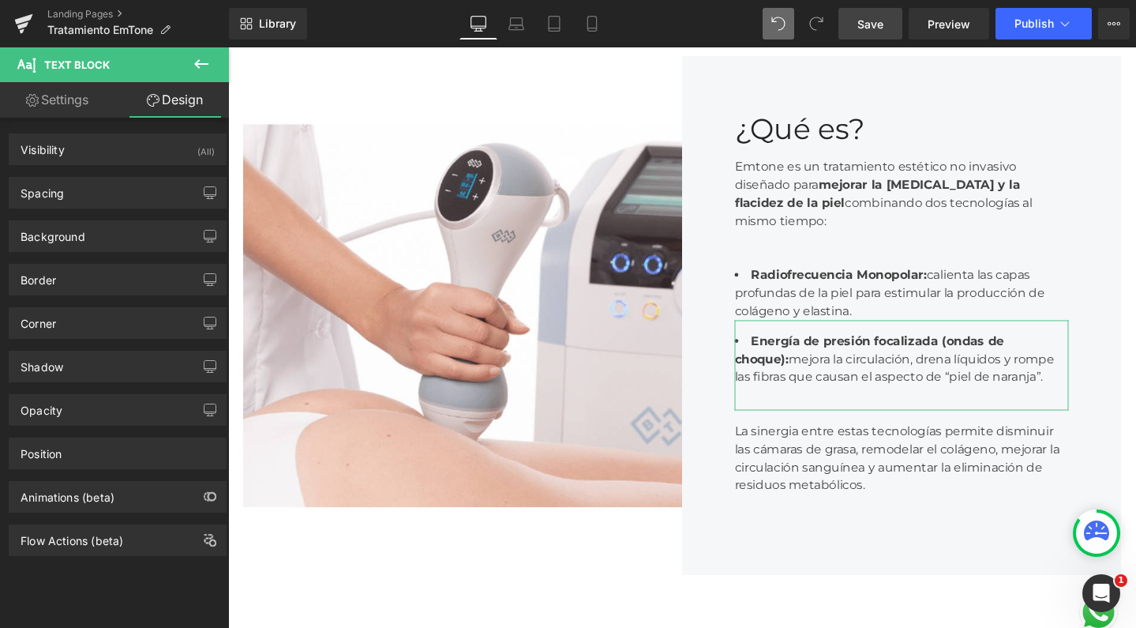
drag, startPoint x: 118, startPoint y: 194, endPoint x: 109, endPoint y: 308, distance: 114.1
click at [118, 194] on div "Spacing" at bounding box center [117, 193] width 216 height 30
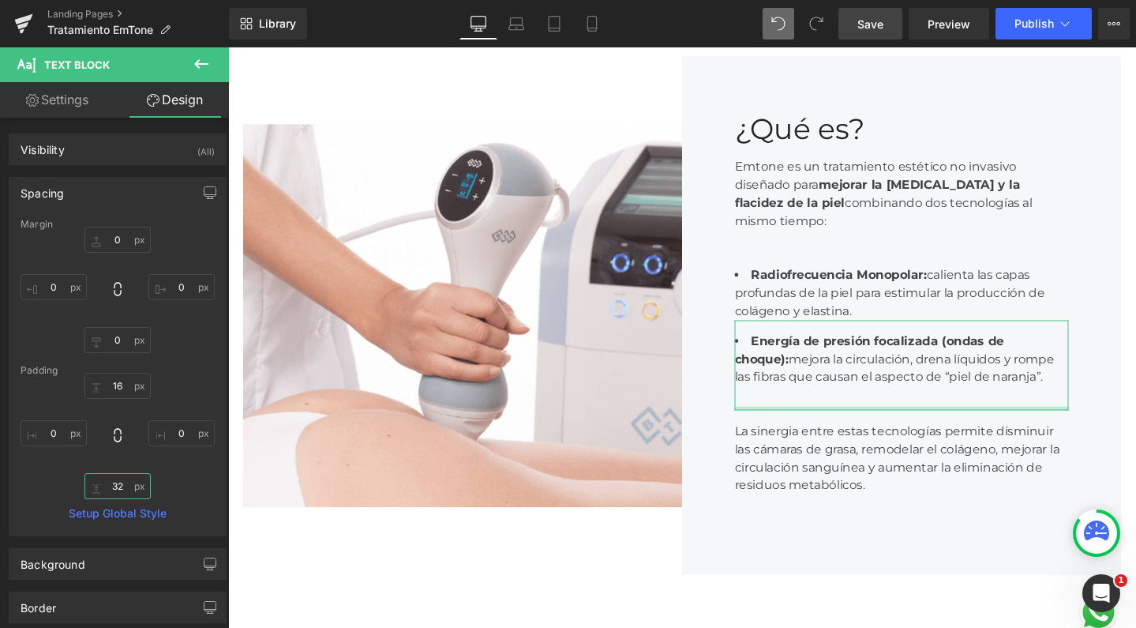
click at [115, 480] on input "32" at bounding box center [117, 486] width 66 height 26
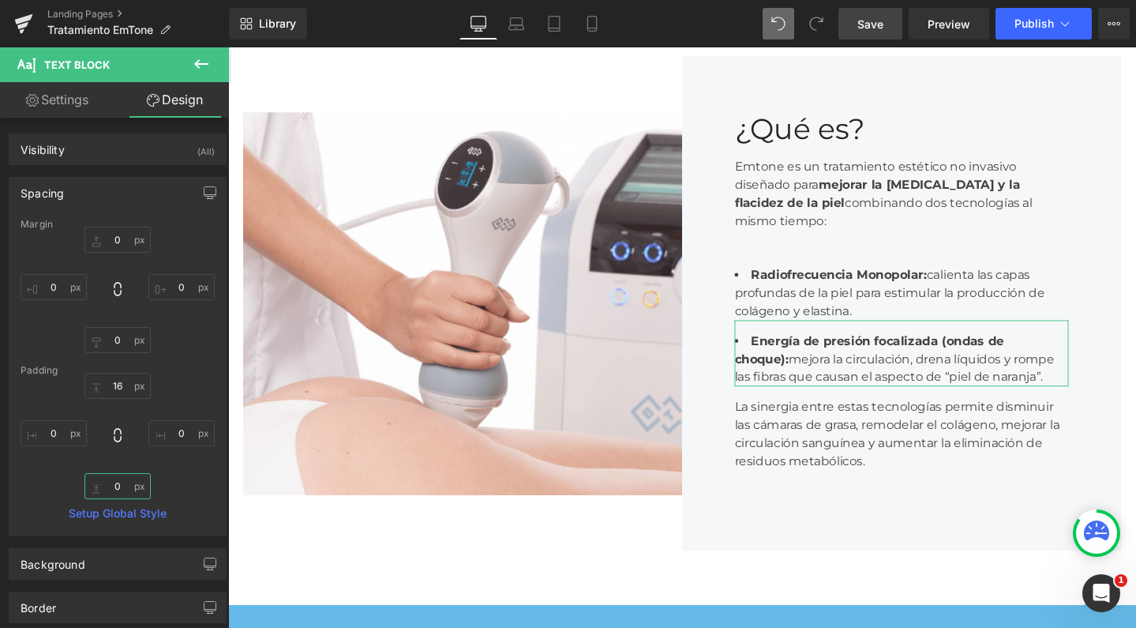
type input "0"
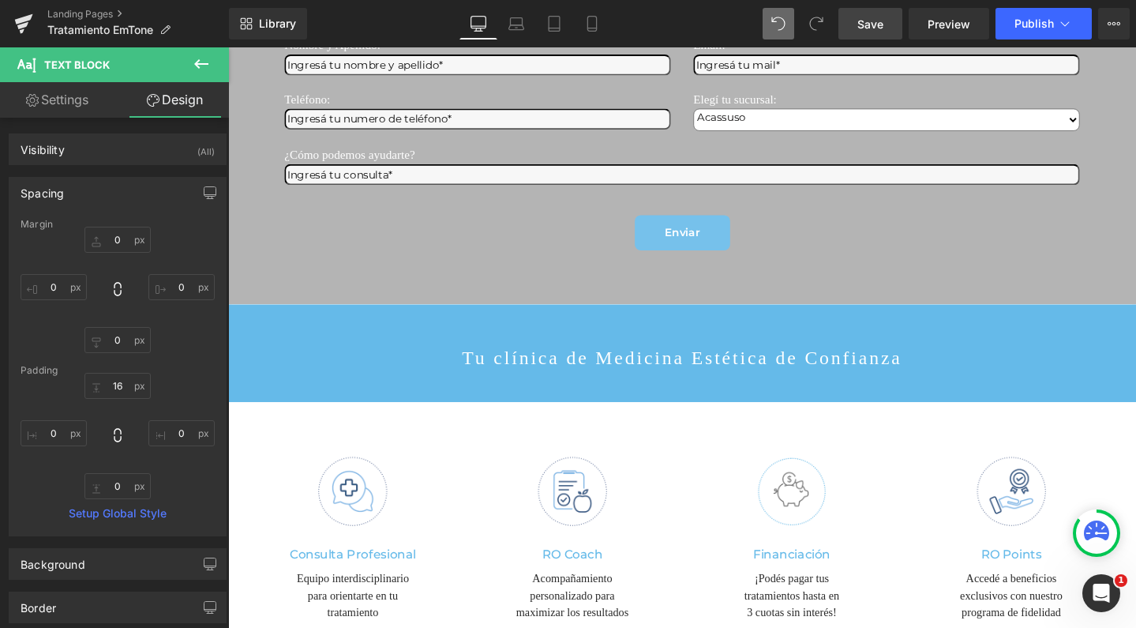
scroll to position [2954, 0]
click at [869, 18] on span "Save" at bounding box center [871, 24] width 26 height 17
click at [1015, 29] on span "Publish" at bounding box center [1034, 23] width 39 height 13
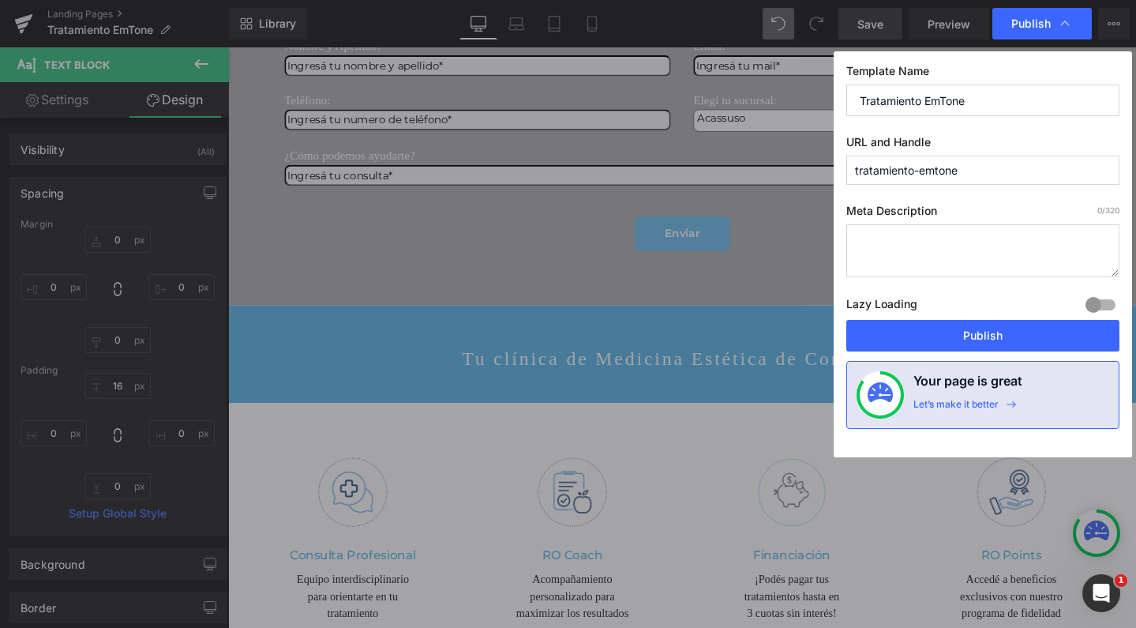
click at [938, 240] on textarea at bounding box center [983, 250] width 273 height 53
paste textarea ""Decile adiós a la celulitis y la flacidez ¡Resultados visibles desde la primer…"
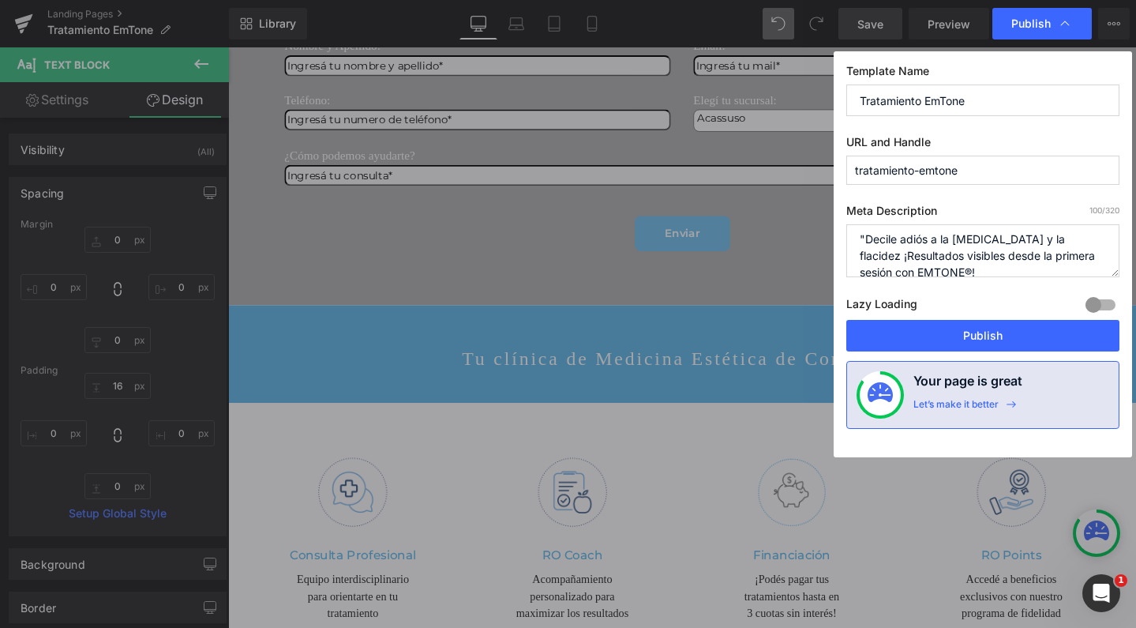
drag, startPoint x: 869, startPoint y: 237, endPoint x: 801, endPoint y: 224, distance: 69.9
click at [801, 224] on div "Publish Template Name Tratamiento EmTone URL and Handle tratamiento-emtone Meta…" at bounding box center [568, 314] width 1136 height 628
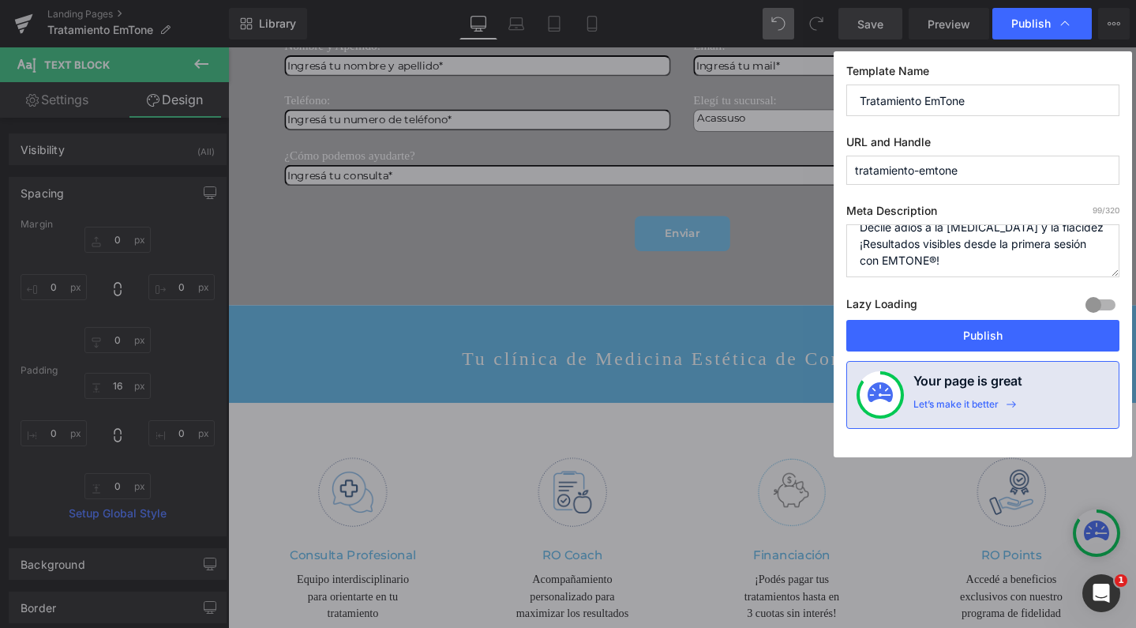
scroll to position [16, 0]
click at [1067, 232] on textarea "Decile adiós a la celulitis y la flacidez ¡Resultados visibles desde la primera…" at bounding box center [983, 250] width 273 height 53
click at [952, 250] on textarea "Decile adiós a la celulitis y la flacidez:¡Resultados visibles desde la primera…" at bounding box center [983, 250] width 273 height 53
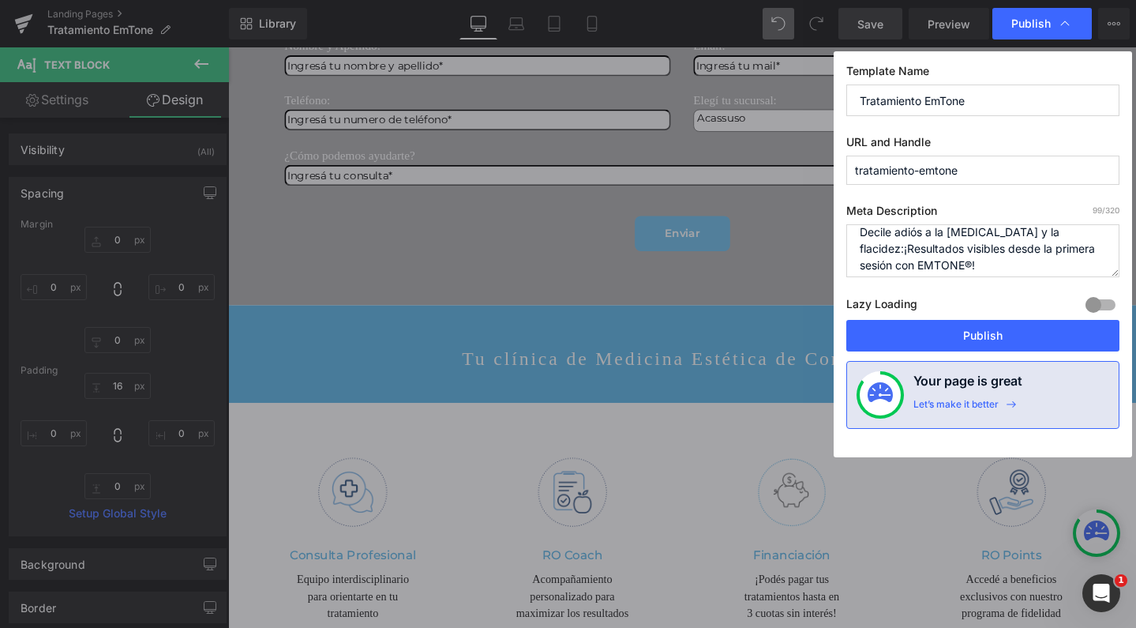
click at [935, 265] on textarea "Decile adiós a la celulitis y la flacidez:¡Resultados visibles desde la primera…" at bounding box center [983, 250] width 273 height 53
type textarea "Decile adiós a la celulitis y la flacidez:¡Resultados visibles desde la primera…"
click at [961, 331] on button "Publish" at bounding box center [983, 336] width 273 height 32
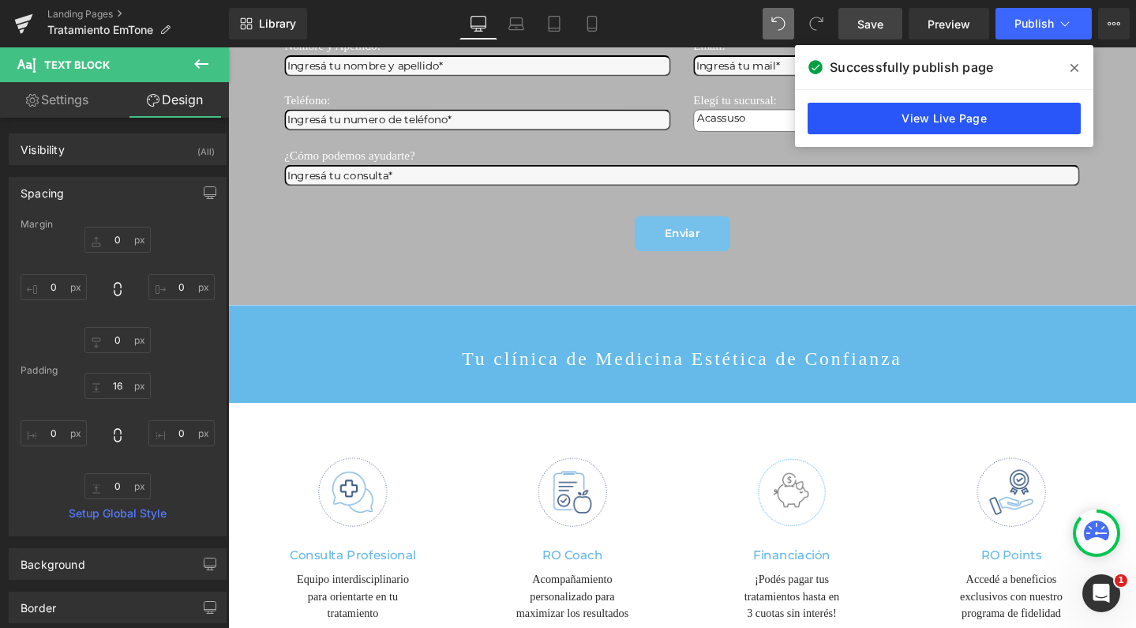
click at [925, 114] on link "View Live Page" at bounding box center [944, 119] width 273 height 32
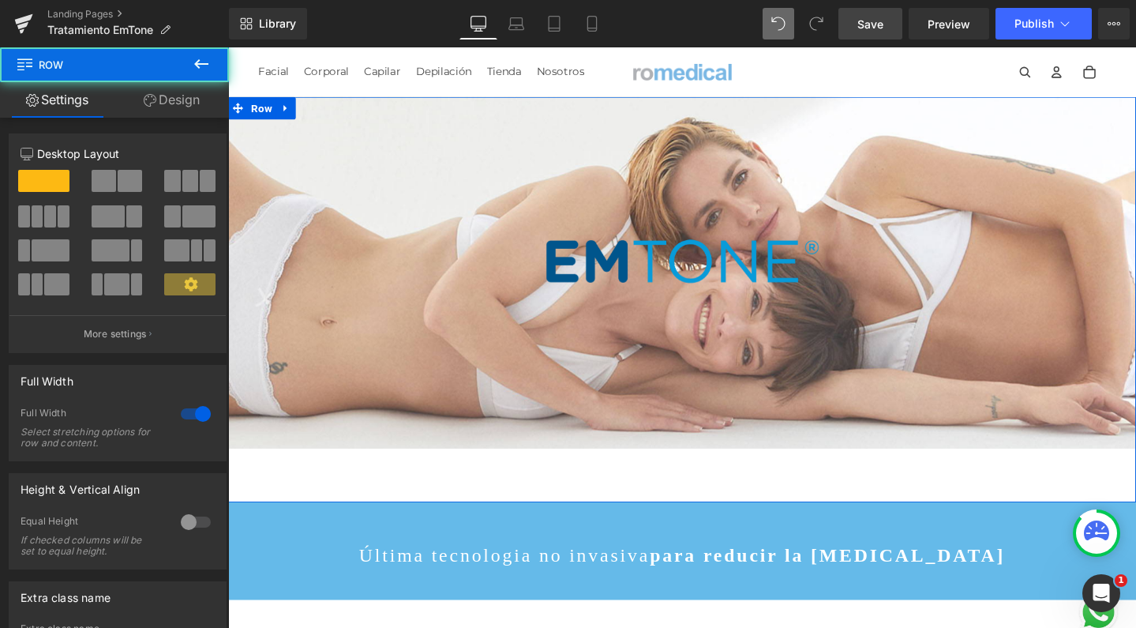
click at [677, 488] on div "Image Parallax Image Parallax Row 72px" at bounding box center [705, 312] width 955 height 426
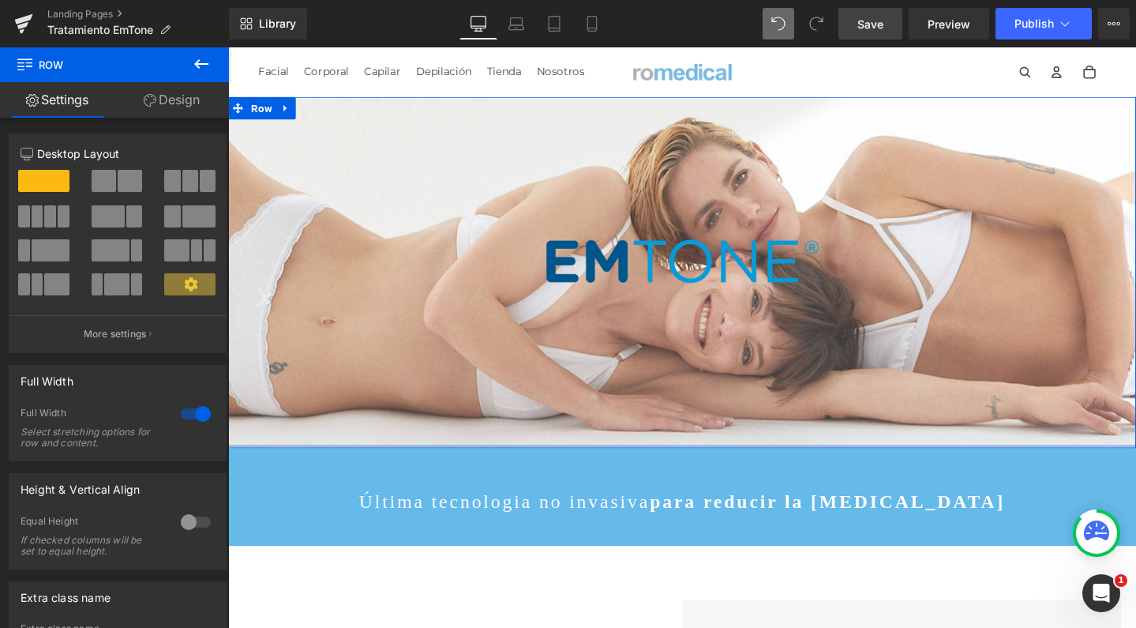
drag, startPoint x: 677, startPoint y: 478, endPoint x: 670, endPoint y: 314, distance: 163.6
click at [670, 314] on div "Image Parallax 200px Image Parallax Row" at bounding box center [705, 284] width 955 height 370
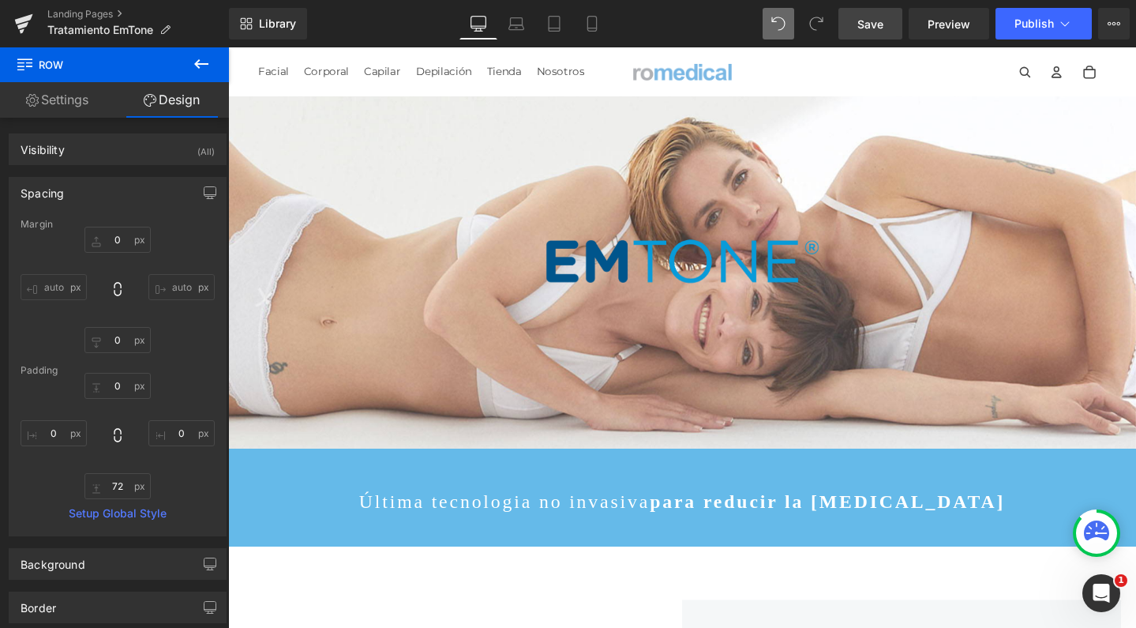
click at [868, 31] on span "Save" at bounding box center [871, 24] width 26 height 17
click at [1030, 24] on span "Publish" at bounding box center [1034, 23] width 39 height 13
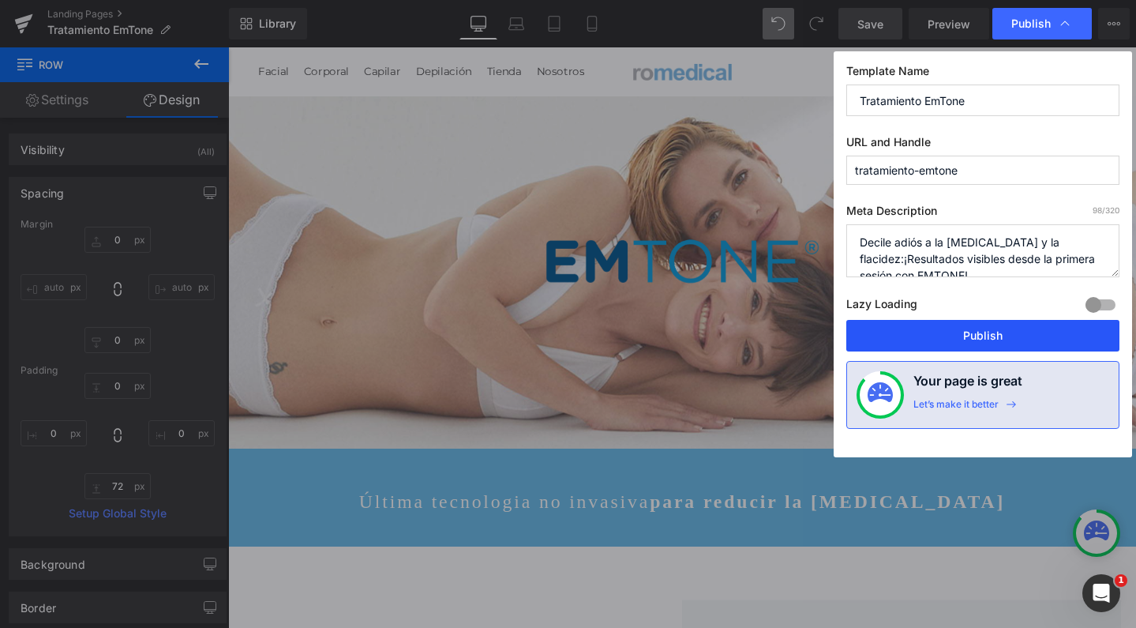
click at [988, 333] on button "Publish" at bounding box center [983, 336] width 273 height 32
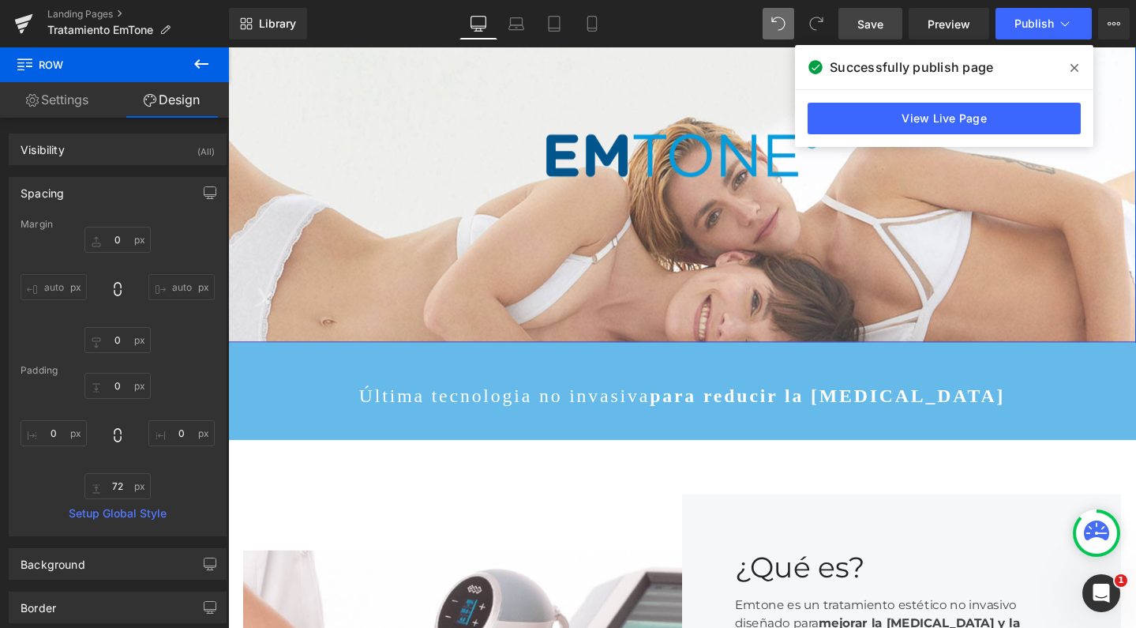
scroll to position [489, 0]
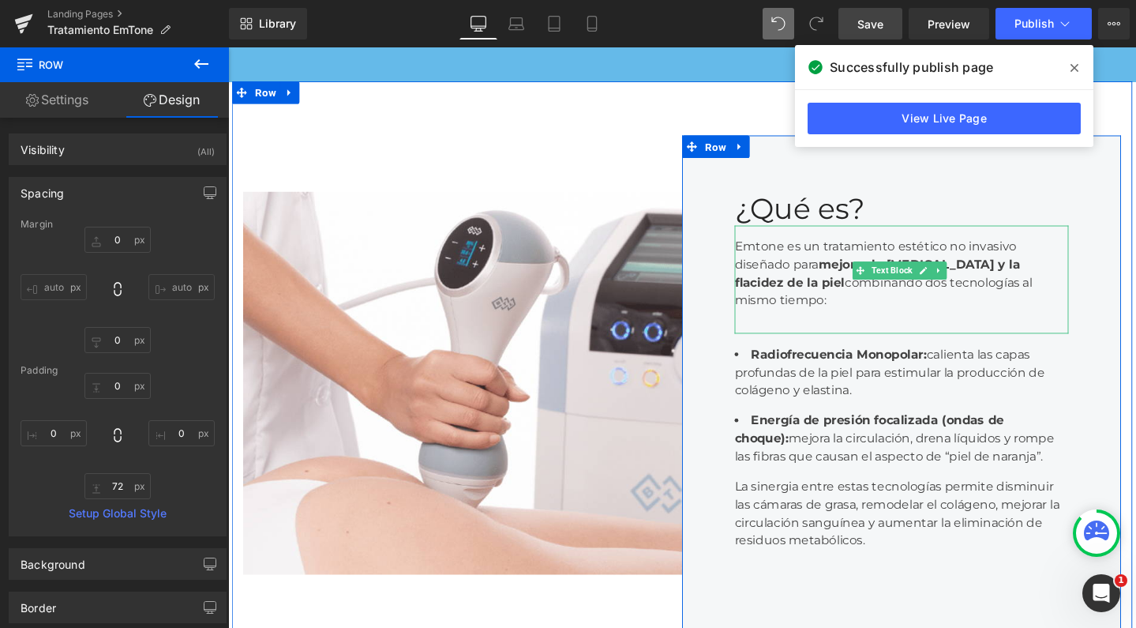
click at [861, 323] on div "Emtone es un tratamiento estético no invasivo diseñado para mejorar la celuliti…" at bounding box center [936, 292] width 351 height 114
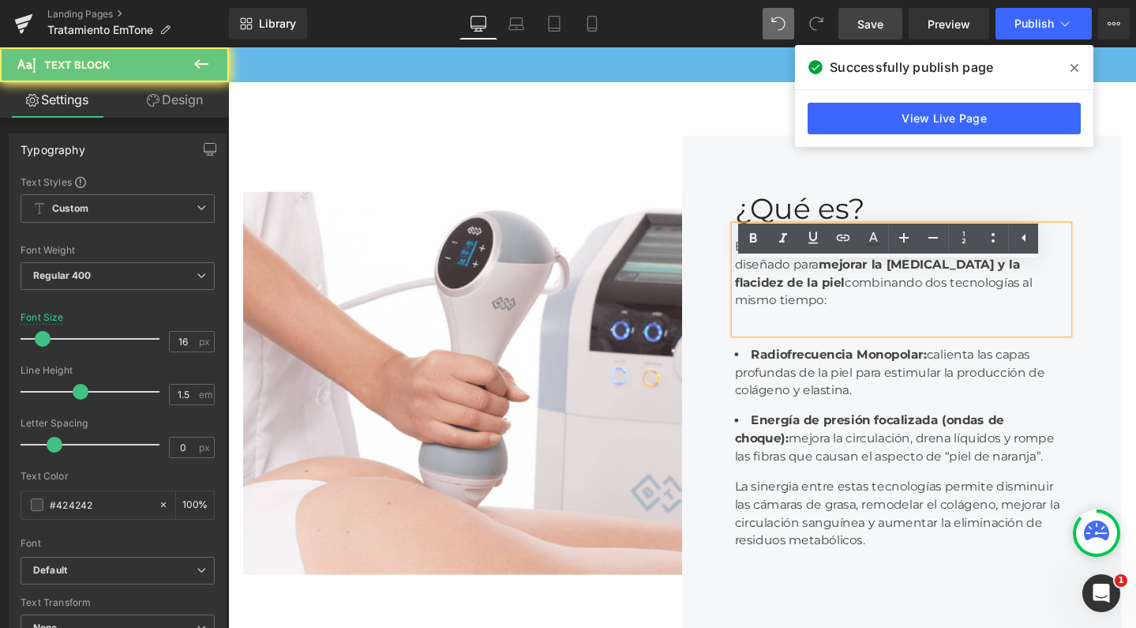
click at [919, 325] on div "Emtone es un tratamiento estético no invasivo diseñado para mejorar la celuliti…" at bounding box center [936, 292] width 351 height 114
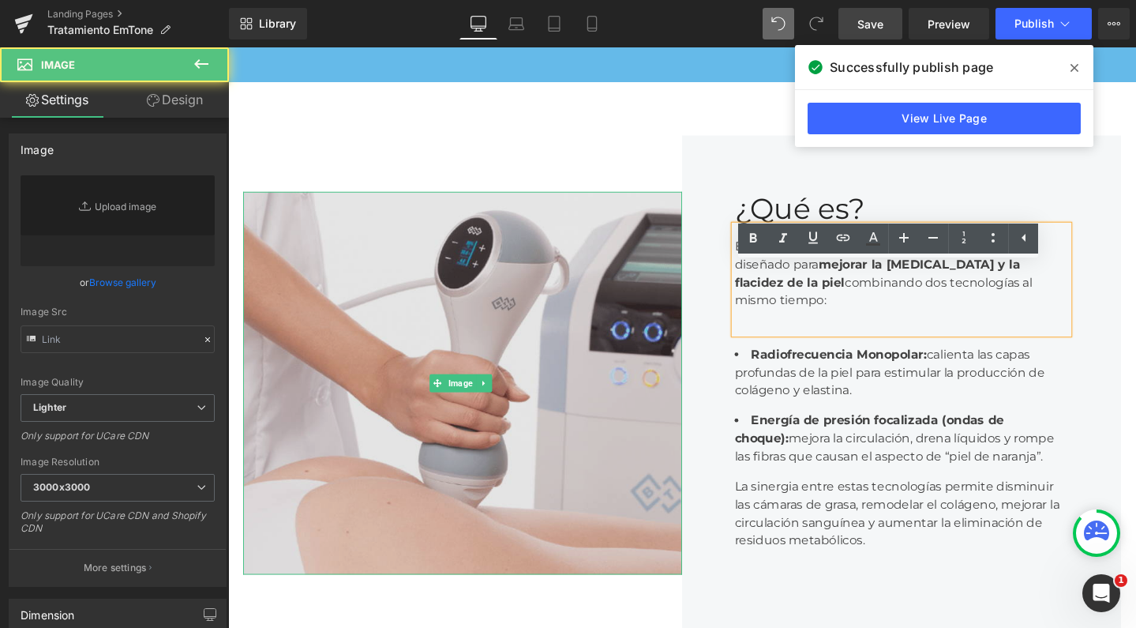
click at [610, 267] on img at bounding box center [475, 400] width 462 height 403
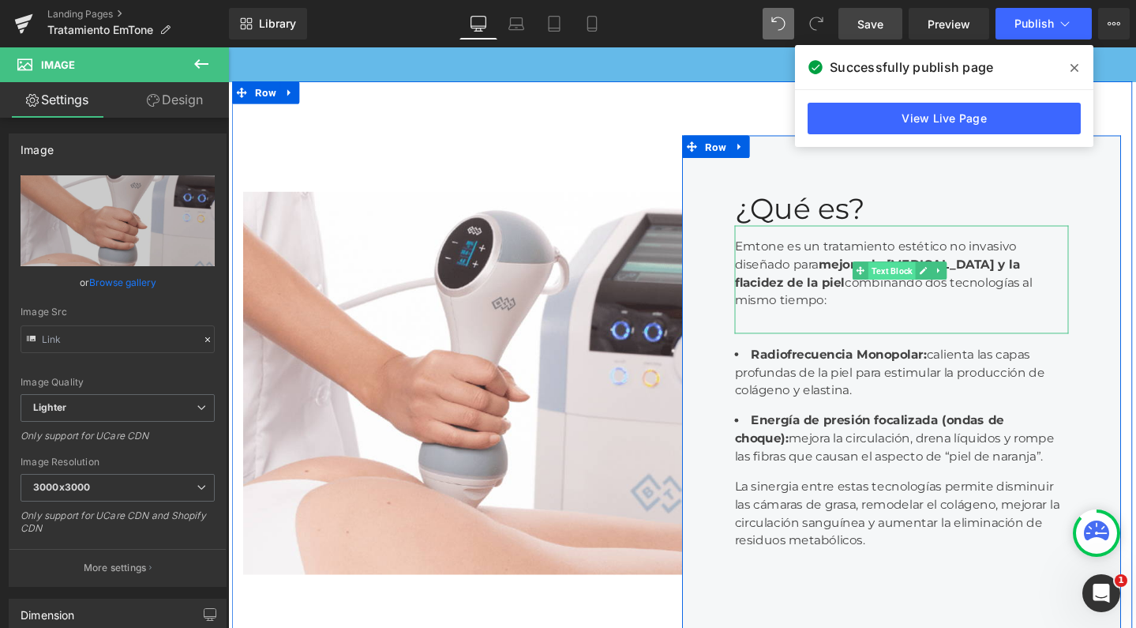
click at [920, 292] on span "Text Block" at bounding box center [927, 282] width 50 height 19
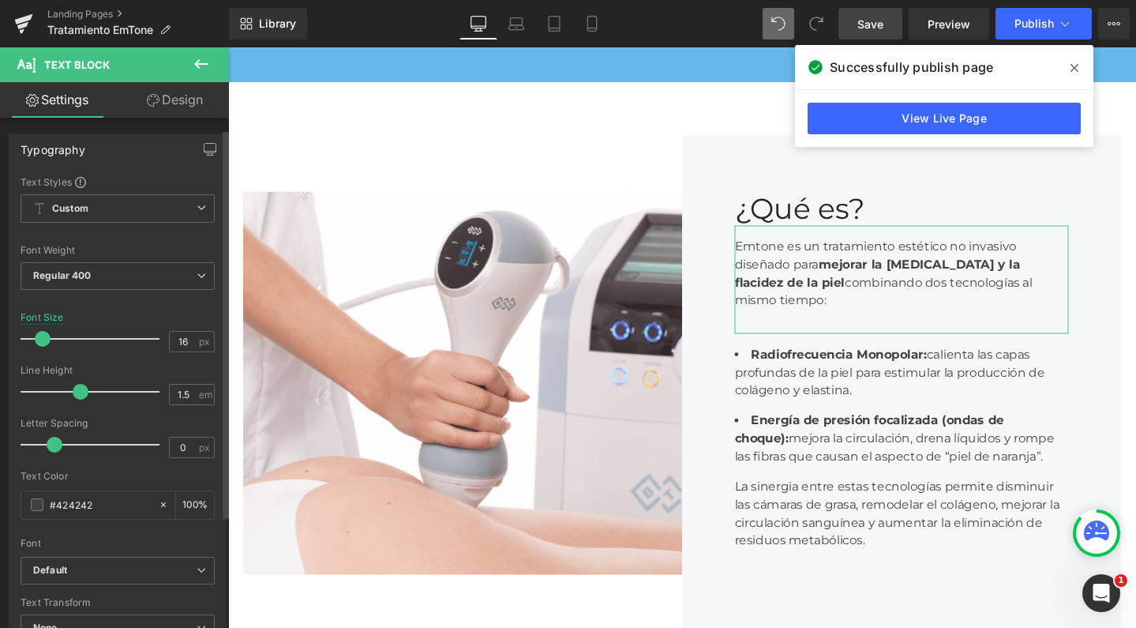
scroll to position [87, 0]
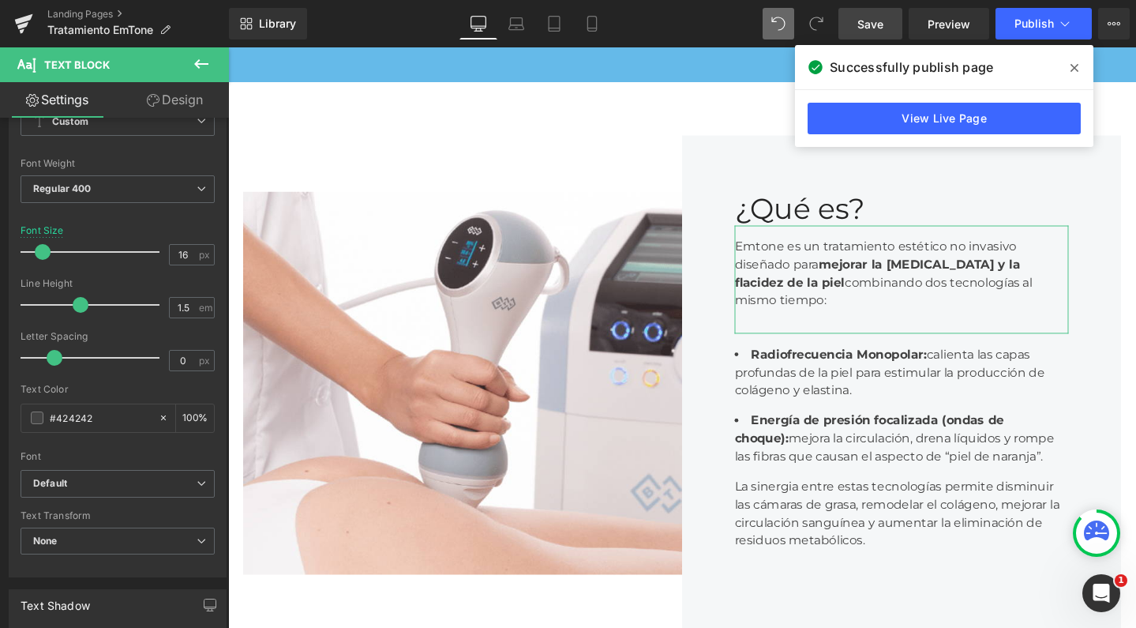
click at [181, 112] on link "Design" at bounding box center [175, 100] width 114 height 36
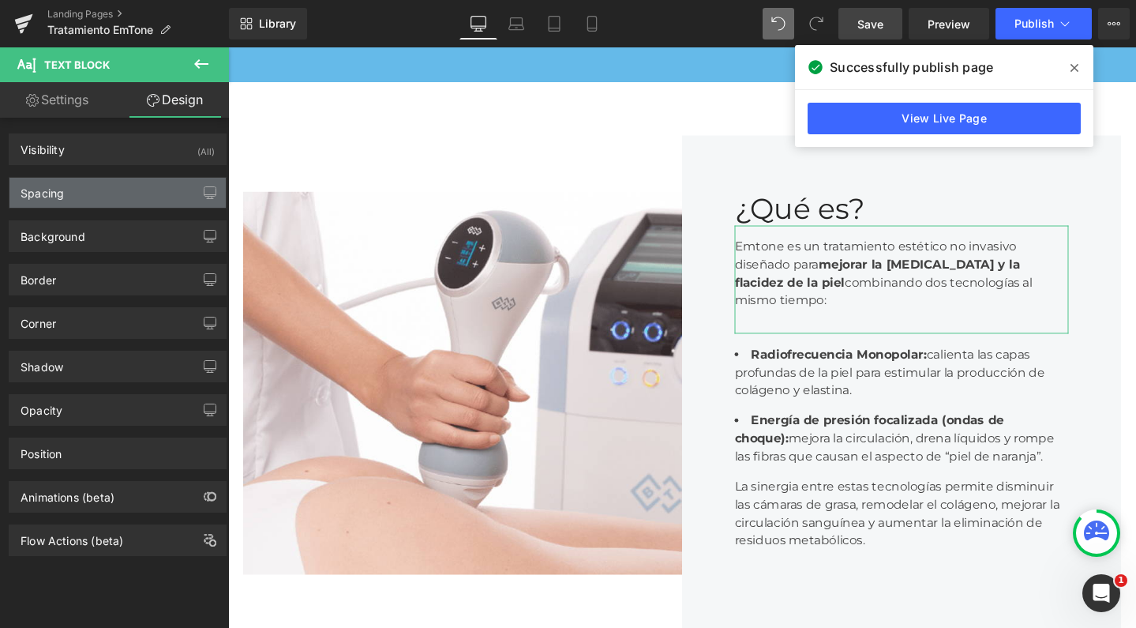
click at [118, 200] on div "Spacing" at bounding box center [117, 193] width 216 height 30
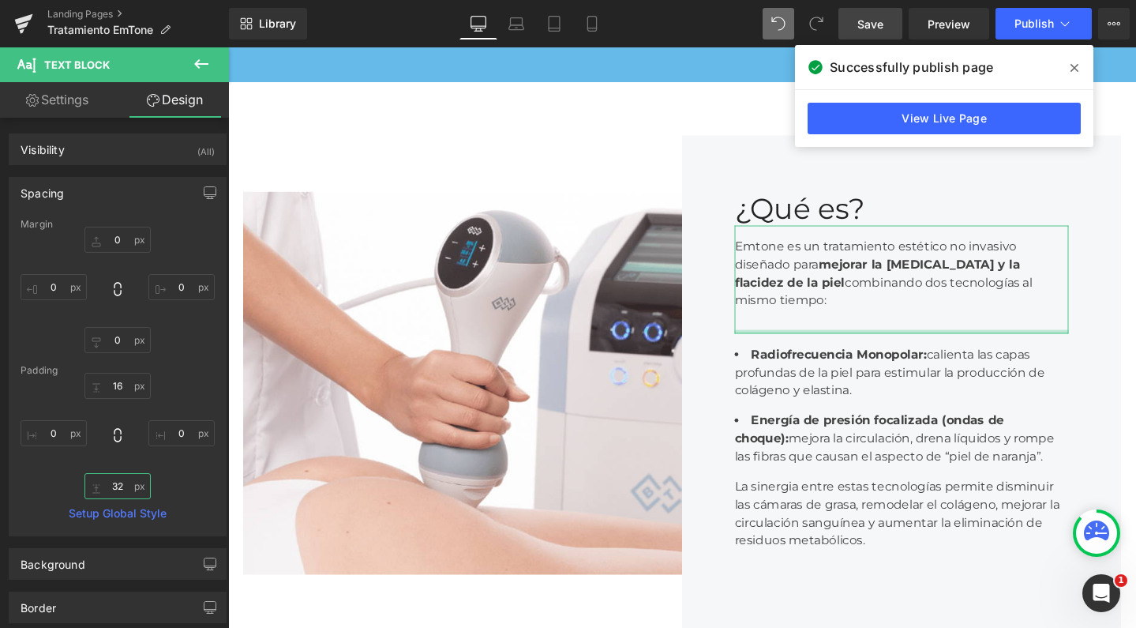
click at [119, 481] on input "32" at bounding box center [117, 486] width 66 height 26
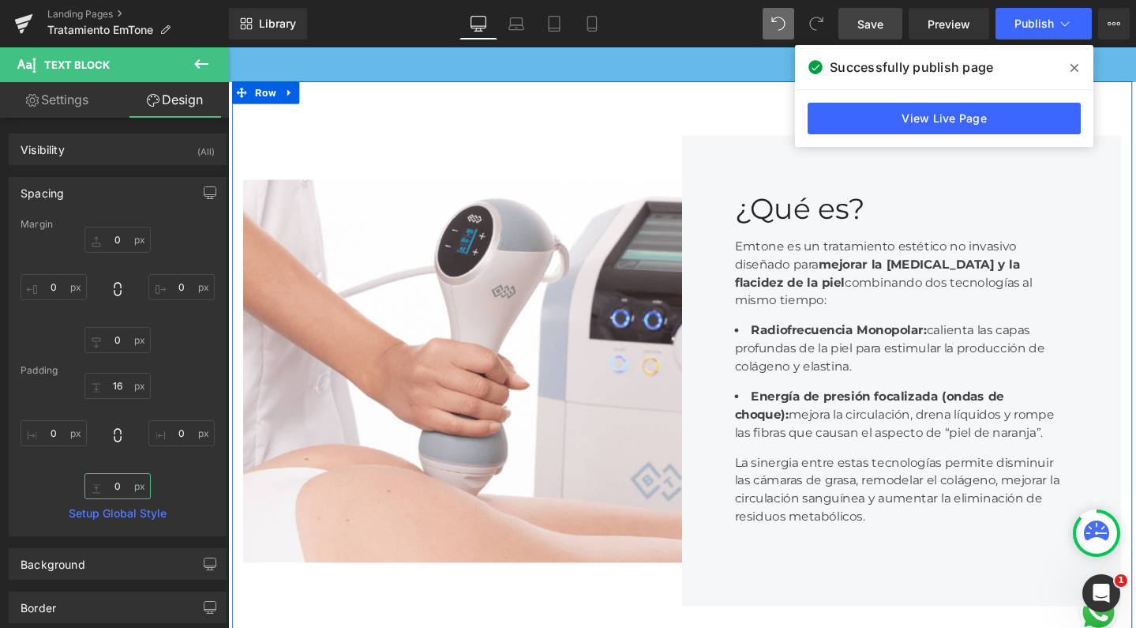
type input "0"
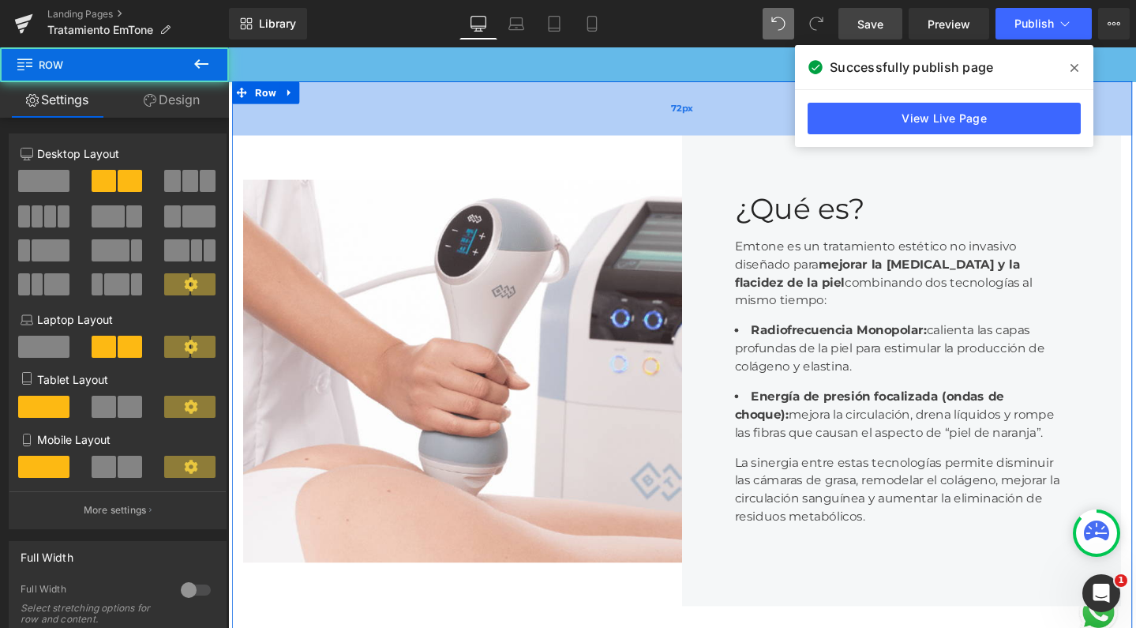
click at [596, 140] on div "72px" at bounding box center [706, 111] width 948 height 57
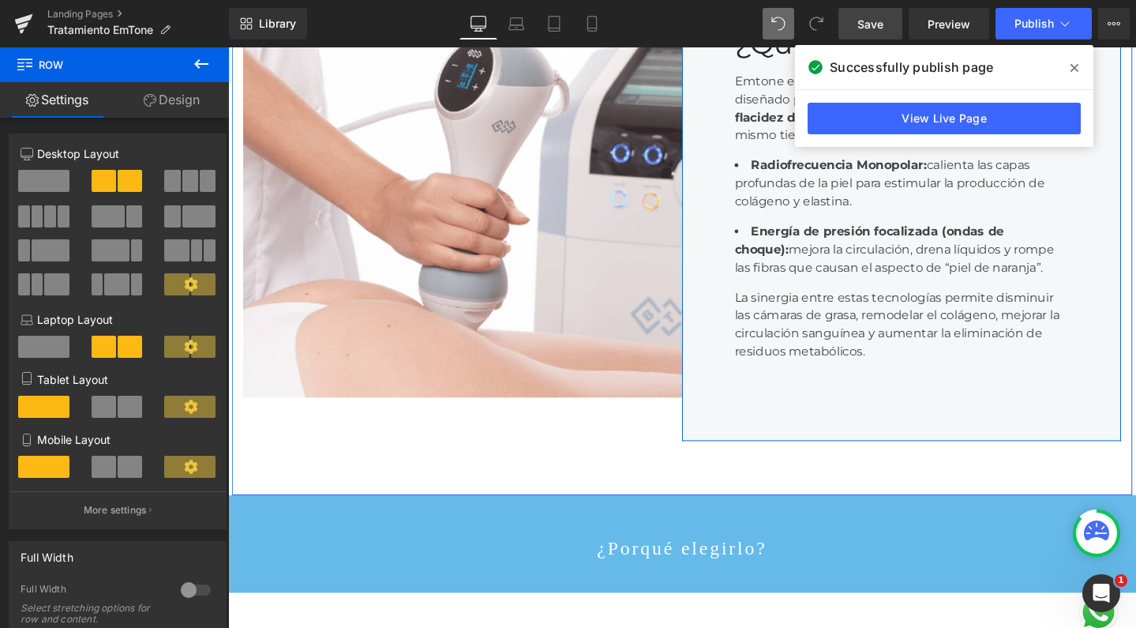
scroll to position [619, 0]
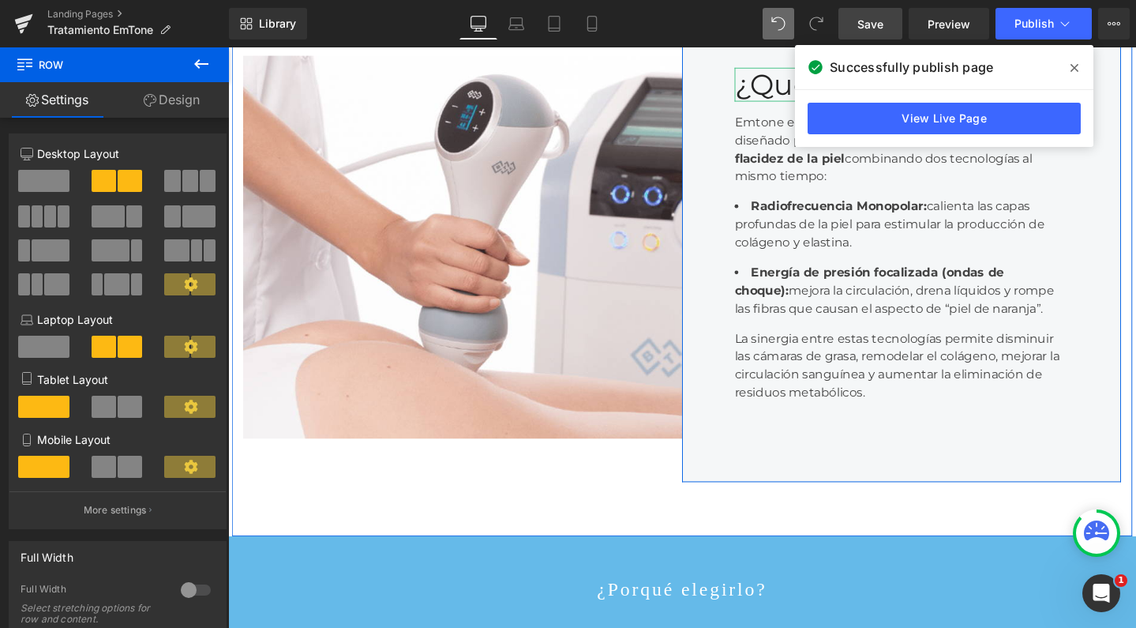
click at [873, 27] on span "Save" at bounding box center [871, 24] width 26 height 17
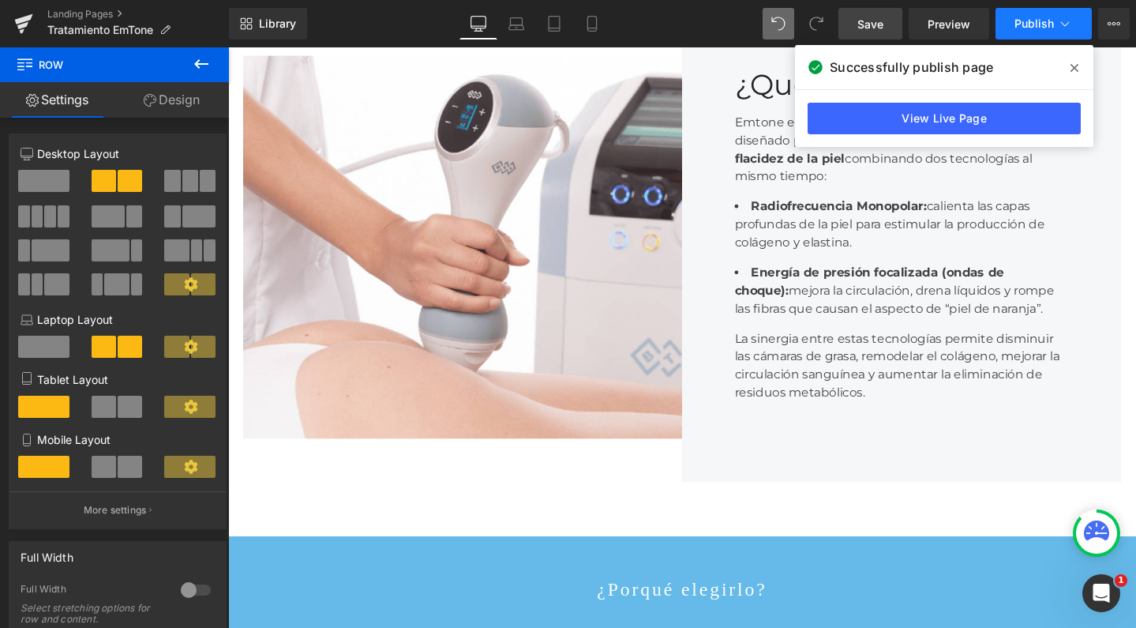
click at [1028, 22] on span "Publish" at bounding box center [1034, 23] width 39 height 13
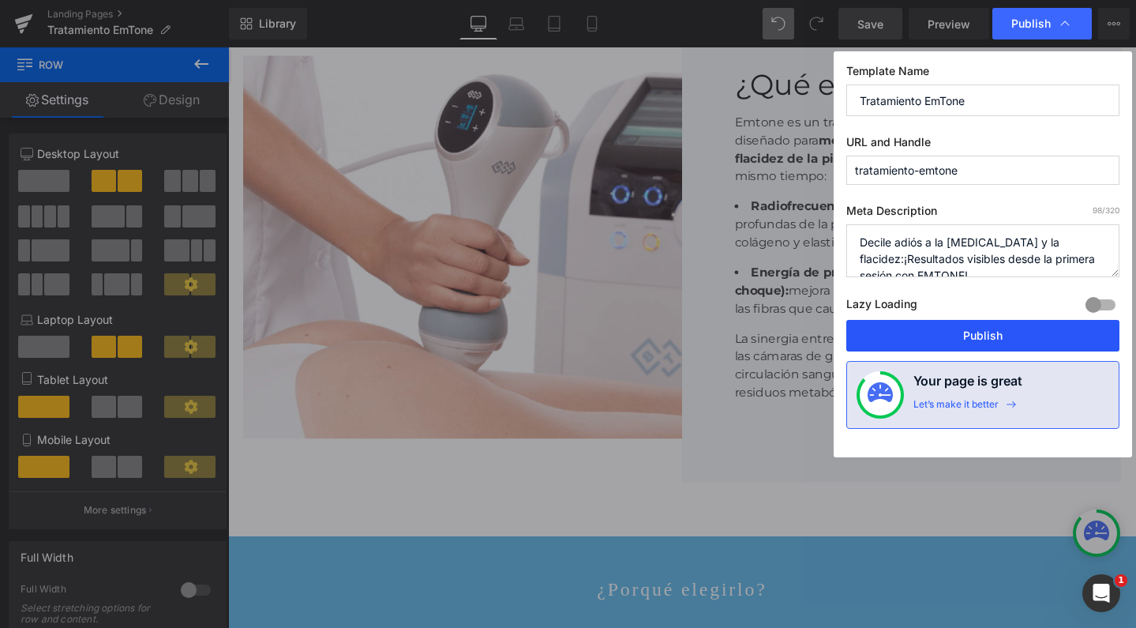
click at [908, 330] on button "Publish" at bounding box center [983, 336] width 273 height 32
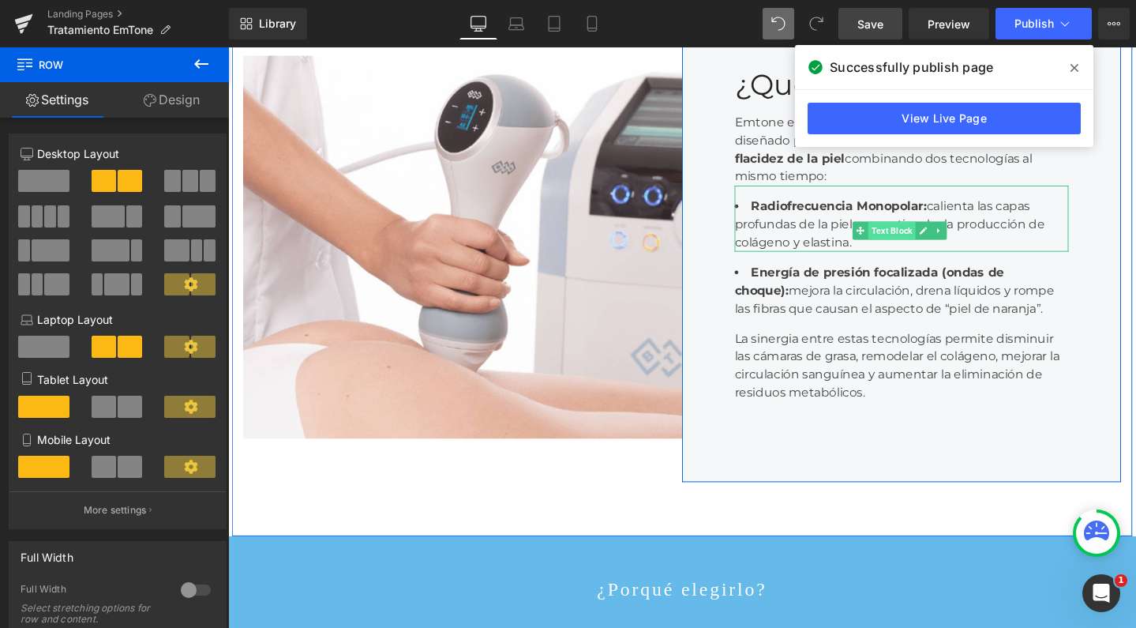
click at [929, 250] on span "Text Block" at bounding box center [927, 240] width 50 height 19
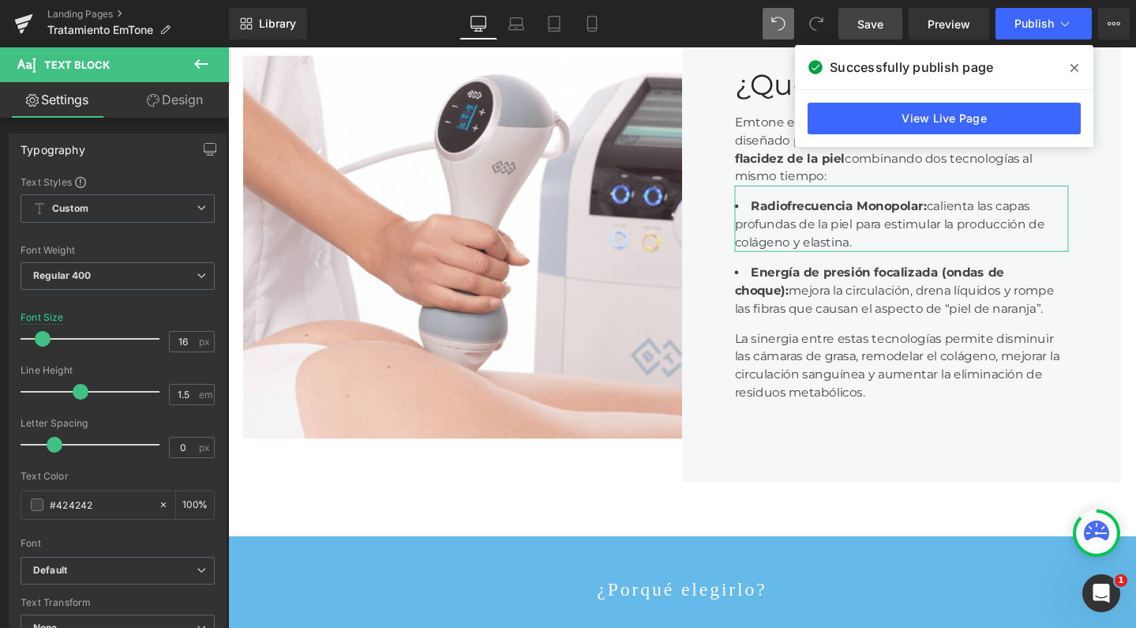
click at [176, 107] on link "Design" at bounding box center [175, 100] width 114 height 36
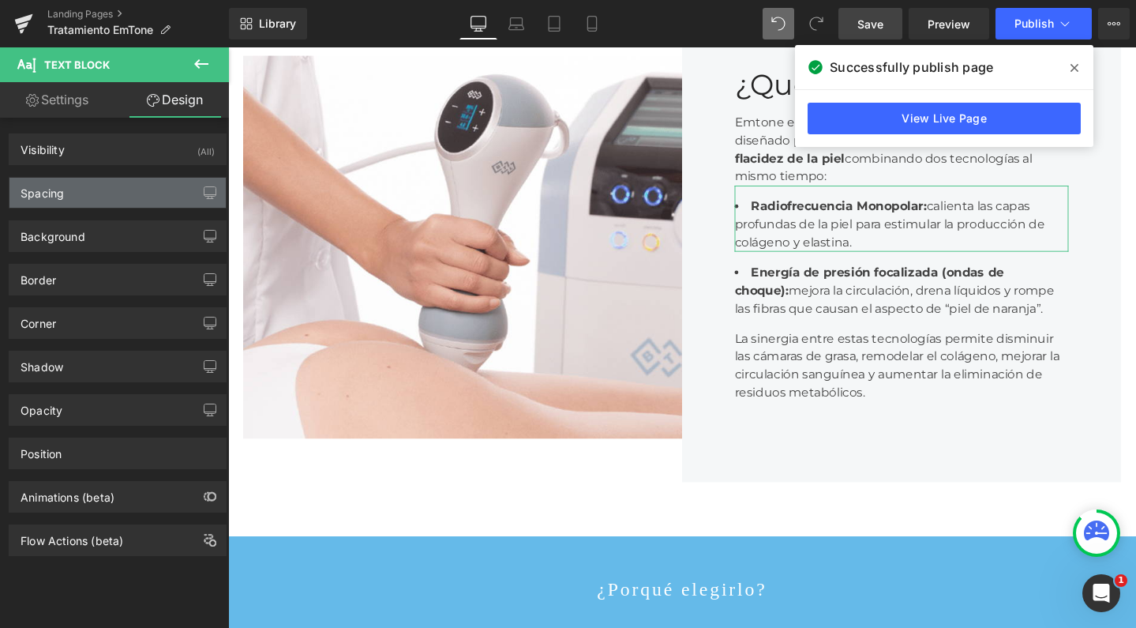
click at [99, 205] on div "Spacing" at bounding box center [117, 193] width 216 height 30
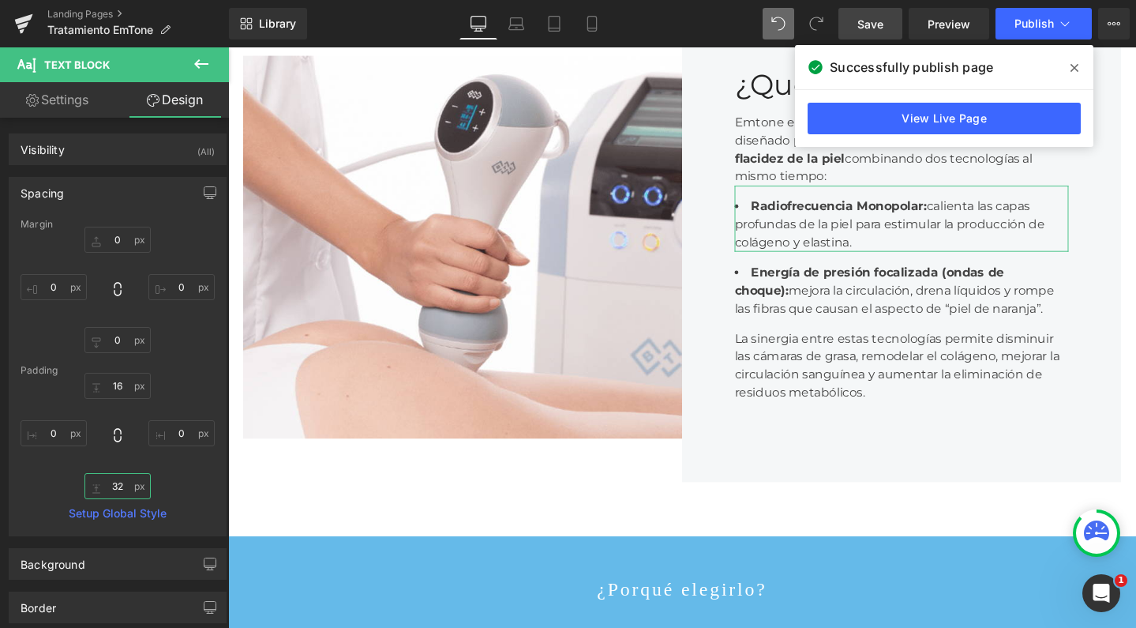
click at [113, 486] on input "text" at bounding box center [117, 486] width 66 height 26
type input "0"
click at [118, 388] on input "text" at bounding box center [117, 386] width 66 height 26
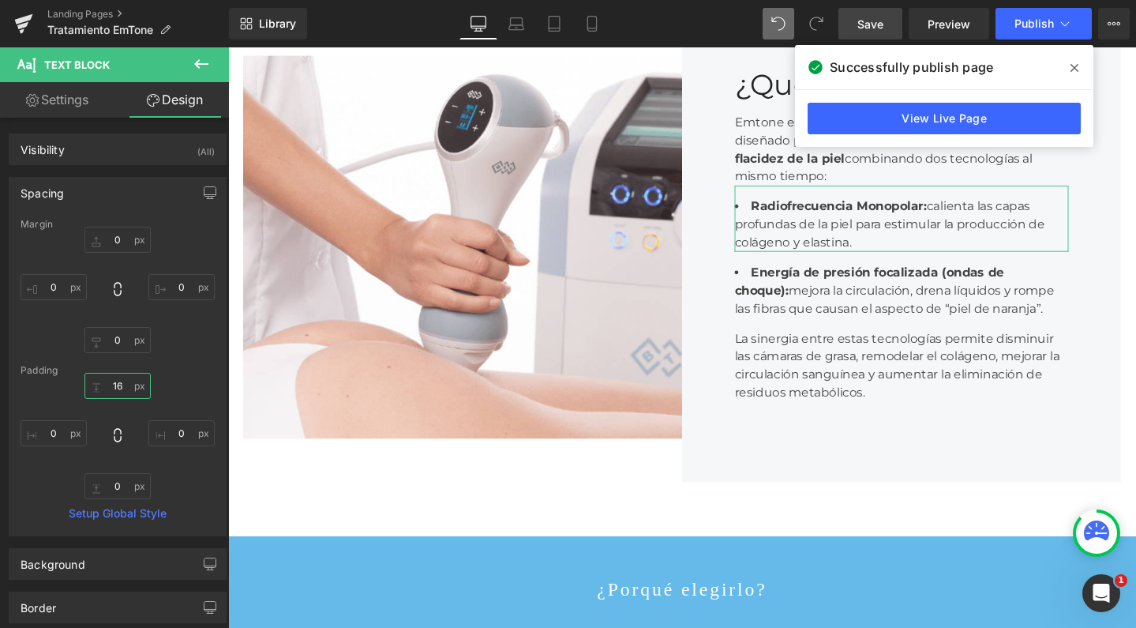
click at [120, 381] on input "text" at bounding box center [117, 386] width 66 height 26
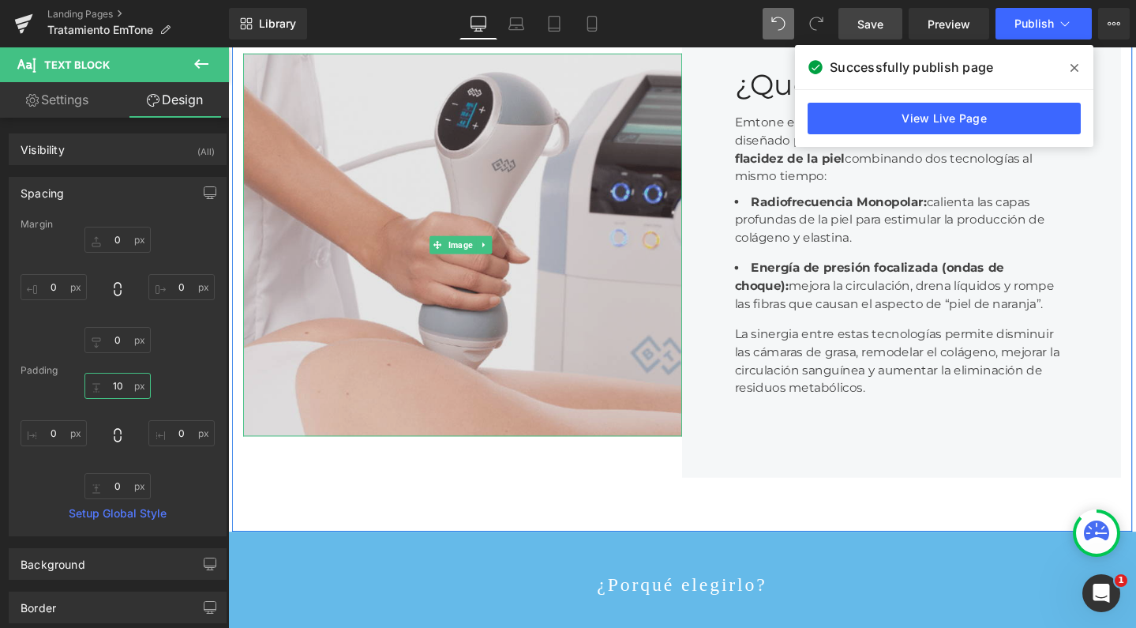
type input "10"
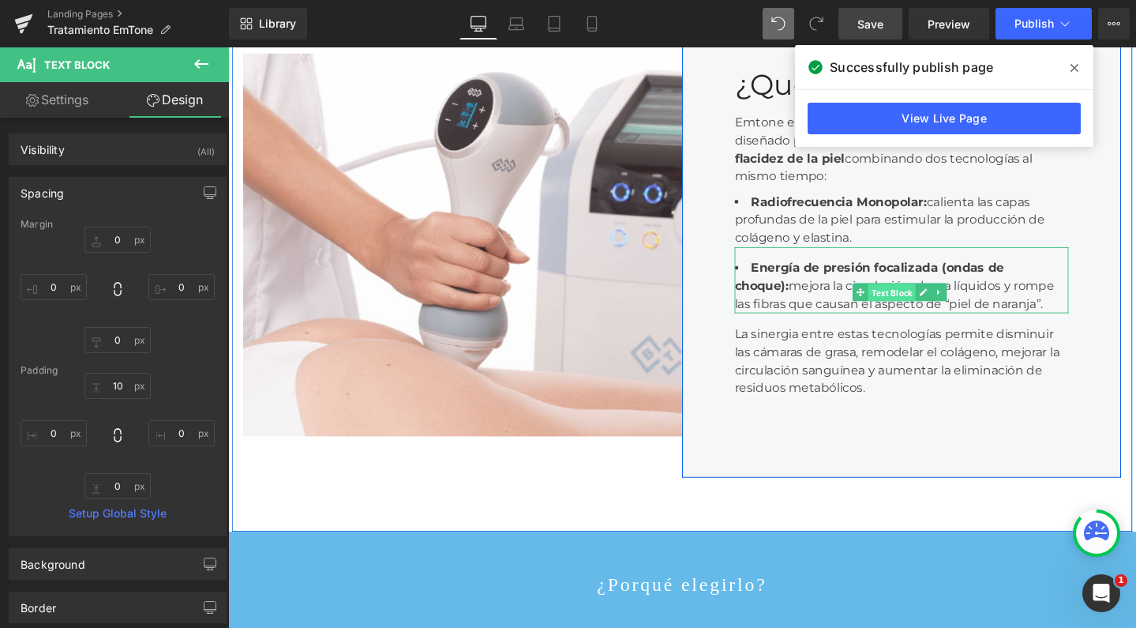
click at [922, 315] on span "Text Block" at bounding box center [927, 305] width 50 height 19
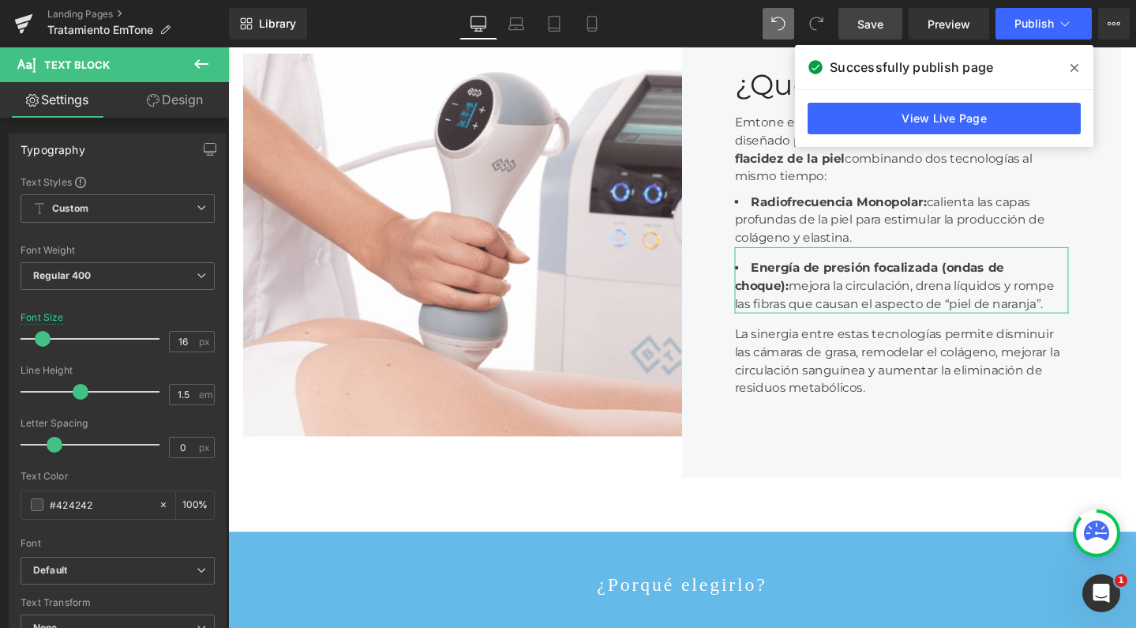
click at [191, 99] on link "Design" at bounding box center [175, 100] width 114 height 36
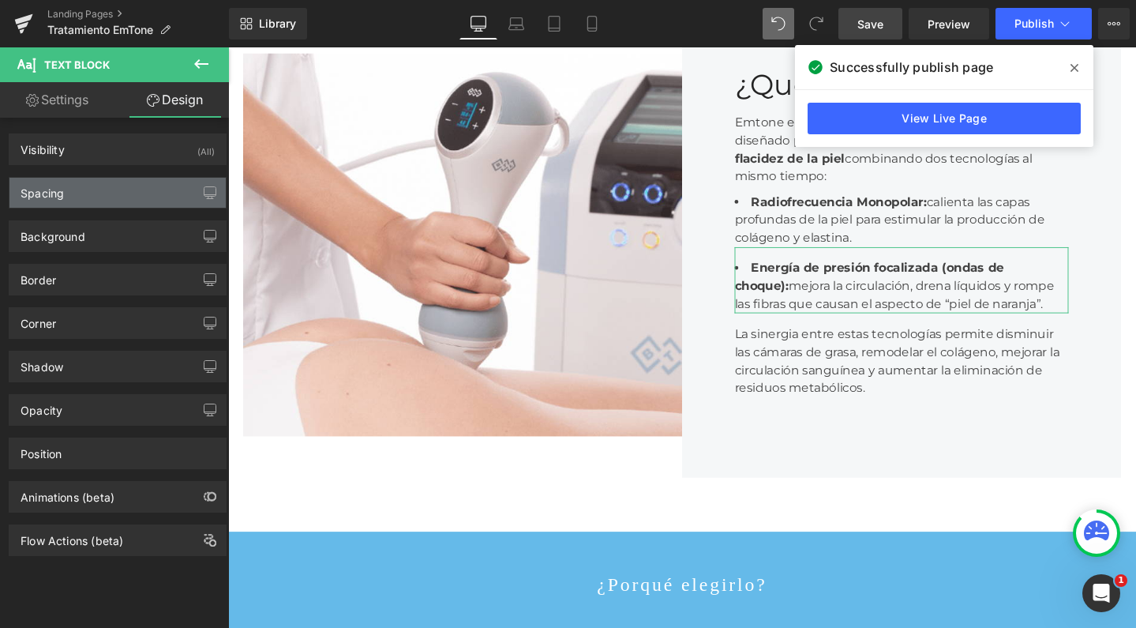
click at [100, 198] on div "Spacing" at bounding box center [117, 193] width 216 height 30
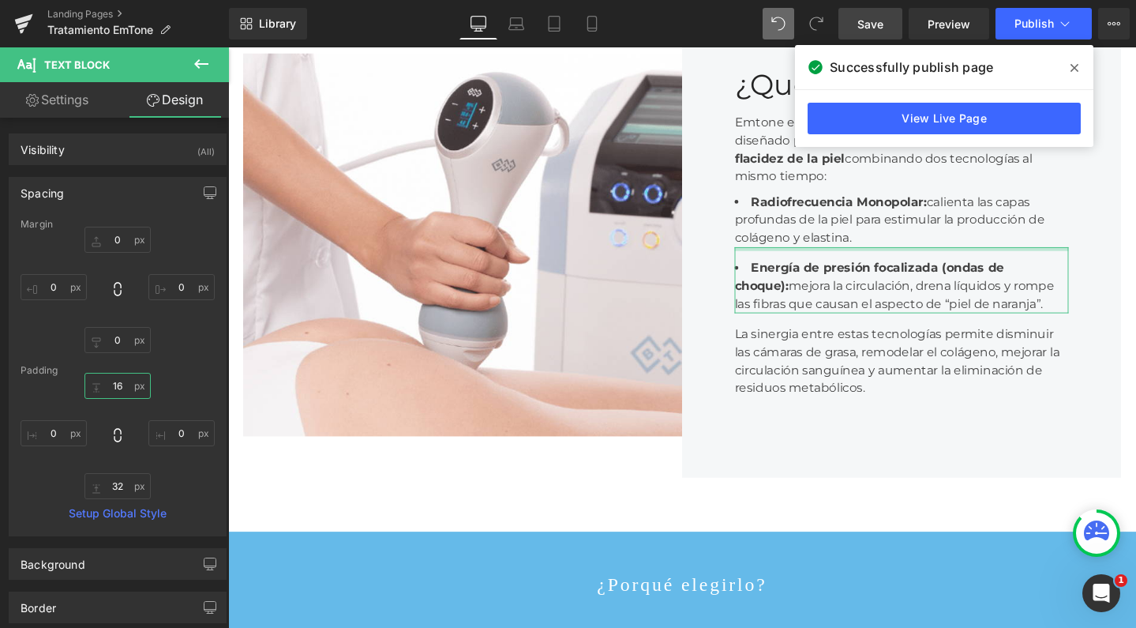
click at [118, 386] on input "text" at bounding box center [117, 386] width 66 height 26
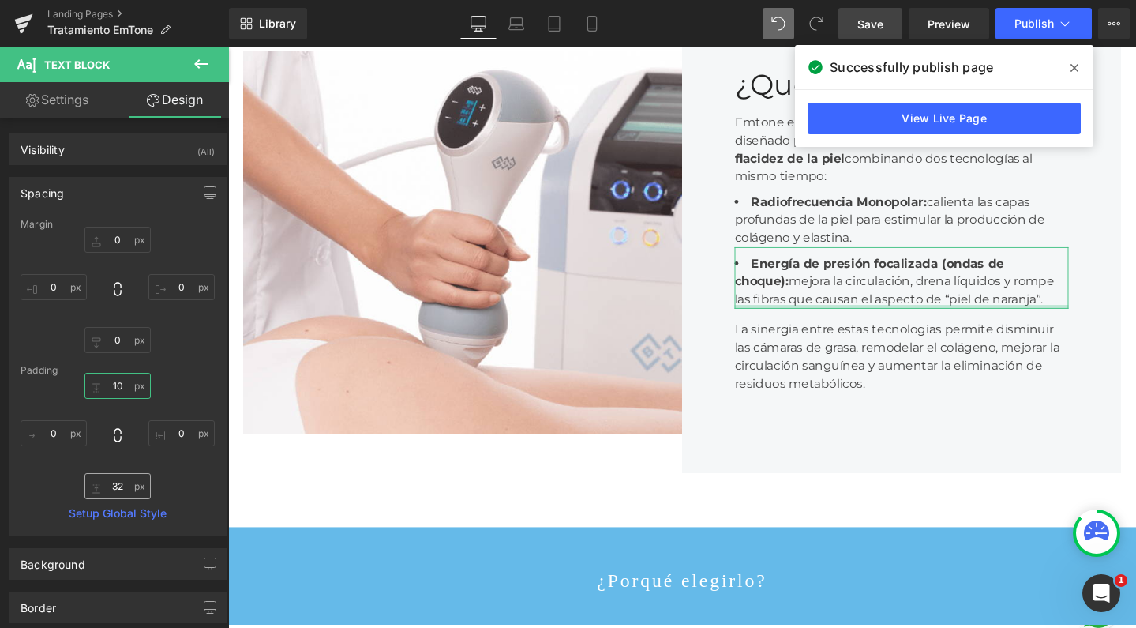
type input "10"
click at [116, 491] on input "text" at bounding box center [117, 486] width 66 height 26
click at [118, 482] on input "text" at bounding box center [117, 486] width 66 height 26
type input "32"
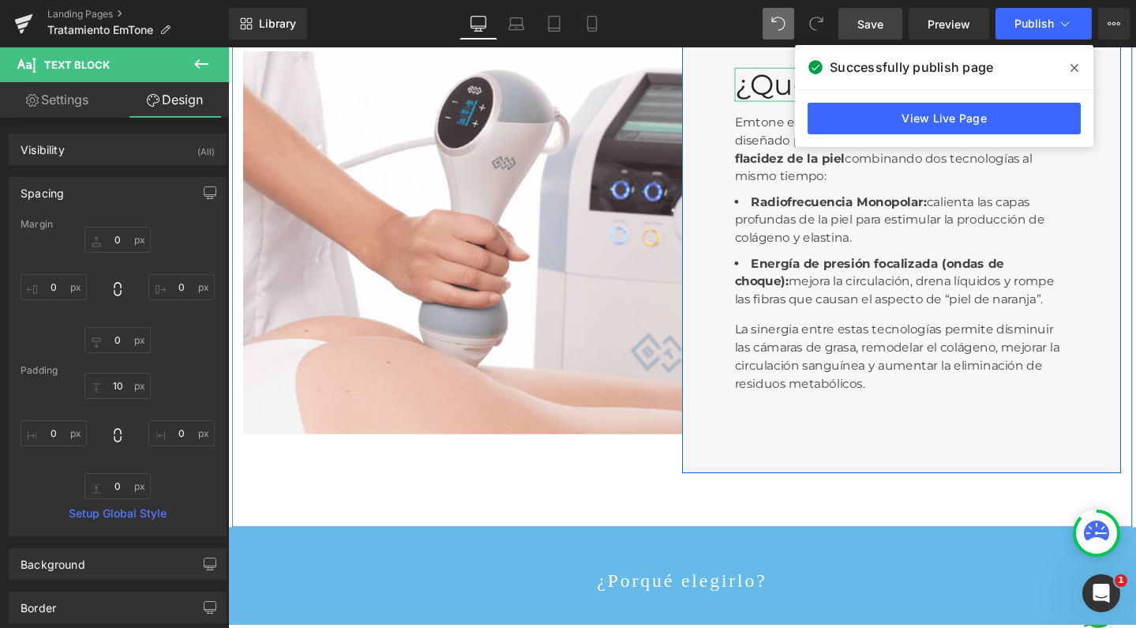
click at [868, 24] on span "Save" at bounding box center [871, 24] width 26 height 17
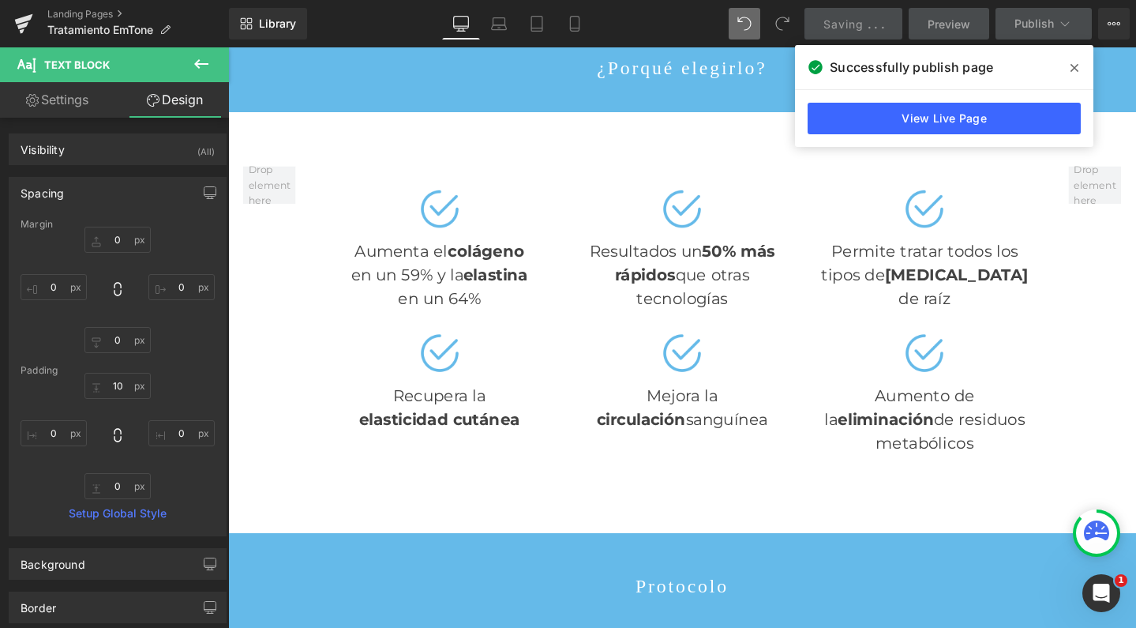
scroll to position [1210, 0]
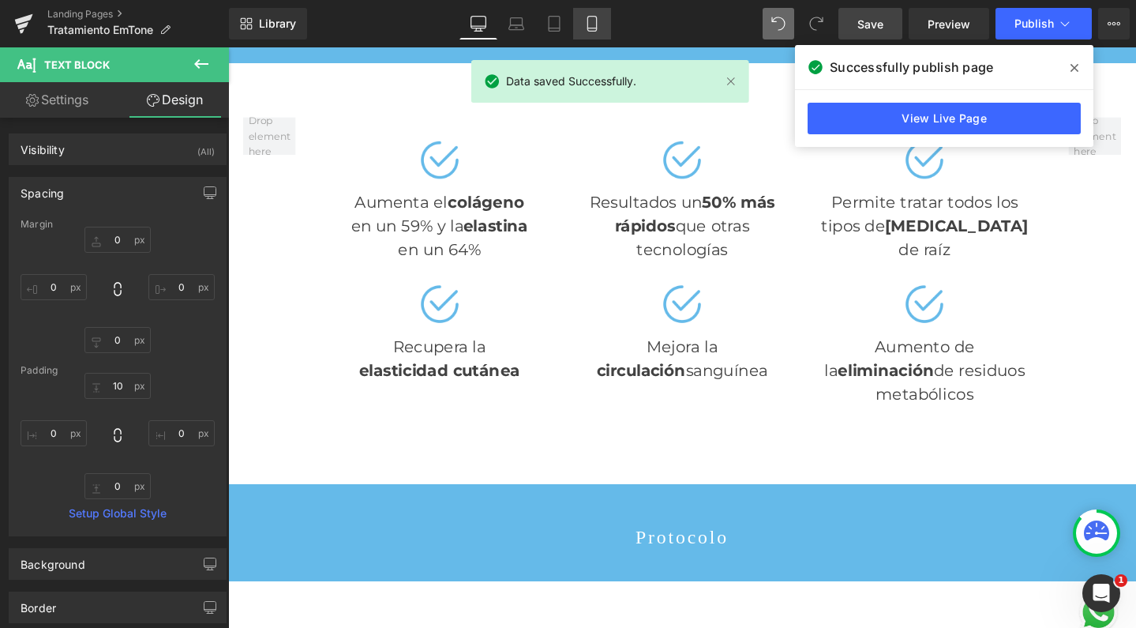
click at [596, 30] on icon at bounding box center [592, 24] width 16 height 16
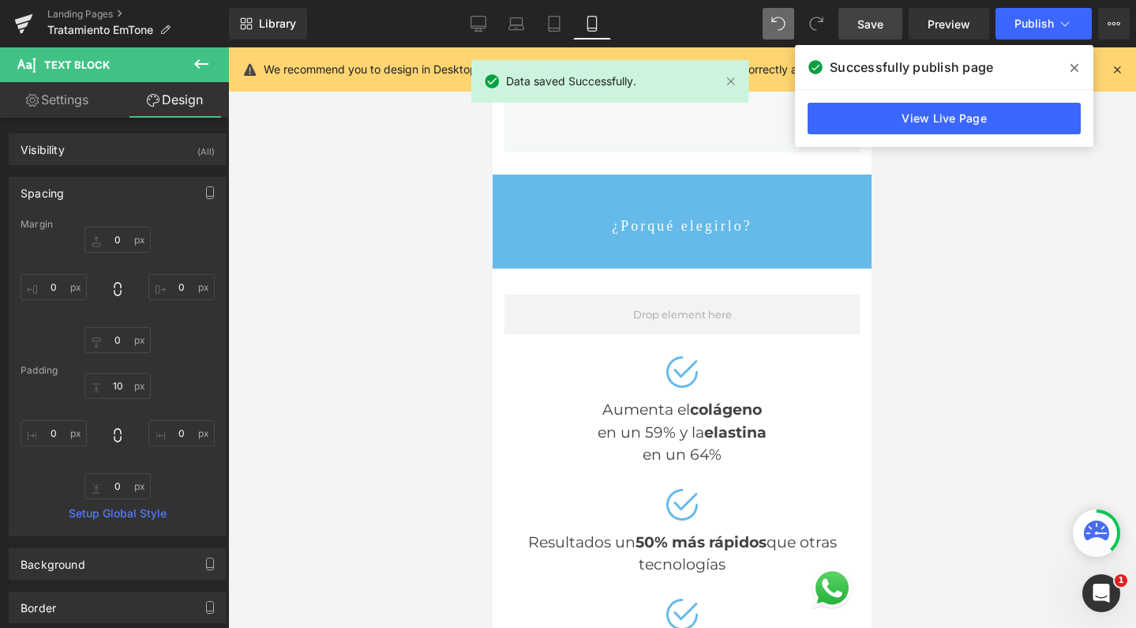
scroll to position [6530, 363]
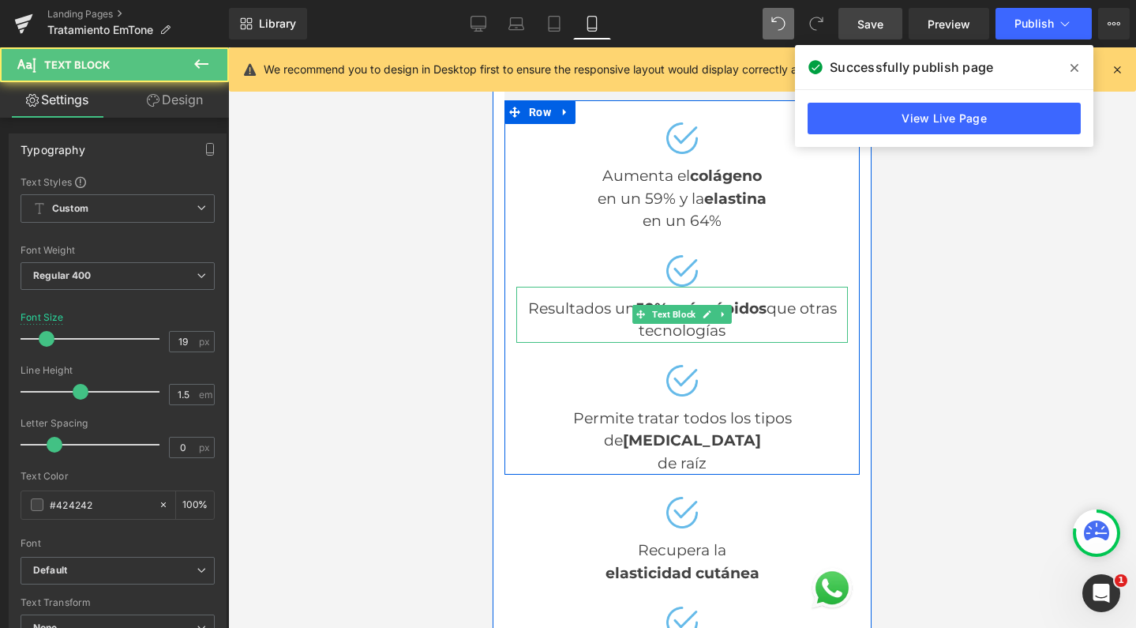
click at [592, 294] on div "Resultados un 50% más rápidos que otras tecnologías" at bounding box center [682, 315] width 332 height 56
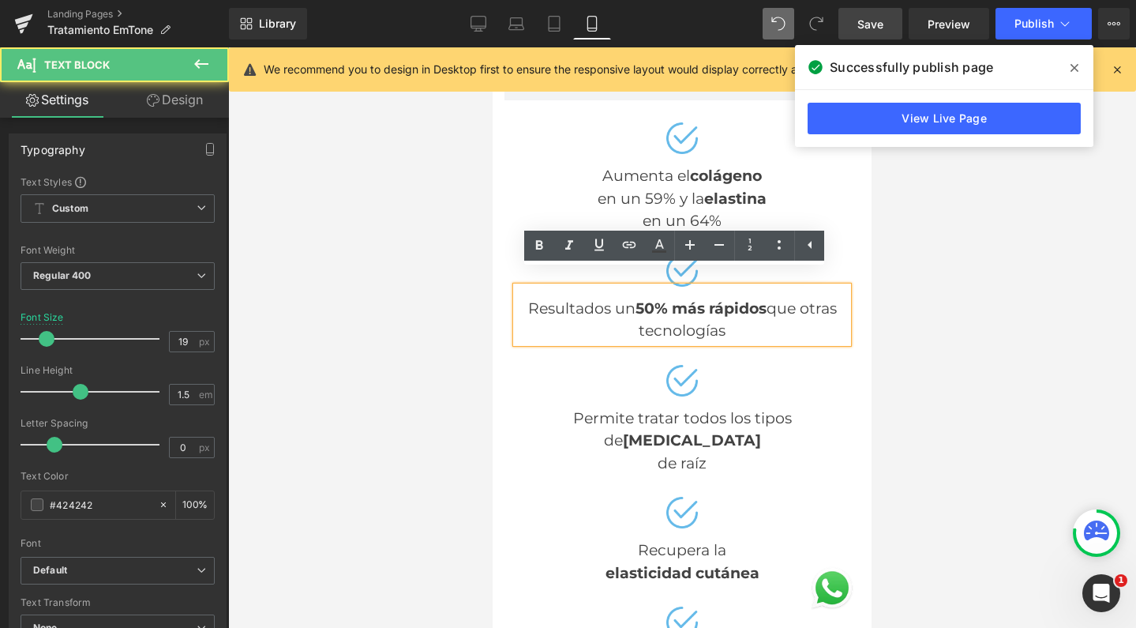
click at [636, 299] on strong "50% más rápidos" at bounding box center [701, 308] width 131 height 18
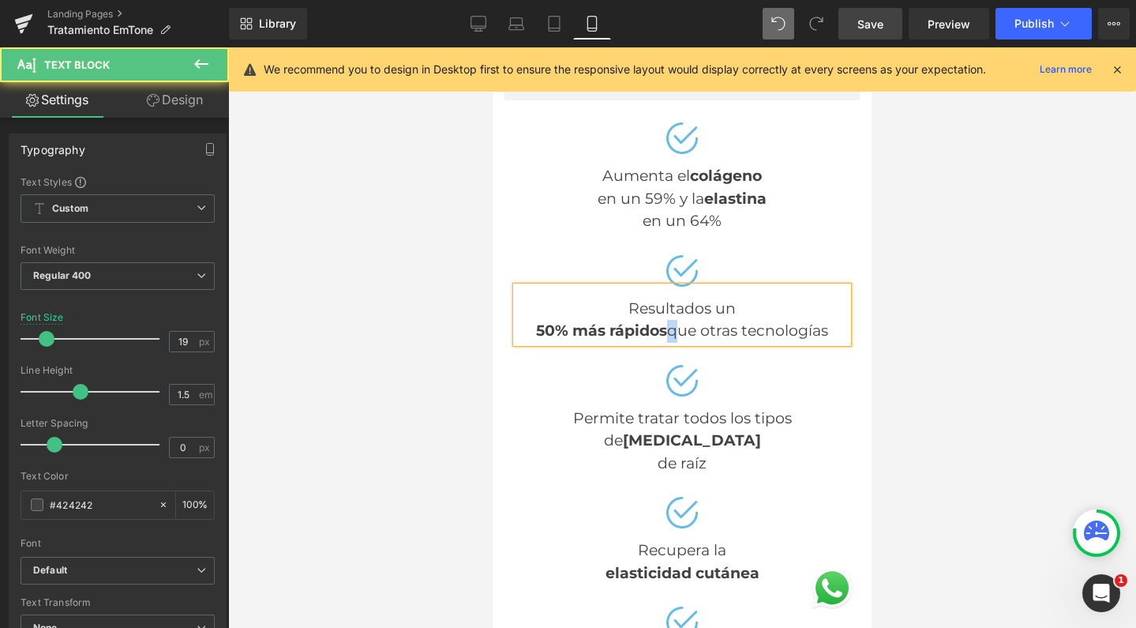
drag, startPoint x: 667, startPoint y: 315, endPoint x: 658, endPoint y: 315, distance: 9.5
click at [658, 320] on div "50% más rápidos que otras tecnologías" at bounding box center [682, 331] width 332 height 23
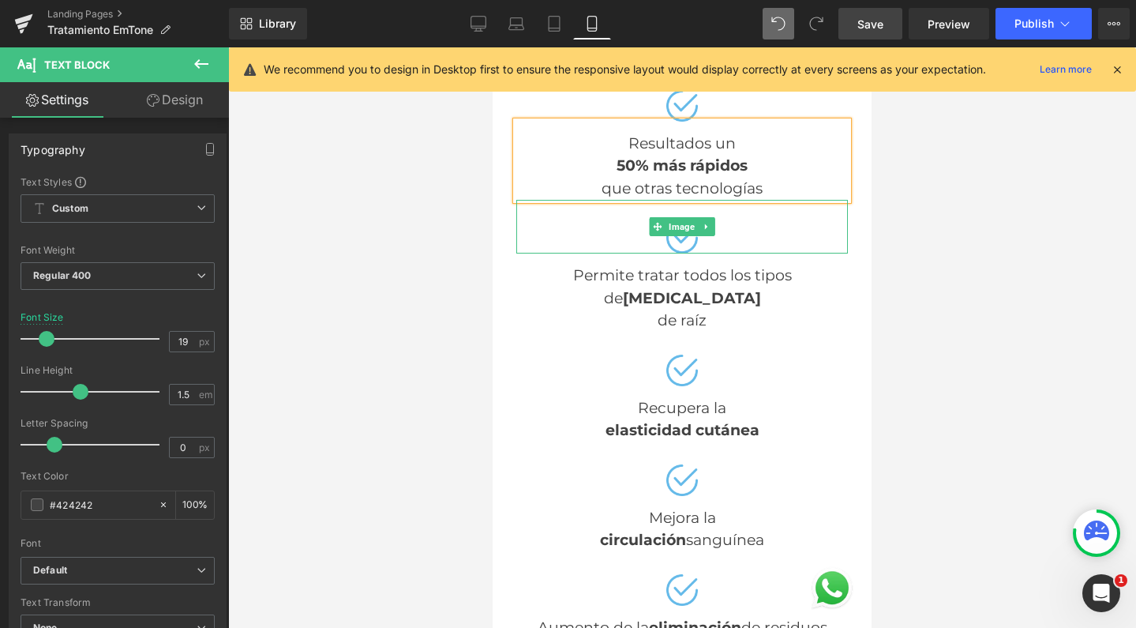
scroll to position [1614, 0]
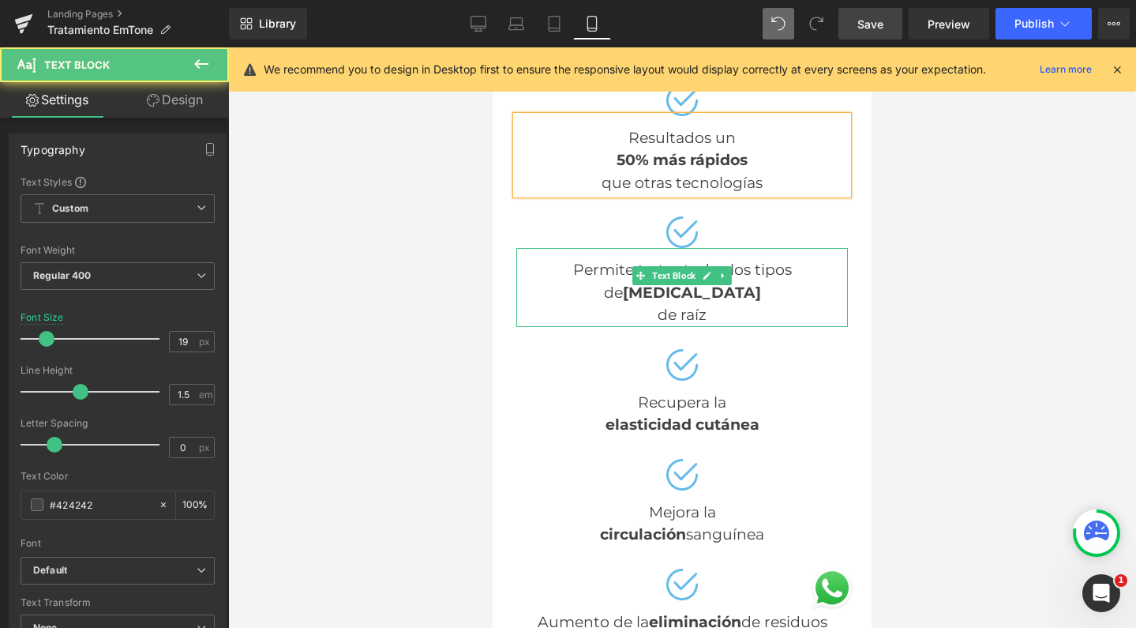
click at [619, 255] on div "Permite tratar todos los tipos de celulitis de raíz" at bounding box center [682, 287] width 332 height 79
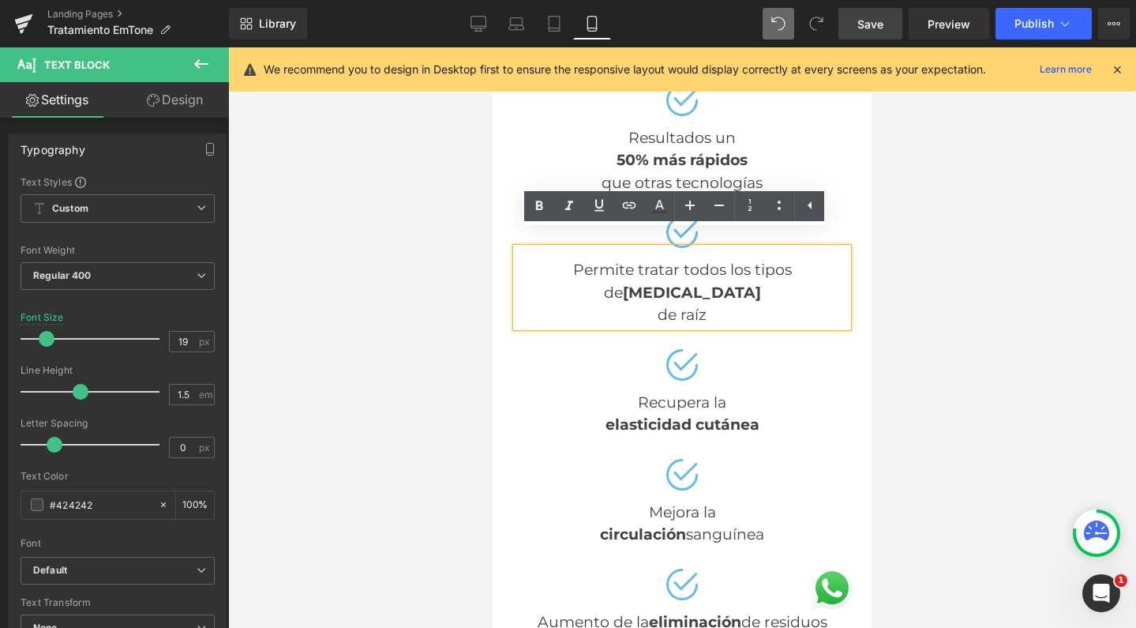
click at [632, 254] on div "Permite tratar todos los tipos de celulitis de raíz" at bounding box center [682, 287] width 332 height 79
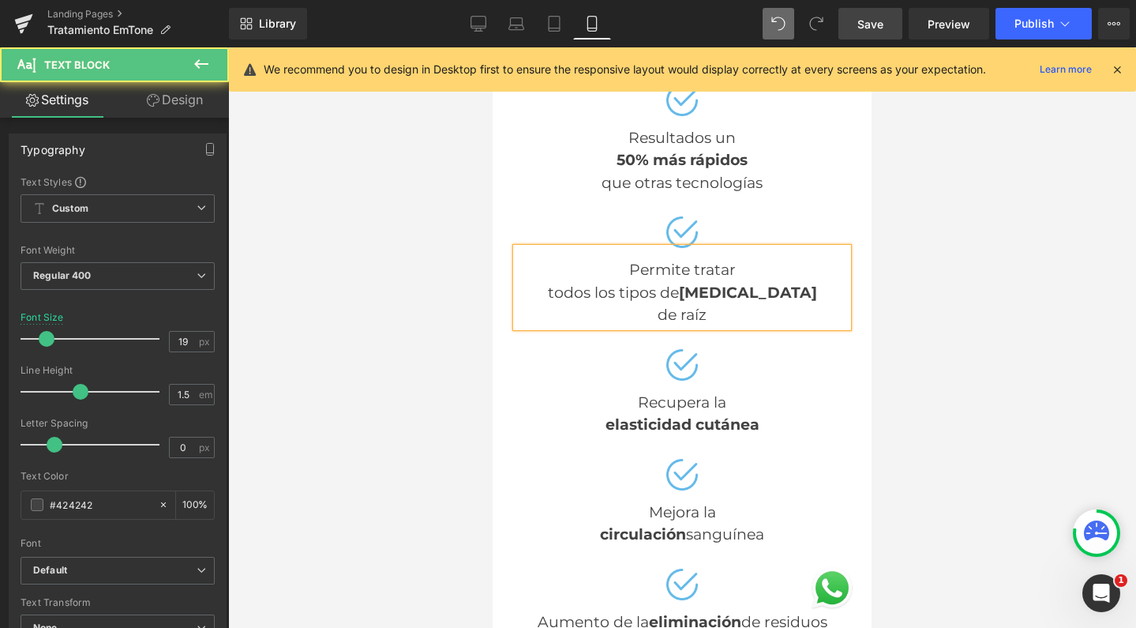
scroll to position [6574, 363]
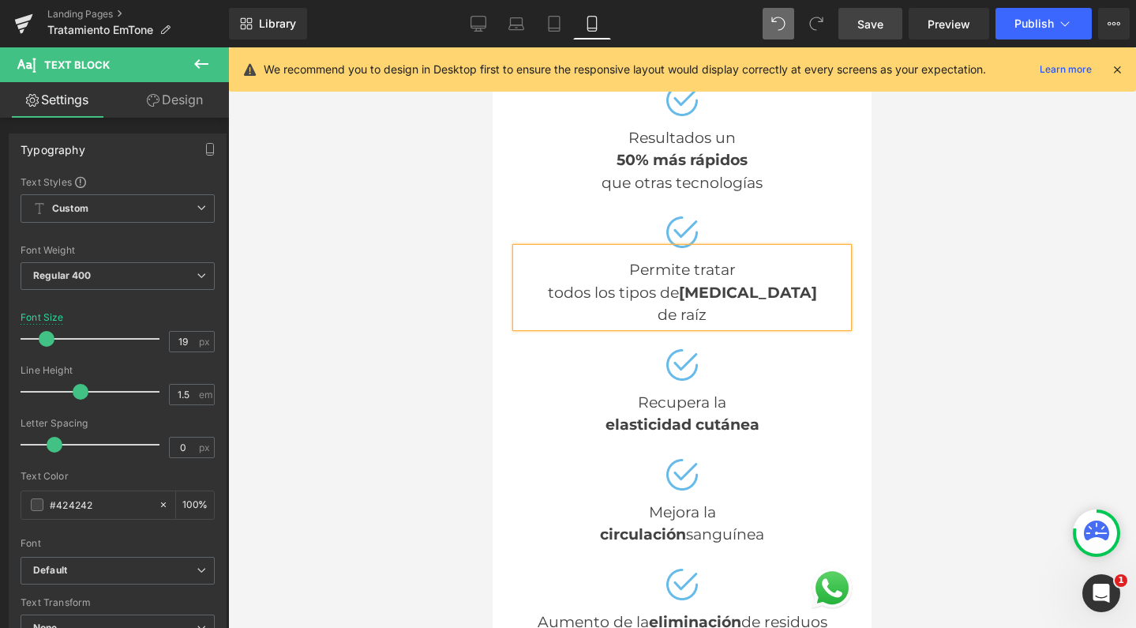
click at [713, 283] on strong "celulitis" at bounding box center [748, 292] width 138 height 18
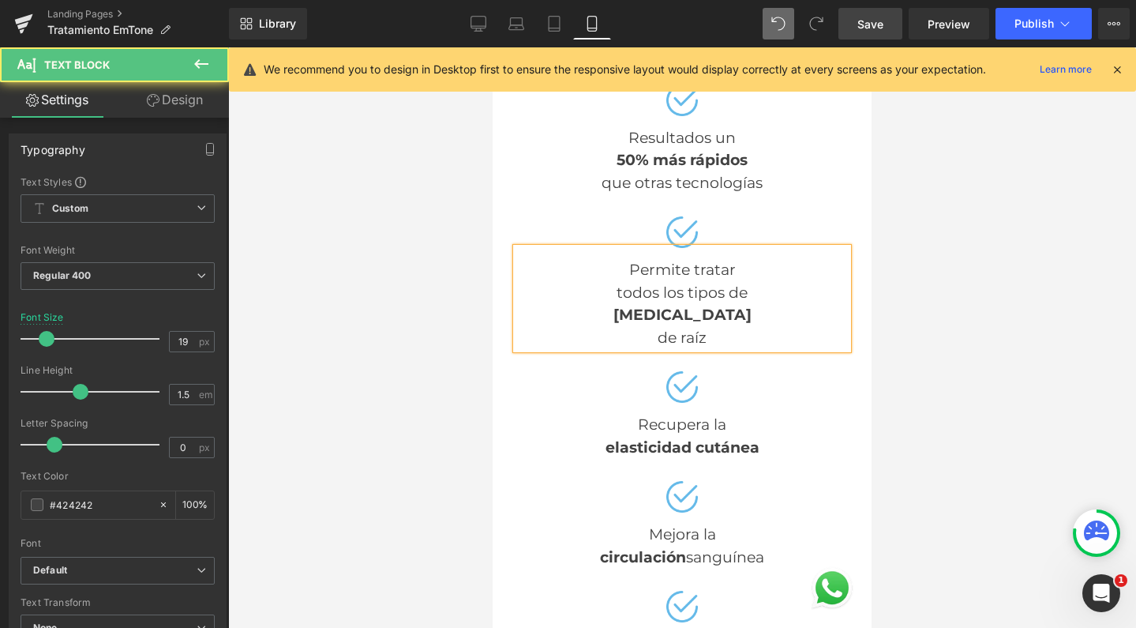
scroll to position [6596, 363]
click at [646, 327] on div "de raíz" at bounding box center [682, 338] width 332 height 23
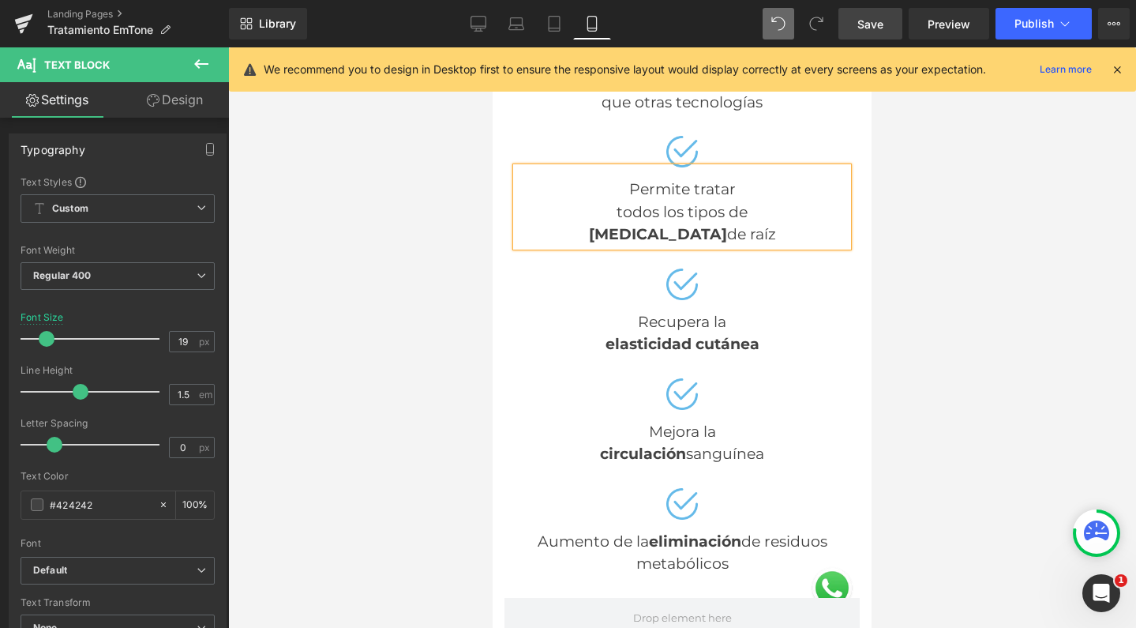
scroll to position [1715, 0]
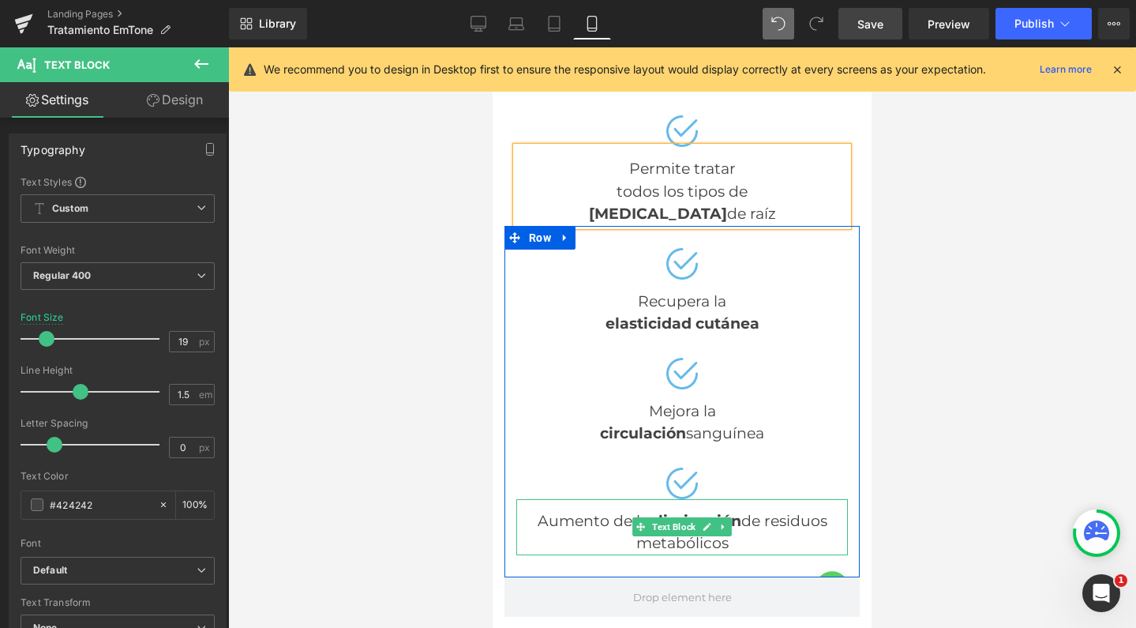
click at [614, 499] on div "Aumento de la eliminación de residuos metabólicos" at bounding box center [682, 527] width 332 height 56
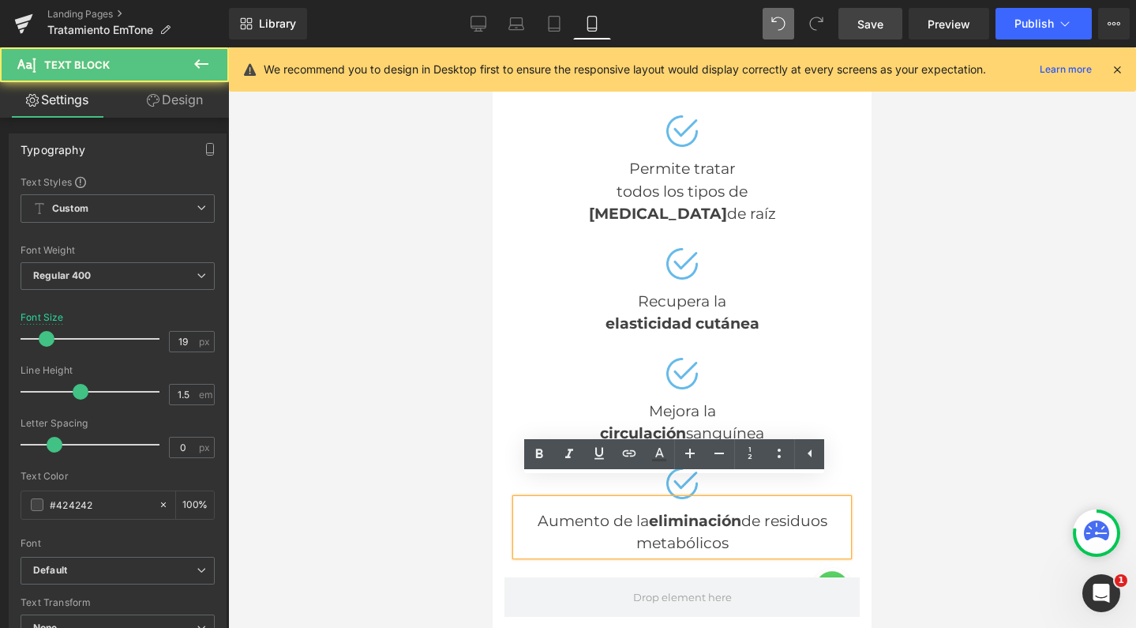
click at [649, 512] on strong "eliminación" at bounding box center [695, 521] width 92 height 18
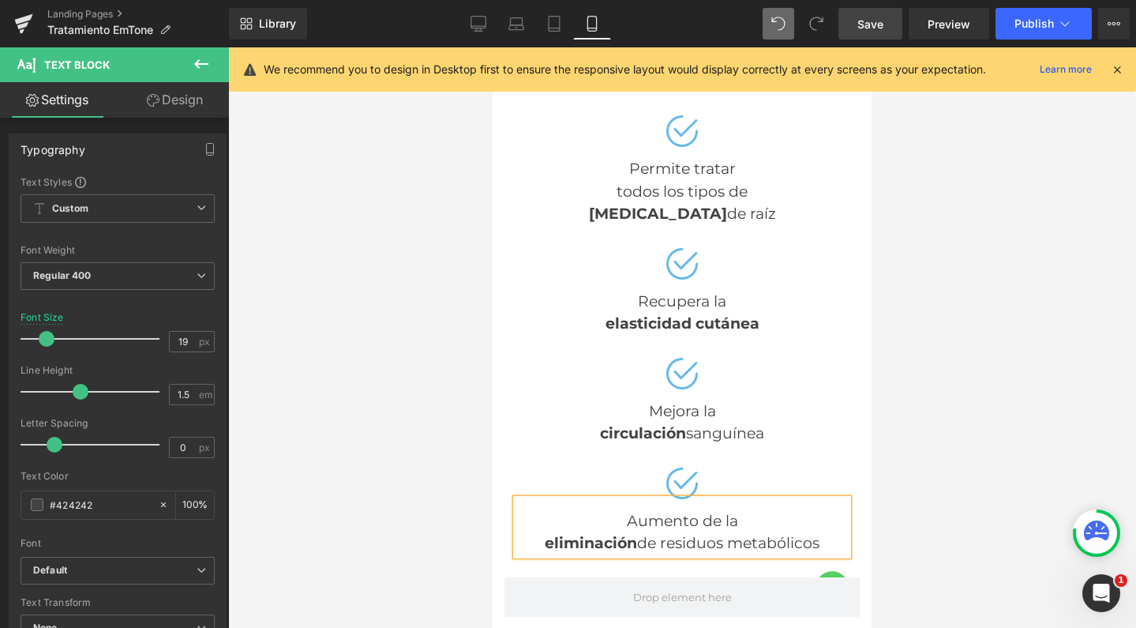
click at [724, 532] on div "eliminación de residuos metabólicos" at bounding box center [682, 543] width 332 height 23
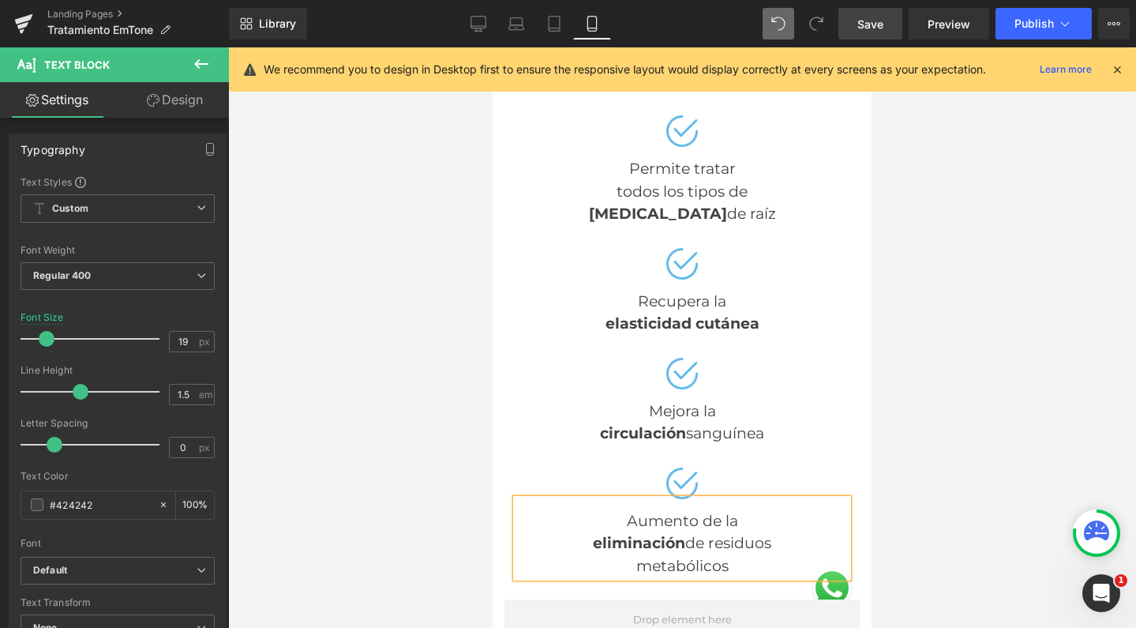
scroll to position [6574, 363]
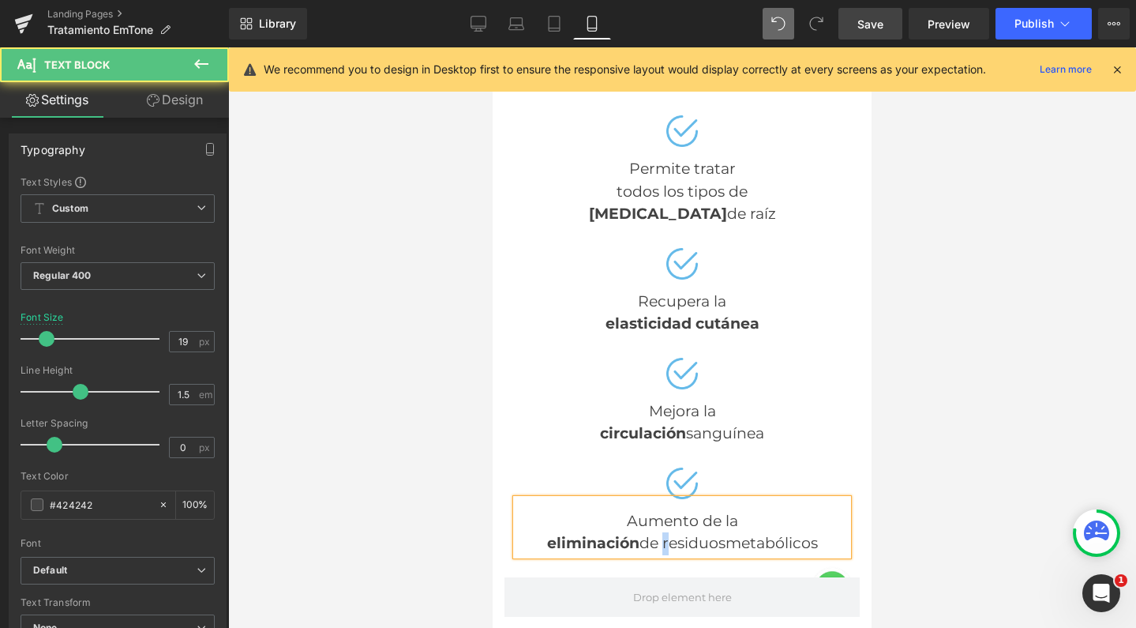
drag, startPoint x: 656, startPoint y: 527, endPoint x: 648, endPoint y: 525, distance: 8.8
click at [648, 532] on div "eliminación de residuos metabólicos" at bounding box center [682, 543] width 332 height 23
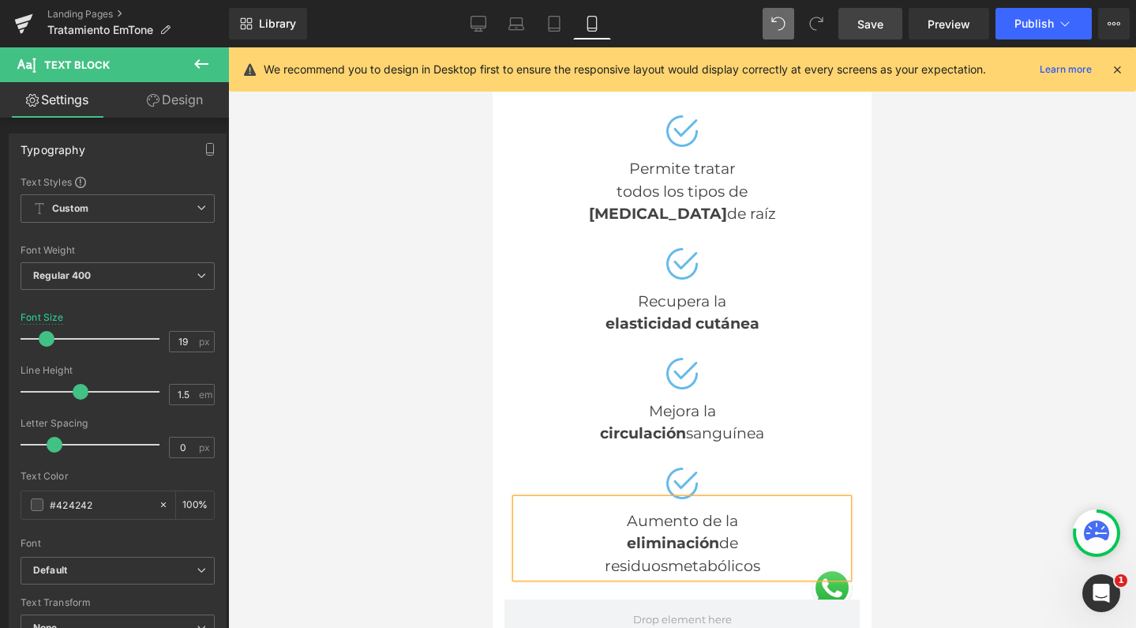
scroll to position [6596, 363]
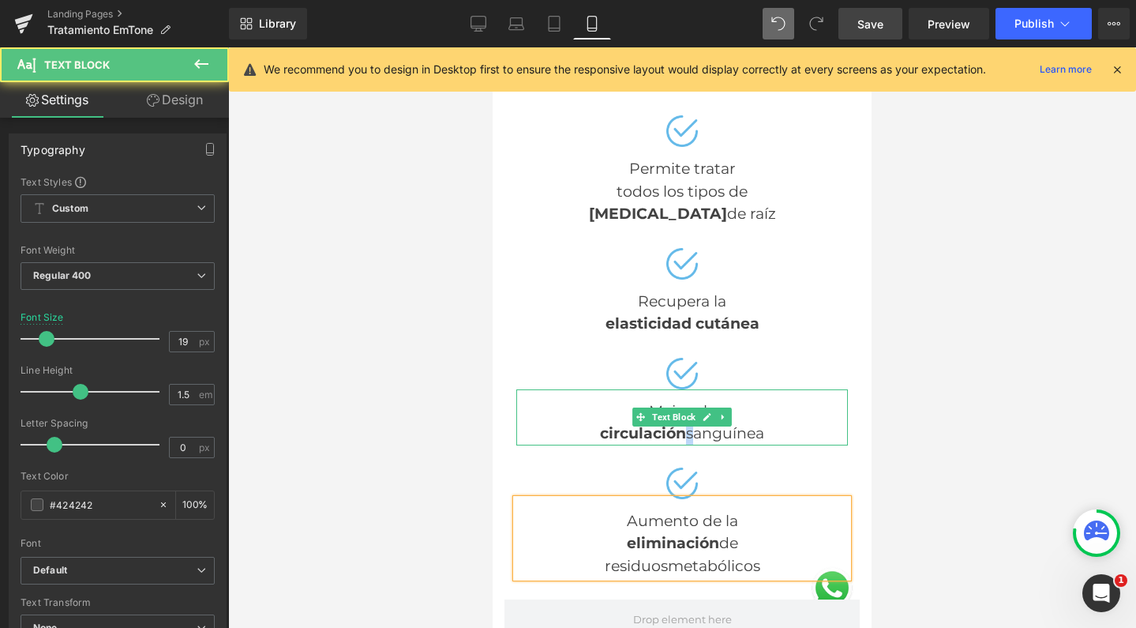
click at [676, 422] on div "circulación sanguínea" at bounding box center [682, 433] width 332 height 23
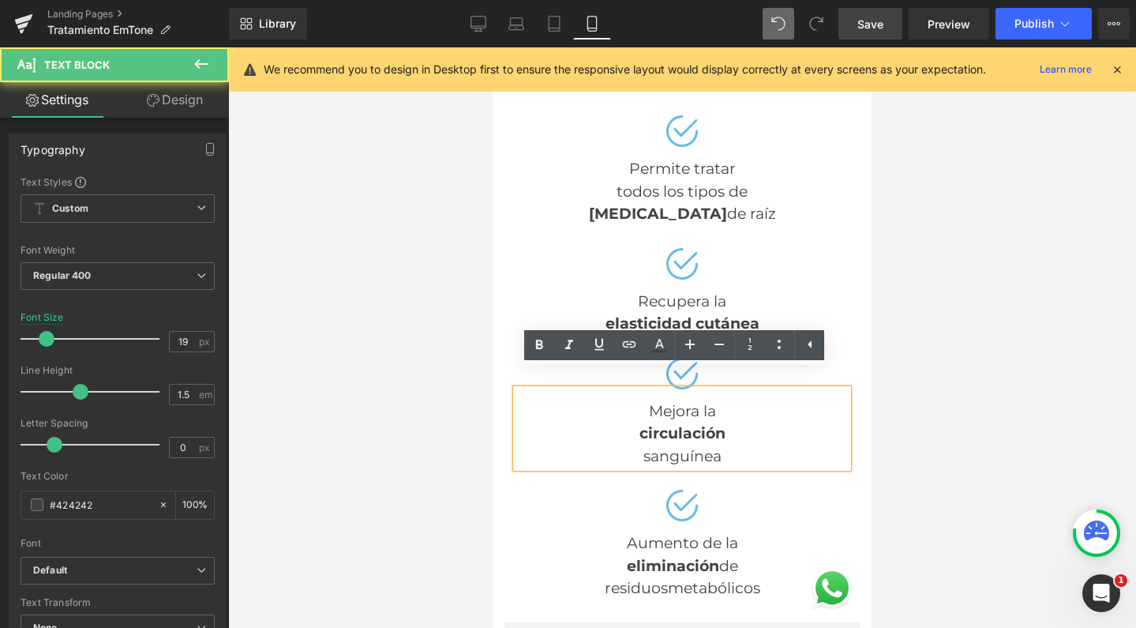
scroll to position [6618, 363]
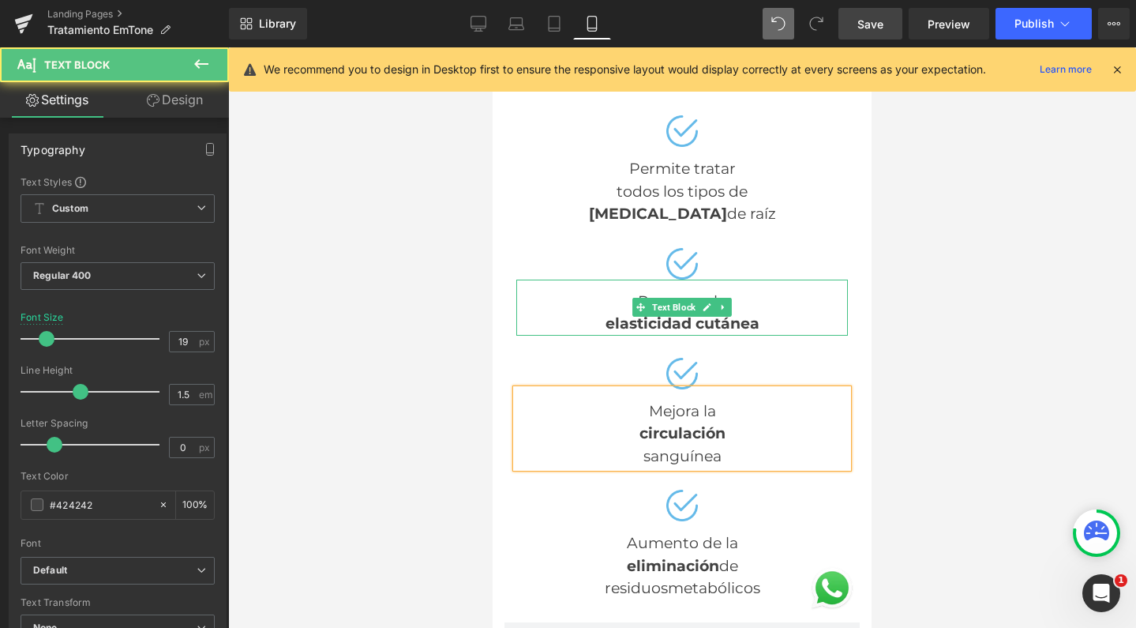
click at [685, 314] on strong "elasticidad cutánea" at bounding box center [683, 323] width 154 height 18
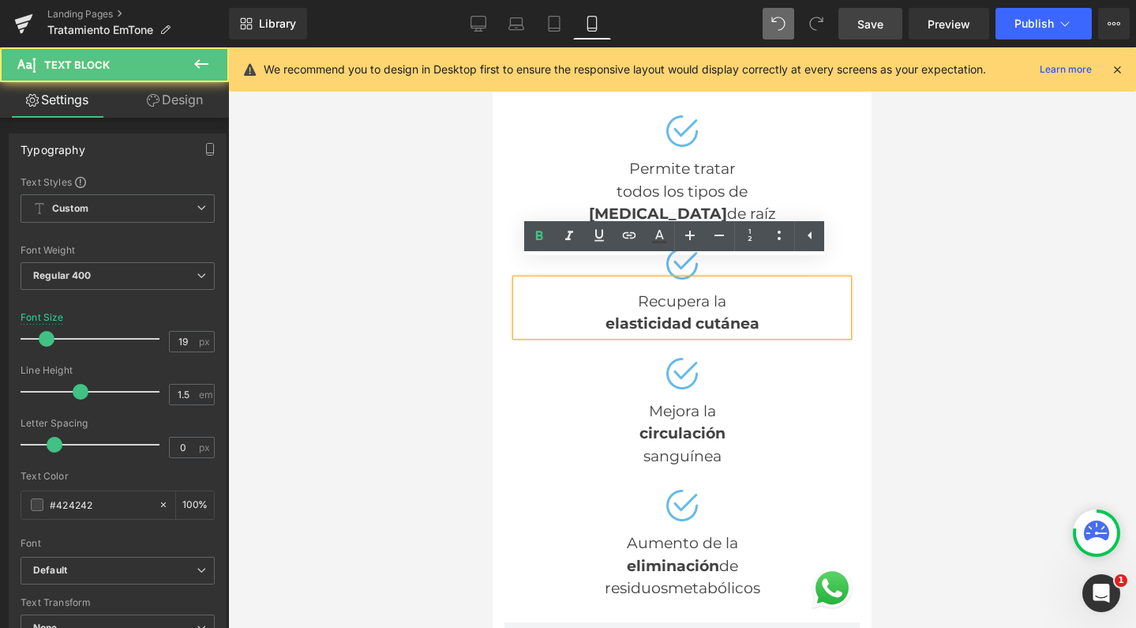
click at [688, 314] on strong "elasticidad cutánea" at bounding box center [683, 323] width 154 height 18
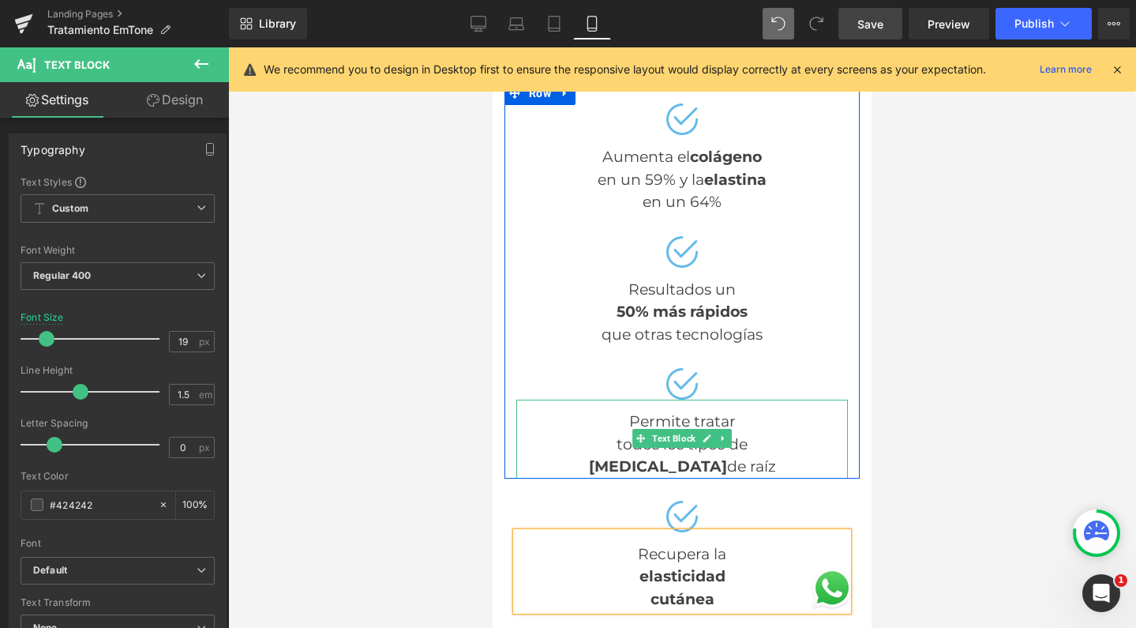
scroll to position [1442, 0]
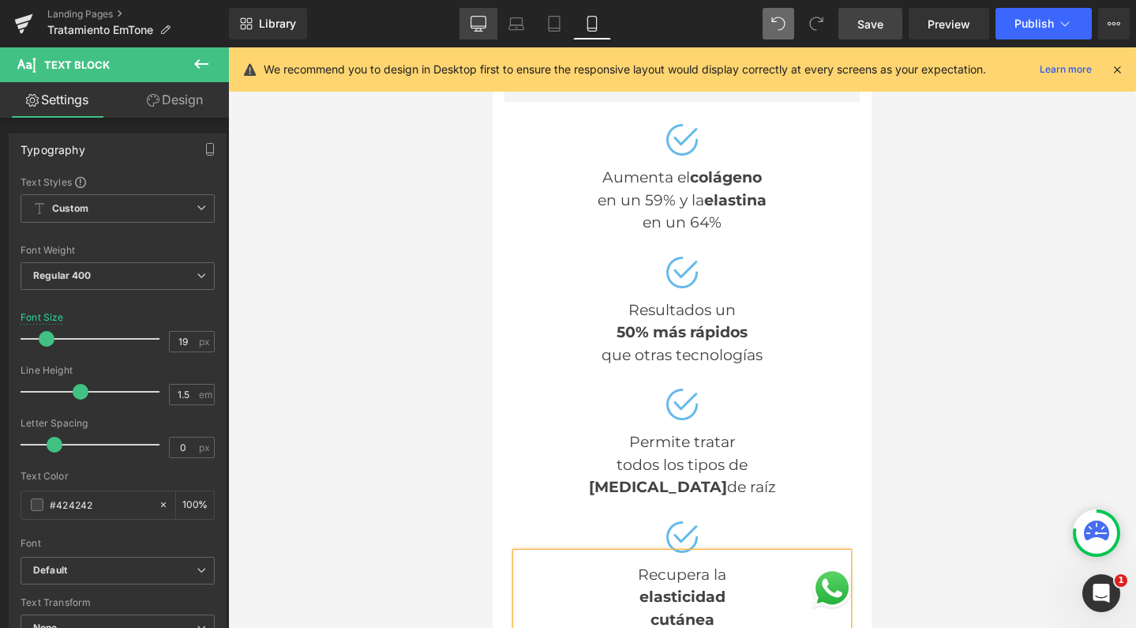
click at [476, 31] on icon at bounding box center [479, 31] width 8 height 0
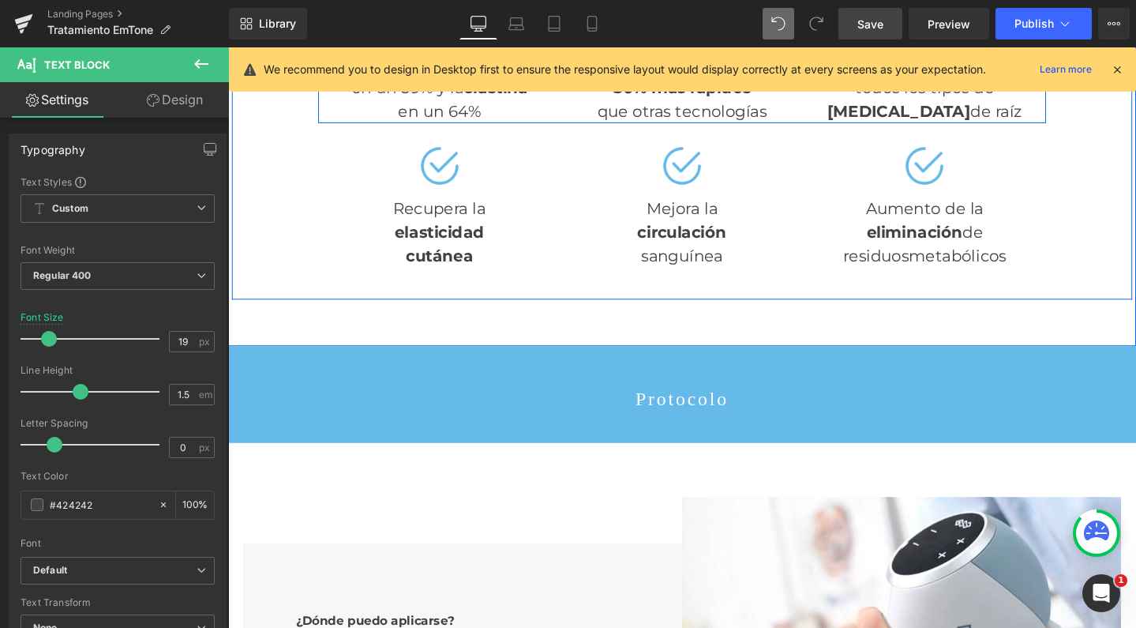
scroll to position [1357, 0]
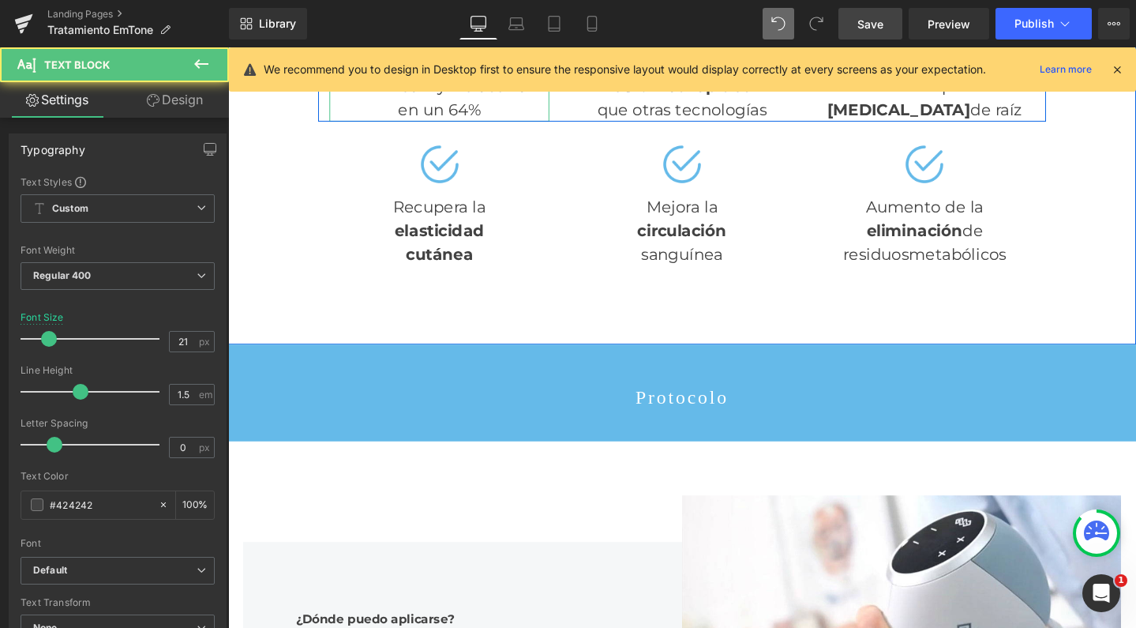
click at [450, 126] on div "en un 64%" at bounding box center [450, 113] width 231 height 25
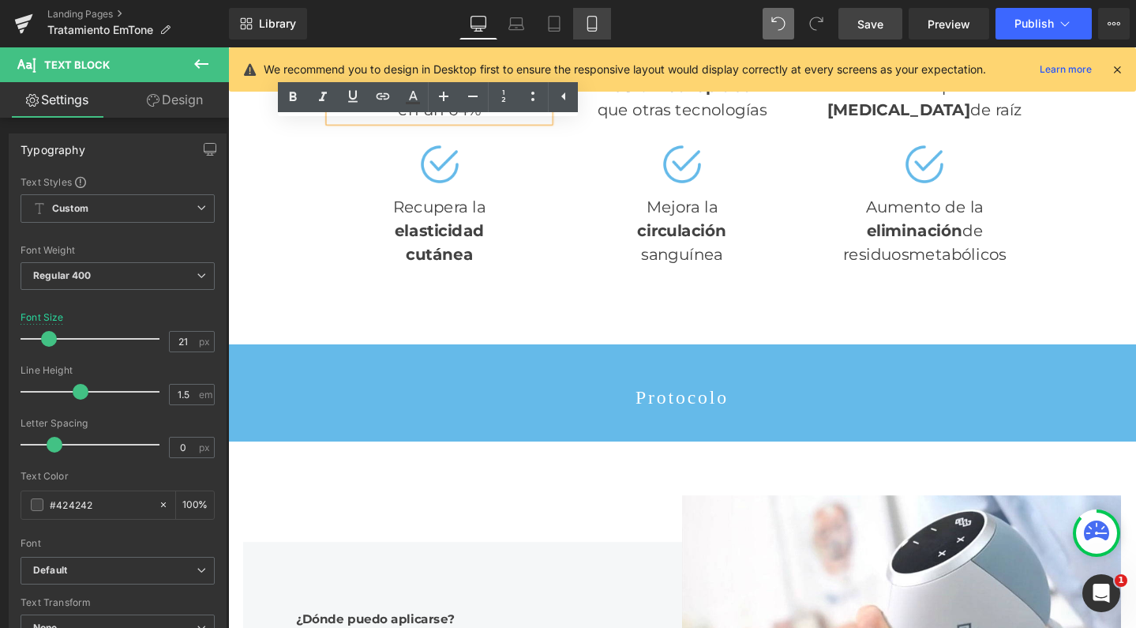
click at [598, 18] on icon at bounding box center [592, 24] width 16 height 16
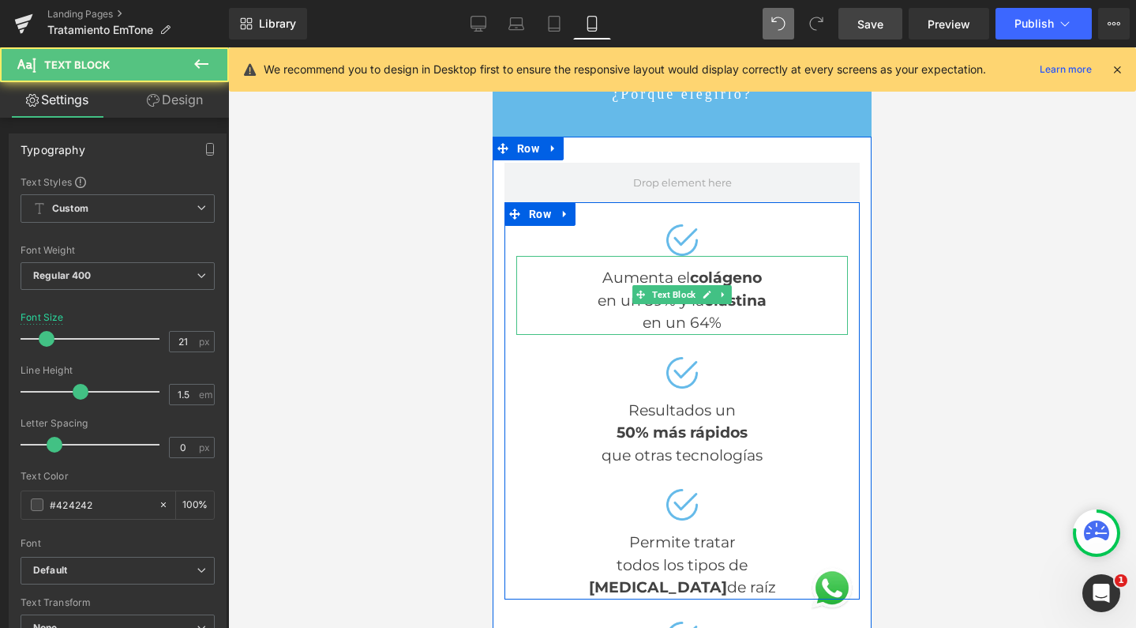
click at [690, 268] on strong "colágeno" at bounding box center [726, 277] width 72 height 18
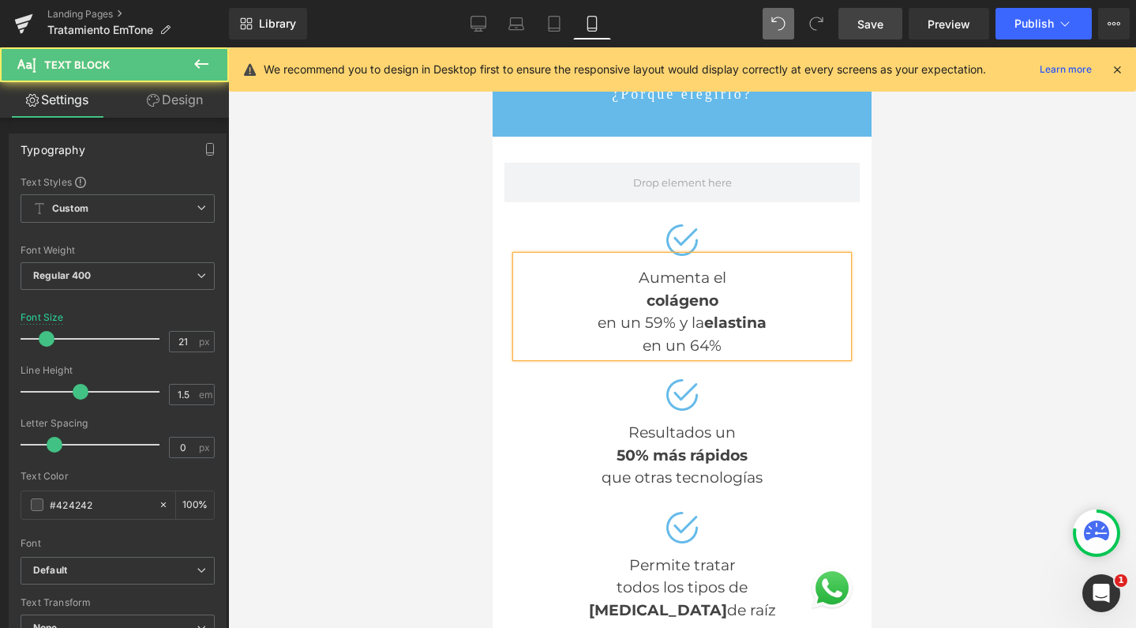
click at [587, 312] on div "en un 59% y la elastina" at bounding box center [682, 323] width 332 height 23
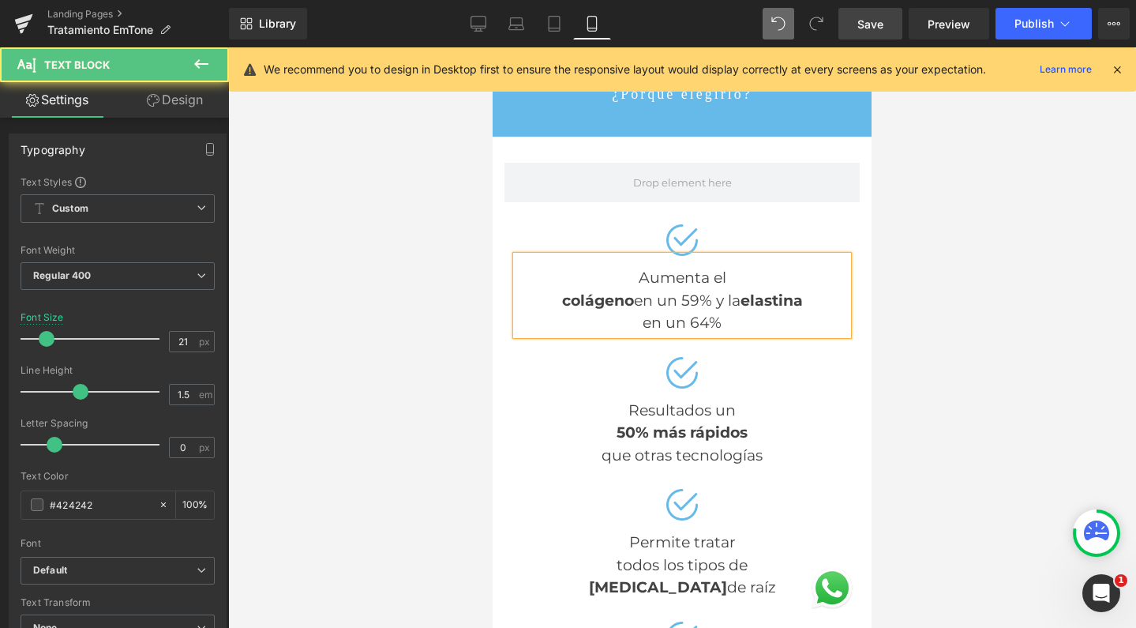
click at [711, 291] on span "en un 59% y la" at bounding box center [687, 300] width 107 height 18
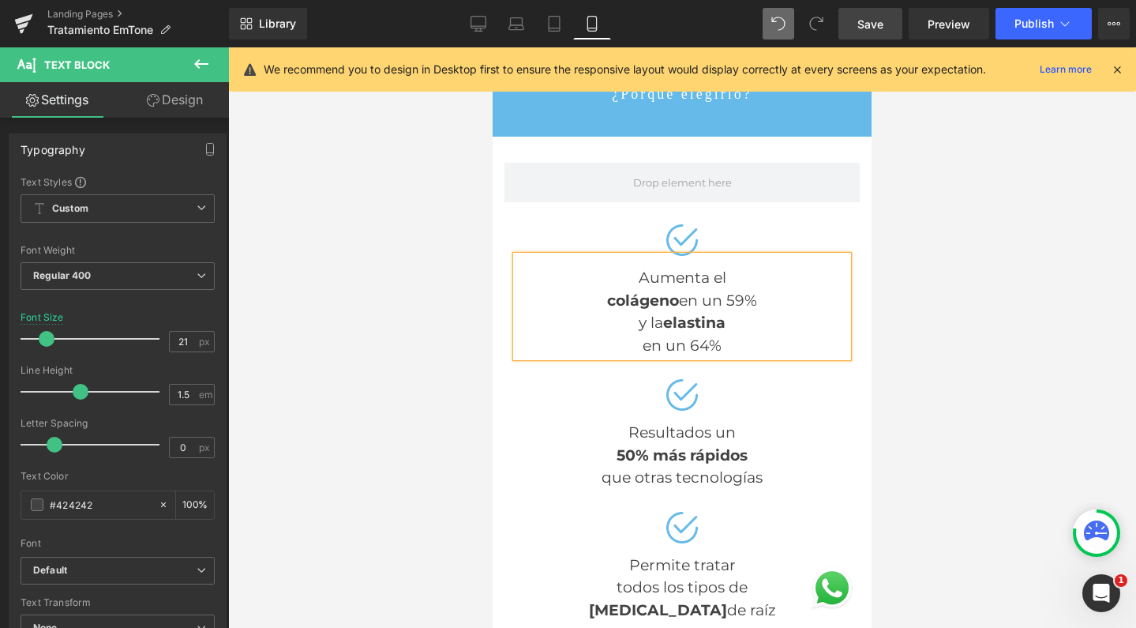
click at [633, 335] on div "en un 64%" at bounding box center [682, 346] width 332 height 23
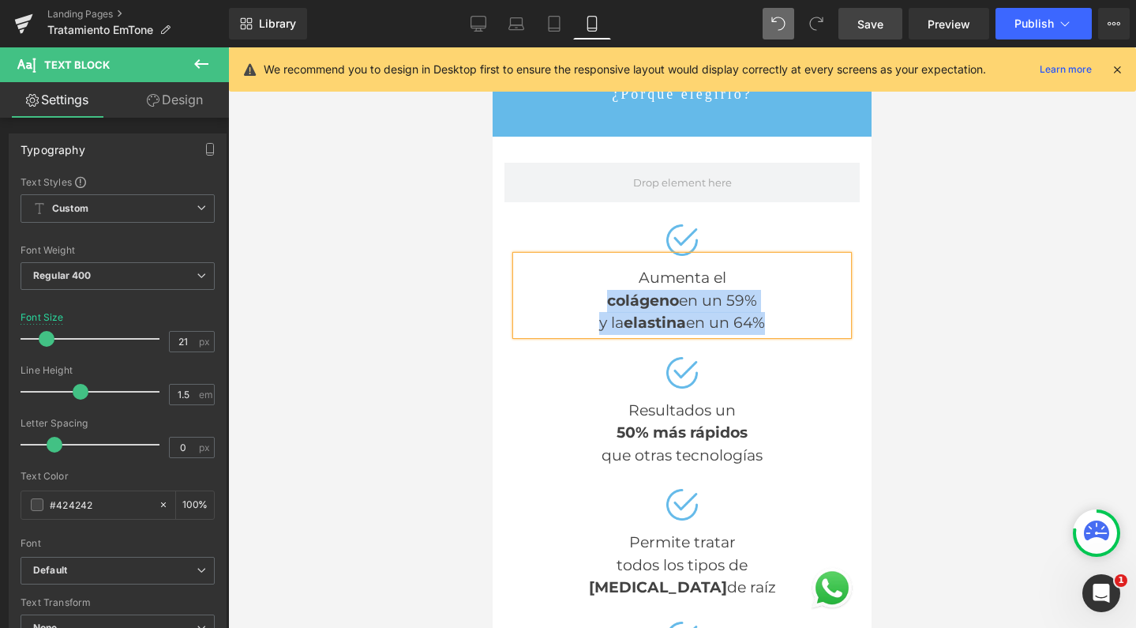
drag, startPoint x: 765, startPoint y: 307, endPoint x: 539, endPoint y: 283, distance: 227.2
click at [539, 283] on div "Aumenta el colágeno en un 59% y la elastina en un 64%" at bounding box center [682, 295] width 332 height 79
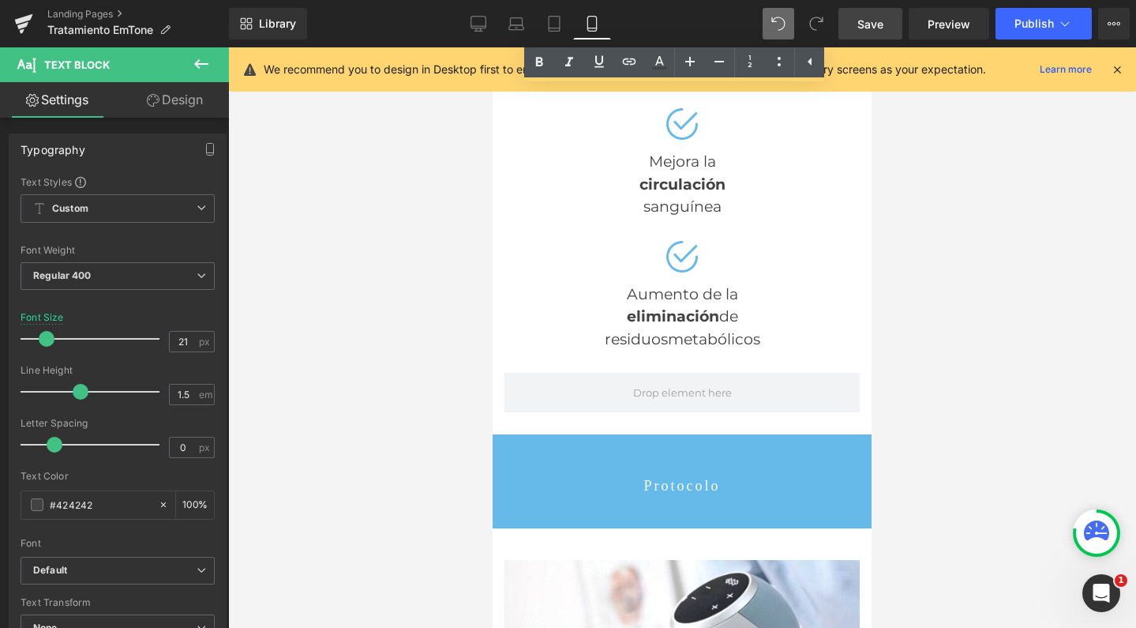
click at [888, 29] on link "Save" at bounding box center [871, 24] width 64 height 32
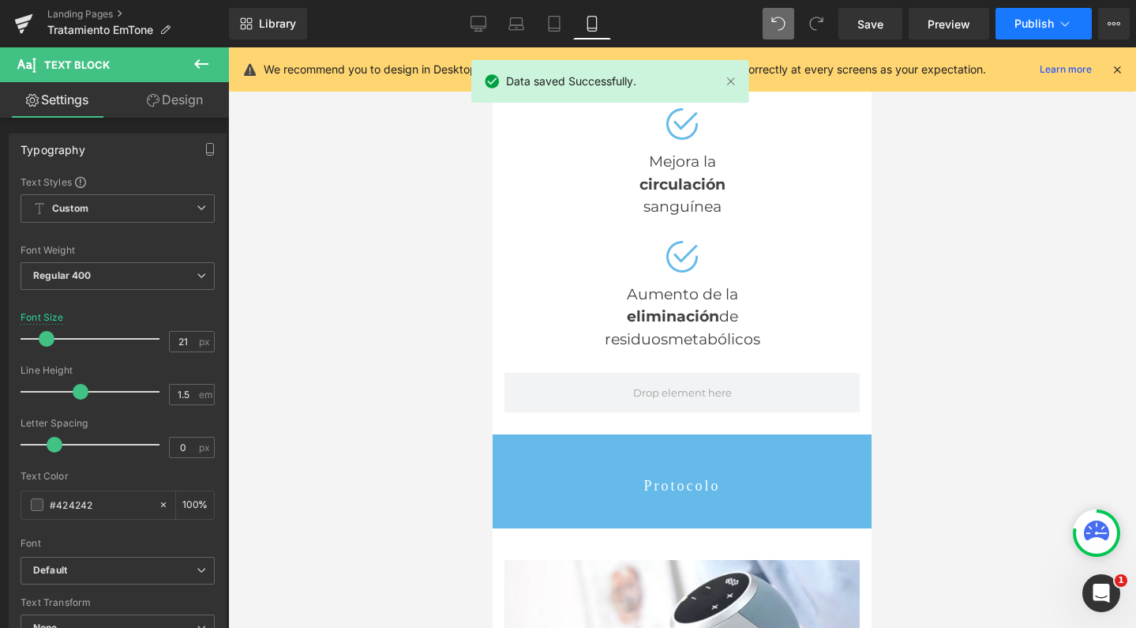
click at [1028, 28] on span "Publish" at bounding box center [1034, 23] width 39 height 13
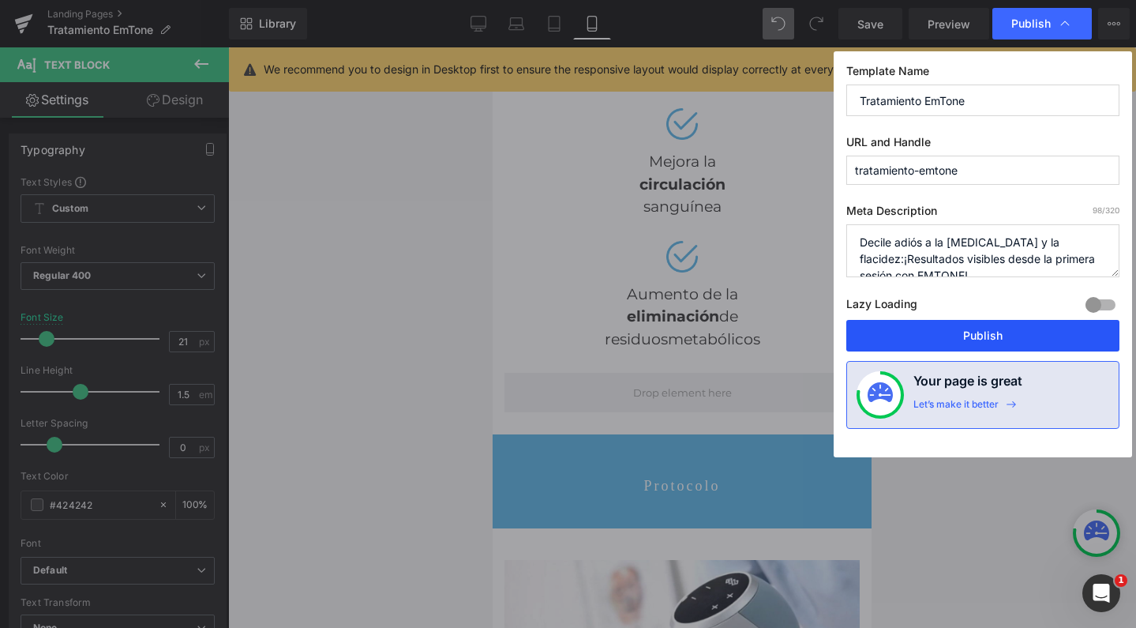
click at [985, 338] on button "Publish" at bounding box center [983, 336] width 273 height 32
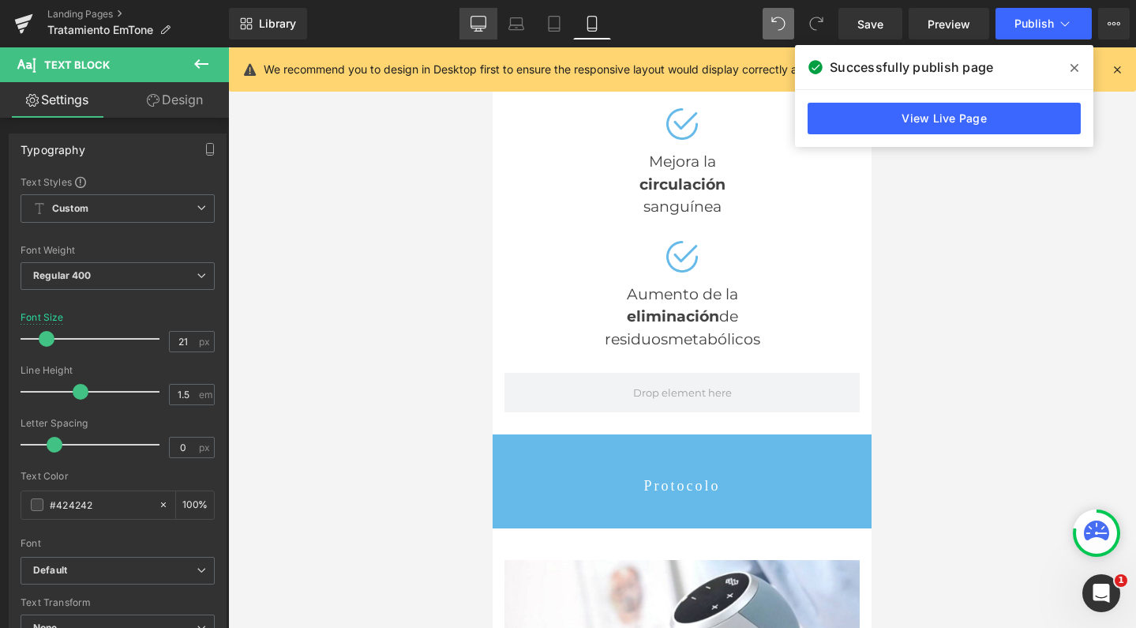
click at [474, 31] on icon at bounding box center [479, 24] width 16 height 16
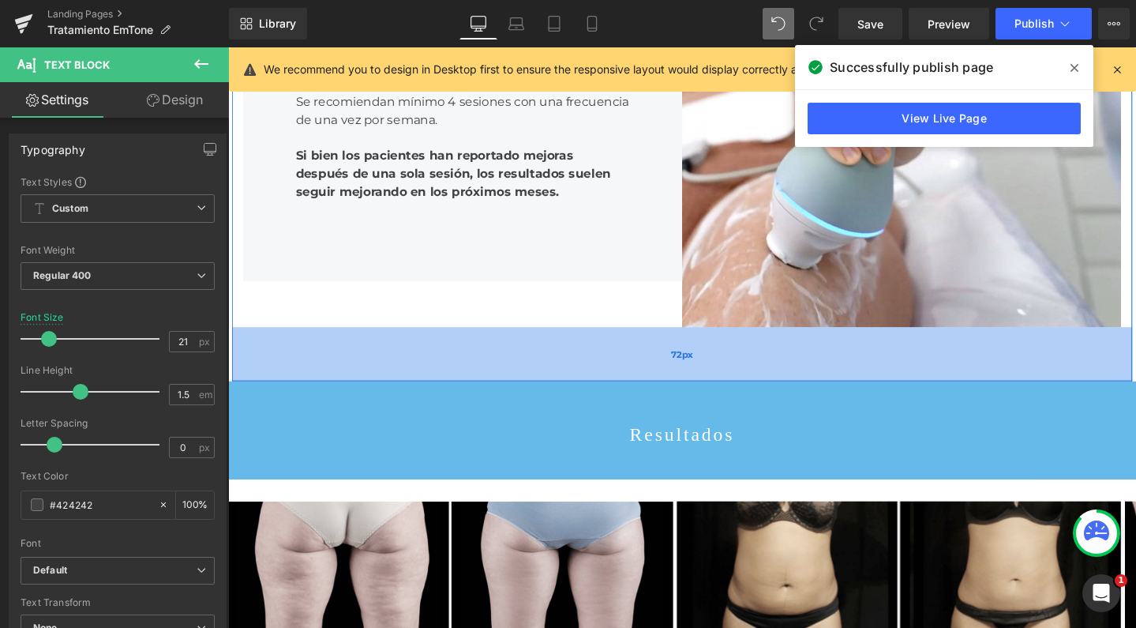
scroll to position [2048, 0]
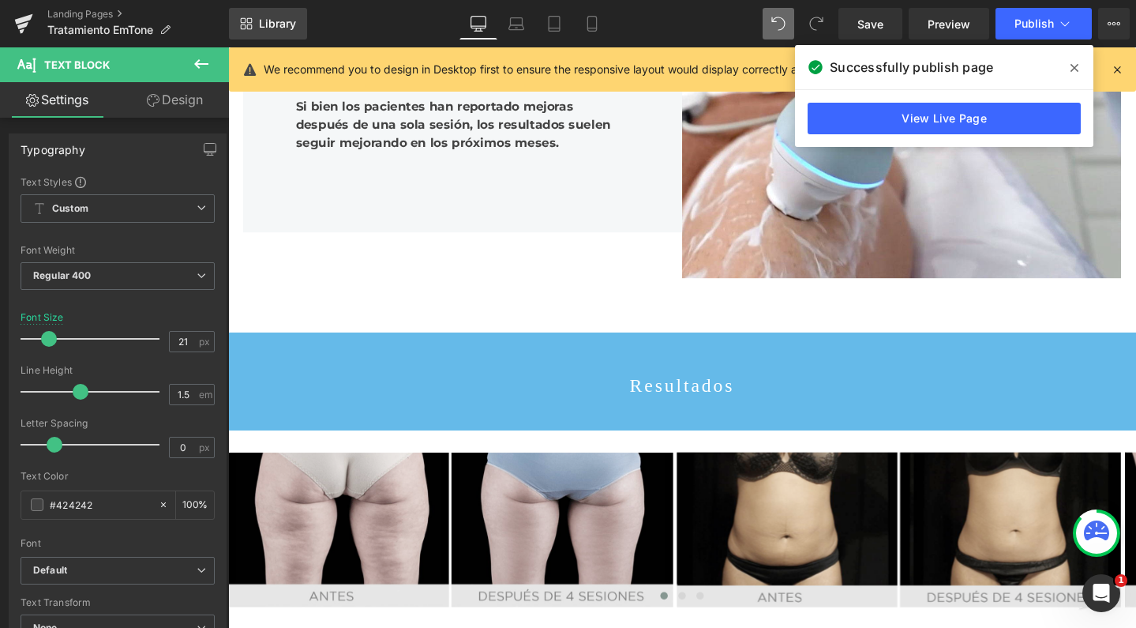
click at [265, 30] on span "Library" at bounding box center [277, 24] width 37 height 14
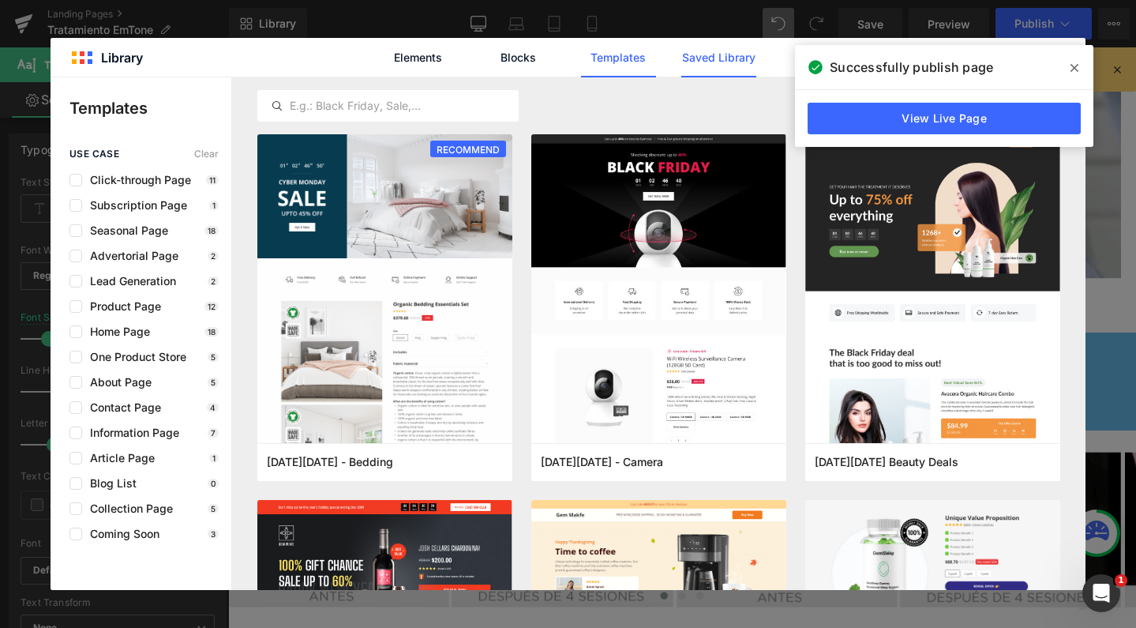
click at [704, 64] on link "Saved Library" at bounding box center [718, 57] width 75 height 39
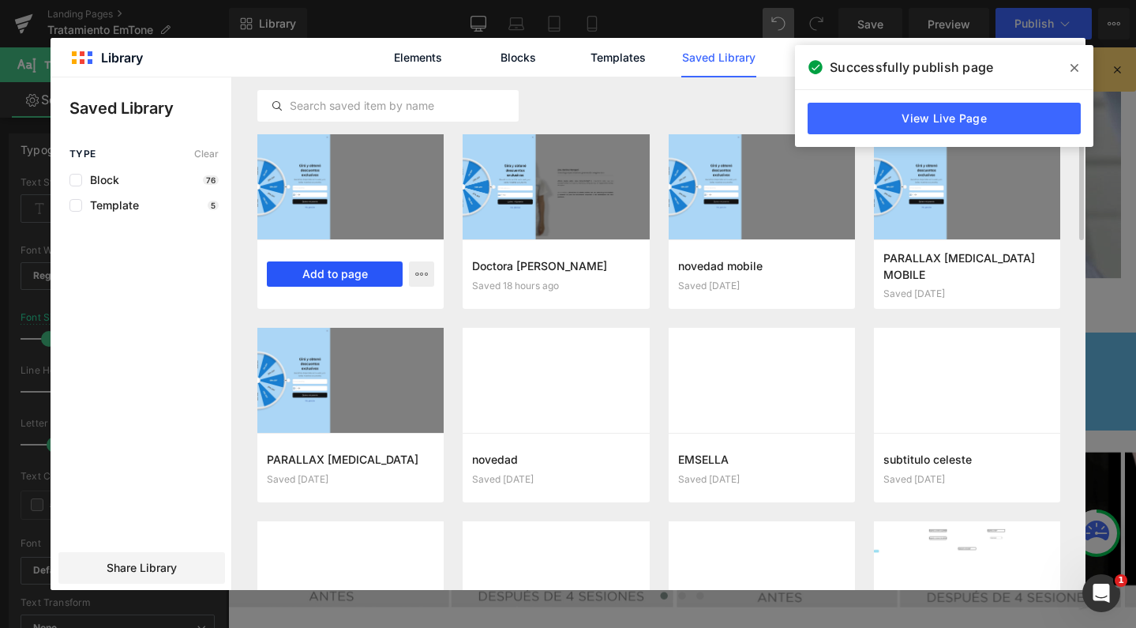
click at [326, 283] on button "Add to page" at bounding box center [335, 273] width 136 height 25
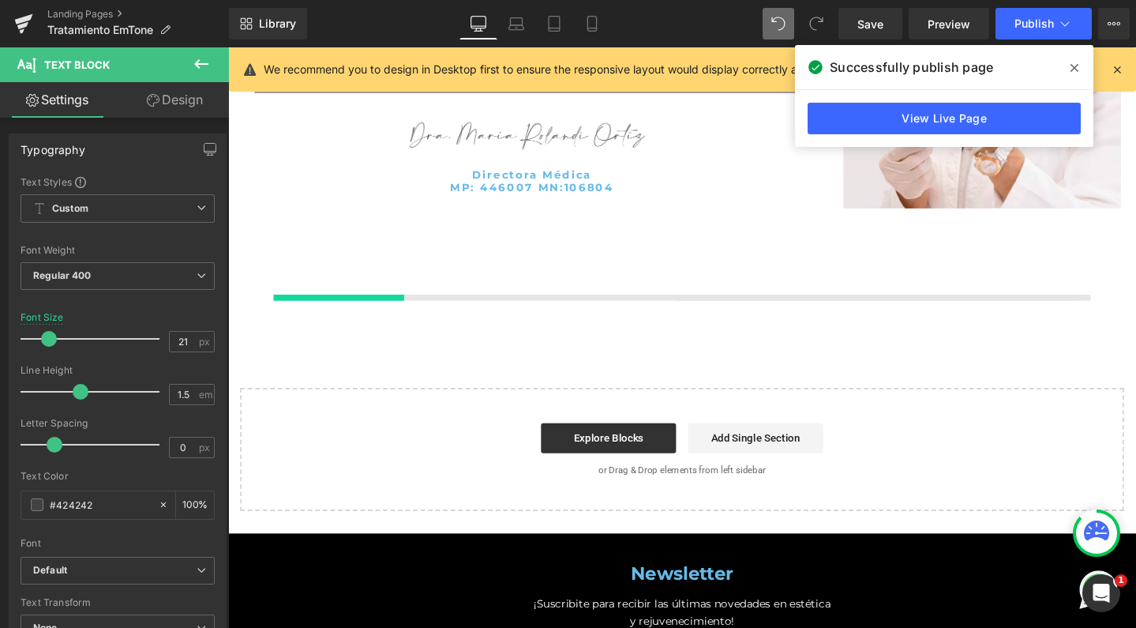
scroll to position [3844, 0]
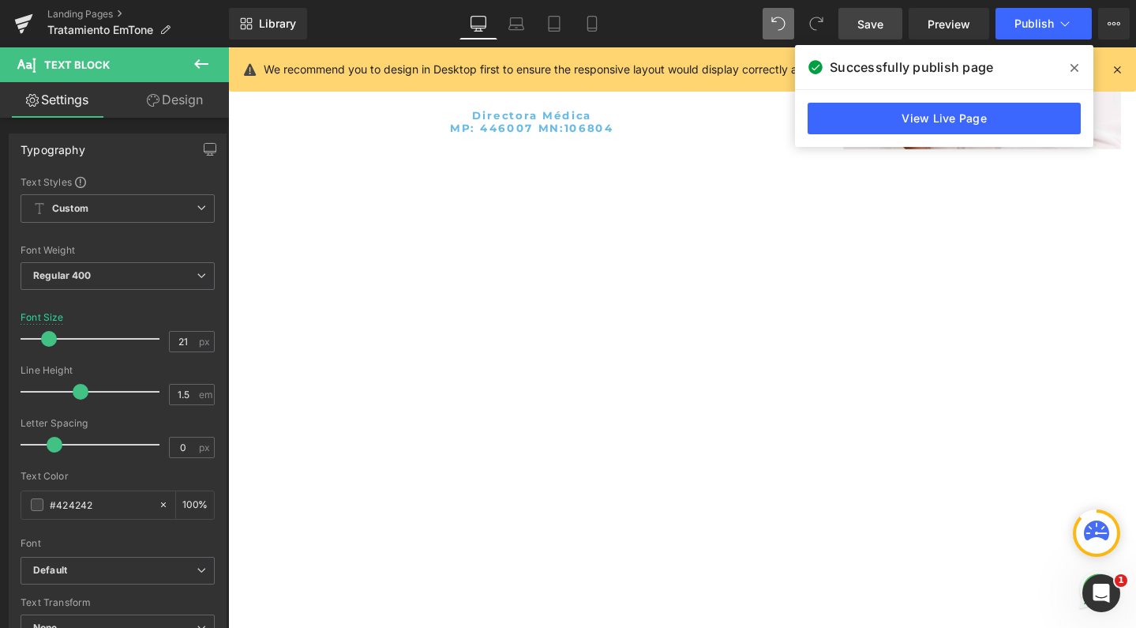
click at [872, 24] on span "Save" at bounding box center [871, 24] width 26 height 17
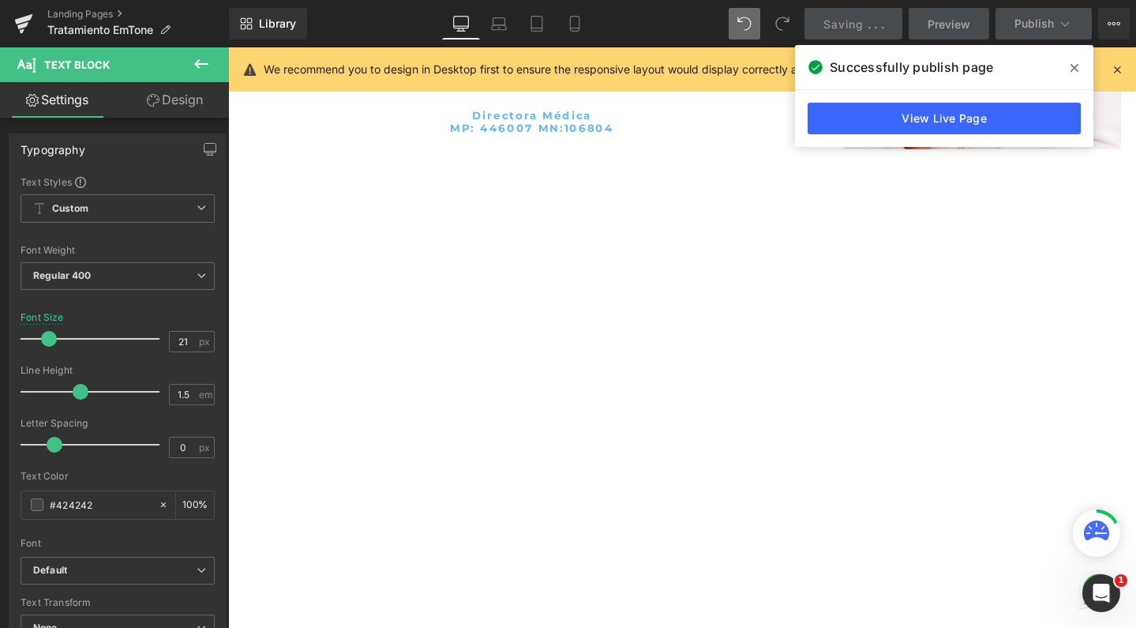
scroll to position [5107, 940]
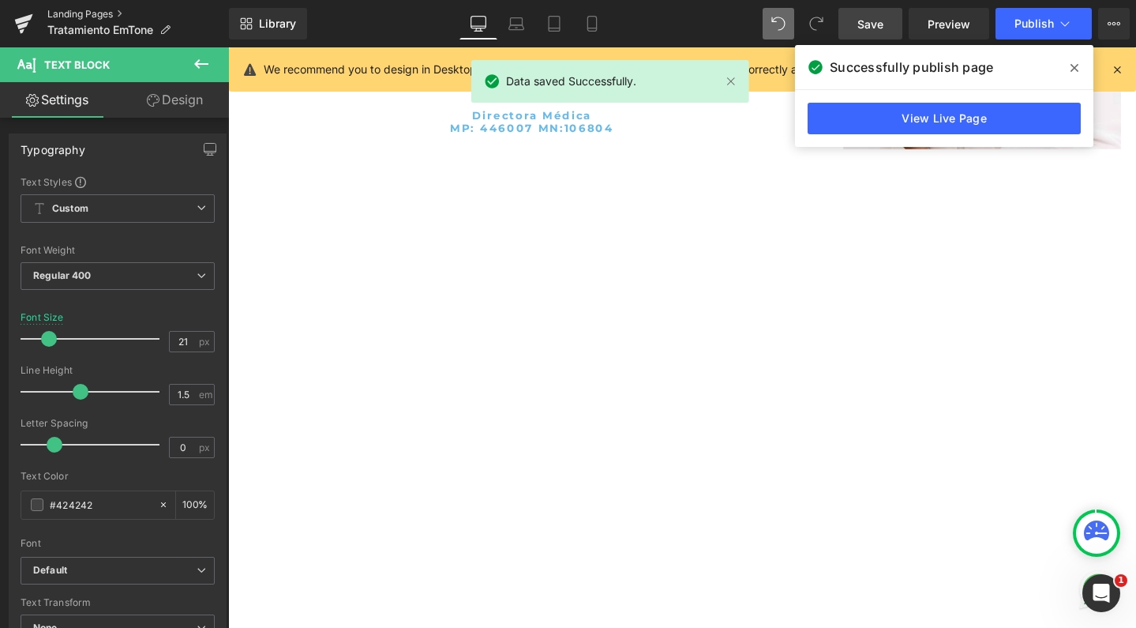
click at [100, 11] on link "Landing Pages" at bounding box center [138, 14] width 182 height 13
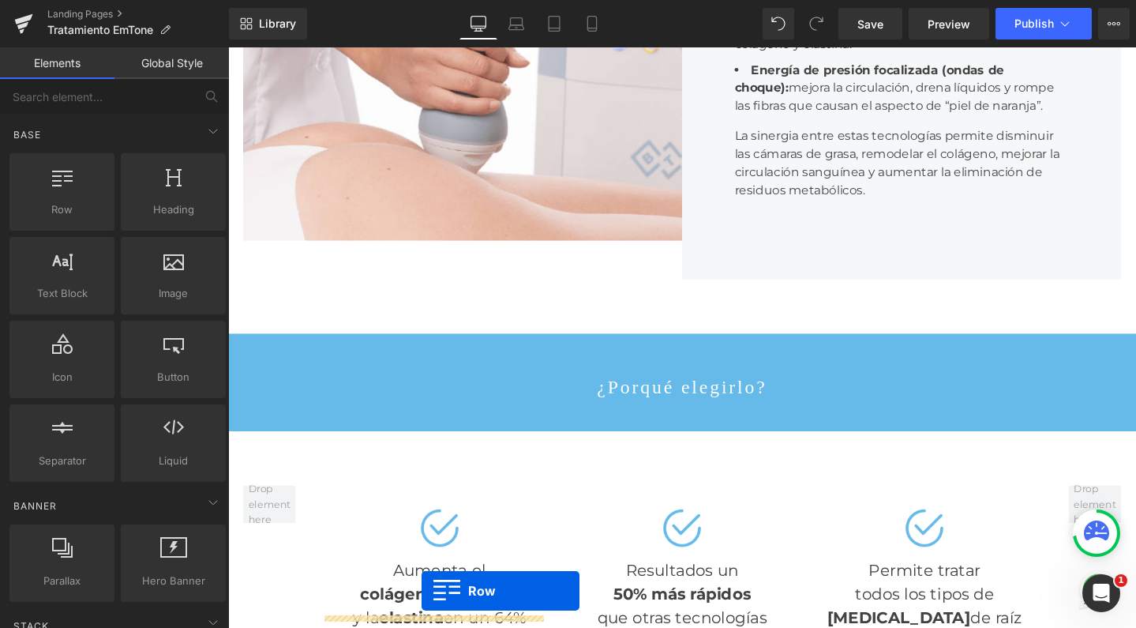
scroll to position [860, 0]
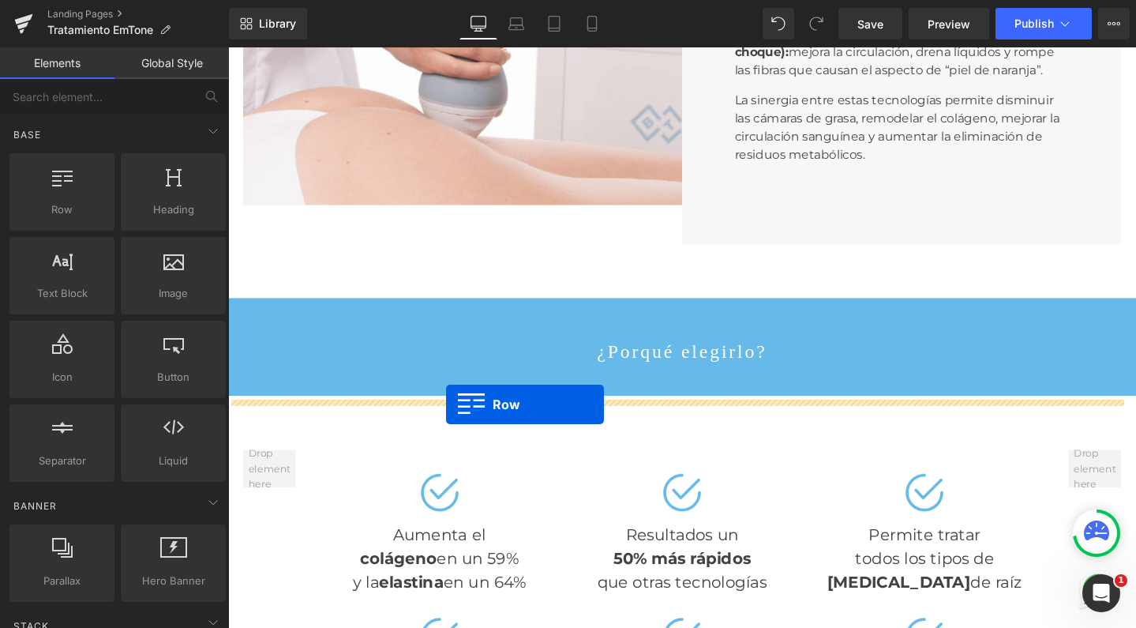
drag, startPoint x: 243, startPoint y: 312, endPoint x: 457, endPoint y: 423, distance: 241.2
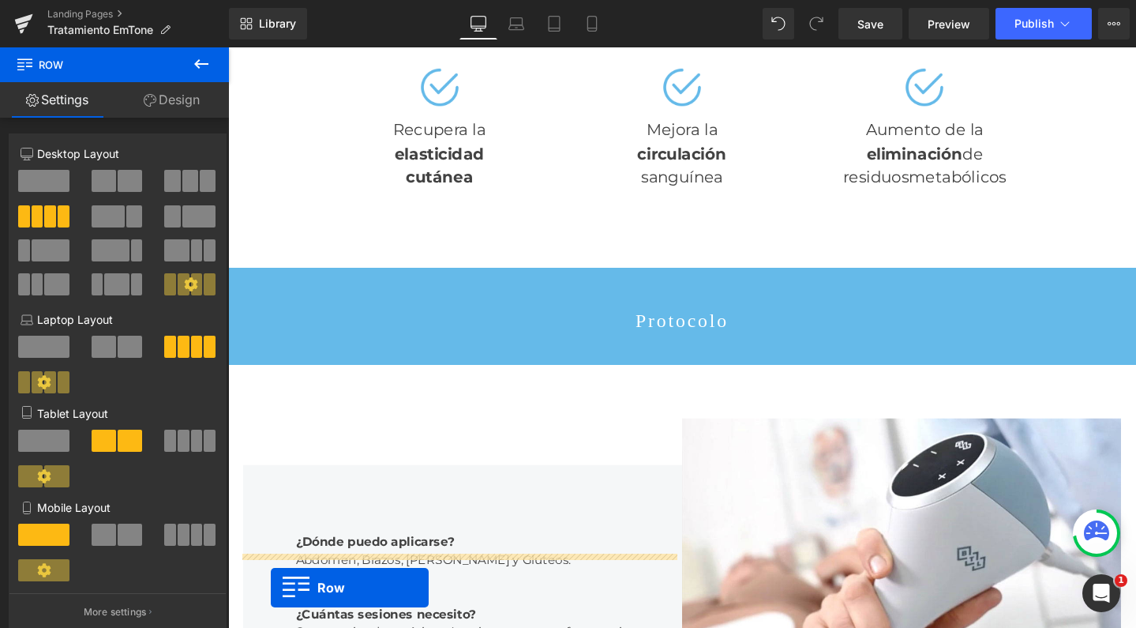
scroll to position [1493, 0]
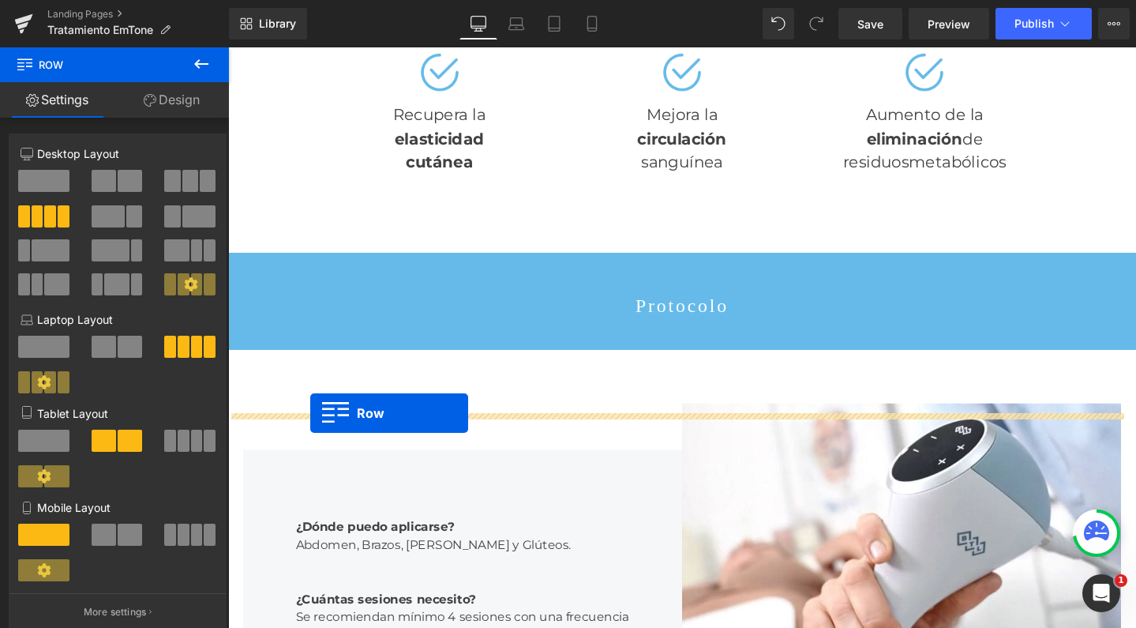
drag, startPoint x: 243, startPoint y: 152, endPoint x: 314, endPoint y: 432, distance: 289.2
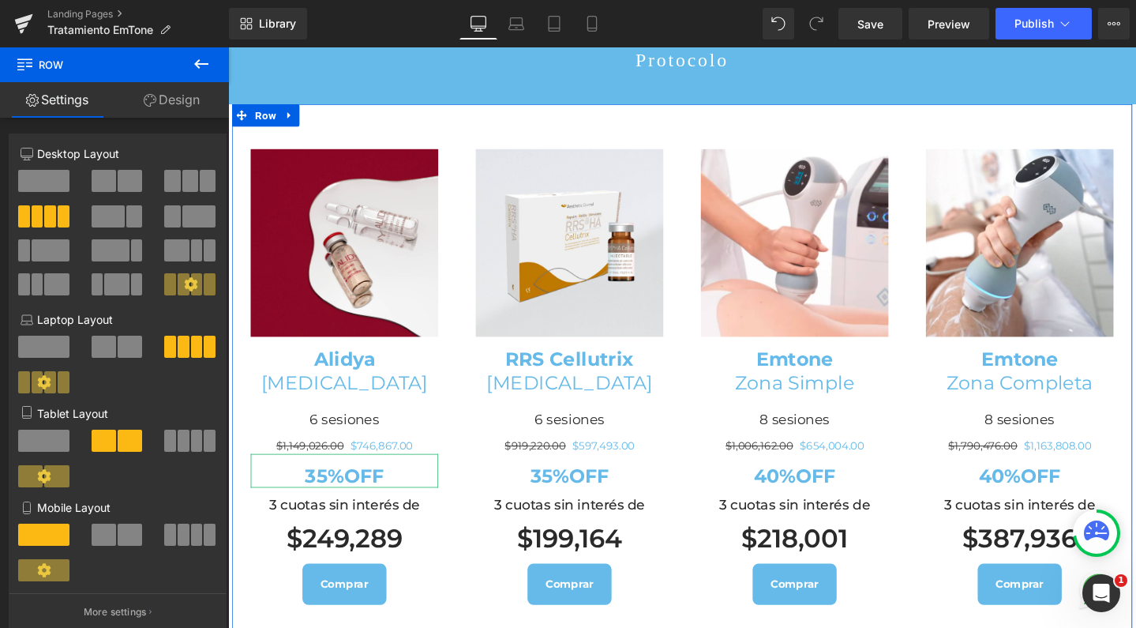
scroll to position [1708, 0]
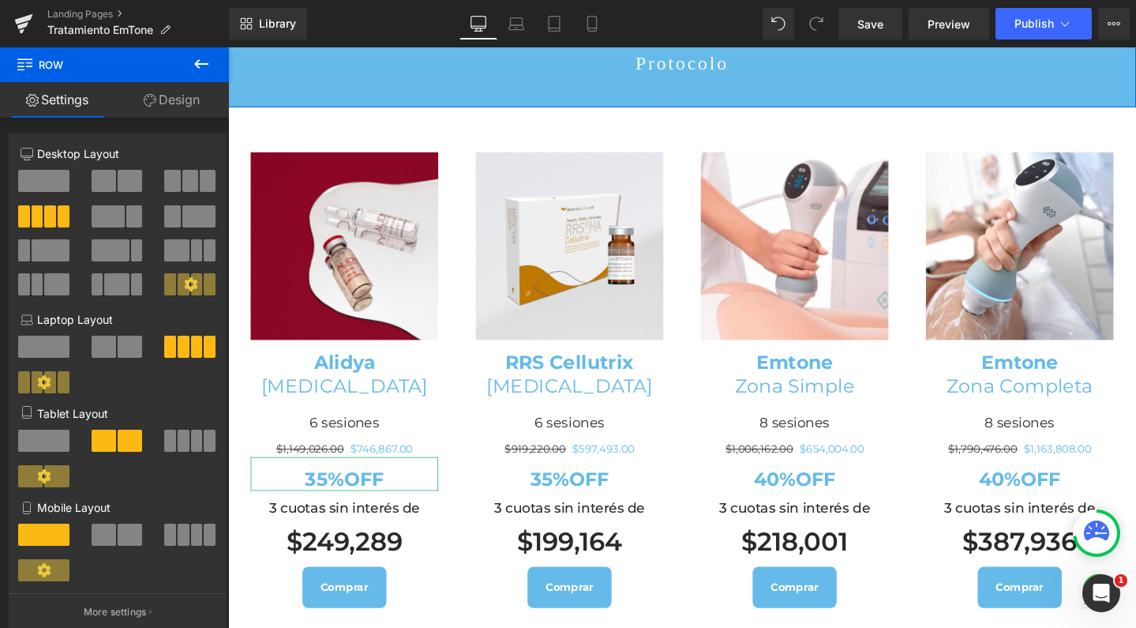
click at [287, 24] on icon at bounding box center [288, 20] width 3 height 7
click at [299, 32] on link at bounding box center [309, 21] width 21 height 24
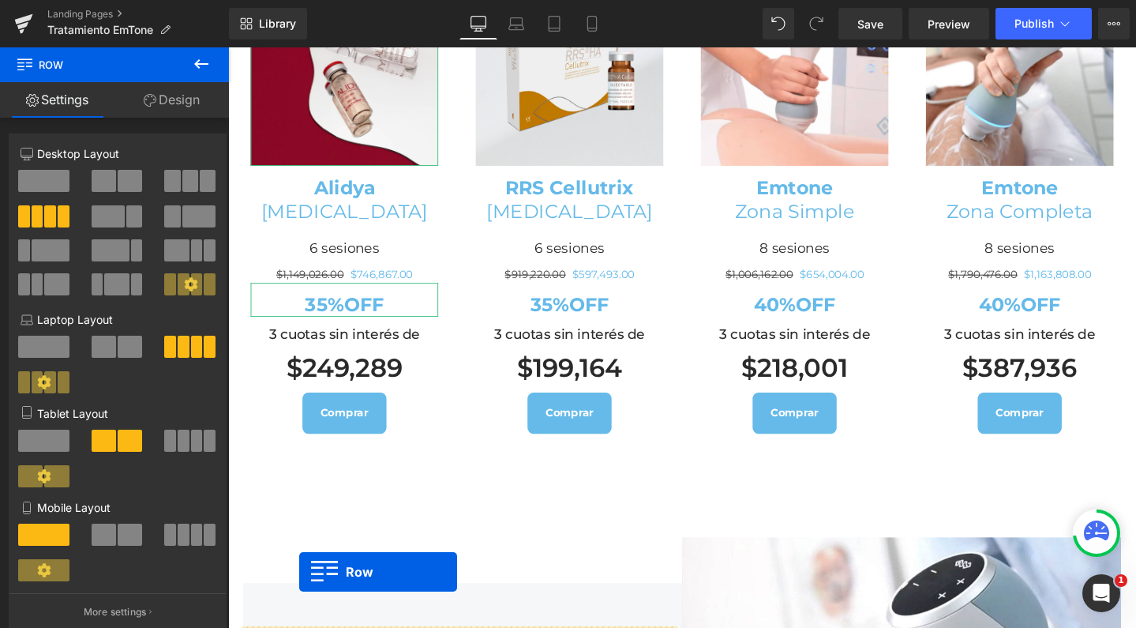
scroll to position [1962, 0]
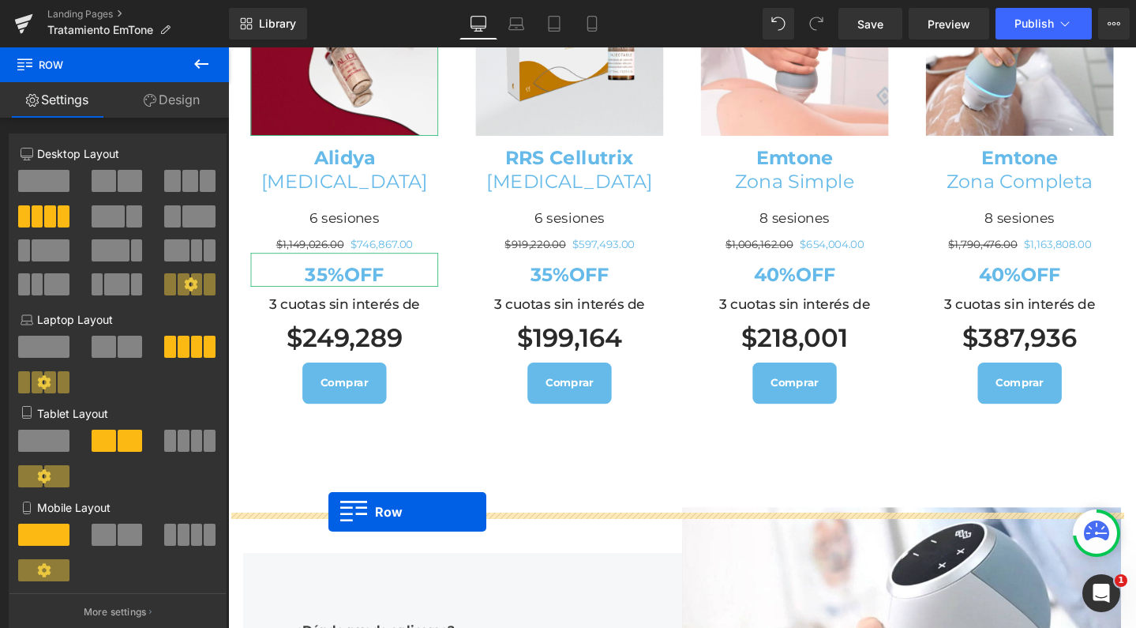
drag, startPoint x: 233, startPoint y: 104, endPoint x: 334, endPoint y: 536, distance: 443.6
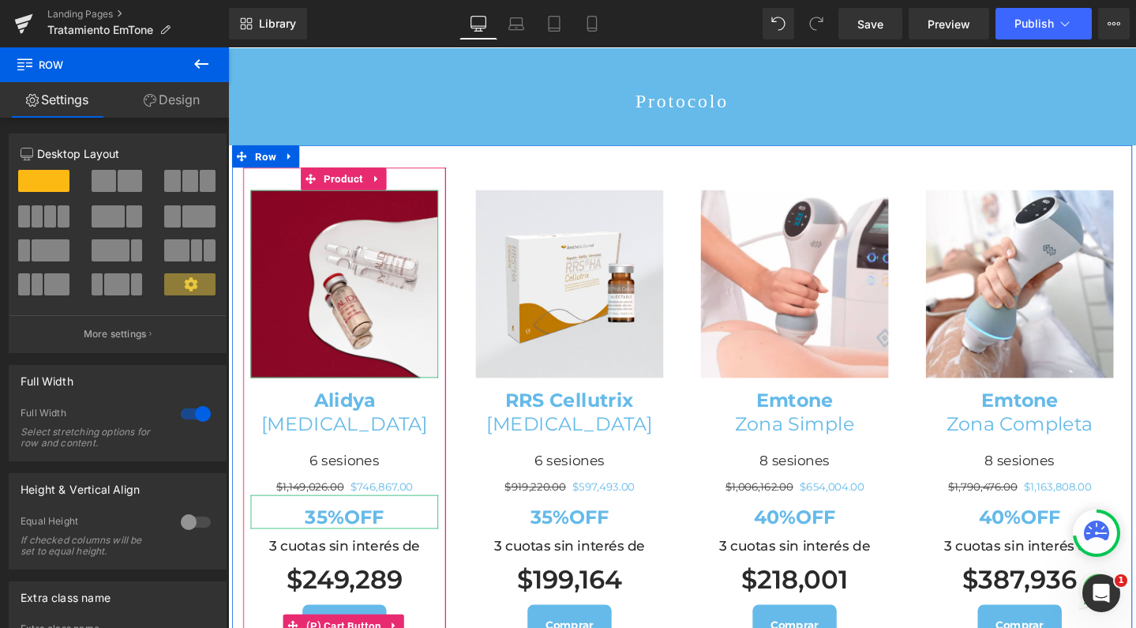
scroll to position [1664, 0]
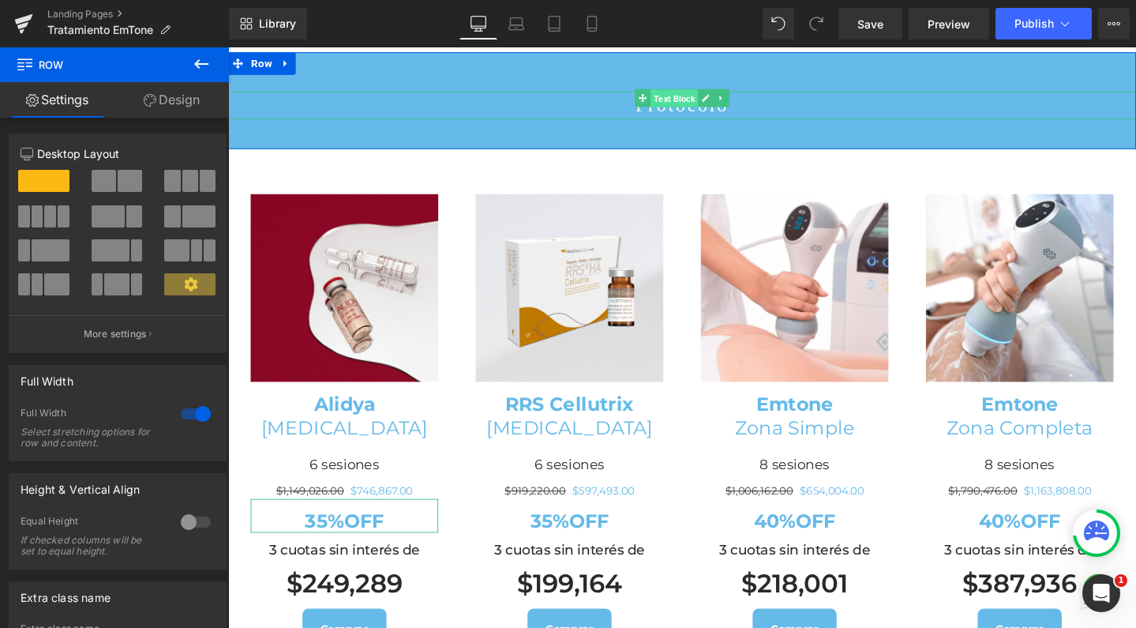
click at [685, 111] on span "Text Block" at bounding box center [698, 101] width 50 height 19
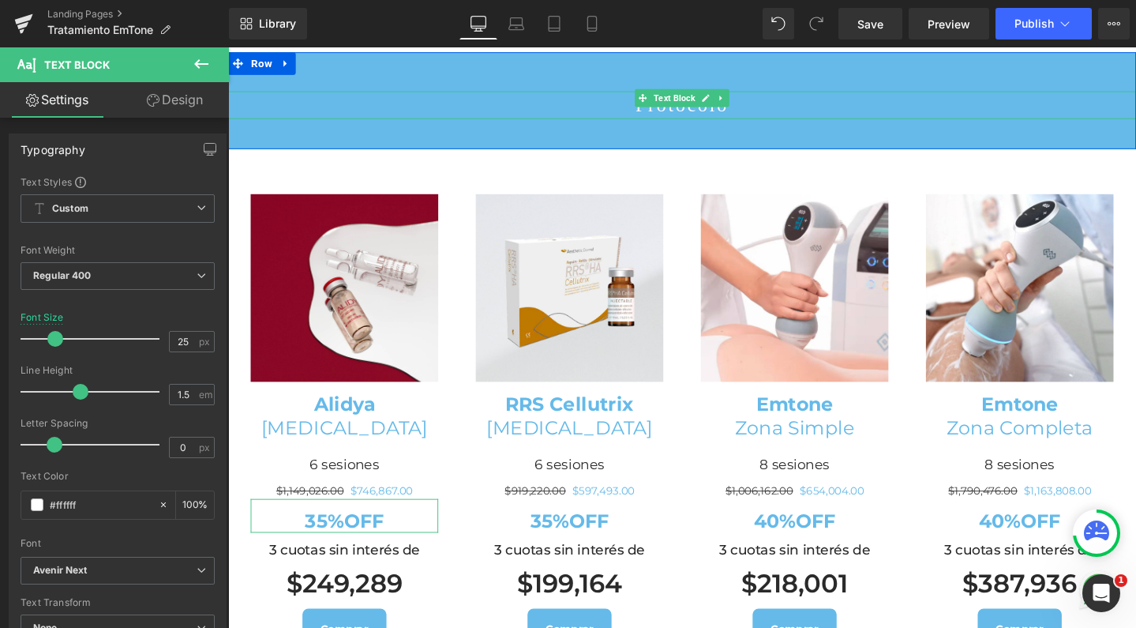
click at [648, 124] on p "Protocolo" at bounding box center [705, 109] width 955 height 30
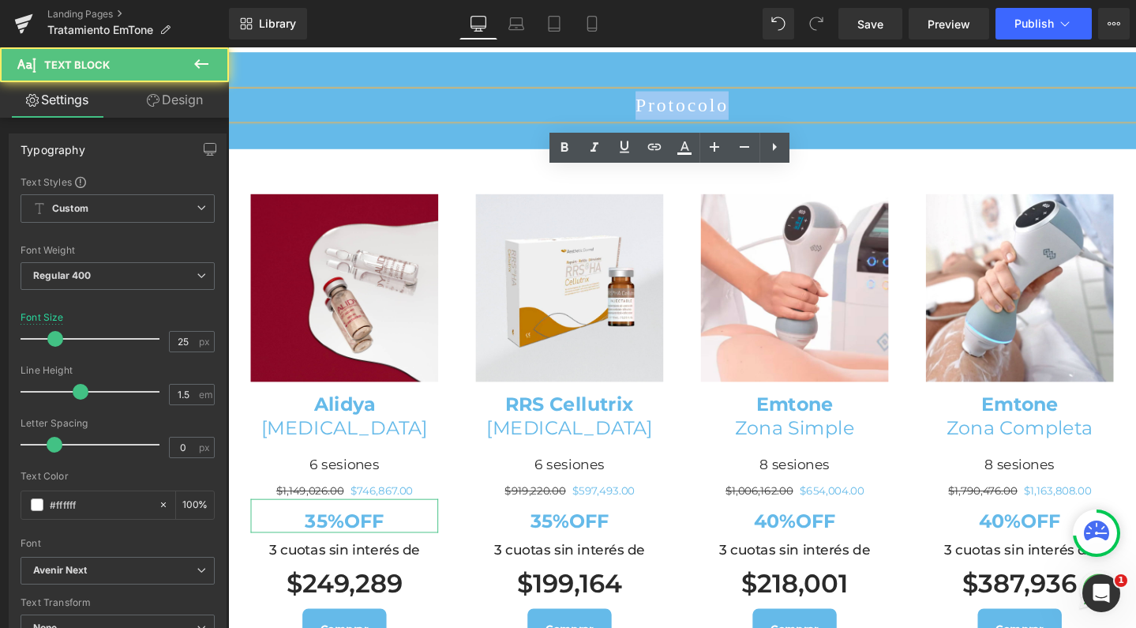
drag, startPoint x: 740, startPoint y: 180, endPoint x: 663, endPoint y: 176, distance: 77.5
click at [663, 124] on p "Protocolo" at bounding box center [705, 109] width 955 height 30
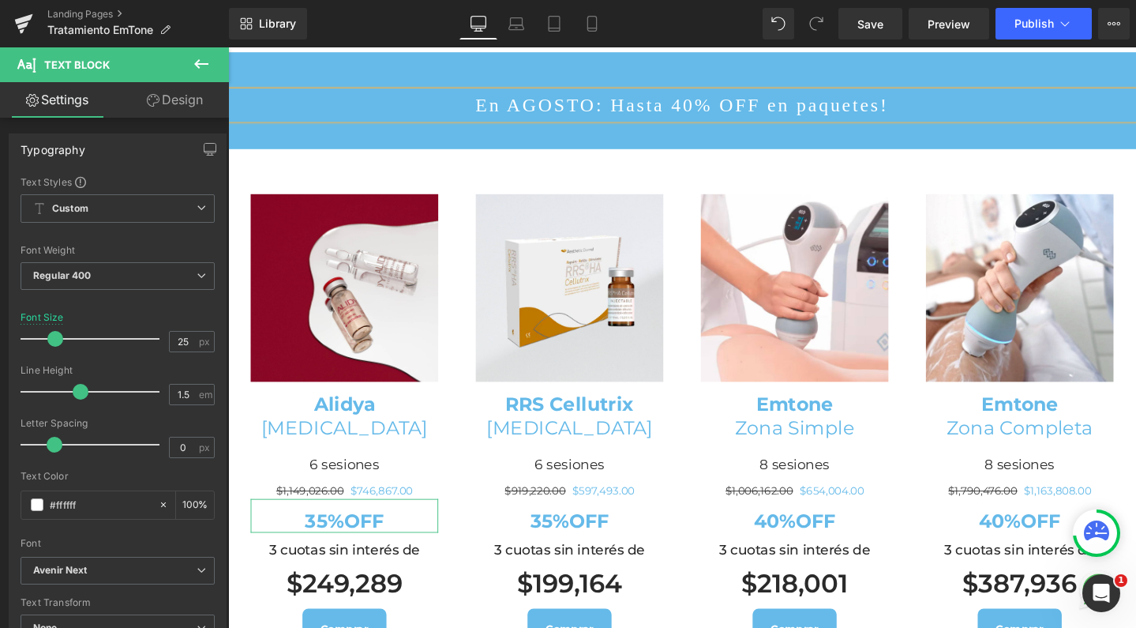
click at [644, 124] on p "En AGOSTO: Hasta 40% OFF en paquetes!" at bounding box center [705, 109] width 955 height 30
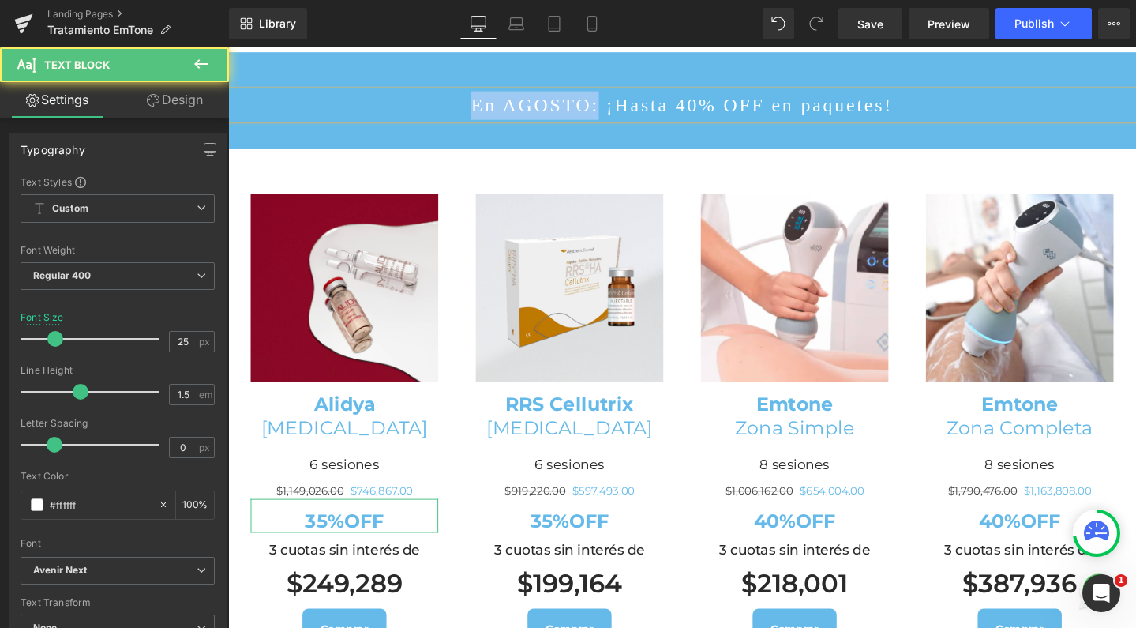
drag, startPoint x: 636, startPoint y: 182, endPoint x: 542, endPoint y: 181, distance: 94.0
click at [542, 124] on p "En AGOSTO: ¡Hasta 40% OFF en paquetes!" at bounding box center [705, 109] width 955 height 30
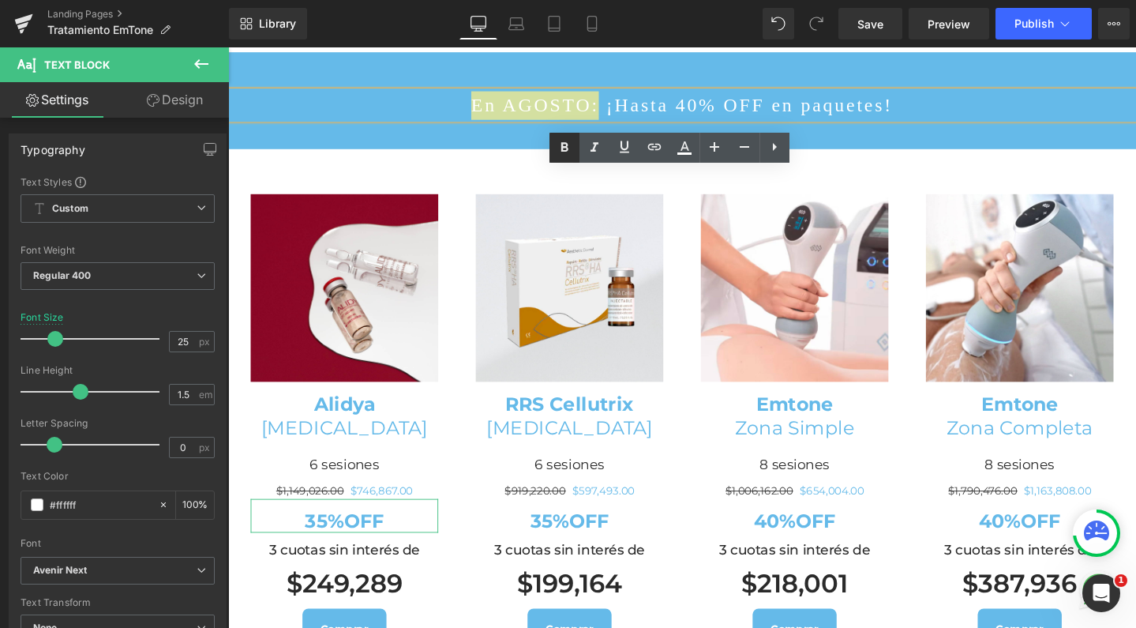
click at [562, 156] on icon at bounding box center [564, 147] width 19 height 19
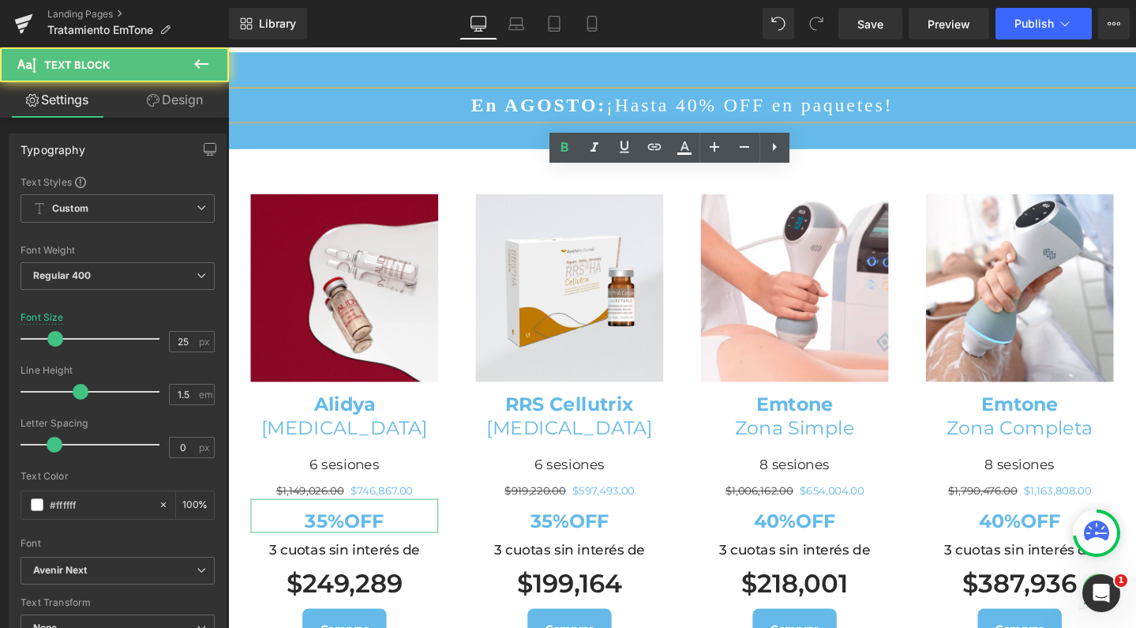
click at [564, 119] on strong "En AGOSTO:" at bounding box center [555, 108] width 142 height 21
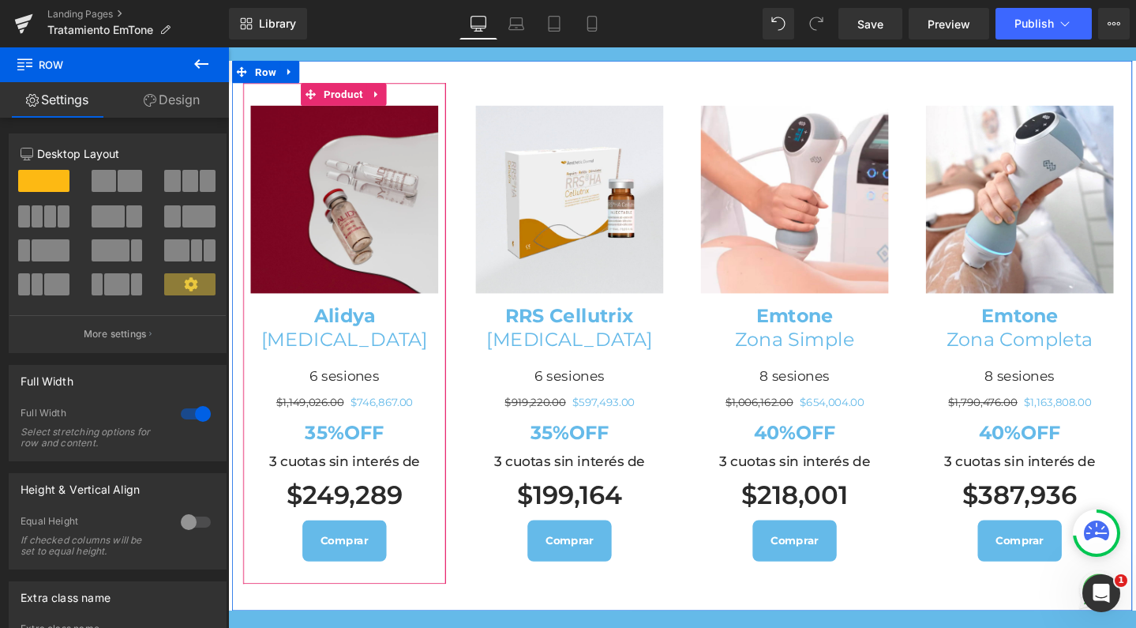
scroll to position [1756, 0]
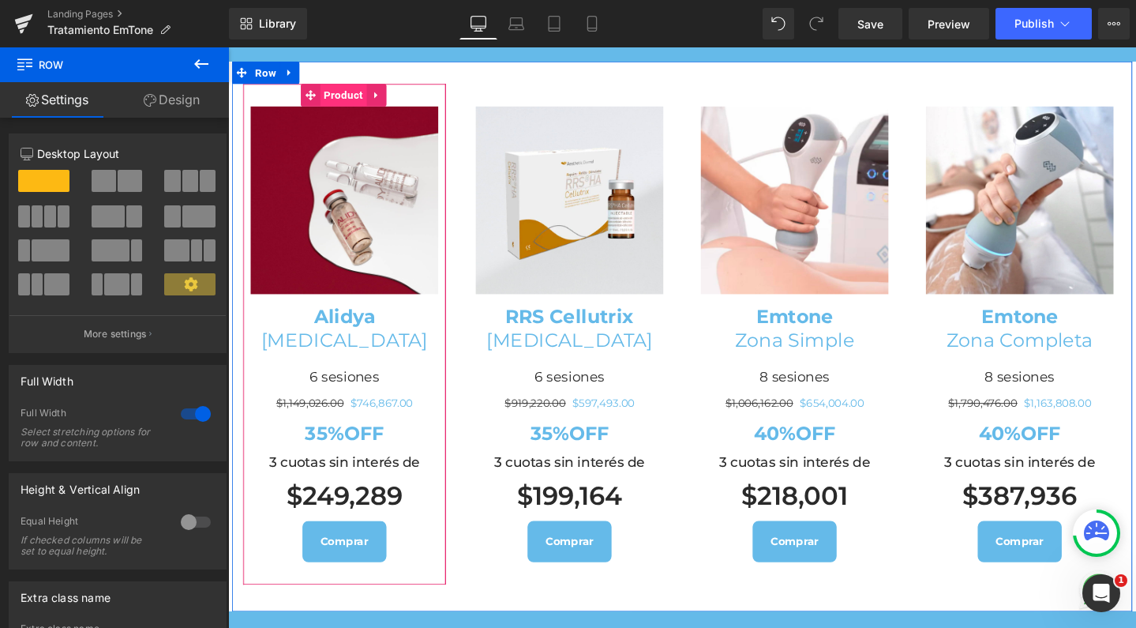
click at [350, 110] on span "Product" at bounding box center [349, 98] width 49 height 24
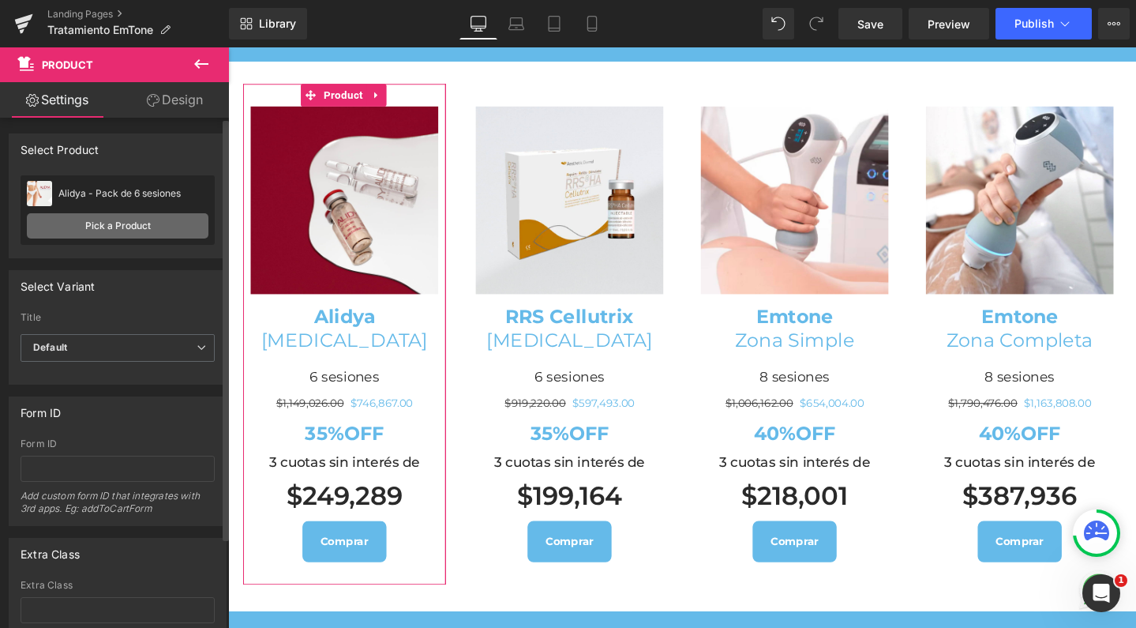
click at [84, 230] on link "Pick a Product" at bounding box center [118, 225] width 182 height 25
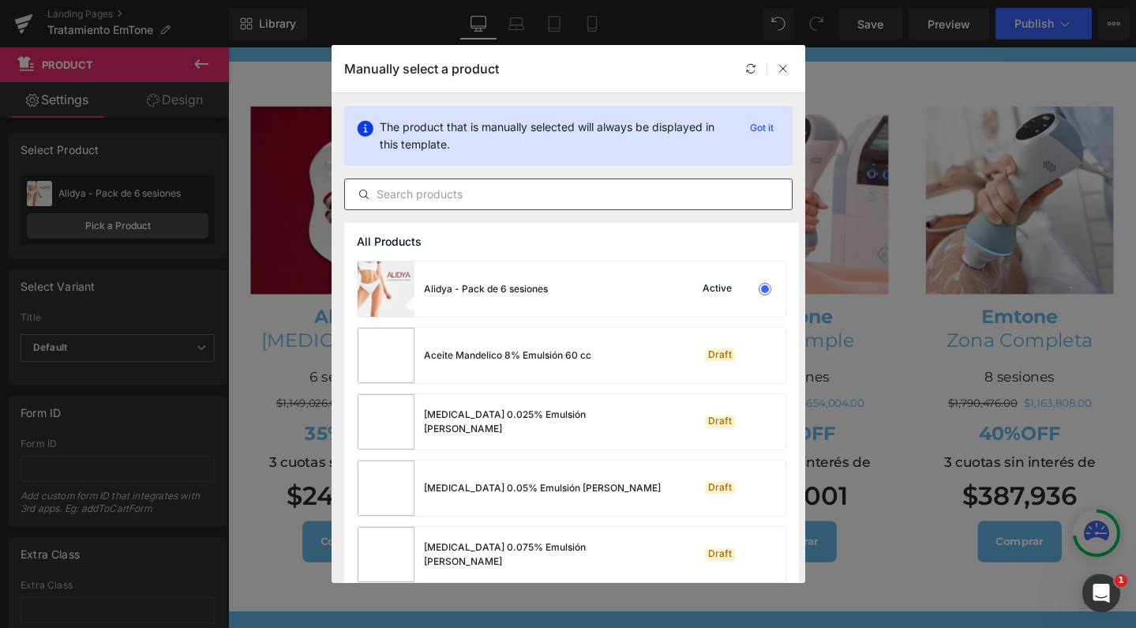
click at [451, 199] on input "text" at bounding box center [568, 194] width 447 height 19
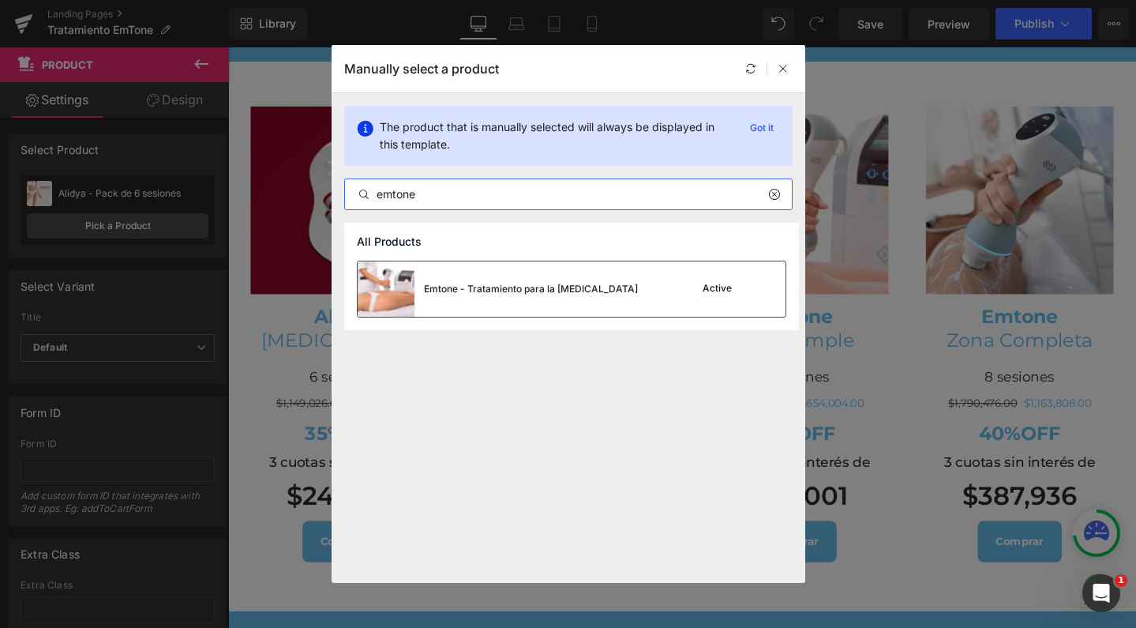
type input "emtone"
click at [411, 288] on img at bounding box center [386, 288] width 57 height 55
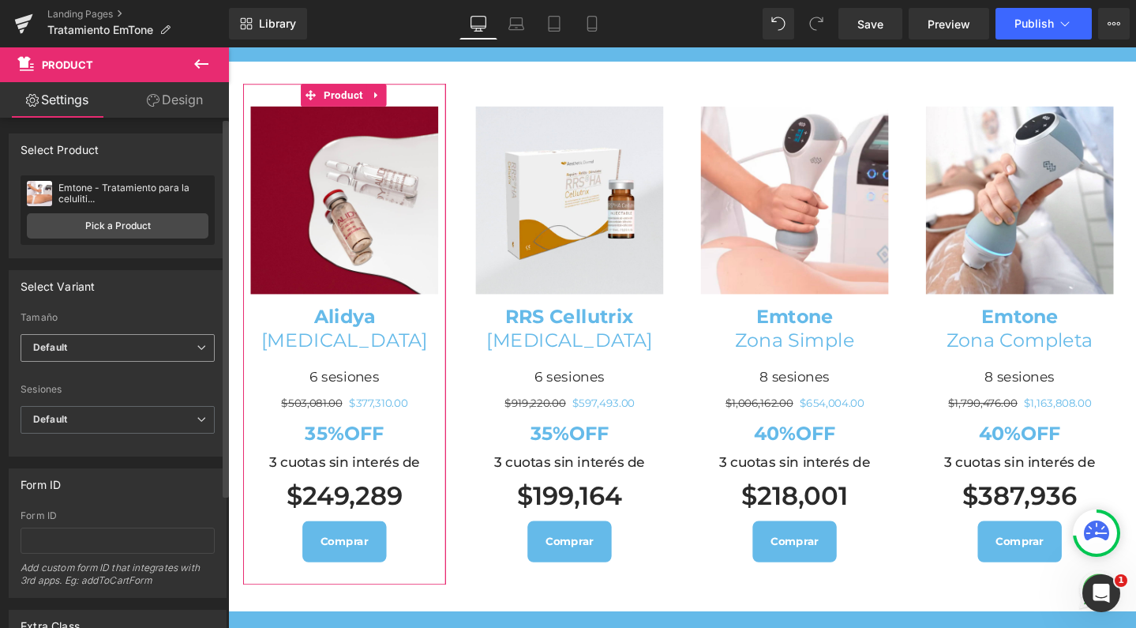
click at [99, 344] on span "Default" at bounding box center [118, 348] width 194 height 28
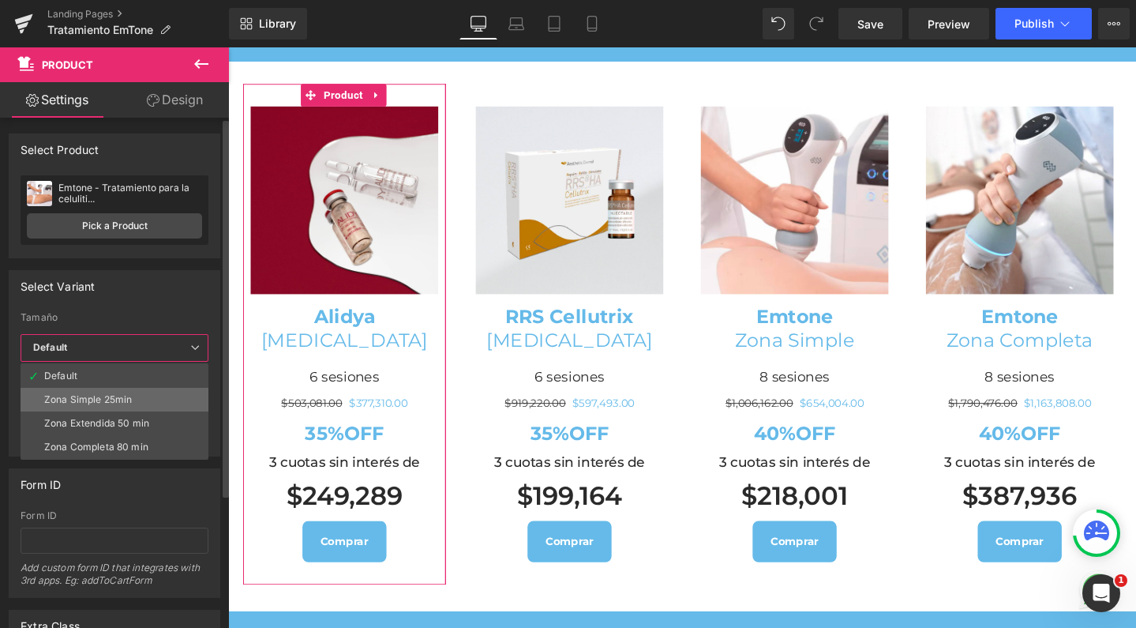
click at [114, 403] on div "Zona Simple 25min" at bounding box center [88, 399] width 88 height 11
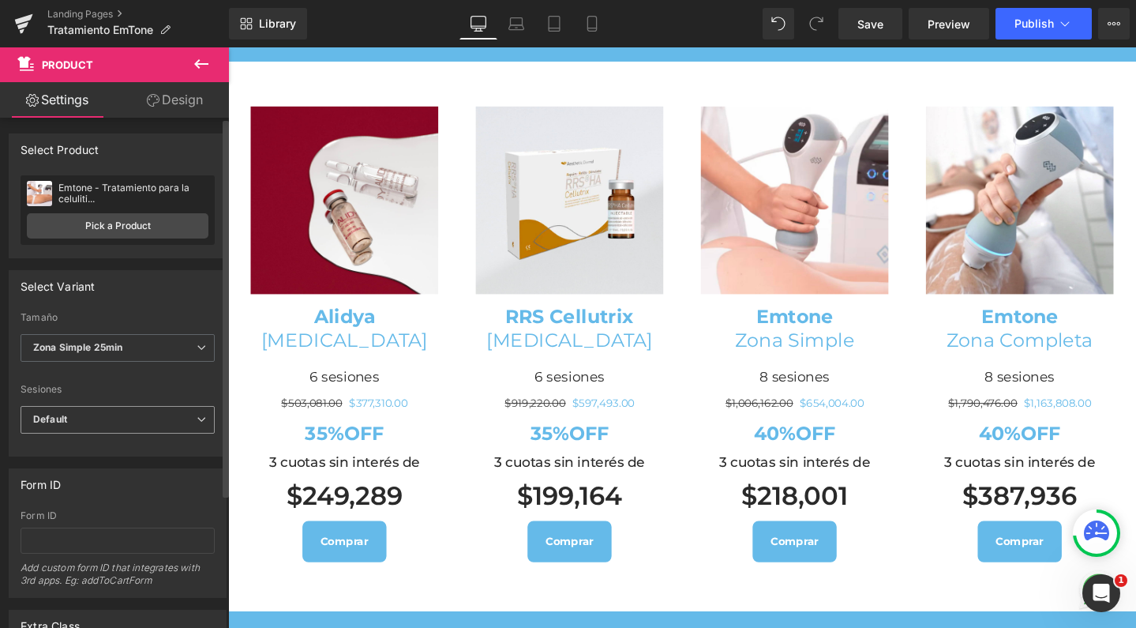
click at [93, 422] on span "Default" at bounding box center [118, 420] width 194 height 28
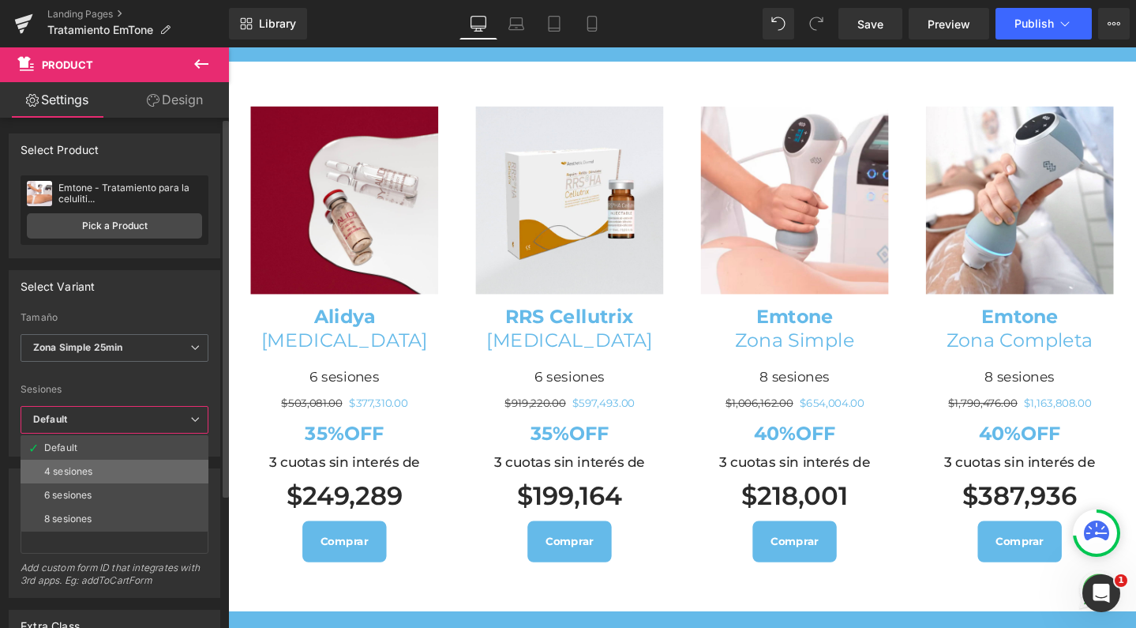
click at [78, 471] on div "4 sesiones" at bounding box center [68, 471] width 48 height 11
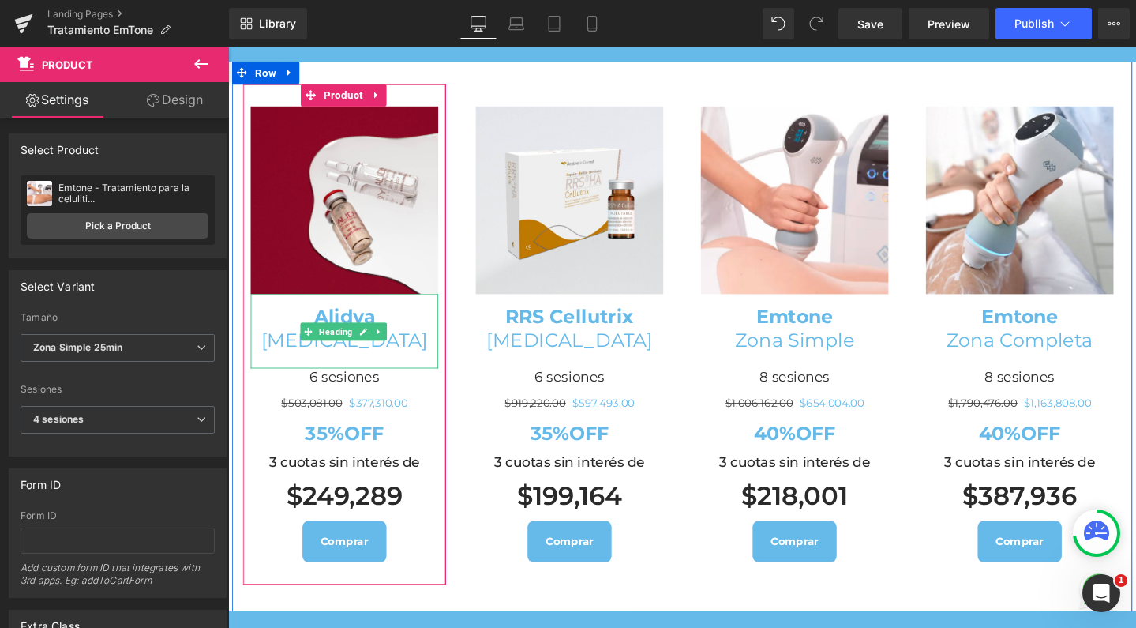
click at [336, 356] on span "Heading" at bounding box center [342, 346] width 42 height 19
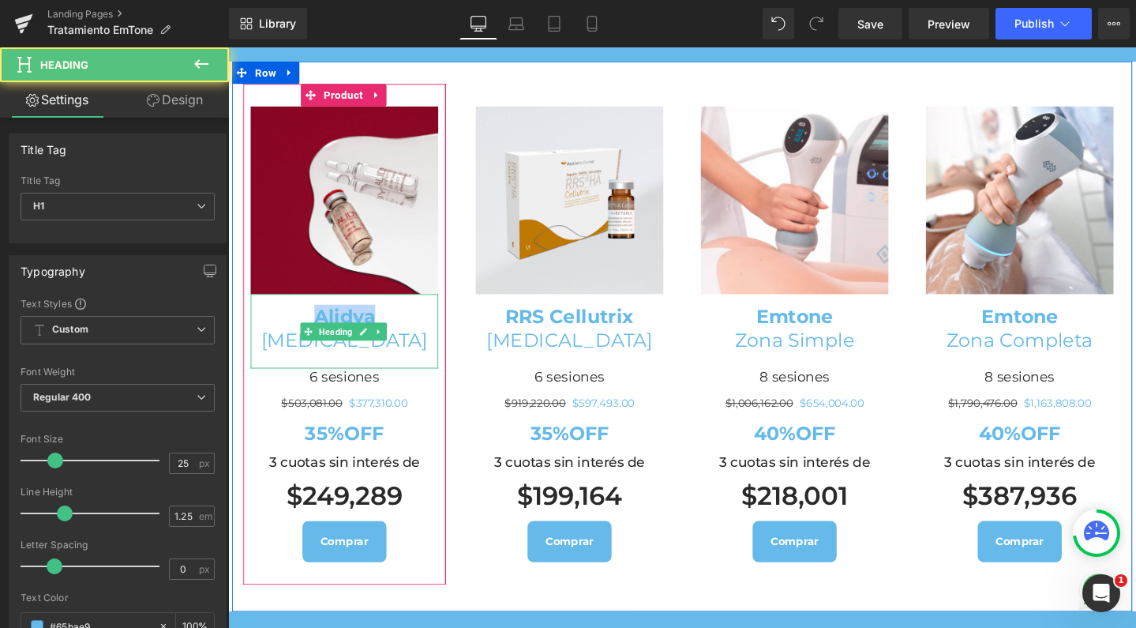
drag, startPoint x: 374, startPoint y: 394, endPoint x: 315, endPoint y: 394, distance: 58.4
click at [319, 342] on strong "Alidya" at bounding box center [351, 330] width 64 height 24
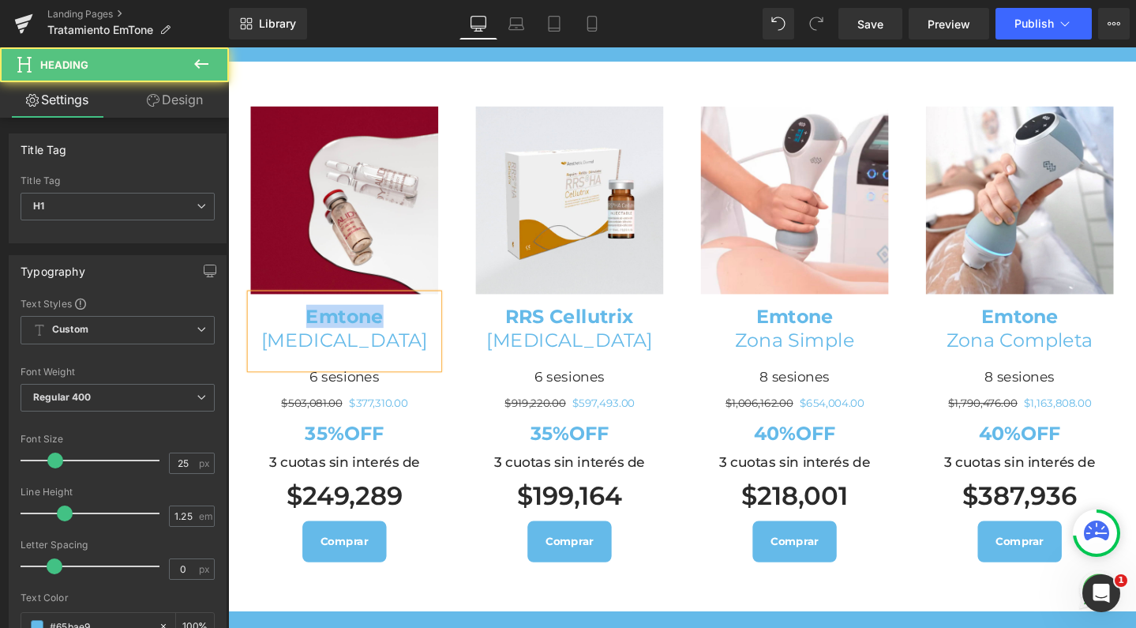
drag, startPoint x: 386, startPoint y: 397, endPoint x: 298, endPoint y: 397, distance: 87.7
click at [298, 343] on h1 "Emtone" at bounding box center [350, 330] width 197 height 24
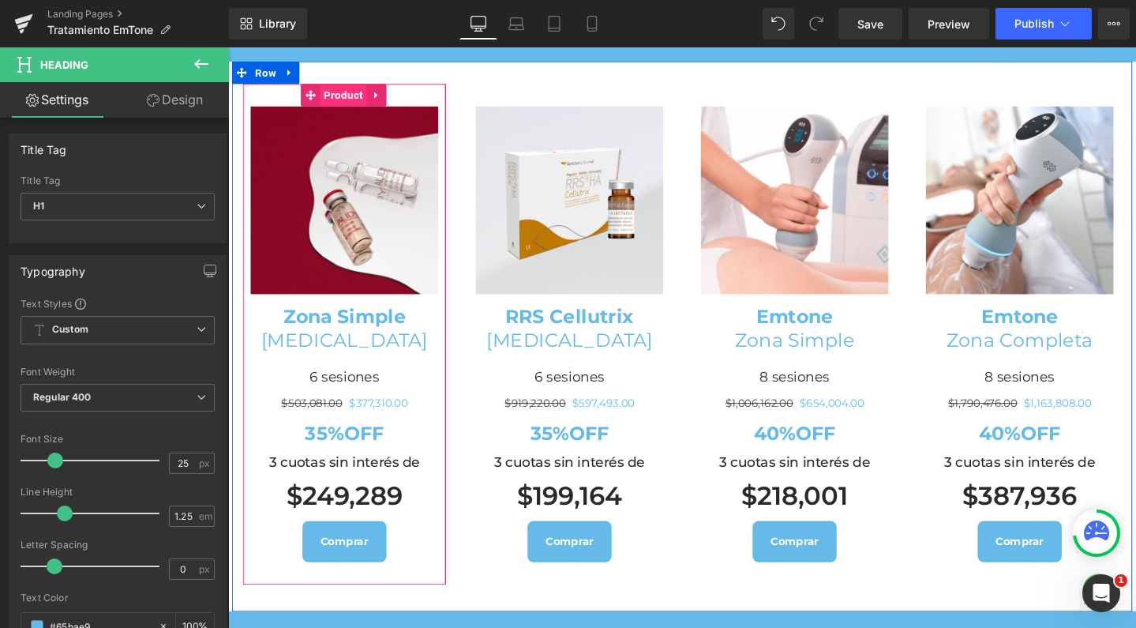
click at [347, 110] on span "Product" at bounding box center [349, 98] width 49 height 24
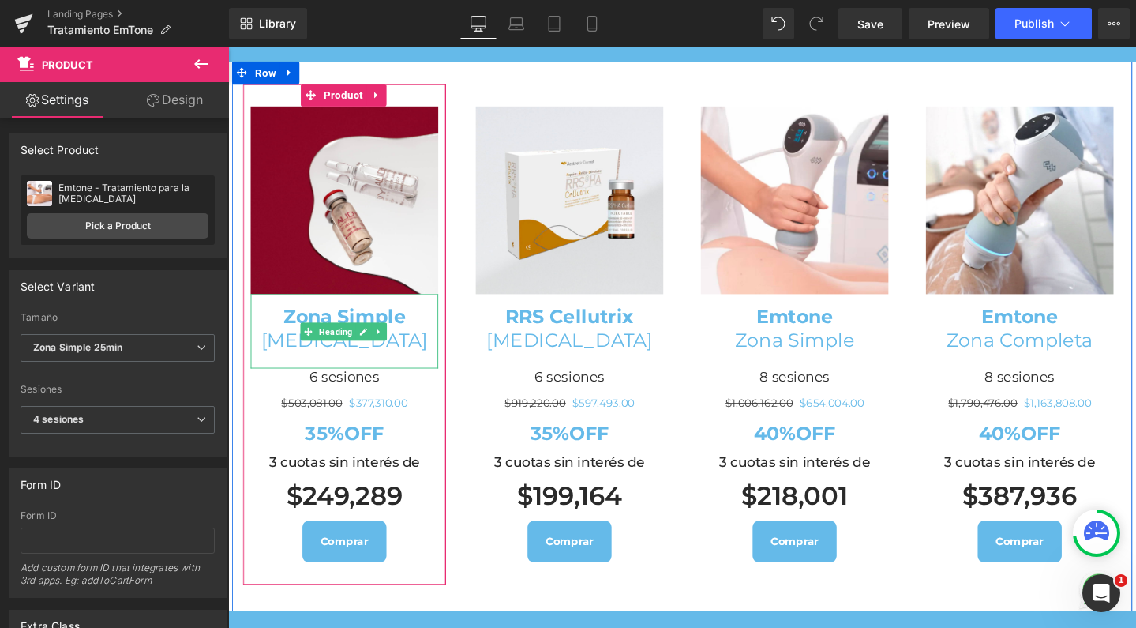
click at [362, 356] on link at bounding box center [370, 346] width 17 height 19
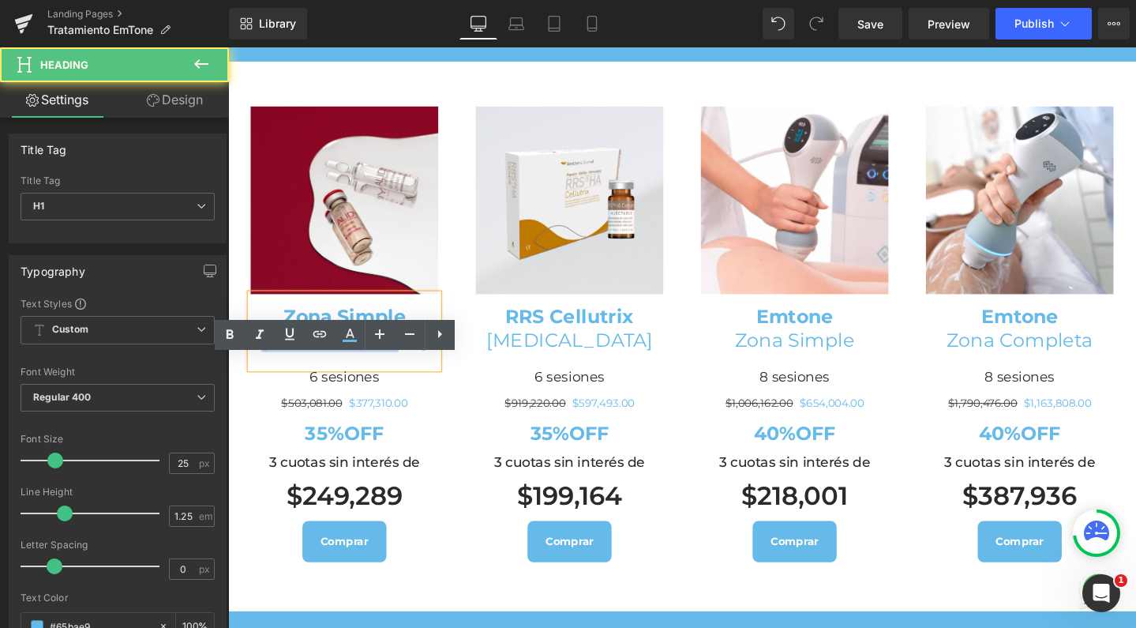
drag, startPoint x: 407, startPoint y: 420, endPoint x: 282, endPoint y: 419, distance: 124.8
click at [282, 368] on h1 "[MEDICAL_DATA]" at bounding box center [350, 355] width 197 height 24
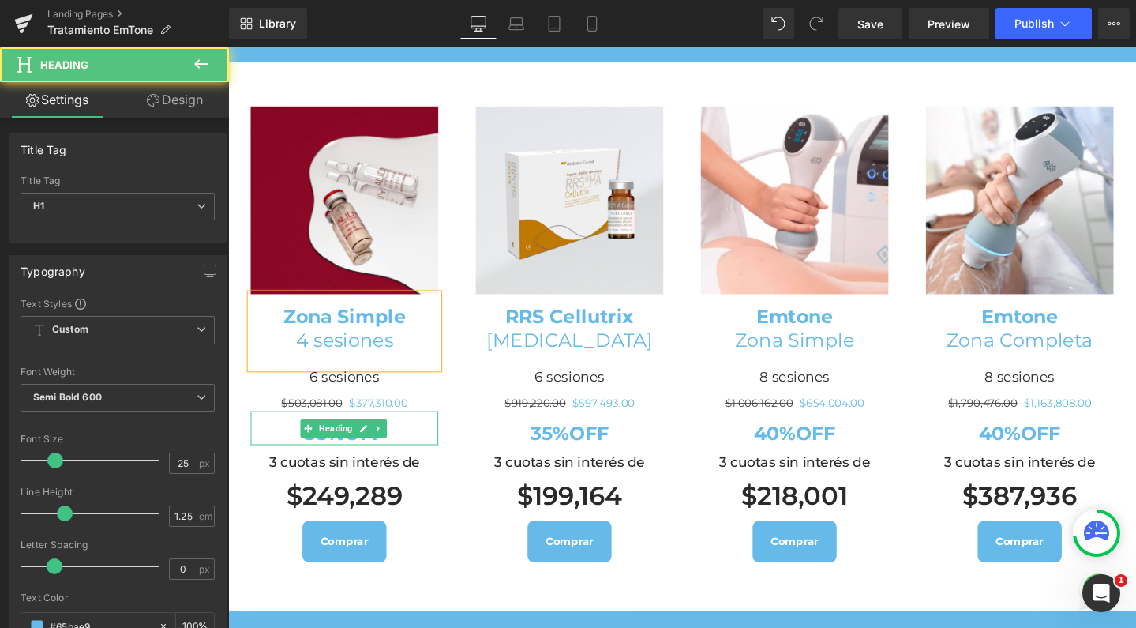
click at [287, 466] on h1 "35%OFF" at bounding box center [350, 453] width 197 height 24
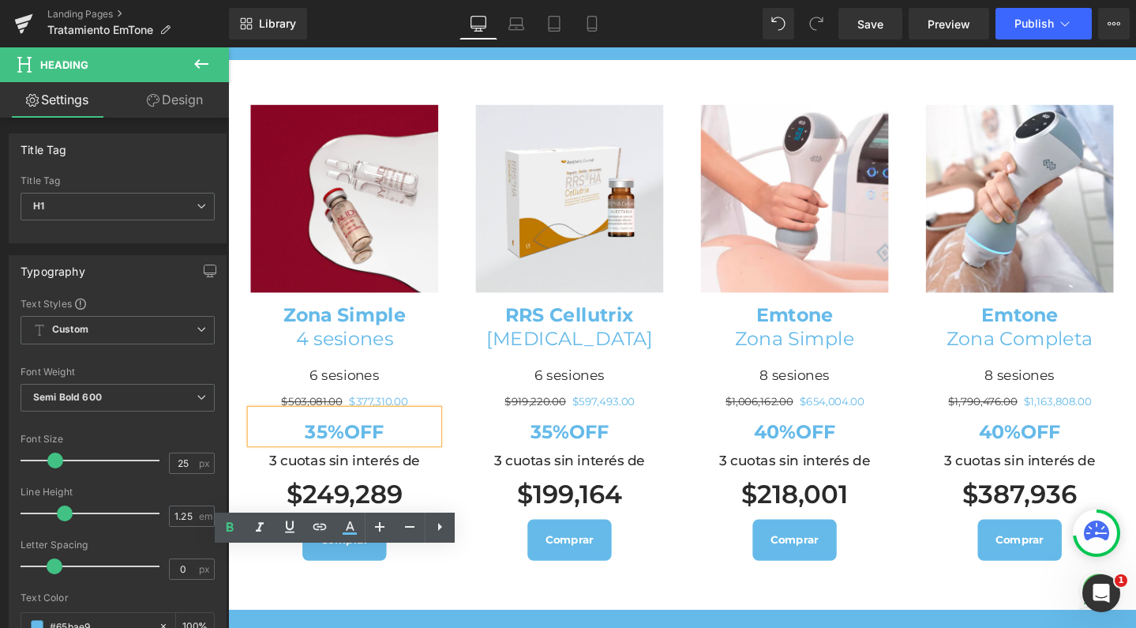
scroll to position [1842, 0]
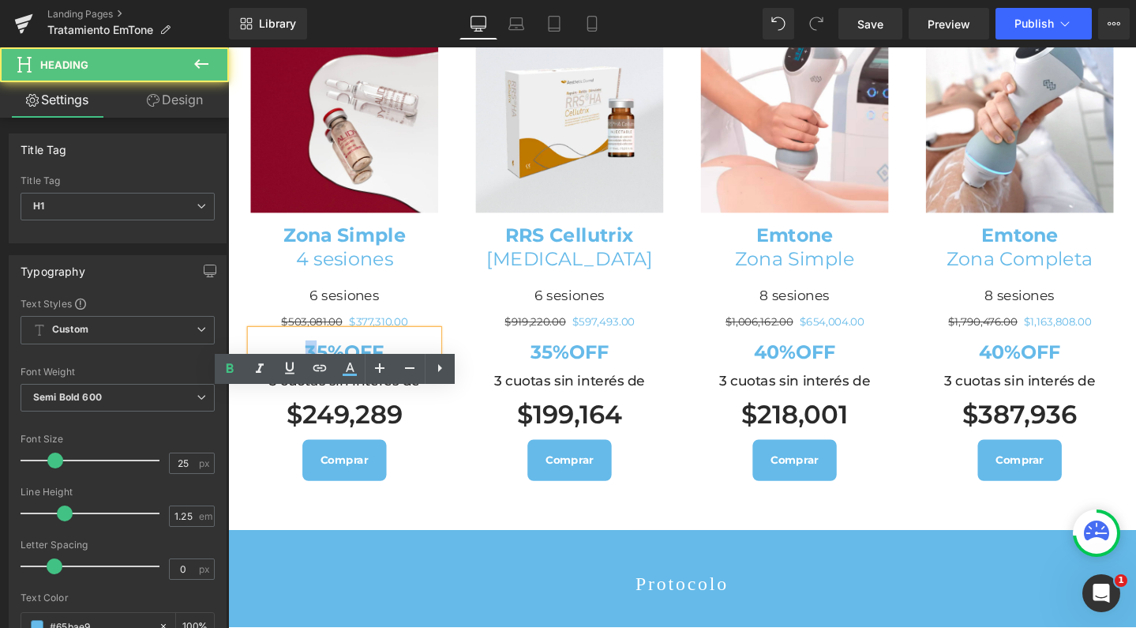
click at [310, 379] on strong "35%OFF" at bounding box center [351, 367] width 83 height 24
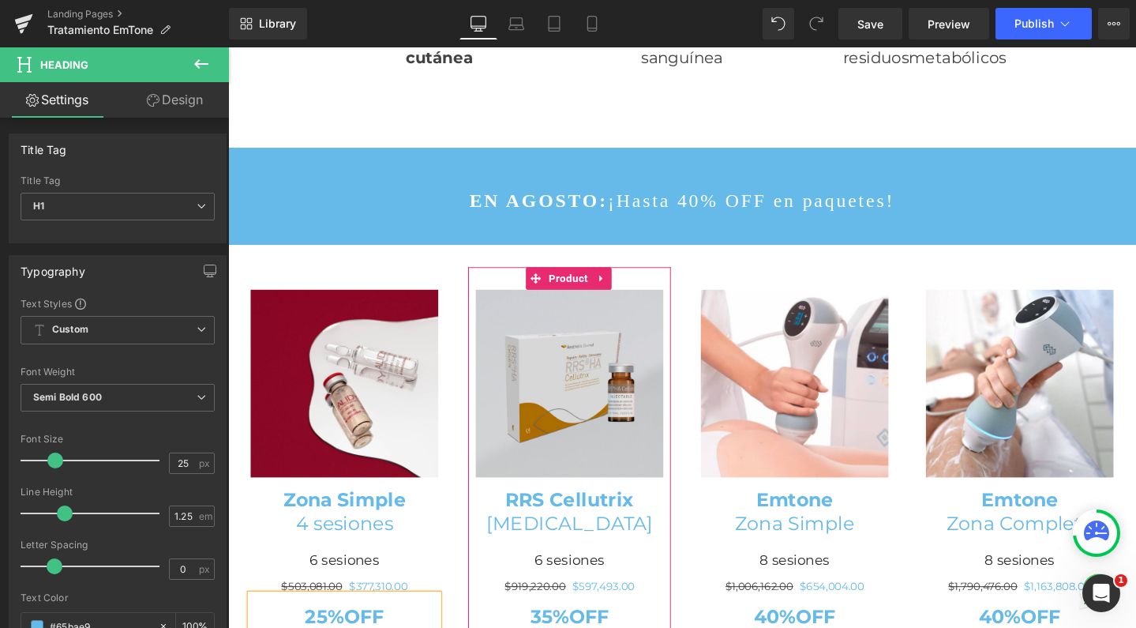
scroll to position [1593, 0]
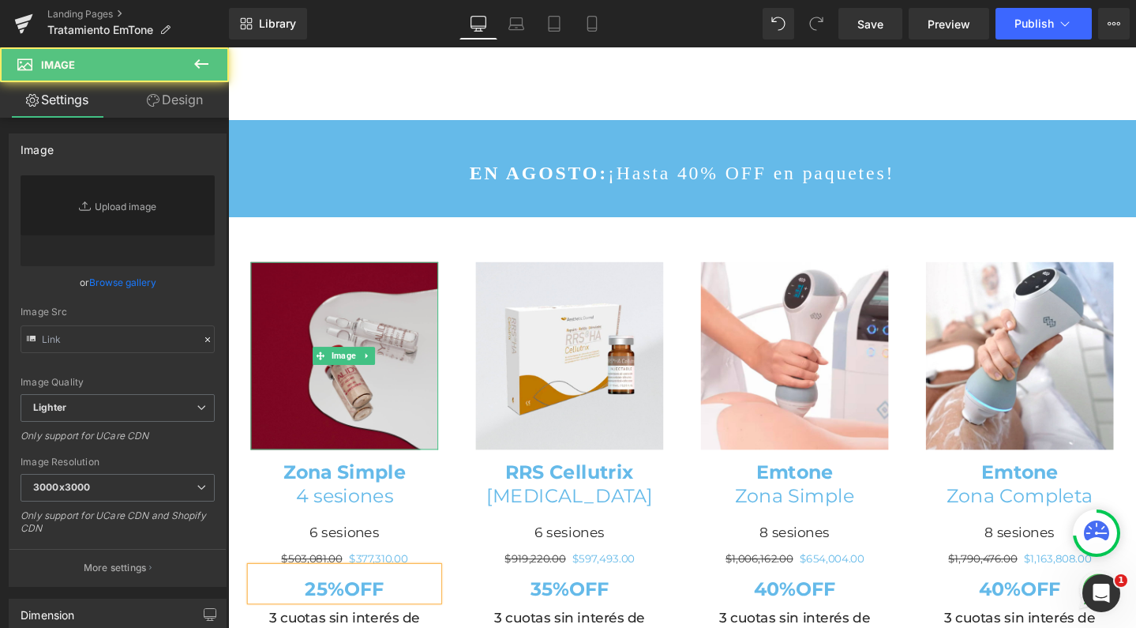
click at [327, 375] on img at bounding box center [350, 371] width 197 height 197
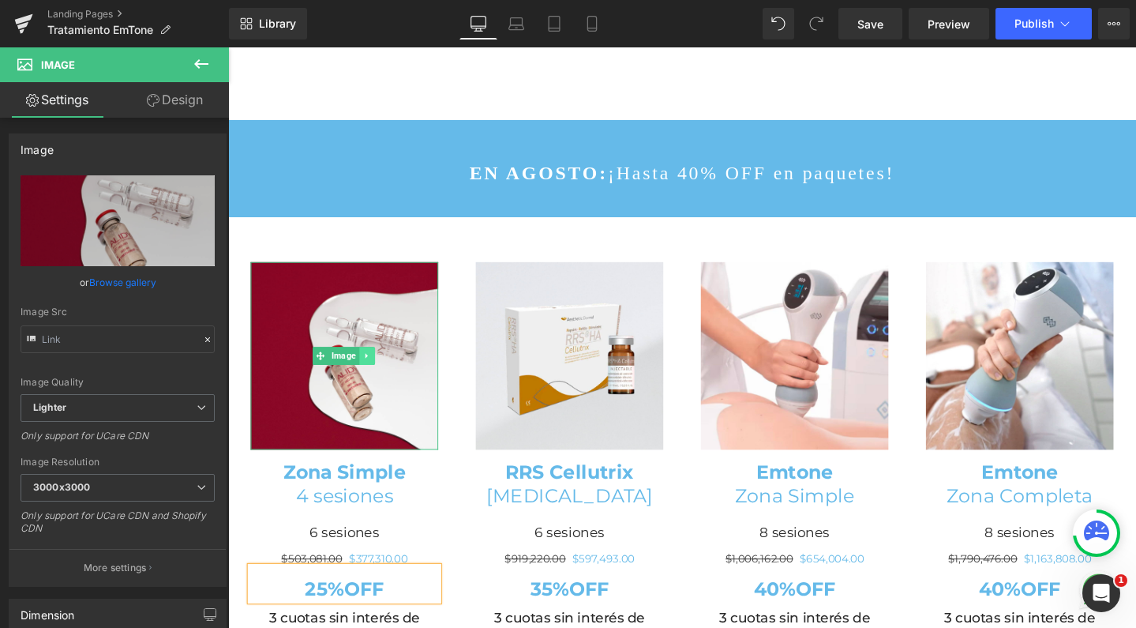
click at [377, 381] on link at bounding box center [374, 371] width 17 height 19
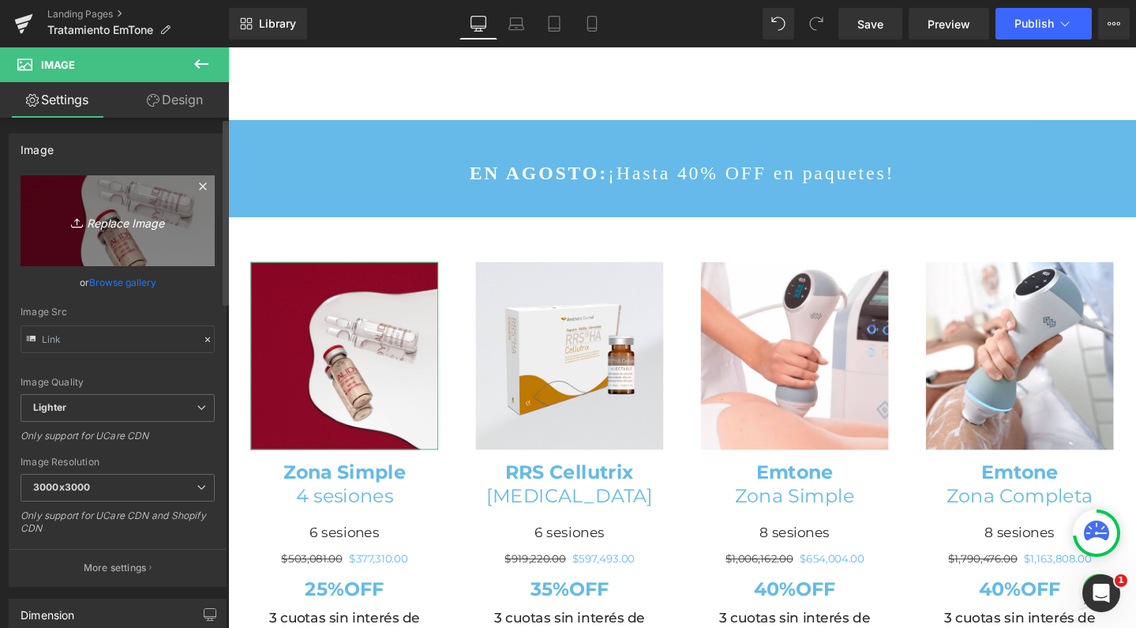
click at [169, 204] on link "Replace Image" at bounding box center [118, 220] width 194 height 91
type input "C:\fakepath\banner-celulitis2.png"
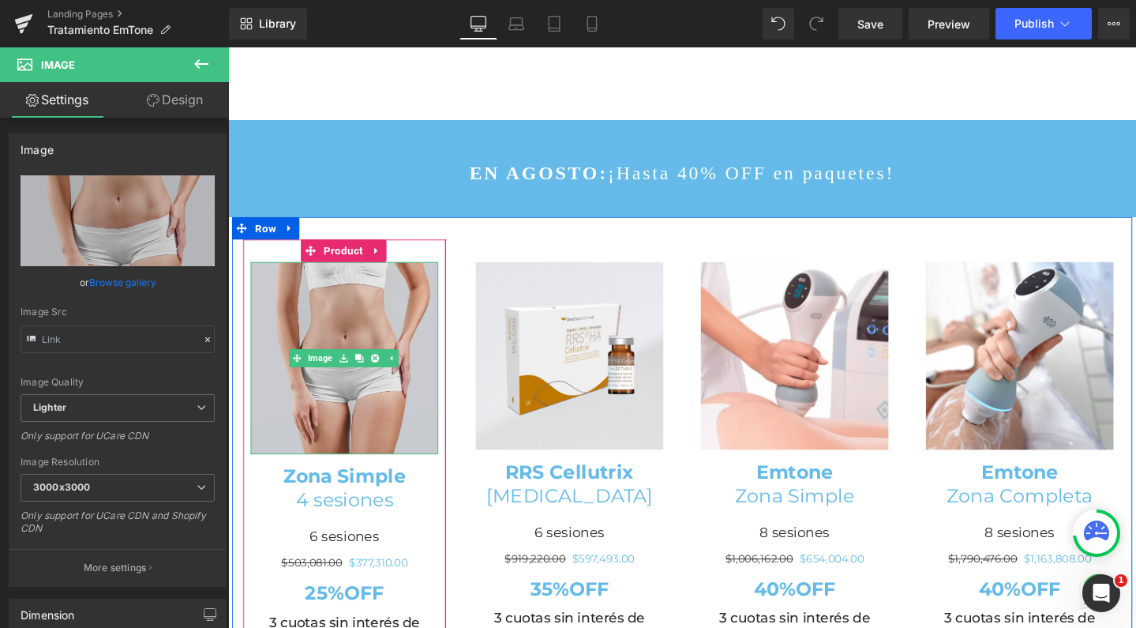
scroll to position [5198, 940]
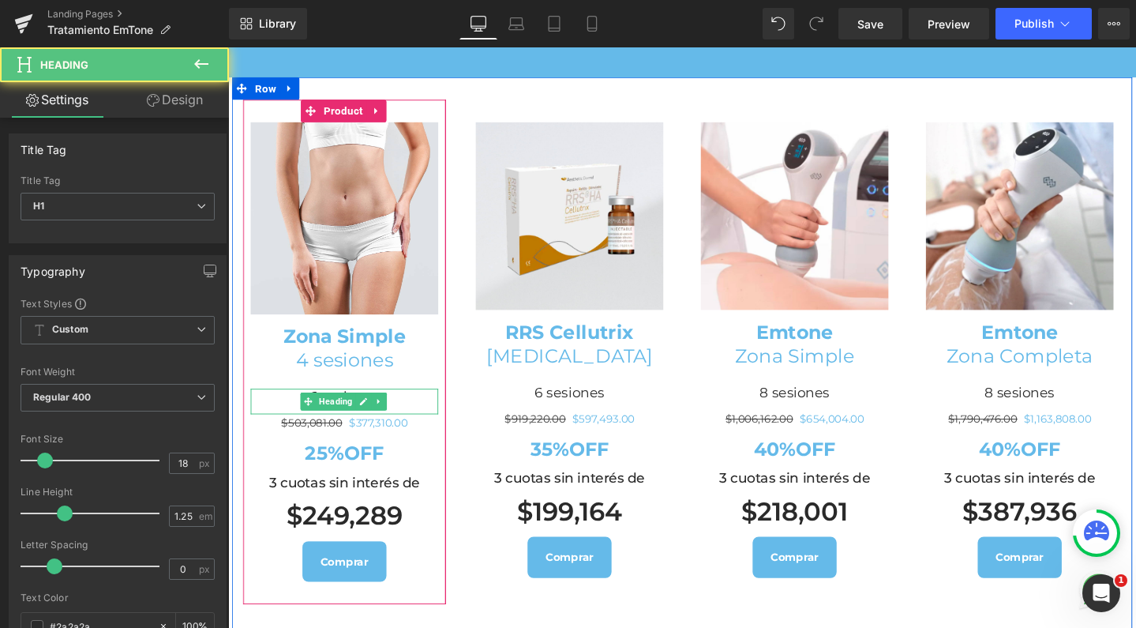
click at [292, 425] on h1 "6 sesiones" at bounding box center [350, 416] width 197 height 18
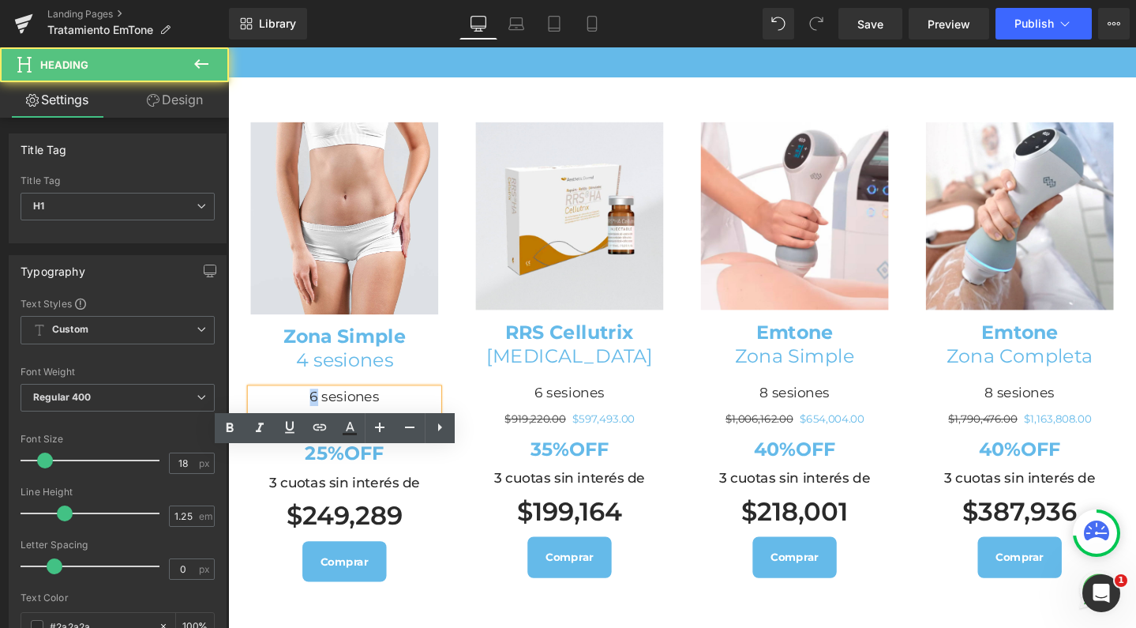
click at [313, 425] on h1 "6 sesiones" at bounding box center [350, 416] width 197 height 18
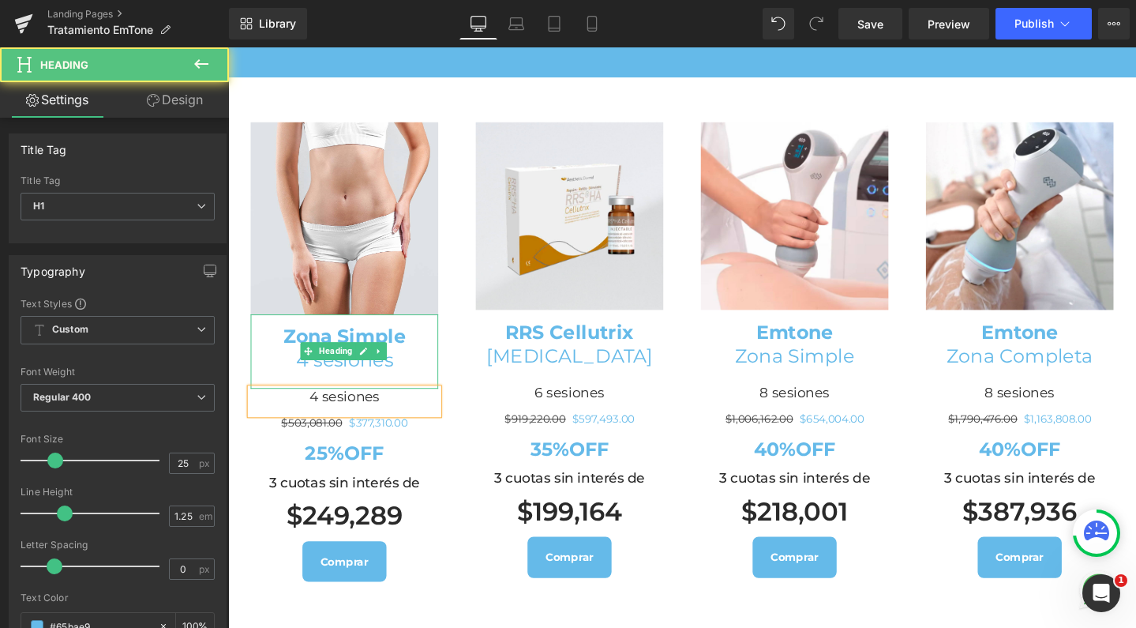
click at [320, 363] on b "Zona Simple" at bounding box center [351, 352] width 129 height 24
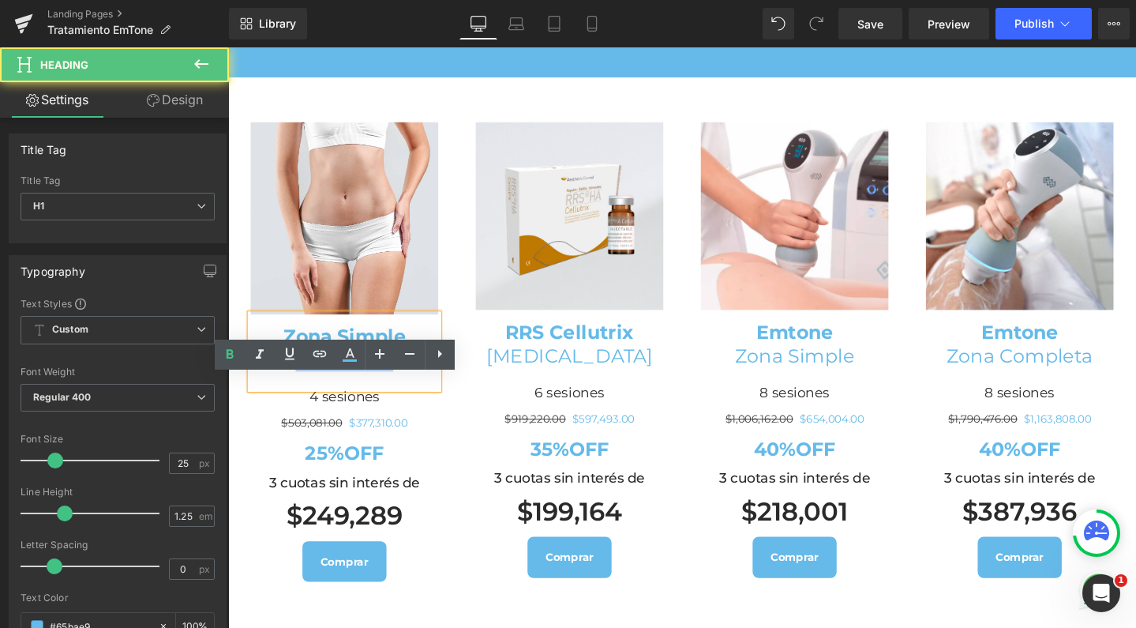
drag, startPoint x: 297, startPoint y: 443, endPoint x: 421, endPoint y: 439, distance: 124.0
click at [421, 389] on h1 "4 sesiones" at bounding box center [350, 376] width 197 height 24
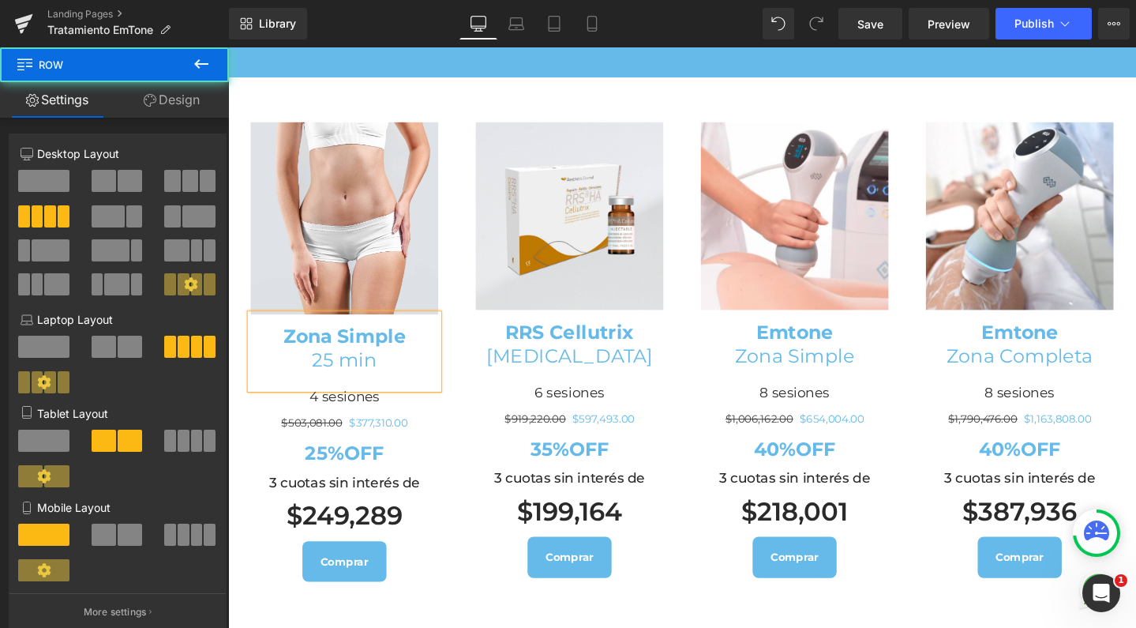
click at [469, 170] on div "Image RRS Cellutrix Mesoterapia Heading 6 sesiones Heading $919,220.00 $597,493…" at bounding box center [587, 366] width 237 height 526
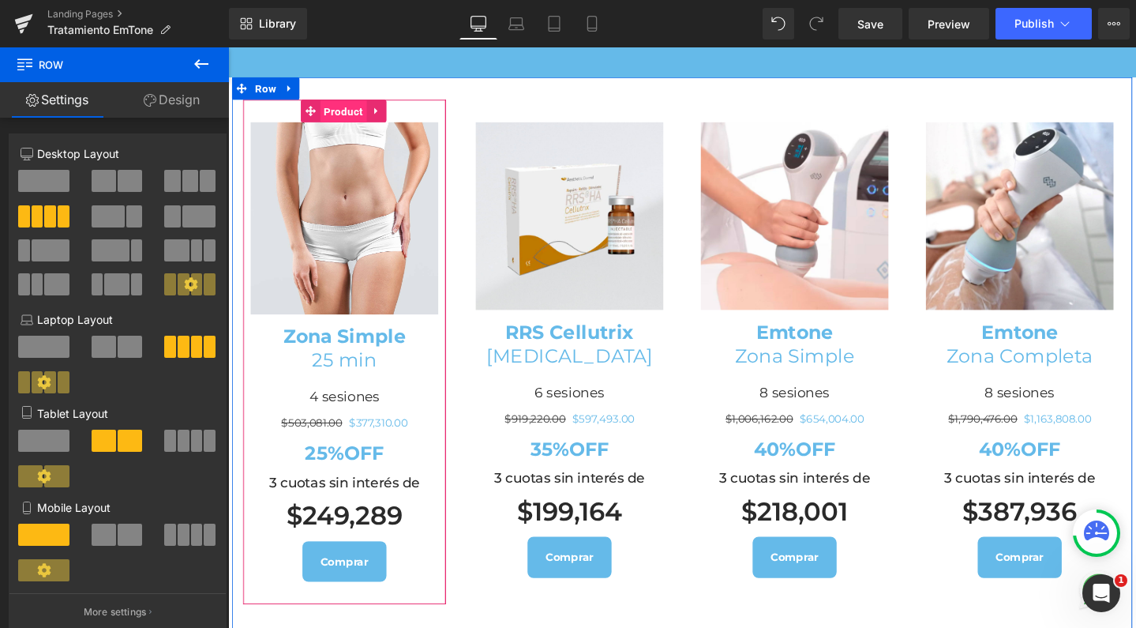
click at [344, 127] on span "Product" at bounding box center [349, 115] width 49 height 24
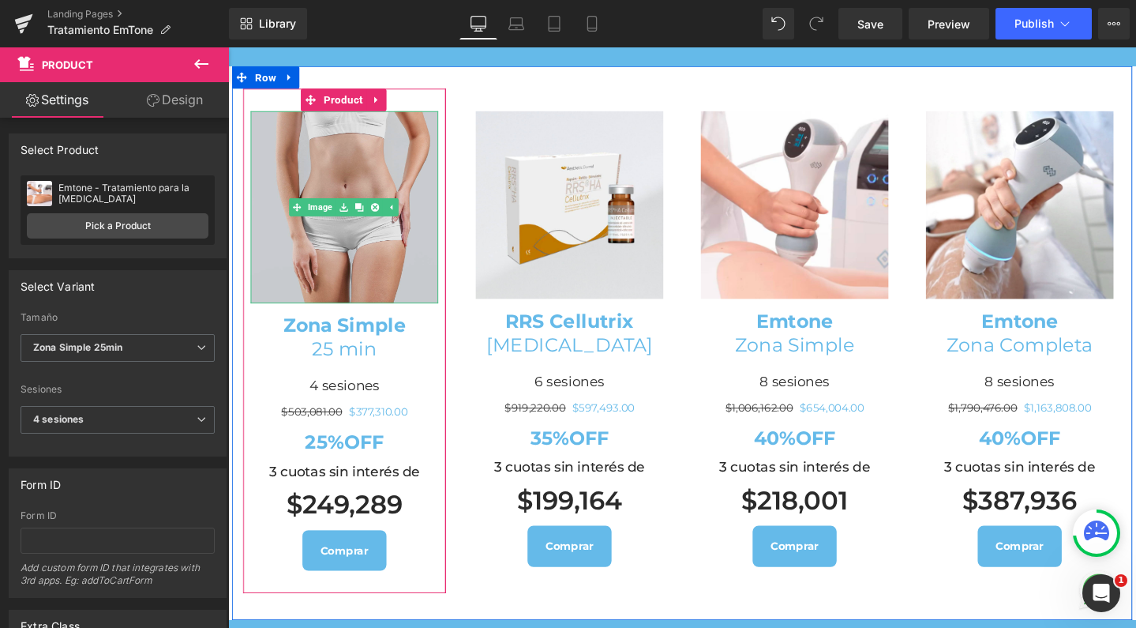
scroll to position [1755, 0]
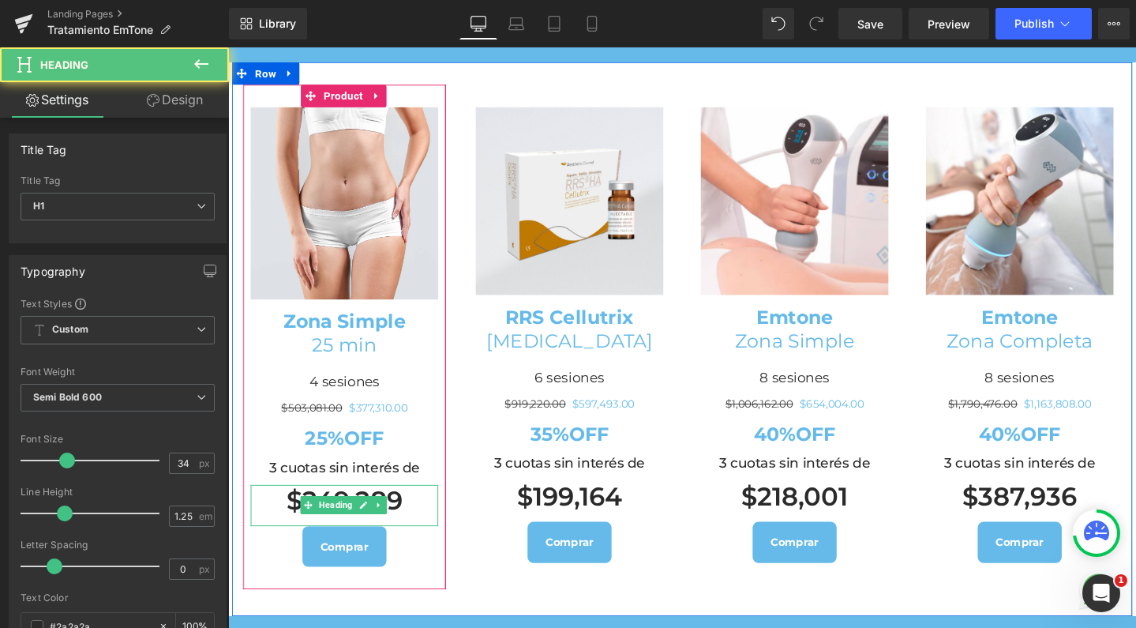
click at [297, 542] on h1 "$249,289" at bounding box center [350, 525] width 197 height 34
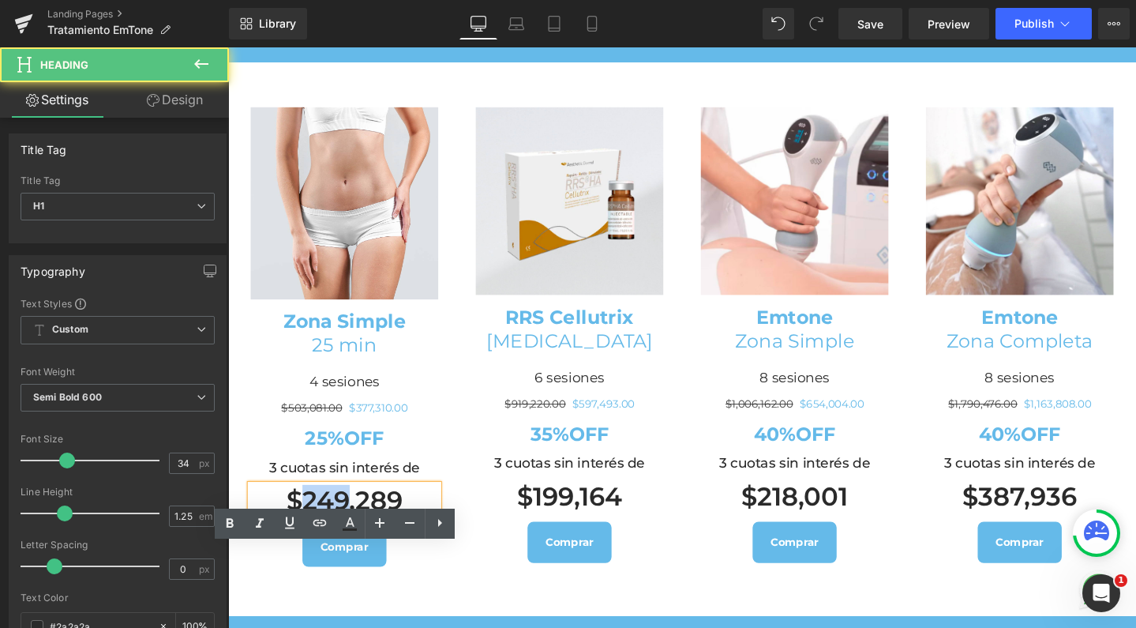
drag, startPoint x: 302, startPoint y: 587, endPoint x: 351, endPoint y: 587, distance: 48.2
click at [351, 542] on h1 "$249,289" at bounding box center [350, 525] width 197 height 34
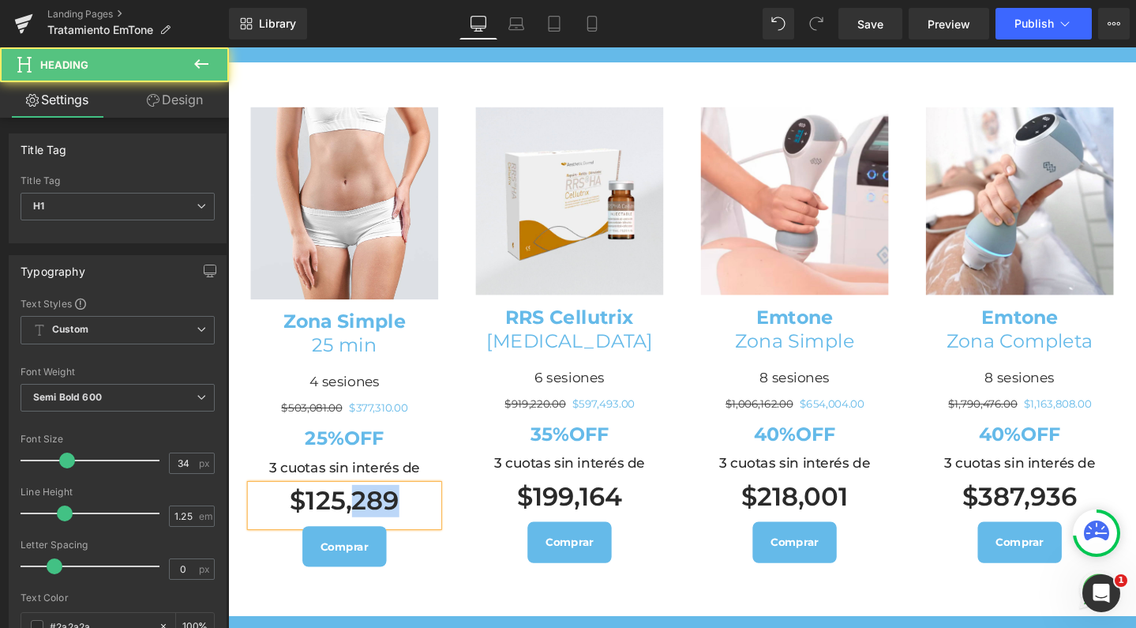
drag, startPoint x: 408, startPoint y: 587, endPoint x: 355, endPoint y: 585, distance: 53.0
click at [355, 542] on h1 "$125,289" at bounding box center [350, 525] width 197 height 34
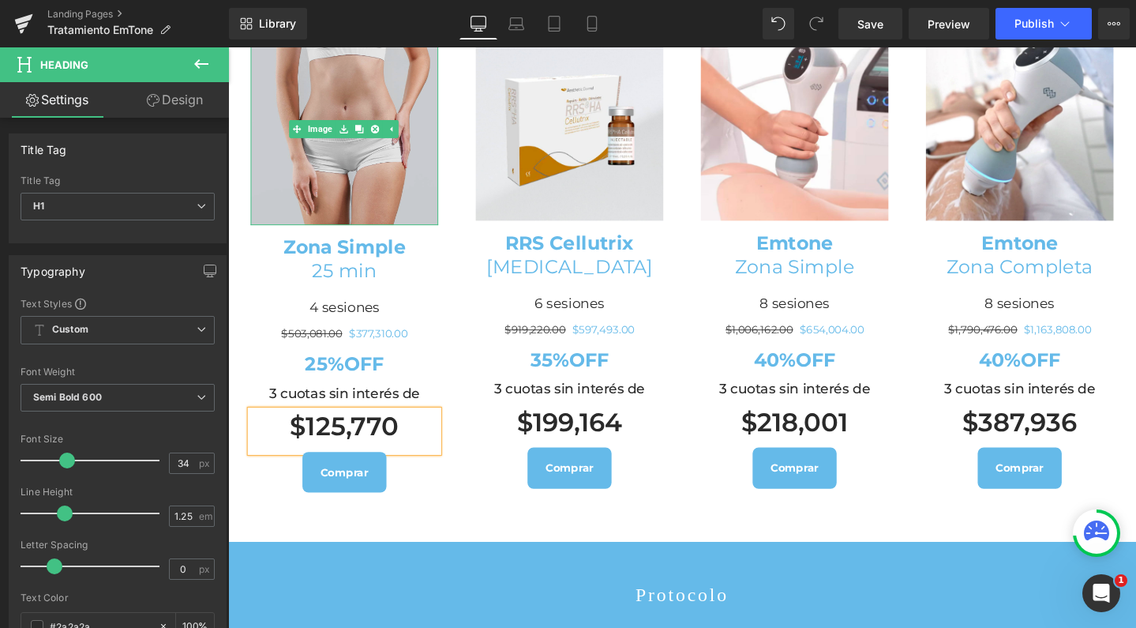
scroll to position [1867, 0]
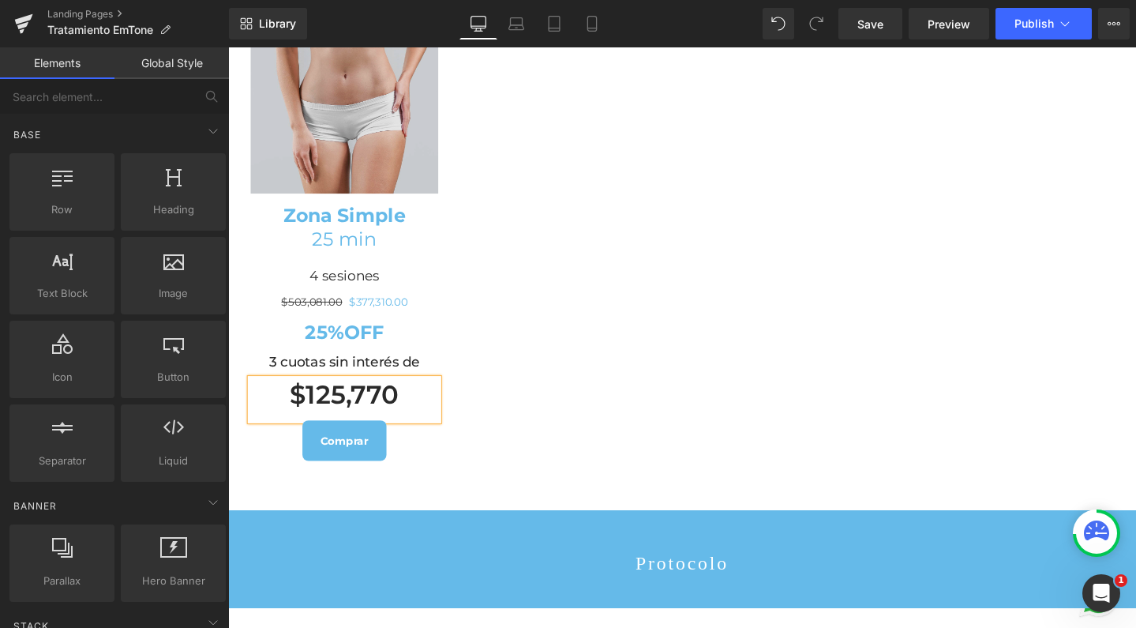
scroll to position [1759, 0]
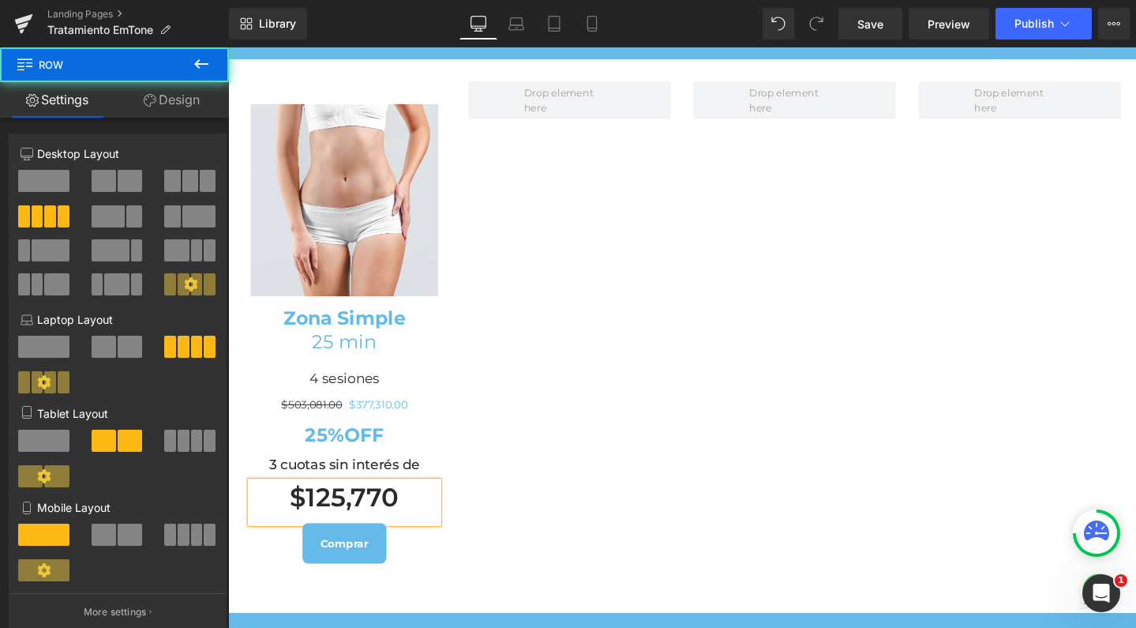
click at [321, 146] on div "Image Zona Simple 25 min Heading 4 sesiones Heading $503,081.00 $377,310.00 (P)…" at bounding box center [706, 351] width 948 height 583
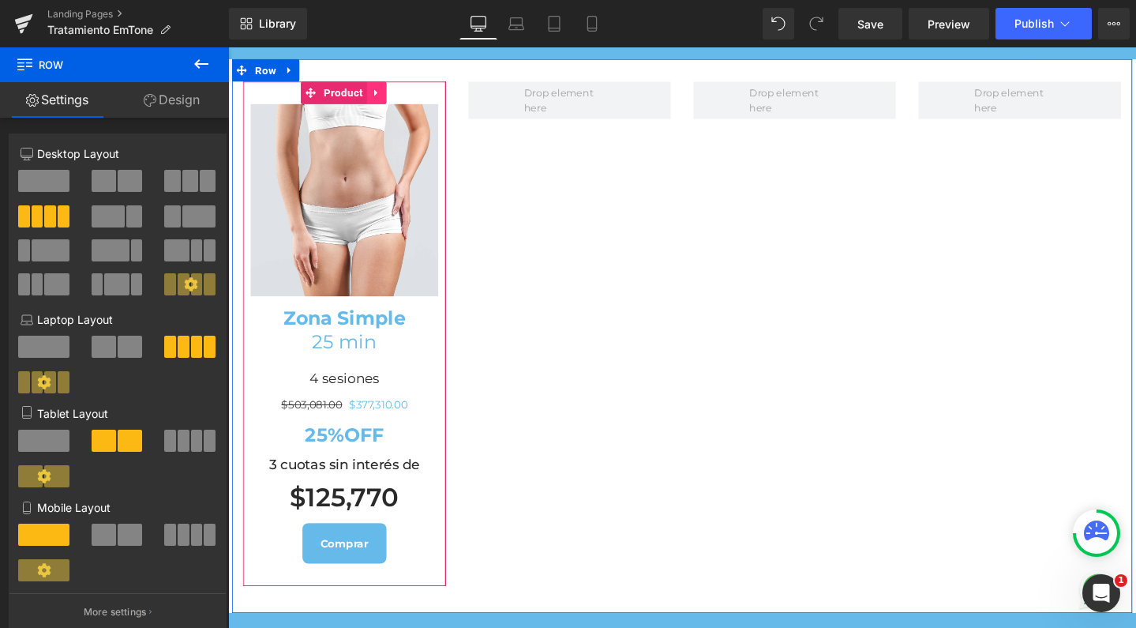
click at [379, 102] on icon at bounding box center [384, 96] width 11 height 12
click at [374, 101] on icon at bounding box center [374, 95] width 11 height 11
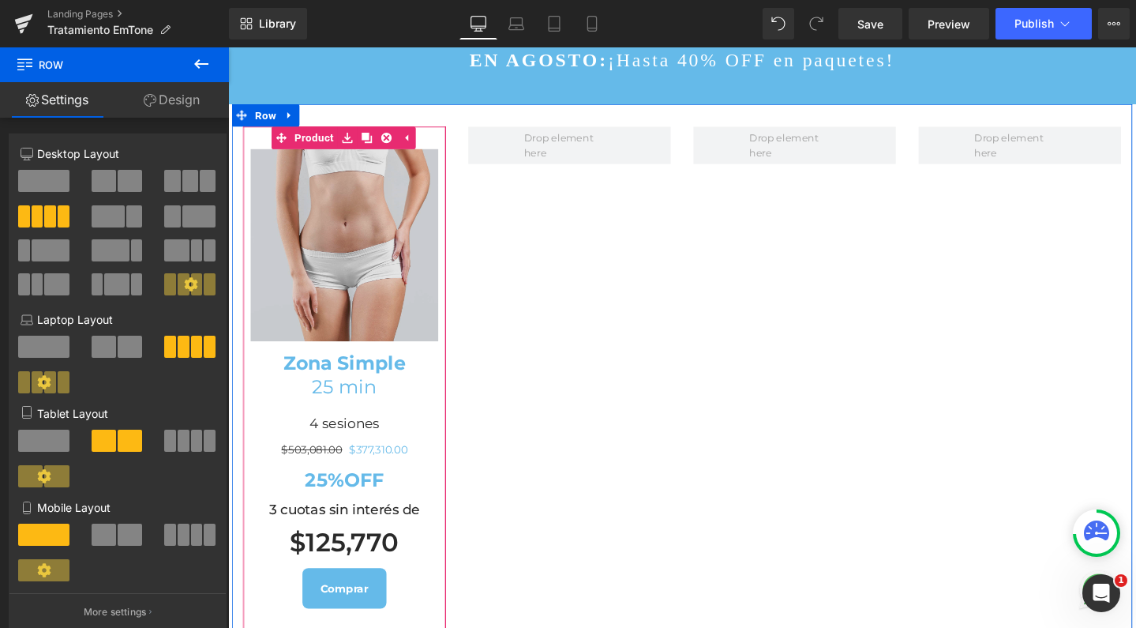
scroll to position [1711, 0]
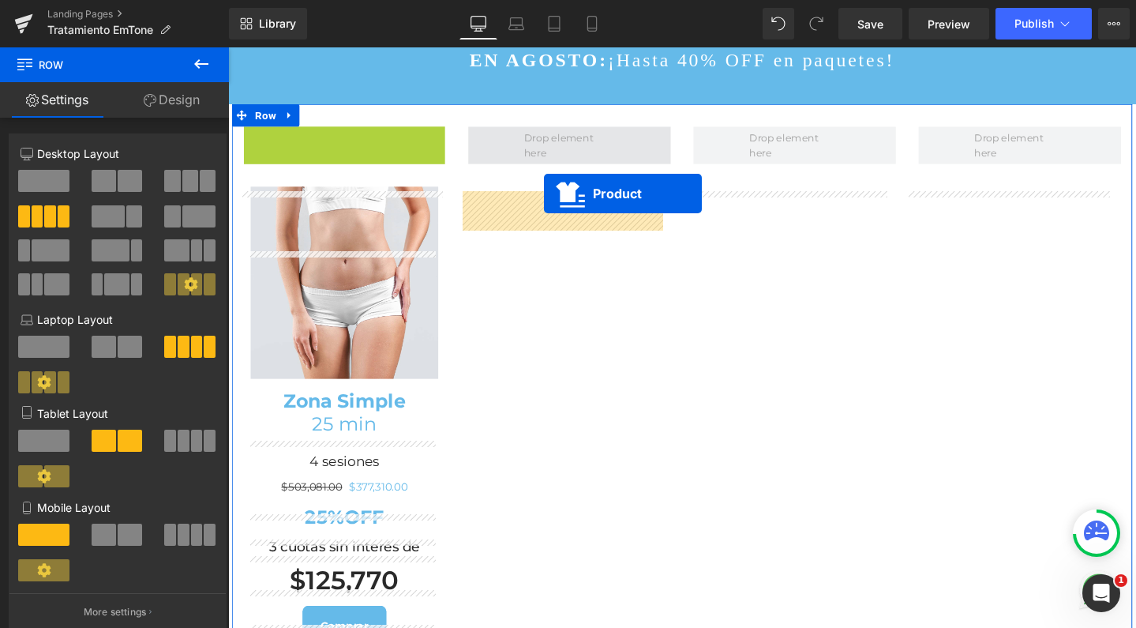
drag, startPoint x: 279, startPoint y: 213, endPoint x: 561, endPoint y: 201, distance: 282.2
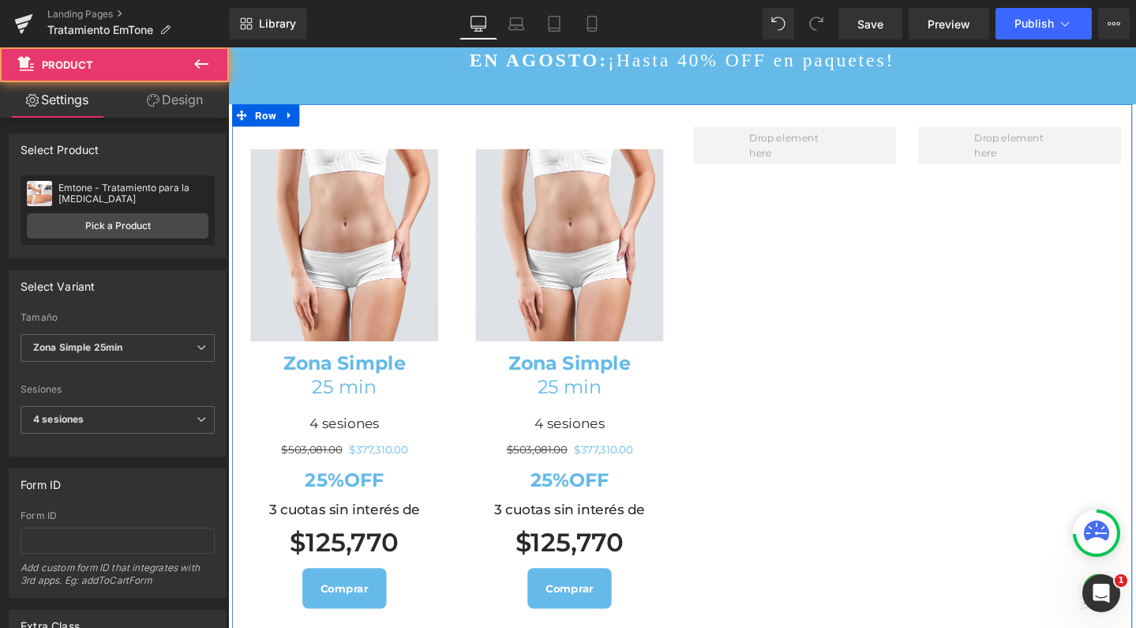
scroll to position [5198, 940]
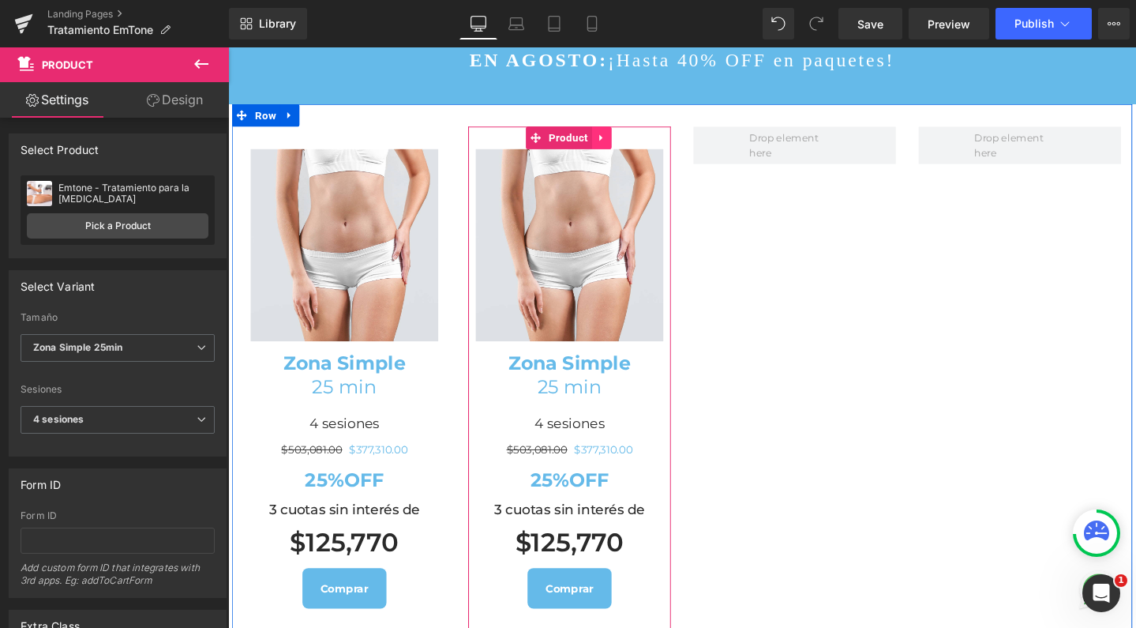
click at [619, 155] on link at bounding box center [621, 143] width 21 height 24
click at [606, 148] on icon at bounding box center [611, 142] width 11 height 11
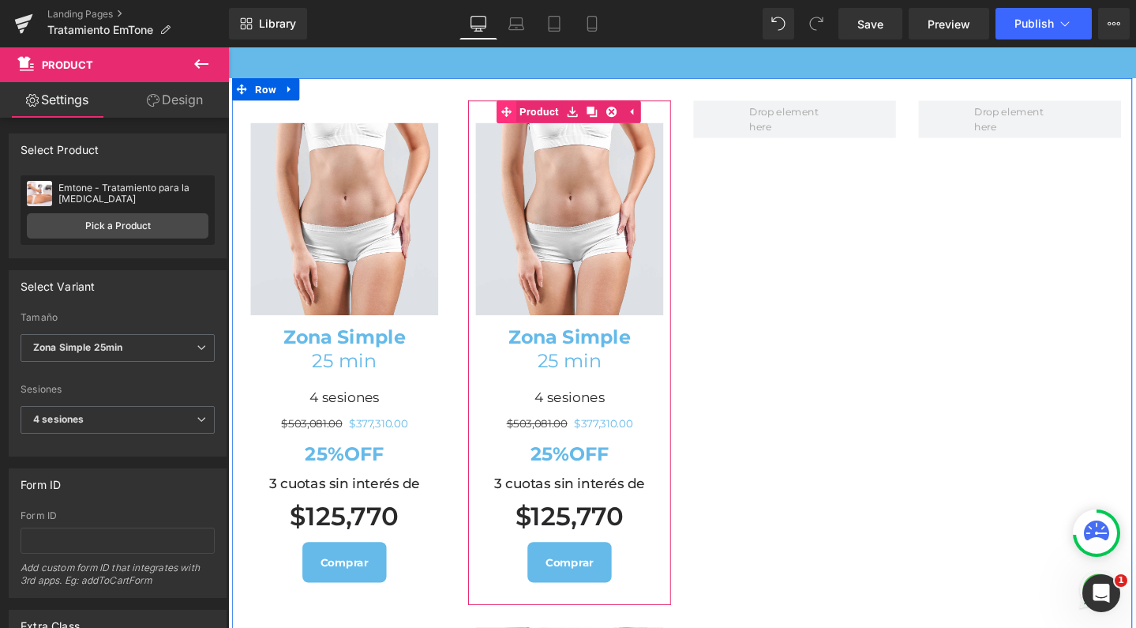
scroll to position [1736, 0]
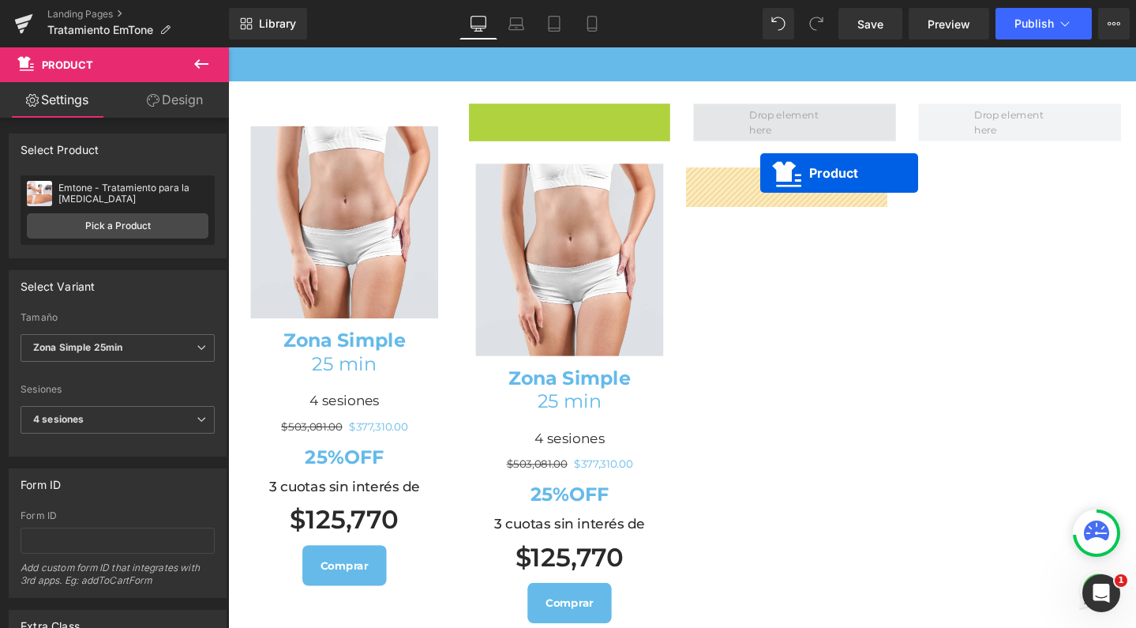
drag, startPoint x: 513, startPoint y: 191, endPoint x: 788, endPoint y: 179, distance: 275.1
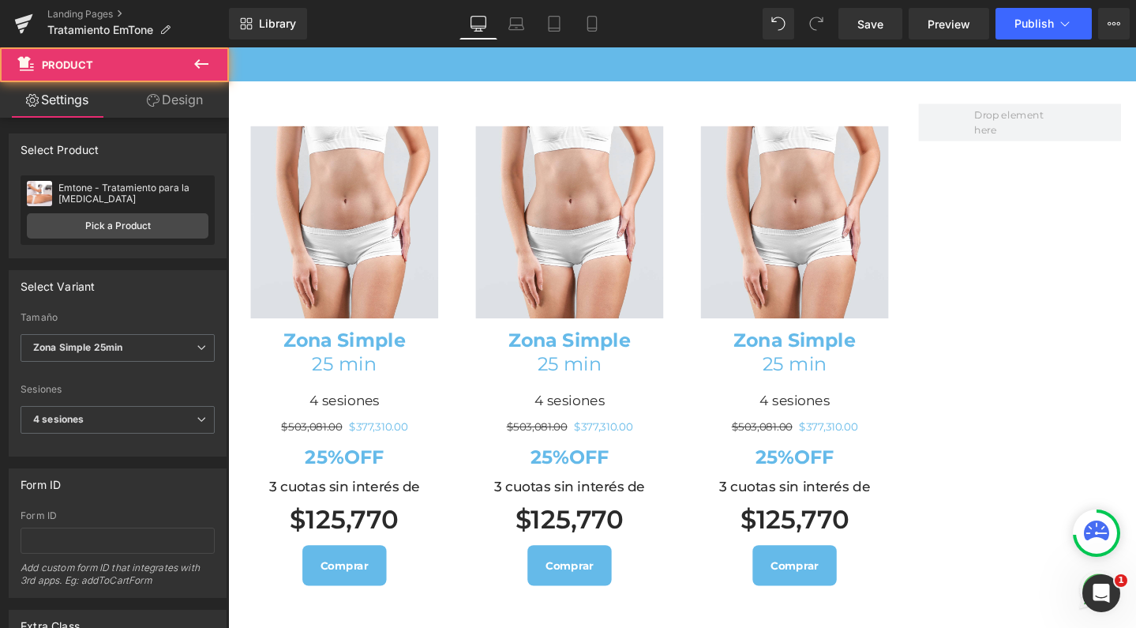
scroll to position [5198, 940]
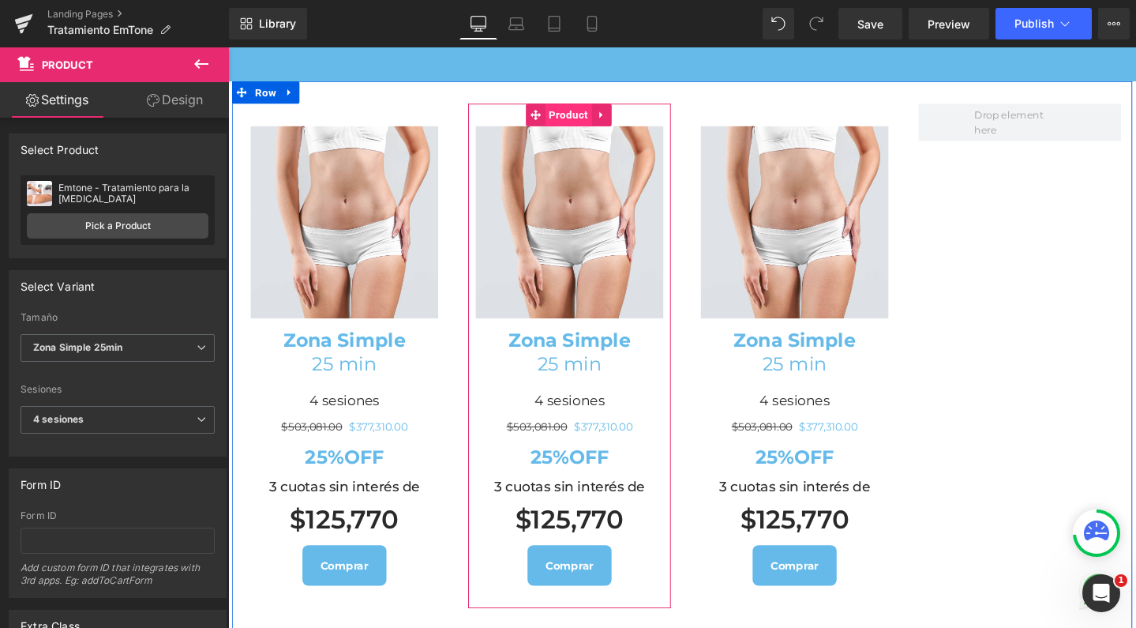
click at [585, 130] on span "Product" at bounding box center [586, 119] width 49 height 24
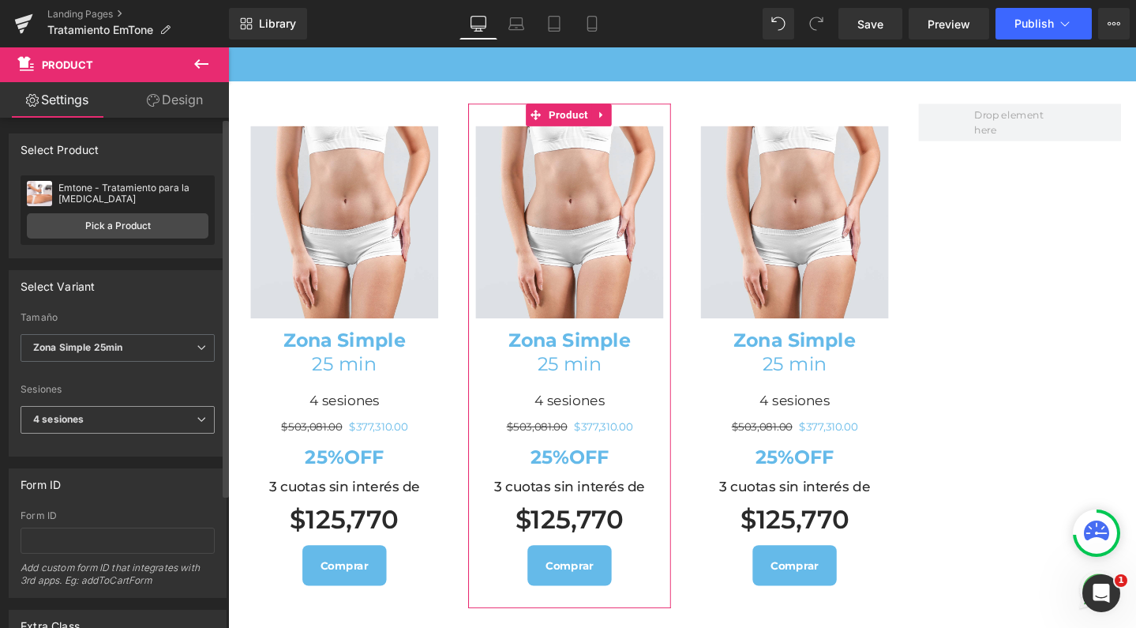
click at [103, 419] on span "4 sesiones" at bounding box center [118, 420] width 194 height 28
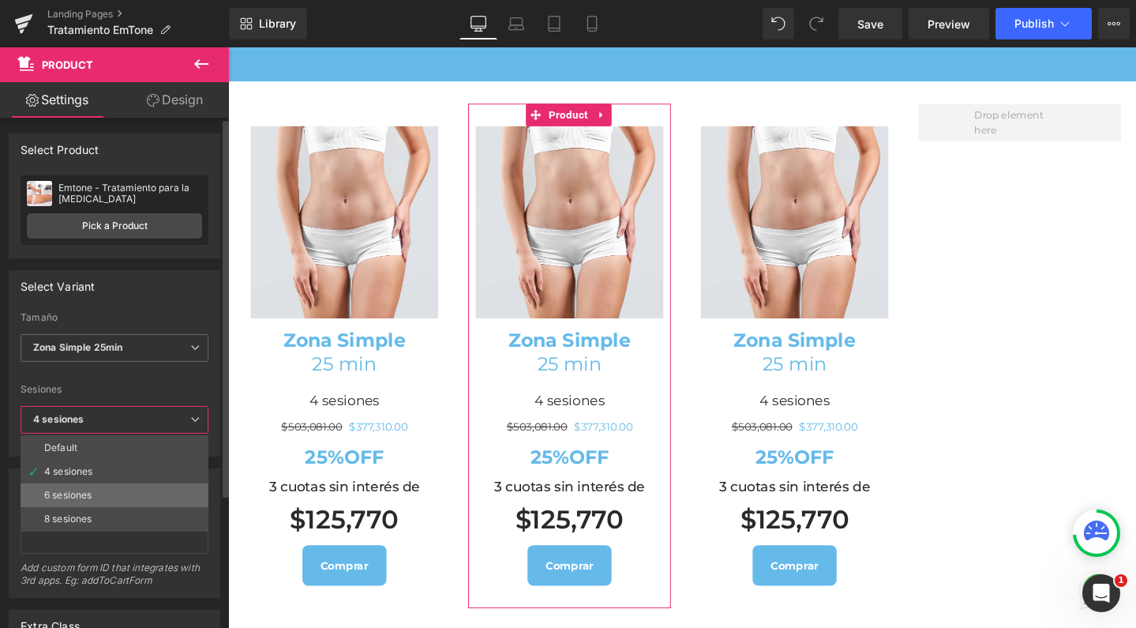
click at [77, 490] on div "6 sesiones" at bounding box center [67, 495] width 47 height 11
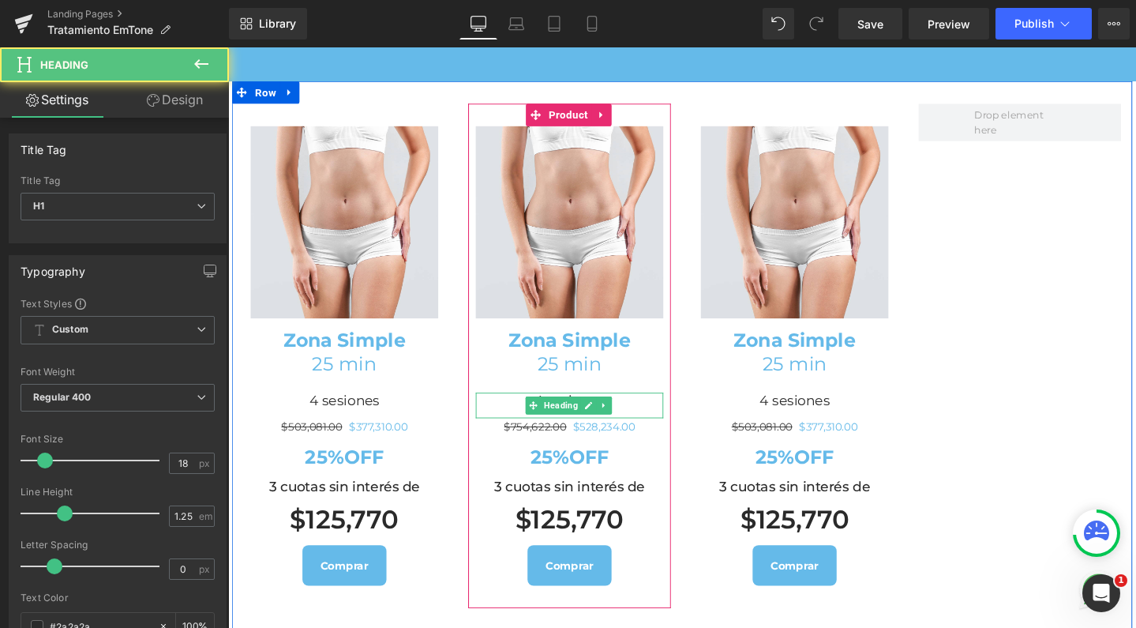
click at [519, 429] on h1 "4 sesiones" at bounding box center [587, 420] width 197 height 18
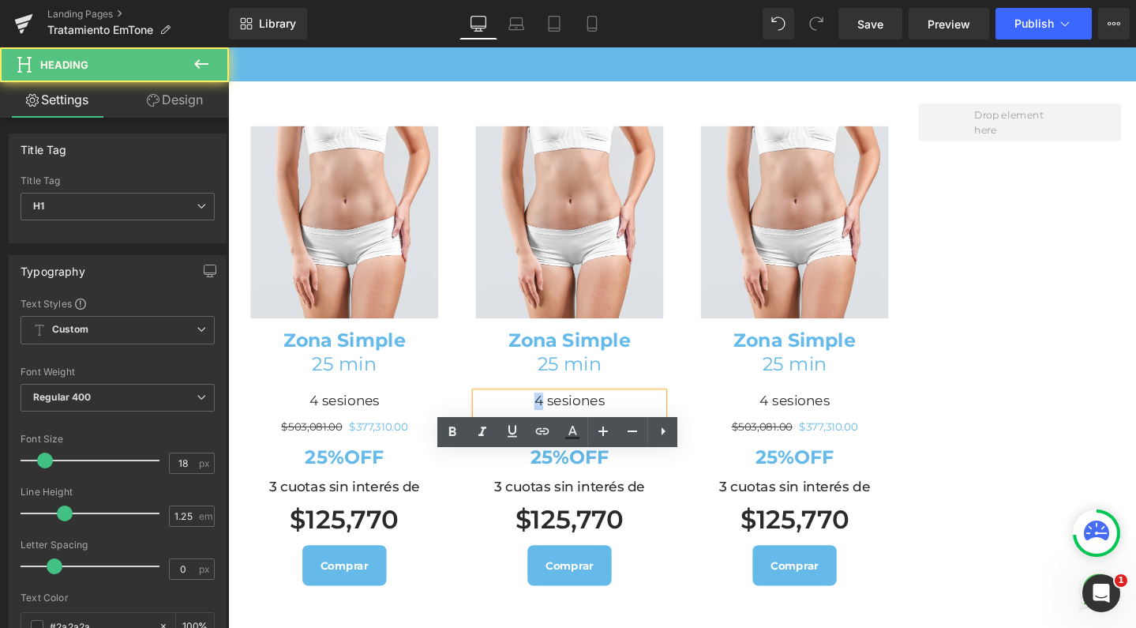
click at [553, 429] on h1 "4 sesiones" at bounding box center [587, 420] width 197 height 18
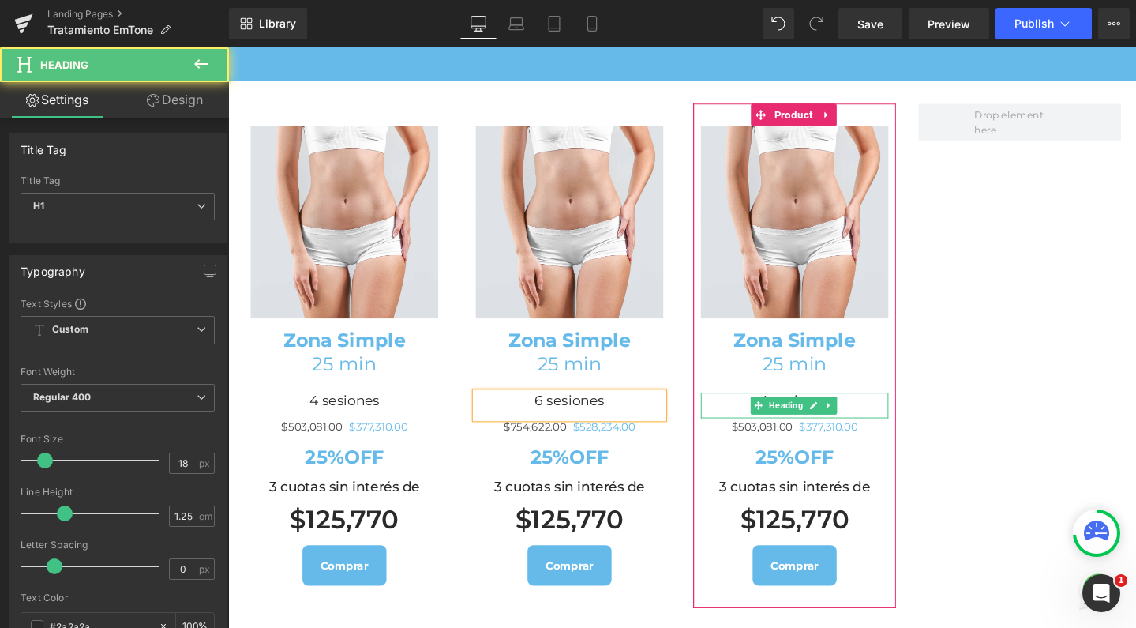
click at [750, 429] on h1 "4 sesiones" at bounding box center [824, 420] width 197 height 18
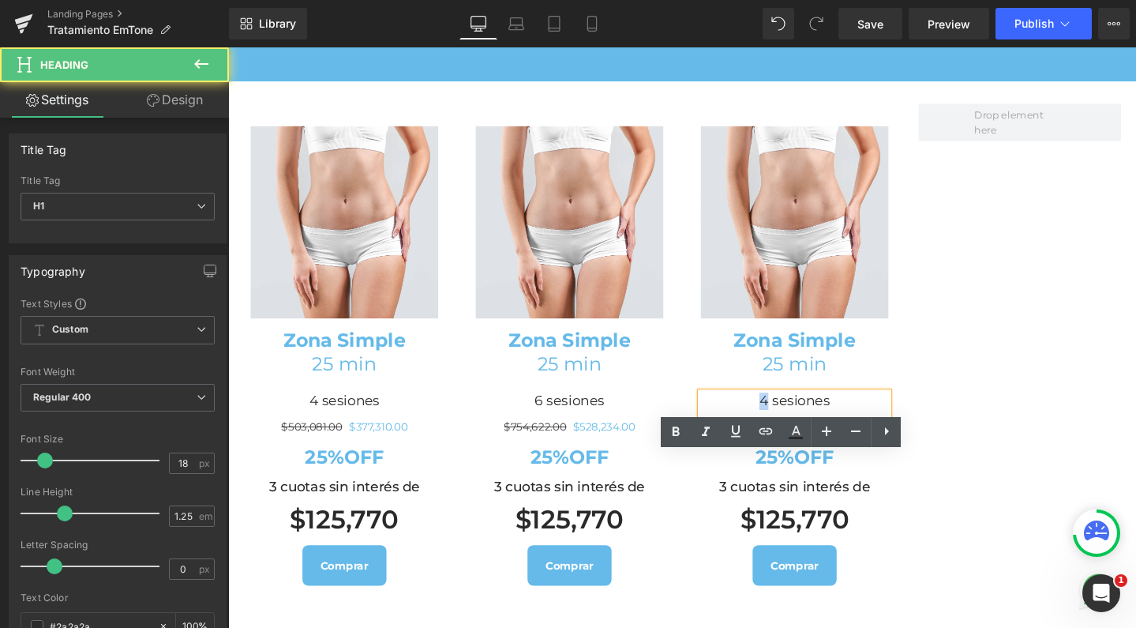
click at [785, 429] on h1 "4 sesiones" at bounding box center [824, 420] width 197 height 18
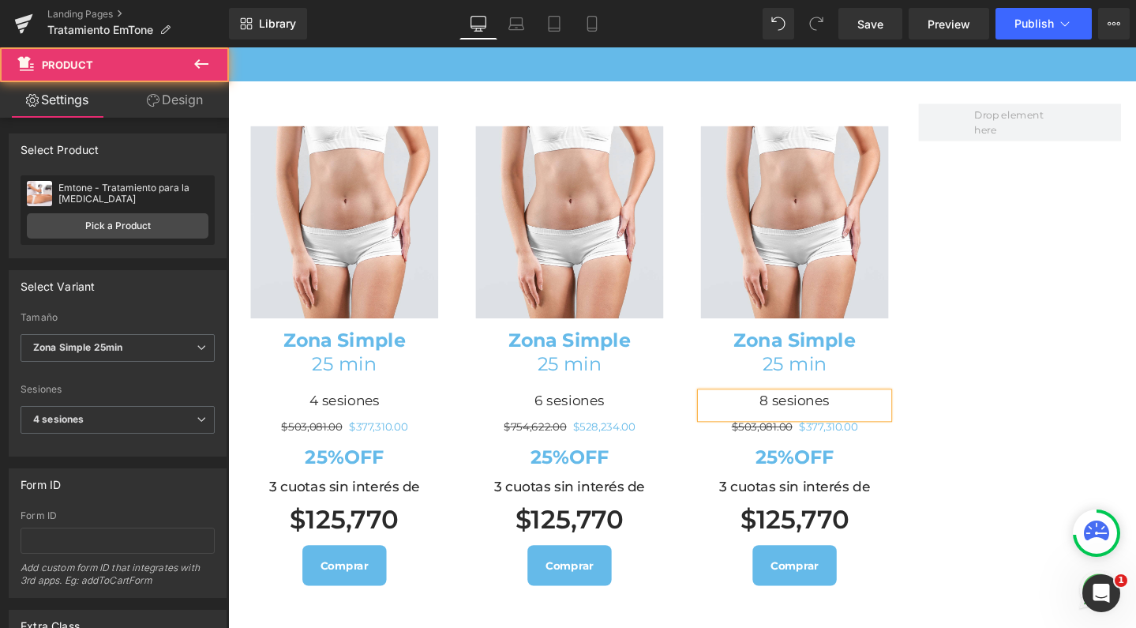
click at [813, 177] on div "Image Zona Simple 25 min Heading 8 sesiones Heading $503,081.00 $377,310.00 (P)…" at bounding box center [824, 372] width 213 height 531
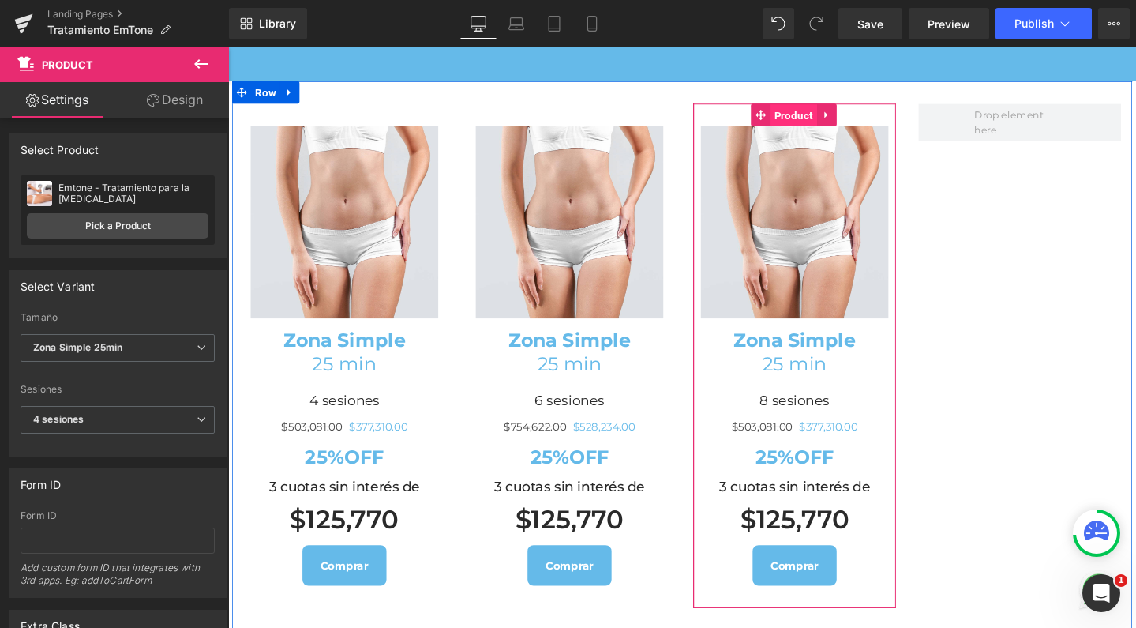
click at [813, 131] on span "Product" at bounding box center [823, 119] width 49 height 24
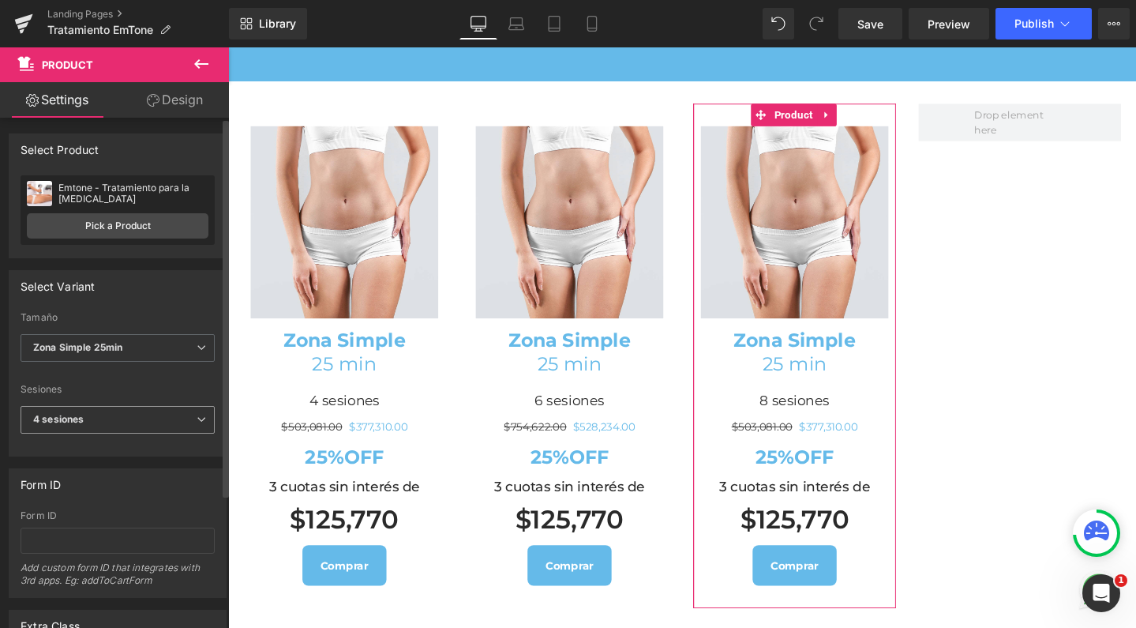
click at [131, 420] on span "4 sesiones" at bounding box center [118, 420] width 194 height 28
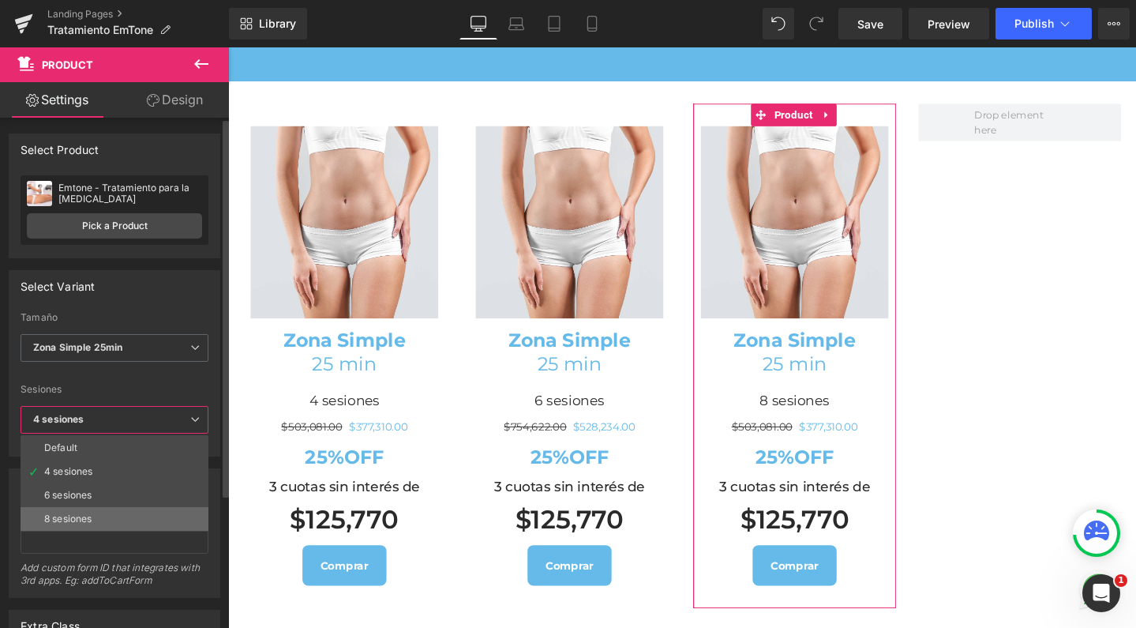
click at [77, 513] on div "8 sesiones" at bounding box center [67, 518] width 47 height 11
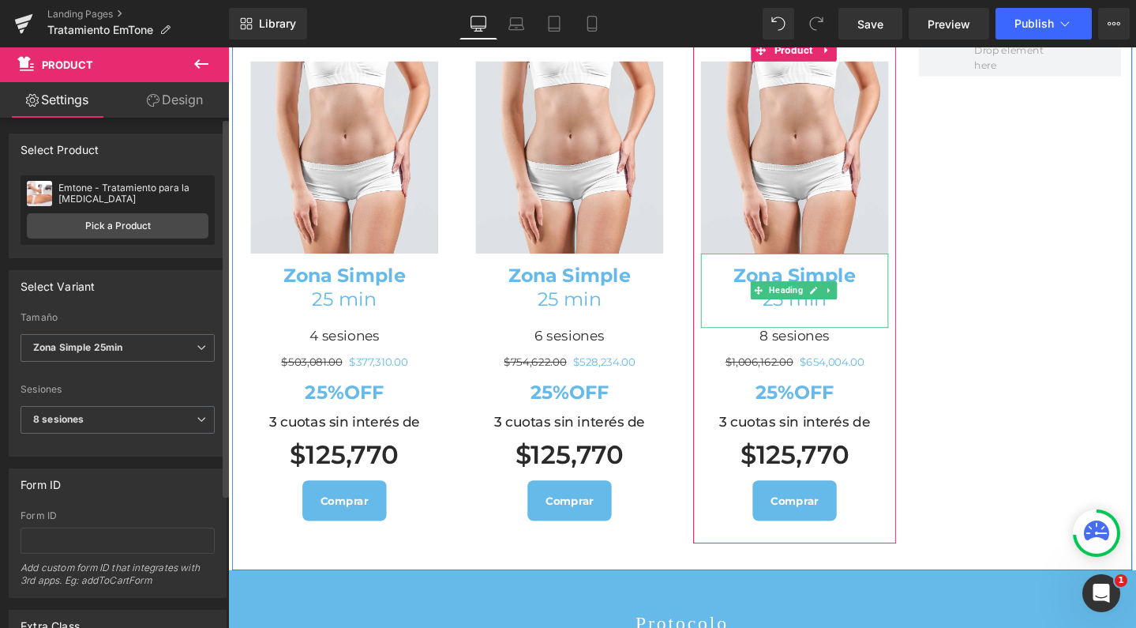
scroll to position [1804, 0]
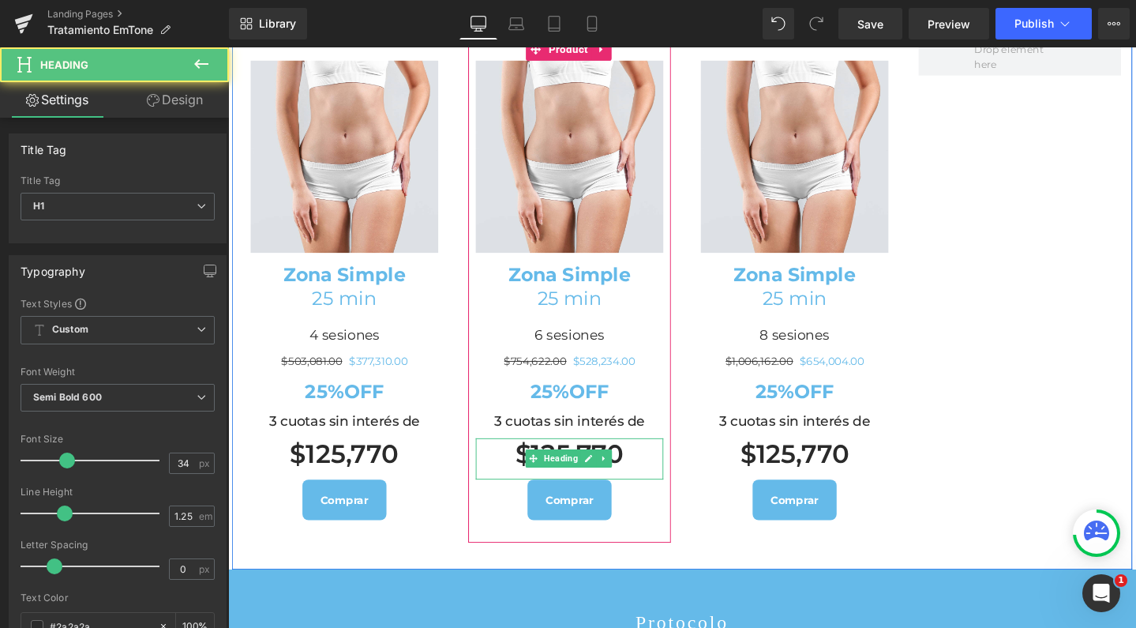
click at [655, 493] on h1 "$125,770" at bounding box center [587, 476] width 197 height 34
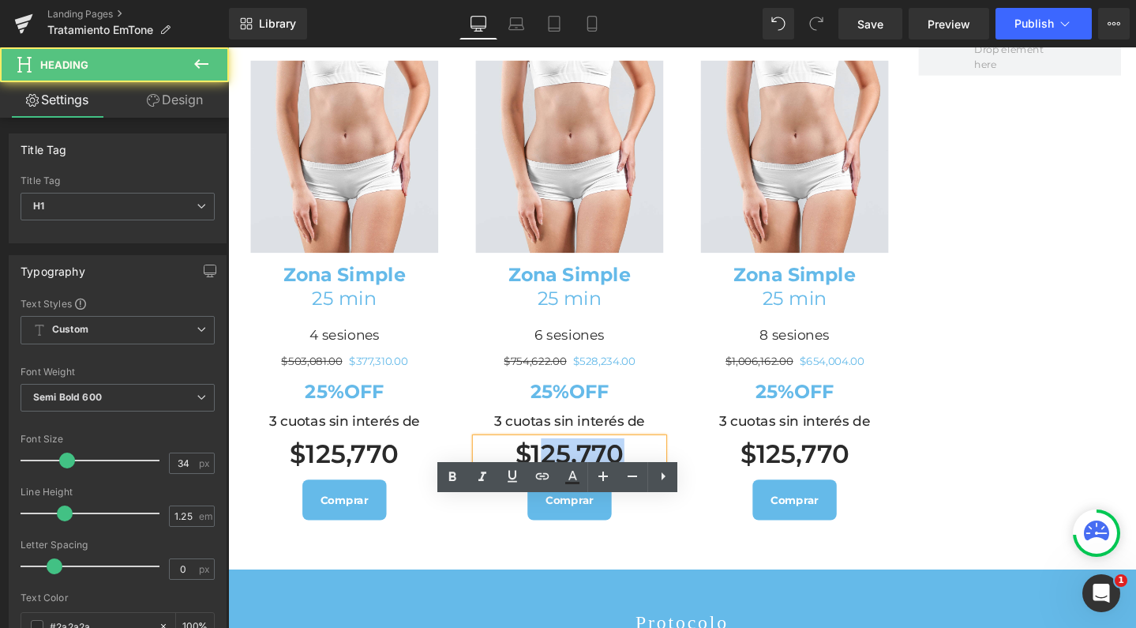
drag, startPoint x: 636, startPoint y: 539, endPoint x: 548, endPoint y: 538, distance: 88.5
click at [548, 493] on h1 "$125,770" at bounding box center [587, 476] width 197 height 34
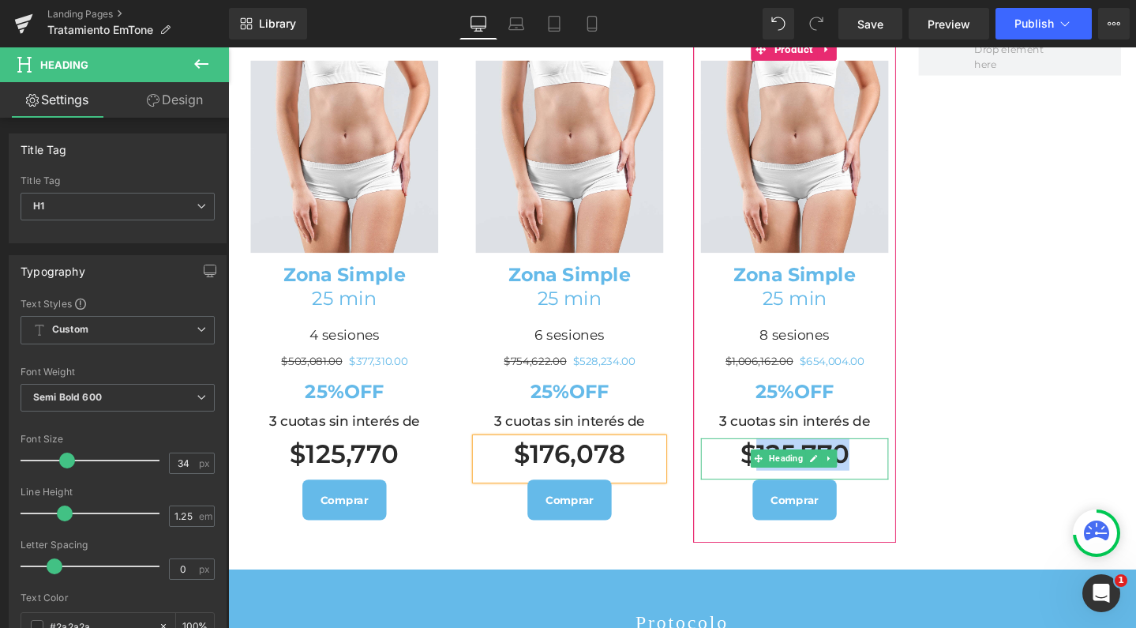
drag, startPoint x: 776, startPoint y: 531, endPoint x: 890, endPoint y: 544, distance: 114.5
click at [890, 493] on h1 "$125,770" at bounding box center [824, 476] width 197 height 34
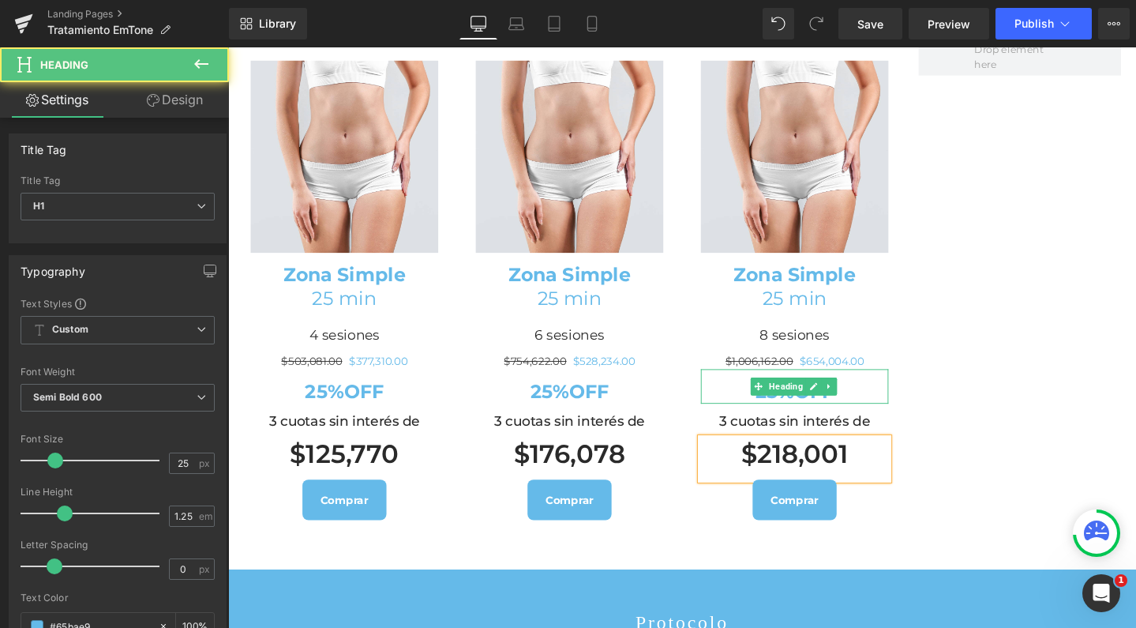
click at [764, 422] on h1 "25%OFF" at bounding box center [824, 409] width 197 height 24
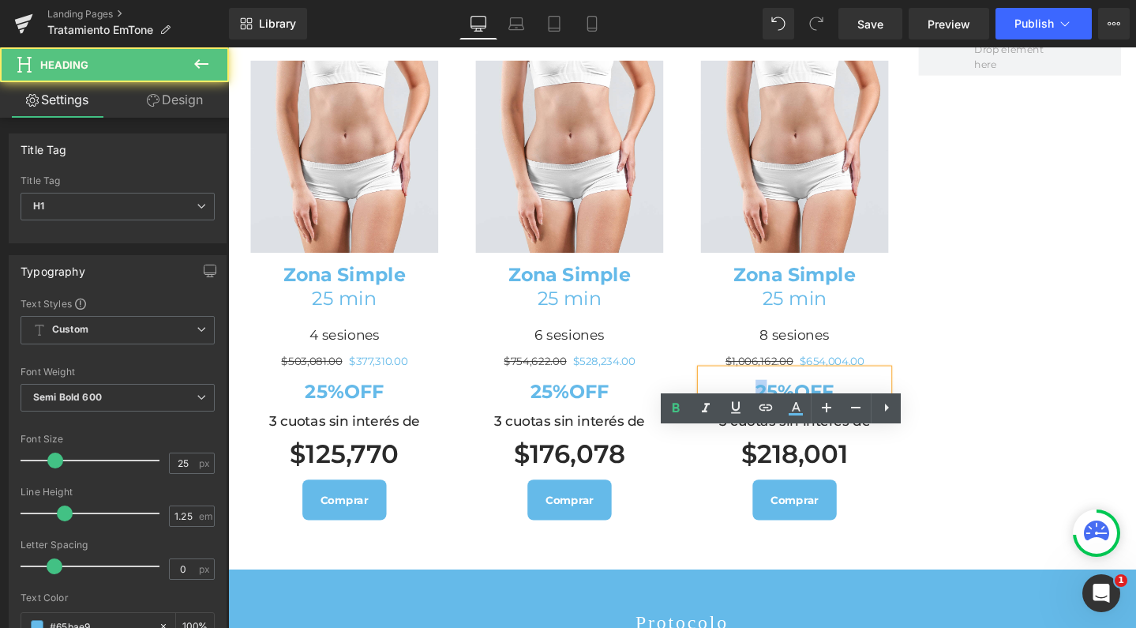
drag, startPoint x: 783, startPoint y: 474, endPoint x: 774, endPoint y: 473, distance: 8.7
click at [783, 421] on strong "25%OFF" at bounding box center [824, 409] width 83 height 24
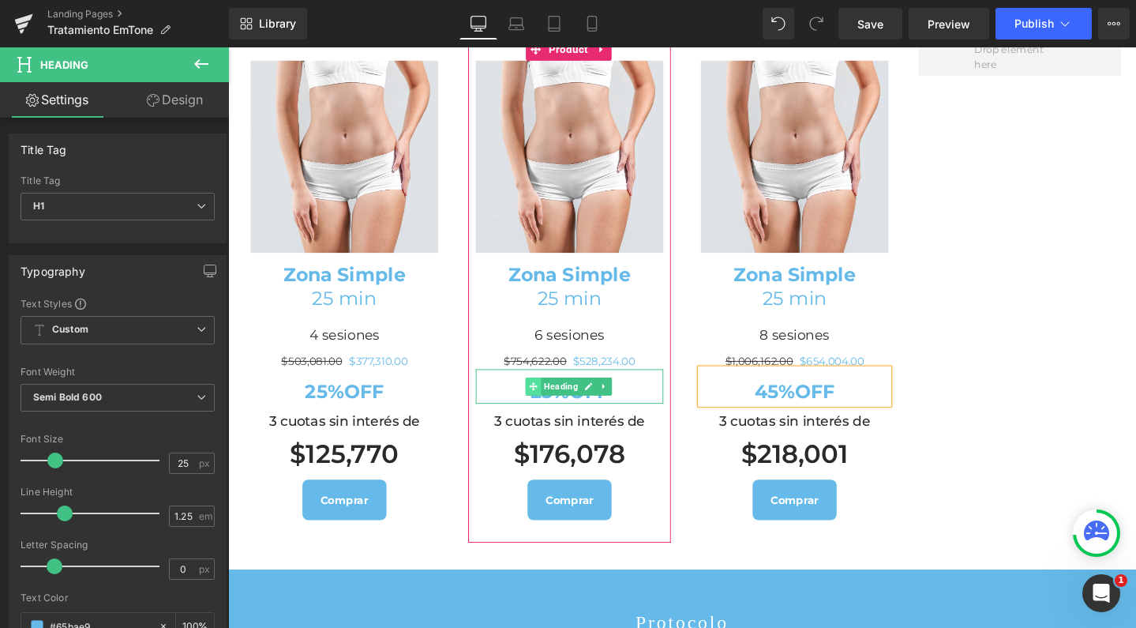
click at [548, 414] on span at bounding box center [549, 404] width 17 height 19
click at [527, 422] on h1 "25%OFF" at bounding box center [587, 409] width 197 height 24
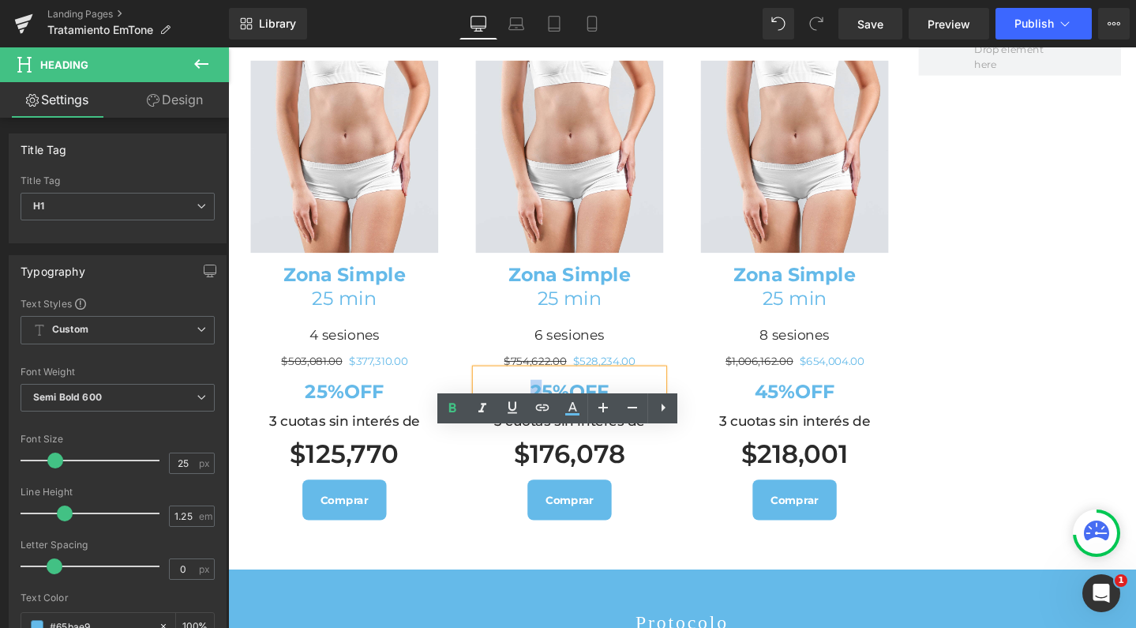
click at [546, 421] on strong "25%OFF" at bounding box center [587, 409] width 83 height 24
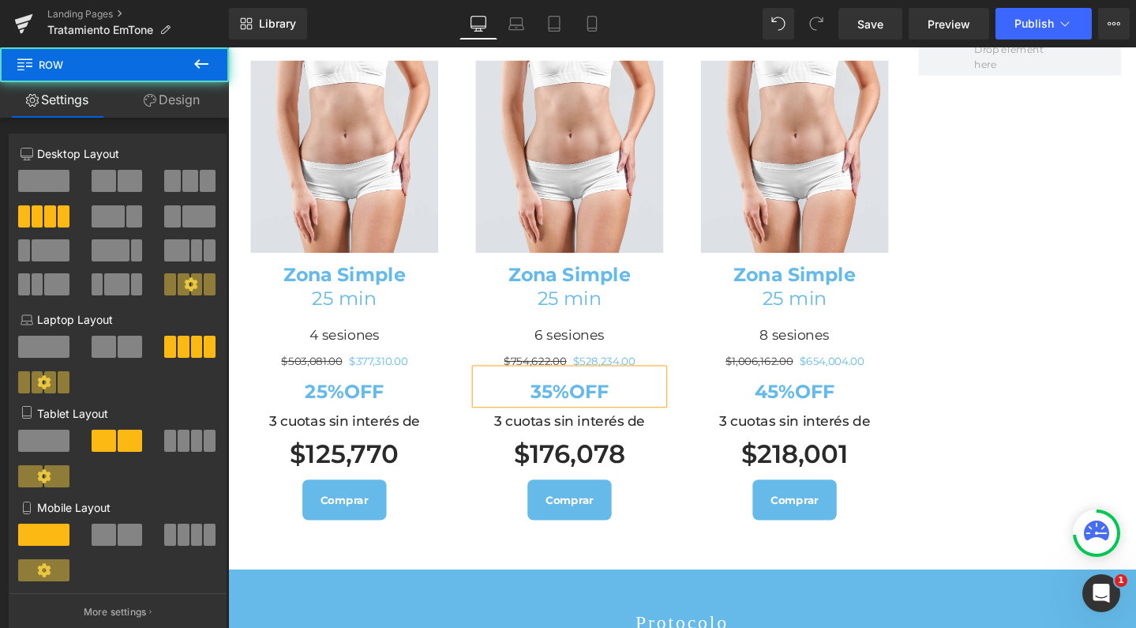
click at [992, 460] on div "Image Zona Simple 25 min Heading 4 sesiones Heading $503,081.00 $377,310.00 (P)…" at bounding box center [706, 305] width 948 height 583
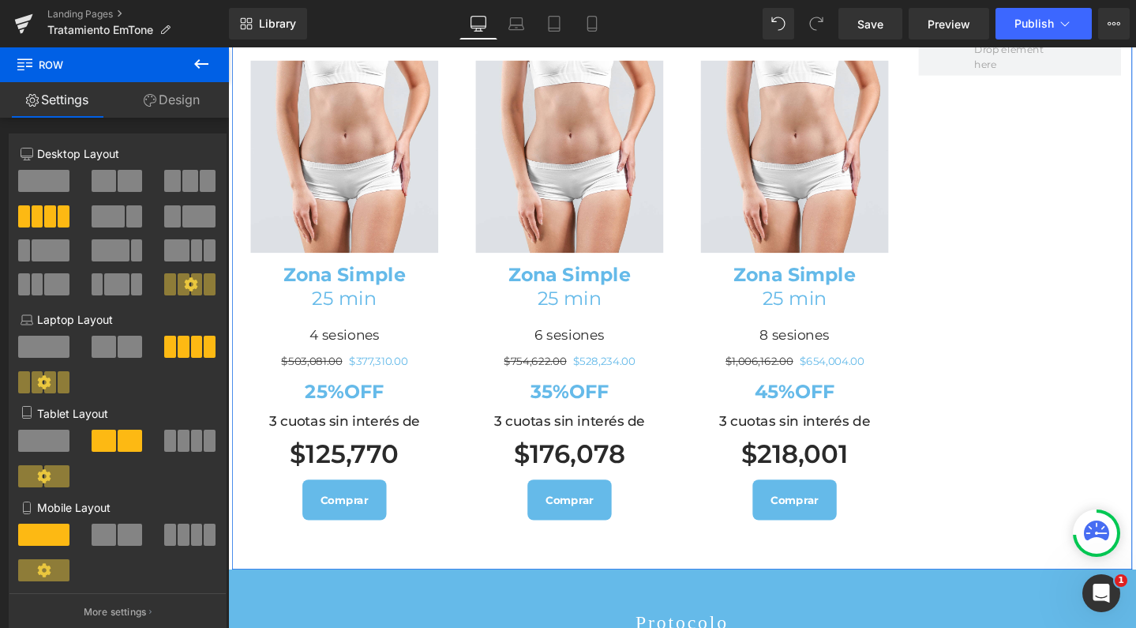
click at [265, 39] on span "Row" at bounding box center [268, 27] width 30 height 24
click at [186, 184] on span at bounding box center [190, 181] width 16 height 22
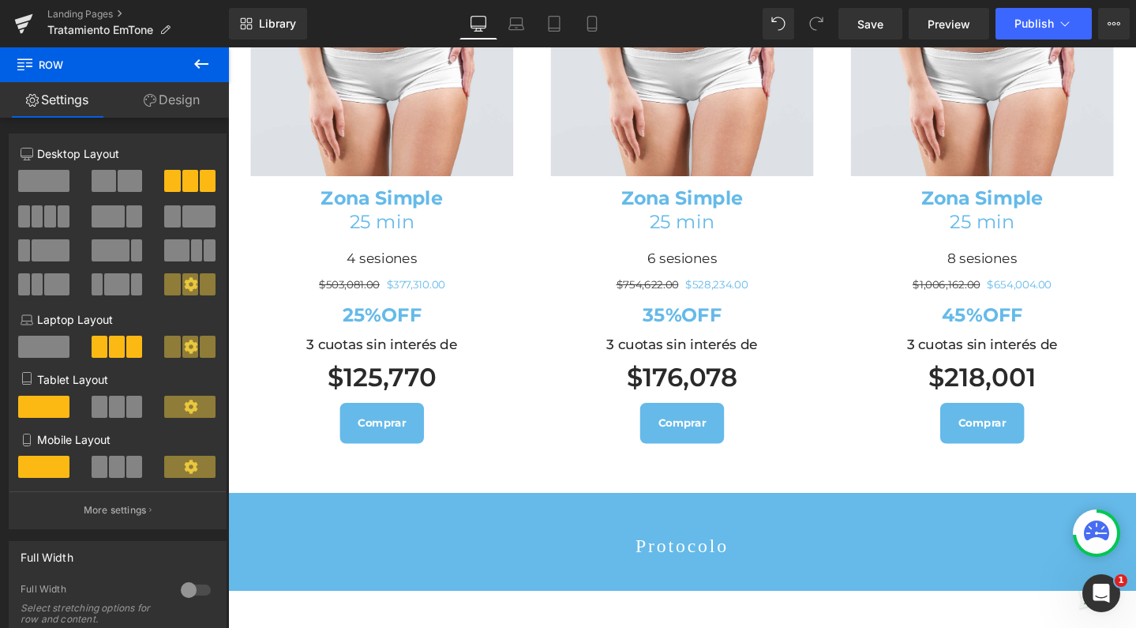
scroll to position [1789, 0]
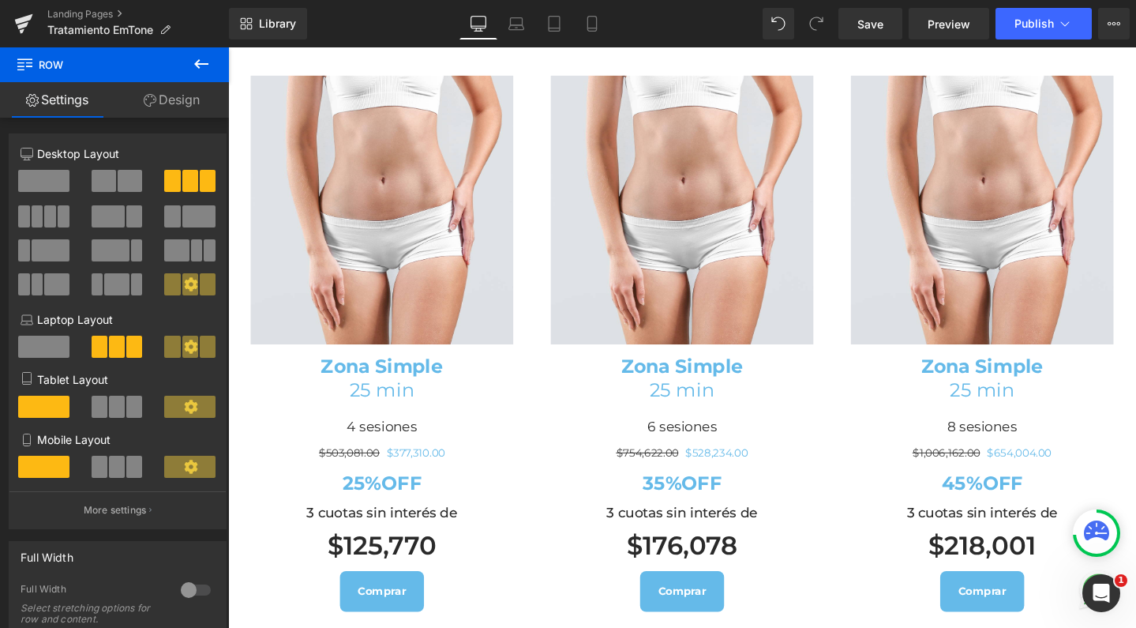
click at [208, 71] on icon at bounding box center [201, 63] width 19 height 19
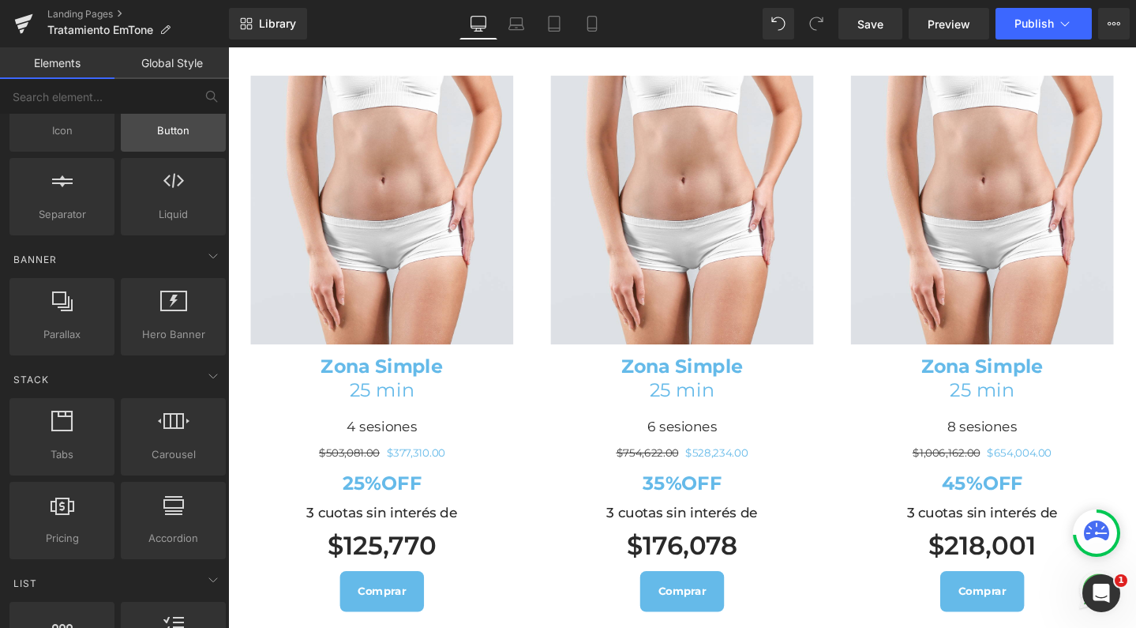
scroll to position [250, 0]
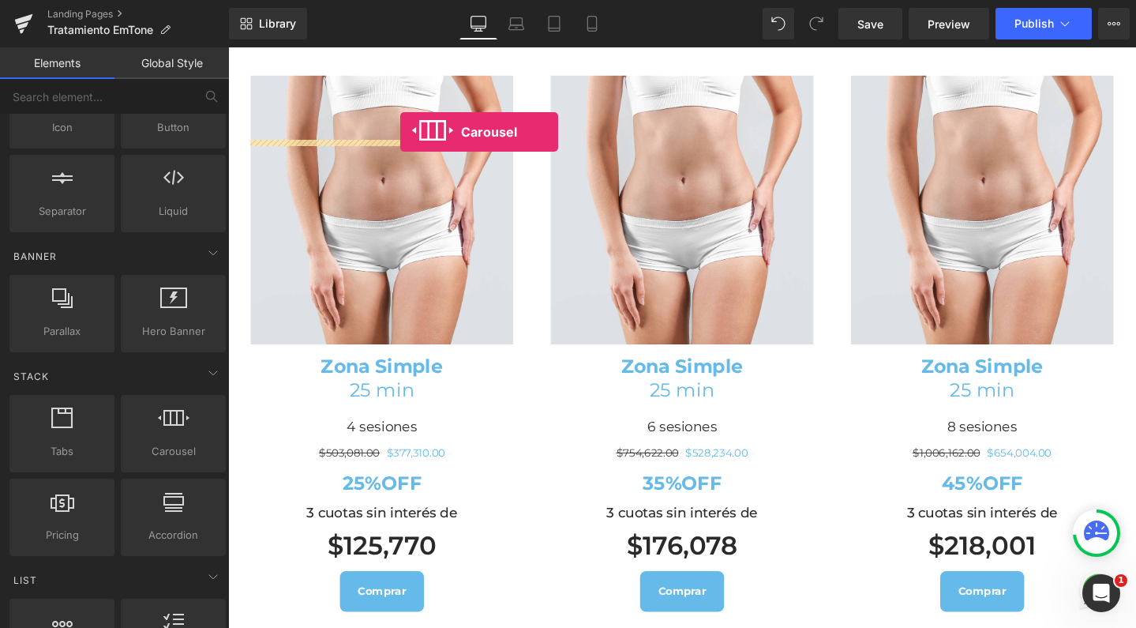
drag, startPoint x: 387, startPoint y: 475, endPoint x: 409, endPoint y: 137, distance: 338.7
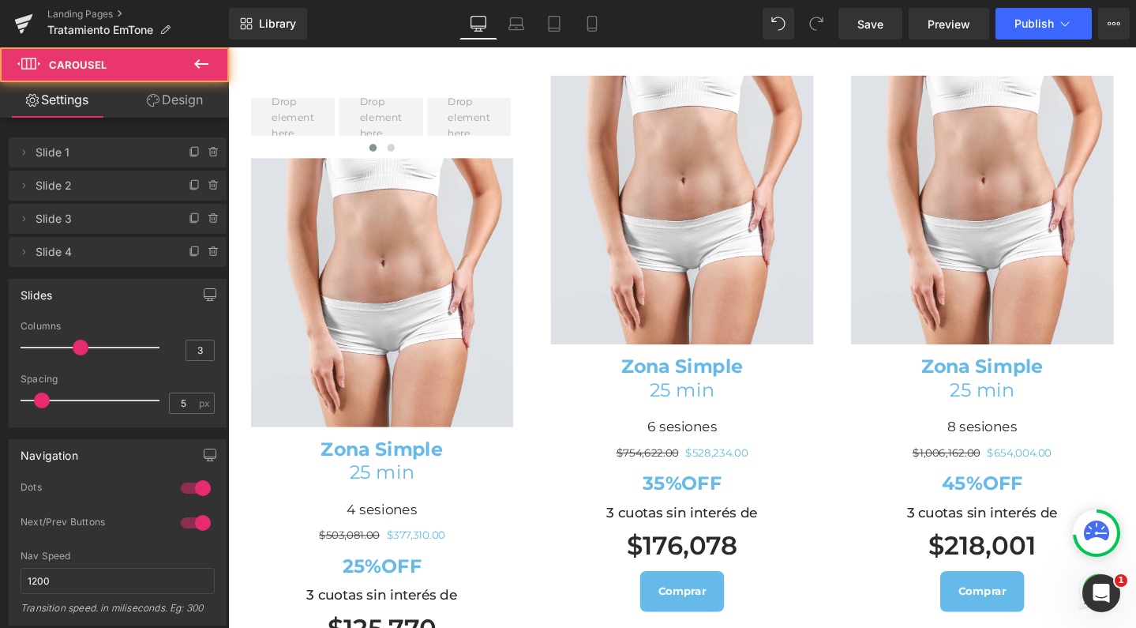
scroll to position [5365, 940]
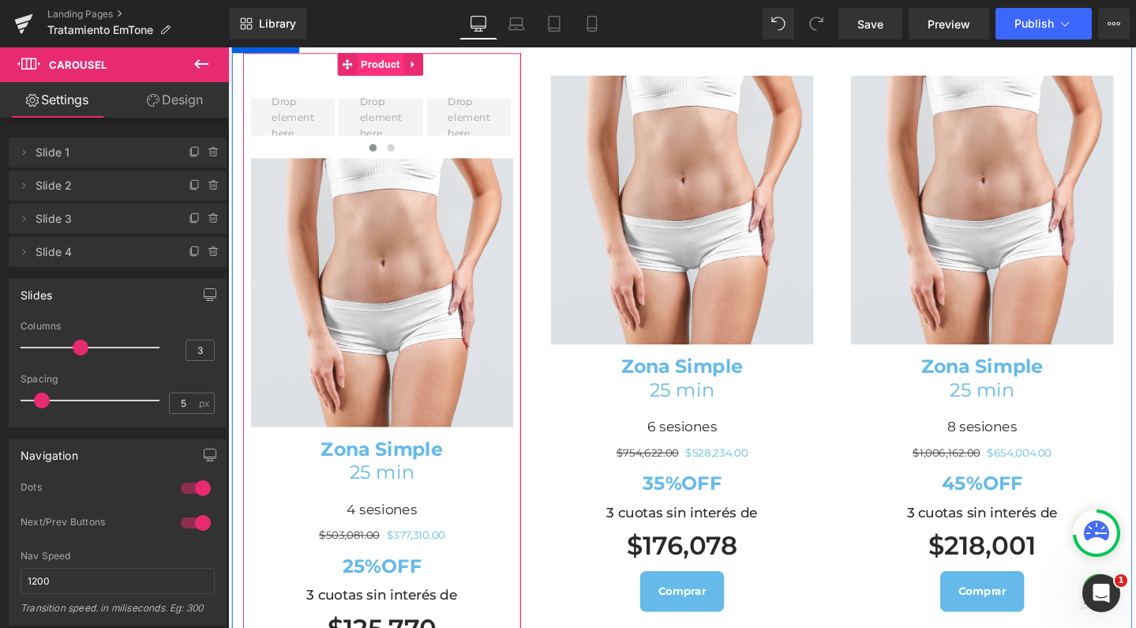
click at [391, 77] on span "Product" at bounding box center [388, 66] width 49 height 24
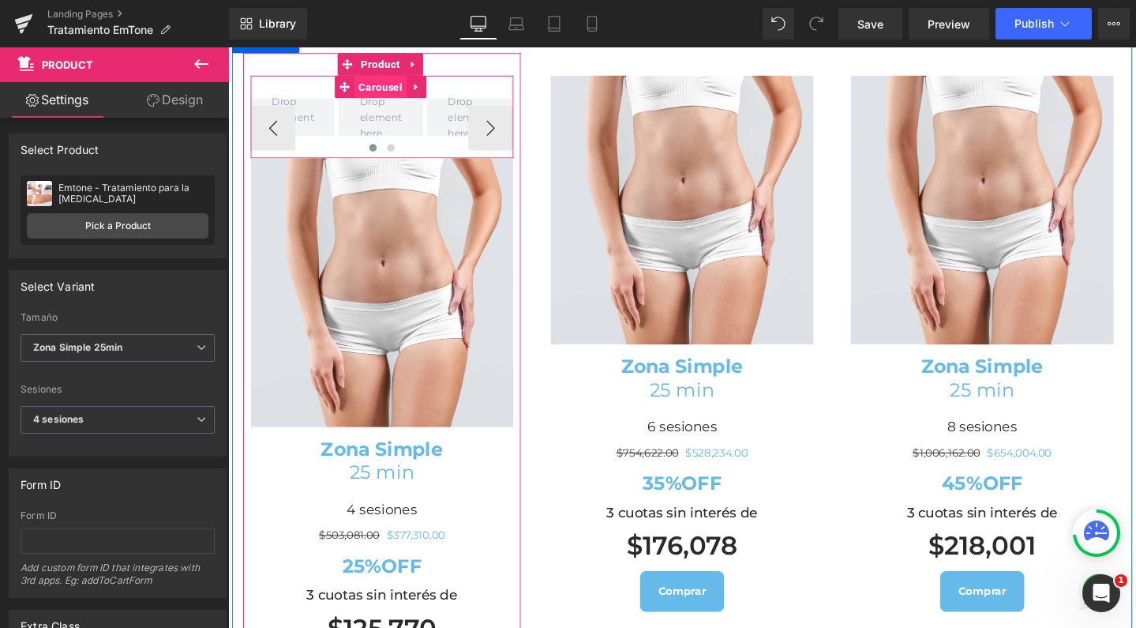
click at [385, 101] on span "Carousel" at bounding box center [389, 89] width 54 height 24
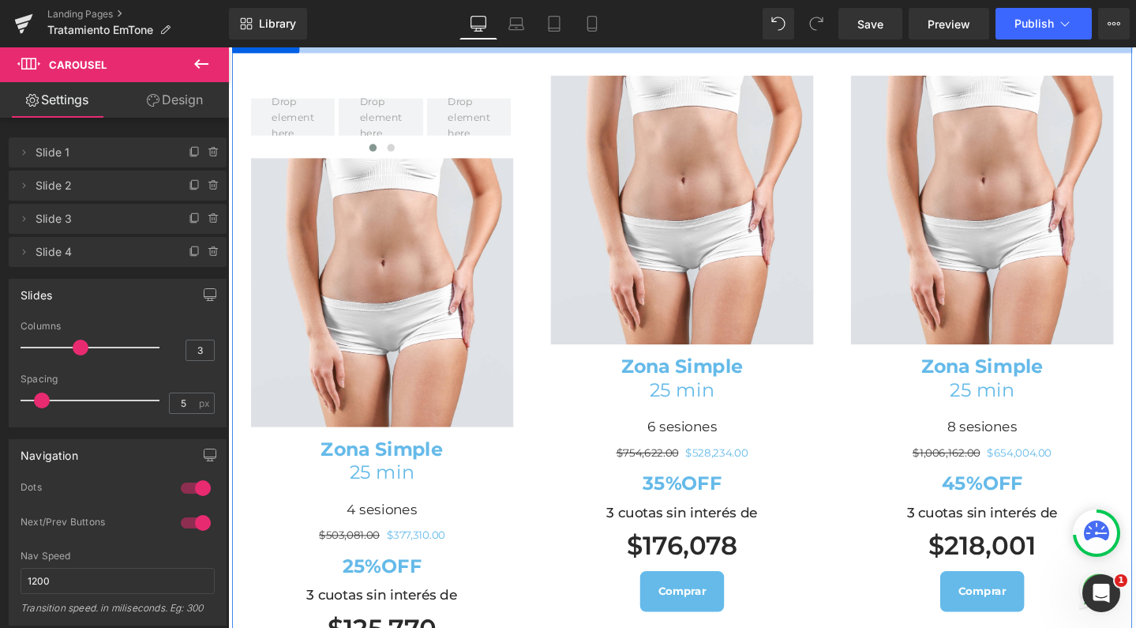
scroll to position [5317, 940]
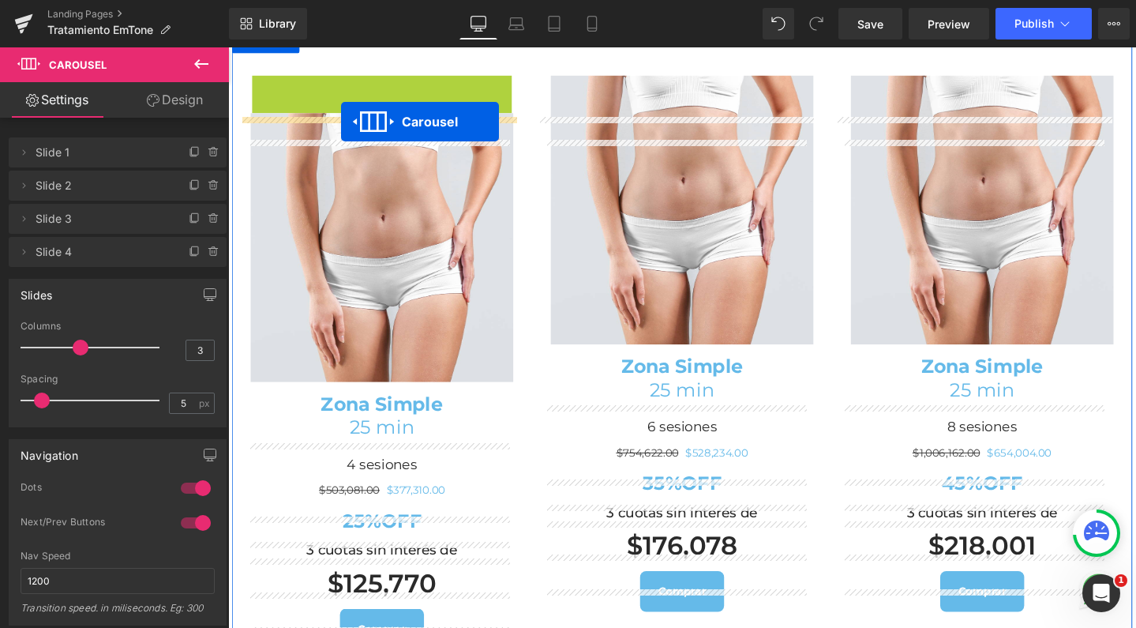
drag, startPoint x: 351, startPoint y: 156, endPoint x: 347, endPoint y: 126, distance: 31.2
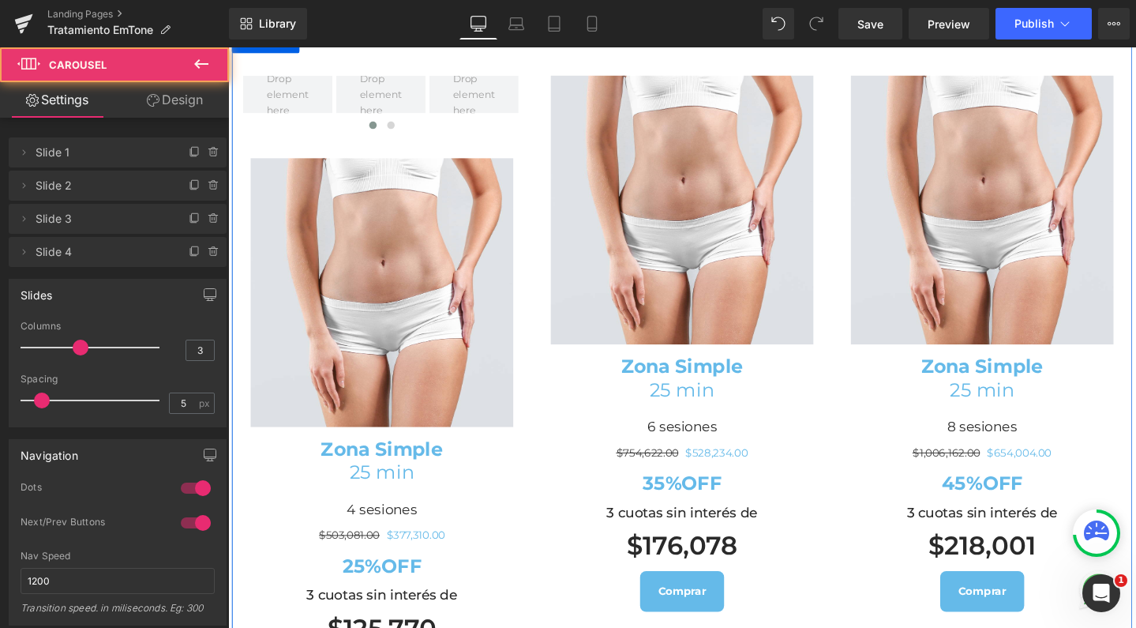
scroll to position [5365, 940]
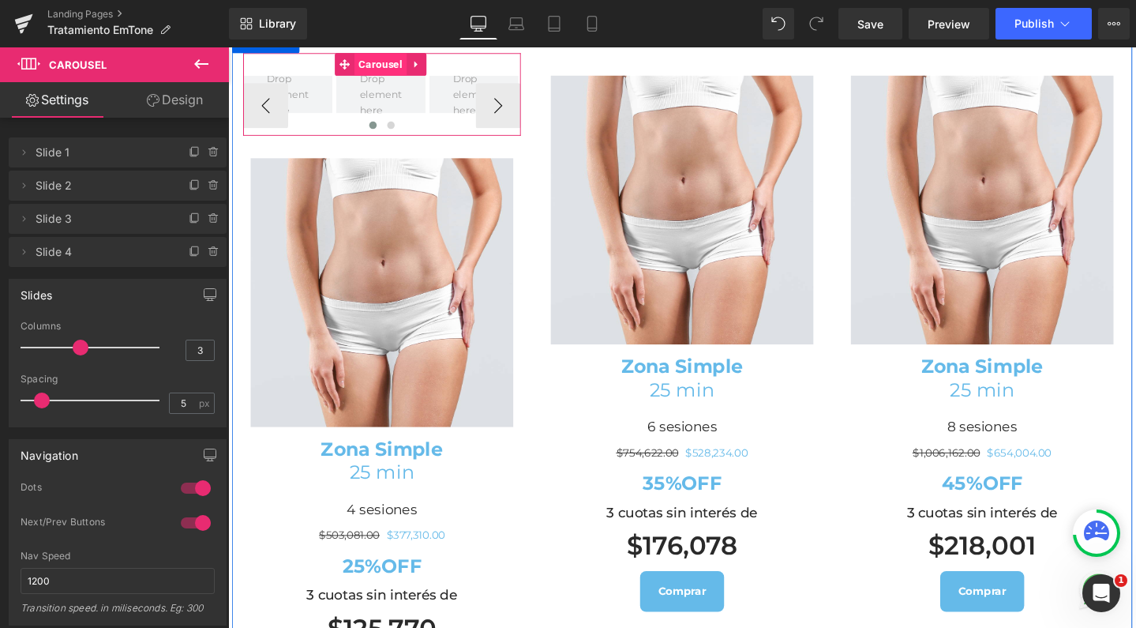
click at [385, 77] on span "Carousel" at bounding box center [389, 66] width 54 height 24
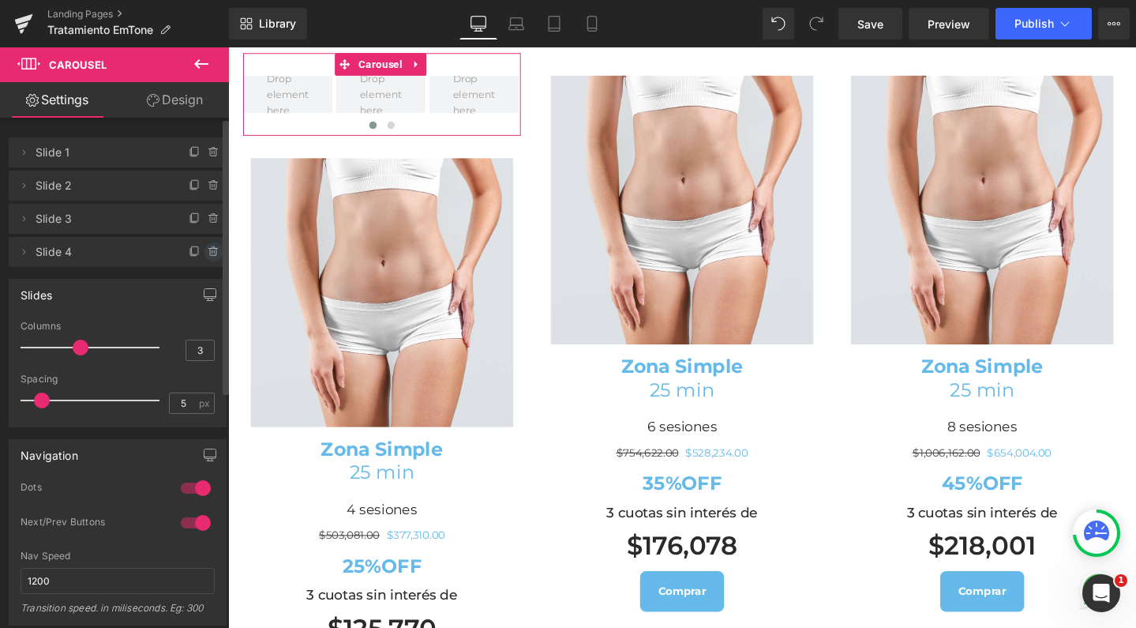
click at [208, 247] on icon at bounding box center [214, 252] width 13 height 13
click at [200, 255] on button "Delete" at bounding box center [197, 252] width 50 height 21
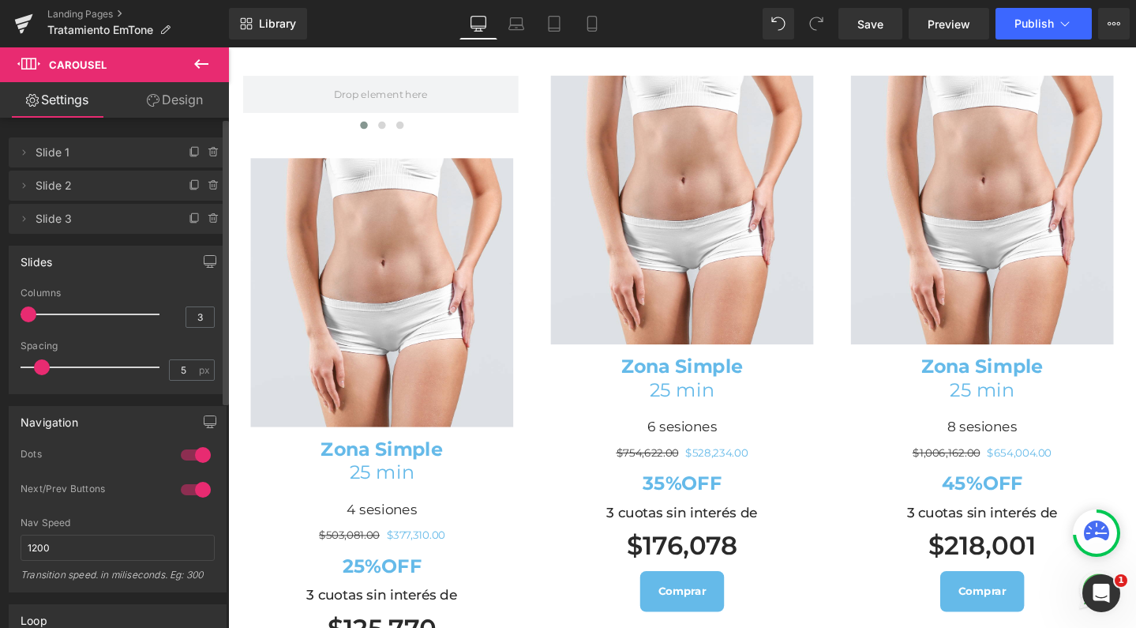
click at [28, 314] on div at bounding box center [93, 314] width 131 height 32
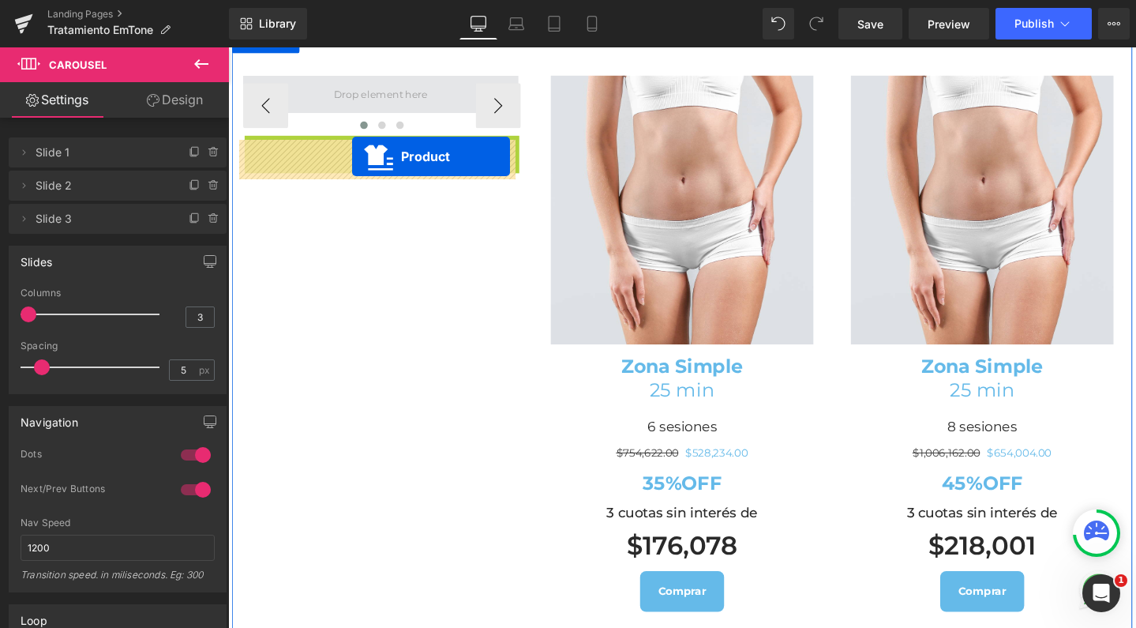
scroll to position [5278, 940]
drag, startPoint x: 351, startPoint y: 224, endPoint x: 359, endPoint y: 162, distance: 62.9
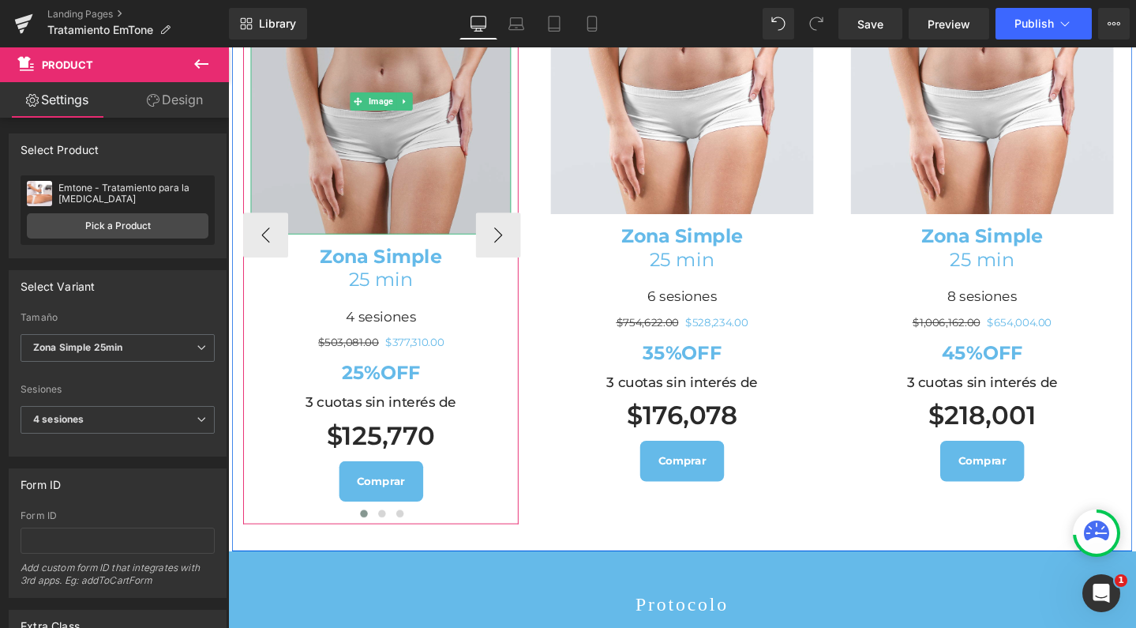
scroll to position [1933, 0]
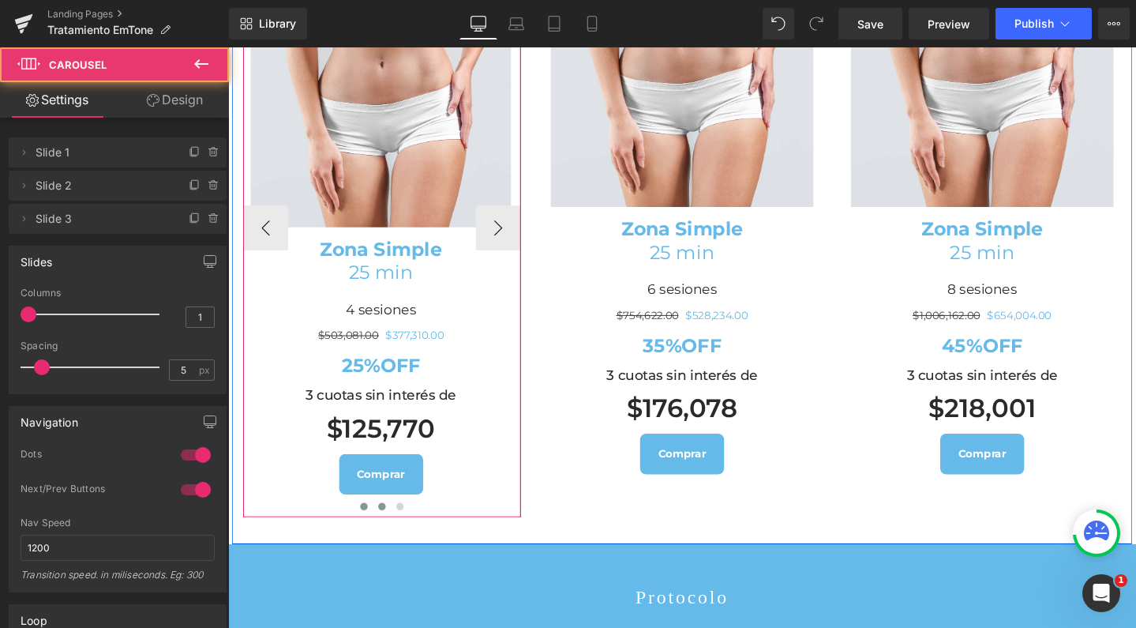
click at [386, 535] on span at bounding box center [390, 531] width 8 height 8
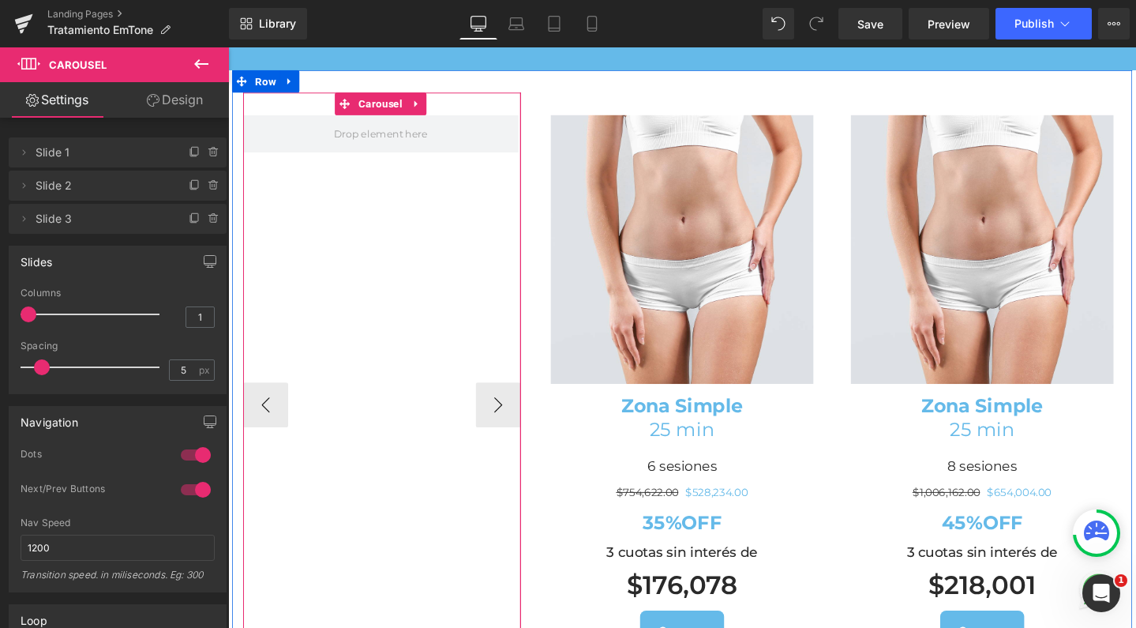
scroll to position [1742, 0]
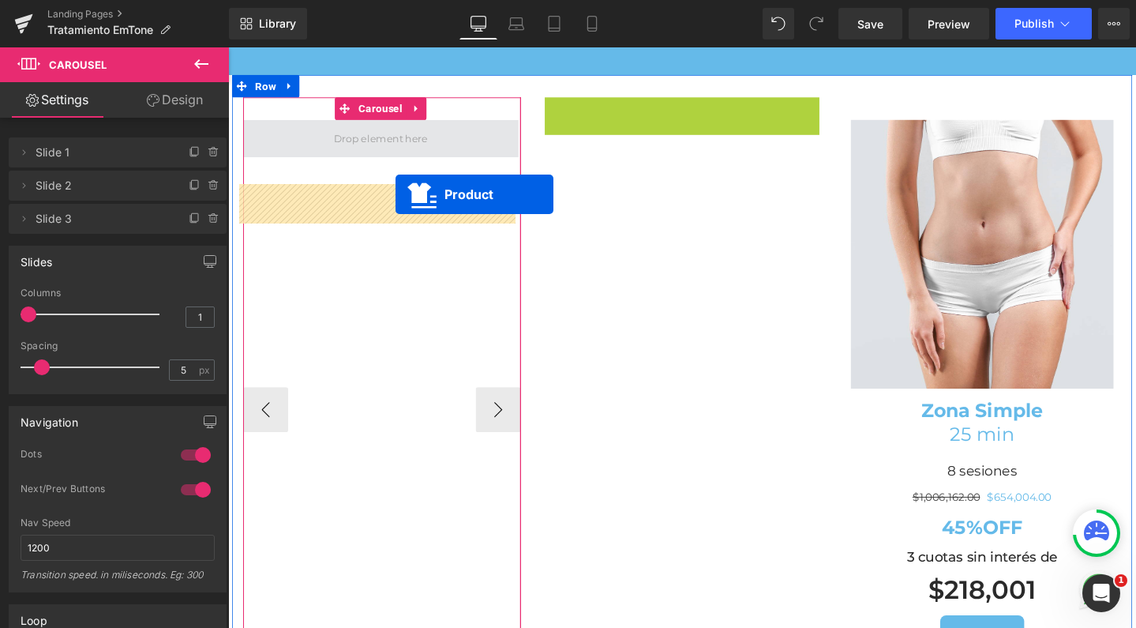
drag, startPoint x: 668, startPoint y: 178, endPoint x: 404, endPoint y: 205, distance: 265.9
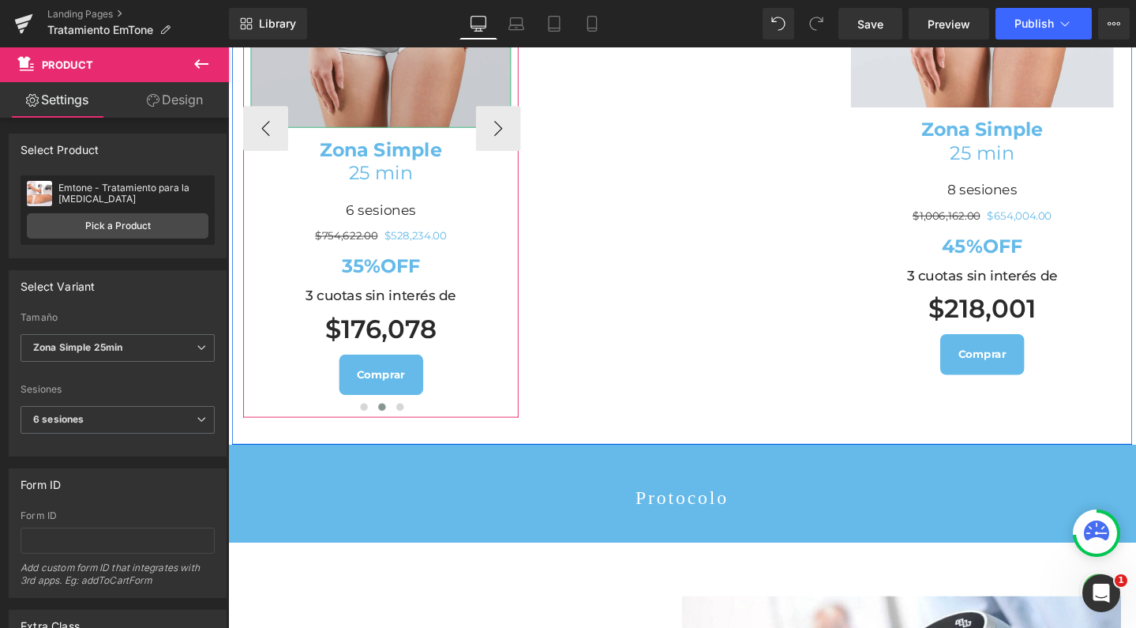
scroll to position [2059, 0]
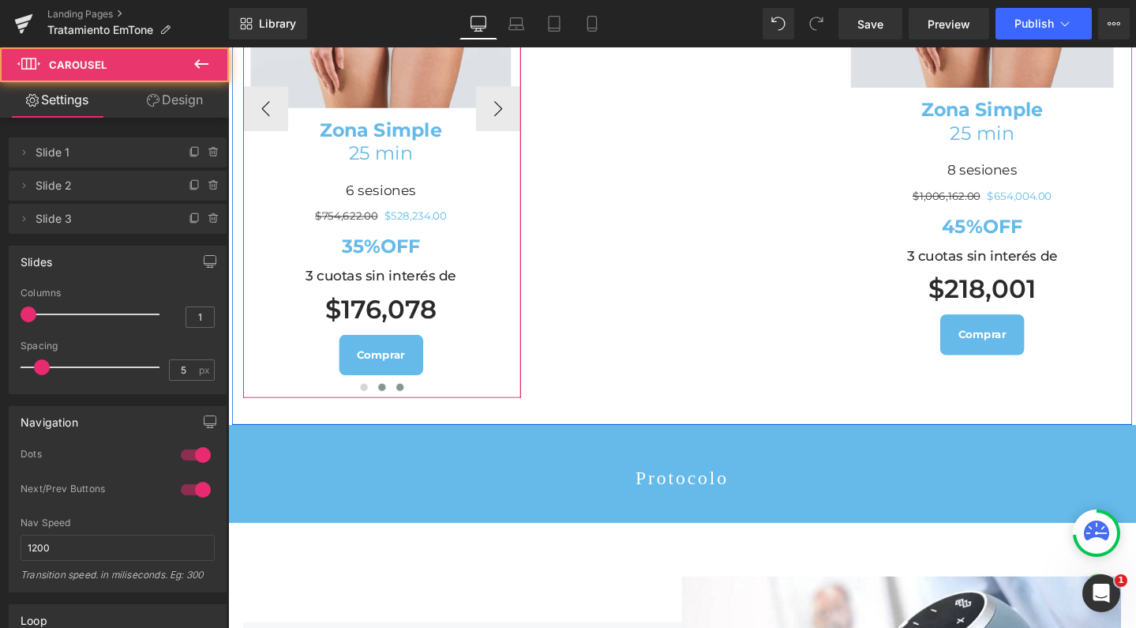
click at [405, 409] on span at bounding box center [409, 405] width 8 height 8
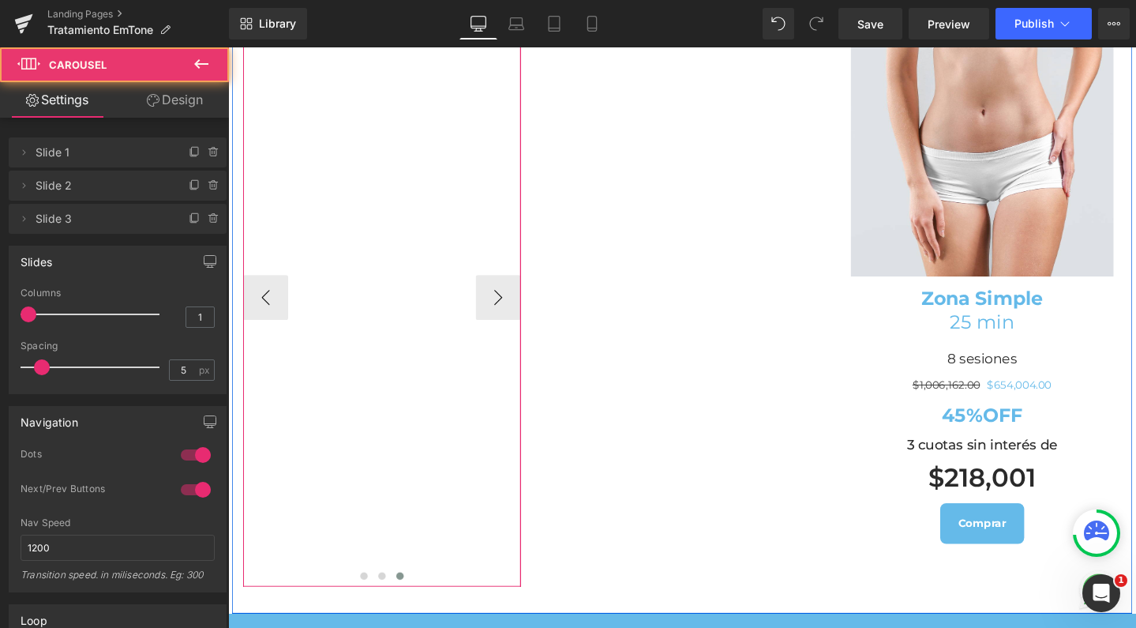
scroll to position [1776, 0]
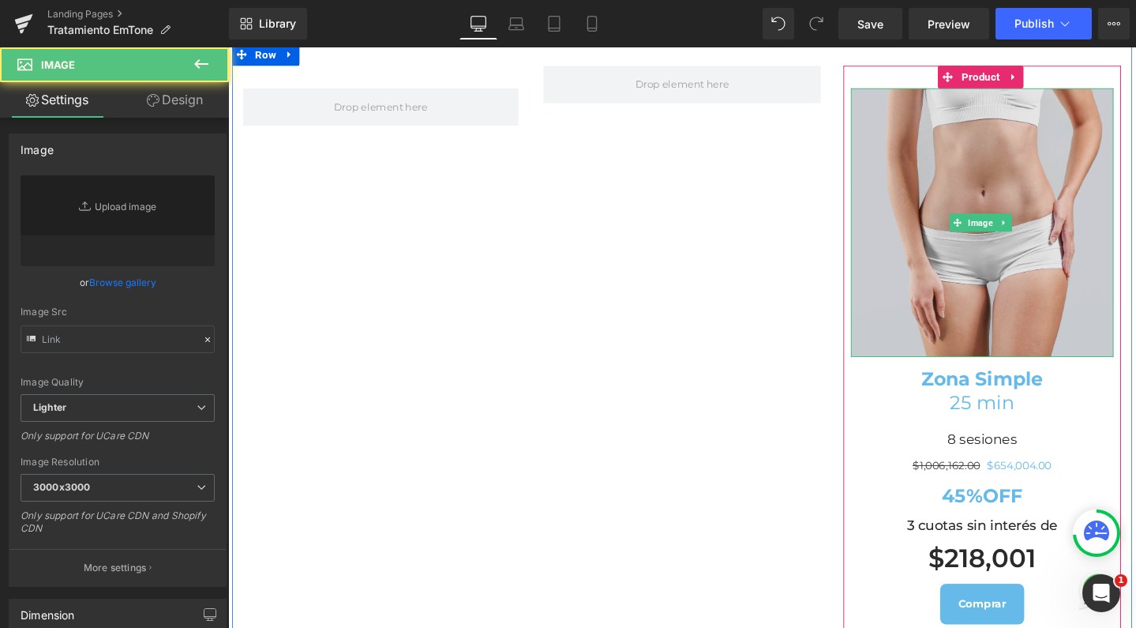
click at [955, 172] on img at bounding box center [1022, 231] width 276 height 282
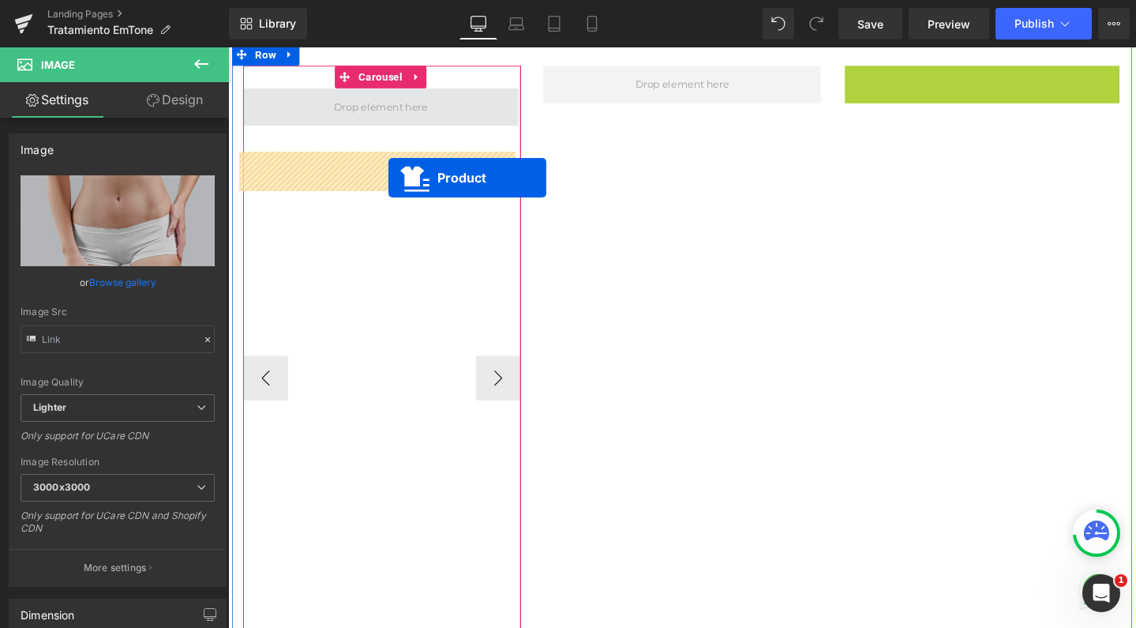
drag, startPoint x: 977, startPoint y: 145, endPoint x: 398, endPoint y: 184, distance: 580.1
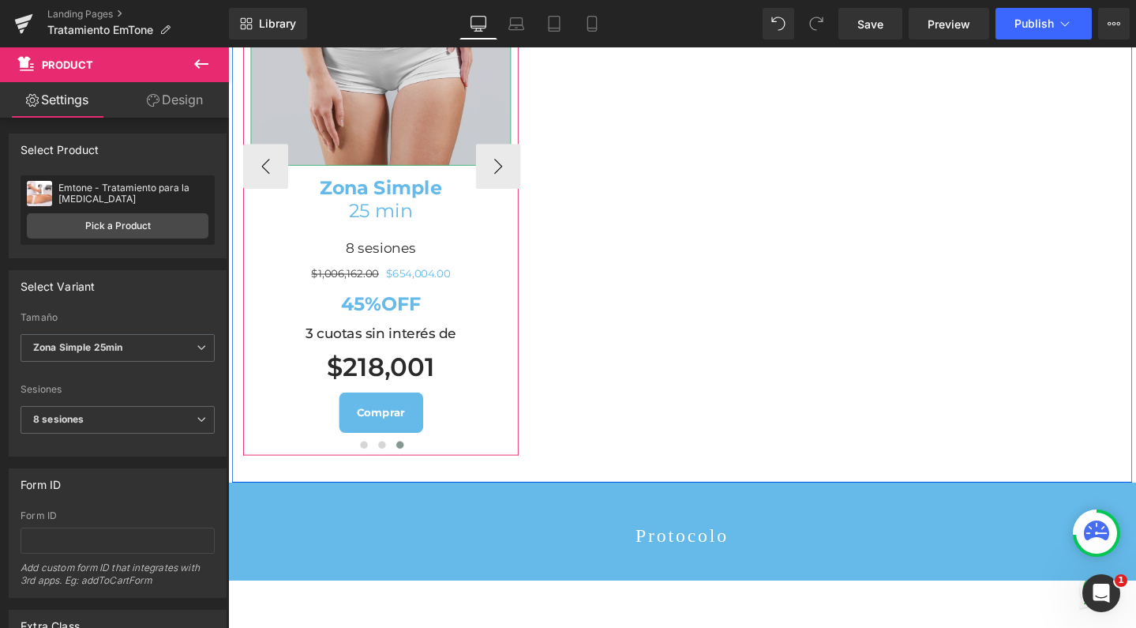
scroll to position [2012, 0]
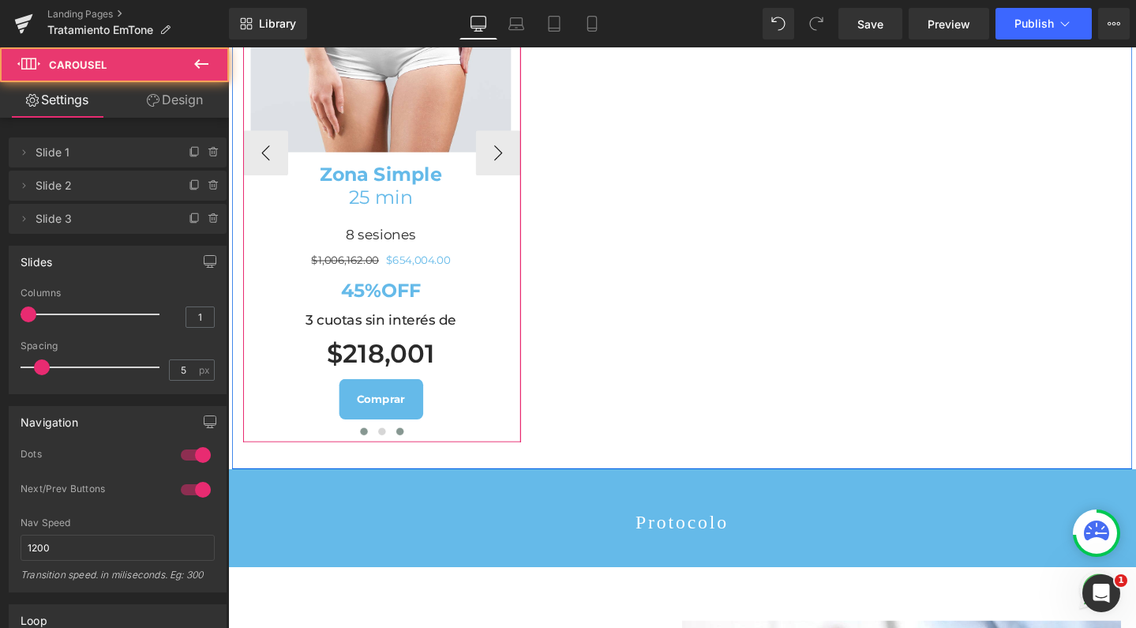
click at [367, 456] on span at bounding box center [371, 452] width 8 height 8
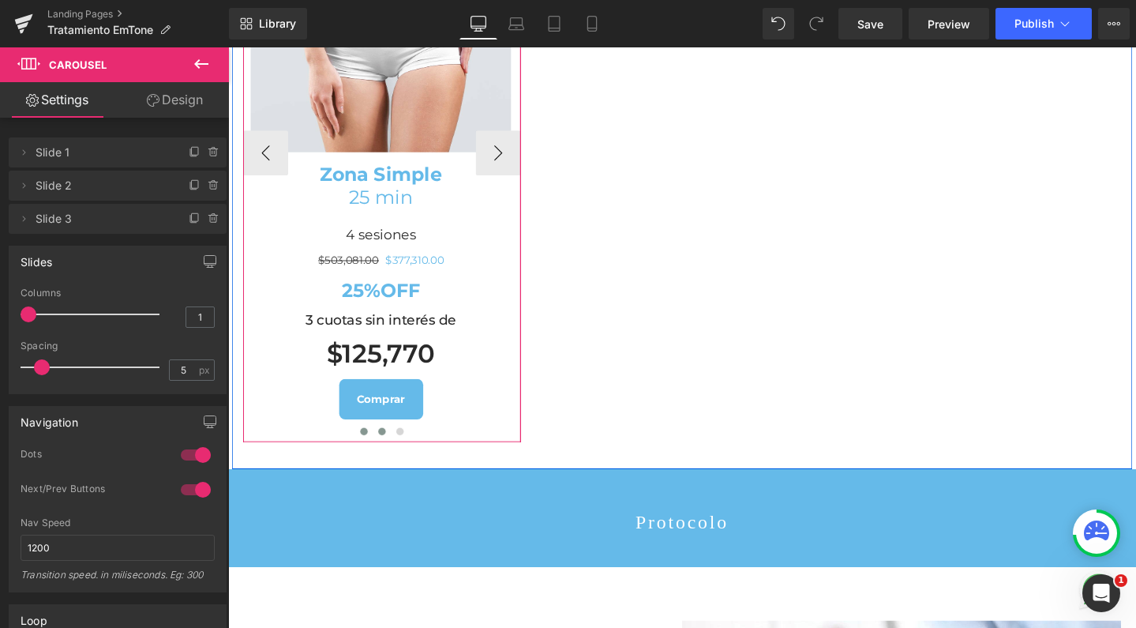
click at [386, 456] on span at bounding box center [390, 452] width 8 height 8
click at [400, 460] on button at bounding box center [409, 452] width 19 height 16
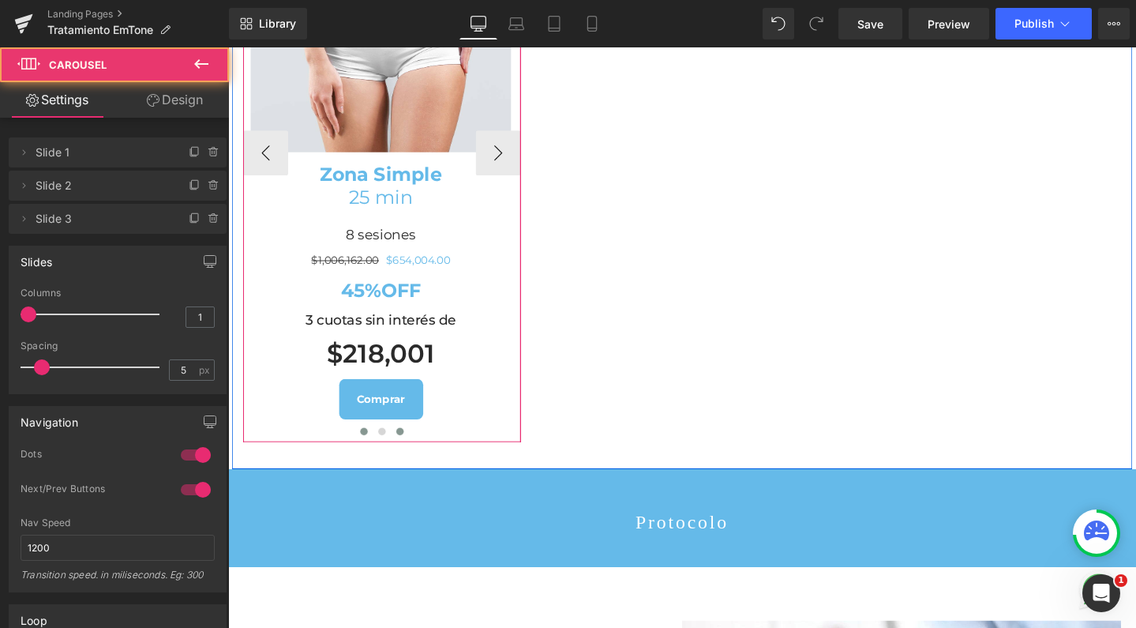
click at [367, 456] on span at bounding box center [371, 452] width 8 height 8
click at [386, 456] on span at bounding box center [390, 452] width 8 height 8
click at [405, 456] on span at bounding box center [409, 452] width 8 height 8
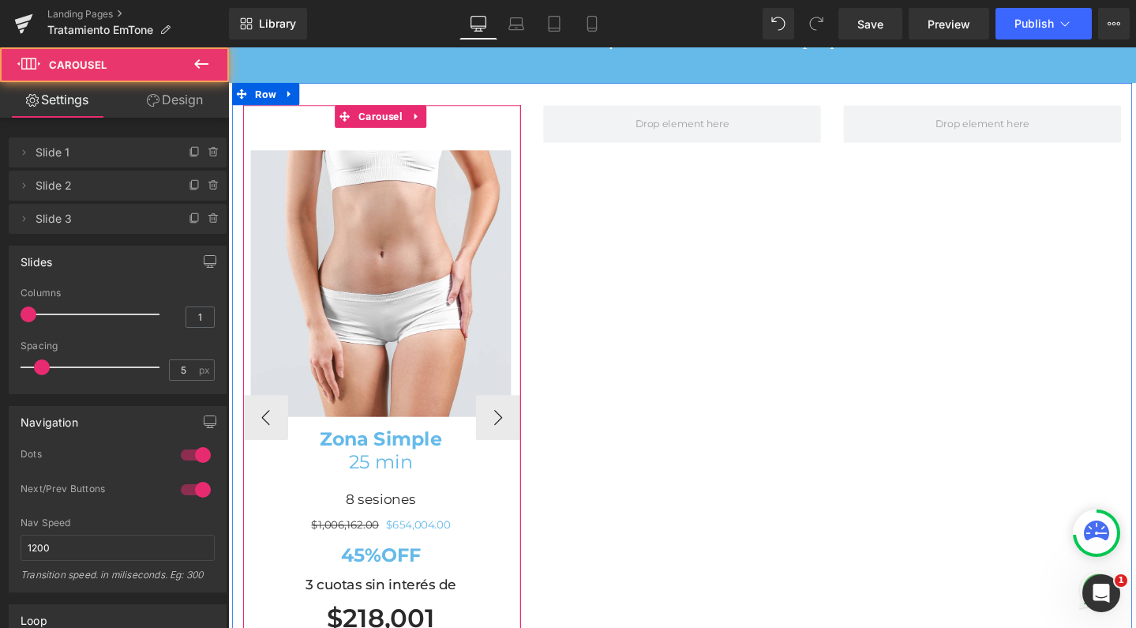
scroll to position [1688, 0]
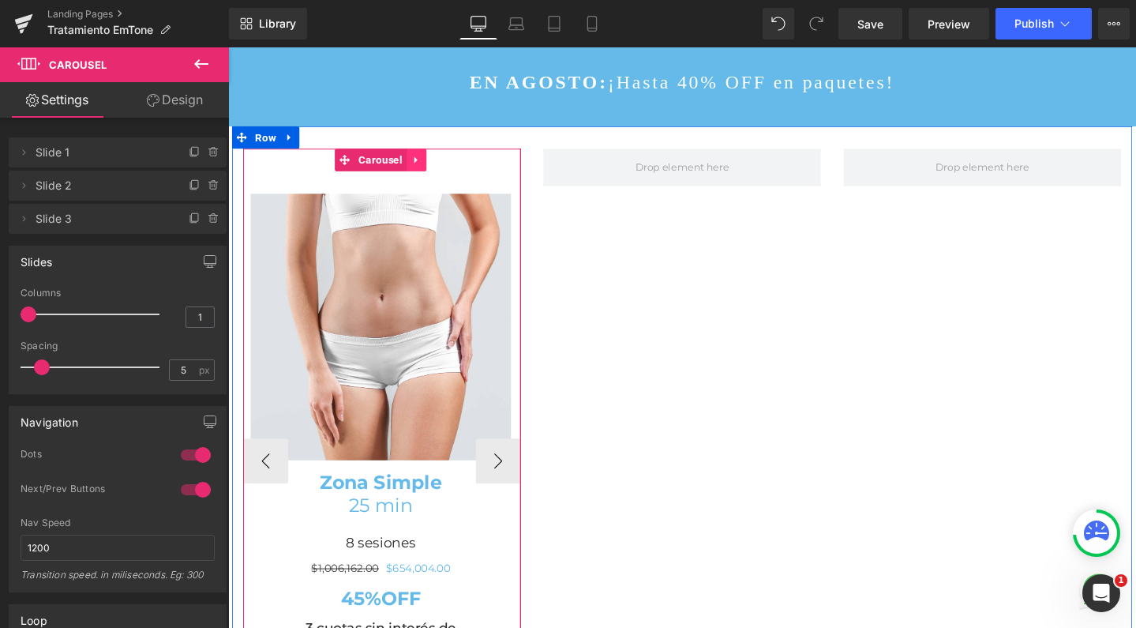
click at [424, 170] on icon at bounding box center [425, 166] width 3 height 7
click at [411, 171] on icon at bounding box center [416, 165] width 11 height 11
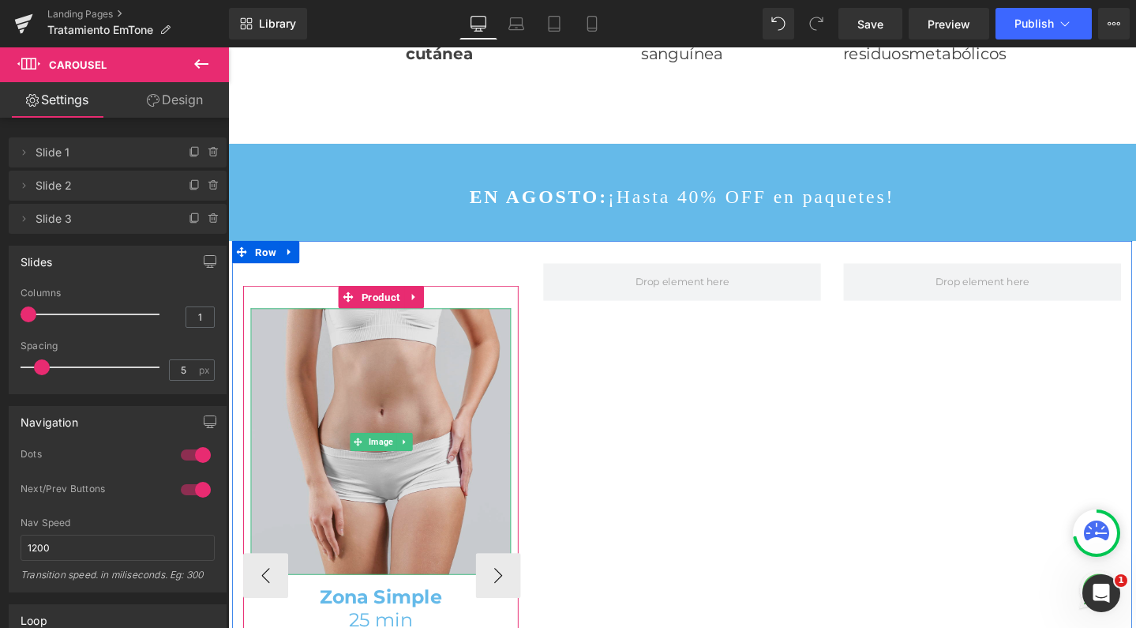
scroll to position [1568, 0]
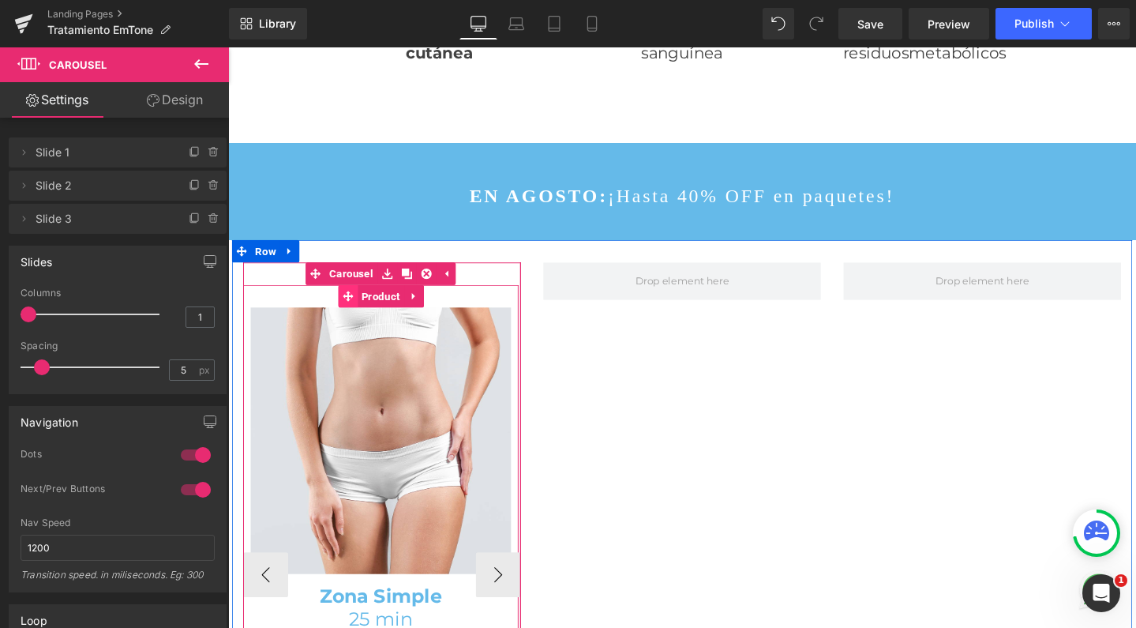
click at [350, 315] on icon at bounding box center [353, 309] width 11 height 11
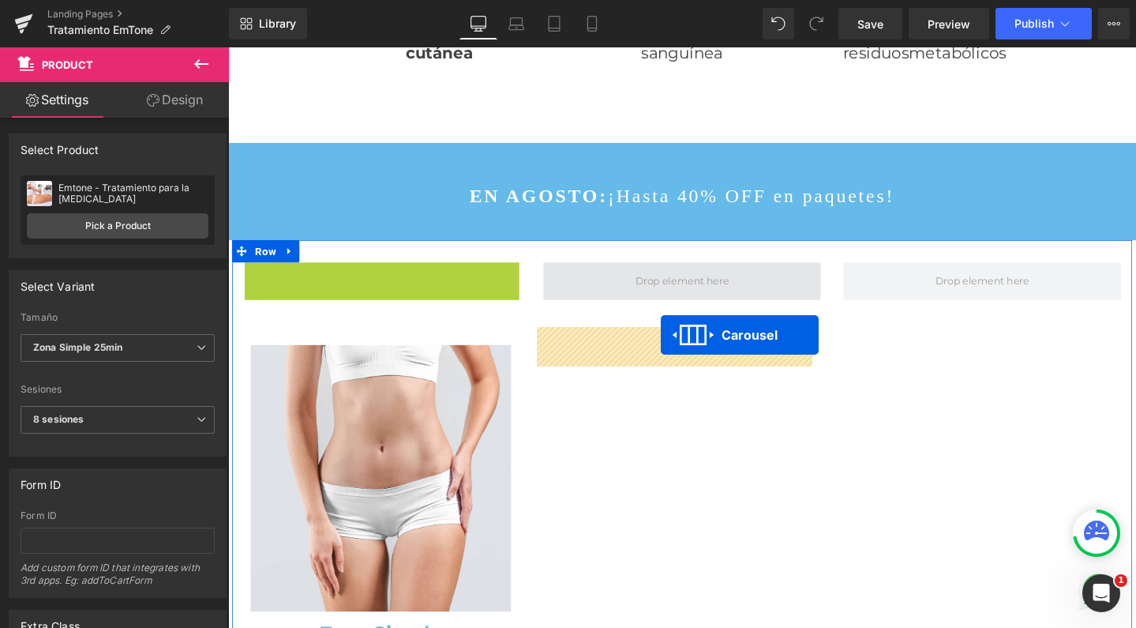
scroll to position [5341, 940]
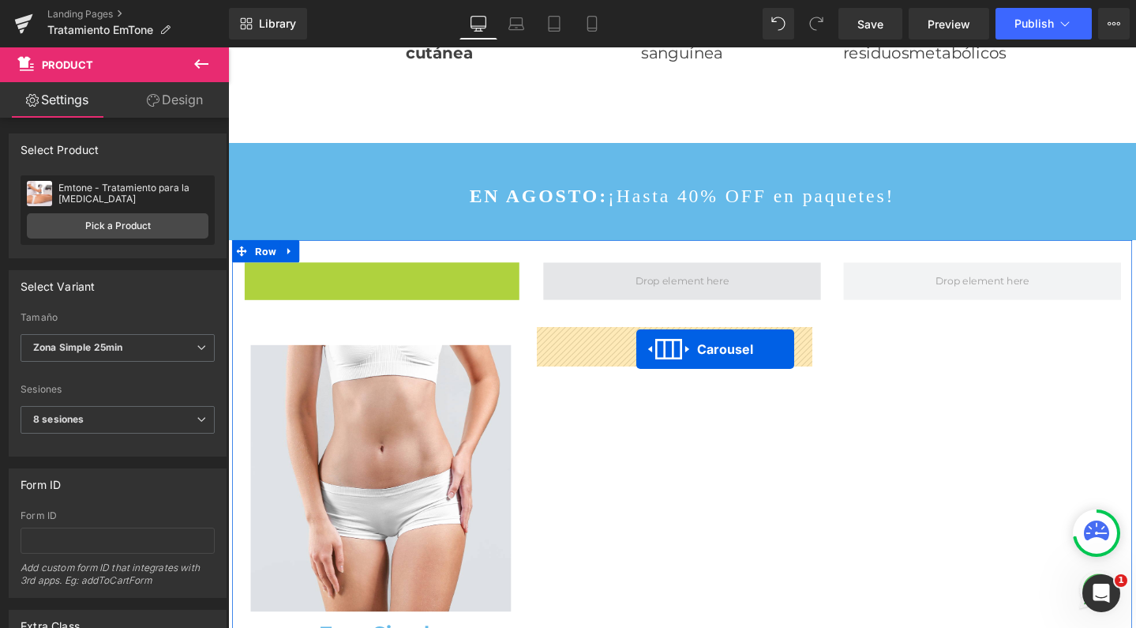
drag, startPoint x: 317, startPoint y: 355, endPoint x: 658, endPoint y: 365, distance: 340.5
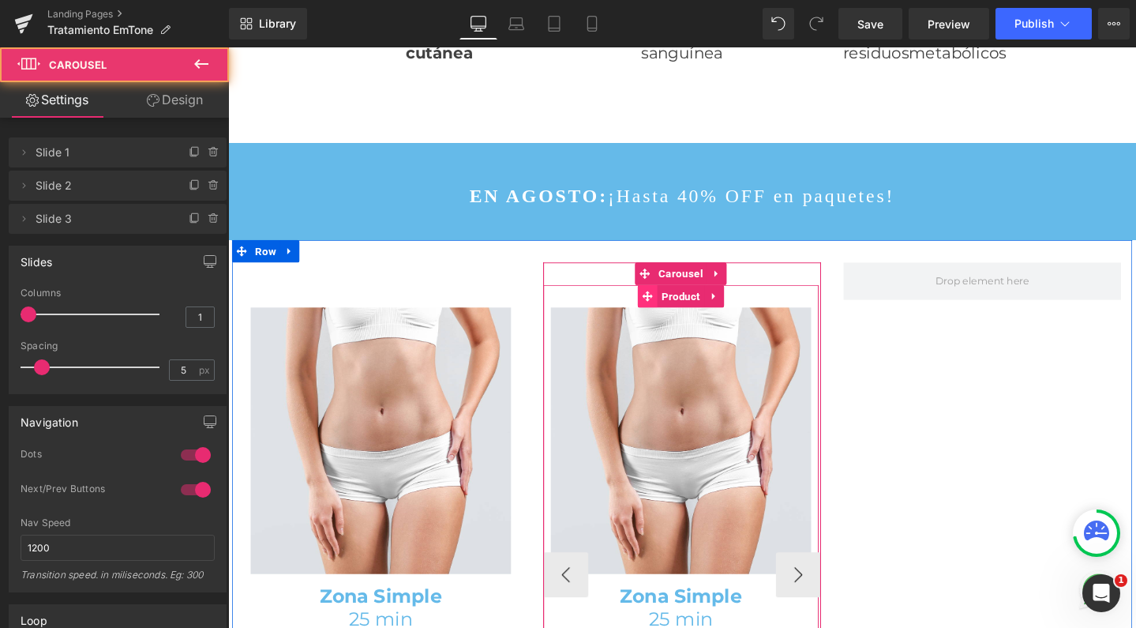
scroll to position [5302, 940]
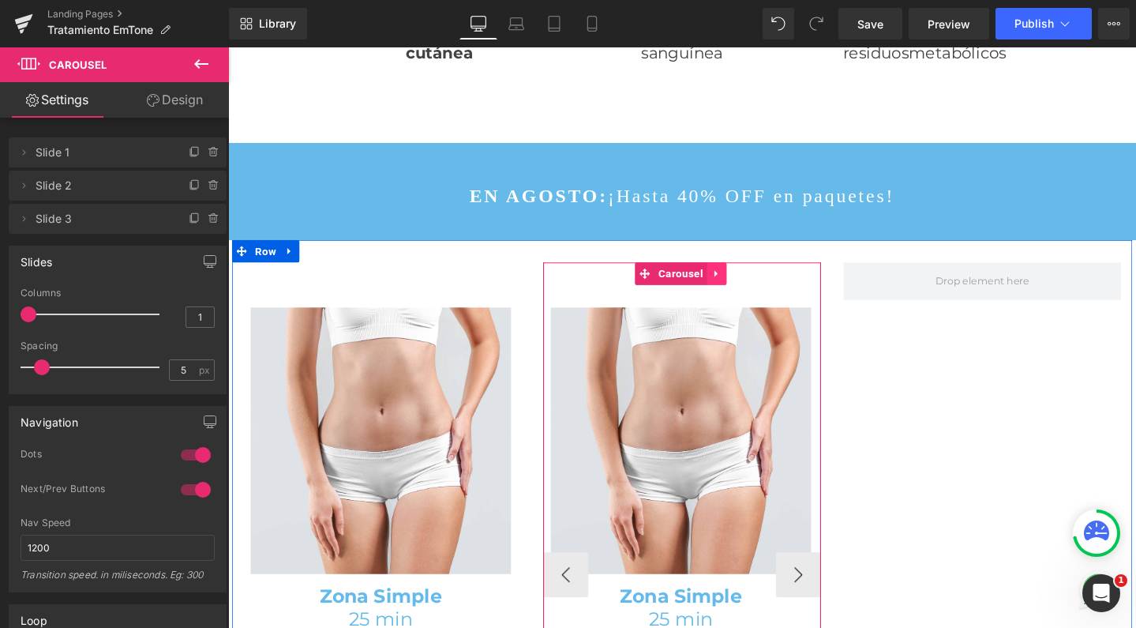
click at [741, 292] on icon at bounding box center [742, 286] width 11 height 12
click at [726, 291] on icon at bounding box center [731, 285] width 11 height 11
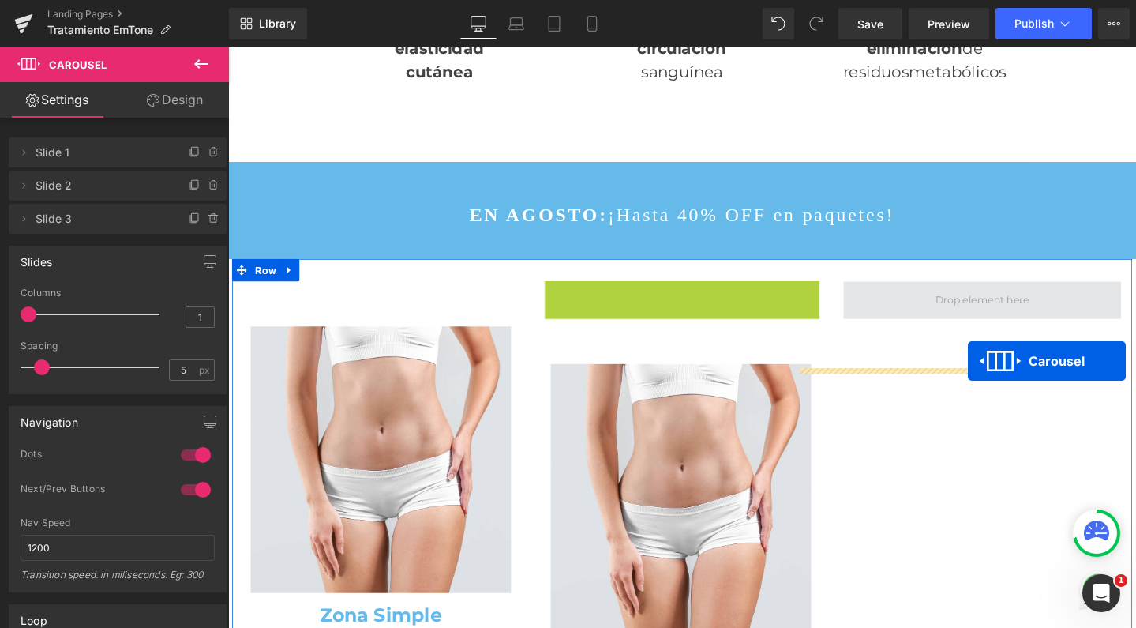
scroll to position [5341, 940]
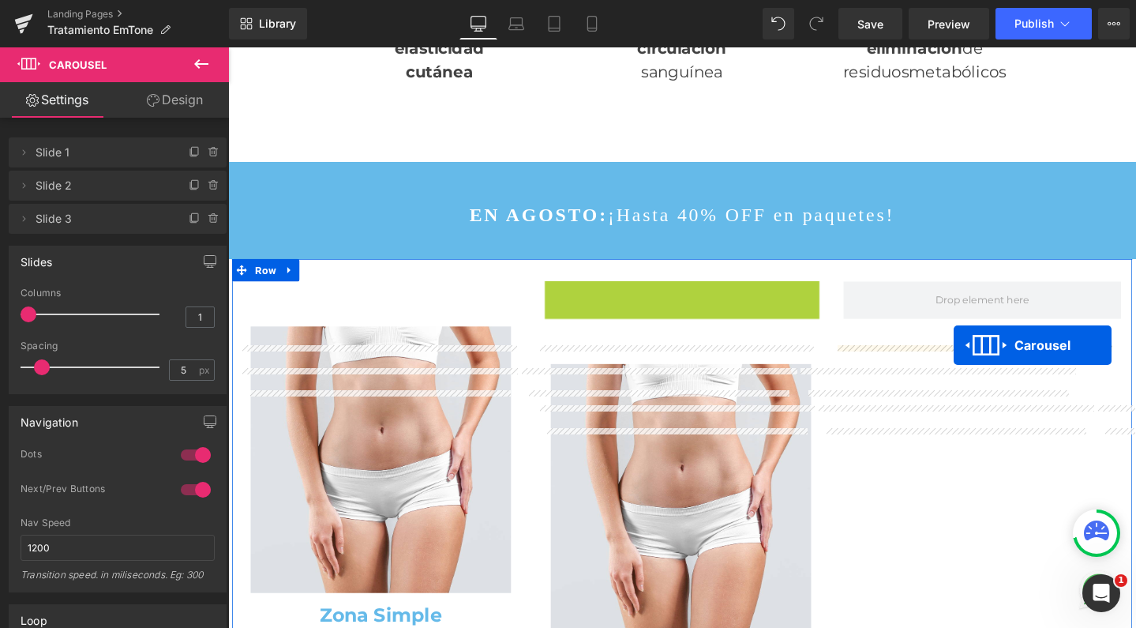
drag, startPoint x: 628, startPoint y: 377, endPoint x: 992, endPoint y: 361, distance: 364.4
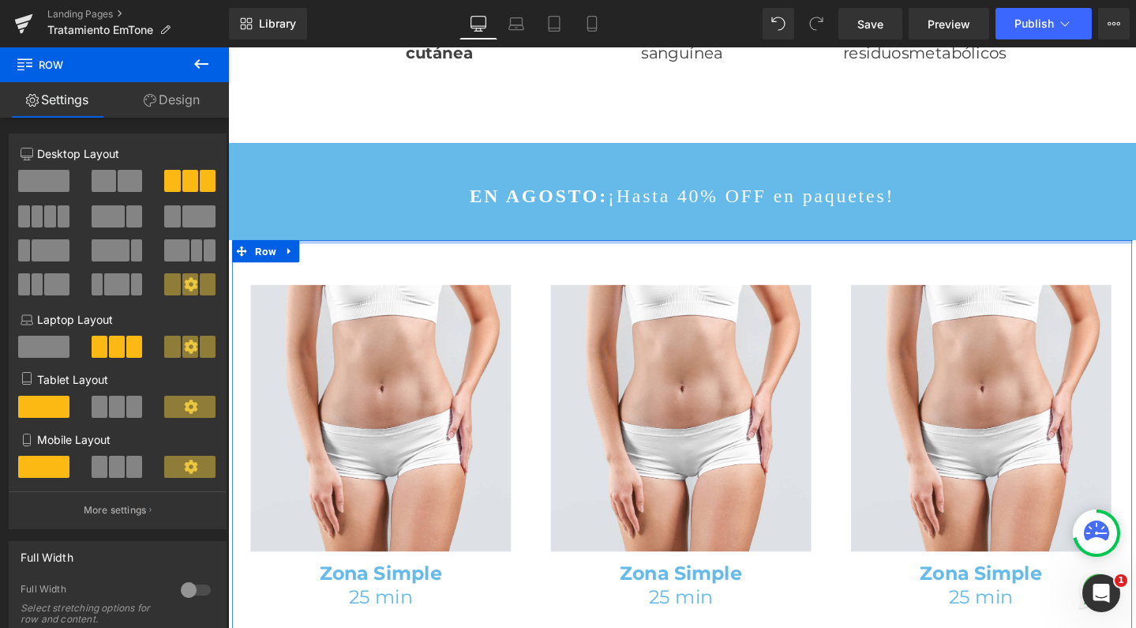
scroll to position [5278, 940]
drag, startPoint x: 440, startPoint y: 332, endPoint x: 438, endPoint y: 256, distance: 76.6
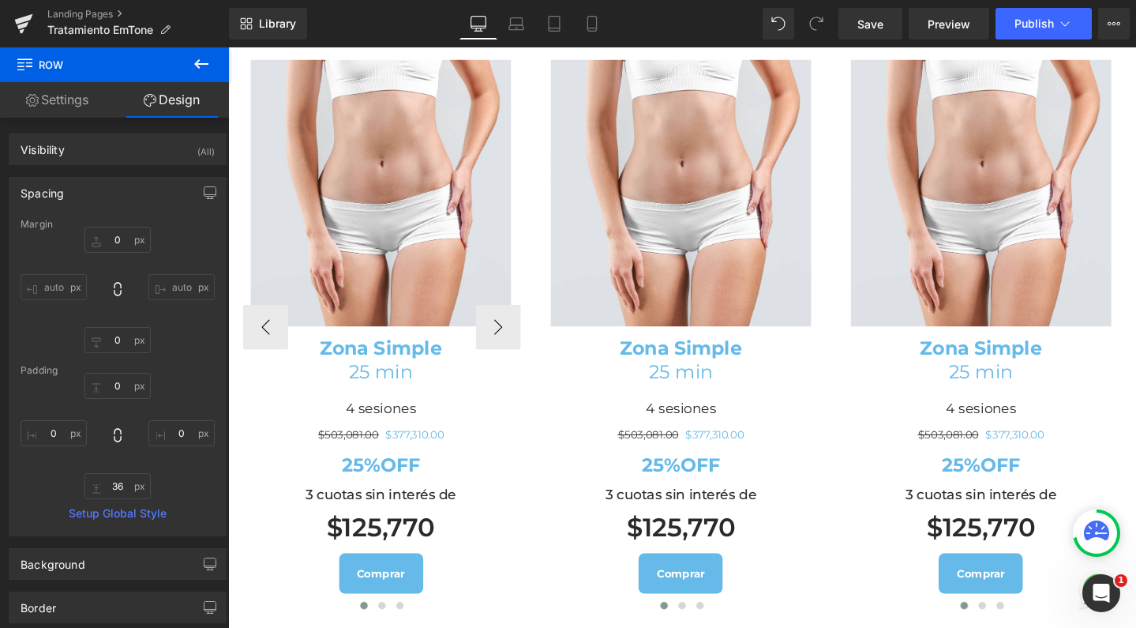
scroll to position [1774, 0]
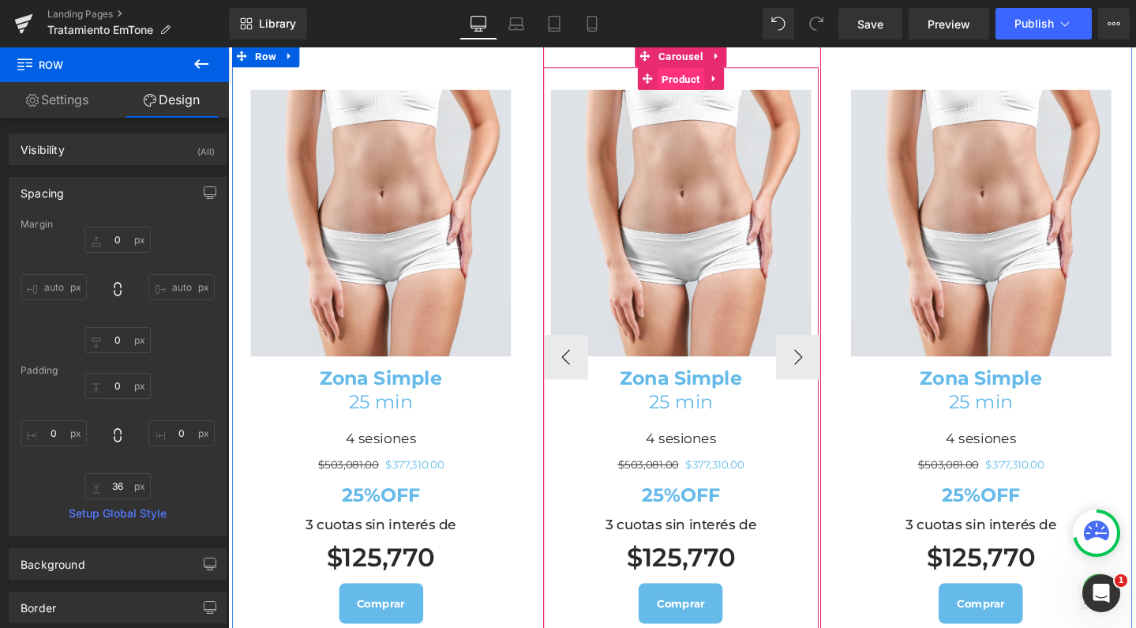
click at [699, 93] on span "Product" at bounding box center [704, 81] width 49 height 24
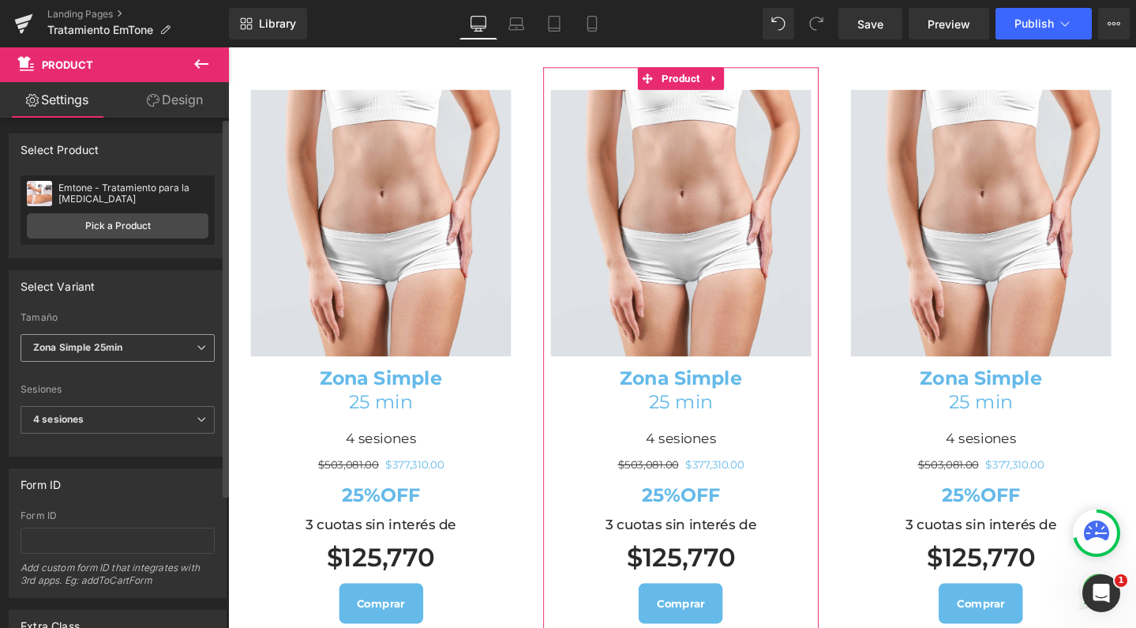
click at [120, 345] on b "Zona Simple 25min" at bounding box center [77, 347] width 89 height 12
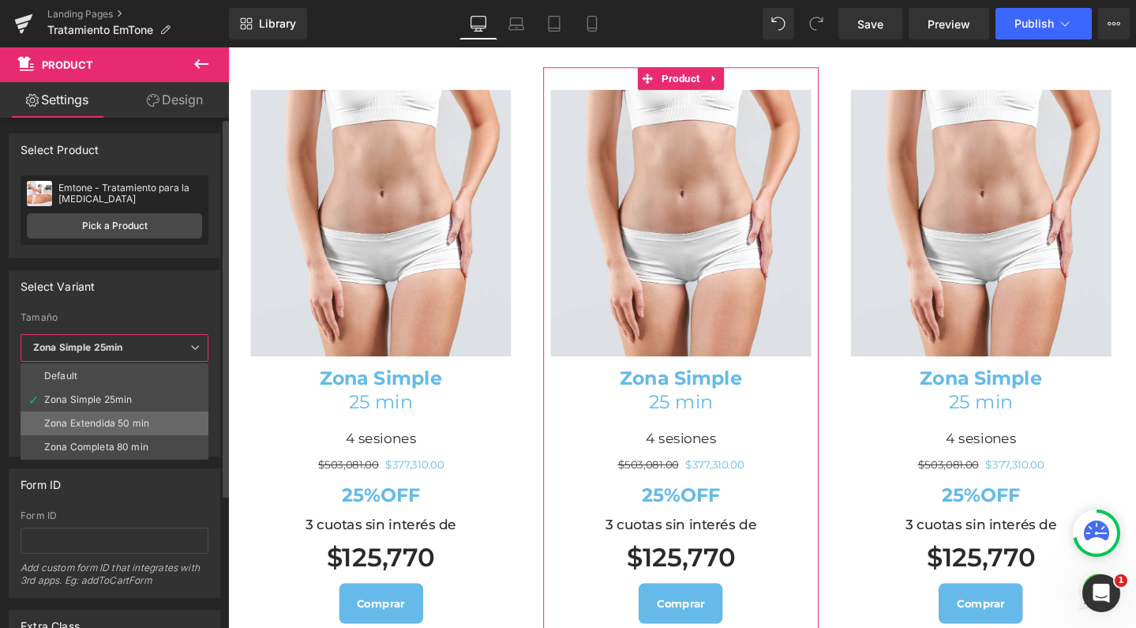
click at [106, 422] on div "Zona Extendida 50 min" at bounding box center [96, 423] width 105 height 11
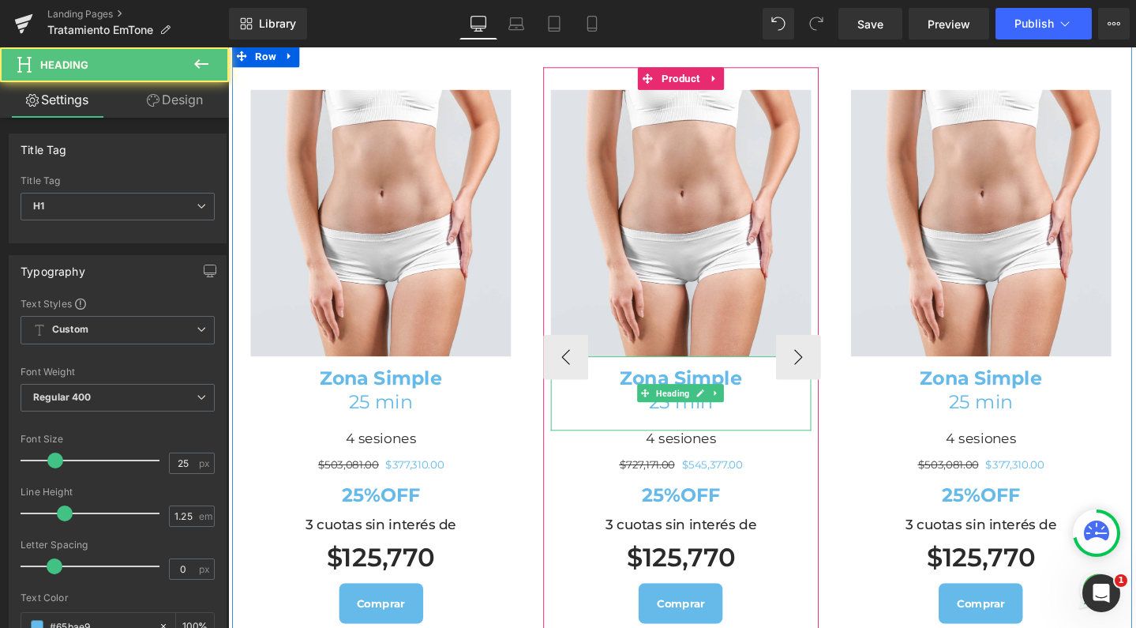
click at [703, 407] on b "Zona Simple" at bounding box center [704, 396] width 129 height 24
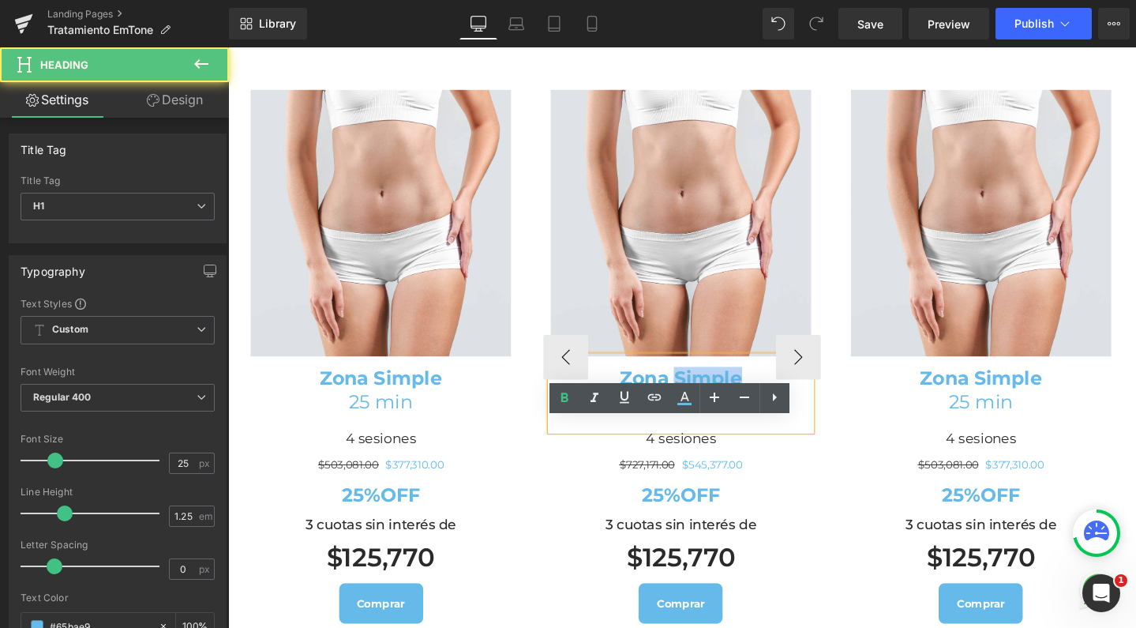
drag, startPoint x: 690, startPoint y: 460, endPoint x: 760, endPoint y: 461, distance: 70.3
click at [760, 407] on b "Zona Simple" at bounding box center [704, 396] width 129 height 24
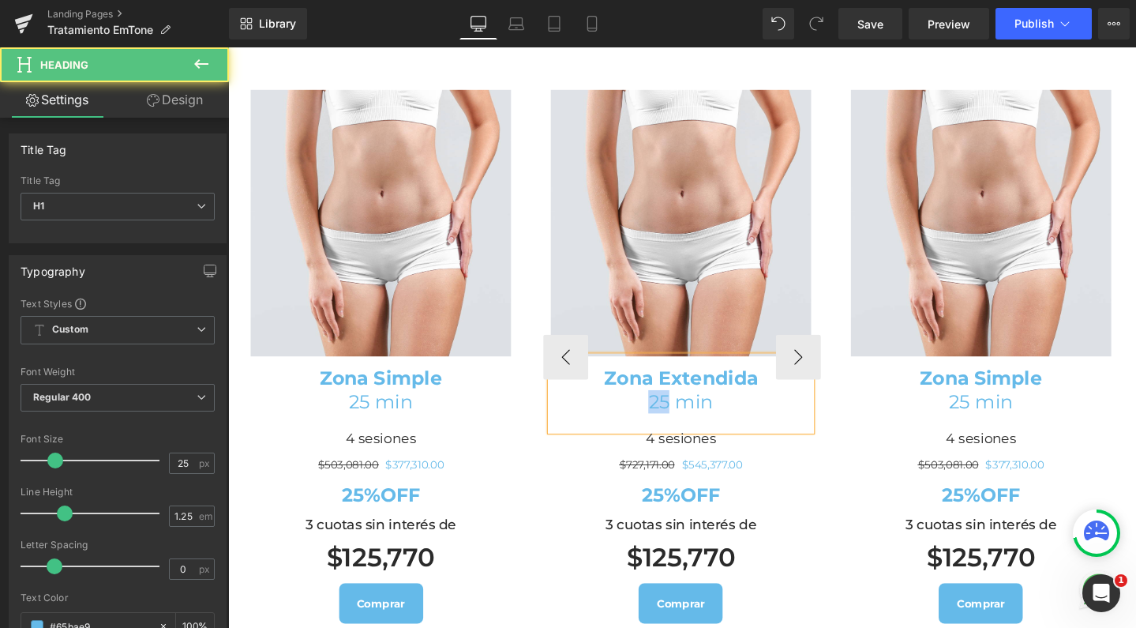
click at [661, 433] on h1 "25 min" at bounding box center [705, 420] width 274 height 24
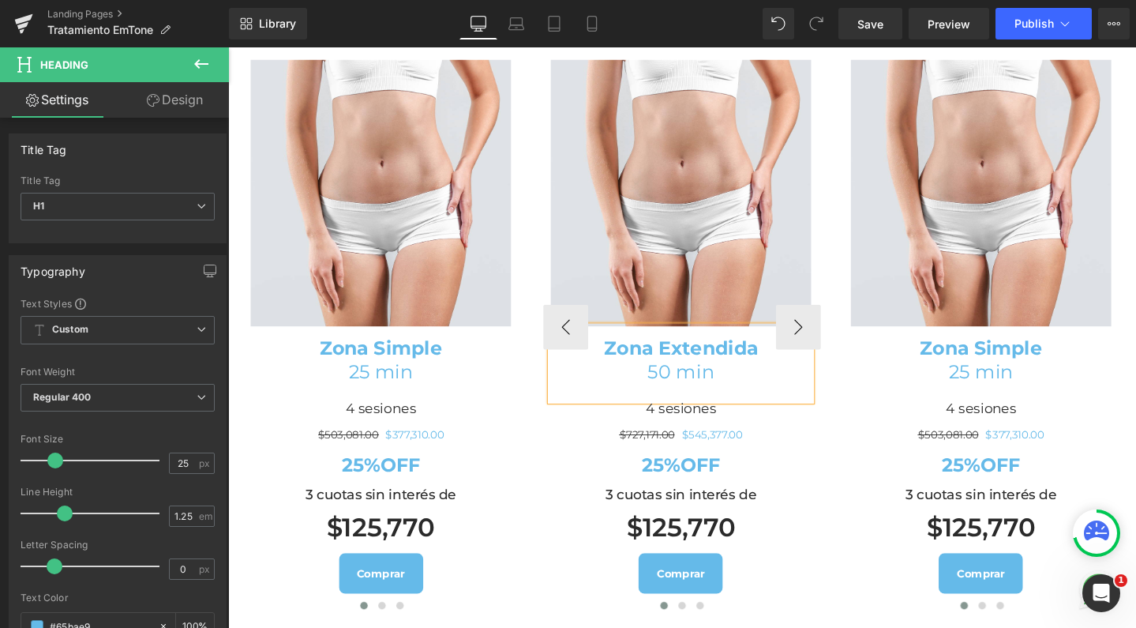
scroll to position [1808, 0]
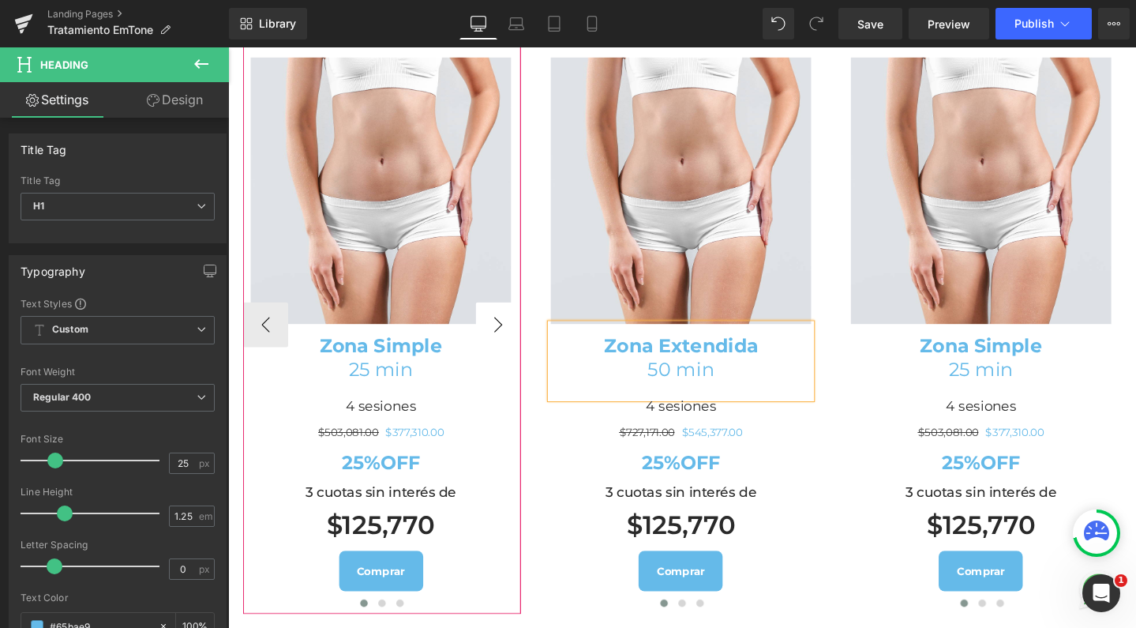
click at [497, 362] on button "›" at bounding box center [512, 338] width 47 height 47
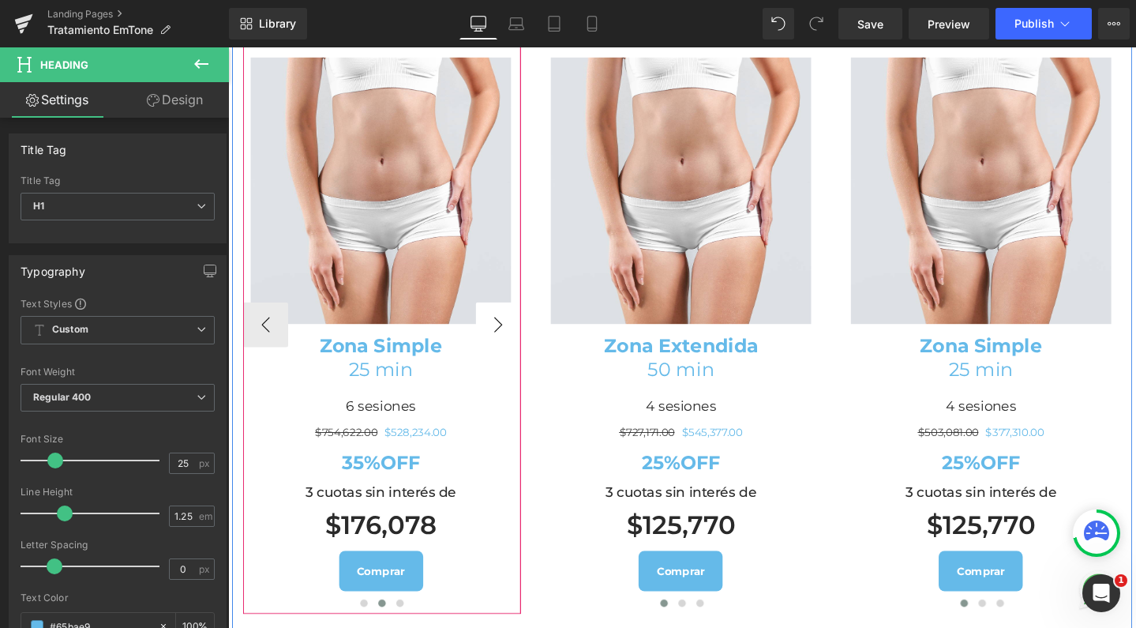
click at [497, 362] on button "›" at bounding box center [512, 338] width 47 height 47
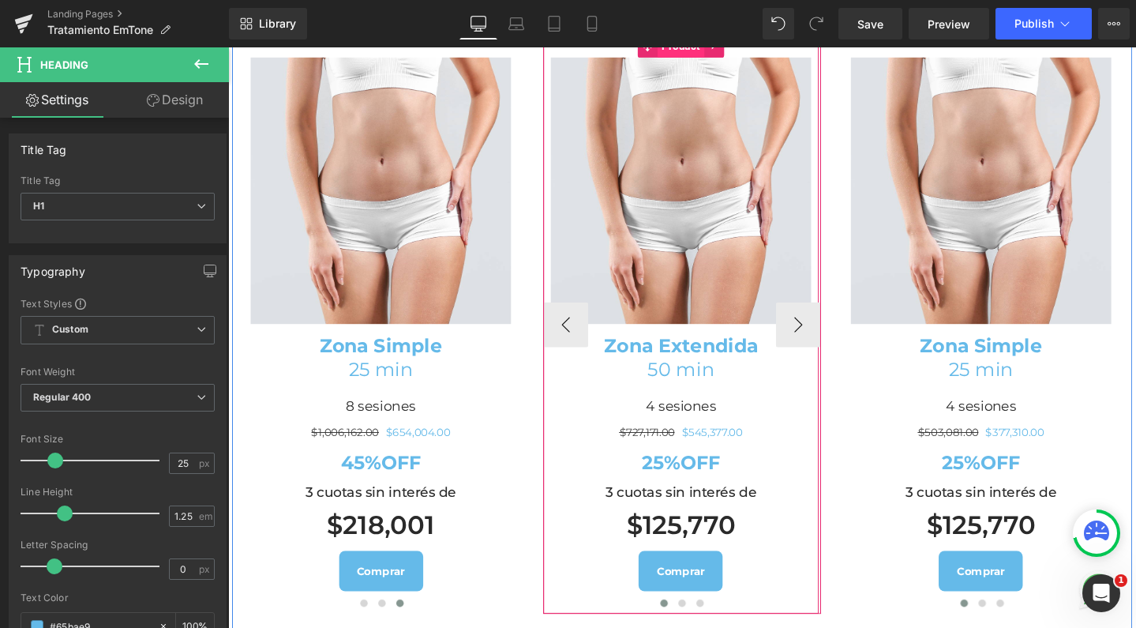
click at [699, 58] on span "Product" at bounding box center [704, 46] width 49 height 24
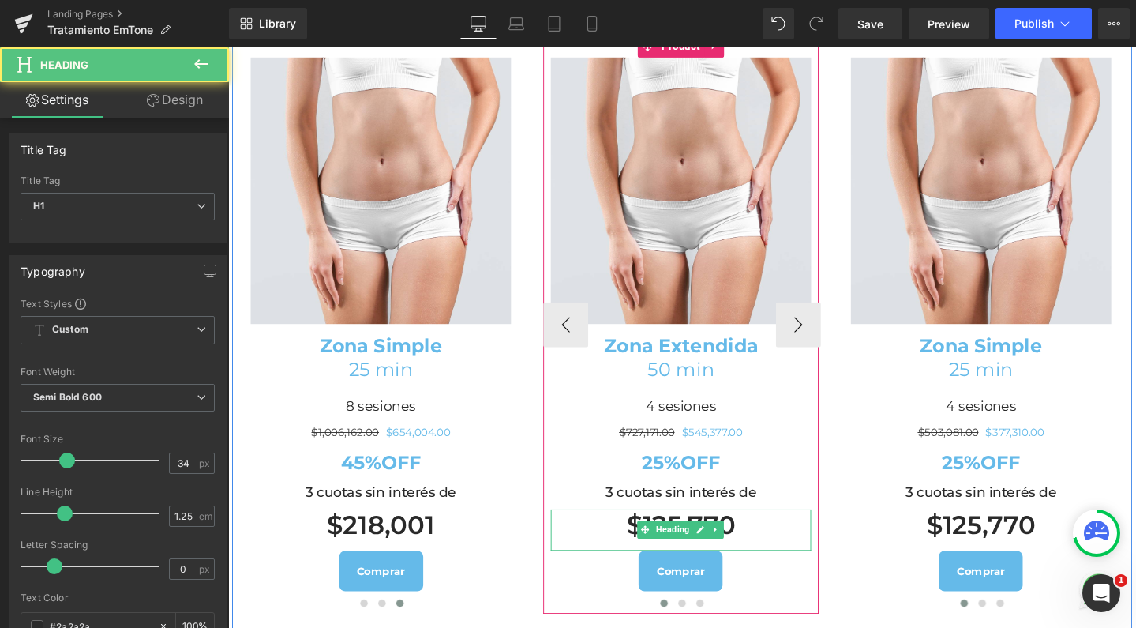
click at [695, 567] on h1 "$125,770" at bounding box center [705, 550] width 274 height 34
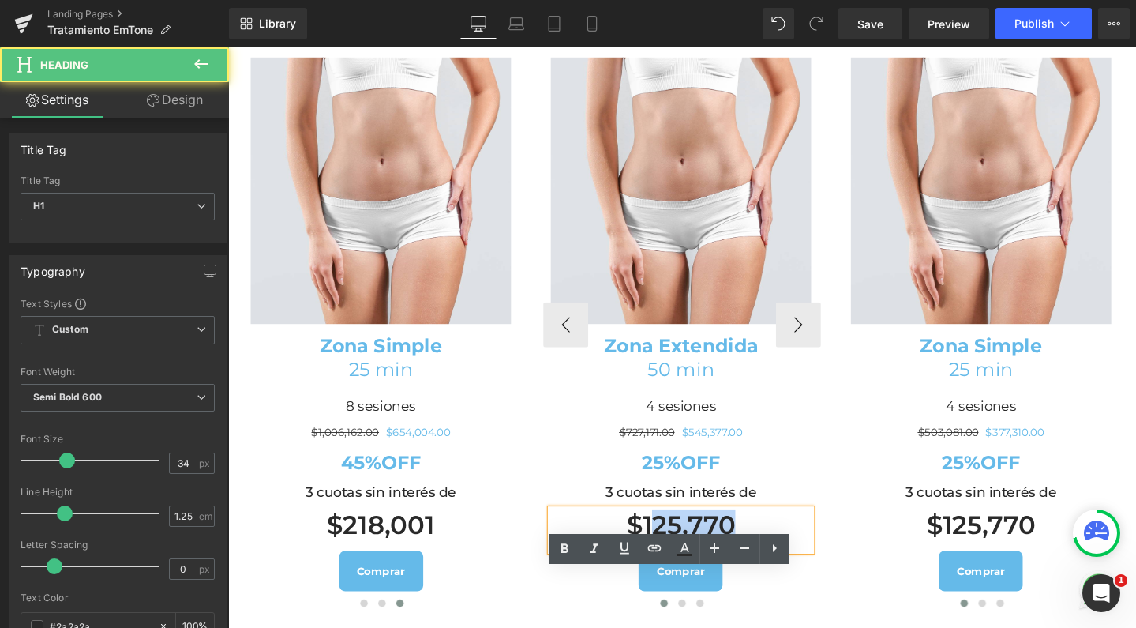
drag, startPoint x: 730, startPoint y: 615, endPoint x: 672, endPoint y: 611, distance: 58.6
click at [672, 567] on h1 "$125,770" at bounding box center [705, 550] width 274 height 34
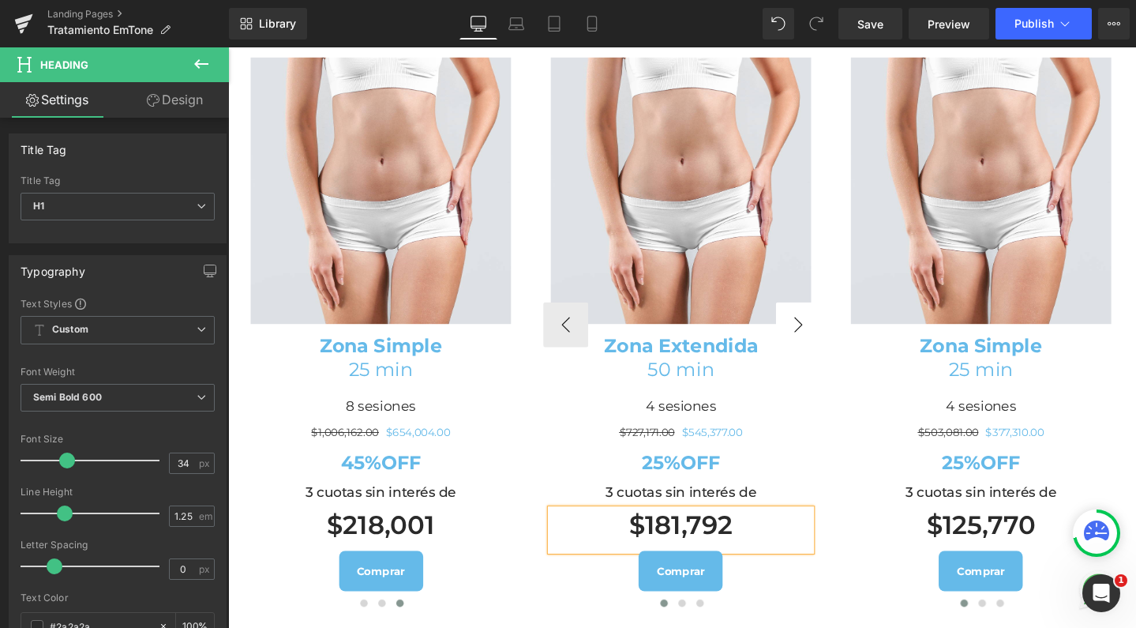
click at [828, 362] on button "‹" at bounding box center [851, 338] width 47 height 47
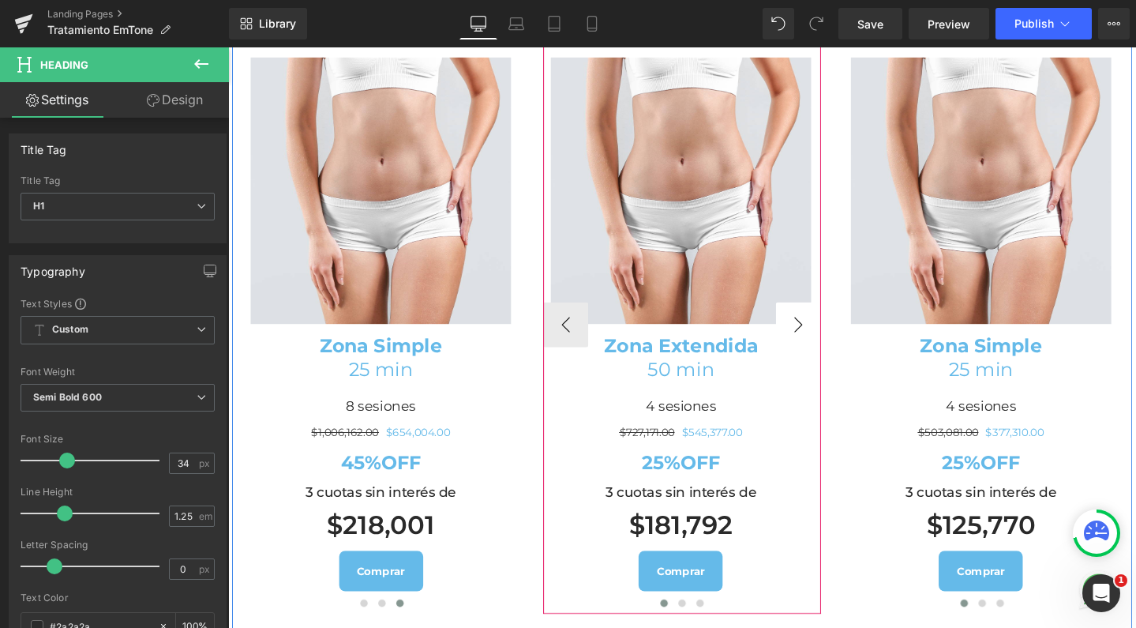
click at [805, 362] on button "›" at bounding box center [828, 338] width 47 height 47
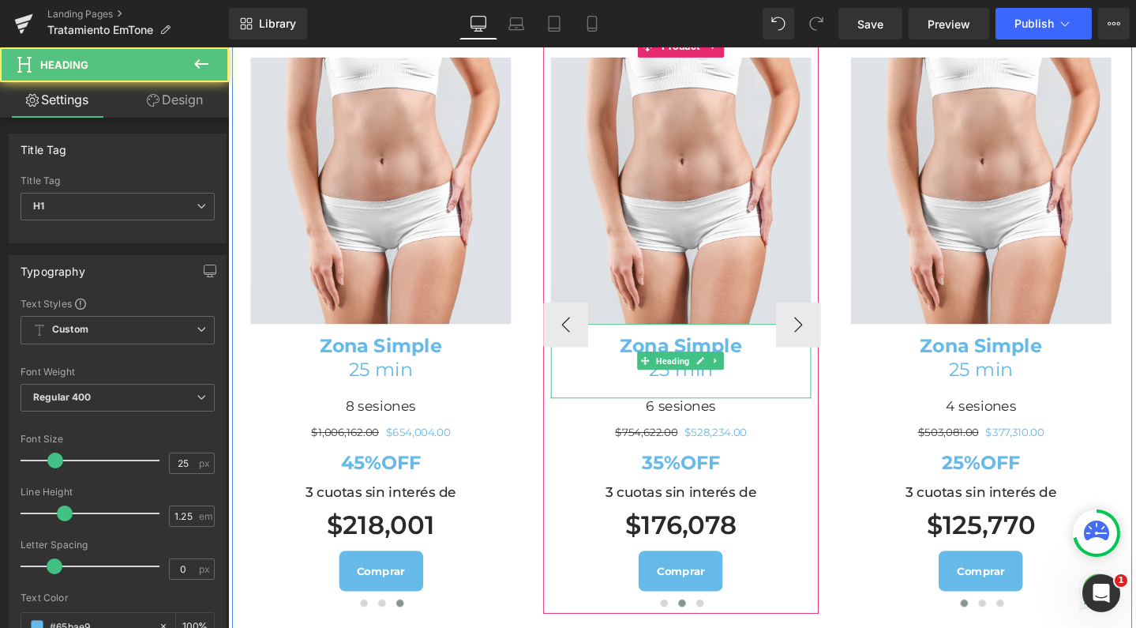
click at [657, 373] on b "Zona Simple" at bounding box center [704, 361] width 129 height 24
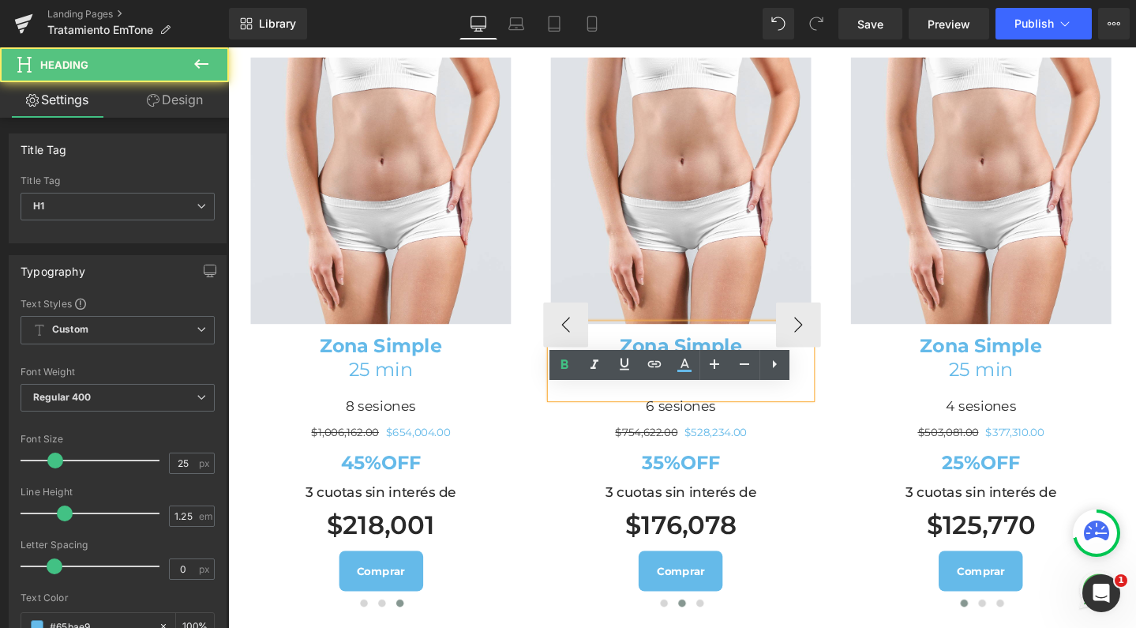
click at [693, 114] on div "Image Zona Simple 25 min Heading 6 sesiones Heading $754,622.00 $528,234.00 (P)…" at bounding box center [705, 338] width 290 height 609
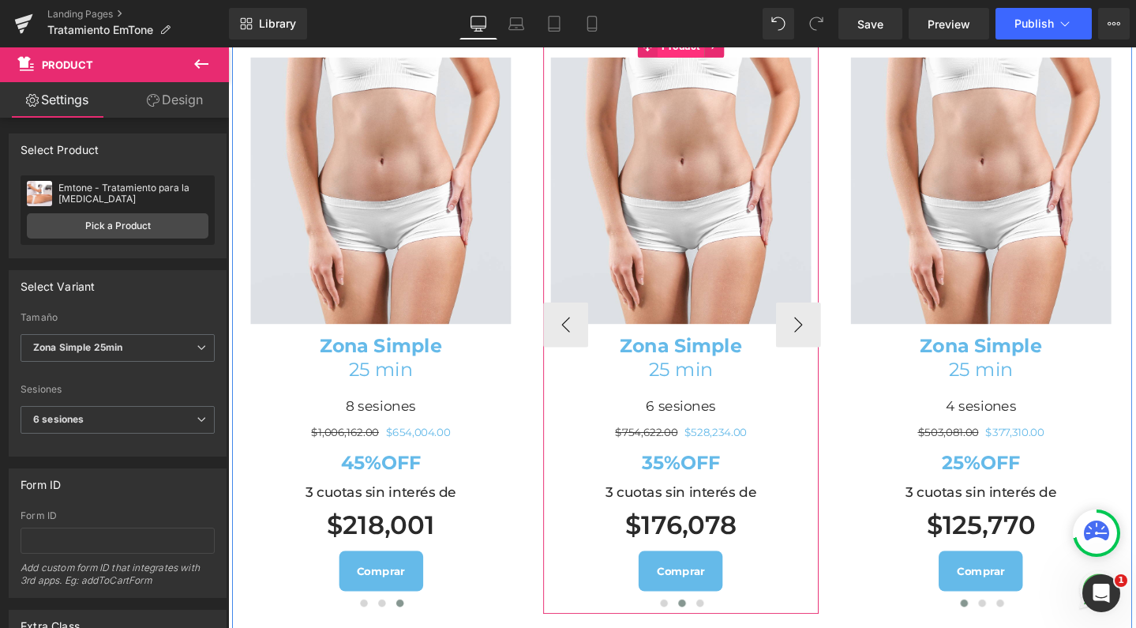
click at [699, 58] on span "Product" at bounding box center [704, 46] width 49 height 24
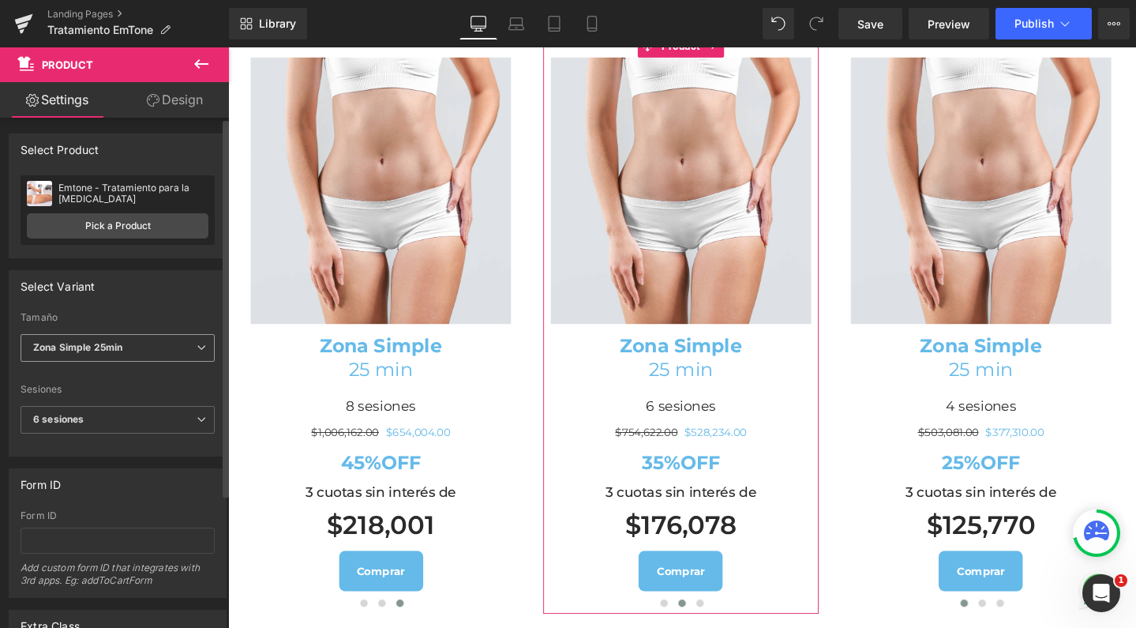
click at [131, 347] on span "Zona Simple 25min" at bounding box center [118, 348] width 194 height 28
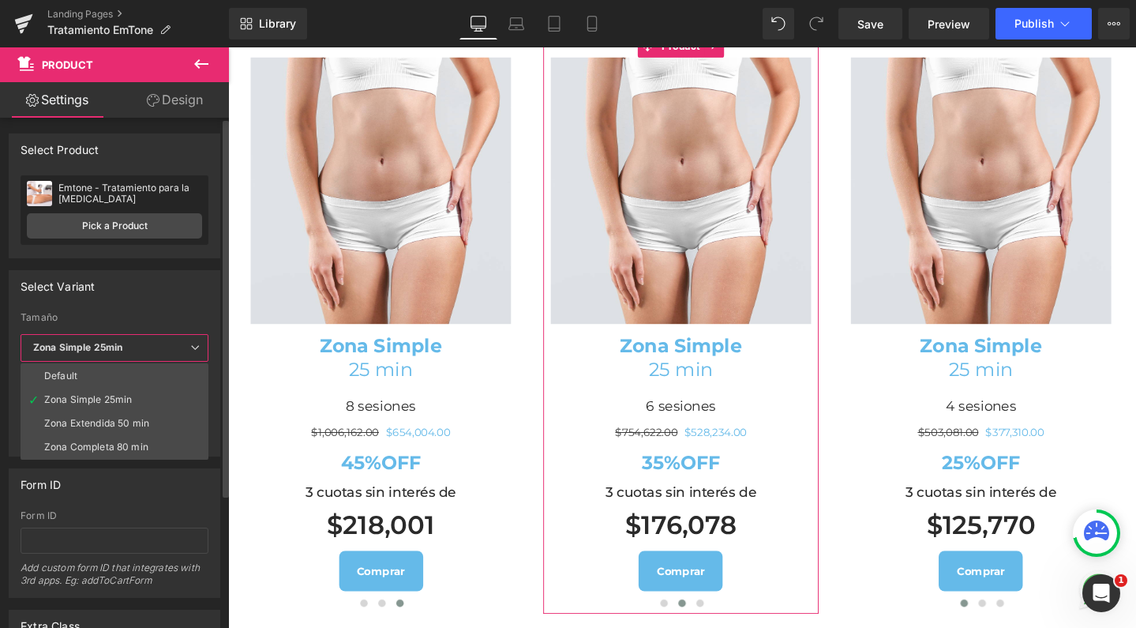
click at [118, 422] on div "Zona Extendida 50 min" at bounding box center [96, 423] width 105 height 11
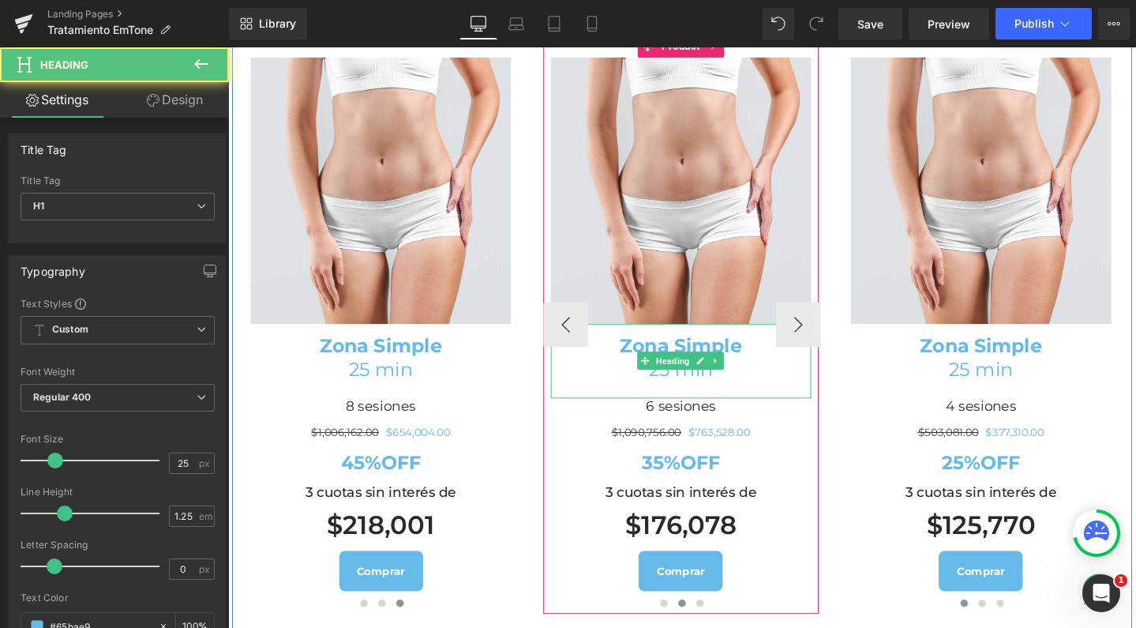
click at [660, 373] on b "Zona Simple" at bounding box center [704, 361] width 129 height 24
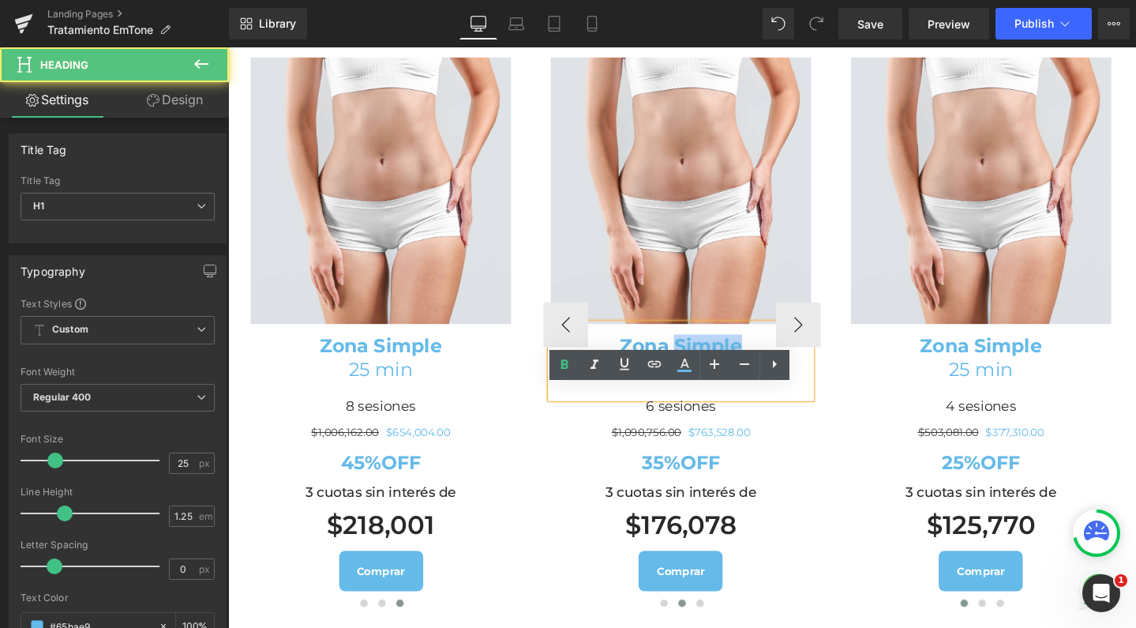
drag, startPoint x: 692, startPoint y: 426, endPoint x: 757, endPoint y: 425, distance: 65.5
click at [757, 373] on b "Zona Simple" at bounding box center [704, 361] width 129 height 24
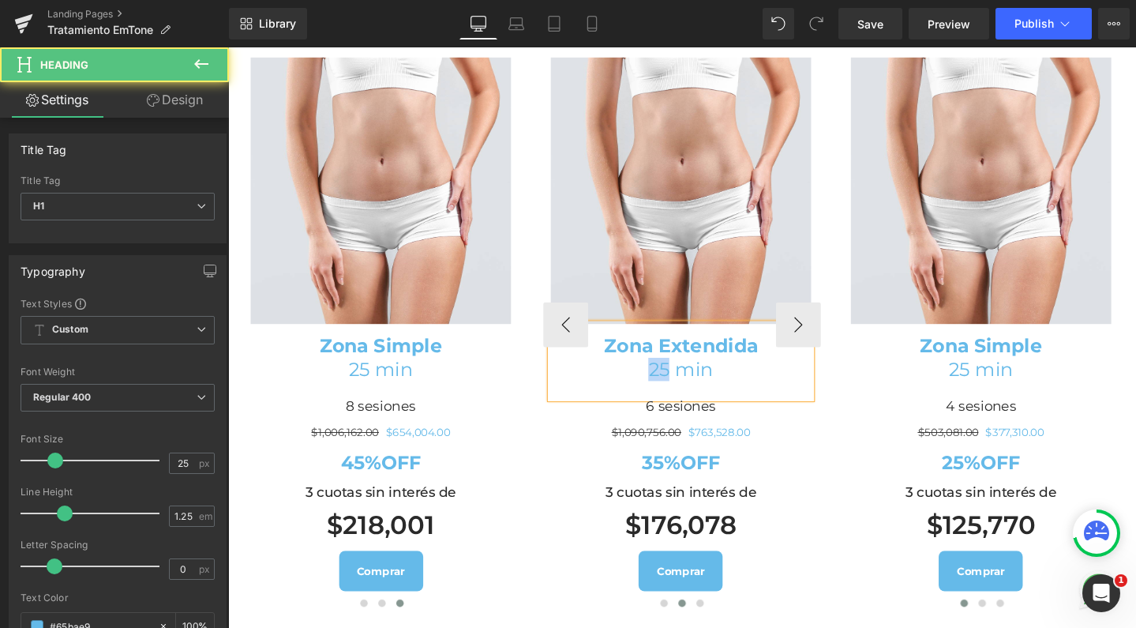
drag, startPoint x: 681, startPoint y: 451, endPoint x: 670, endPoint y: 451, distance: 11.8
click at [670, 398] on h1 "25 min" at bounding box center [705, 386] width 274 height 24
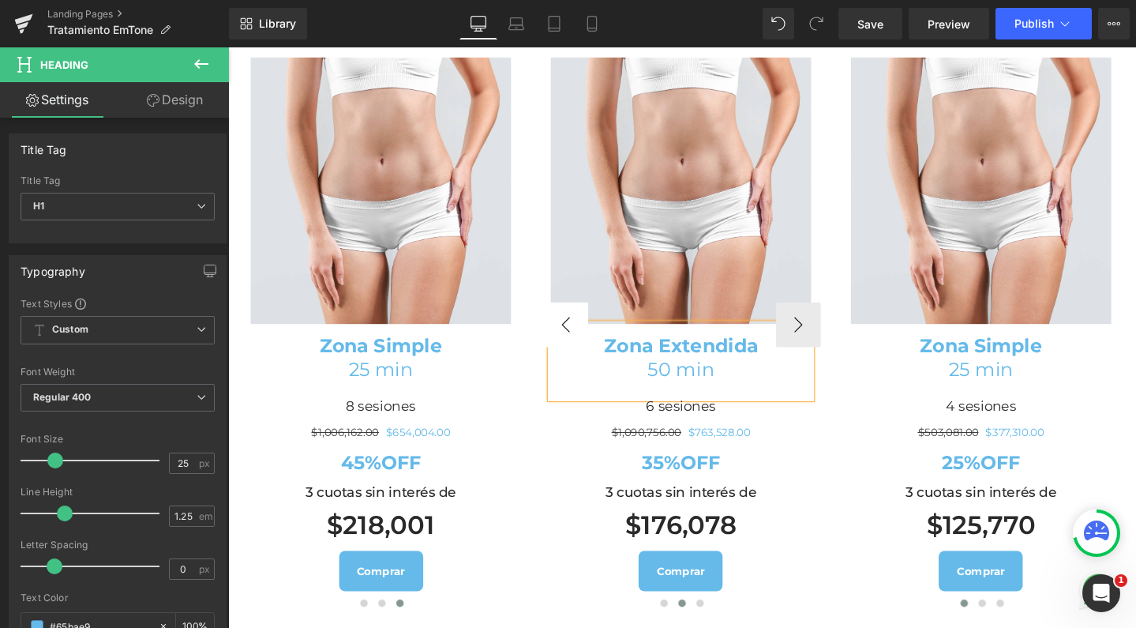
click at [569, 362] on button "‹" at bounding box center [583, 338] width 47 height 47
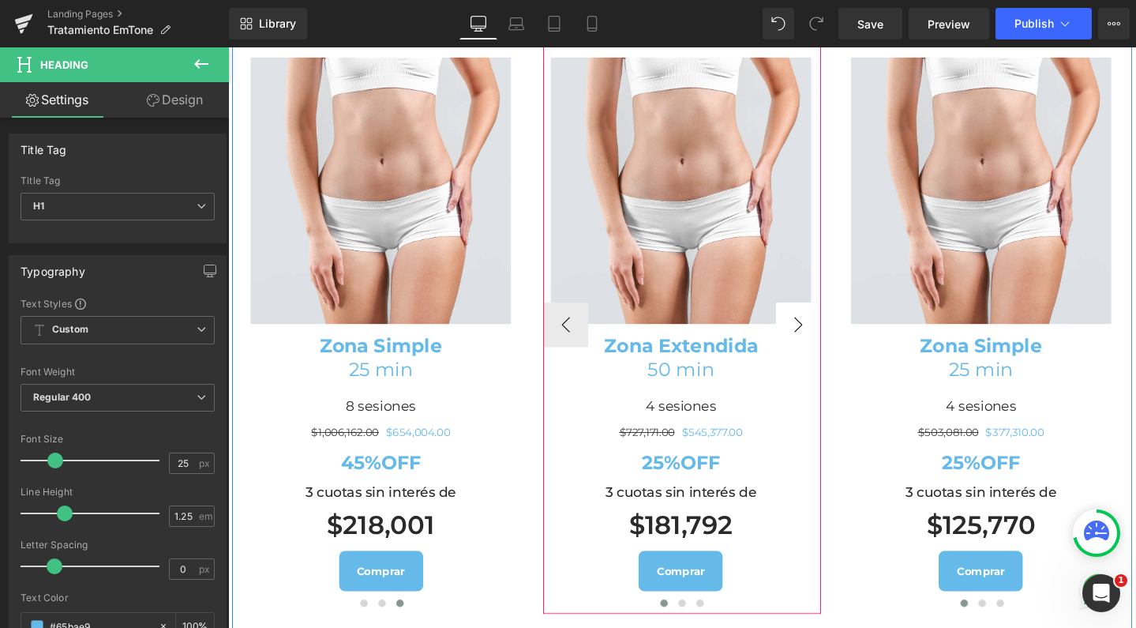
click at [824, 408] on div "Image Zona Simple 25 min Heading 4 sesiones Heading $503,081.00 $377,310.00 (P)…" at bounding box center [706, 340] width 948 height 661
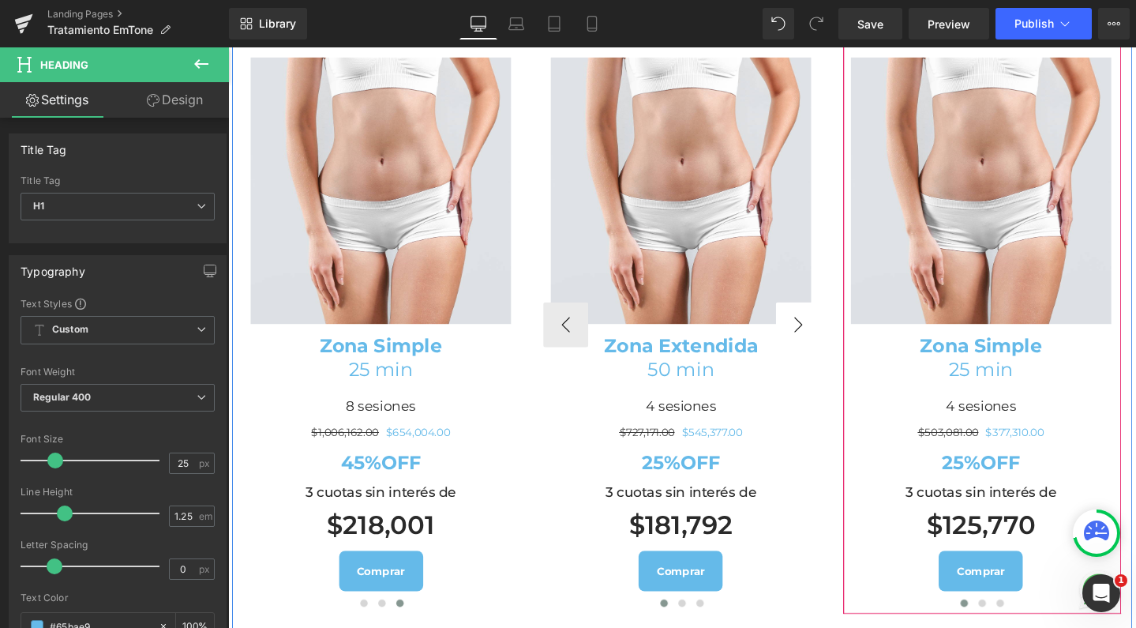
click at [824, 408] on div "Image Zona Simple 25 min Heading 4 sesiones Heading $503,081.00 $377,310.00 (P)…" at bounding box center [706, 340] width 948 height 661
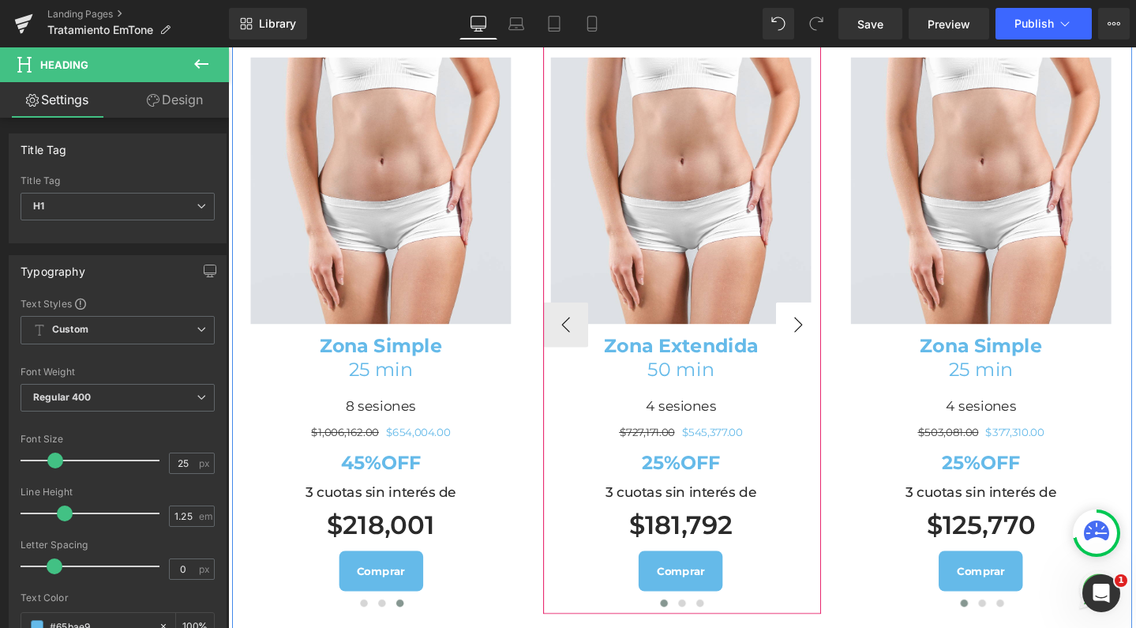
click at [809, 362] on button "›" at bounding box center [828, 338] width 47 height 47
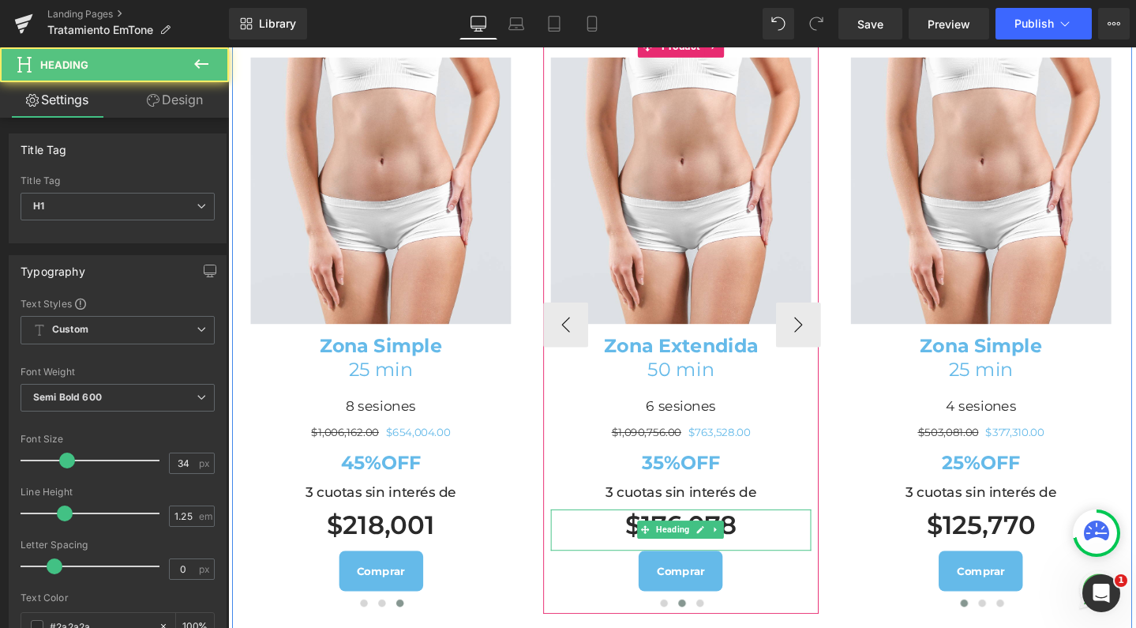
click at [654, 567] on h1 "$176,078" at bounding box center [705, 550] width 274 height 34
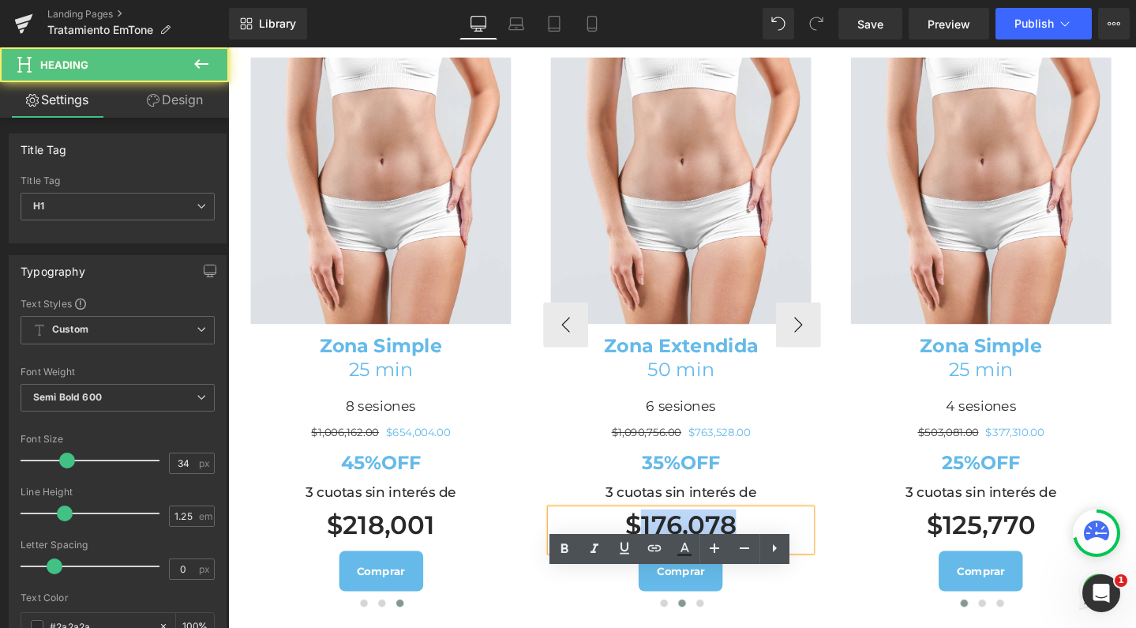
drag, startPoint x: 654, startPoint y: 606, endPoint x: 764, endPoint y: 610, distance: 110.6
click at [764, 567] on h1 "$176,078" at bounding box center [705, 550] width 274 height 34
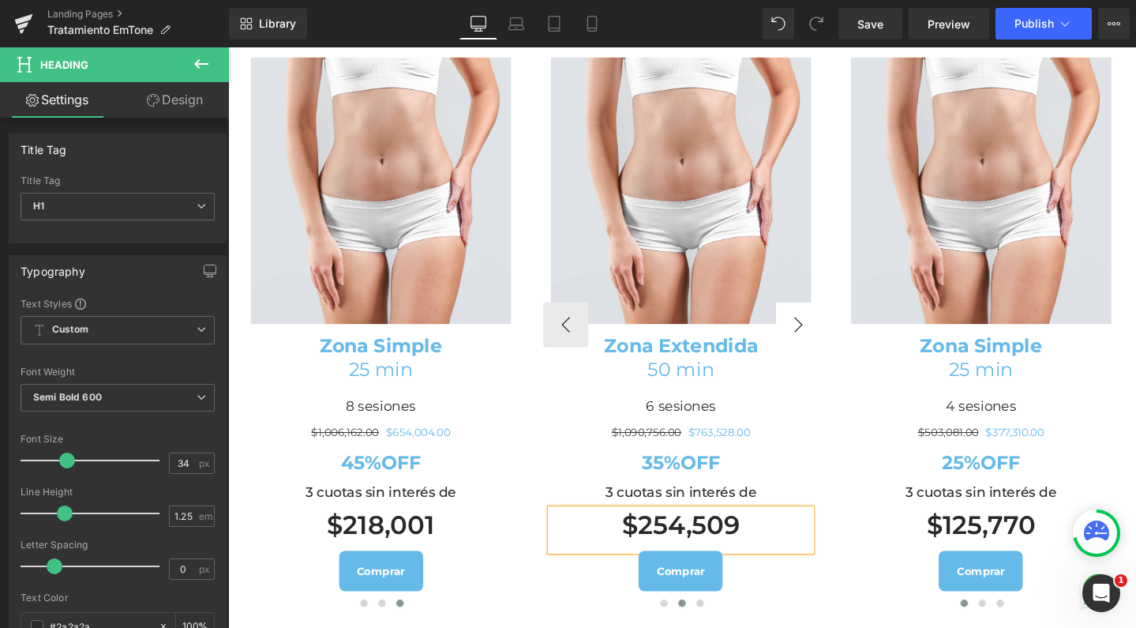
click at [811, 362] on button "›" at bounding box center [828, 338] width 47 height 47
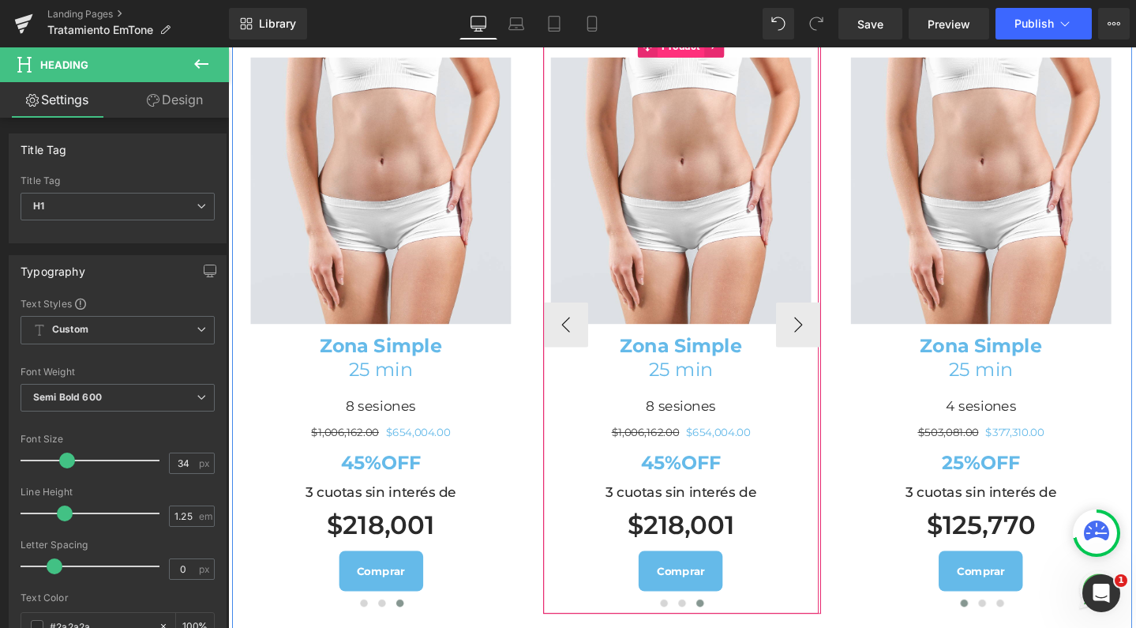
click at [701, 58] on span "Product" at bounding box center [704, 46] width 49 height 24
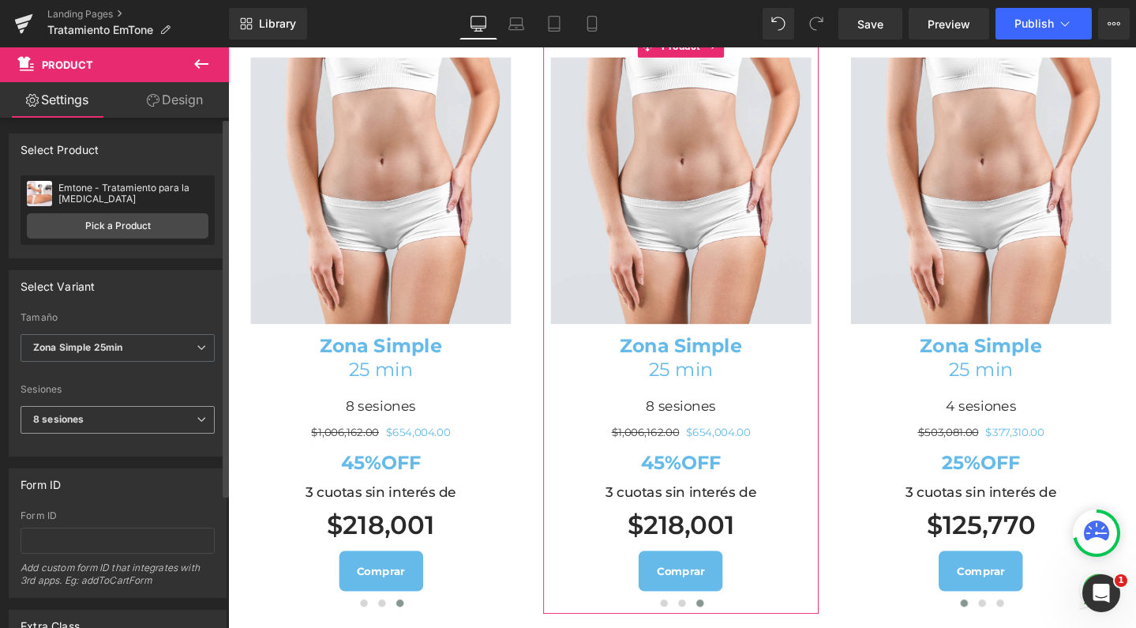
click at [94, 408] on span "8 sesiones" at bounding box center [118, 420] width 194 height 28
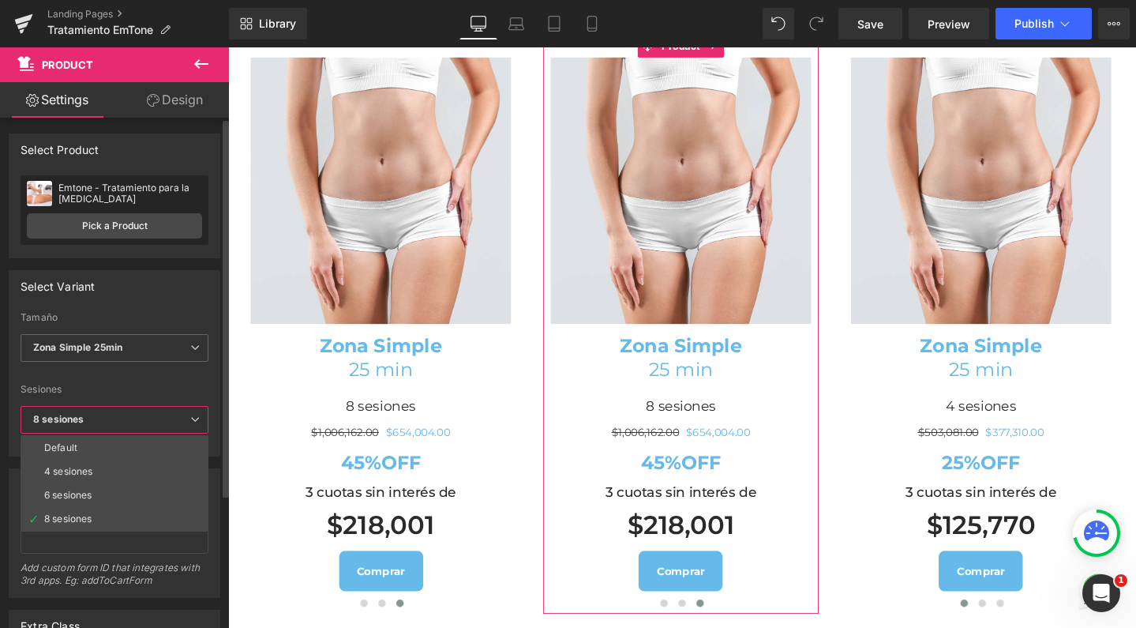
click at [94, 408] on span "8 sesiones" at bounding box center [115, 420] width 188 height 28
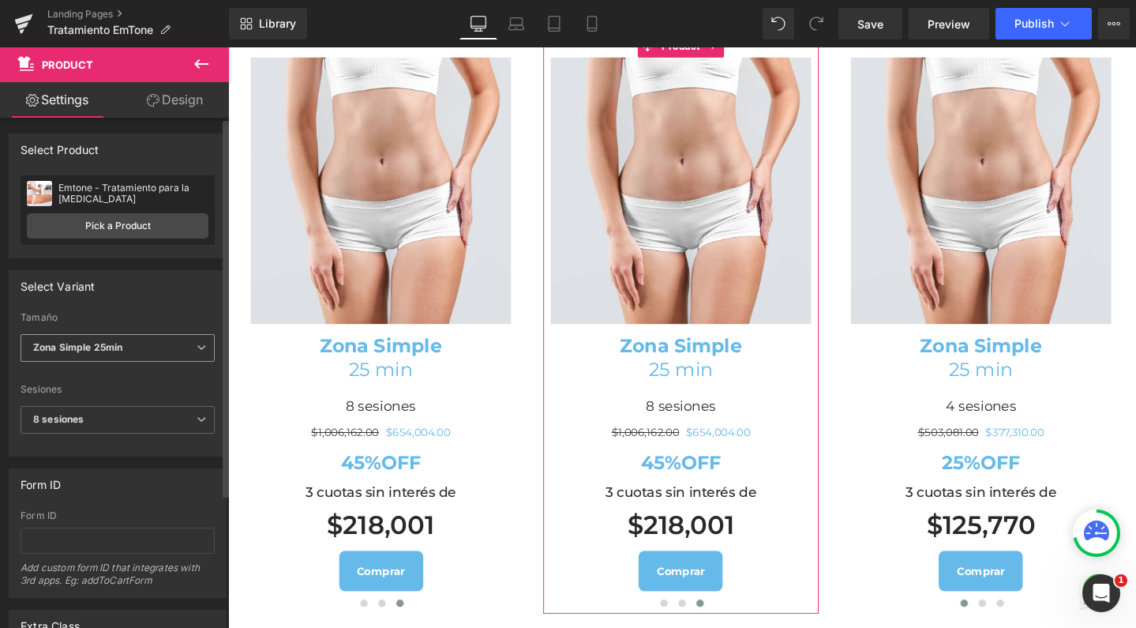
click at [107, 345] on b "Zona Simple 25min" at bounding box center [77, 347] width 89 height 12
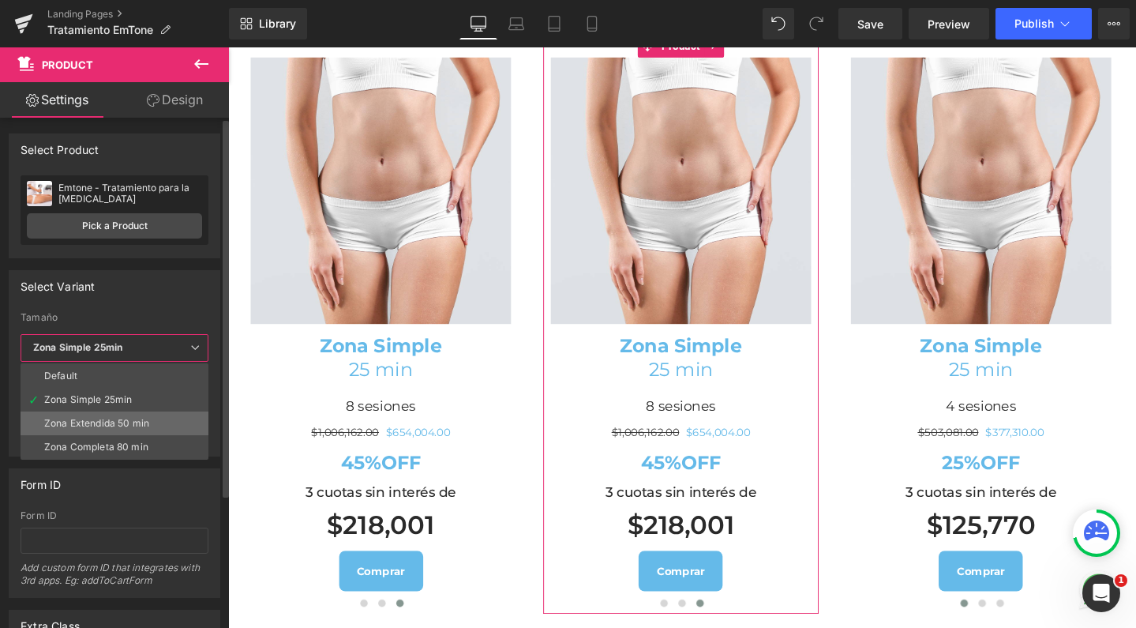
click at [128, 422] on div "Zona Extendida 50 min" at bounding box center [96, 423] width 105 height 11
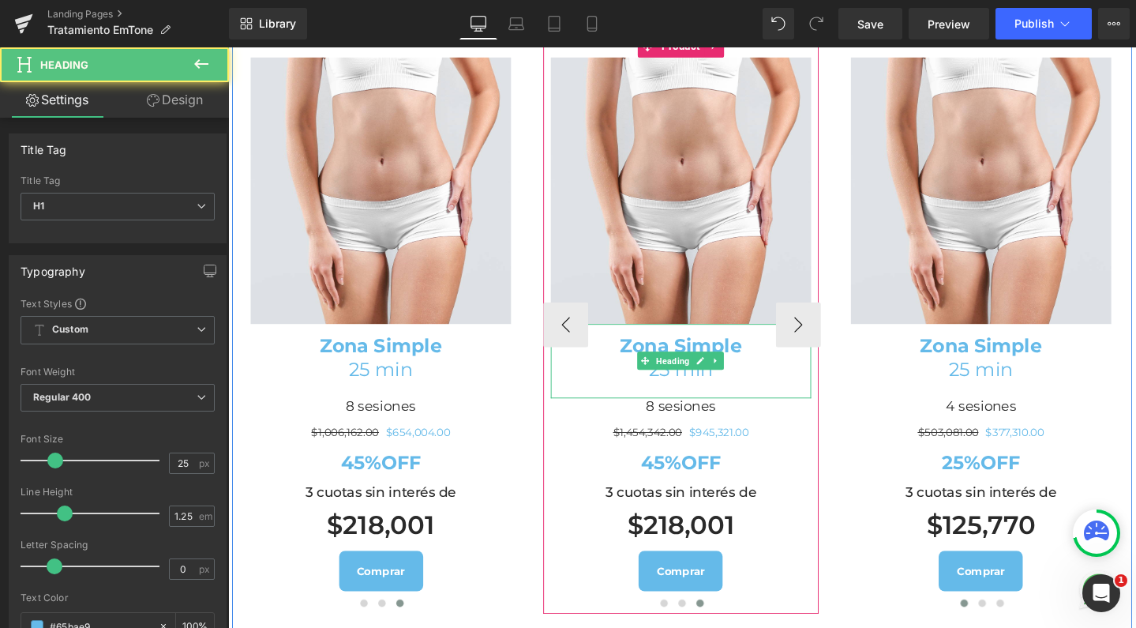
click at [732, 373] on b "Zona Simple" at bounding box center [704, 361] width 129 height 24
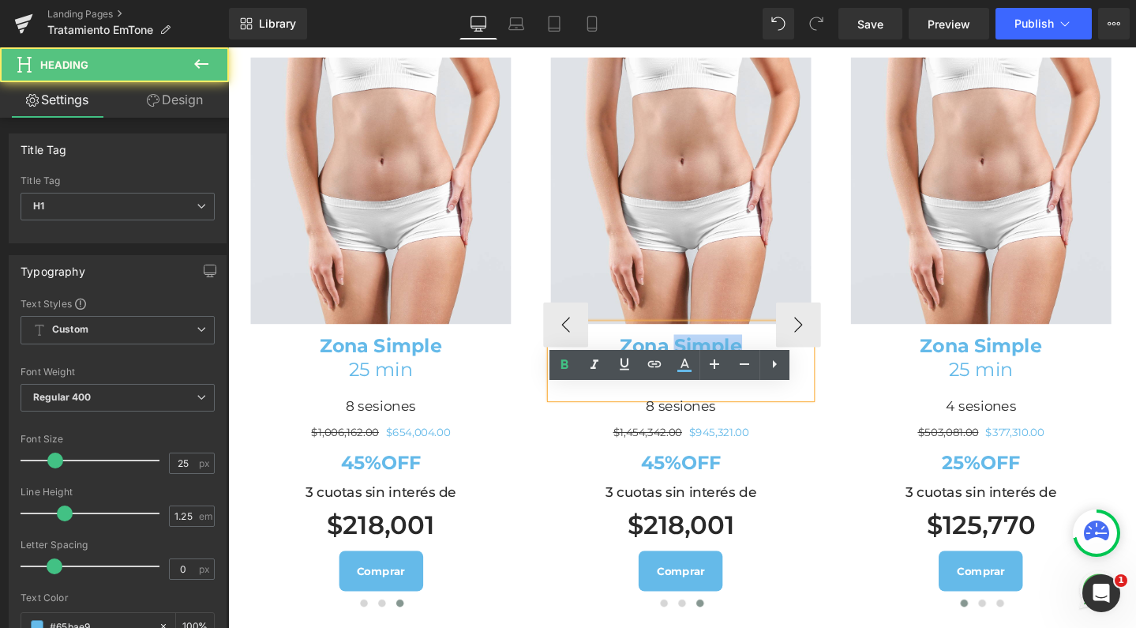
drag, startPoint x: 760, startPoint y: 427, endPoint x: 694, endPoint y: 427, distance: 66.3
click at [694, 373] on b "Zona Simple" at bounding box center [704, 361] width 129 height 24
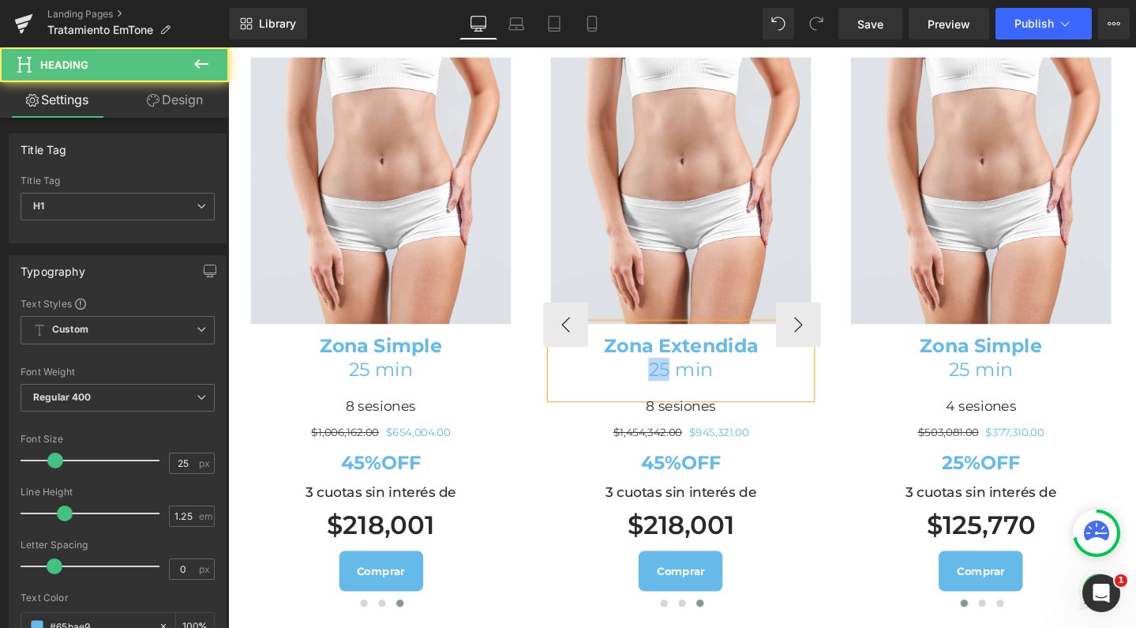
drag, startPoint x: 683, startPoint y: 452, endPoint x: 664, endPoint y: 452, distance: 19.0
click at [664, 398] on h1 "25 min" at bounding box center [705, 386] width 274 height 24
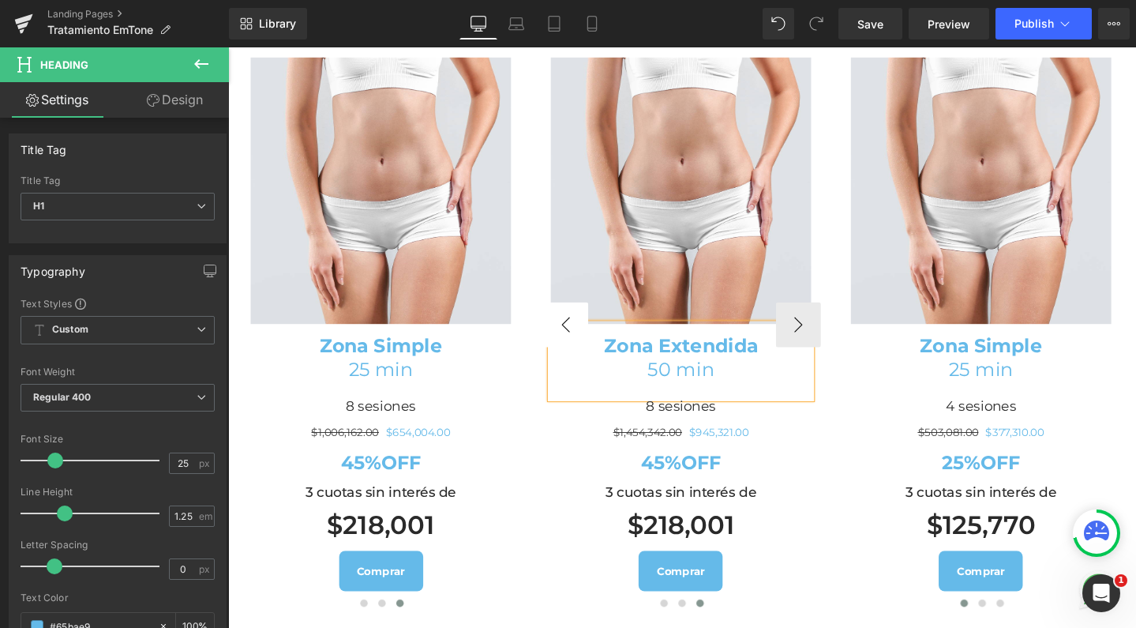
click at [570, 362] on button "‹" at bounding box center [583, 338] width 47 height 47
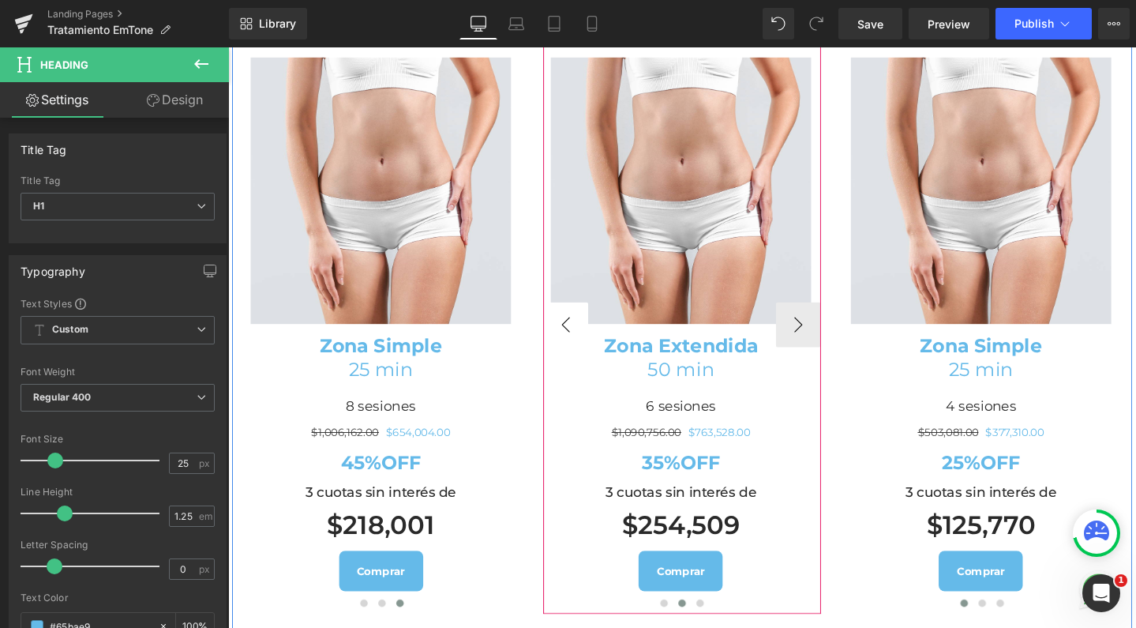
click at [570, 362] on button "‹" at bounding box center [583, 338] width 47 height 47
click at [809, 362] on button "›" at bounding box center [828, 338] width 47 height 47
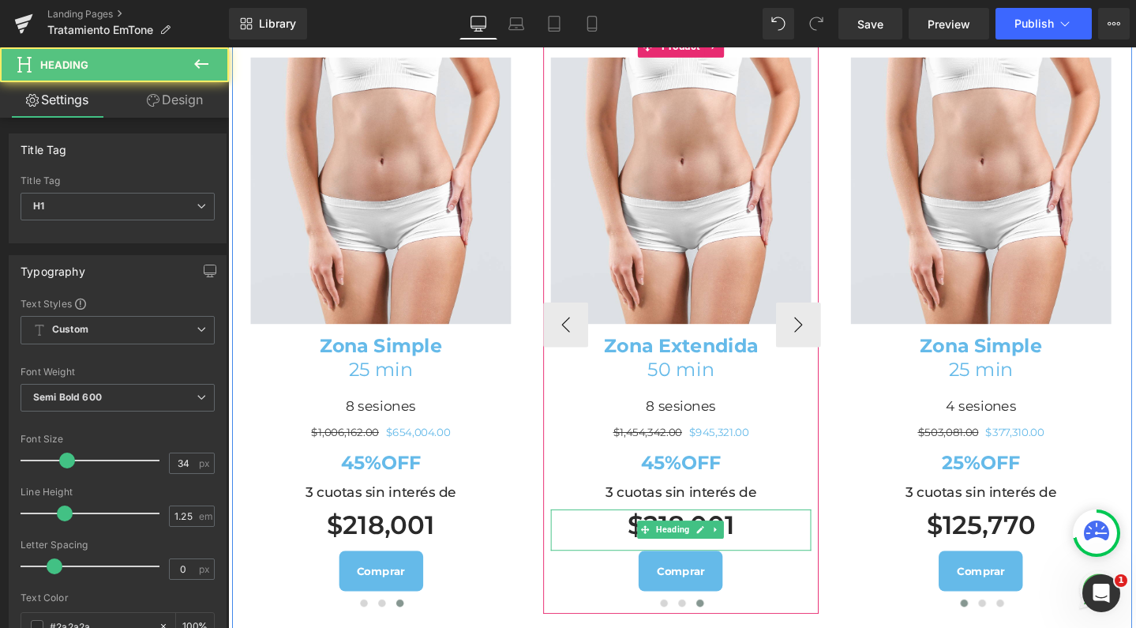
click at [640, 567] on h1 "$218,001" at bounding box center [705, 550] width 274 height 34
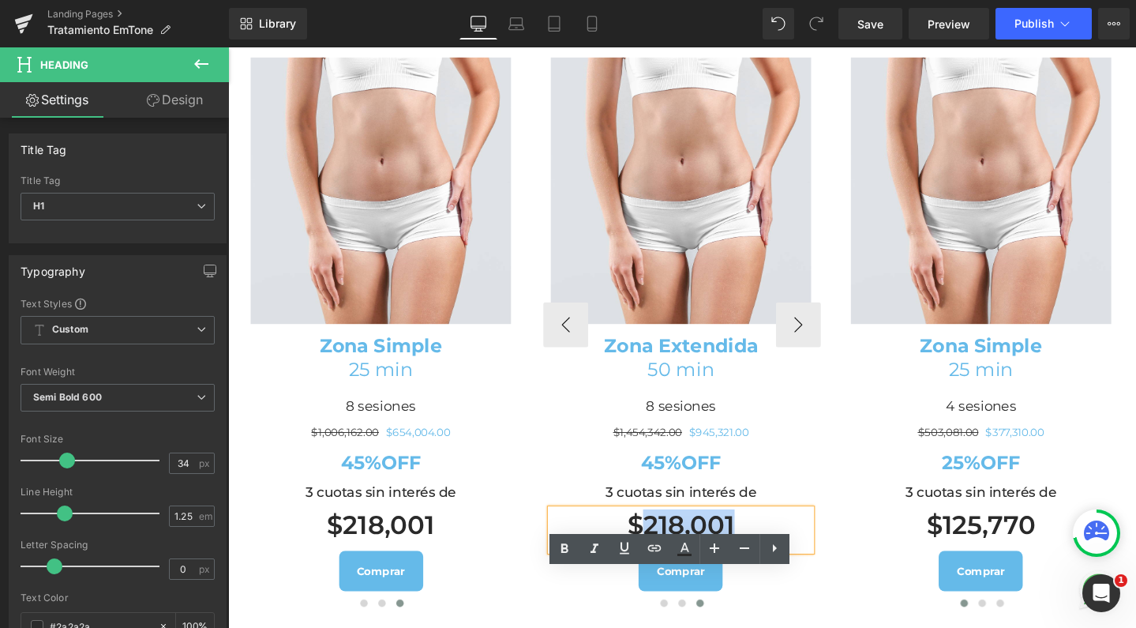
drag, startPoint x: 681, startPoint y: 611, endPoint x: 790, endPoint y: 619, distance: 108.5
click at [790, 567] on h1 "$218,001" at bounding box center [705, 550] width 274 height 34
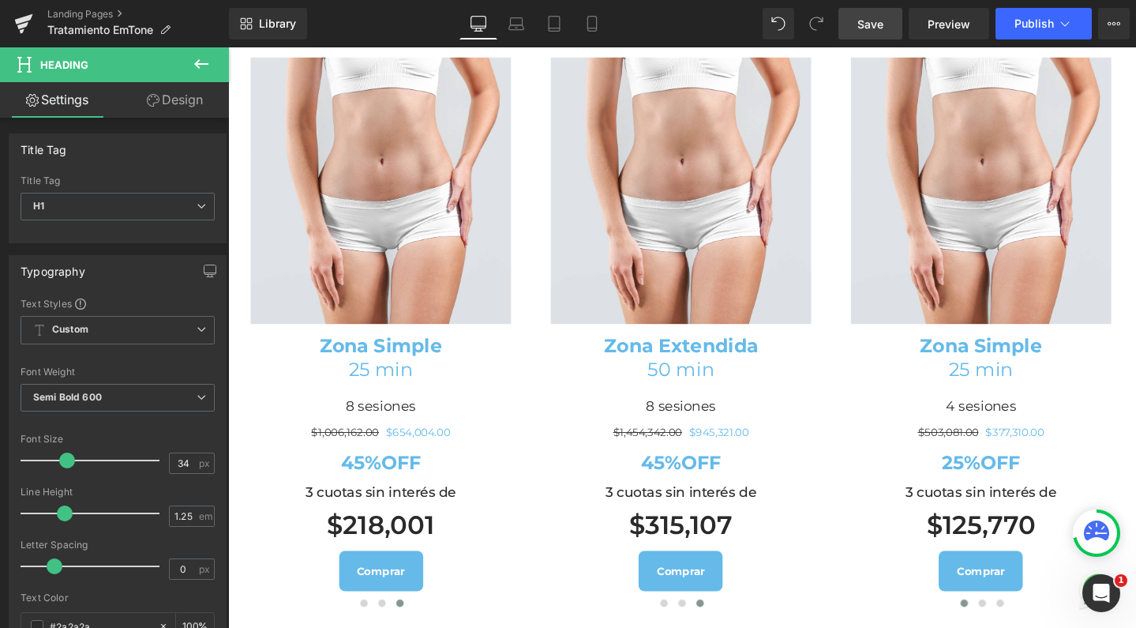
click at [885, 30] on link "Save" at bounding box center [871, 24] width 64 height 32
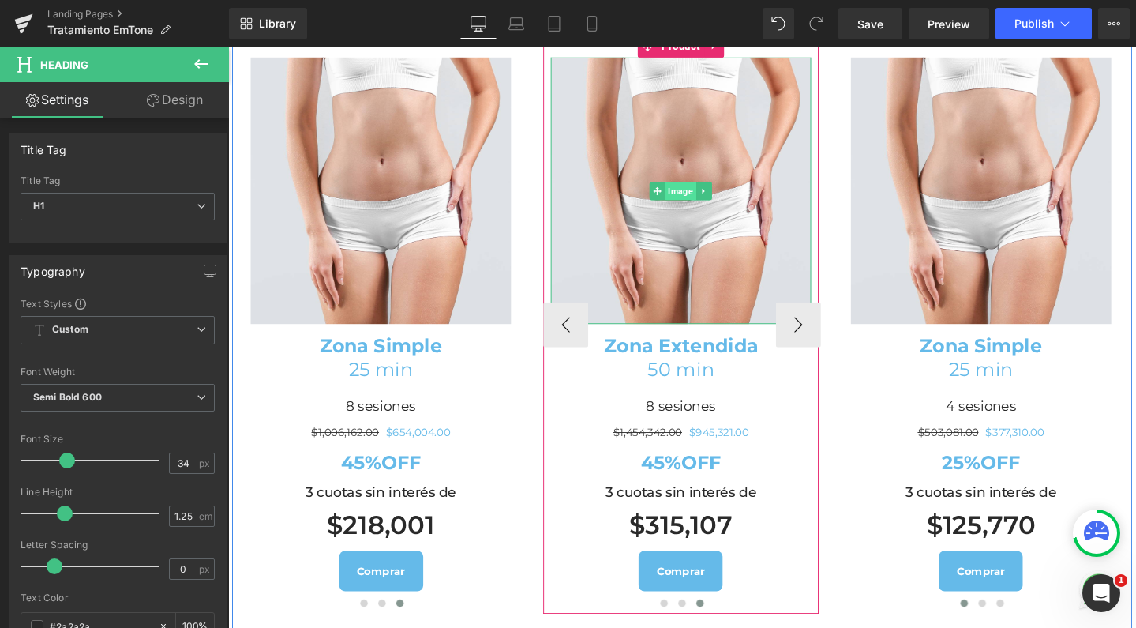
click at [701, 208] on span "Image" at bounding box center [705, 198] width 32 height 19
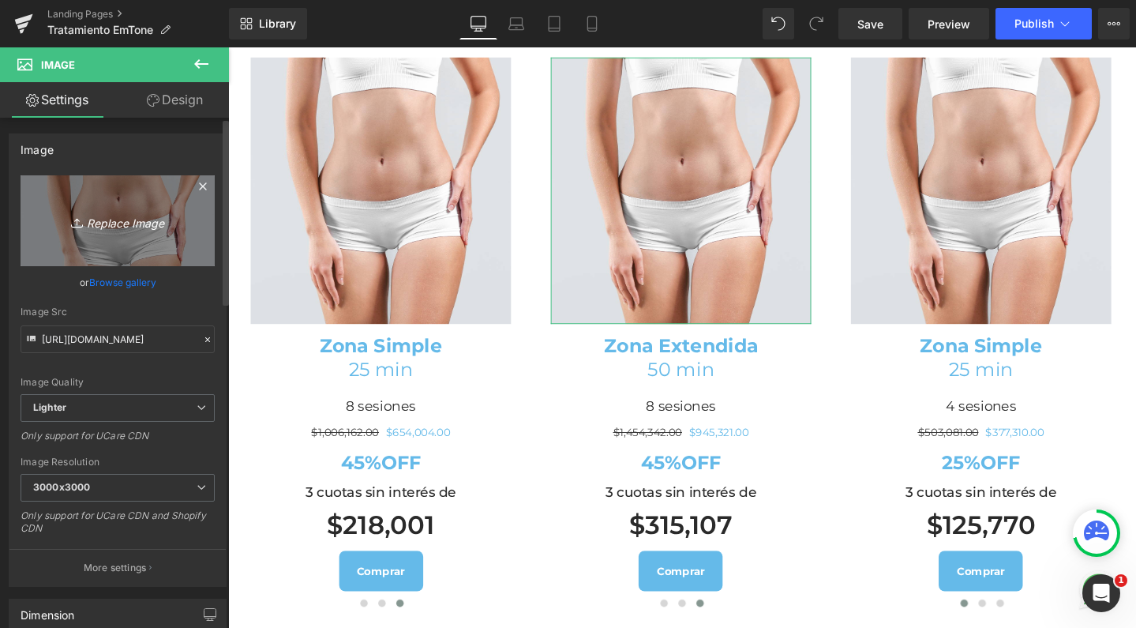
click at [92, 191] on link "Replace Image" at bounding box center [118, 220] width 194 height 91
type input "C:\fakepath\banner-celulitis2.jpg"
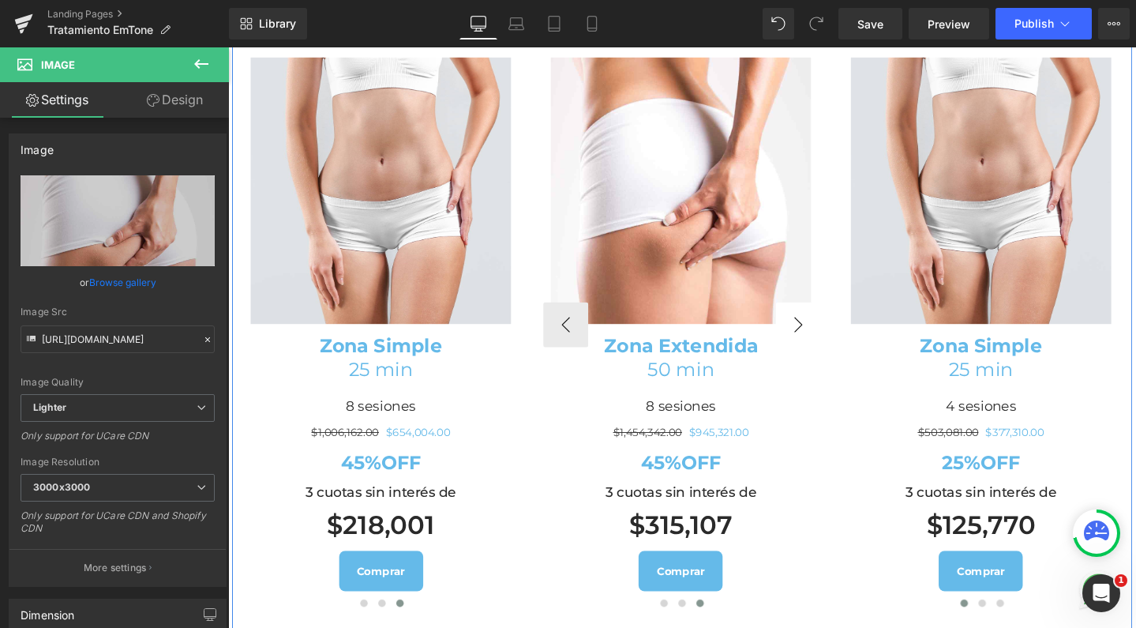
click at [814, 362] on button "›" at bounding box center [828, 338] width 47 height 47
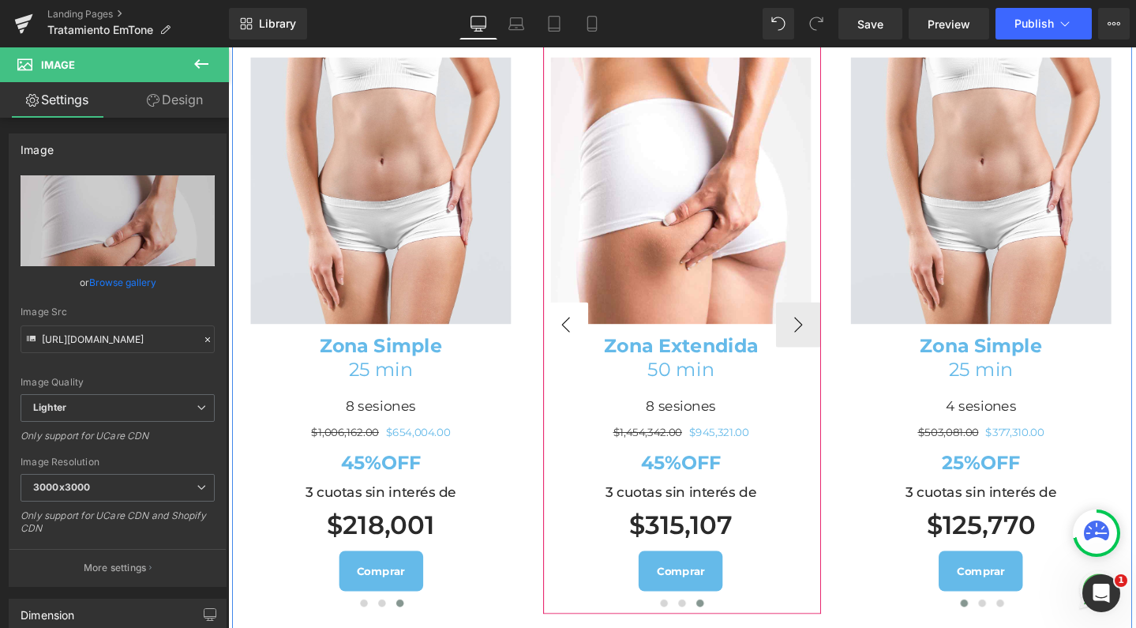
click at [576, 362] on button "‹" at bounding box center [583, 338] width 47 height 47
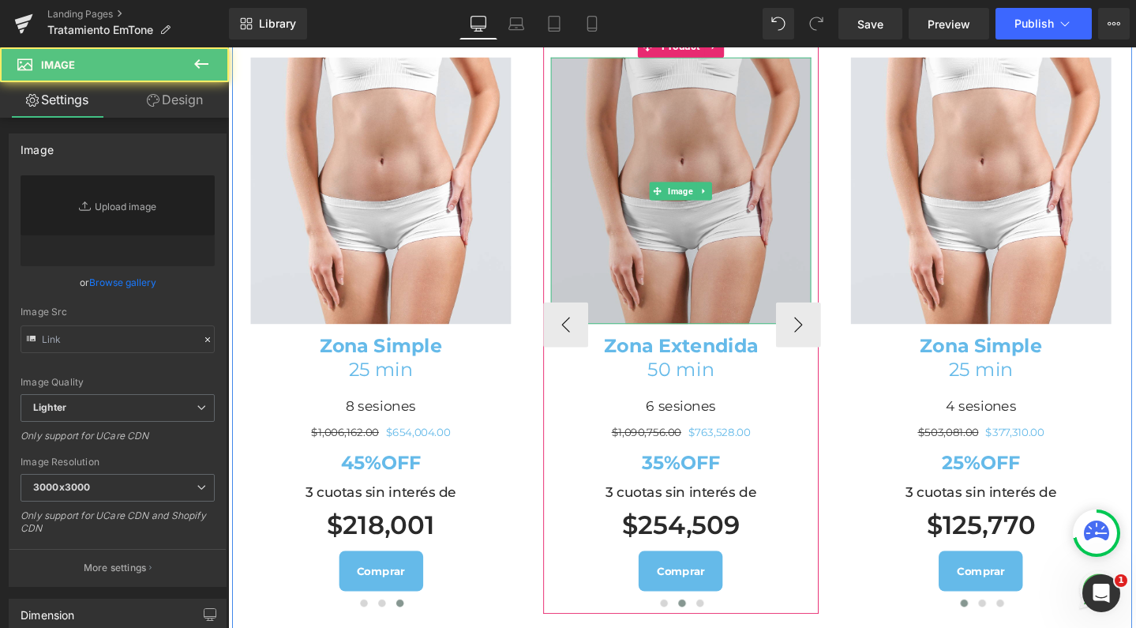
click at [647, 211] on img at bounding box center [705, 198] width 274 height 280
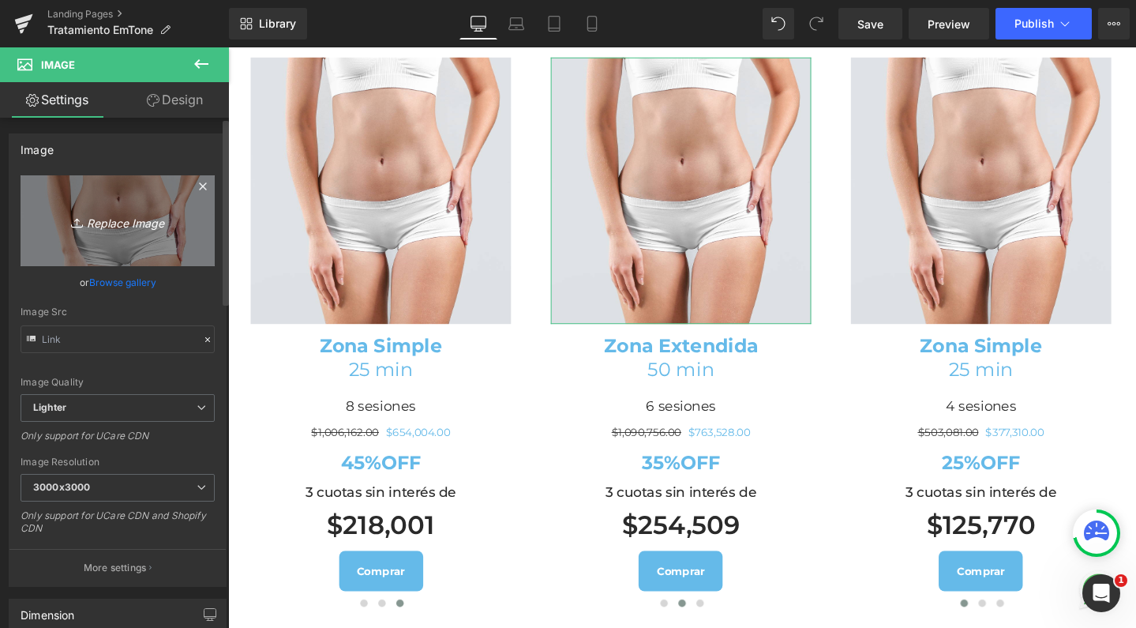
click at [78, 196] on link "Replace Image" at bounding box center [118, 220] width 194 height 91
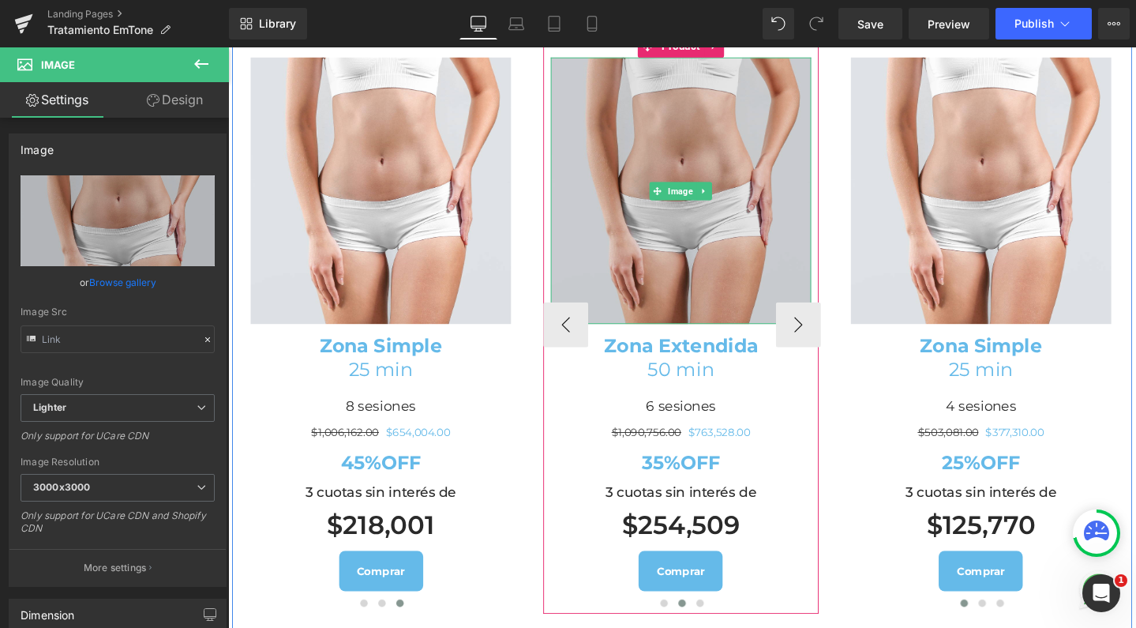
type input "C:\fakepath\banner-celulitis2.jpg"
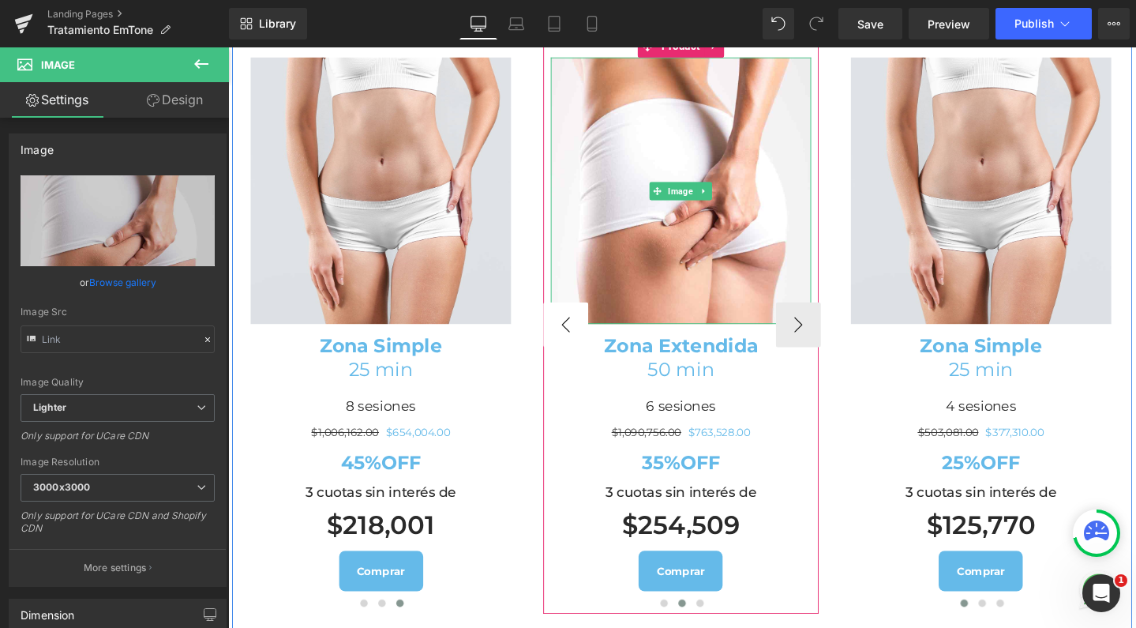
click at [584, 362] on button "‹" at bounding box center [583, 338] width 47 height 47
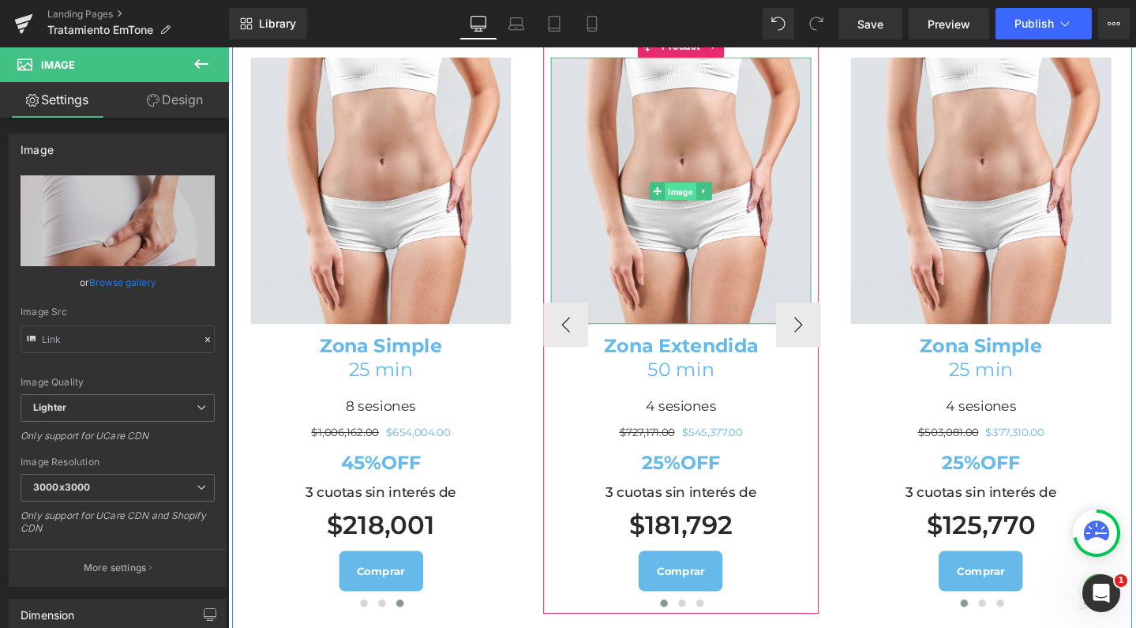
click at [703, 208] on span "Image" at bounding box center [705, 198] width 32 height 19
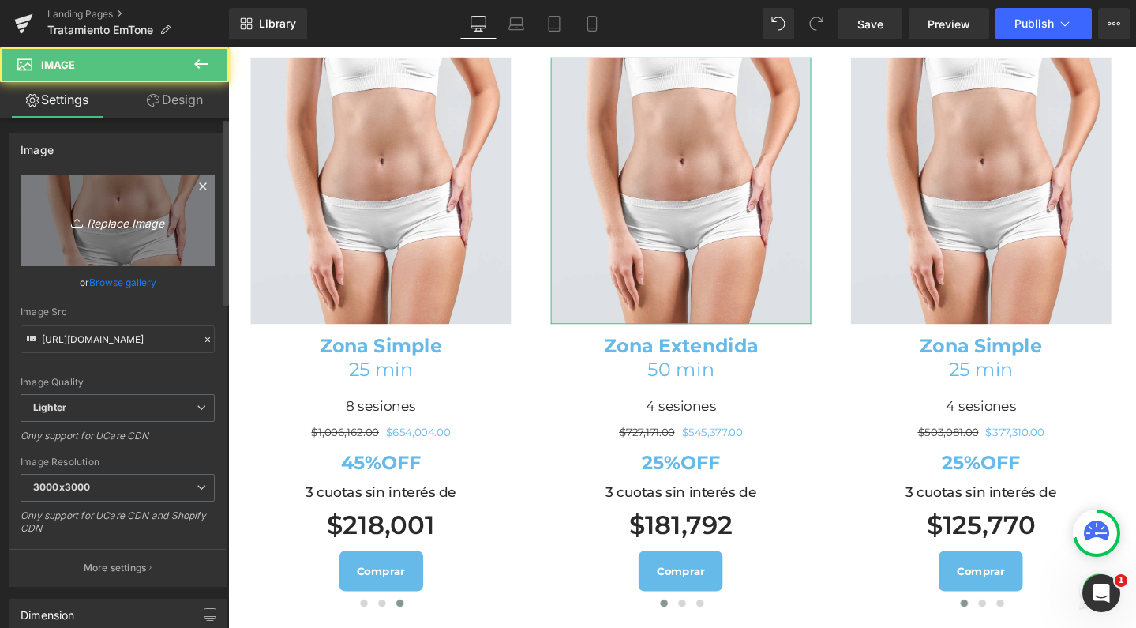
click at [150, 219] on icon "Replace Image" at bounding box center [117, 221] width 126 height 20
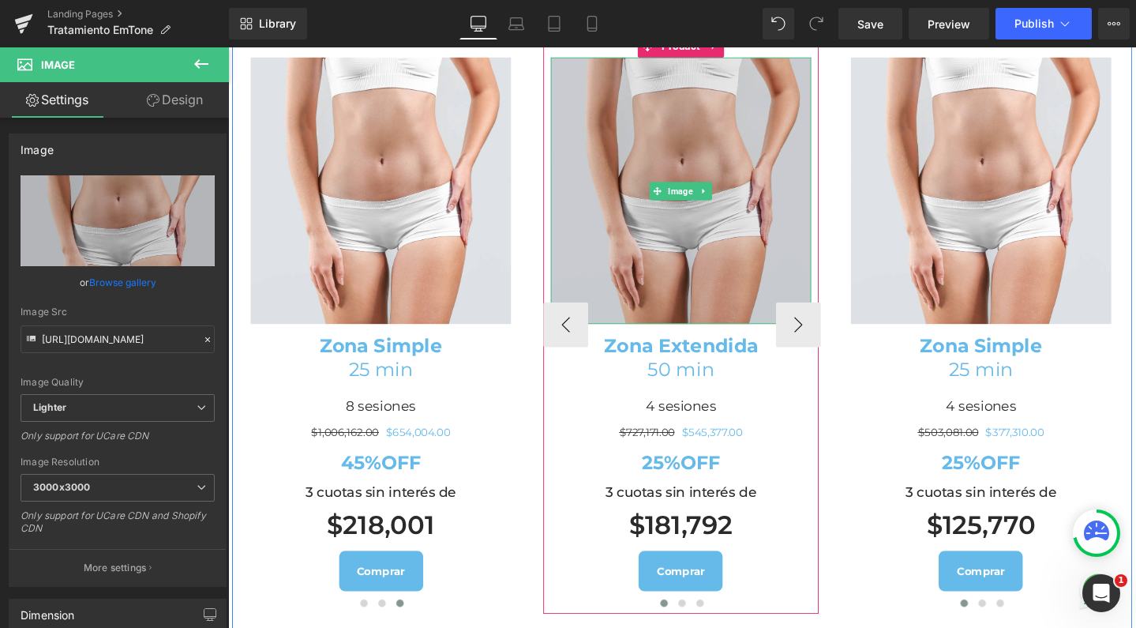
type input "C:\fakepath\banner-celulitis2.jpg"
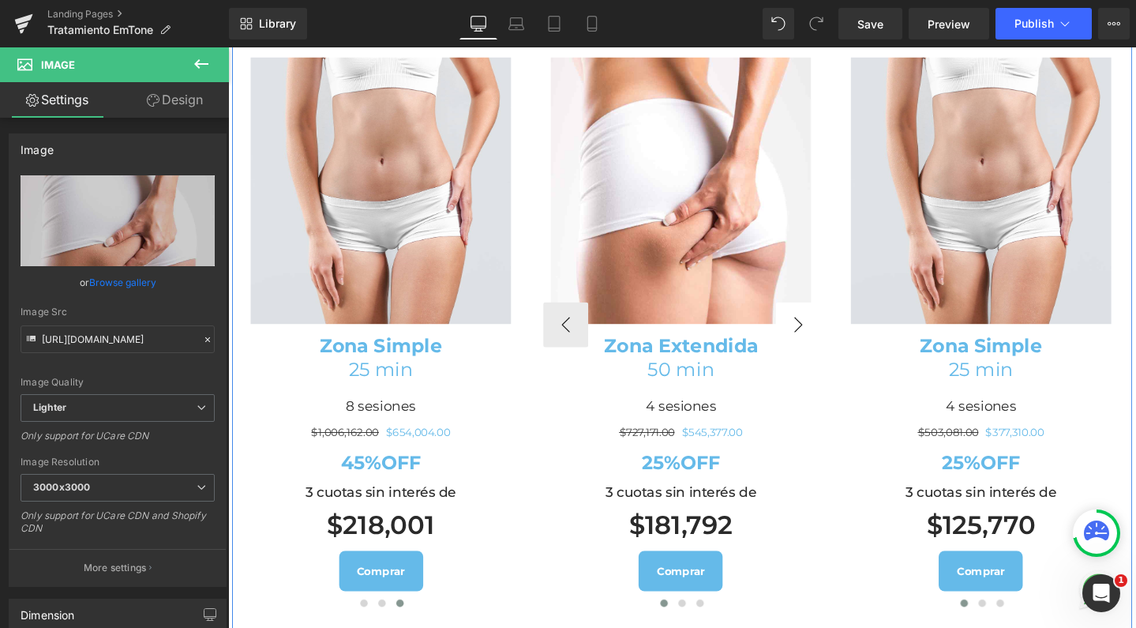
click at [827, 416] on div "Image Zona Simple 25 min Heading 4 sesiones Heading $503,081.00 $377,310.00 (P)…" at bounding box center [706, 340] width 948 height 661
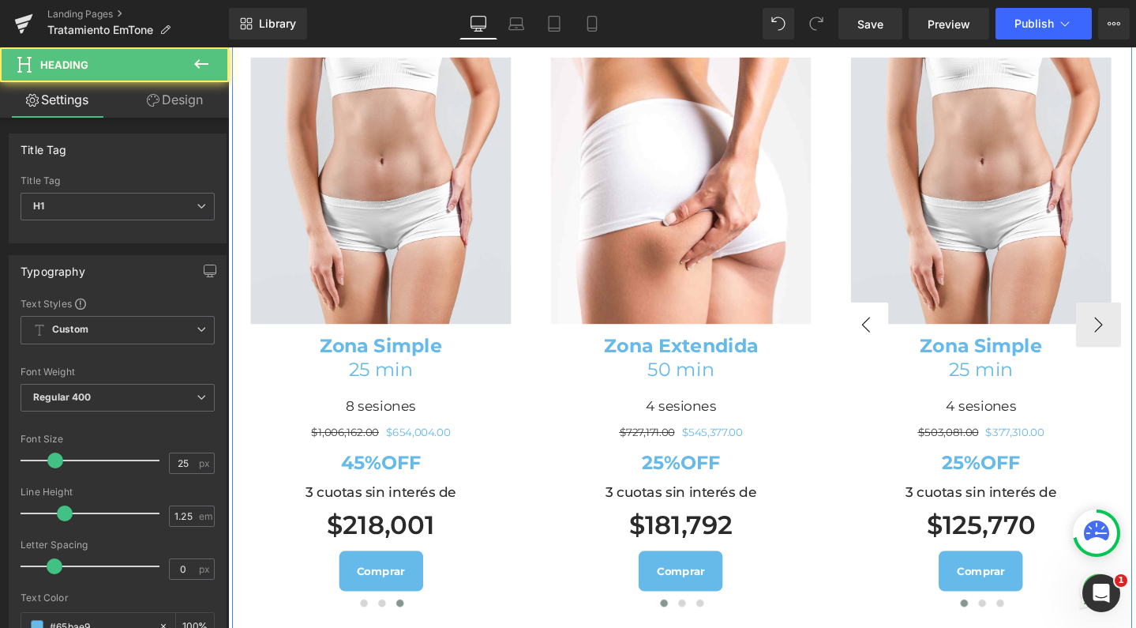
click at [820, 409] on div "Zona Extendida 50 min" at bounding box center [705, 377] width 274 height 78
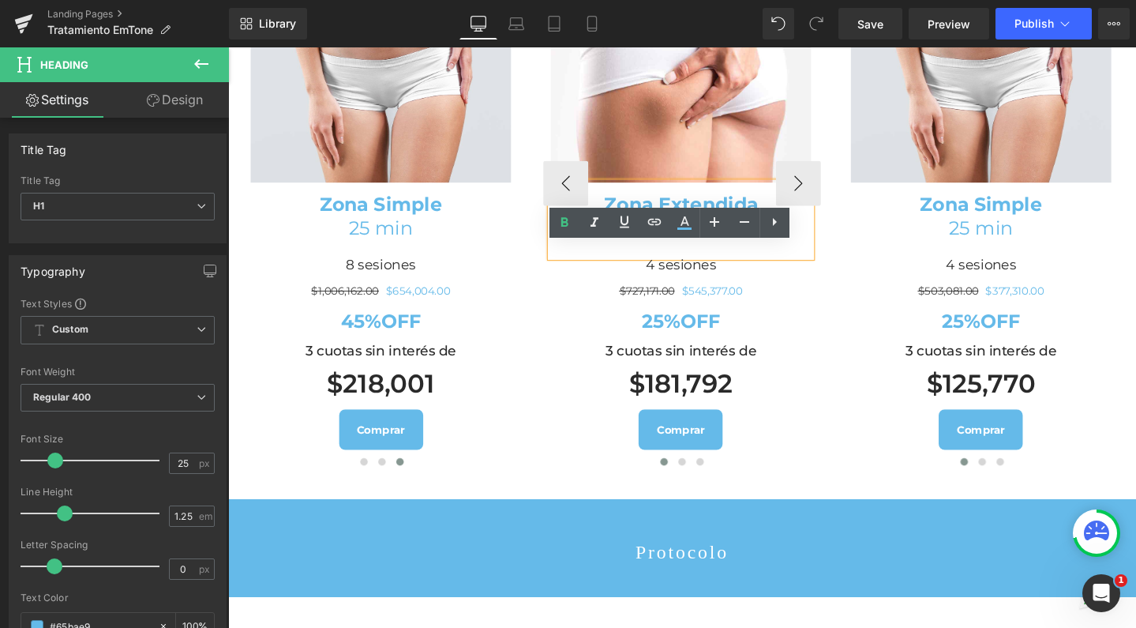
scroll to position [1959, 0]
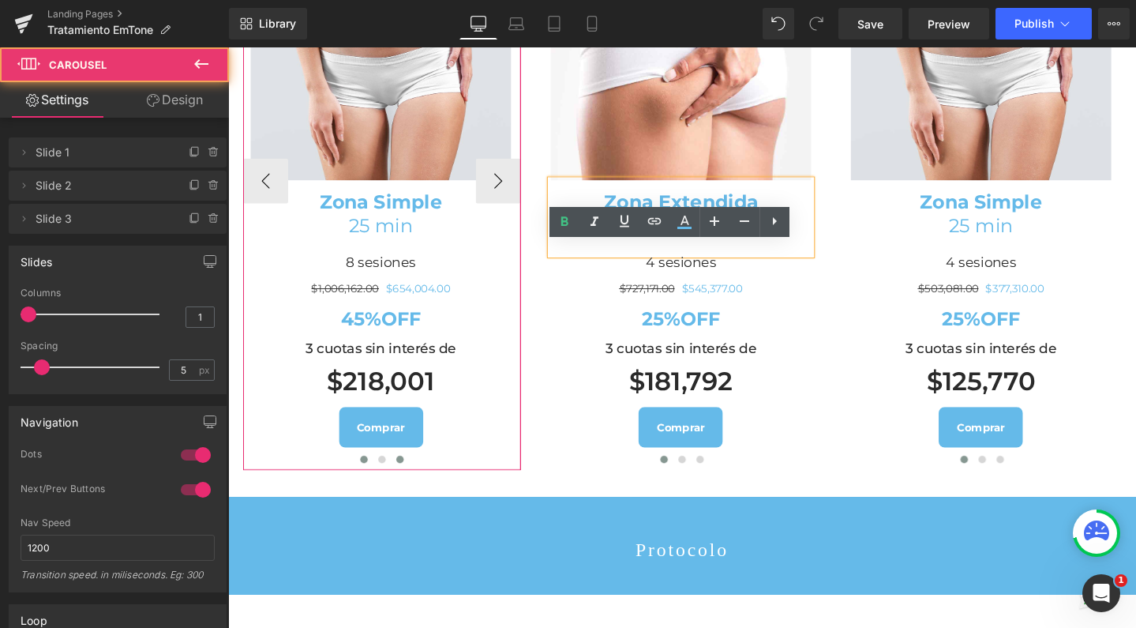
click at [367, 489] on button at bounding box center [371, 481] width 19 height 16
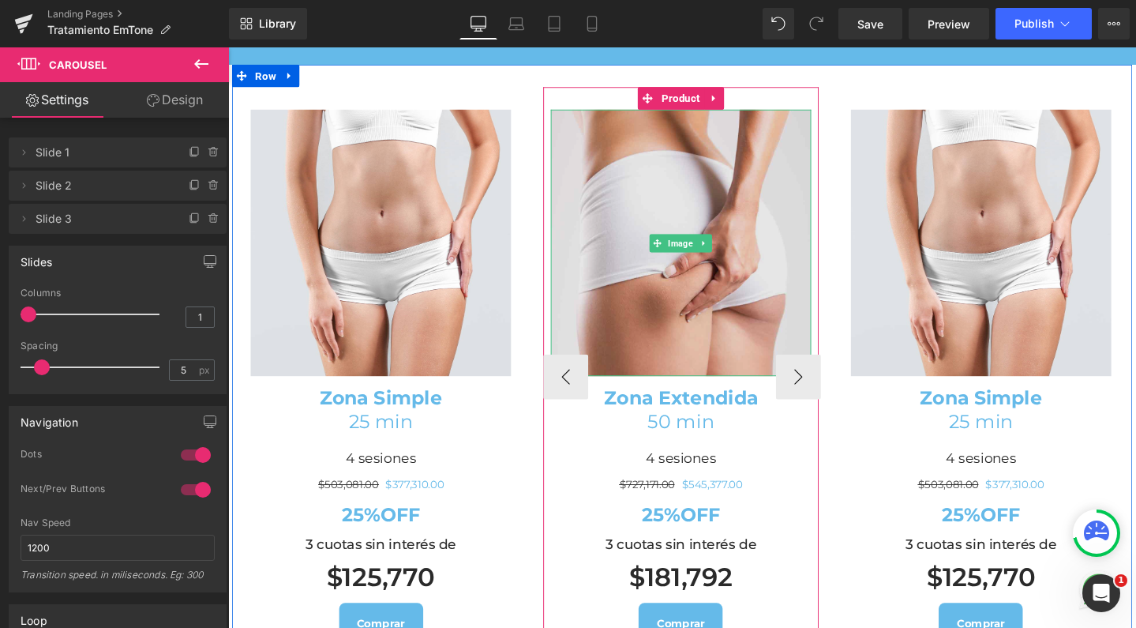
scroll to position [1751, 0]
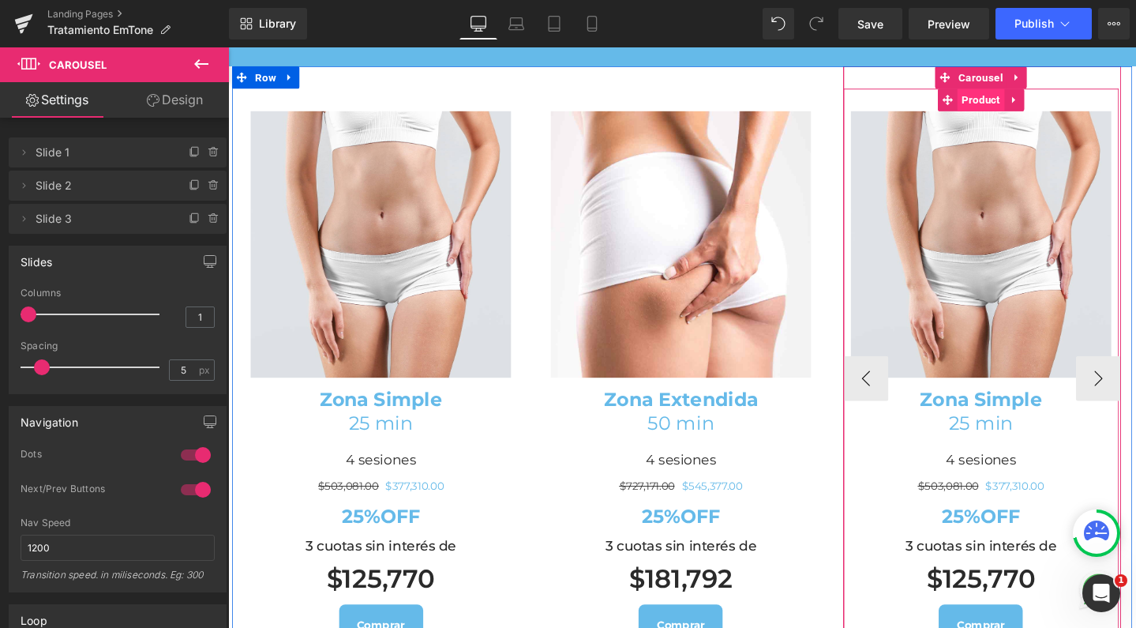
click at [1012, 114] on span "Product" at bounding box center [1020, 103] width 49 height 24
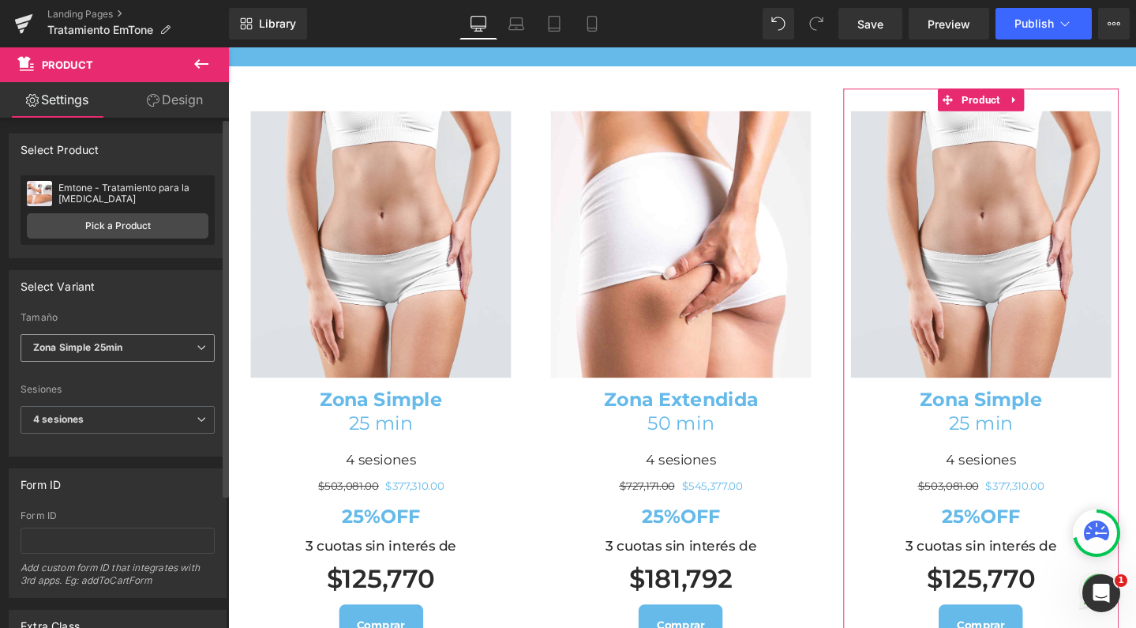
click at [128, 352] on span "Zona Simple 25min" at bounding box center [118, 348] width 194 height 28
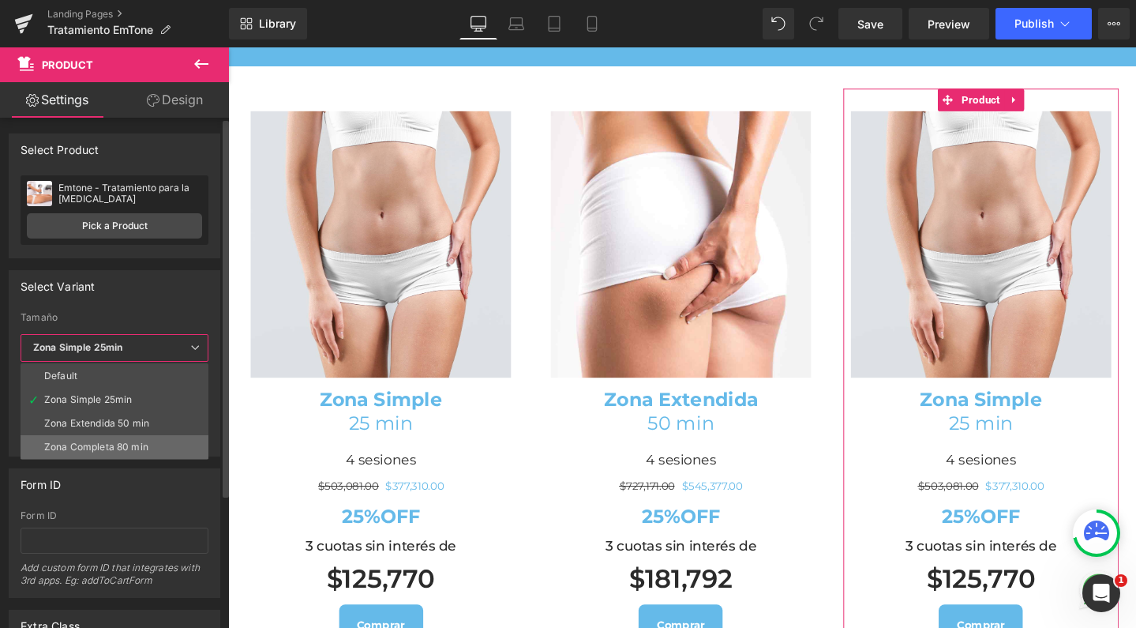
click at [129, 447] on div "Zona Completa 80 min" at bounding box center [96, 446] width 104 height 11
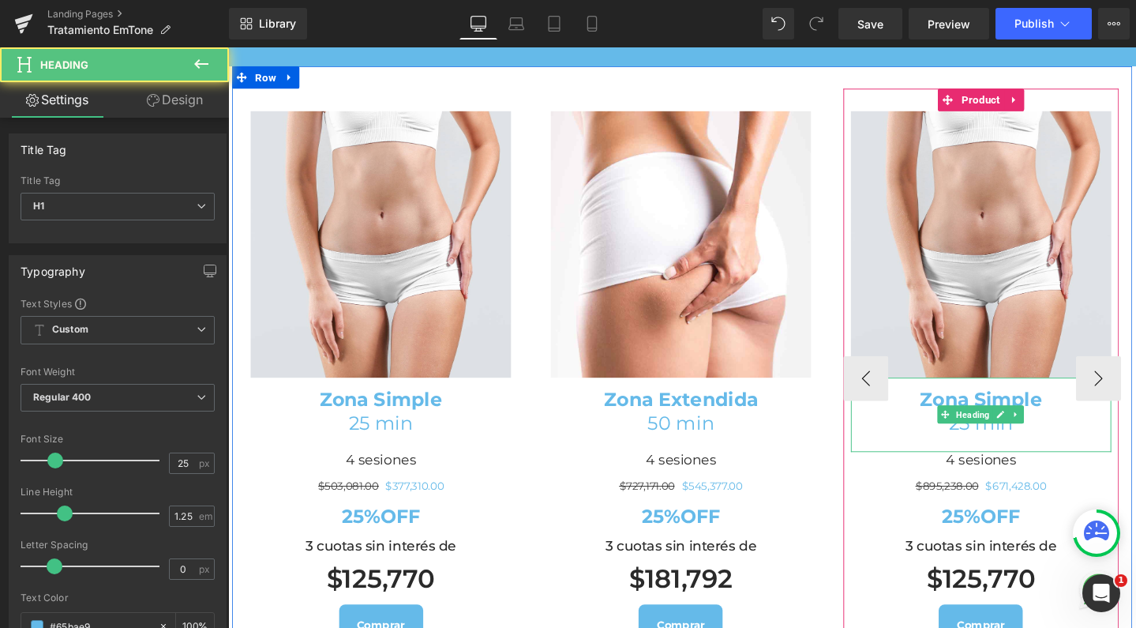
click at [1002, 430] on b "Zona Simple" at bounding box center [1020, 418] width 129 height 24
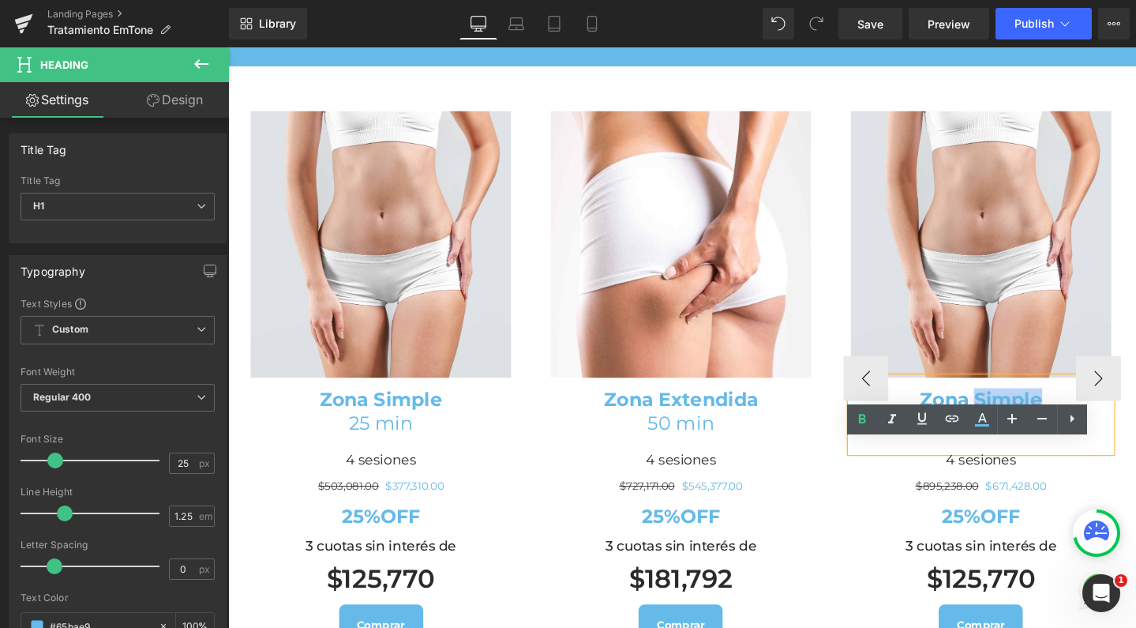
drag, startPoint x: 1005, startPoint y: 481, endPoint x: 1075, endPoint y: 478, distance: 70.3
click at [1075, 430] on b "Zona Simple" at bounding box center [1020, 418] width 129 height 24
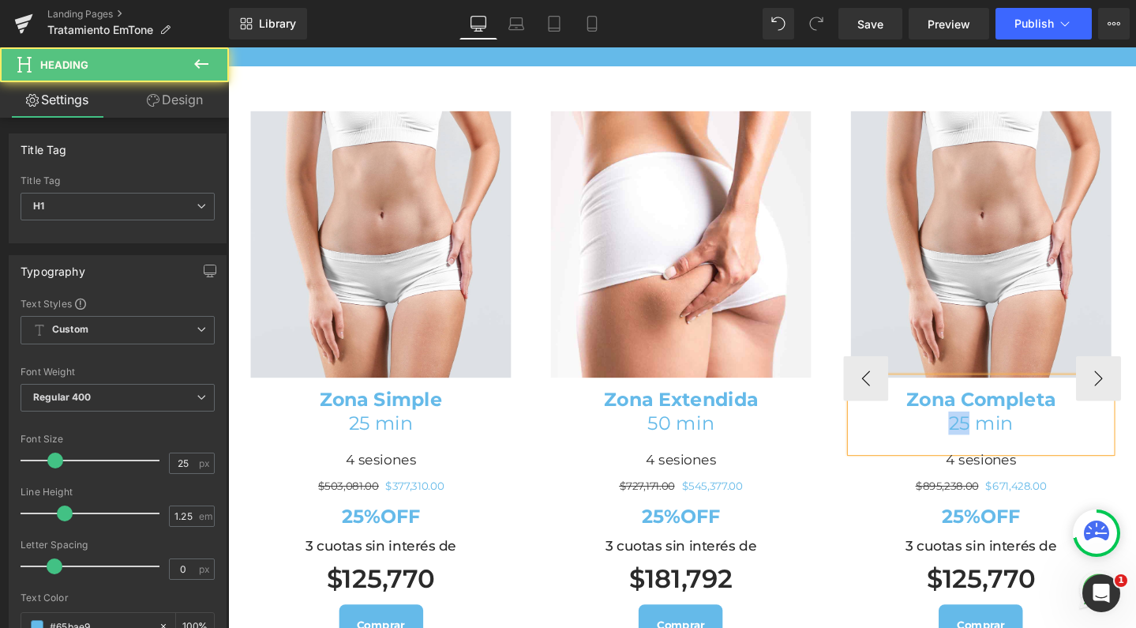
drag, startPoint x: 1001, startPoint y: 507, endPoint x: 974, endPoint y: 507, distance: 26.8
click at [974, 455] on h1 "25 min" at bounding box center [1021, 442] width 274 height 24
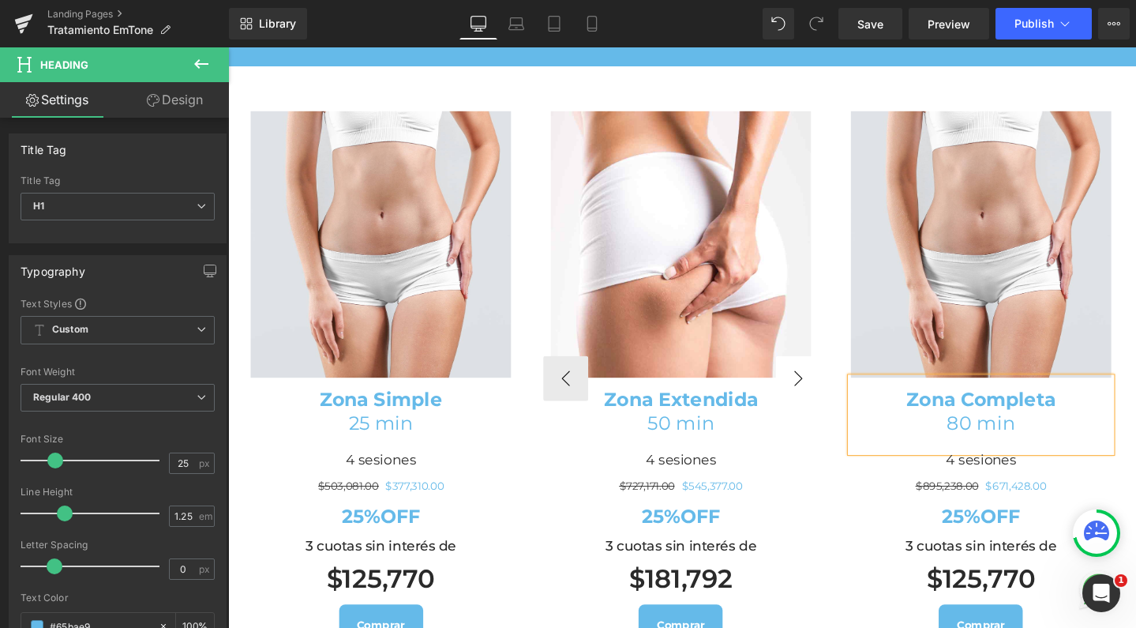
click at [813, 419] on button "›" at bounding box center [828, 395] width 47 height 47
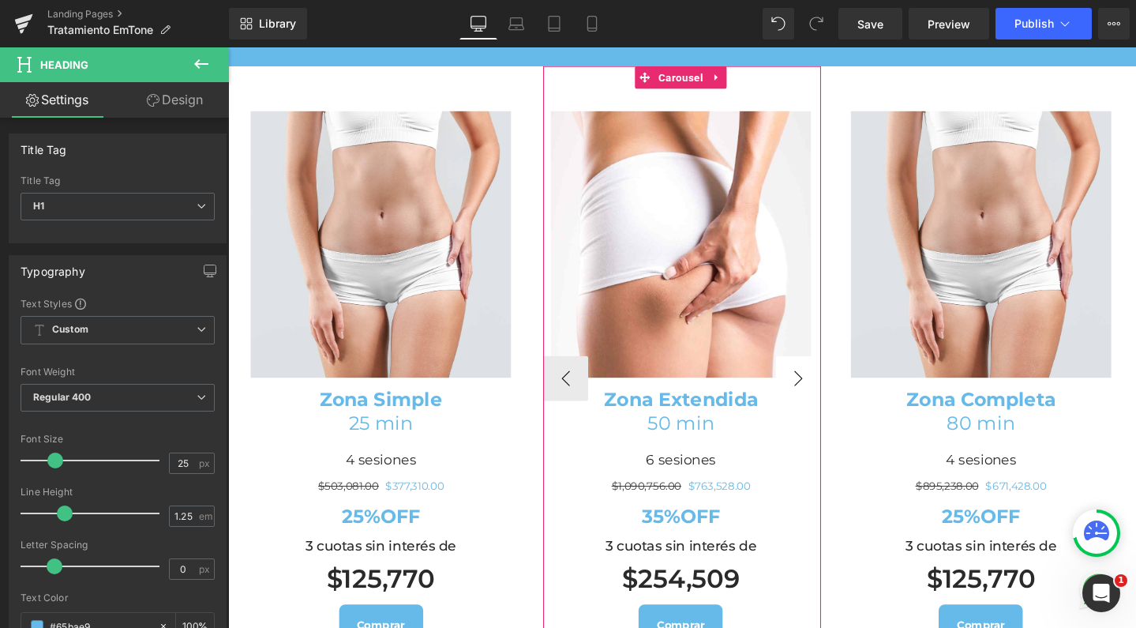
click at [813, 419] on button "›" at bounding box center [828, 395] width 47 height 47
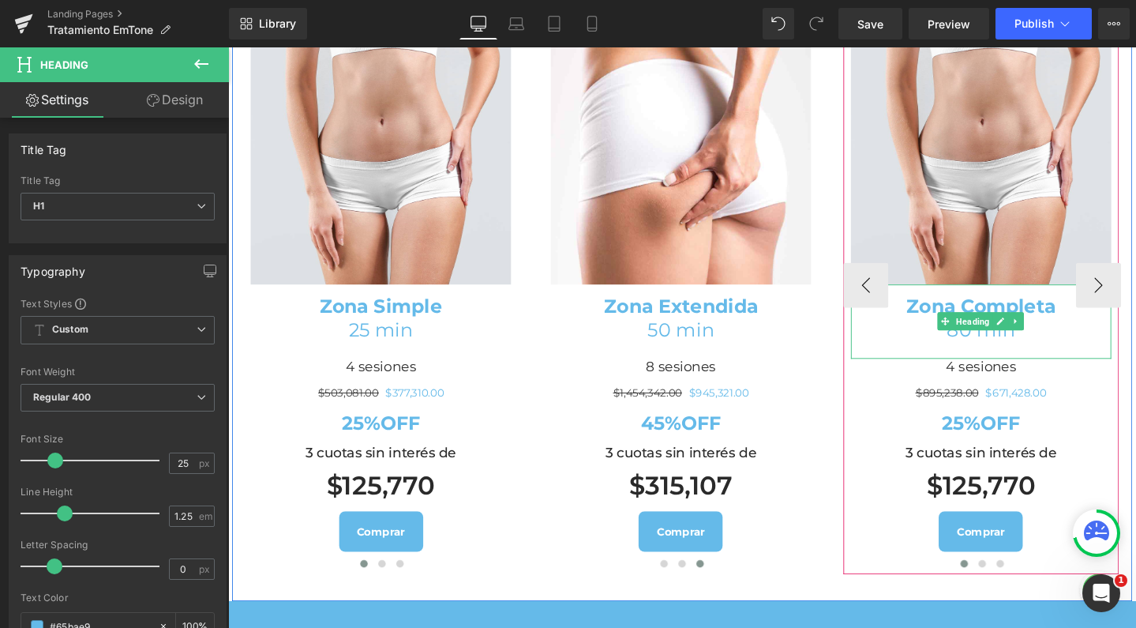
scroll to position [1896, 0]
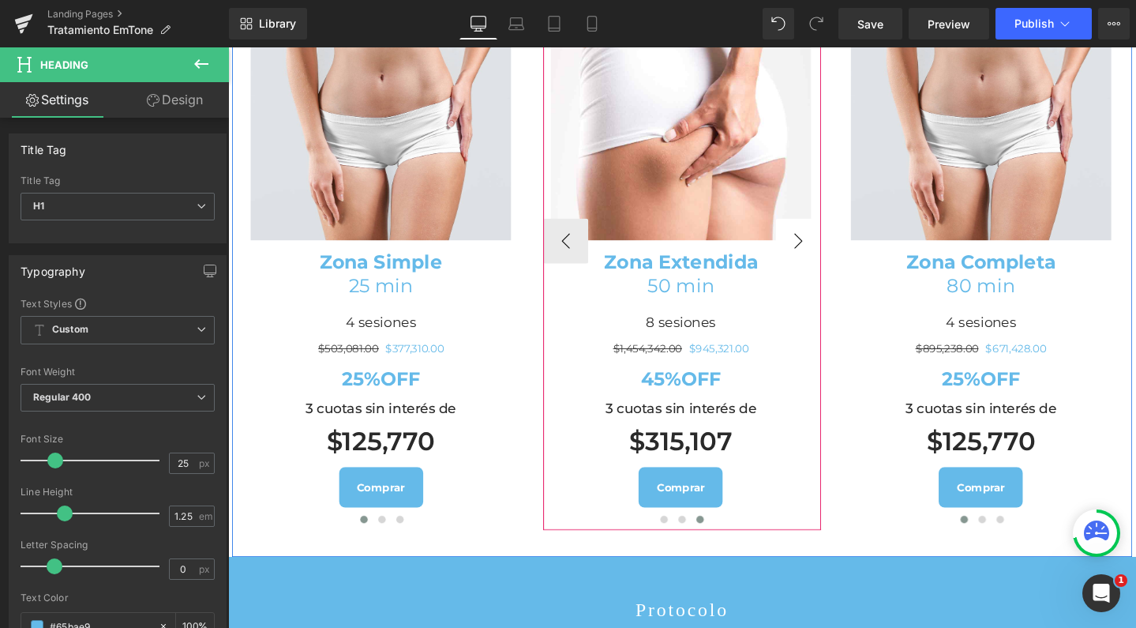
click at [814, 275] on button "›" at bounding box center [828, 250] width 47 height 47
click at [576, 275] on button "‹" at bounding box center [583, 250] width 47 height 47
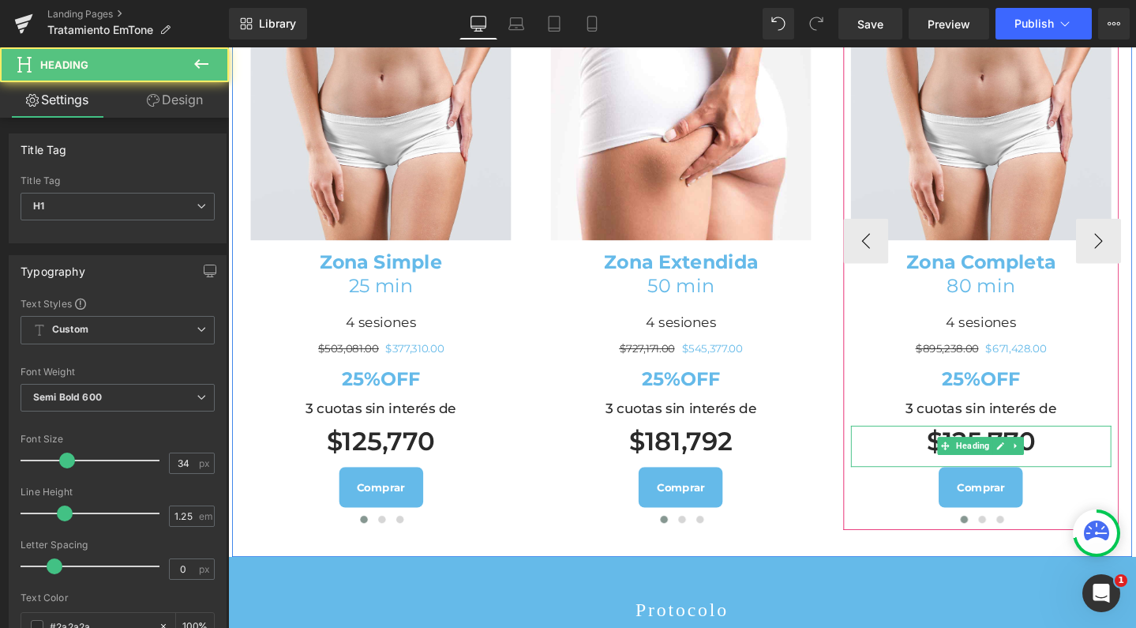
click at [971, 479] on h1 "$125,770" at bounding box center [1021, 462] width 274 height 34
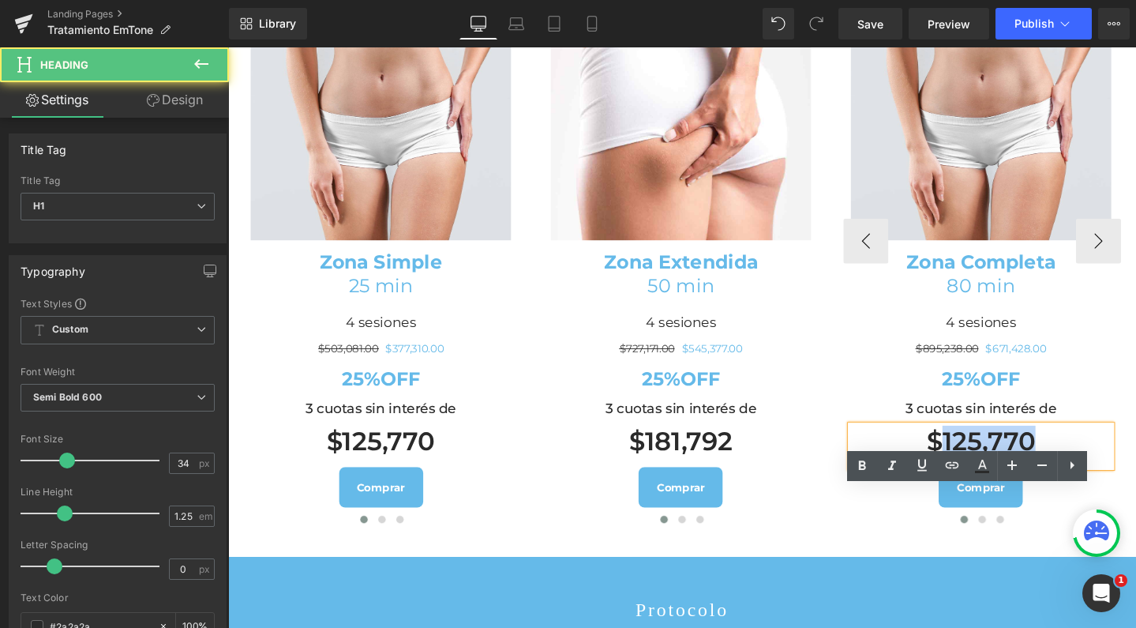
drag, startPoint x: 971, startPoint y: 519, endPoint x: 1094, endPoint y: 525, distance: 122.6
click at [1094, 479] on h1 "$125,770" at bounding box center [1021, 462] width 274 height 34
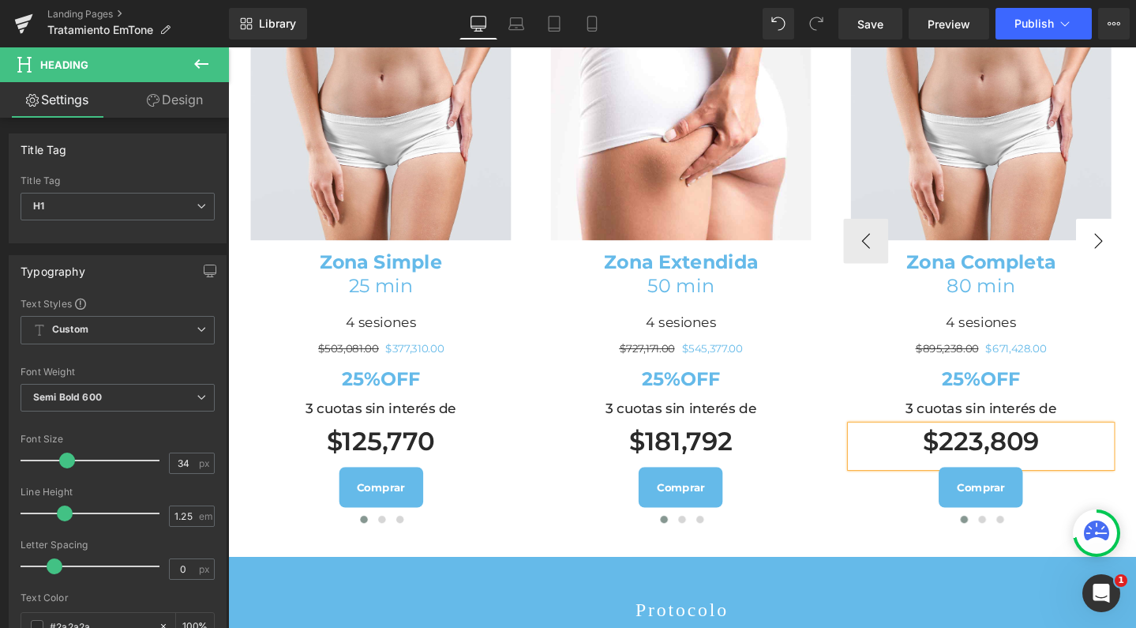
click at [1125, 275] on button "›" at bounding box center [1144, 250] width 47 height 47
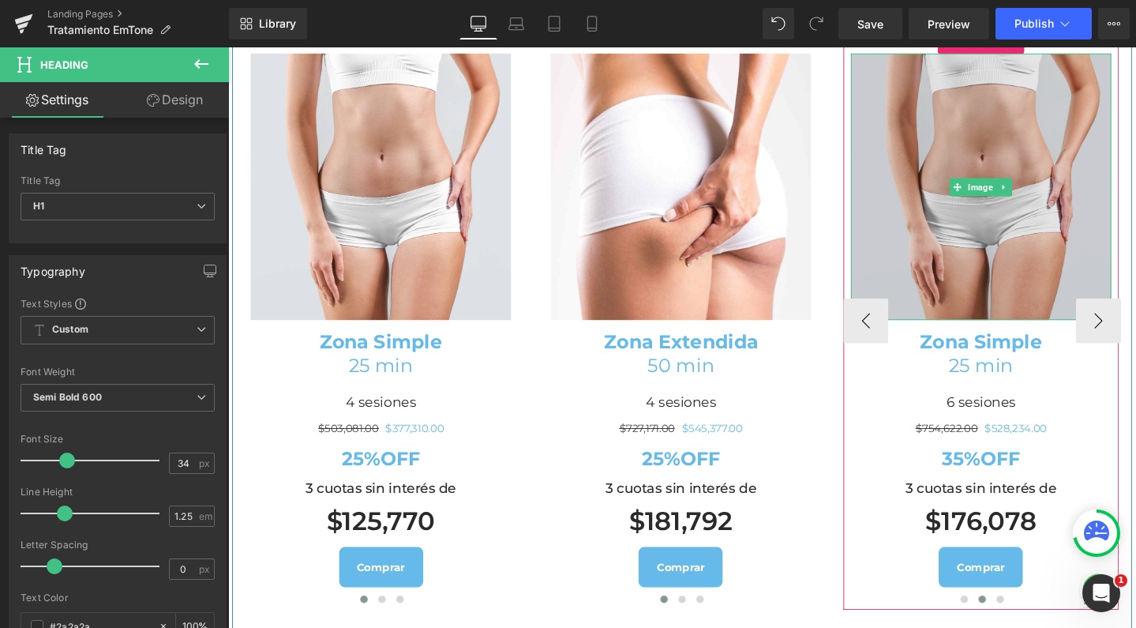
scroll to position [1781, 0]
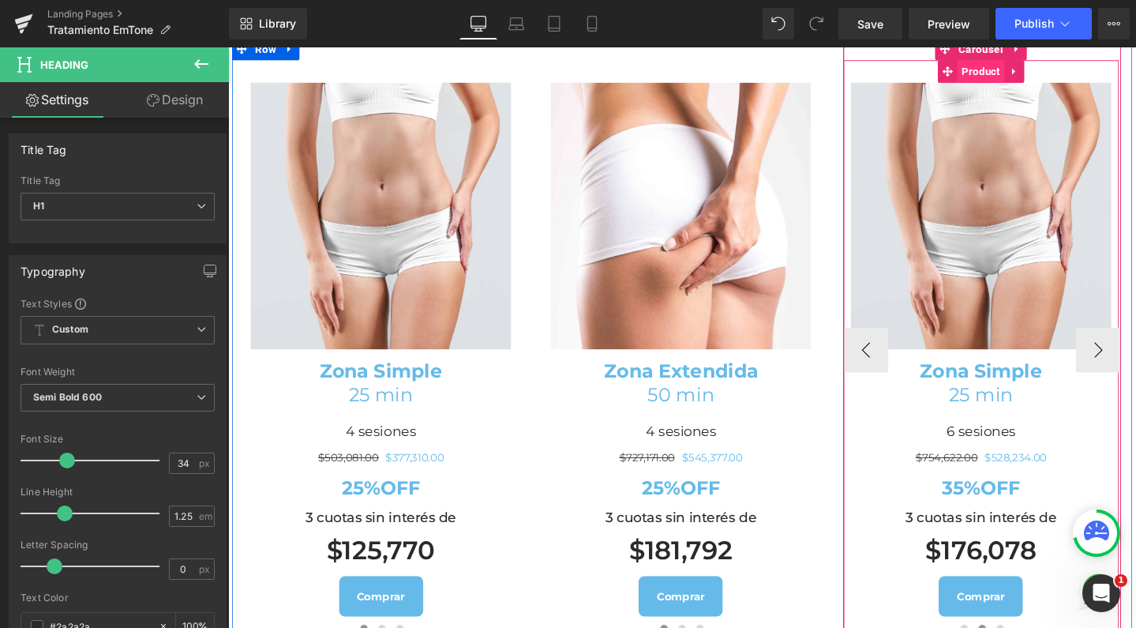
click at [1017, 84] on span "Product" at bounding box center [1020, 73] width 49 height 24
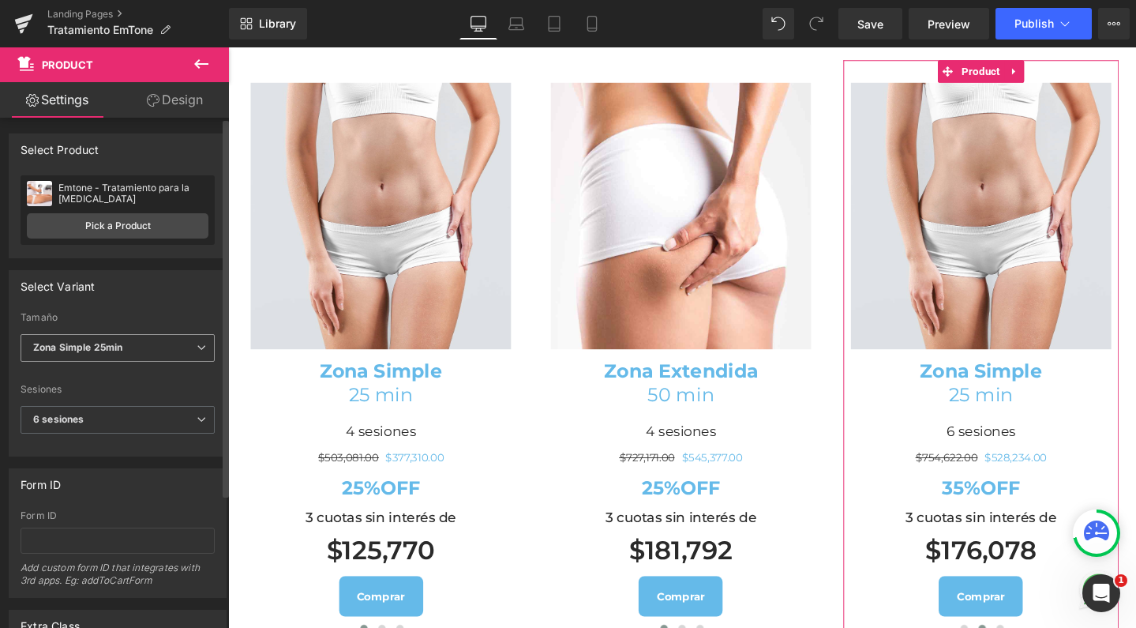
click at [142, 340] on span "Zona Simple 25min" at bounding box center [118, 348] width 194 height 28
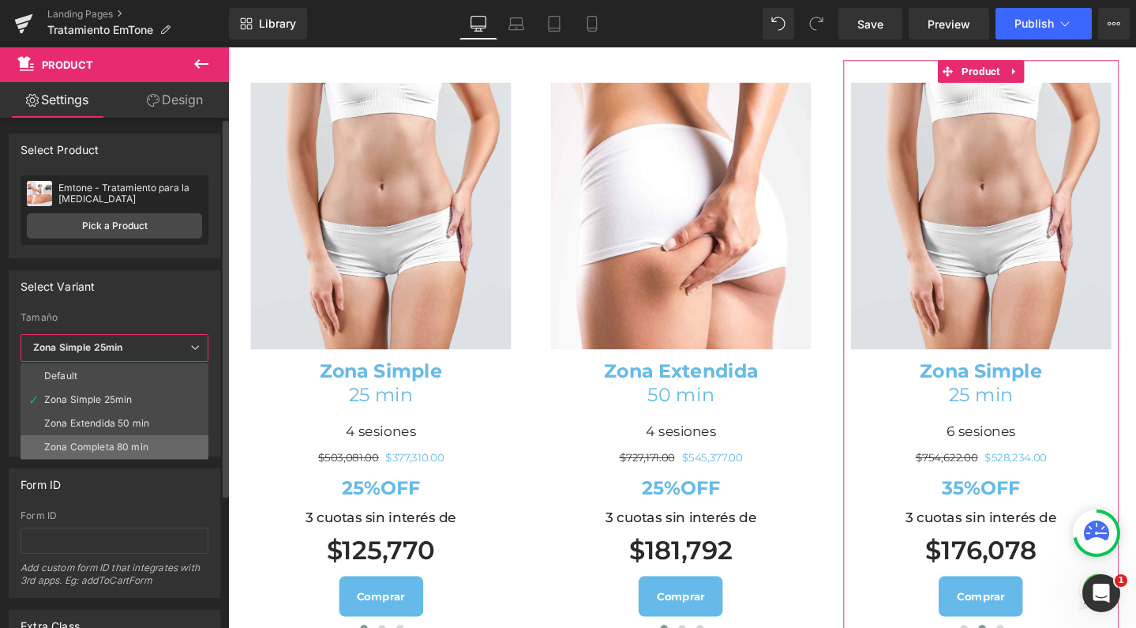
click at [124, 446] on div "Zona Completa 80 min" at bounding box center [96, 446] width 104 height 11
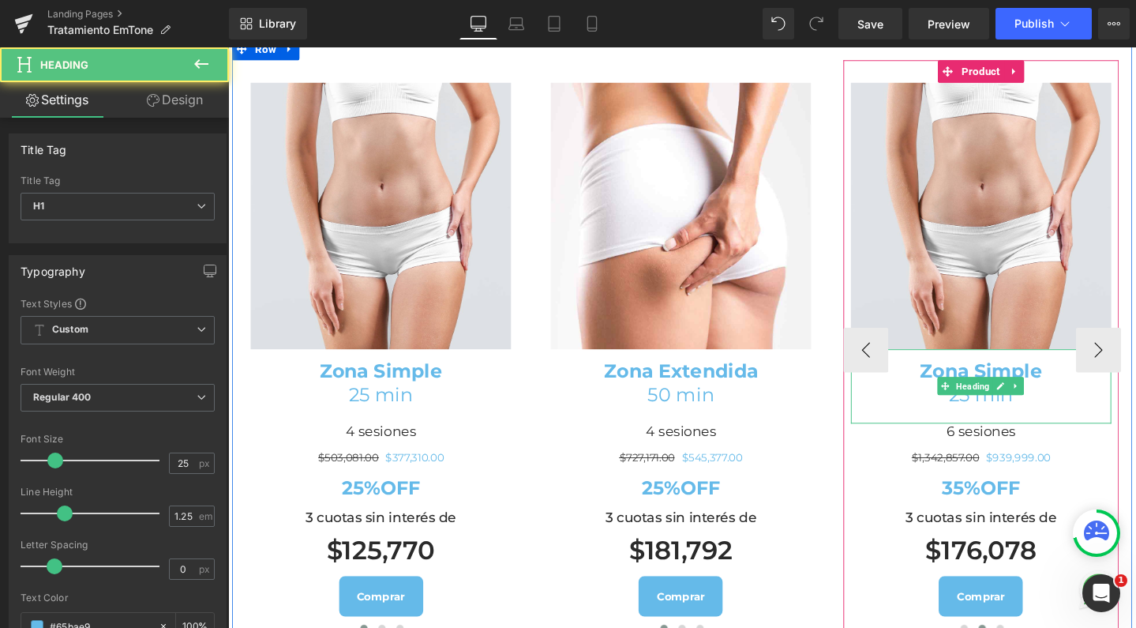
click at [1012, 400] on b "Zona Simple" at bounding box center [1020, 388] width 129 height 24
click at [1008, 400] on b "Zona Simple" at bounding box center [1020, 388] width 129 height 24
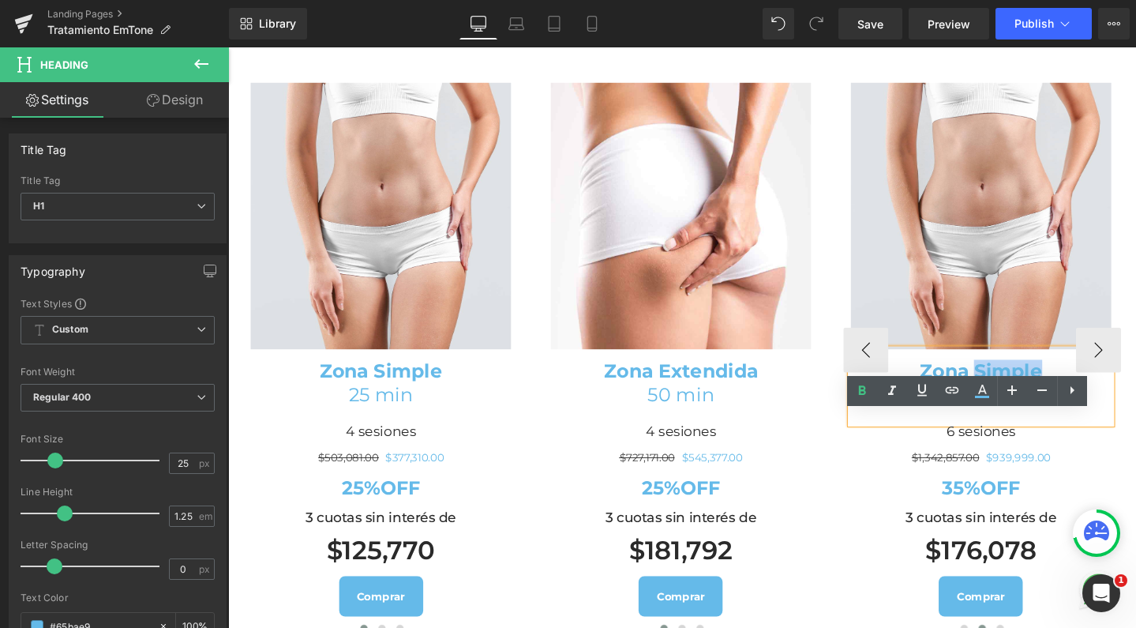
drag, startPoint x: 1008, startPoint y: 452, endPoint x: 1084, endPoint y: 452, distance: 76.6
click at [1084, 400] on h1 "Zona Simple" at bounding box center [1021, 388] width 274 height 24
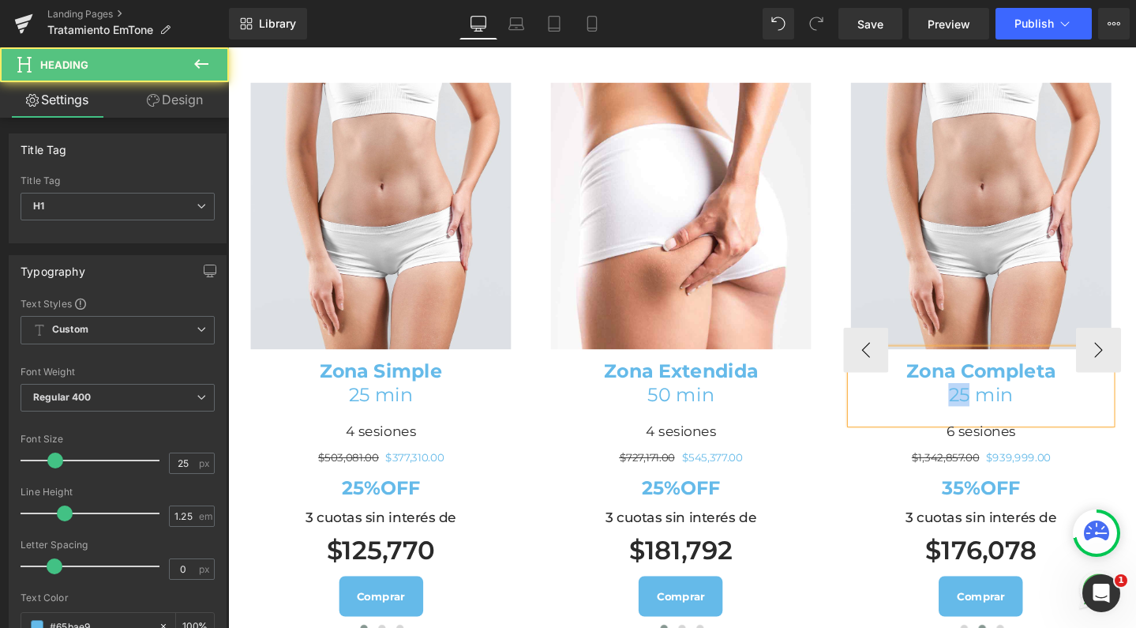
drag, startPoint x: 999, startPoint y: 476, endPoint x: 978, endPoint y: 477, distance: 20.5
click at [978, 425] on h1 "25 min" at bounding box center [1021, 412] width 274 height 24
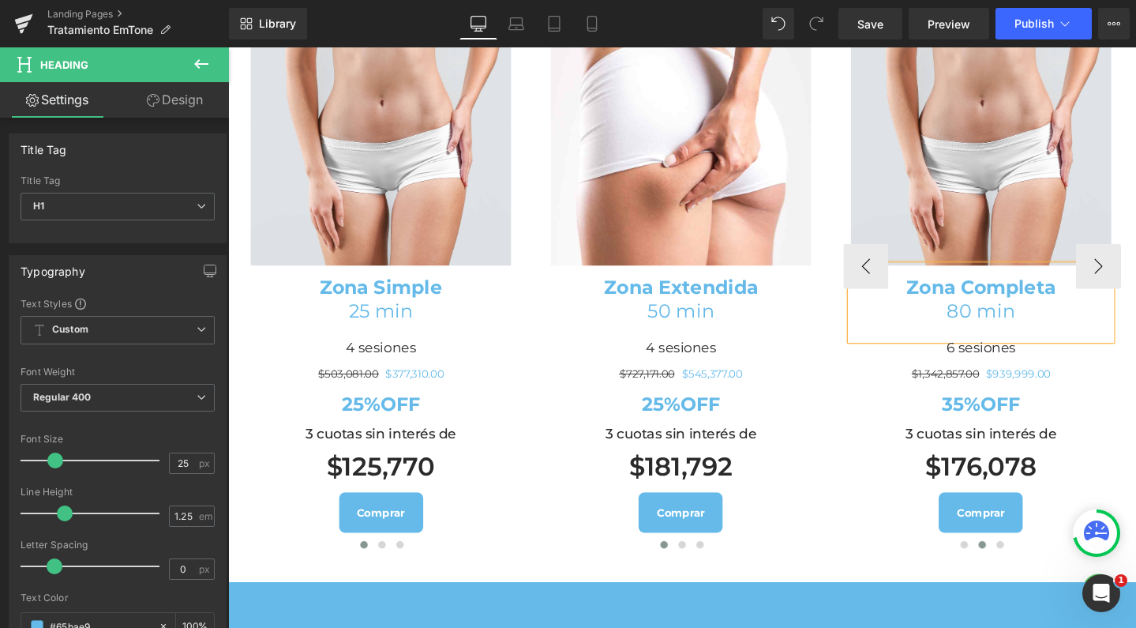
scroll to position [1871, 0]
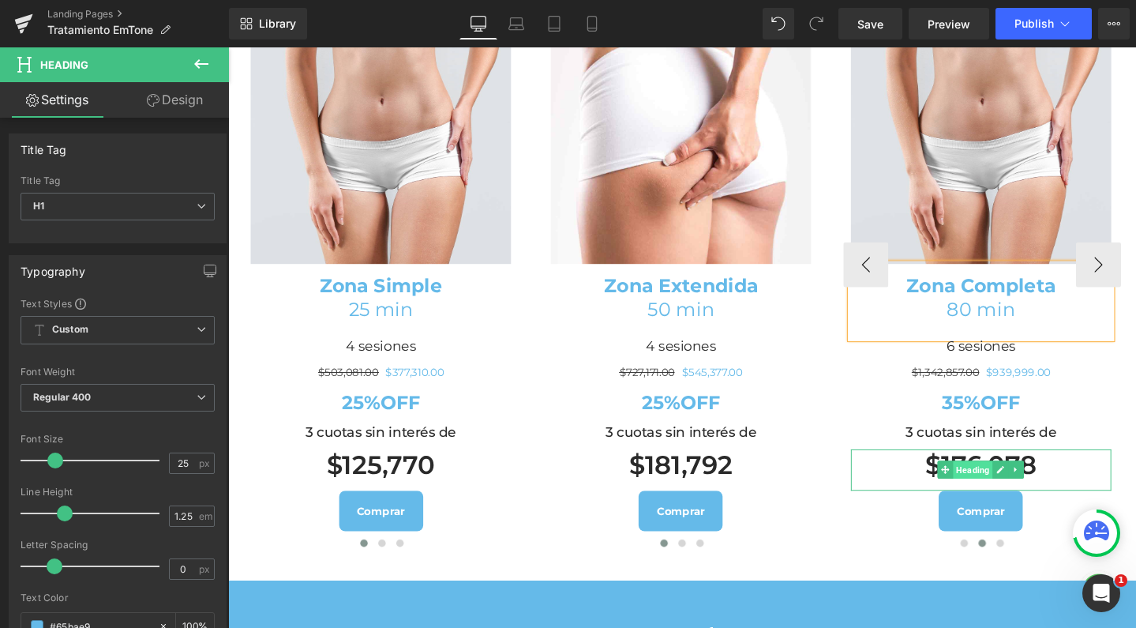
click at [995, 502] on span "Heading" at bounding box center [1013, 492] width 42 height 19
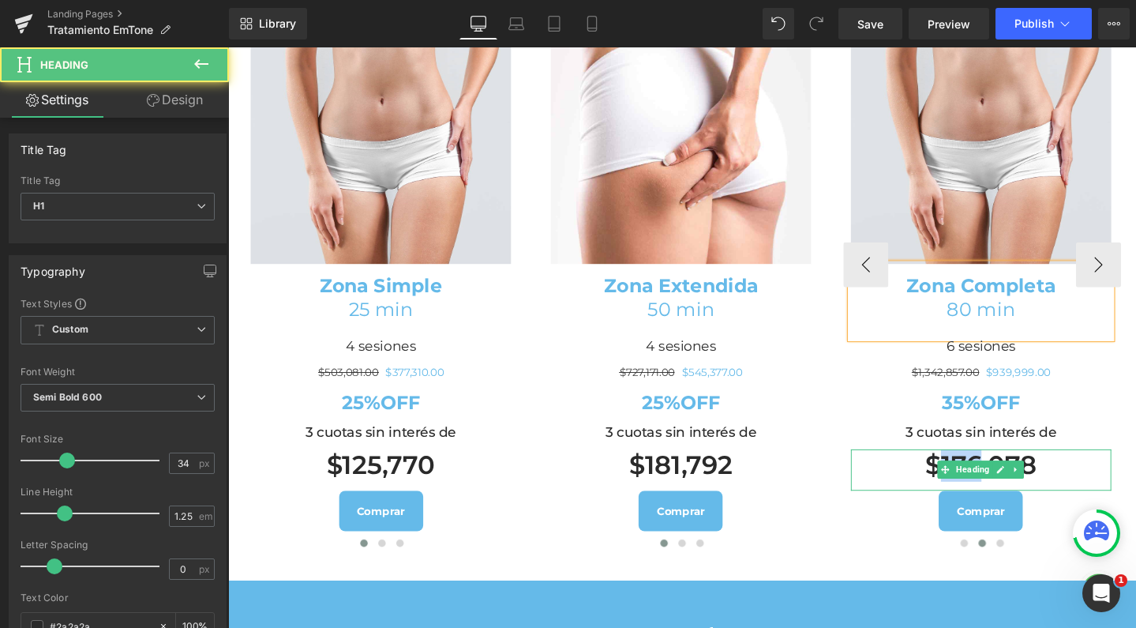
drag, startPoint x: 967, startPoint y: 544, endPoint x: 1009, endPoint y: 546, distance: 42.7
click at [1009, 505] on h1 "$176,078" at bounding box center [1021, 488] width 274 height 34
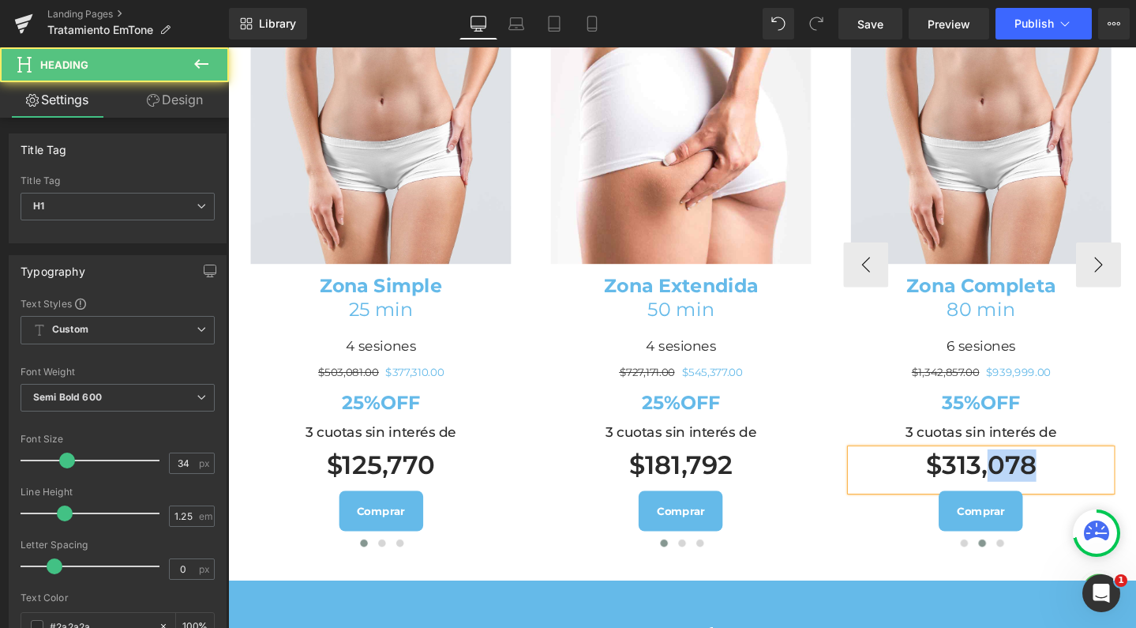
drag, startPoint x: 1062, startPoint y: 554, endPoint x: 1023, endPoint y: 554, distance: 38.7
click at [1023, 505] on h1 "$313,078" at bounding box center [1021, 488] width 274 height 34
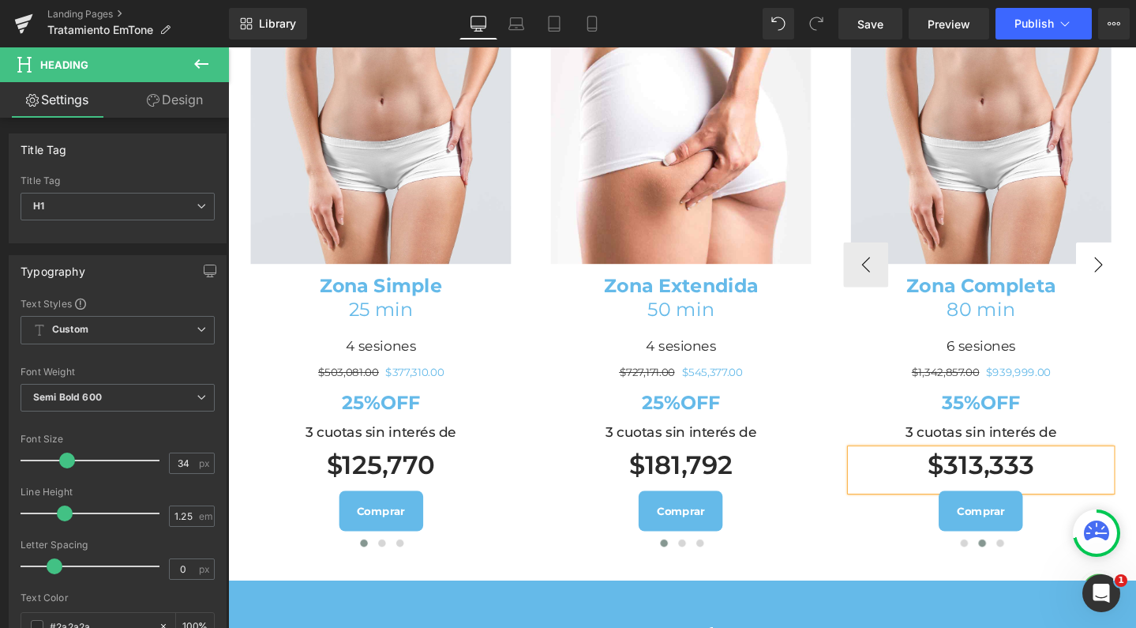
click at [1124, 300] on button "›" at bounding box center [1144, 276] width 47 height 47
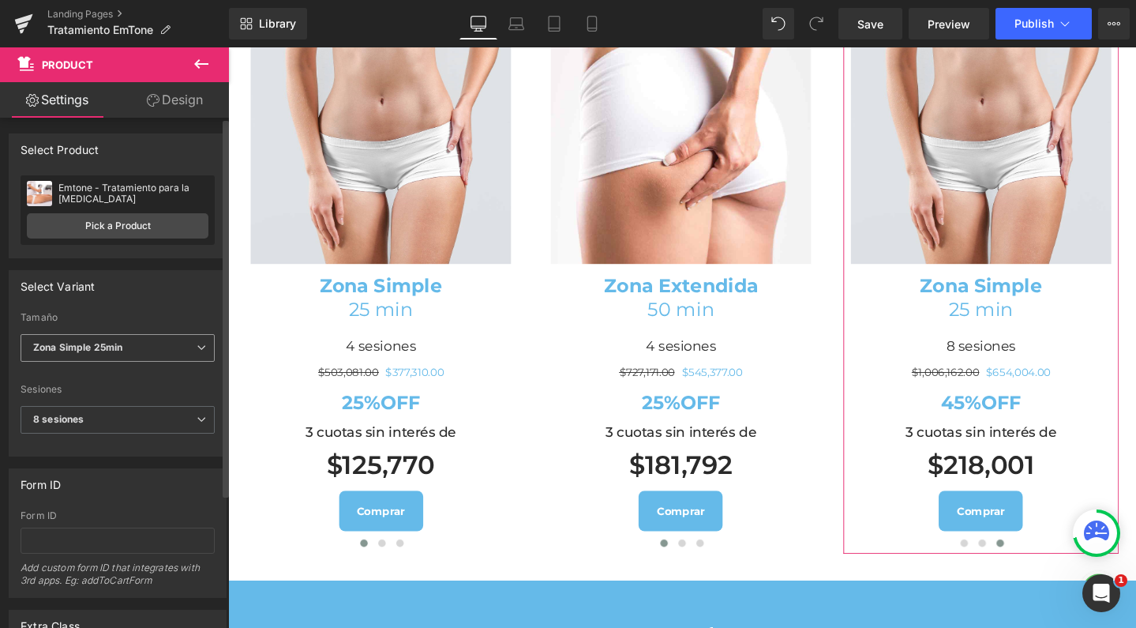
click at [141, 354] on span "Zona Simple 25min" at bounding box center [118, 348] width 194 height 28
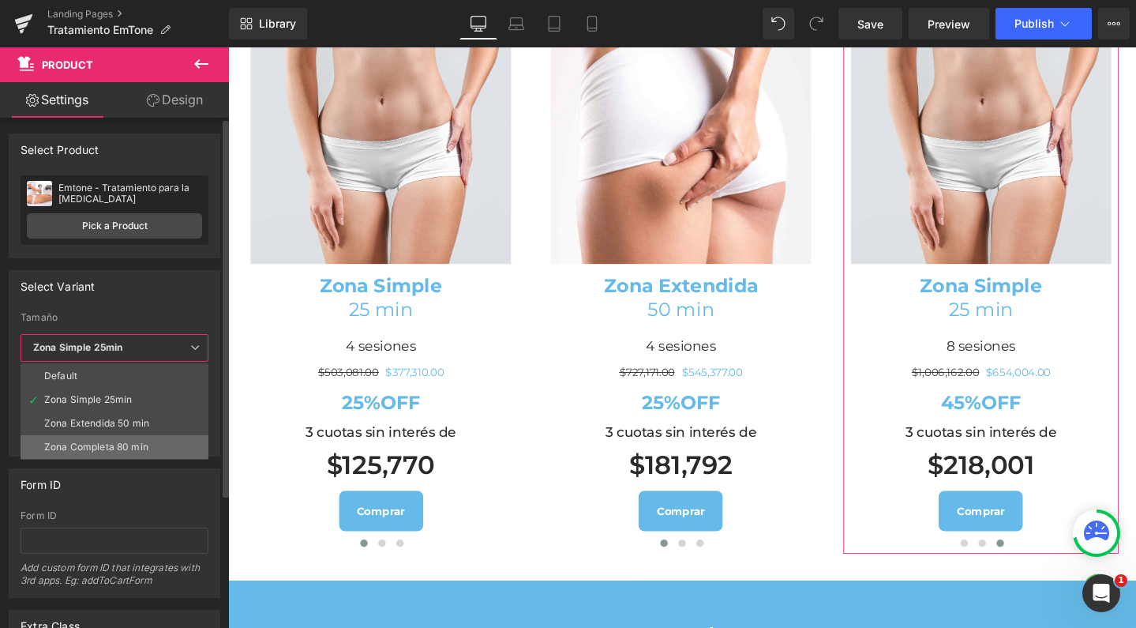
click at [128, 441] on div "Zona Completa 80 min" at bounding box center [96, 446] width 104 height 11
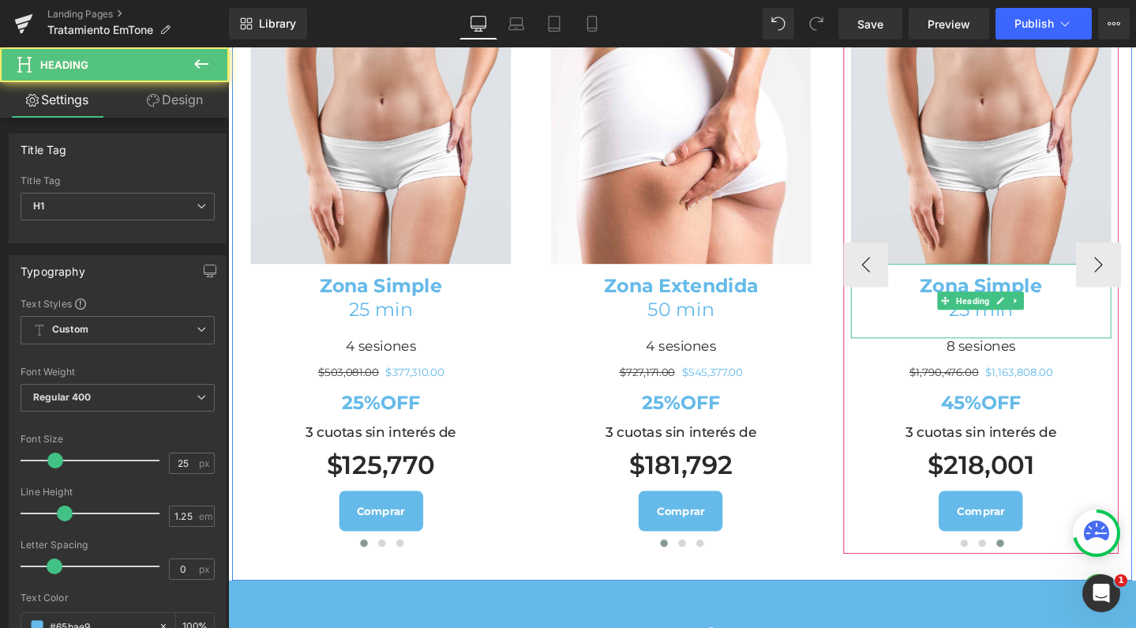
click at [990, 310] on b "Zona Simple" at bounding box center [1020, 299] width 129 height 24
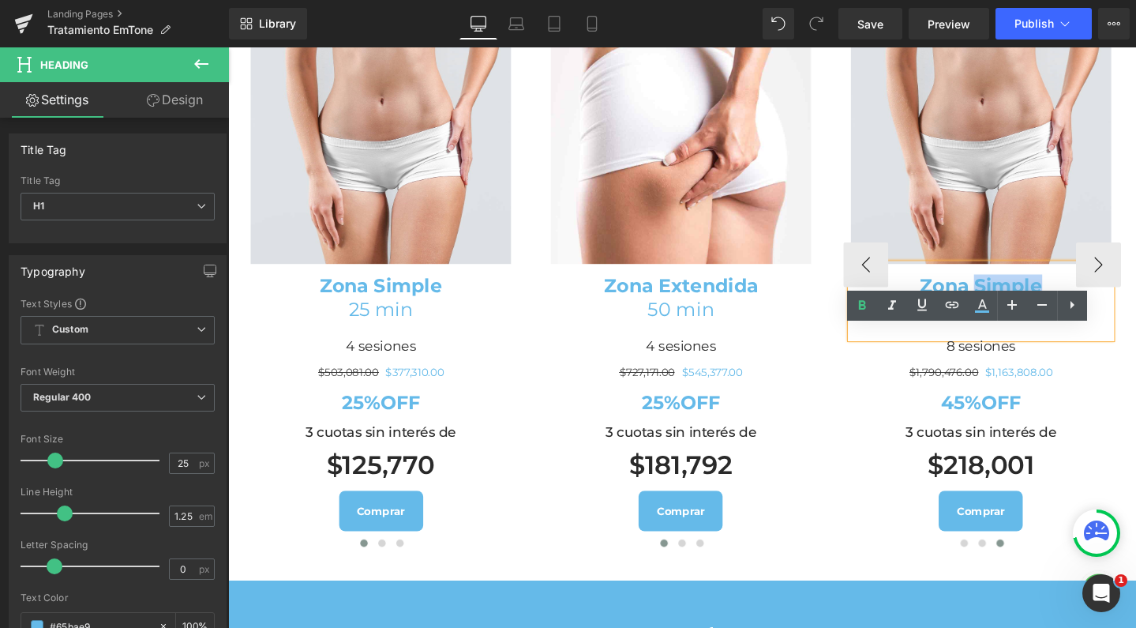
drag, startPoint x: 1004, startPoint y: 362, endPoint x: 1077, endPoint y: 363, distance: 72.7
click at [1077, 311] on h1 "Zona Simple" at bounding box center [1021, 299] width 274 height 24
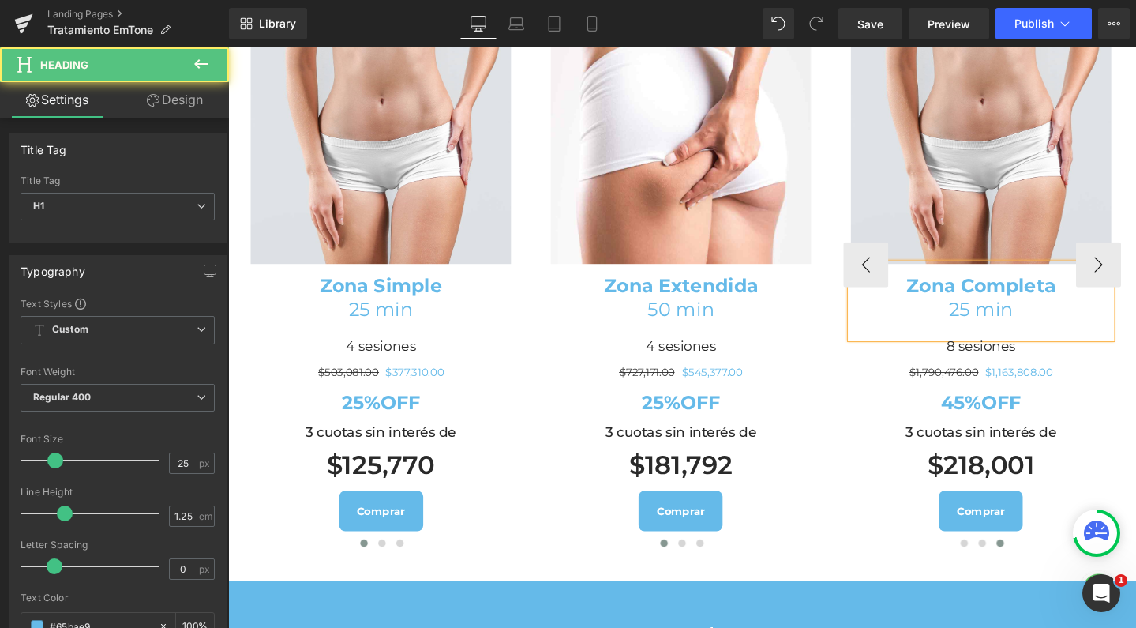
click at [995, 336] on h1 "25 min" at bounding box center [1021, 323] width 274 height 24
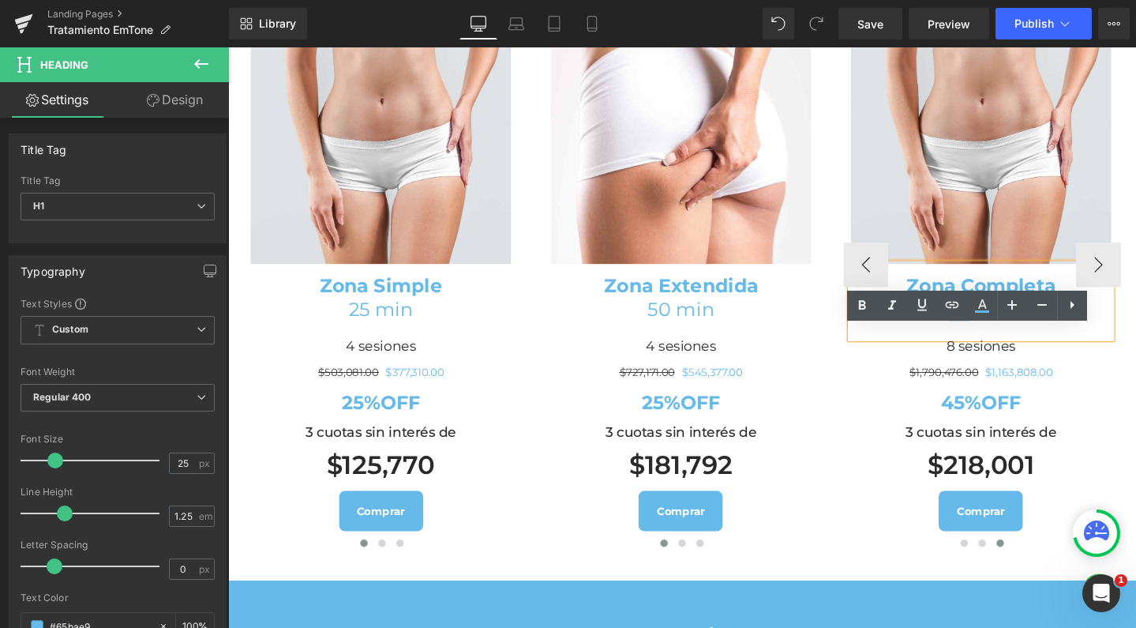
drag, startPoint x: 999, startPoint y: 391, endPoint x: 973, endPoint y: 391, distance: 26.1
click at [973, 336] on h1 "25 min" at bounding box center [1021, 323] width 274 height 24
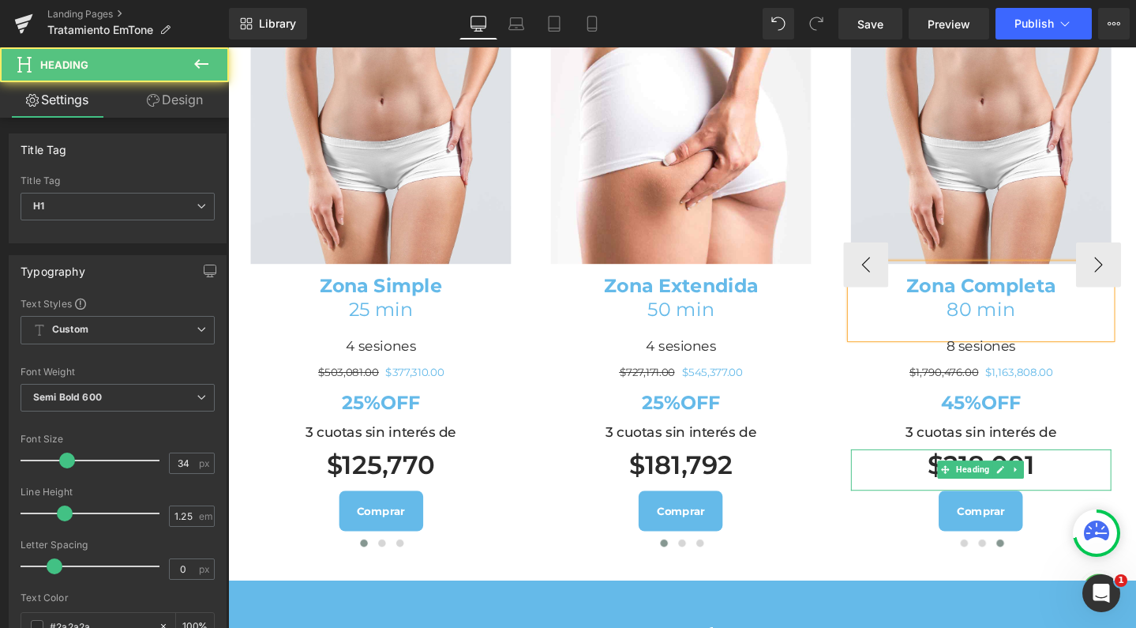
click at [1008, 505] on h1 "$218,001" at bounding box center [1021, 488] width 274 height 34
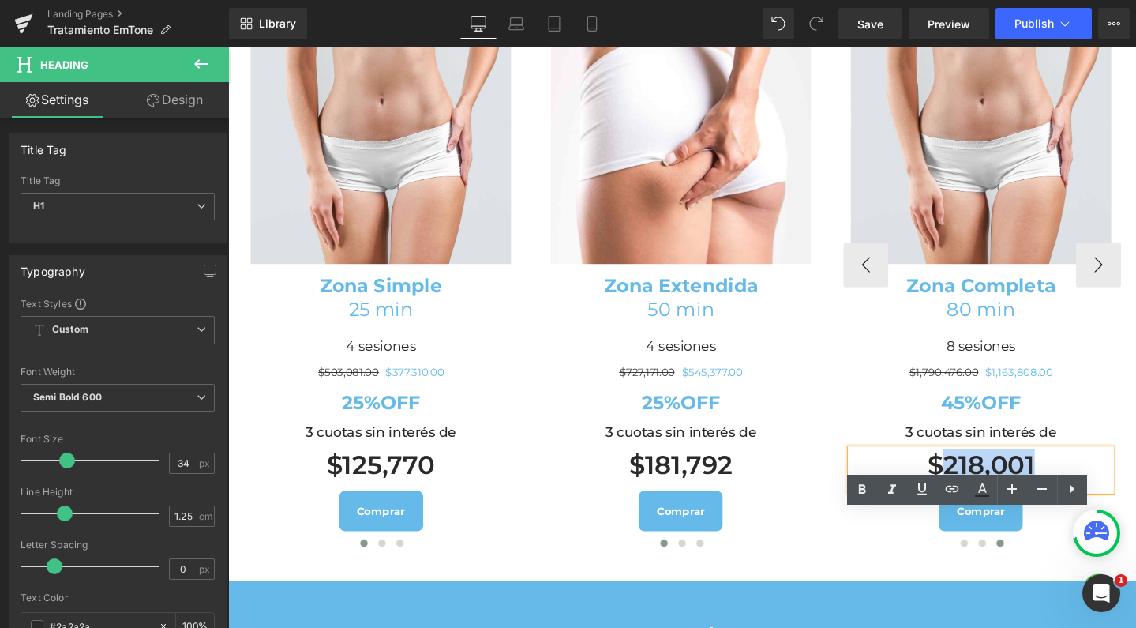
drag, startPoint x: 1089, startPoint y: 552, endPoint x: 975, endPoint y: 560, distance: 114.0
click at [975, 505] on h1 "$218,001" at bounding box center [1021, 488] width 274 height 34
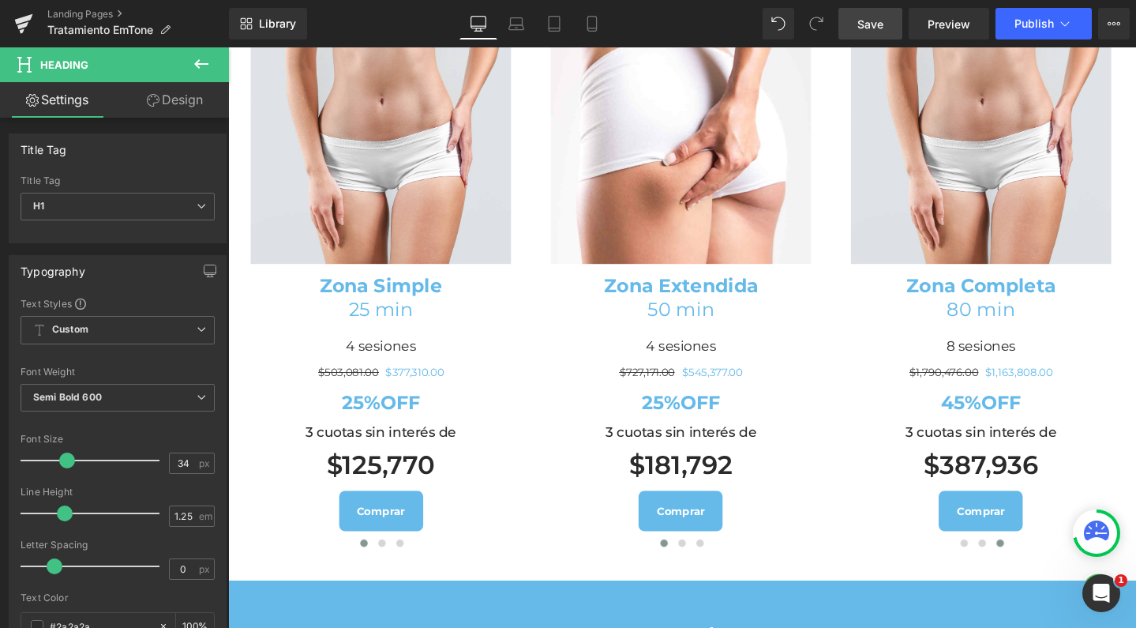
click at [863, 28] on span "Save" at bounding box center [871, 24] width 26 height 17
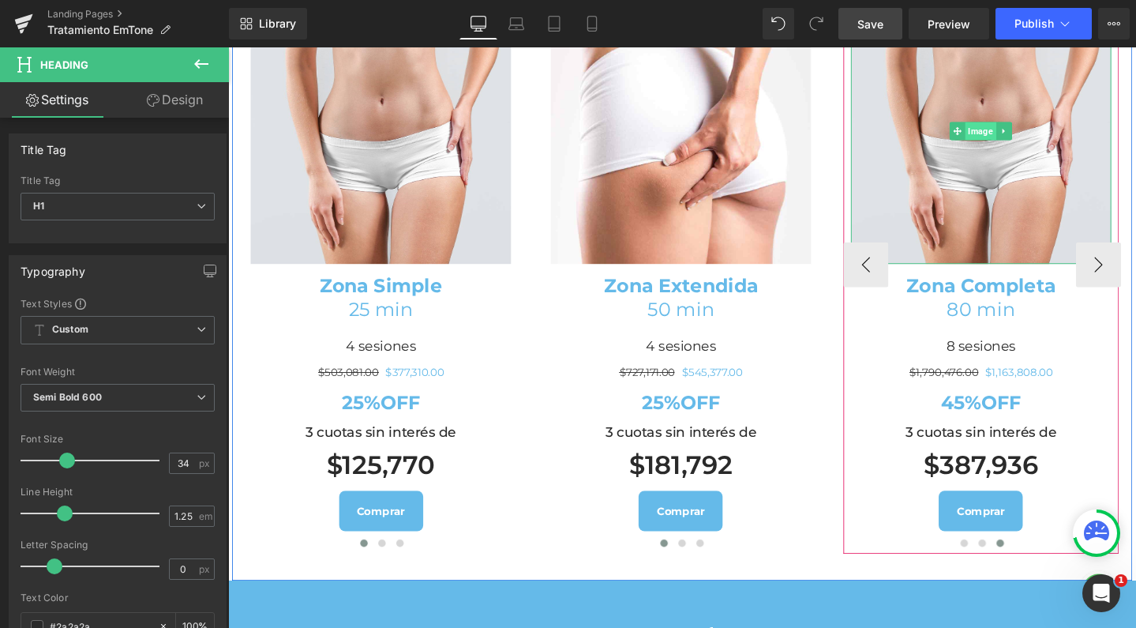
click at [1008, 145] on span "Image" at bounding box center [1020, 135] width 32 height 19
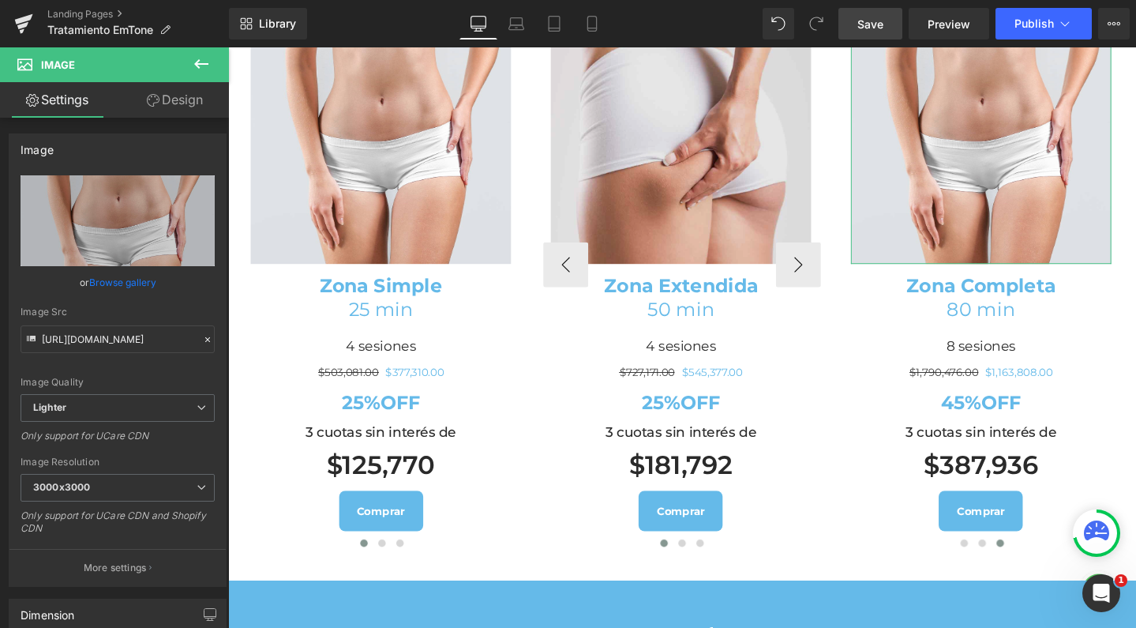
click at [127, 204] on link "Replace Image" at bounding box center [118, 220] width 194 height 91
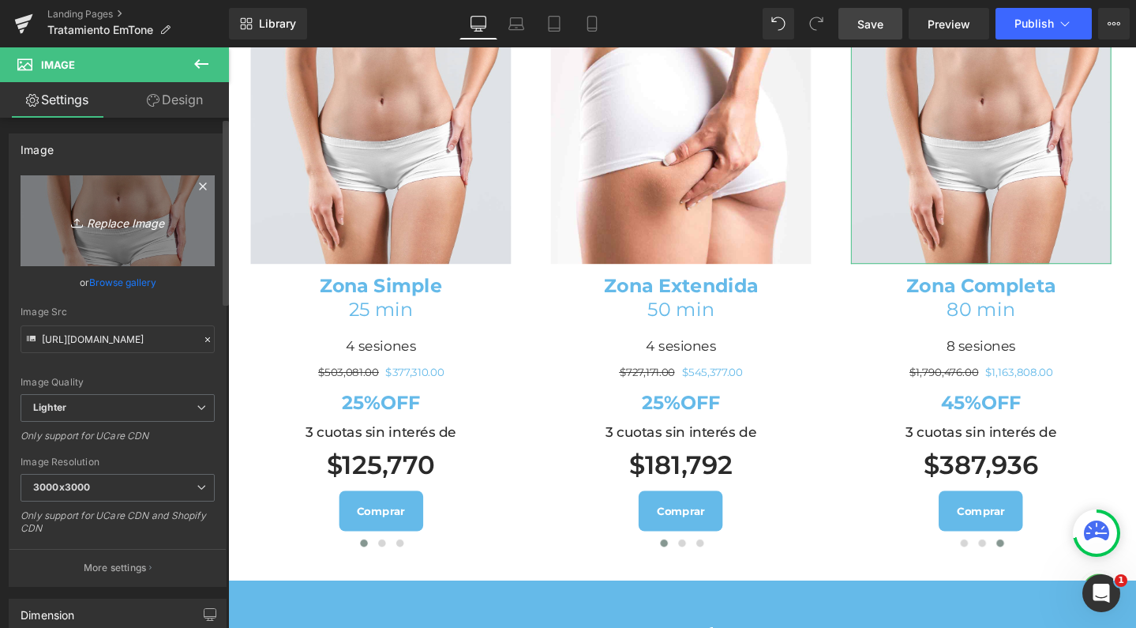
type input "C:\fakepath\banner-celulitis3.jpg"
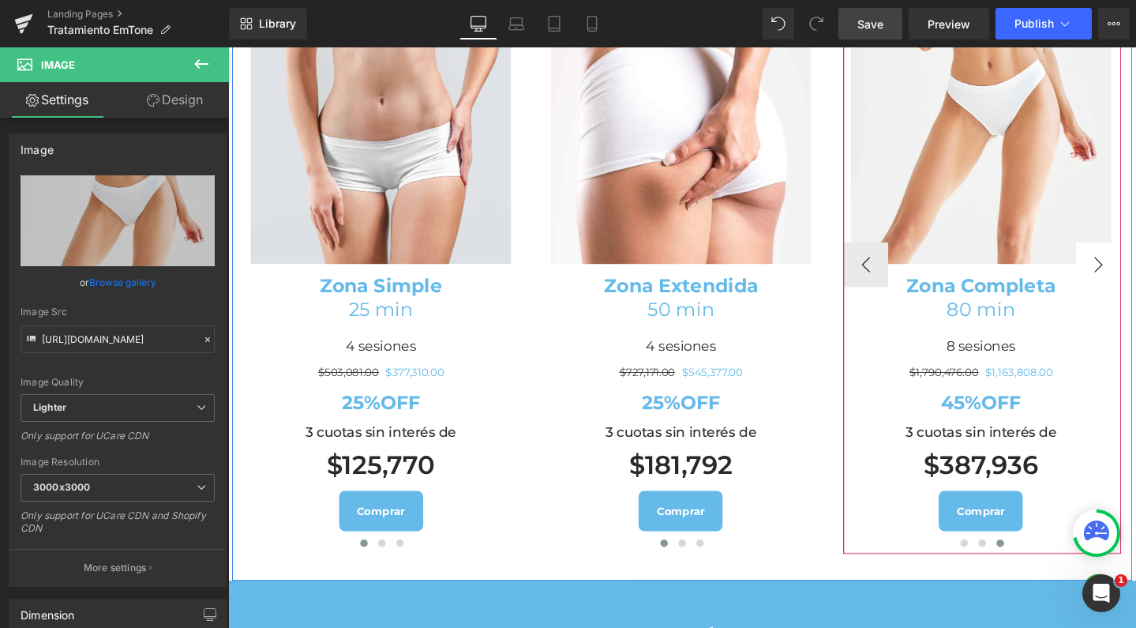
click at [1121, 300] on button "›" at bounding box center [1144, 276] width 47 height 47
click at [892, 300] on button "‹" at bounding box center [899, 276] width 47 height 47
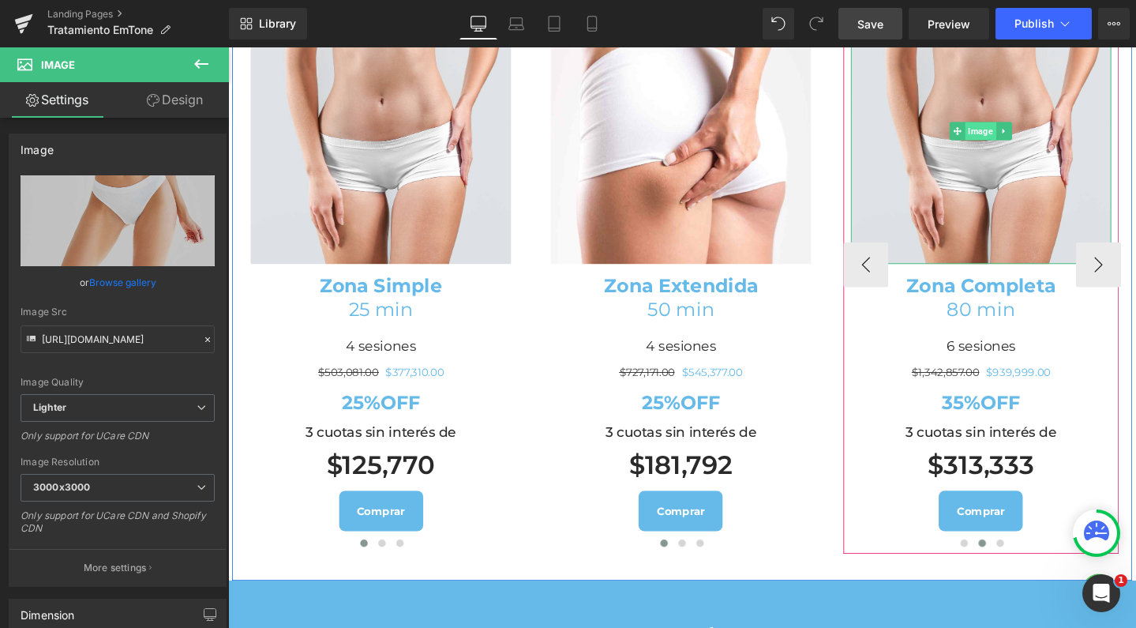
click at [1018, 145] on span "Image" at bounding box center [1020, 135] width 32 height 19
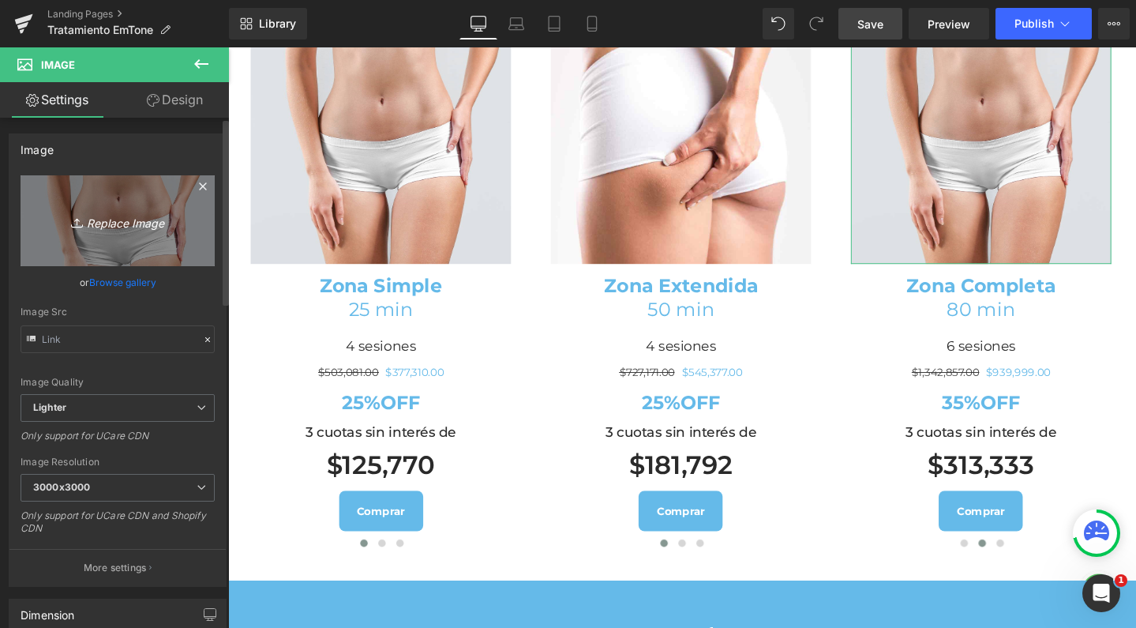
click at [124, 197] on link "Replace Image" at bounding box center [118, 220] width 194 height 91
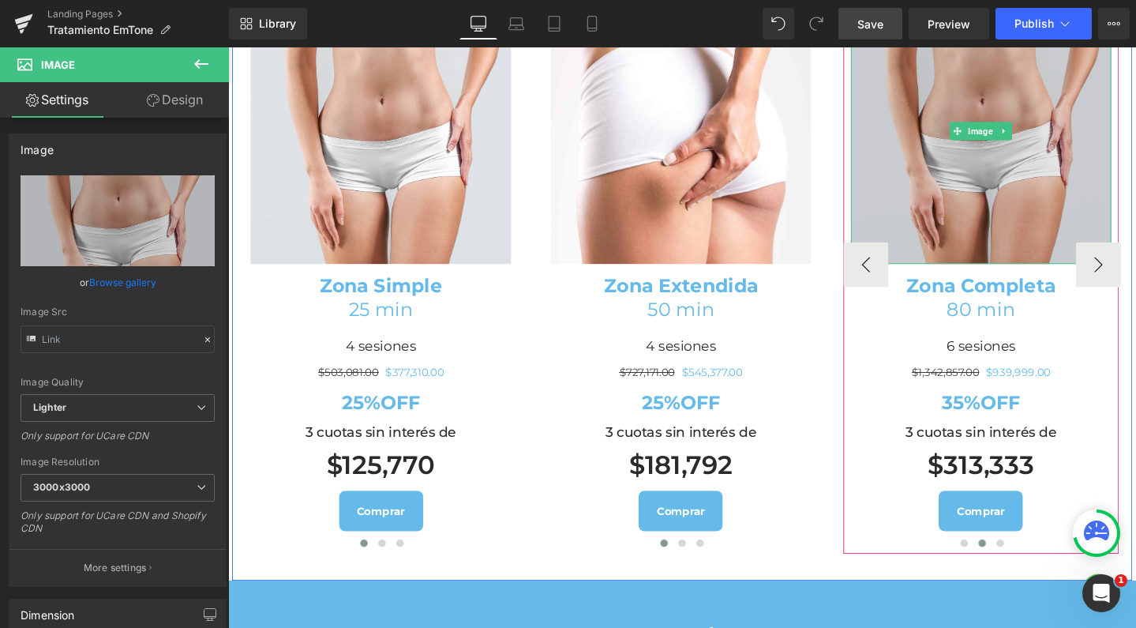
type input "C:\fakepath\banner-celulitis3.jpg"
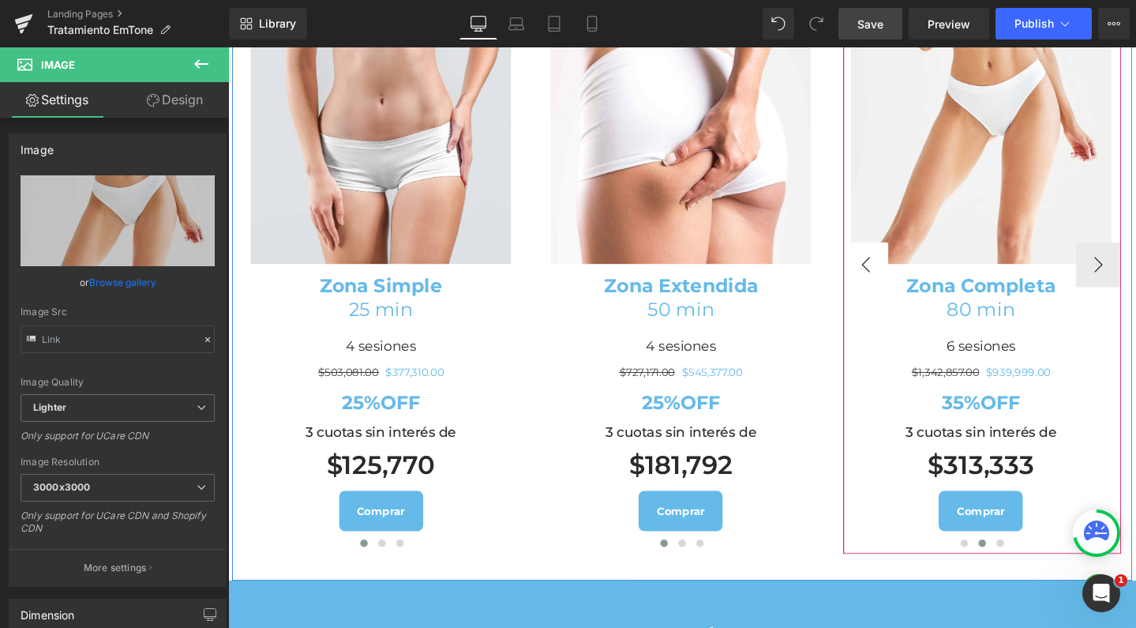
click at [890, 300] on button "‹" at bounding box center [899, 276] width 47 height 47
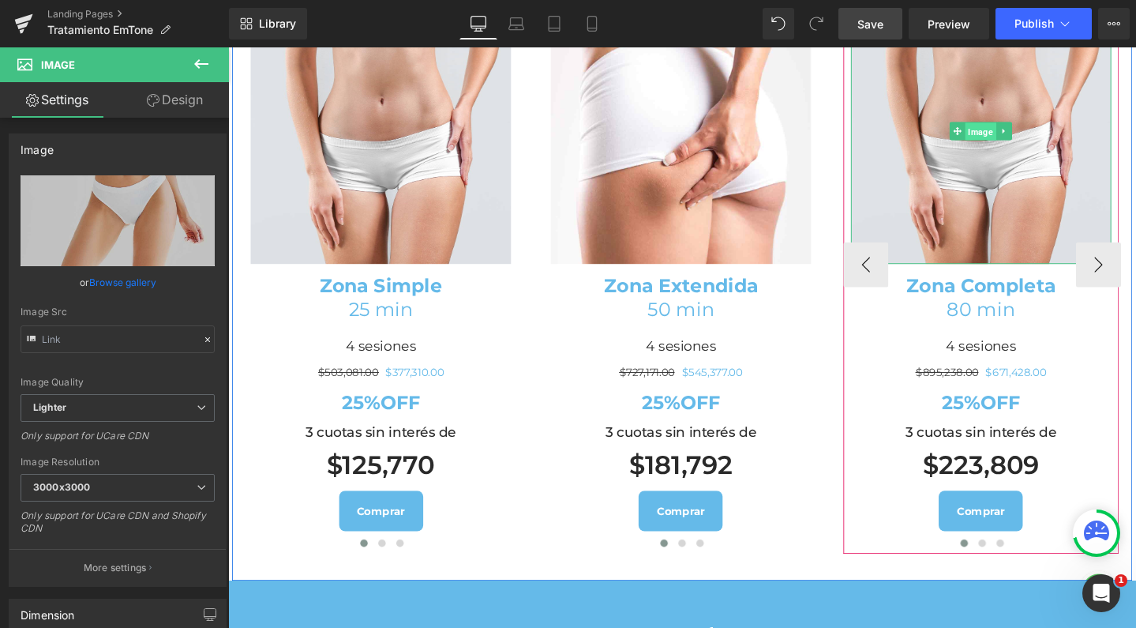
click at [1013, 145] on span "Image" at bounding box center [1020, 135] width 32 height 19
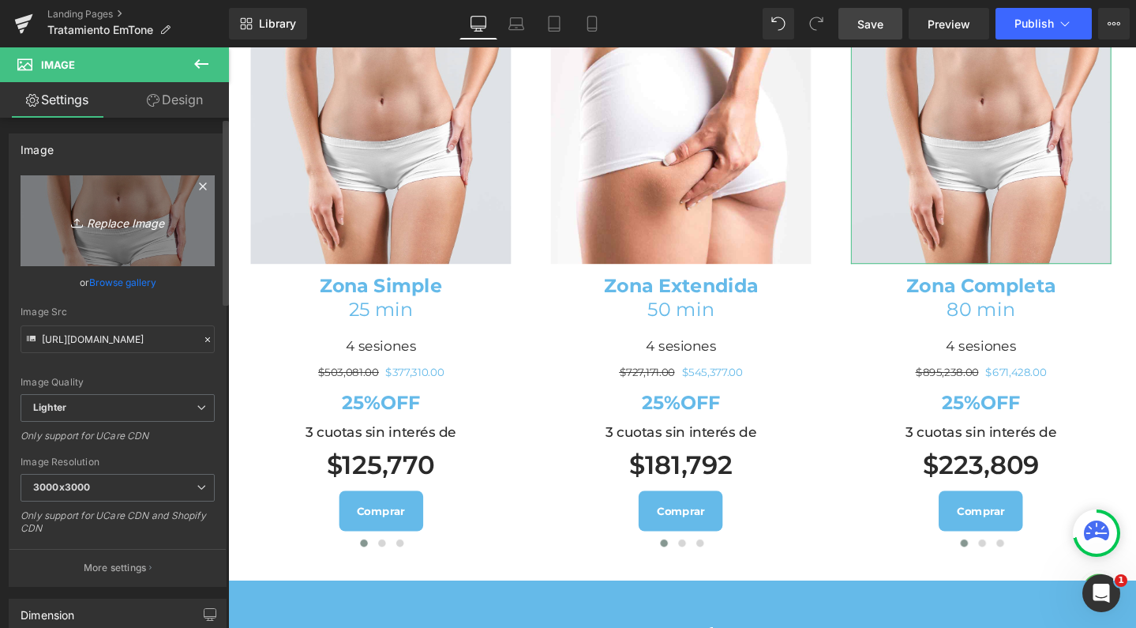
click at [137, 178] on link "Replace Image" at bounding box center [118, 220] width 194 height 91
type input "C:\fakepath\banner-celulitis3.jpg"
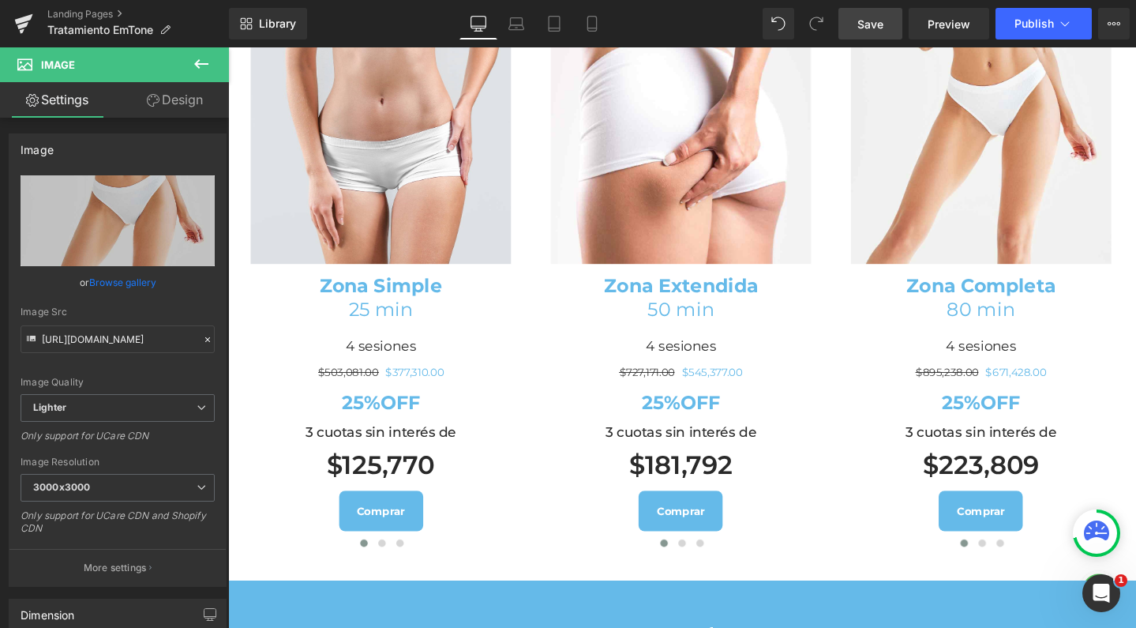
click at [862, 28] on span "Save" at bounding box center [871, 24] width 26 height 17
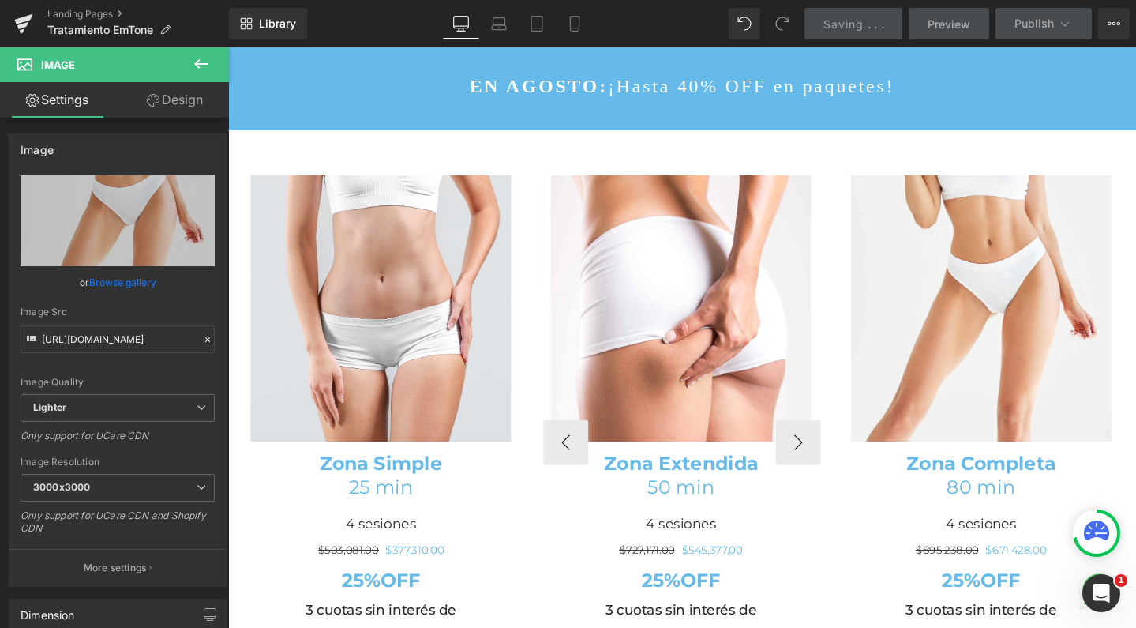
scroll to position [1687, 0]
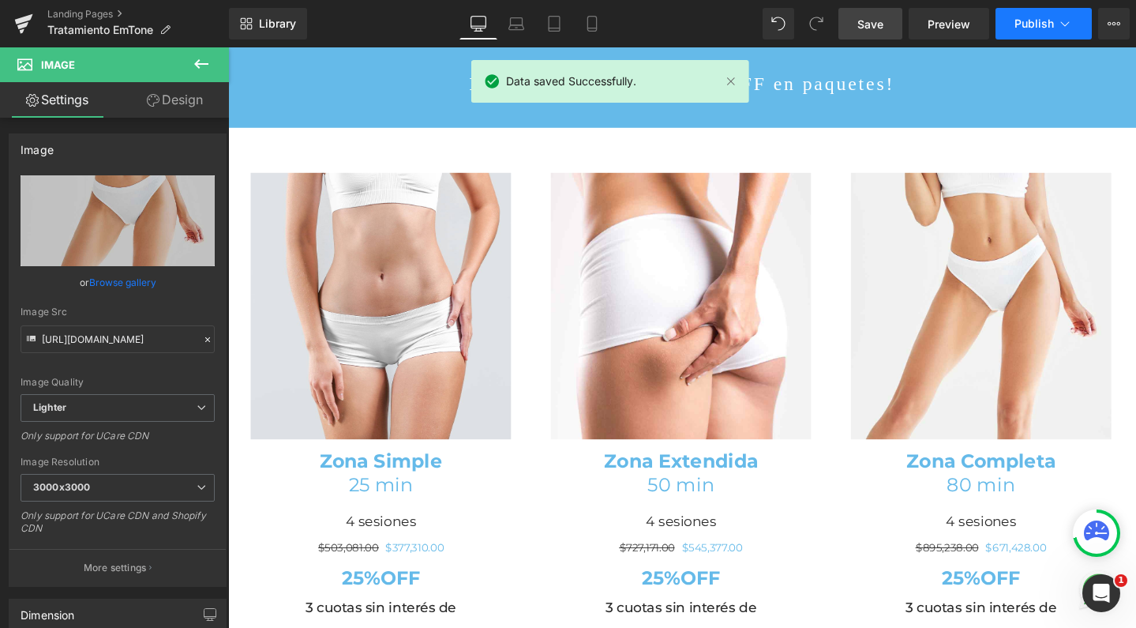
click at [1029, 37] on button "Publish" at bounding box center [1044, 24] width 96 height 32
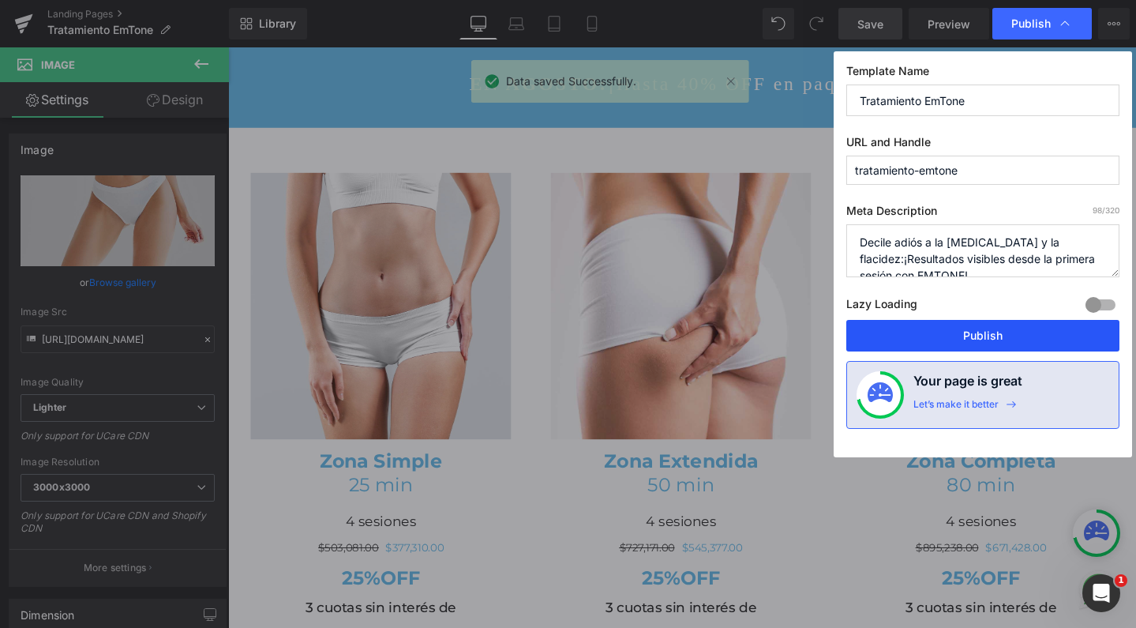
click at [944, 328] on button "Publish" at bounding box center [983, 336] width 273 height 32
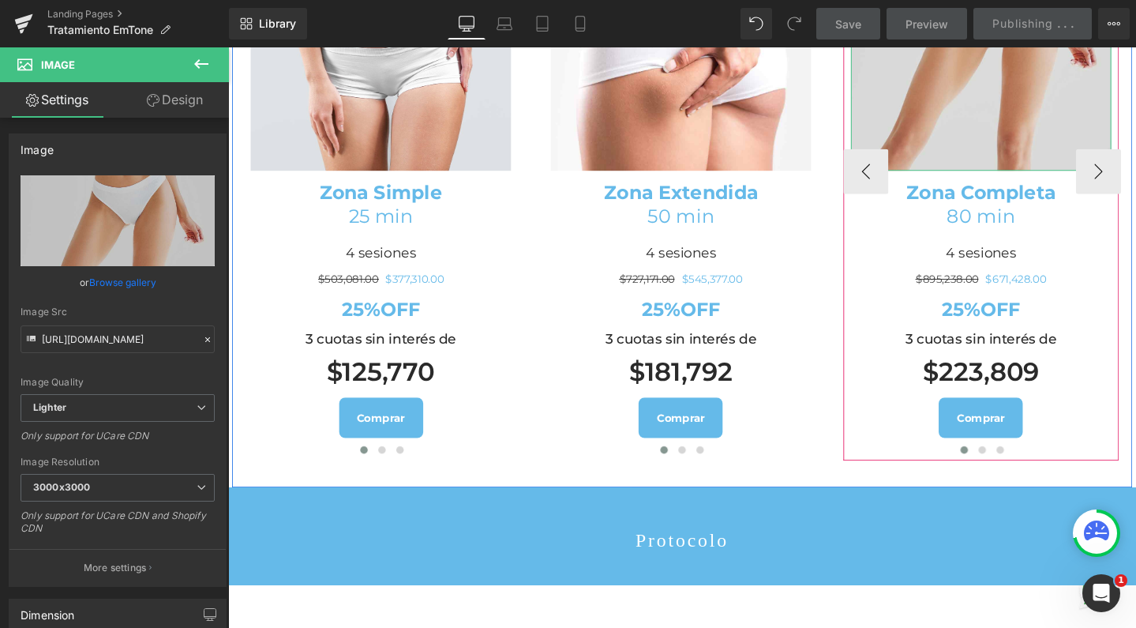
scroll to position [1970, 0]
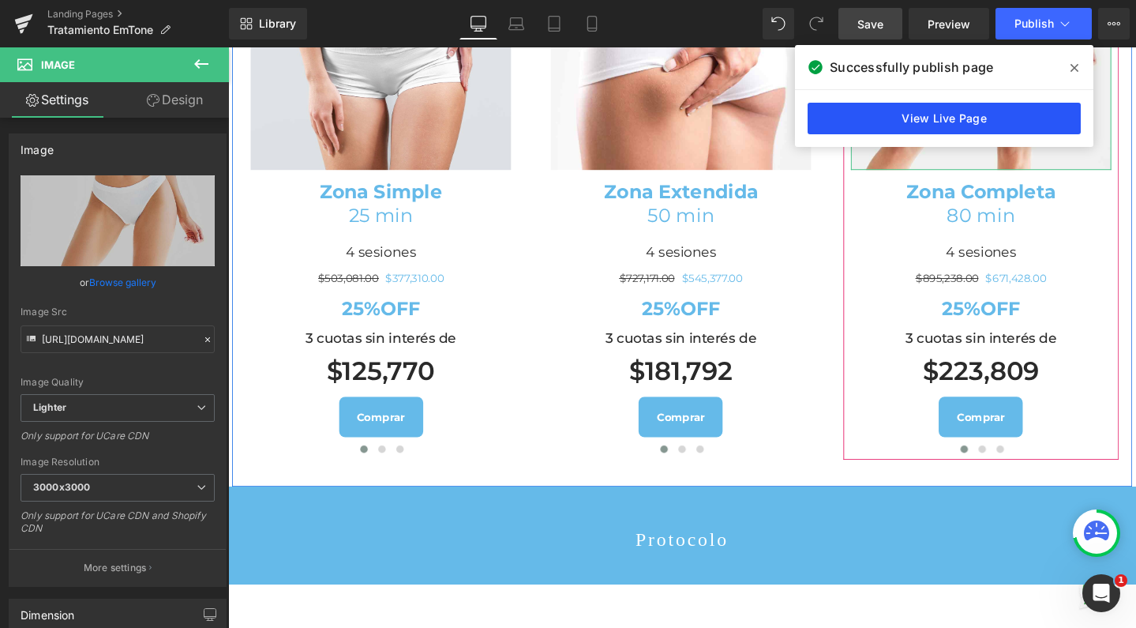
click at [895, 126] on link "View Live Page" at bounding box center [944, 119] width 273 height 32
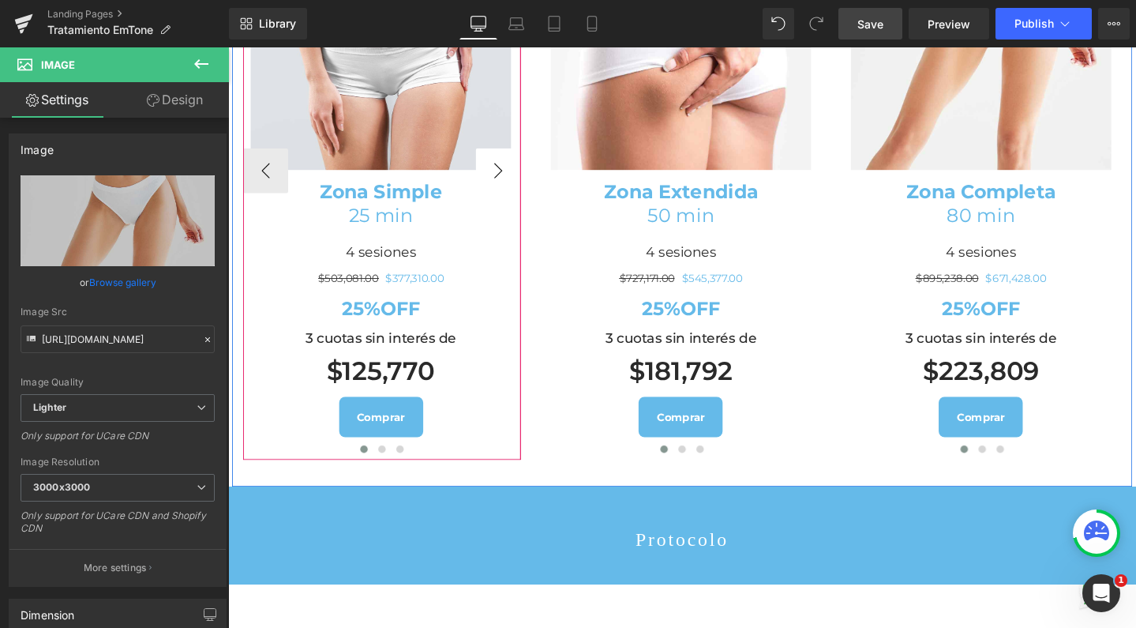
click at [497, 201] on button "›" at bounding box center [512, 176] width 47 height 47
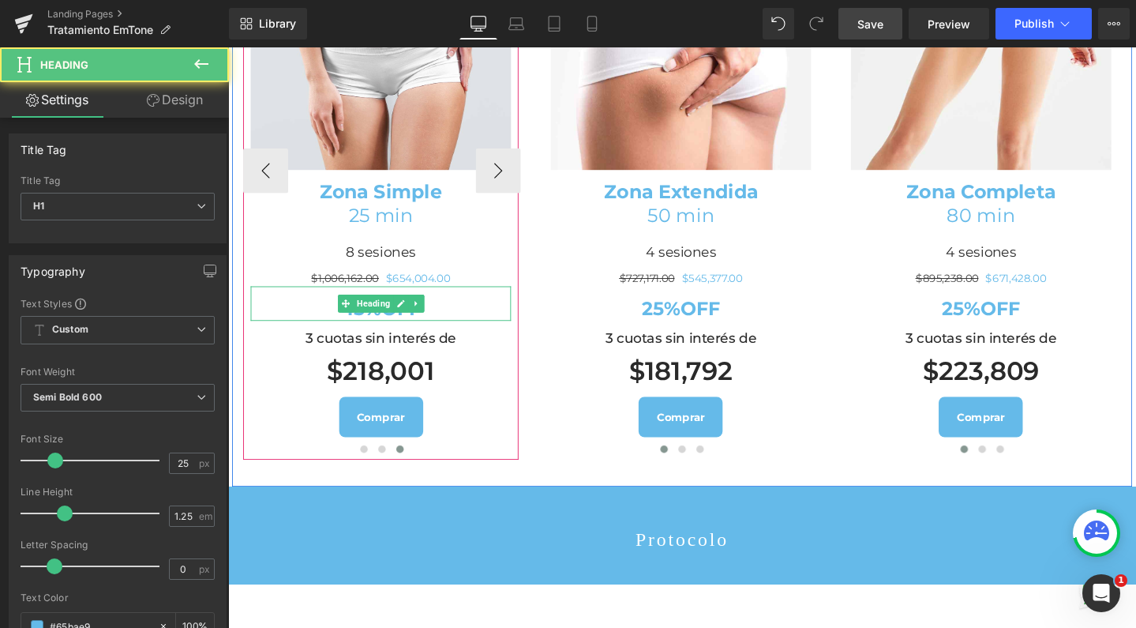
click at [336, 334] on h1 "45%OFF" at bounding box center [389, 322] width 274 height 24
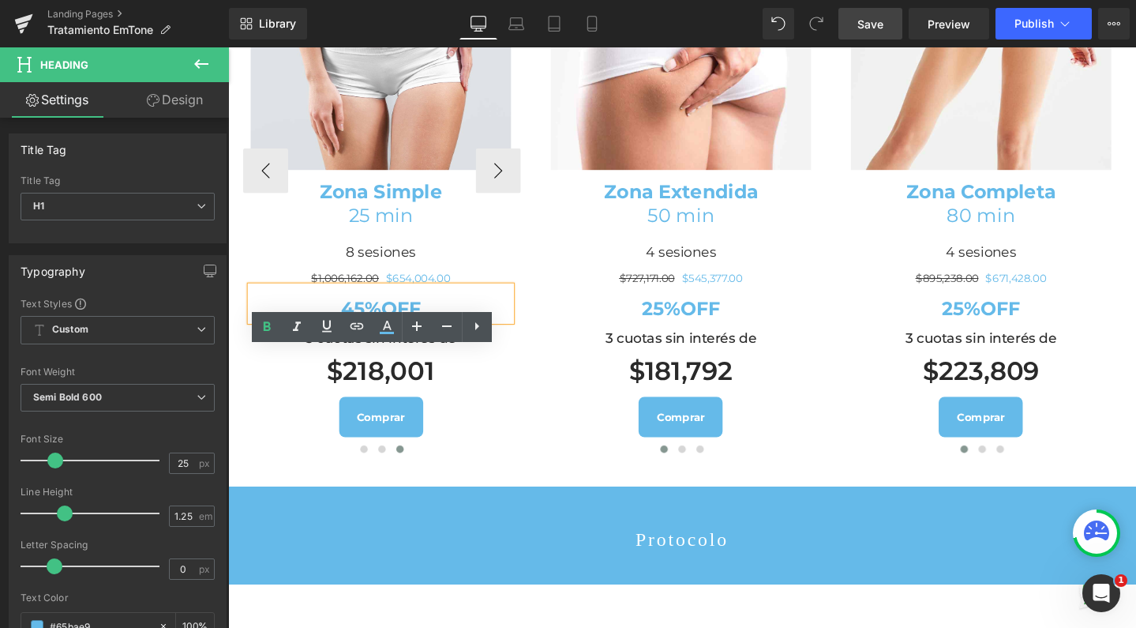
click at [367, 333] on strong "45%OFF" at bounding box center [389, 322] width 84 height 24
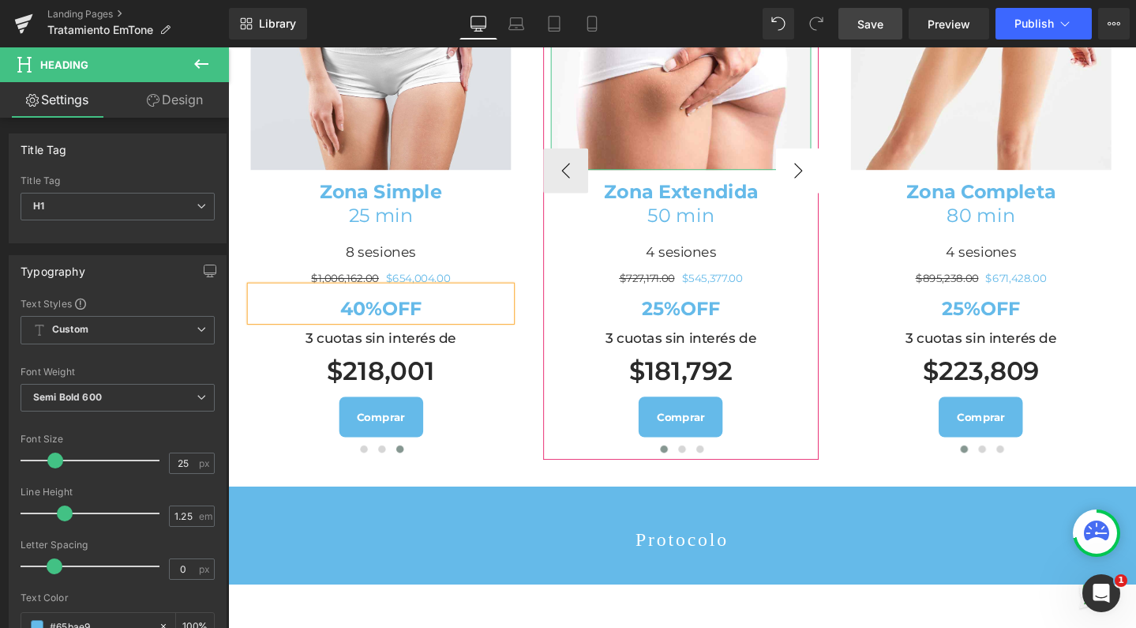
click at [811, 201] on button "›" at bounding box center [828, 176] width 47 height 47
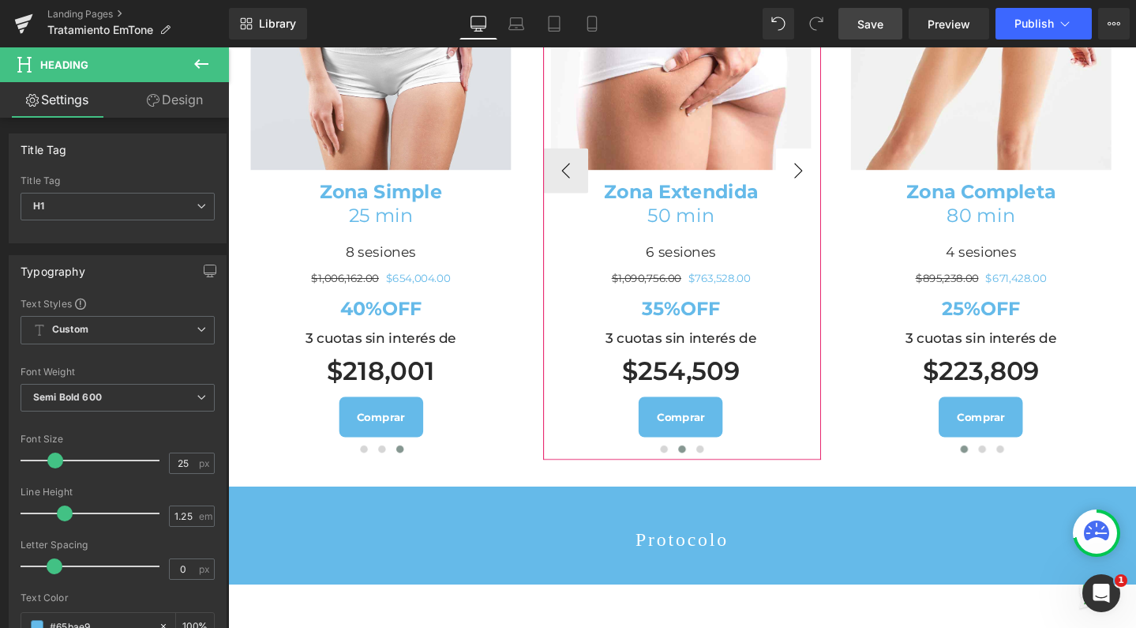
click at [811, 201] on button "›" at bounding box center [828, 176] width 47 height 47
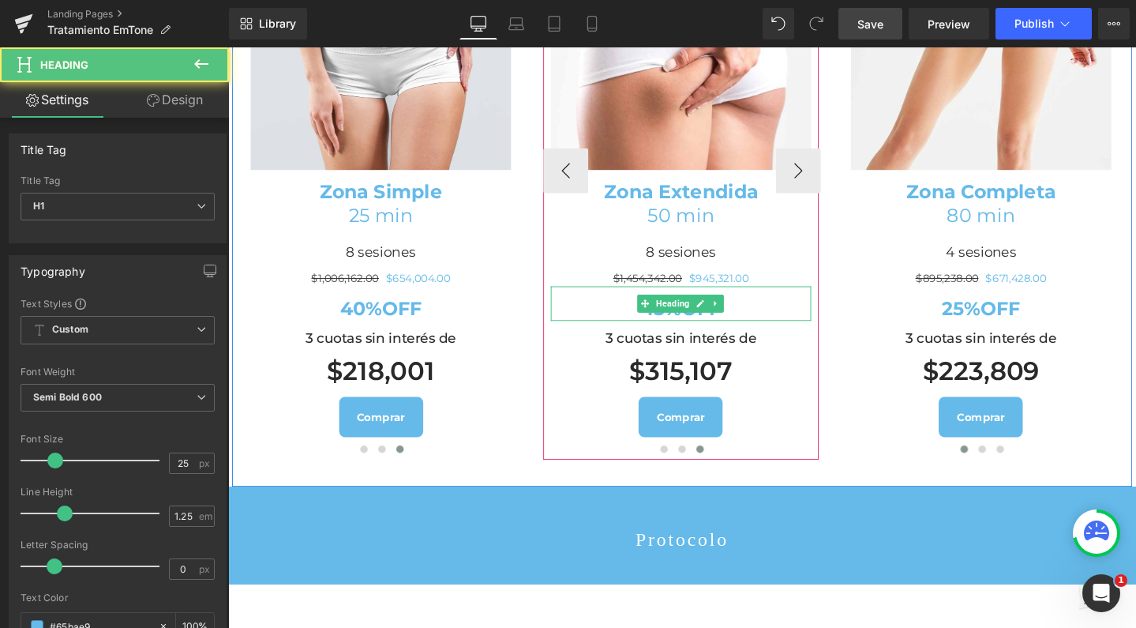
click at [644, 334] on h1 "45%OFF" at bounding box center [705, 322] width 274 height 24
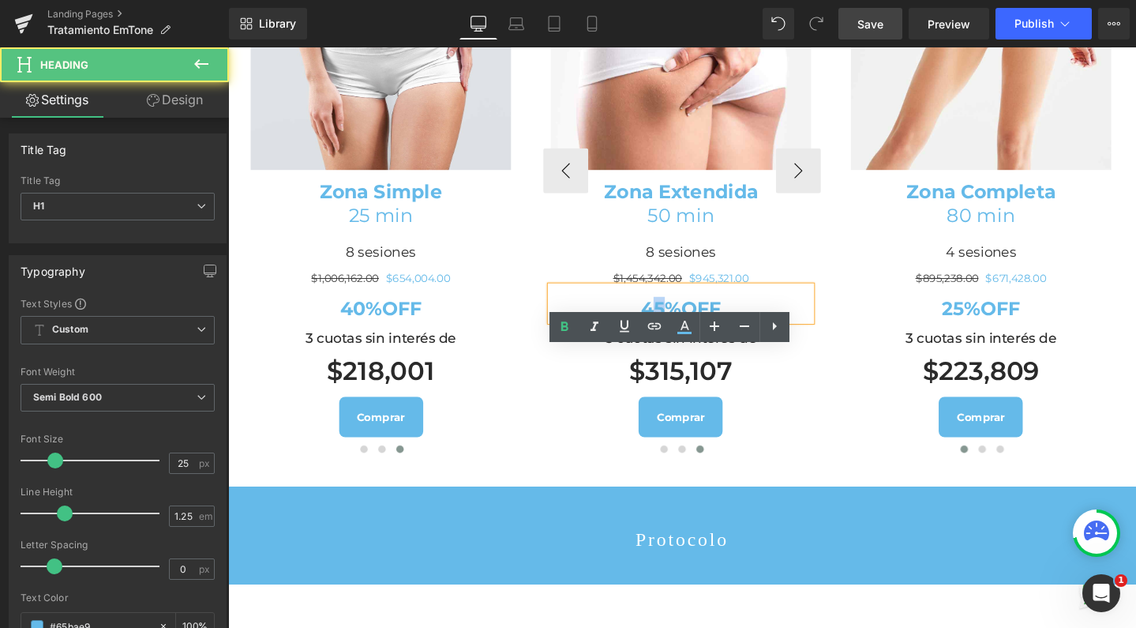
drag, startPoint x: 680, startPoint y: 392, endPoint x: 670, endPoint y: 392, distance: 9.5
click at [670, 333] on strong "45%OFF" at bounding box center [705, 322] width 84 height 24
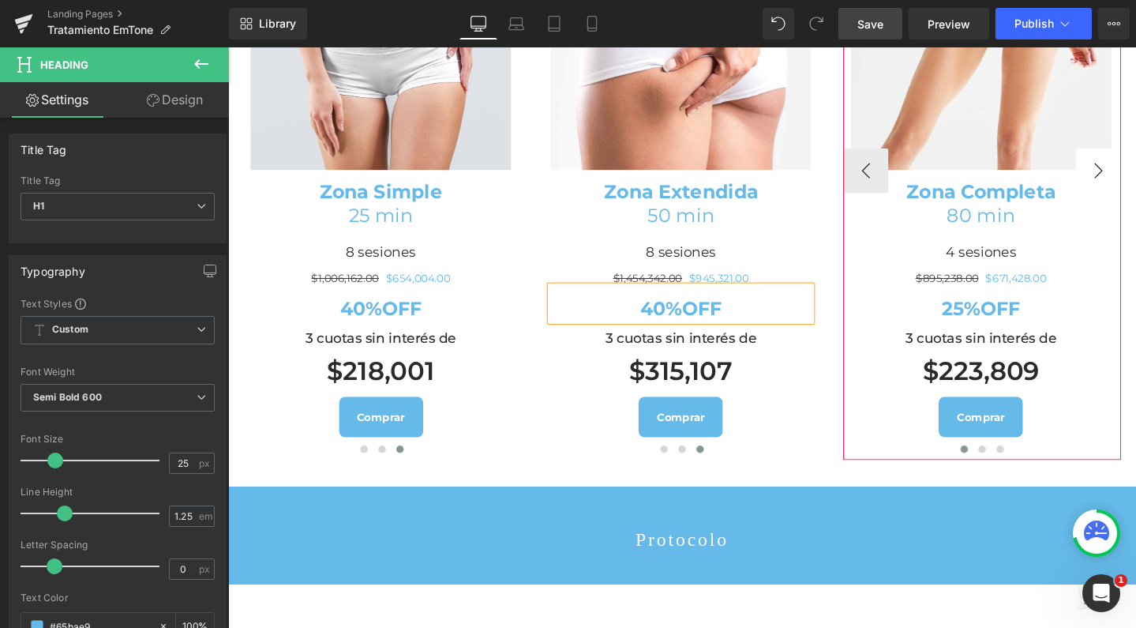
click at [1125, 201] on button "›" at bounding box center [1144, 176] width 47 height 47
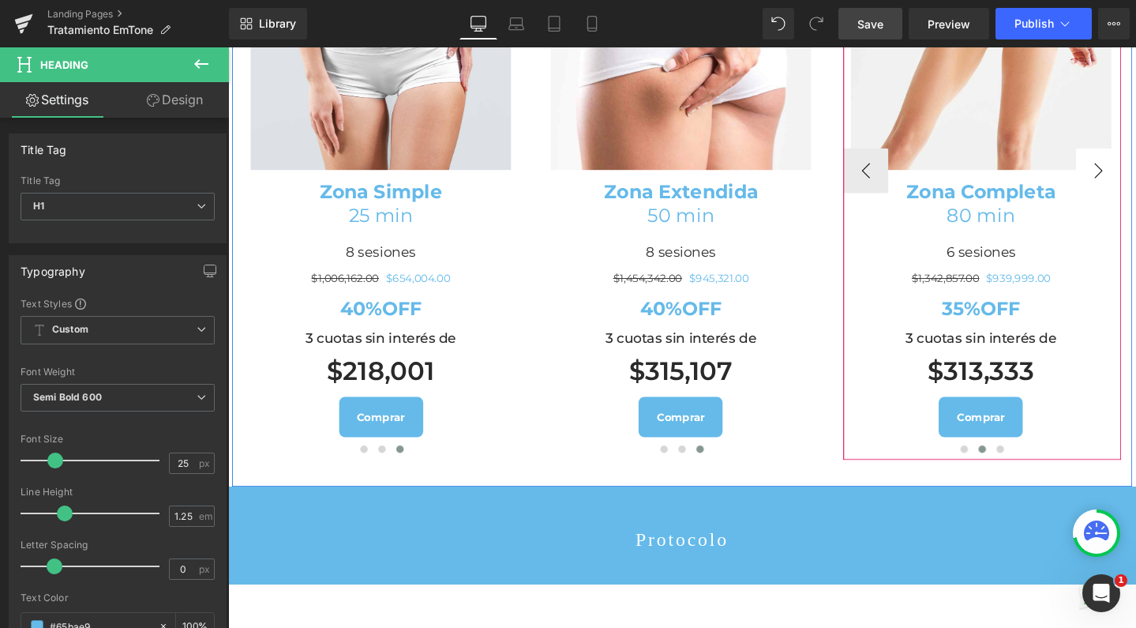
click at [1125, 201] on button "›" at bounding box center [1144, 176] width 47 height 47
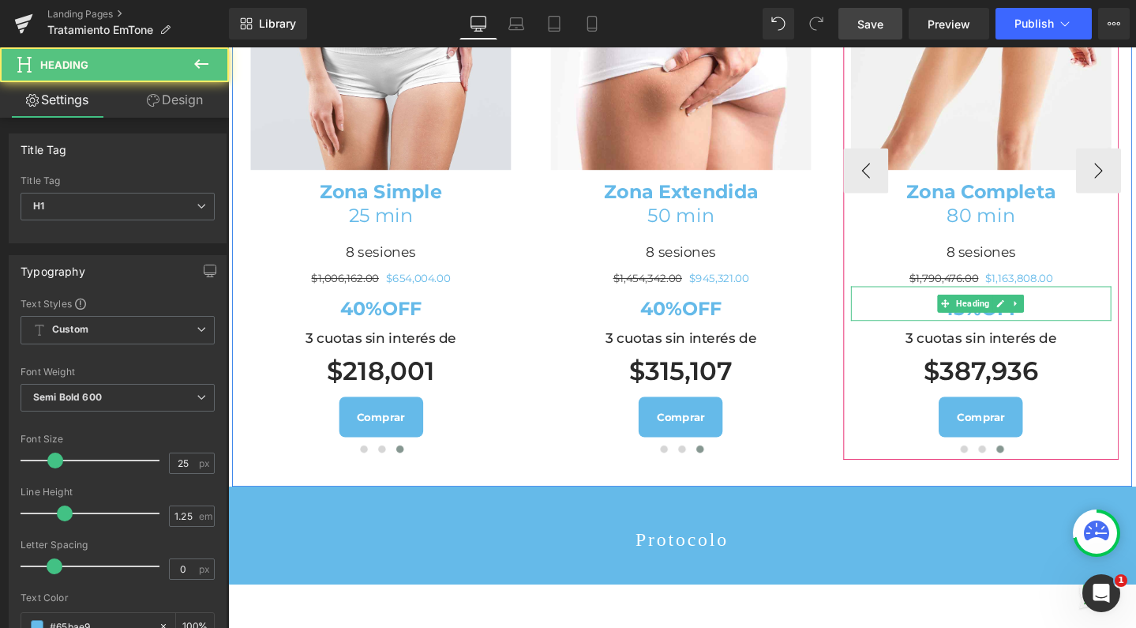
click at [963, 334] on h1 "45%OFF" at bounding box center [1021, 322] width 274 height 24
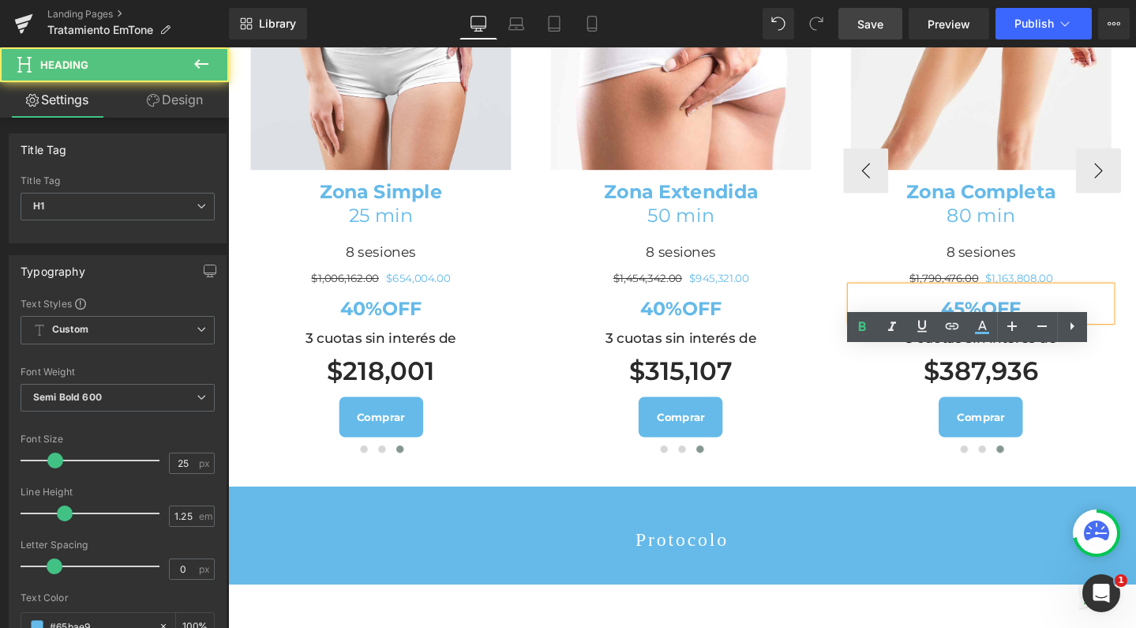
click at [993, 333] on strong "45%OFF" at bounding box center [1020, 322] width 84 height 24
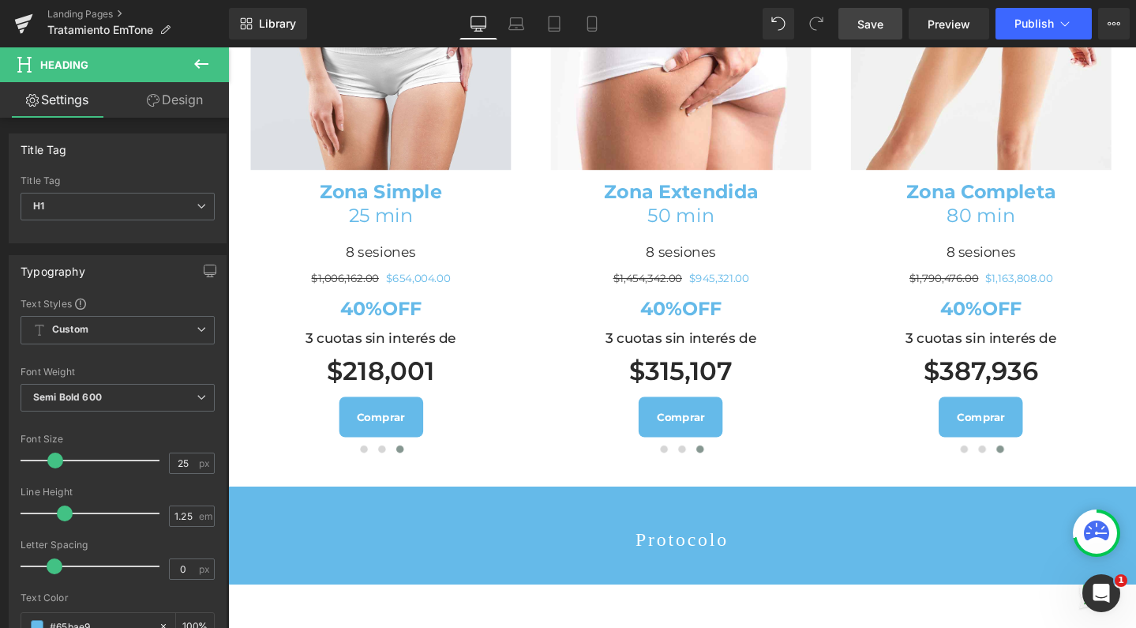
click at [885, 24] on link "Save" at bounding box center [871, 24] width 64 height 32
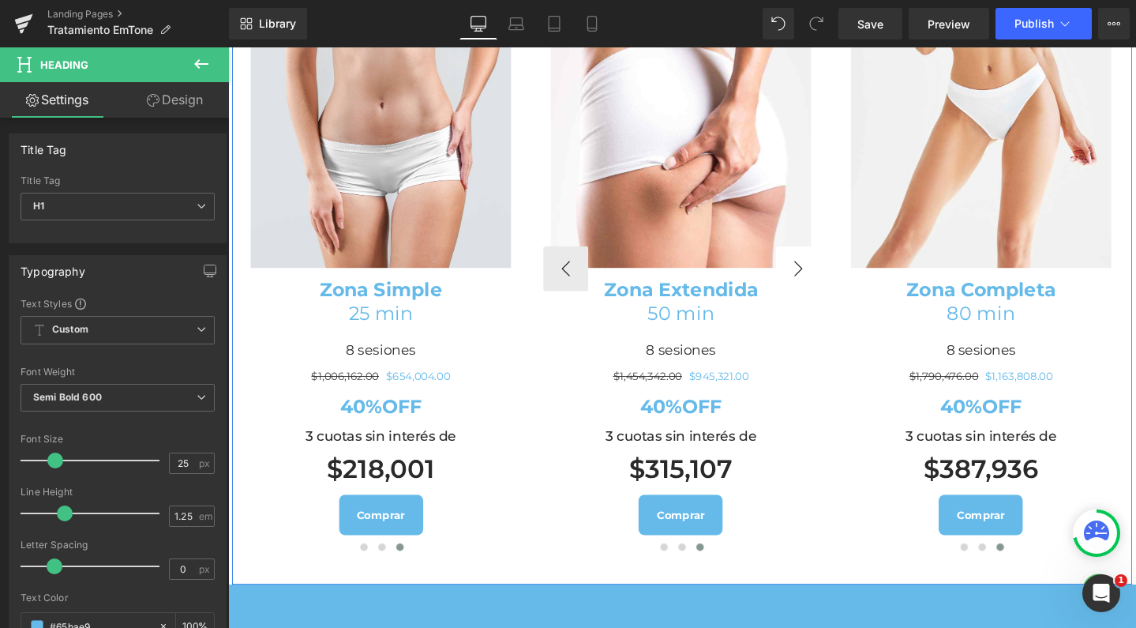
scroll to position [1866, 0]
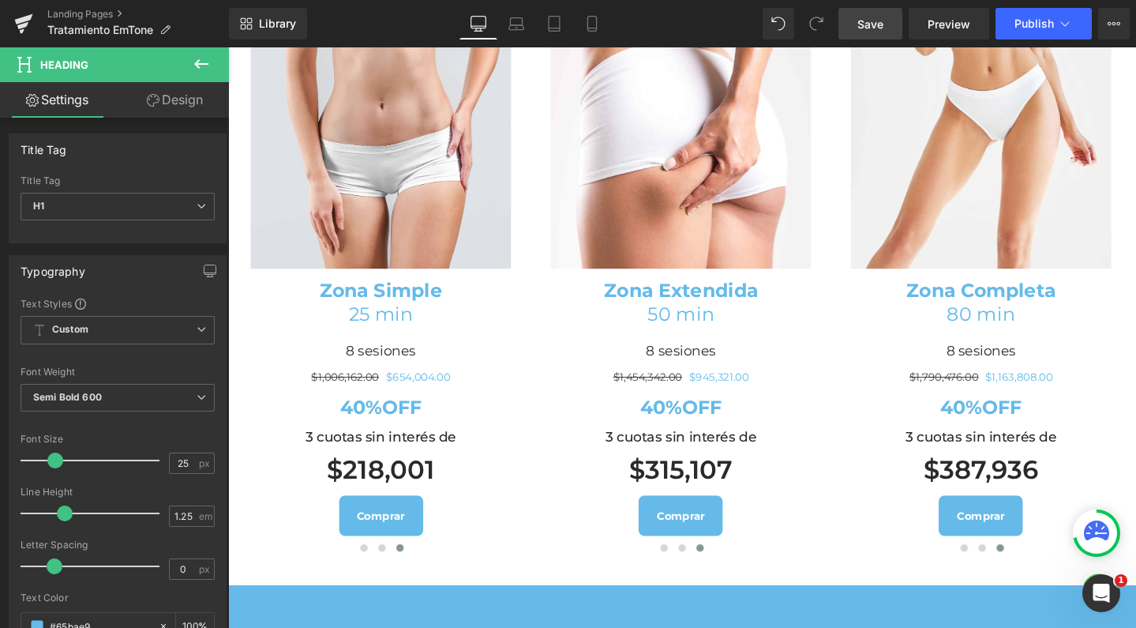
click at [862, 30] on span "Save" at bounding box center [871, 24] width 26 height 17
